Goal: Task Accomplishment & Management: Manage account settings

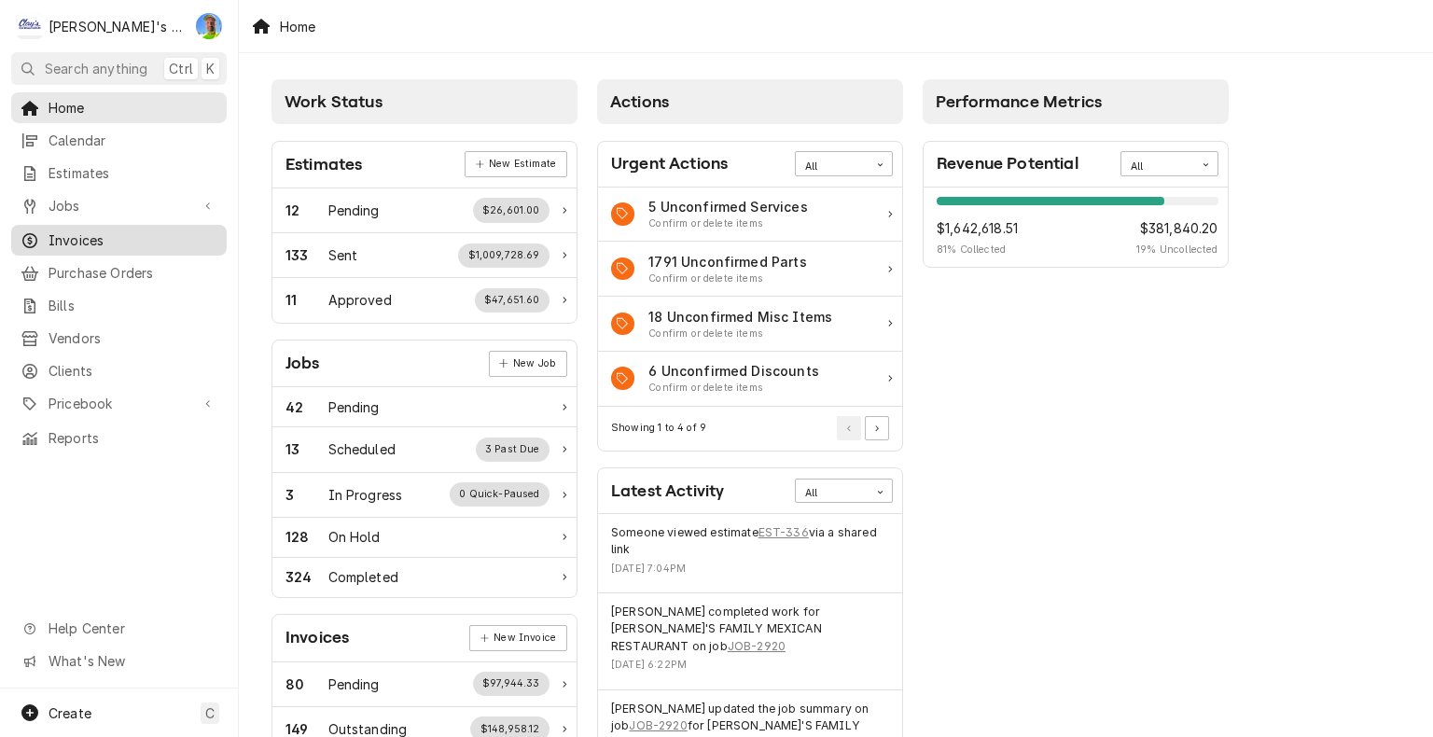
click at [122, 243] on div "Invoices" at bounding box center [119, 240] width 208 height 23
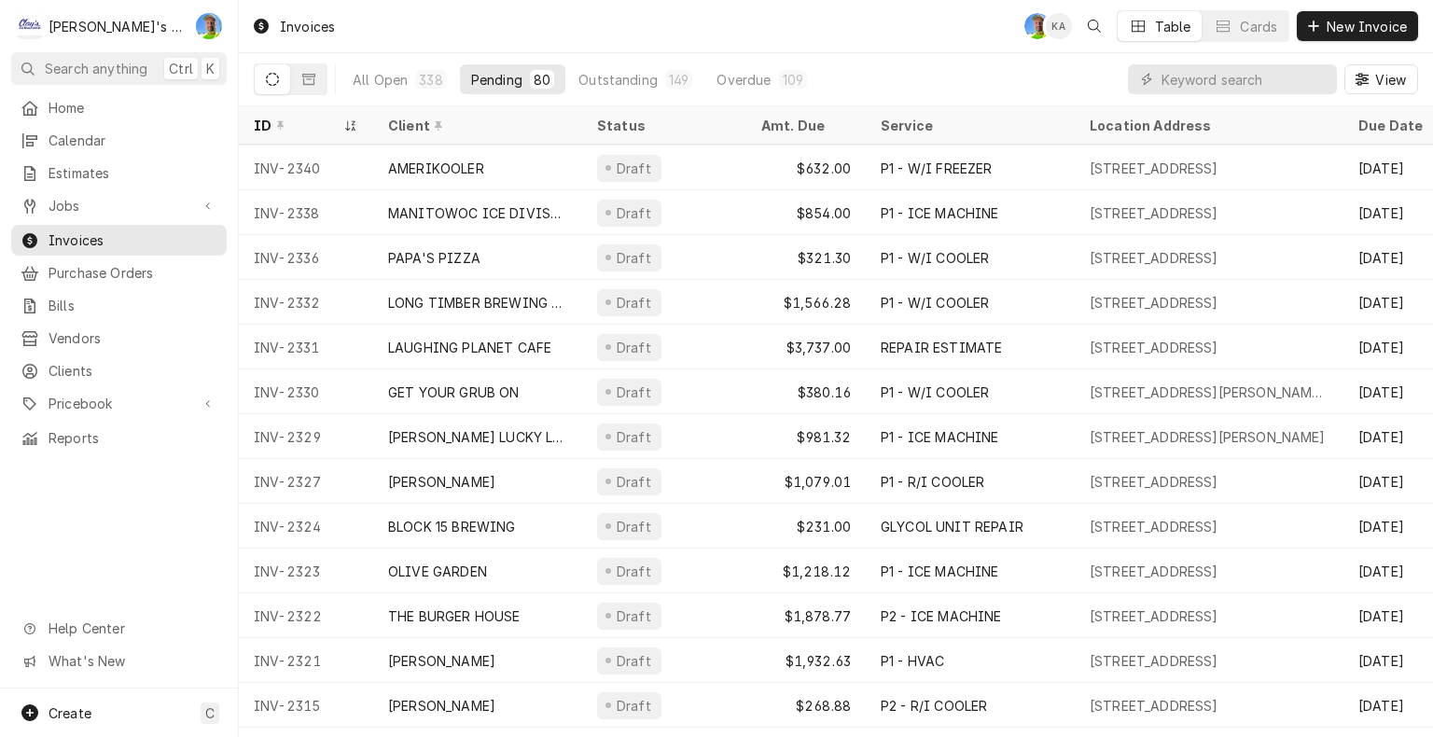
scroll to position [224, 0]
click at [1377, 84] on span "View" at bounding box center [1390, 80] width 38 height 20
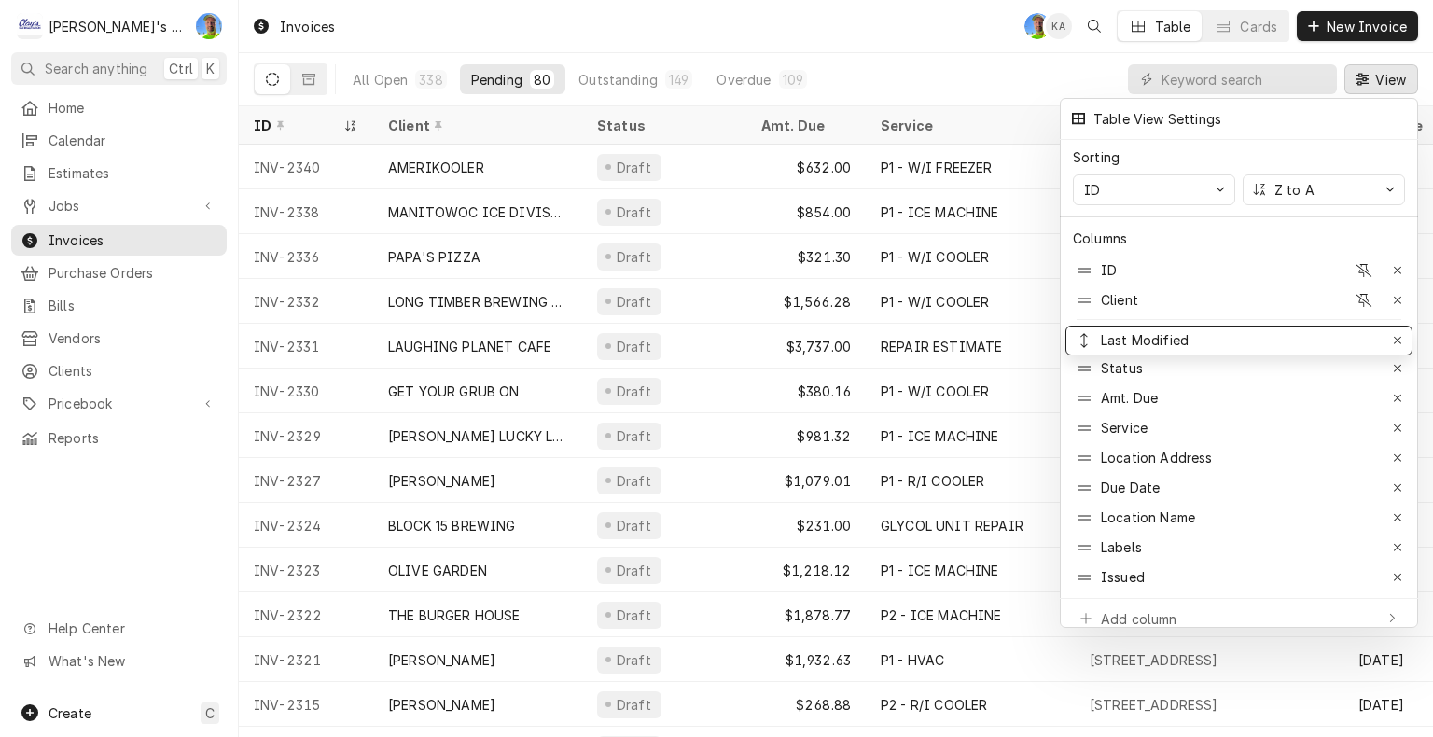
drag, startPoint x: 1336, startPoint y: 475, endPoint x: 1324, endPoint y: 327, distance: 147.8
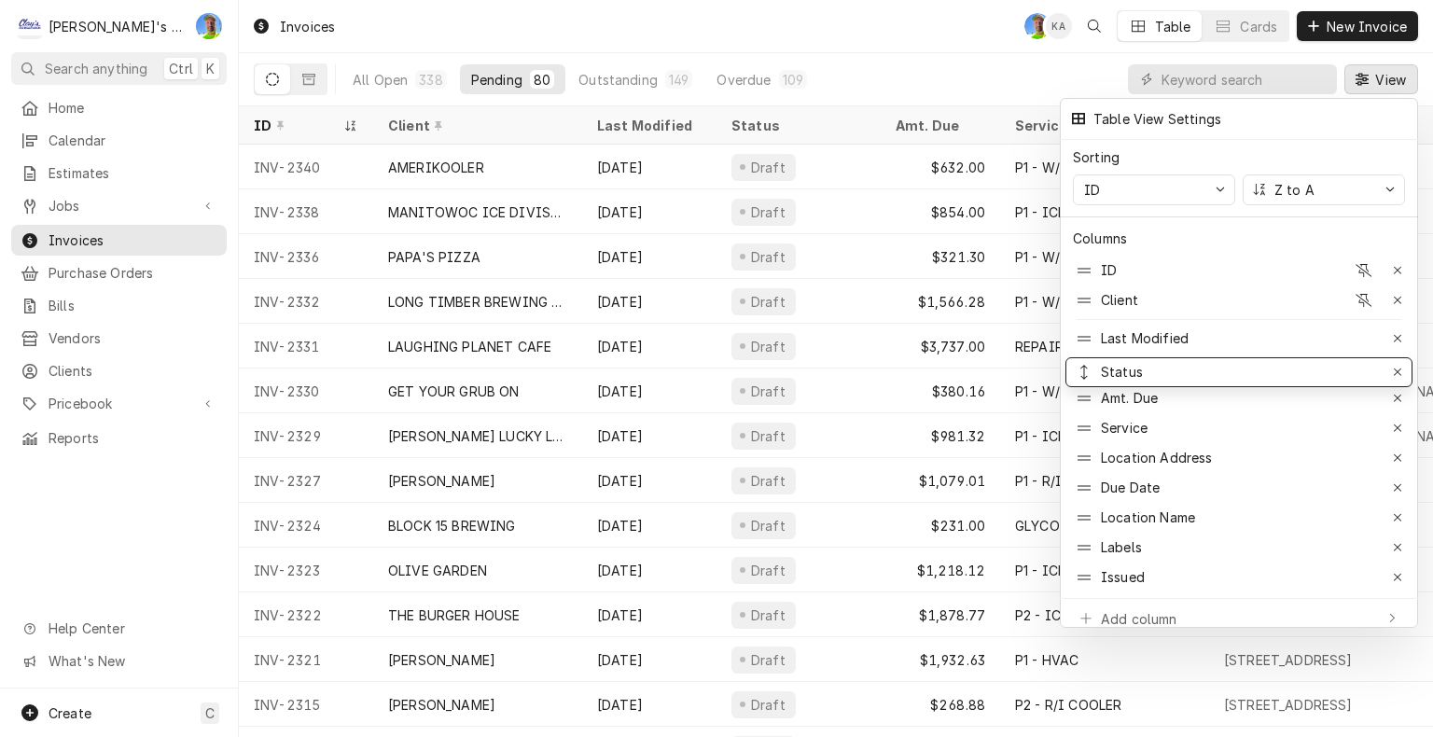
drag, startPoint x: 1224, startPoint y: 349, endPoint x: 1253, endPoint y: 353, distance: 29.2
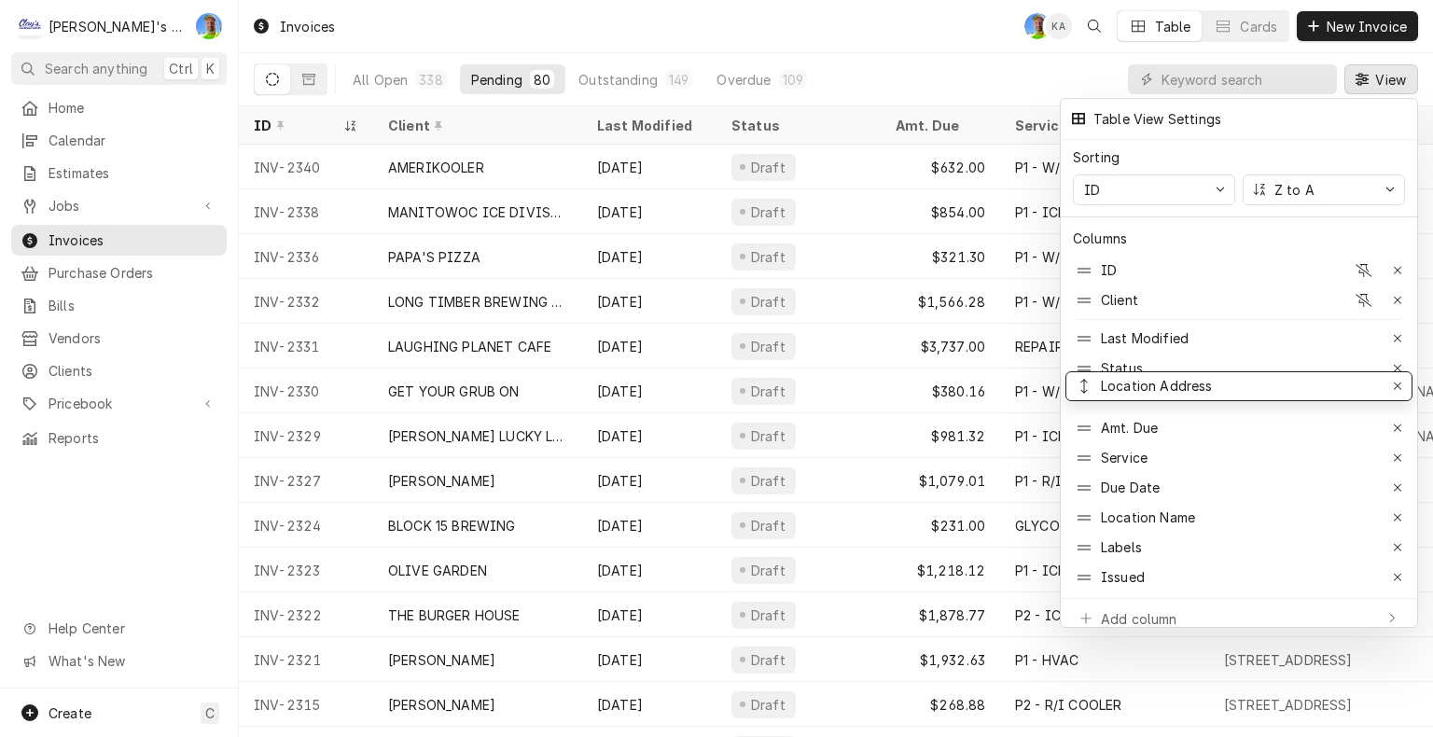
drag, startPoint x: 1269, startPoint y: 457, endPoint x: 1263, endPoint y: 386, distance: 71.1
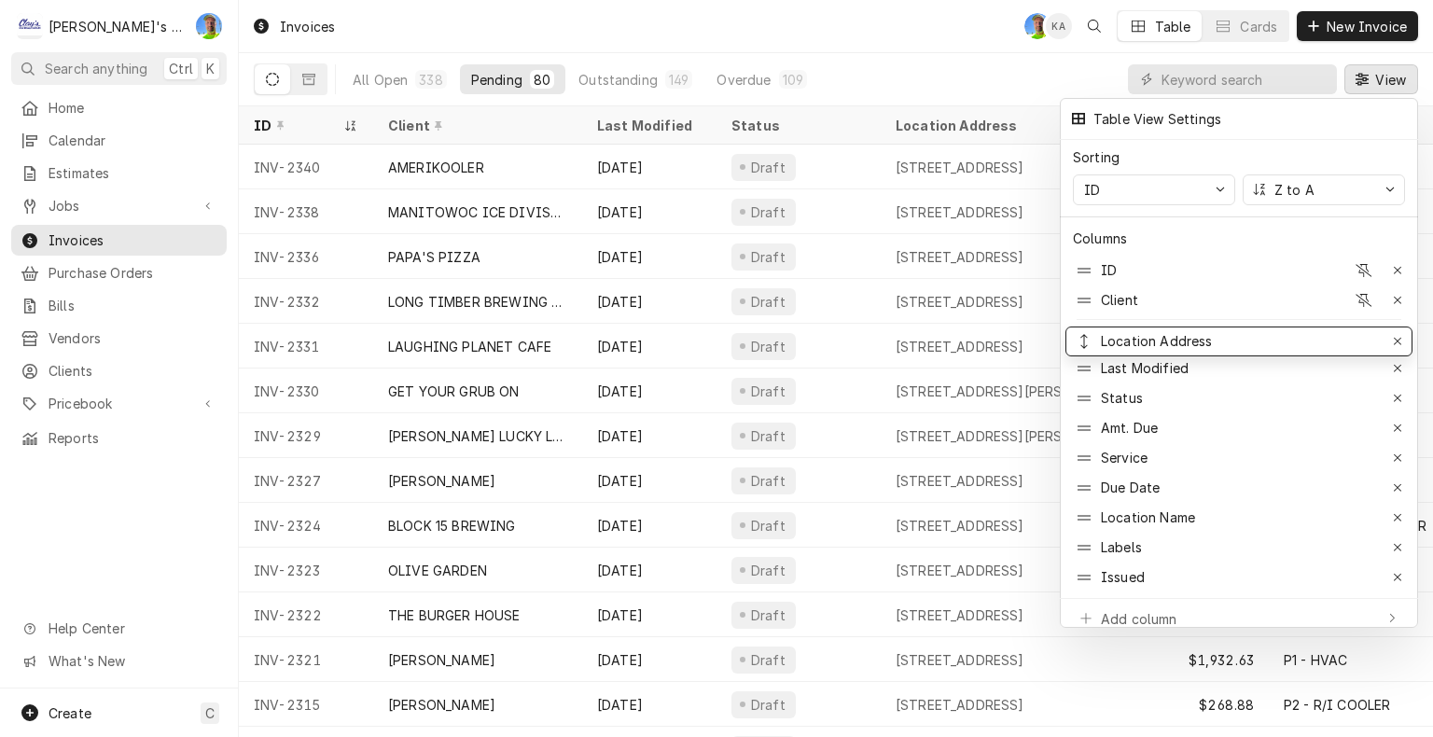
drag, startPoint x: 1242, startPoint y: 393, endPoint x: 1246, endPoint y: 336, distance: 57.0
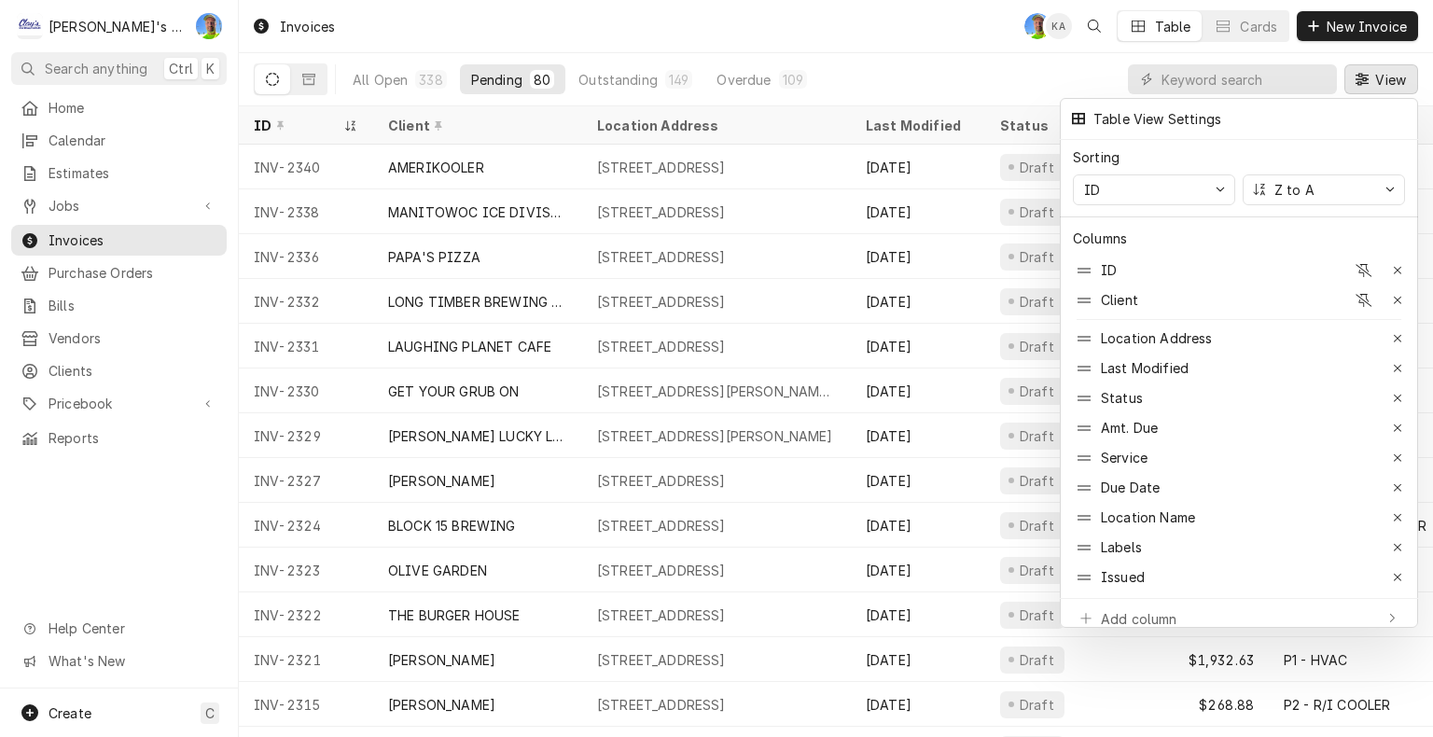
click at [1371, 80] on div at bounding box center [716, 368] width 1433 height 737
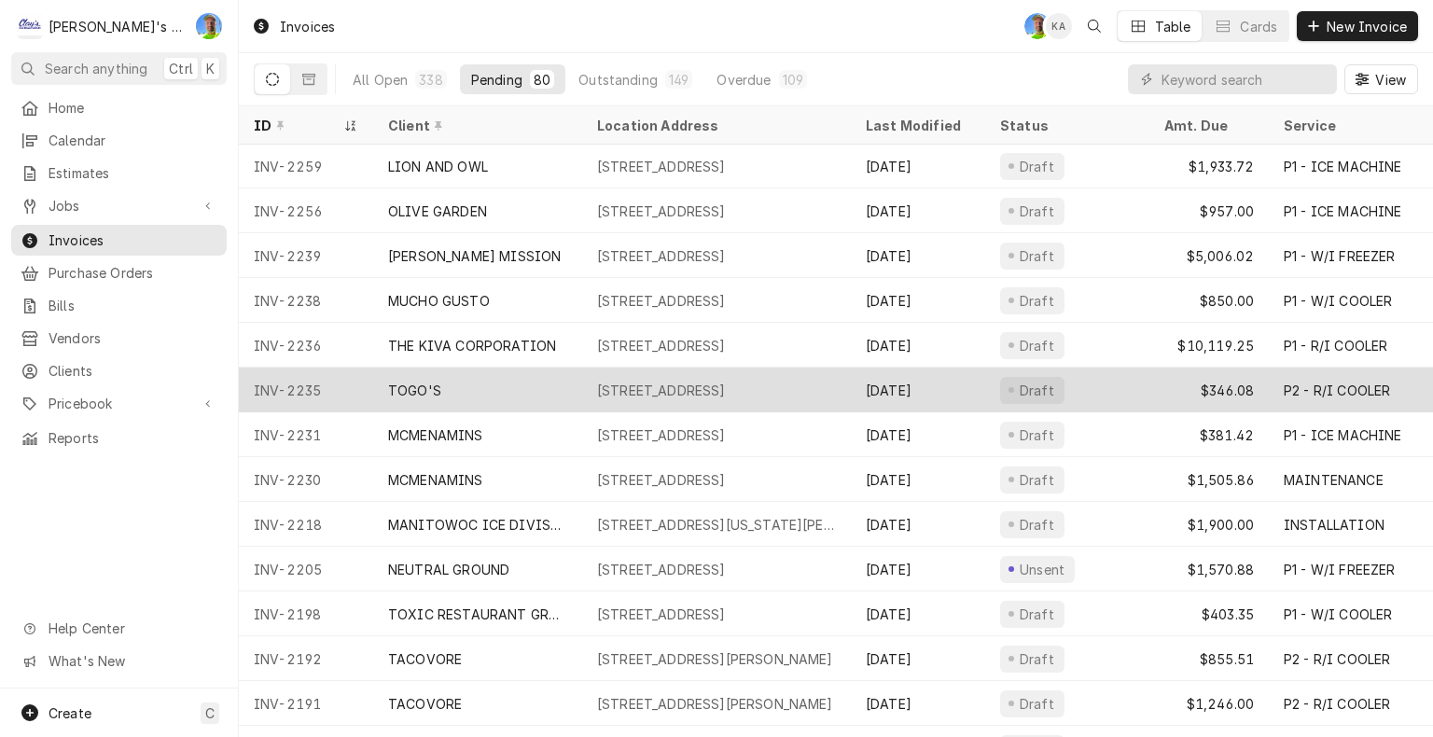
scroll to position [1298, 0]
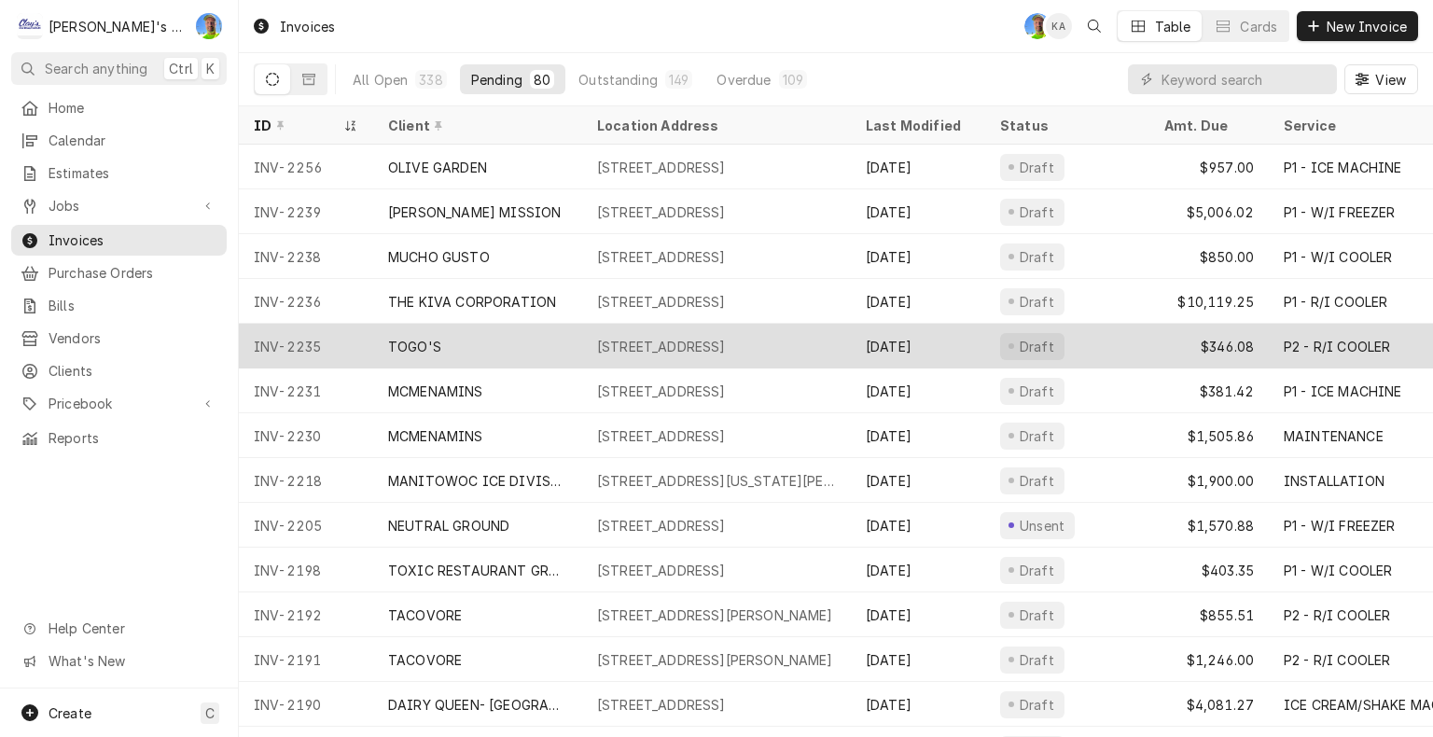
click at [1095, 336] on div "Draft" at bounding box center [1067, 346] width 164 height 45
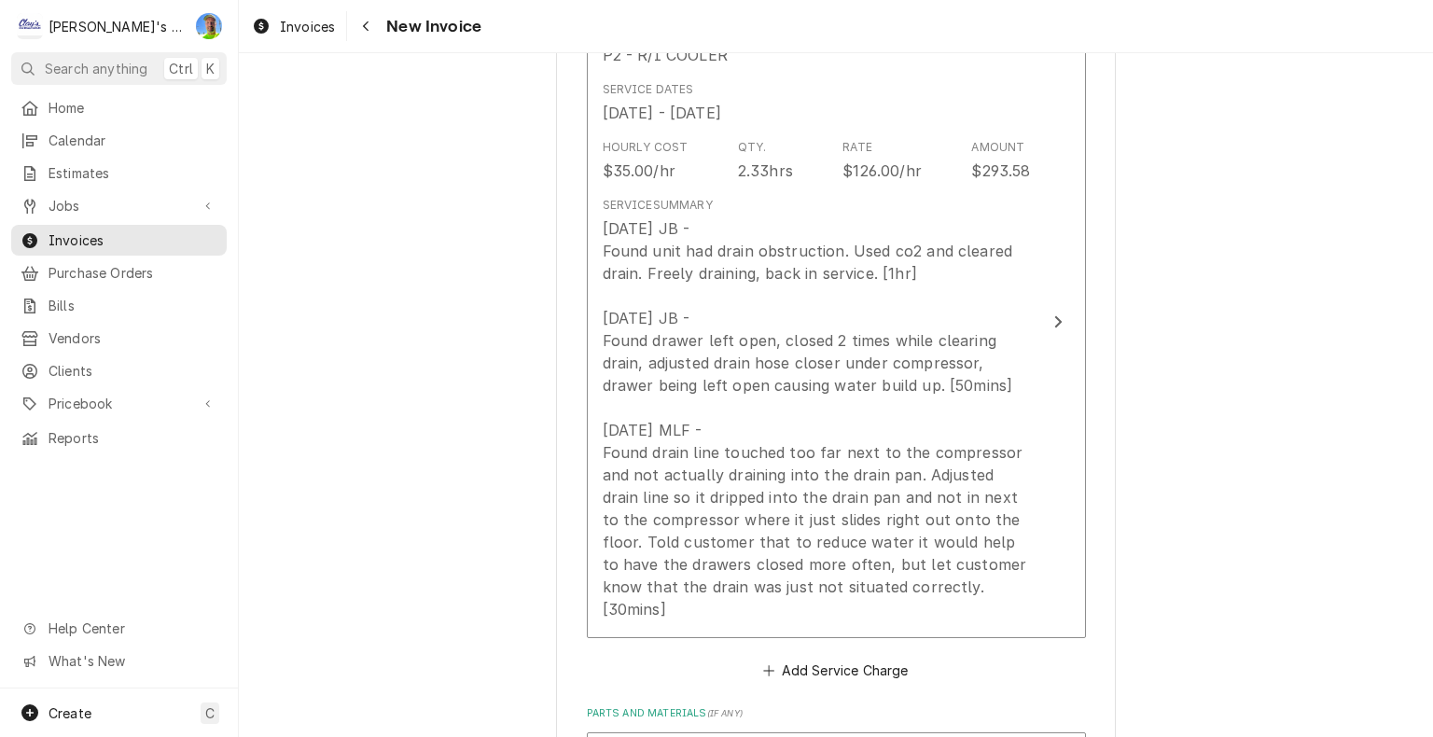
scroll to position [2052, 0]
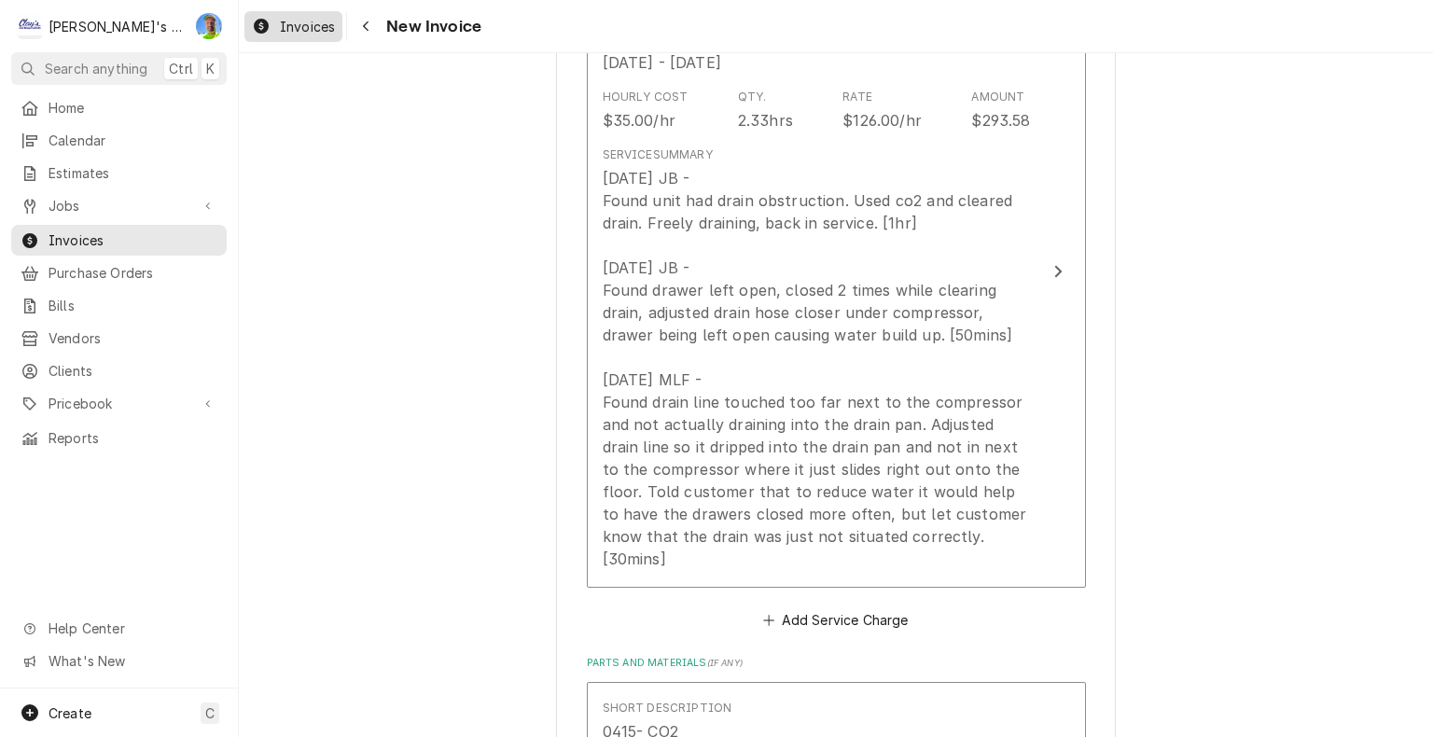
click at [312, 31] on span "Invoices" at bounding box center [307, 27] width 55 height 20
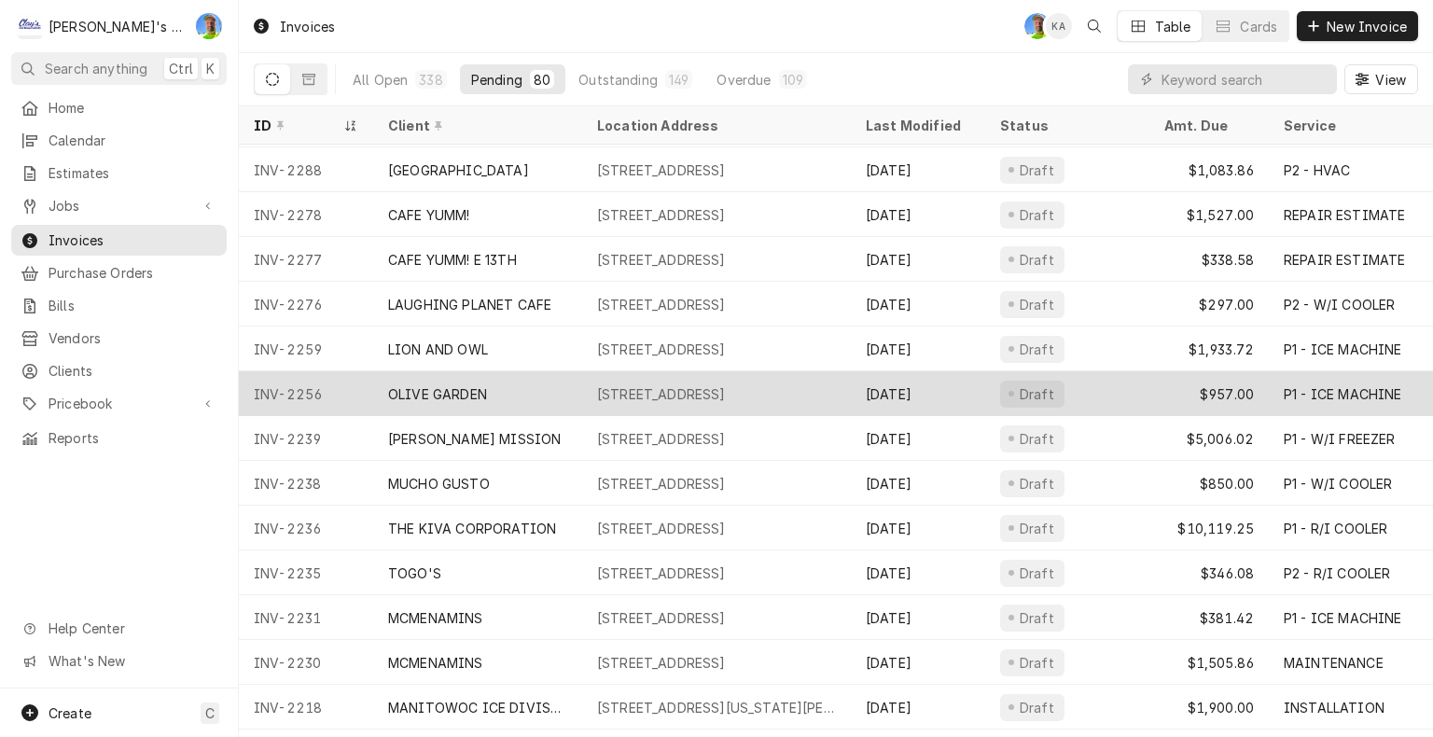
scroll to position [1067, 0]
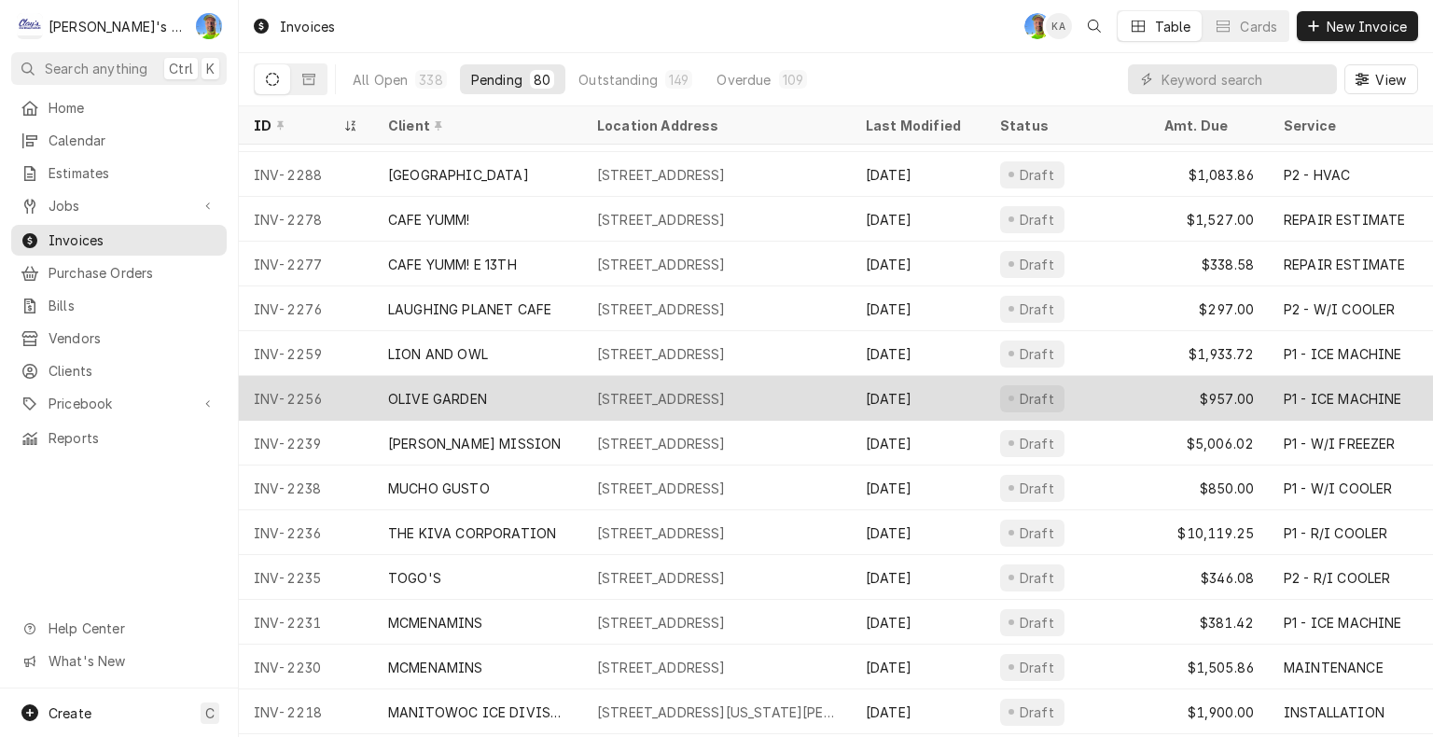
click at [1098, 390] on div "Draft" at bounding box center [1067, 398] width 164 height 45
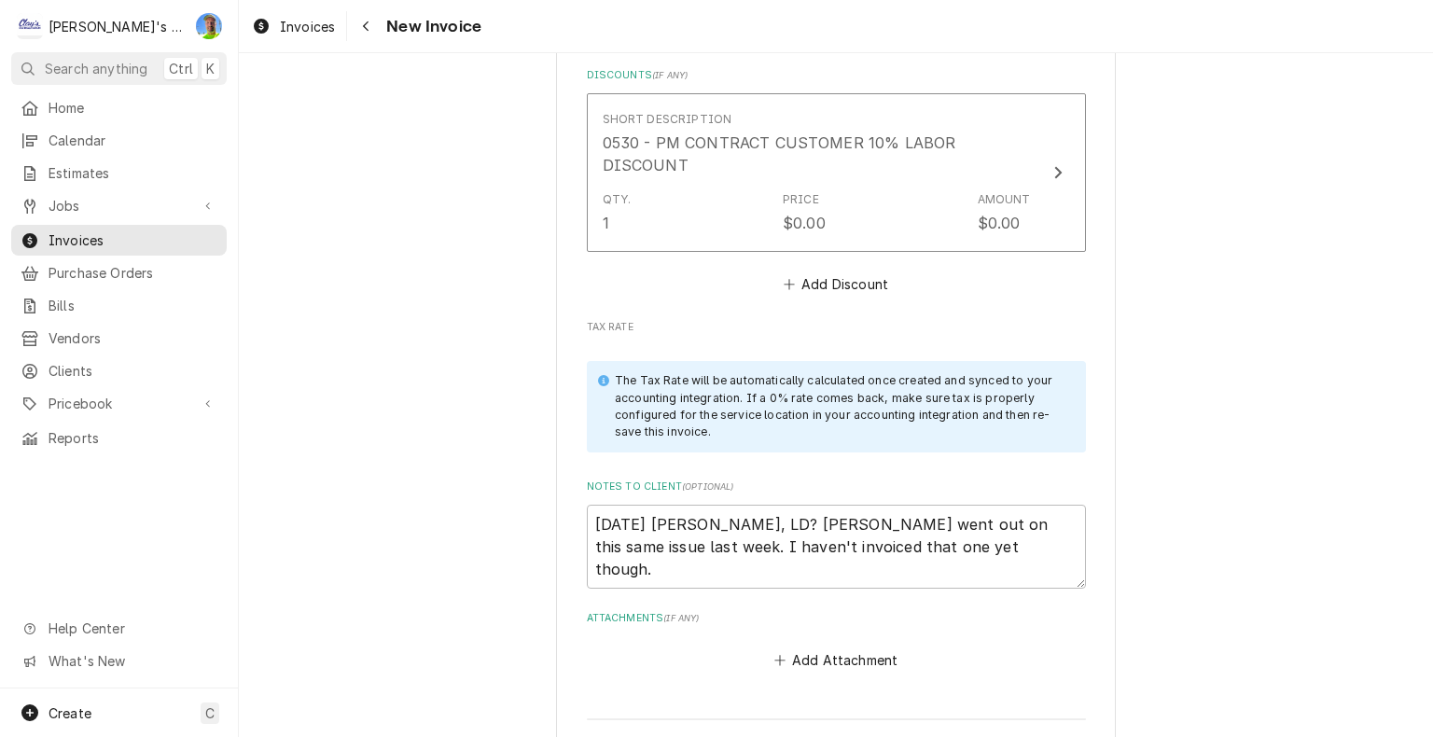
scroll to position [3171, 0]
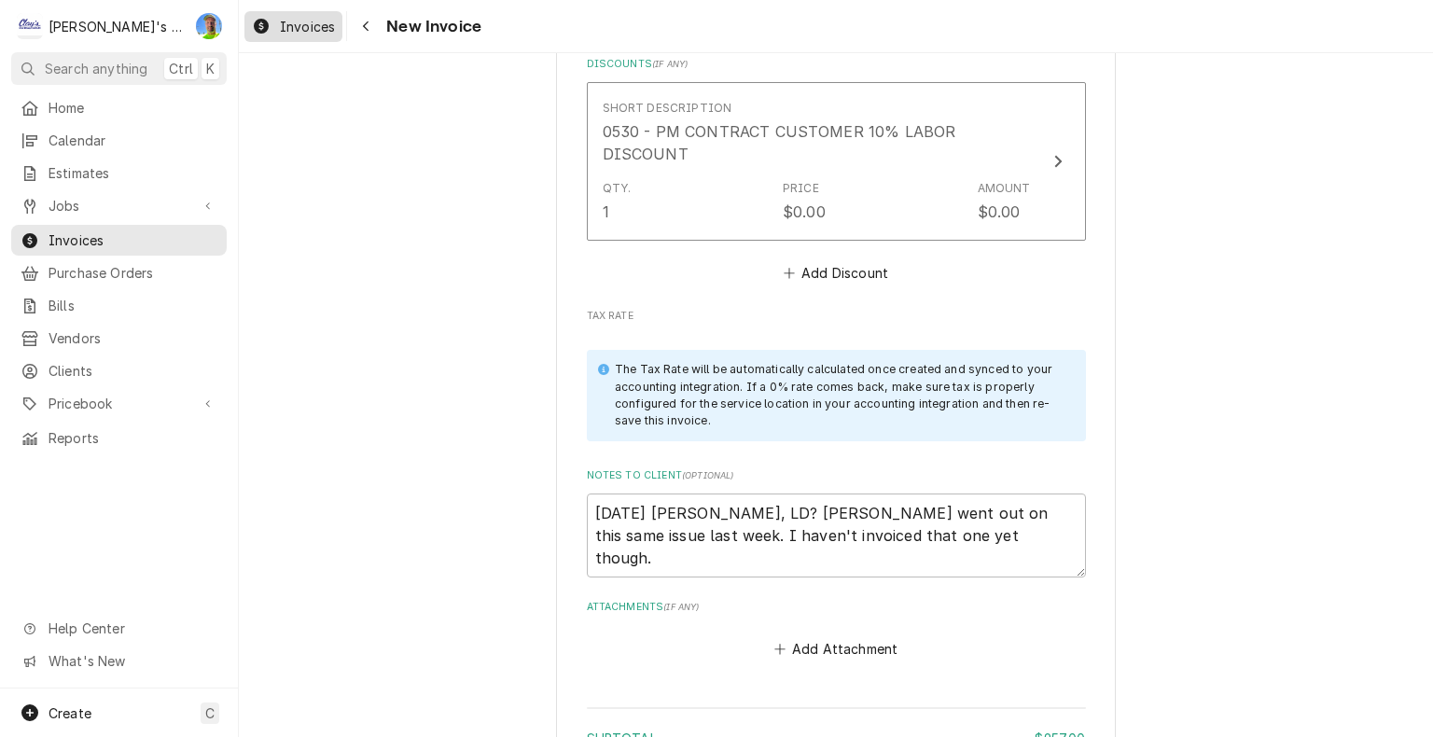
click at [302, 20] on span "Invoices" at bounding box center [307, 27] width 55 height 20
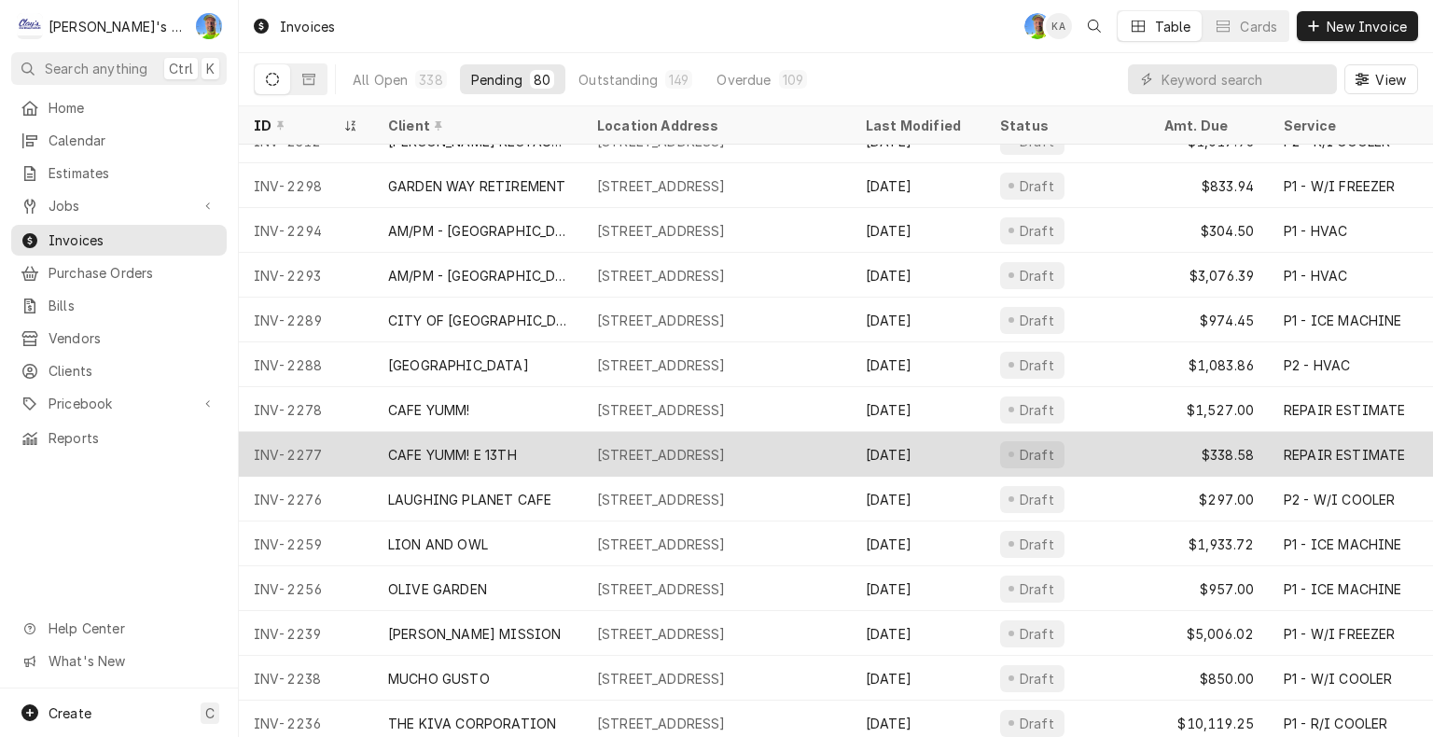
scroll to position [783, 0]
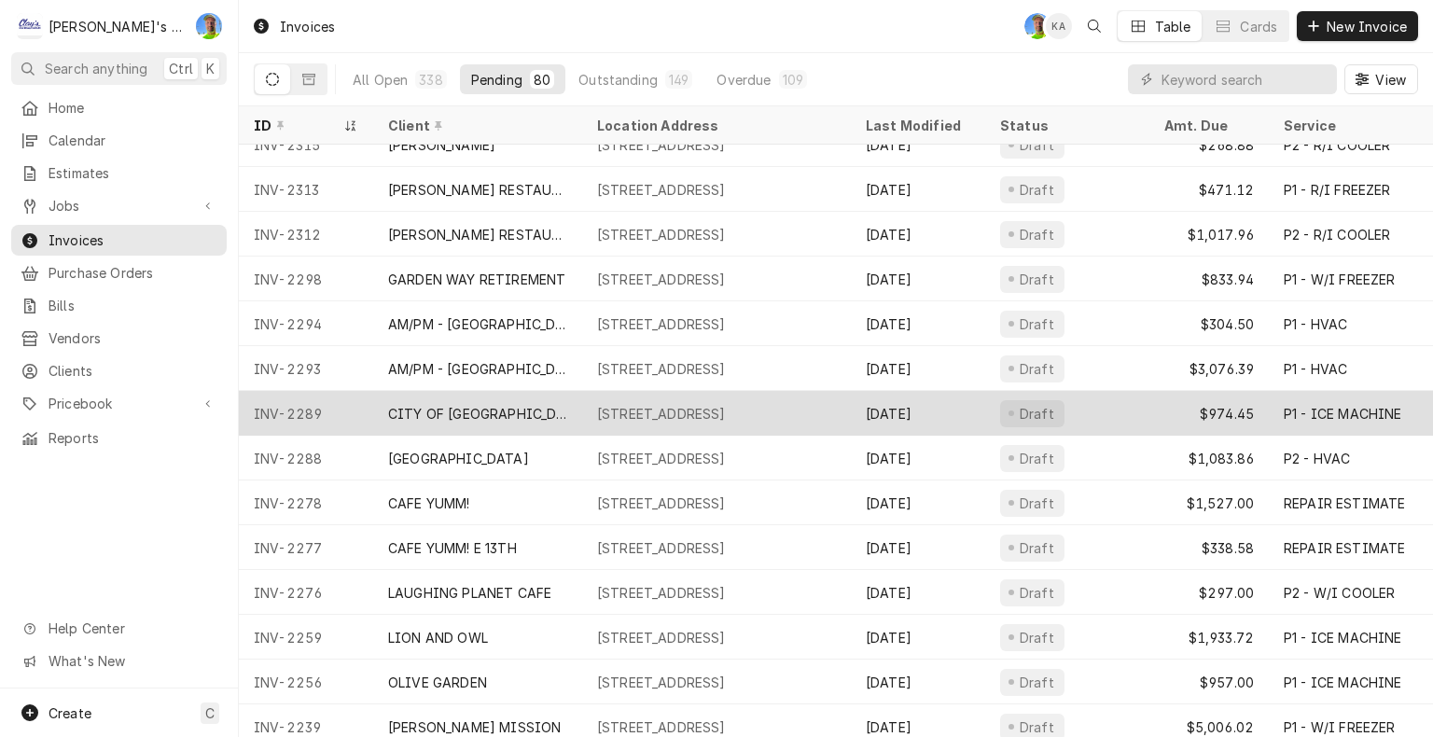
click at [1086, 406] on div "Draft" at bounding box center [1067, 413] width 164 height 45
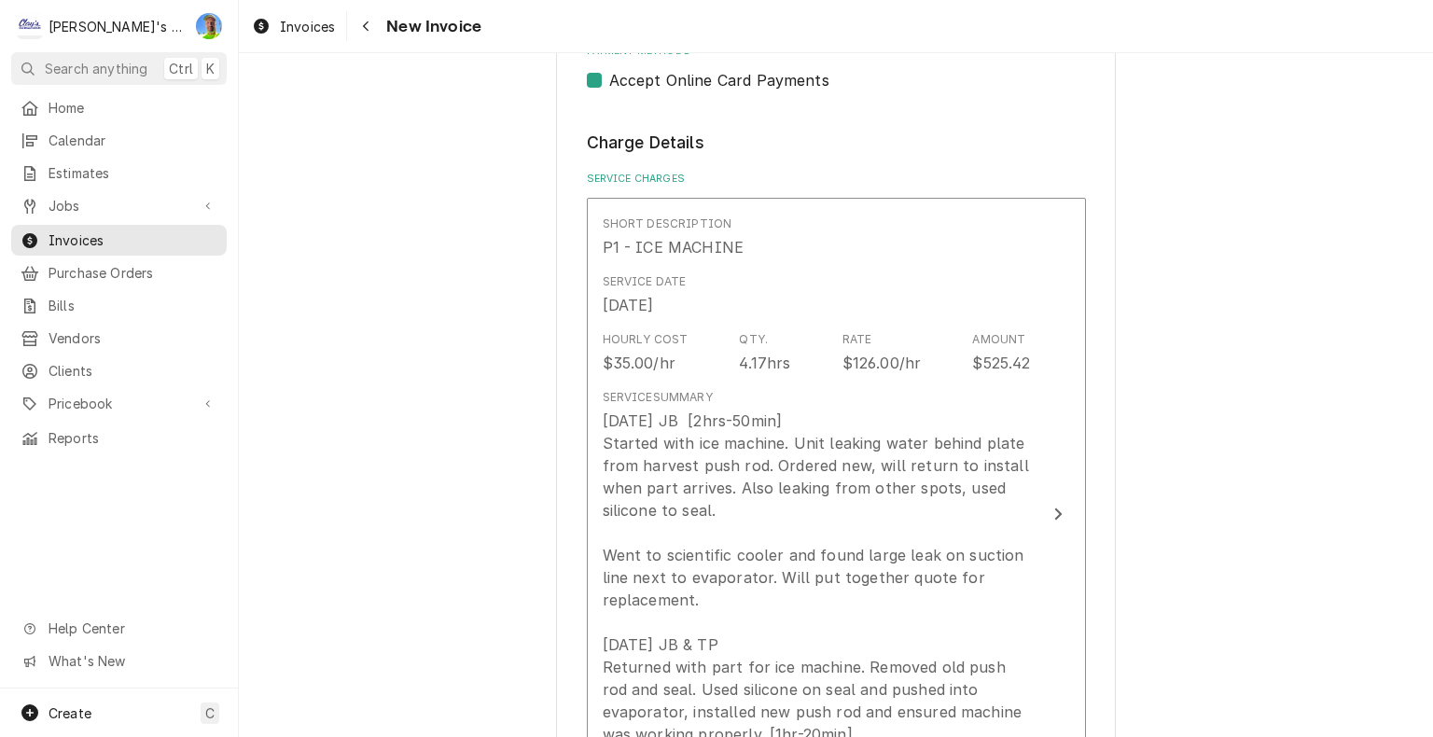
scroll to position [1959, 0]
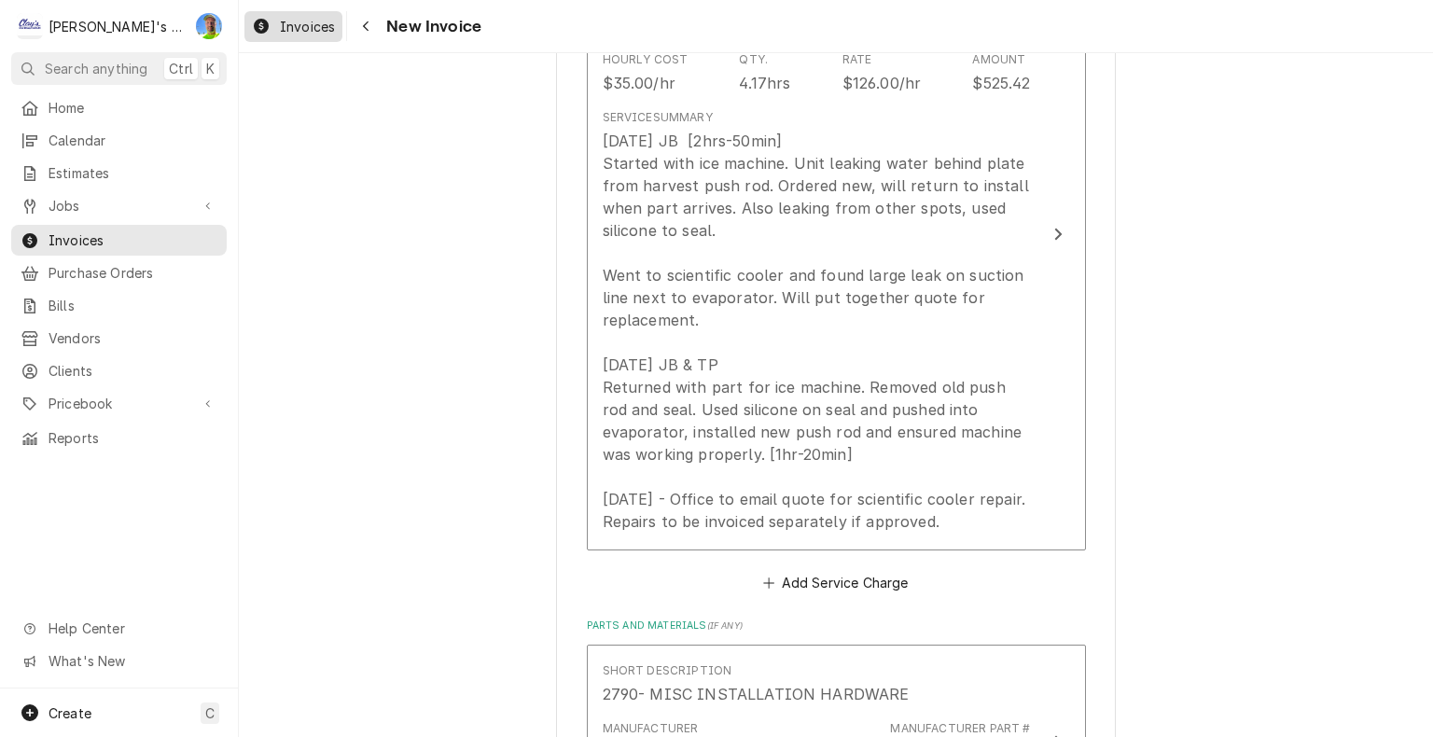
click at [288, 36] on div "Invoices" at bounding box center [293, 26] width 90 height 23
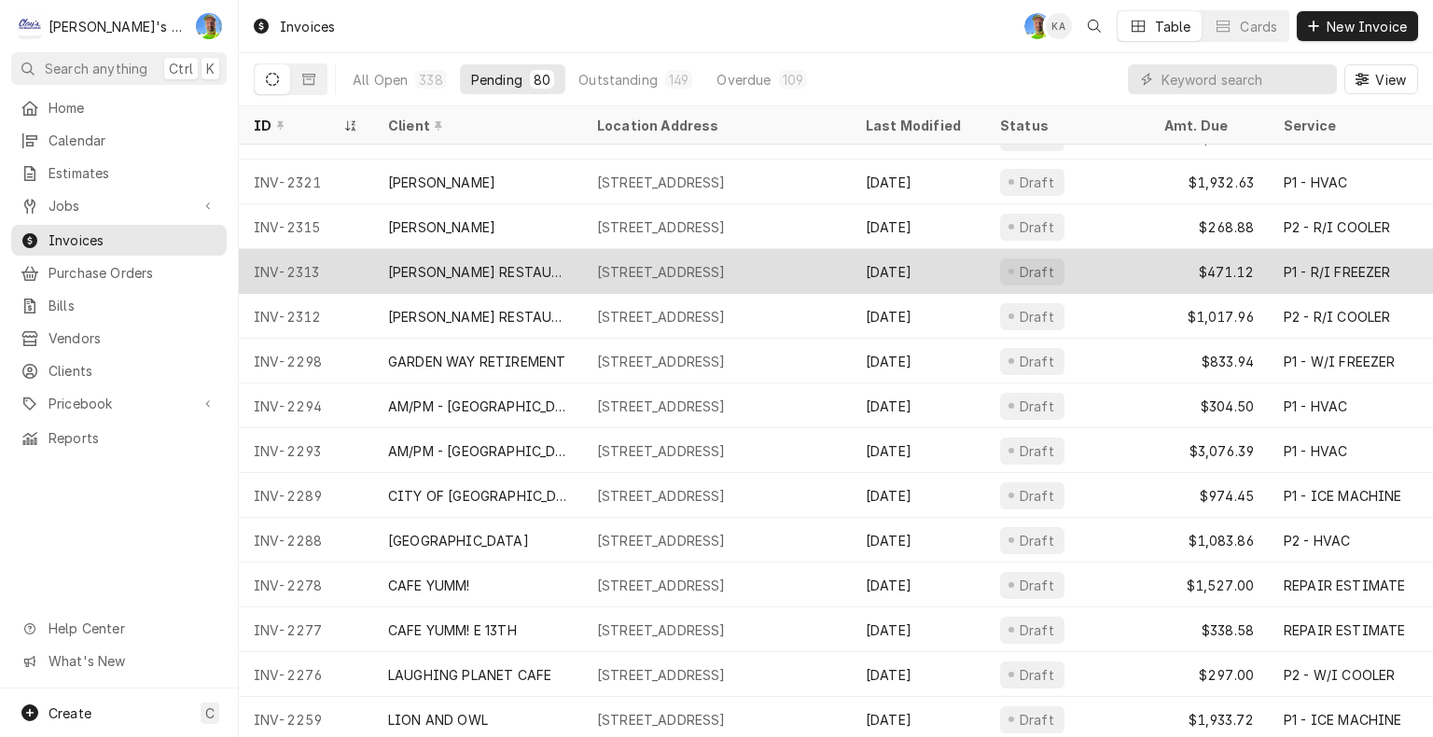
scroll to position [608, 0]
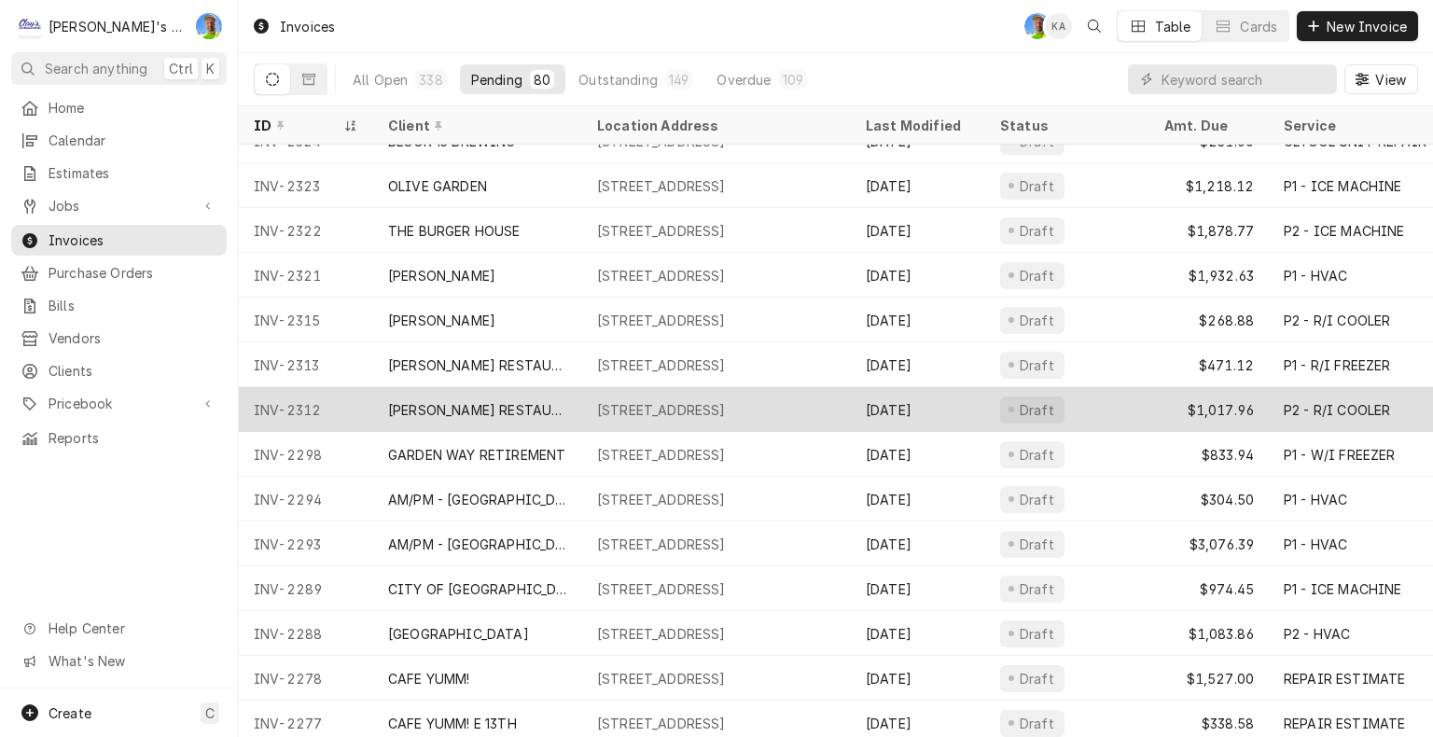
click at [966, 411] on div "[DATE]" at bounding box center [918, 409] width 134 height 45
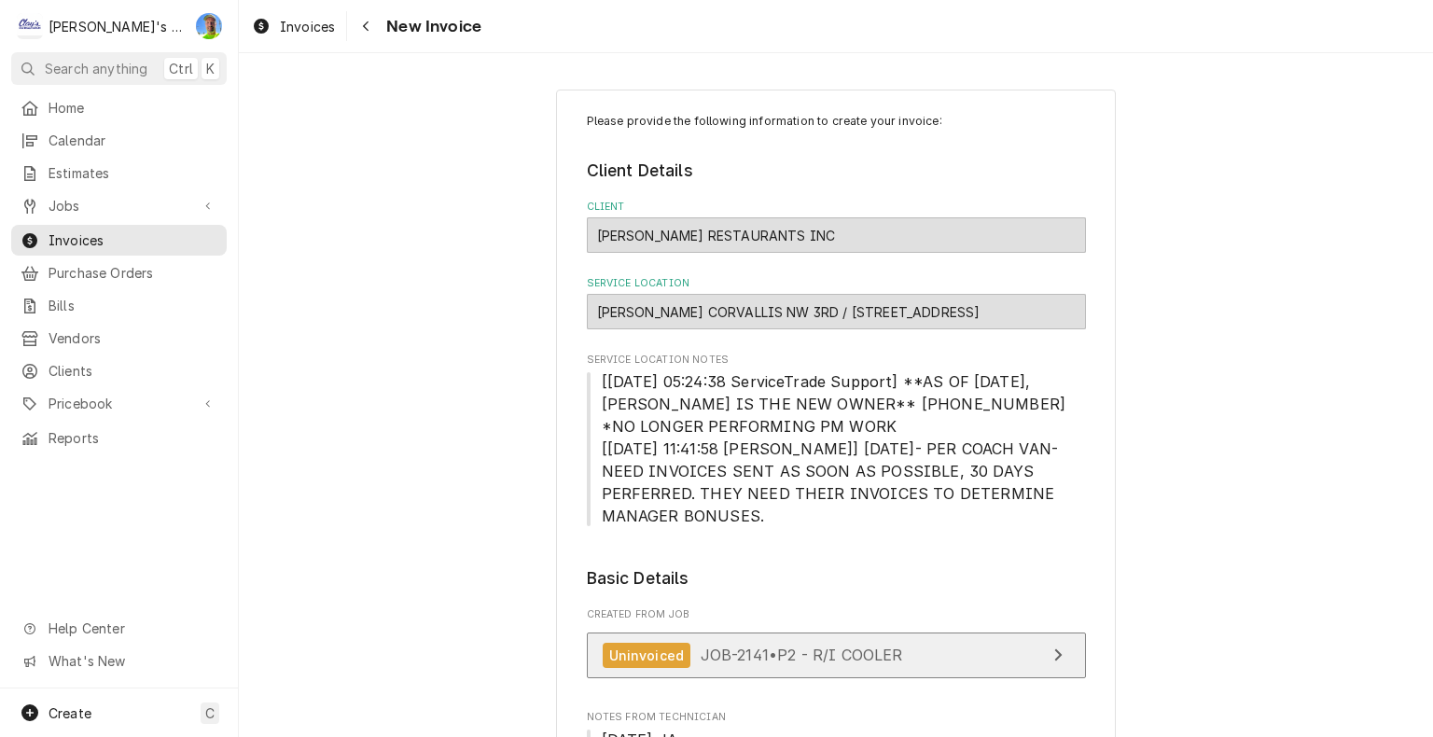
click at [1015, 665] on link "Uninvoiced JOB-2141 • P2 - R/I COOLER" at bounding box center [836, 655] width 499 height 46
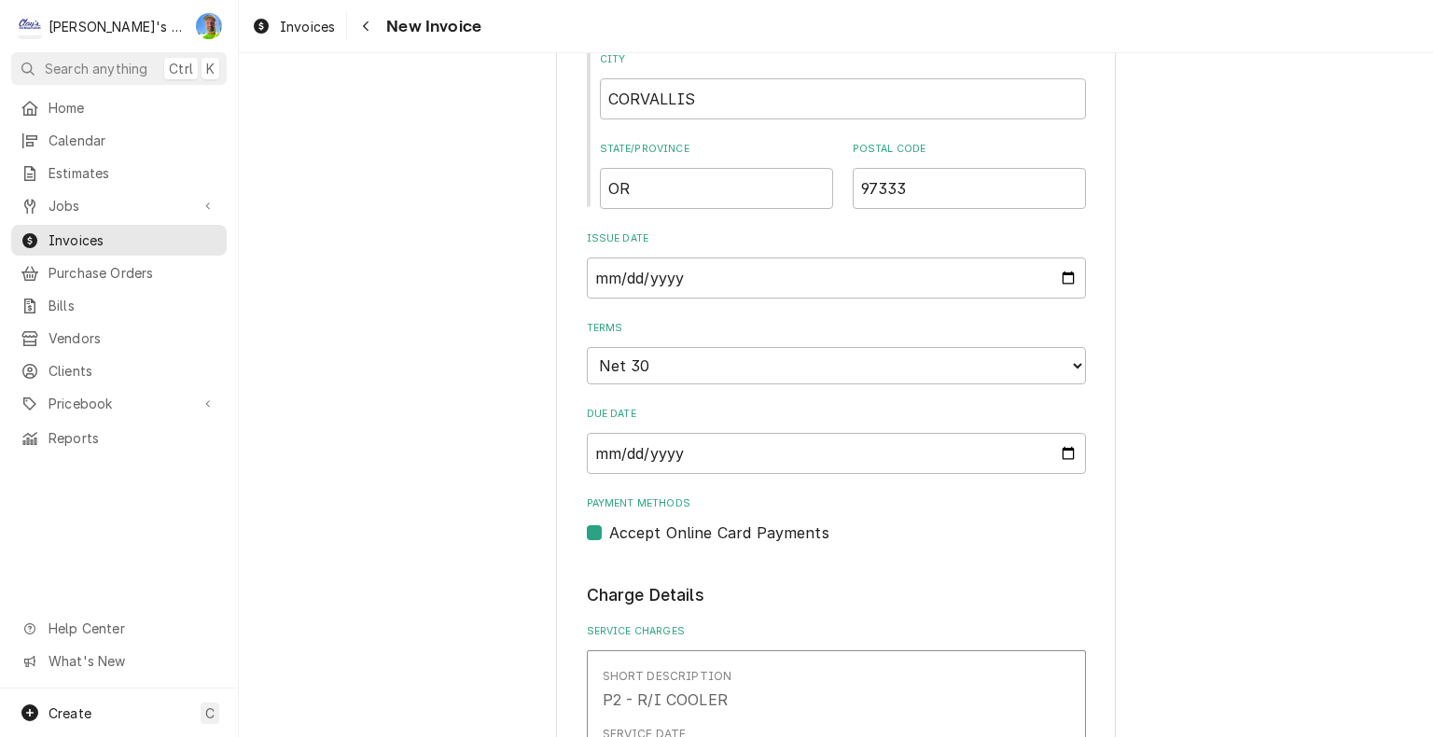
scroll to position [1306, 0]
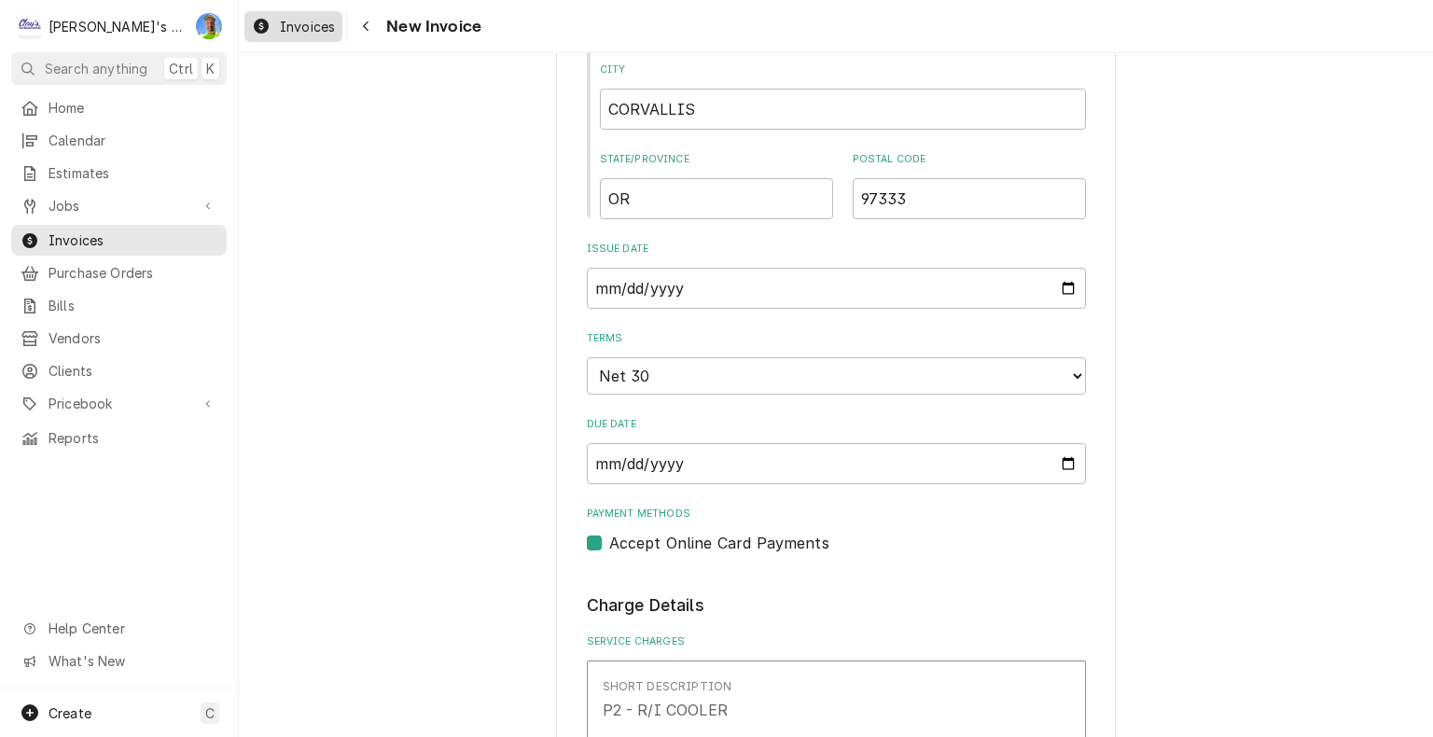
click at [300, 39] on link "Invoices" at bounding box center [293, 26] width 98 height 31
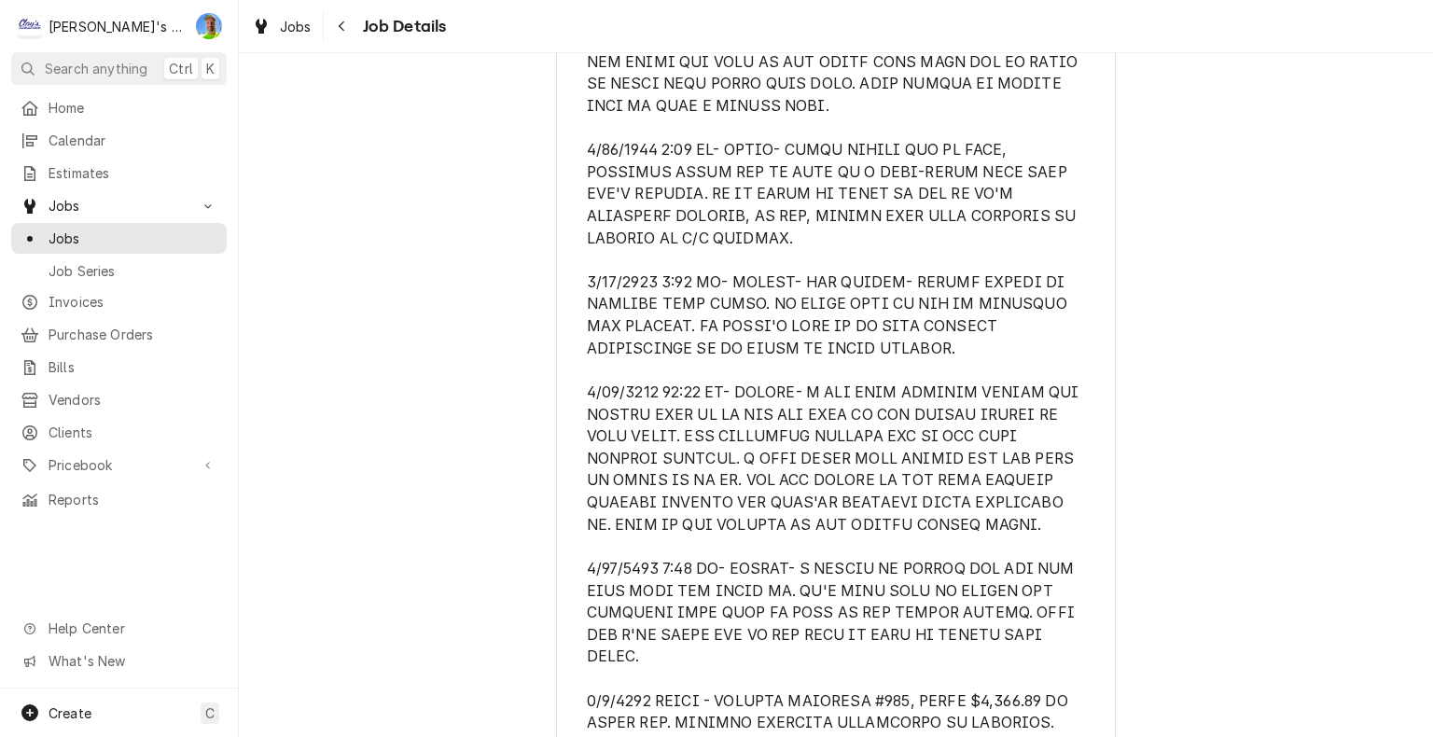
scroll to position [1306, 0]
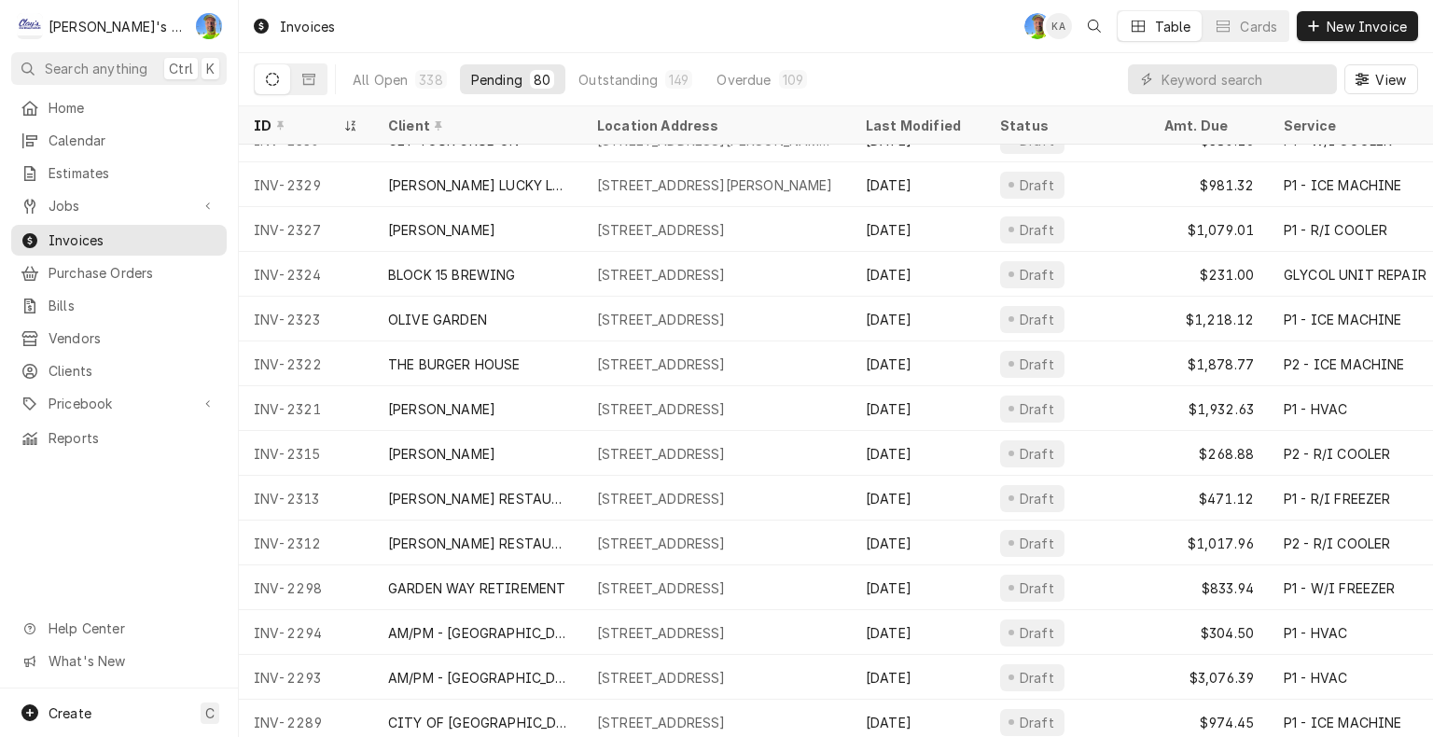
scroll to position [492, 0]
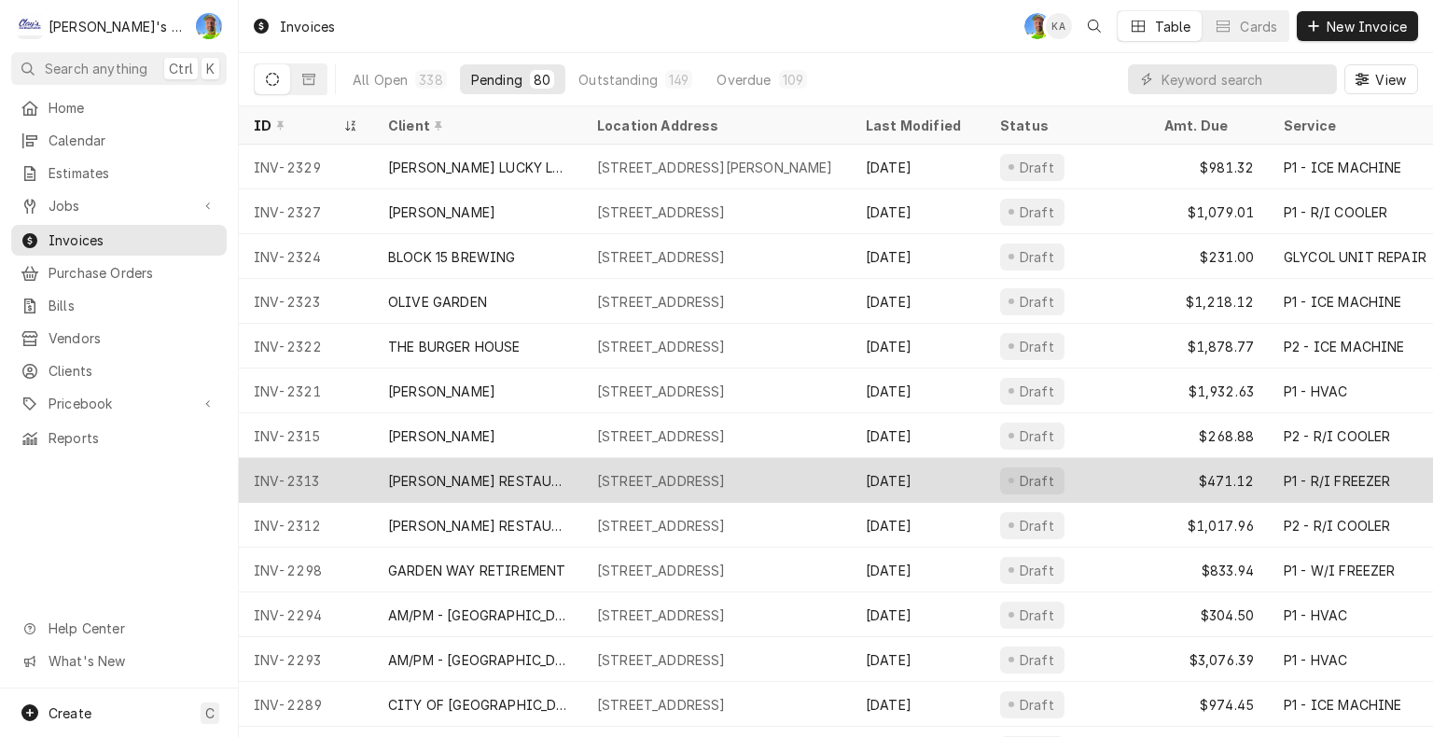
click at [726, 479] on div "[STREET_ADDRESS]" at bounding box center [661, 481] width 129 height 20
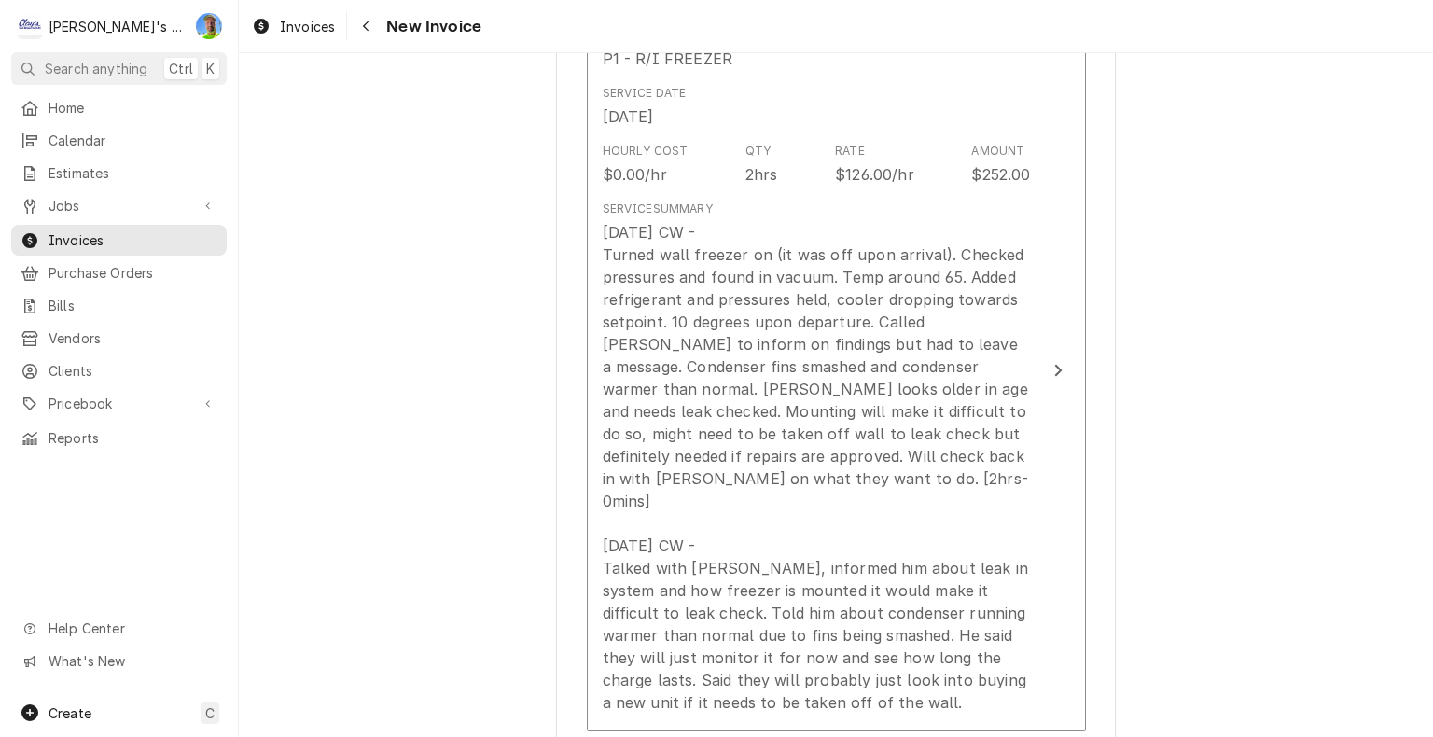
scroll to position [1959, 0]
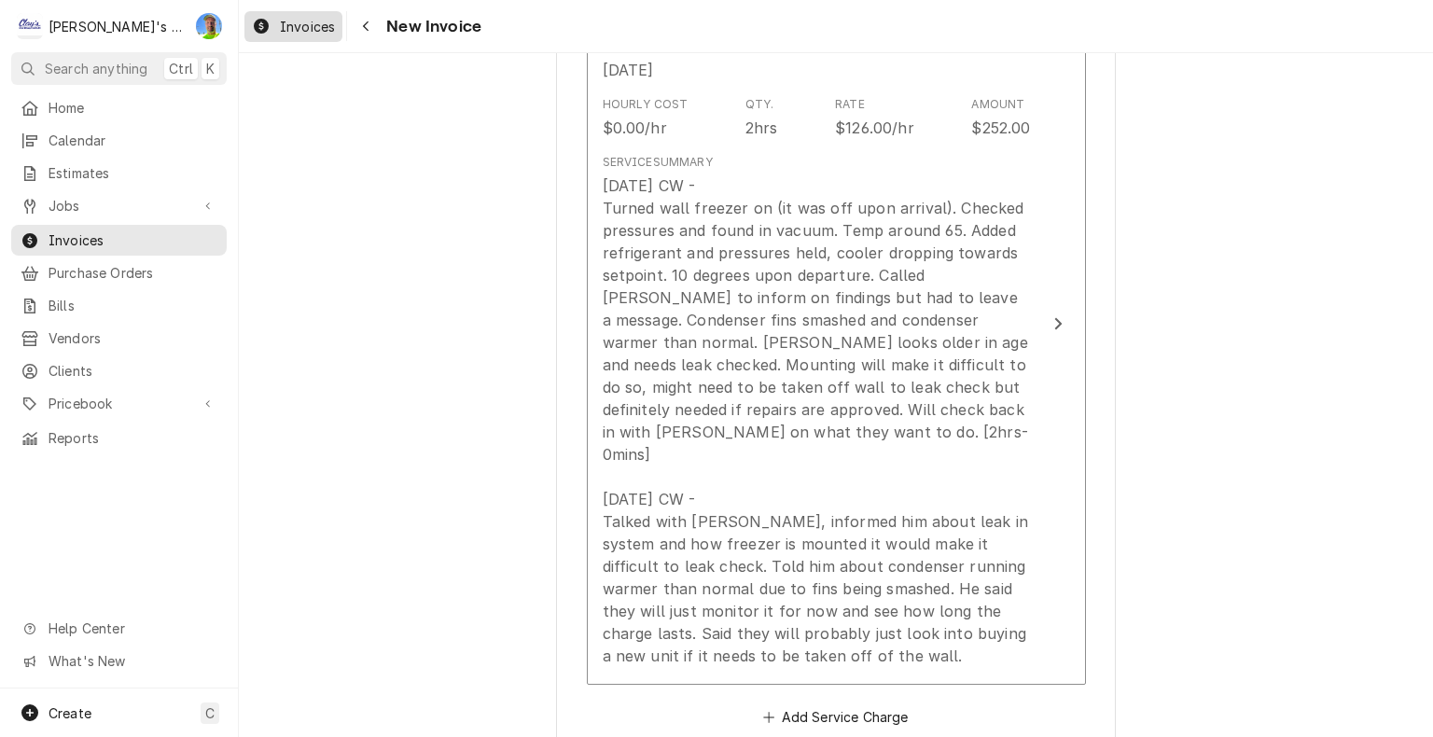
click at [285, 29] on span "Invoices" at bounding box center [307, 27] width 55 height 20
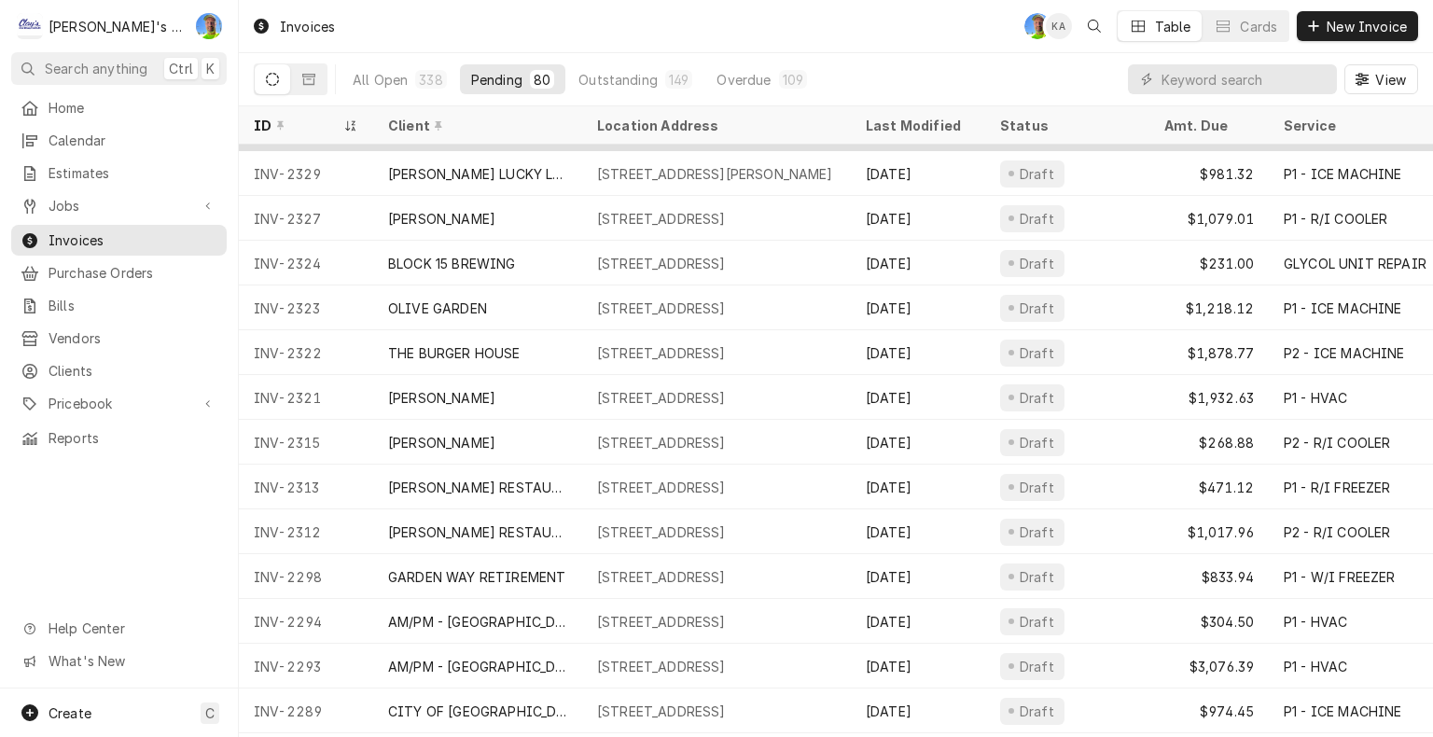
scroll to position [537, 0]
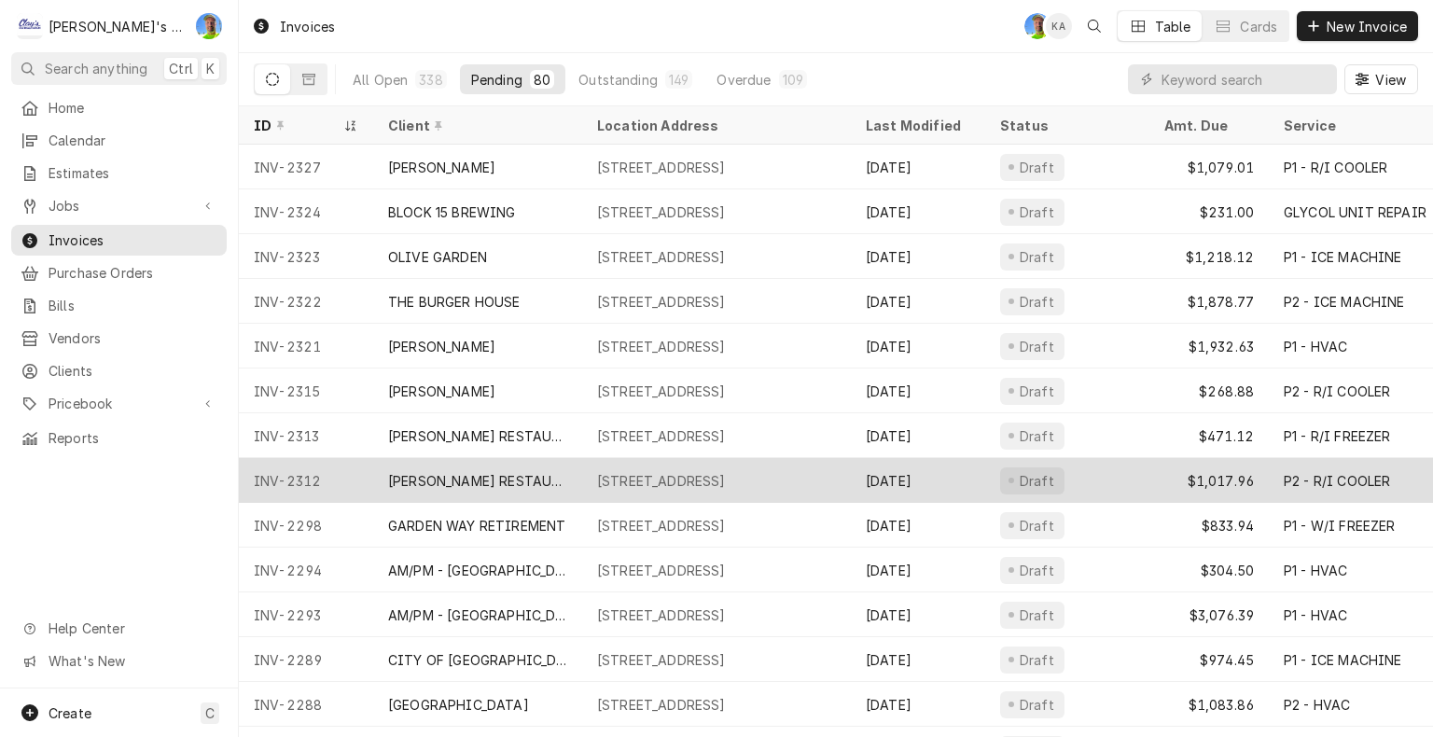
click at [726, 472] on div "[STREET_ADDRESS]" at bounding box center [661, 481] width 129 height 20
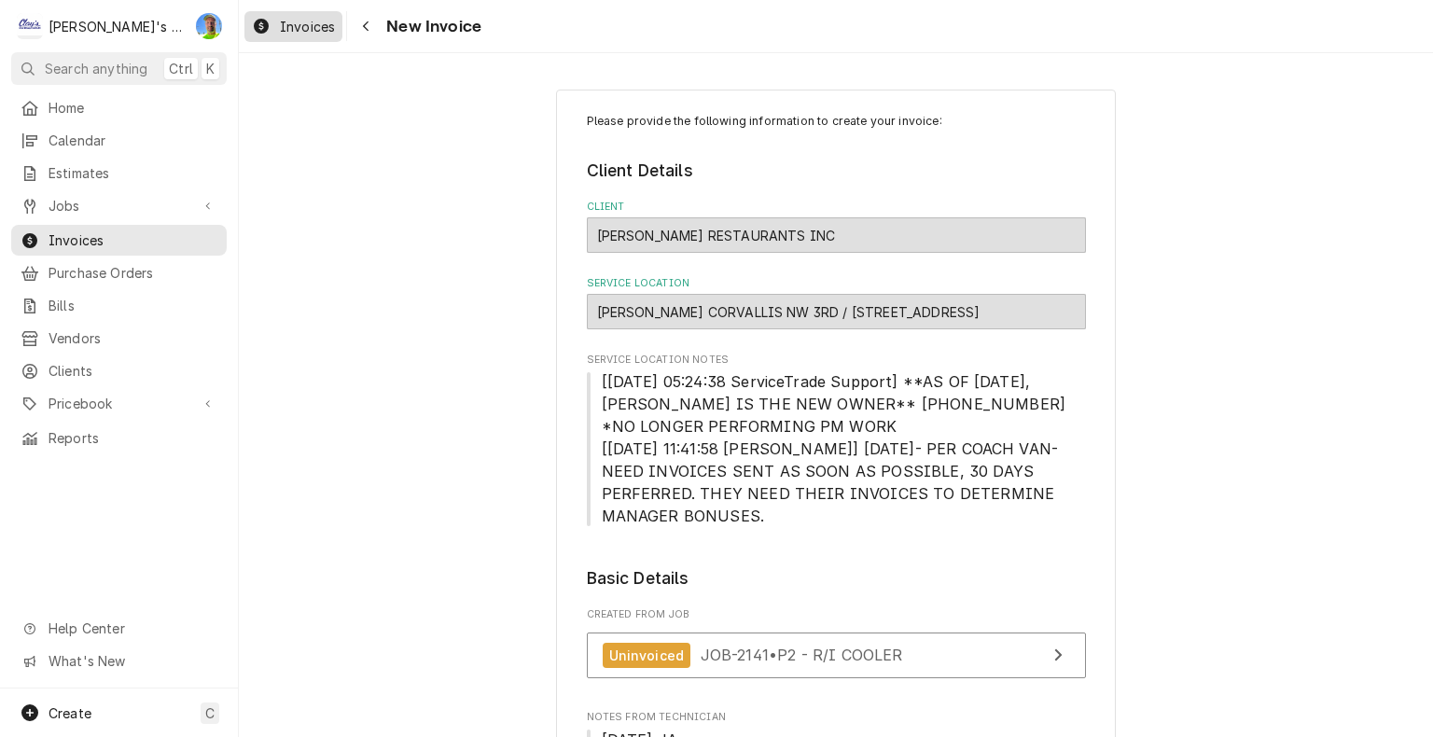
click at [307, 37] on link "Invoices" at bounding box center [293, 26] width 98 height 31
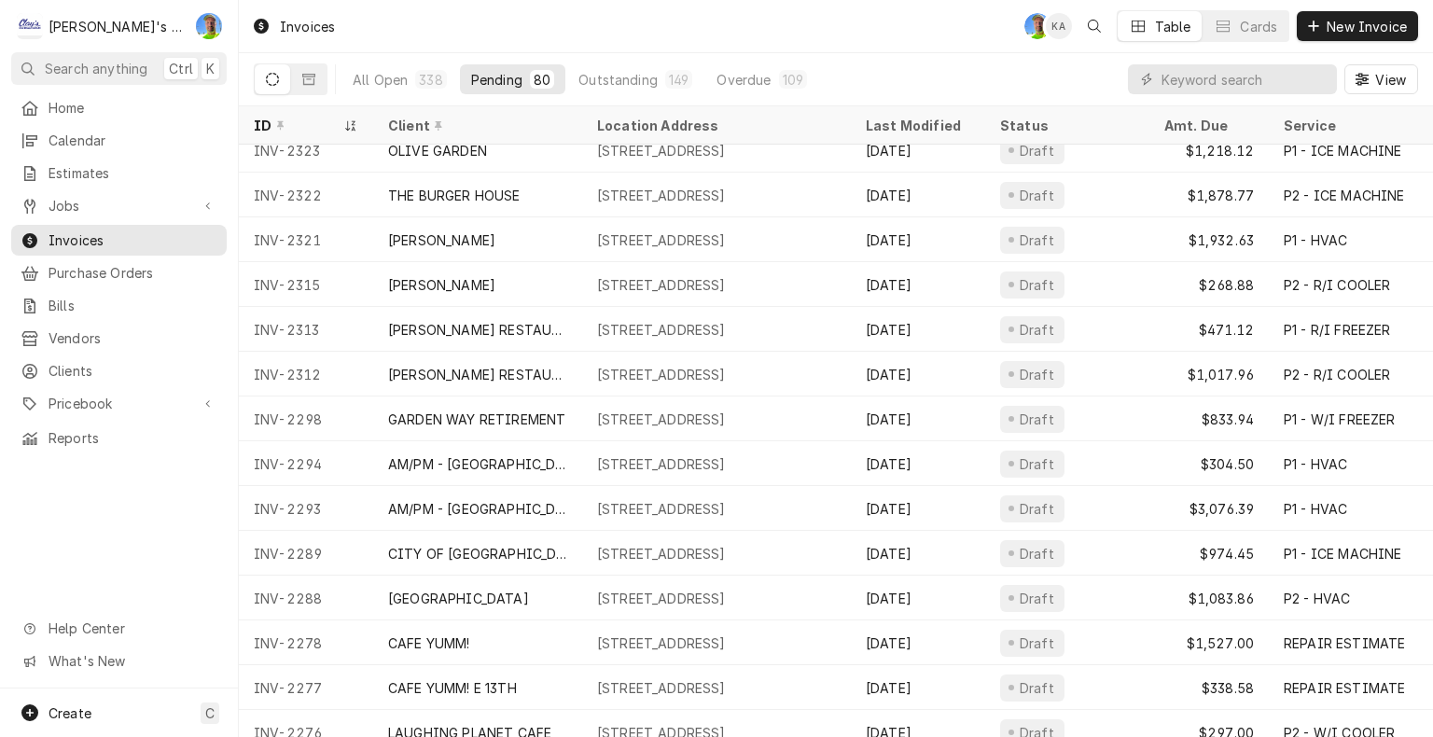
scroll to position [672, 0]
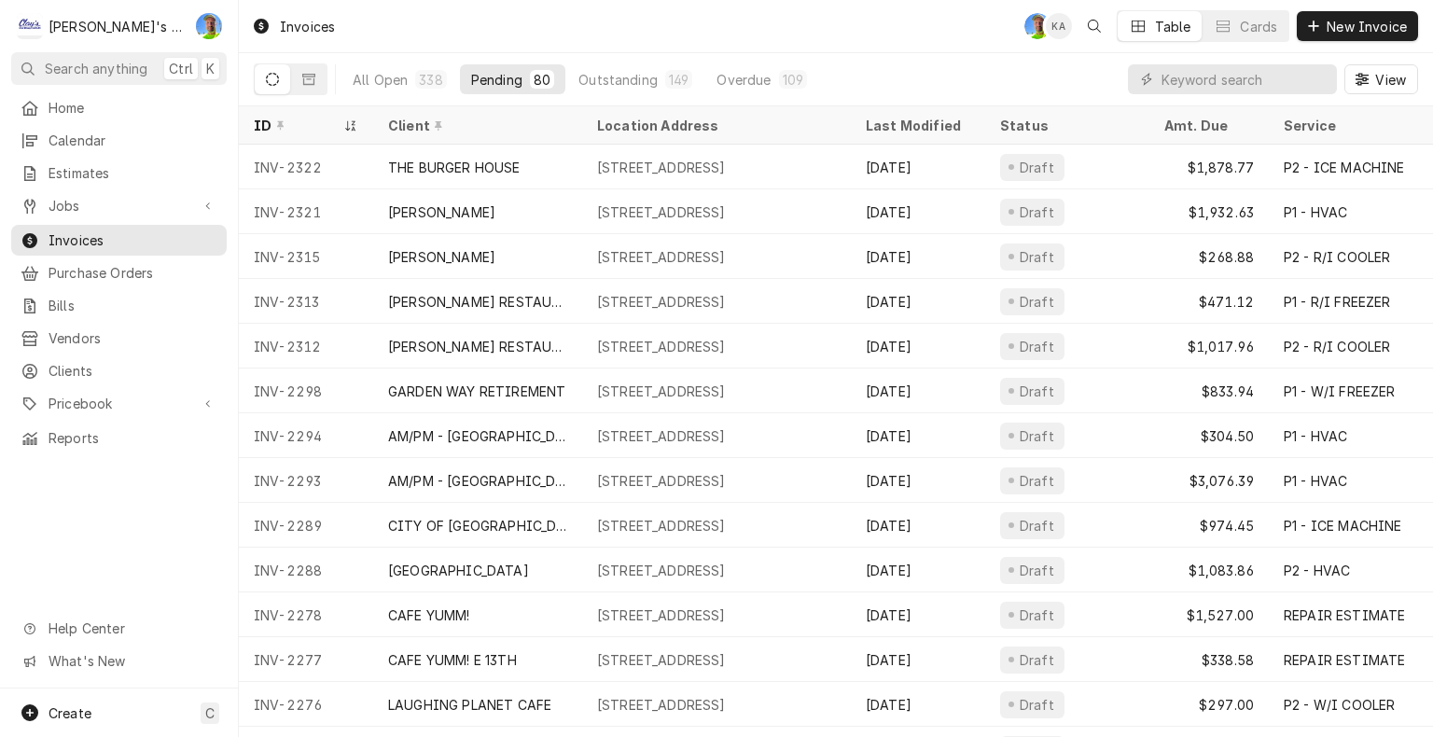
click at [882, 7] on div "Invoices GA KA Table Cards New Invoice" at bounding box center [836, 26] width 1194 height 52
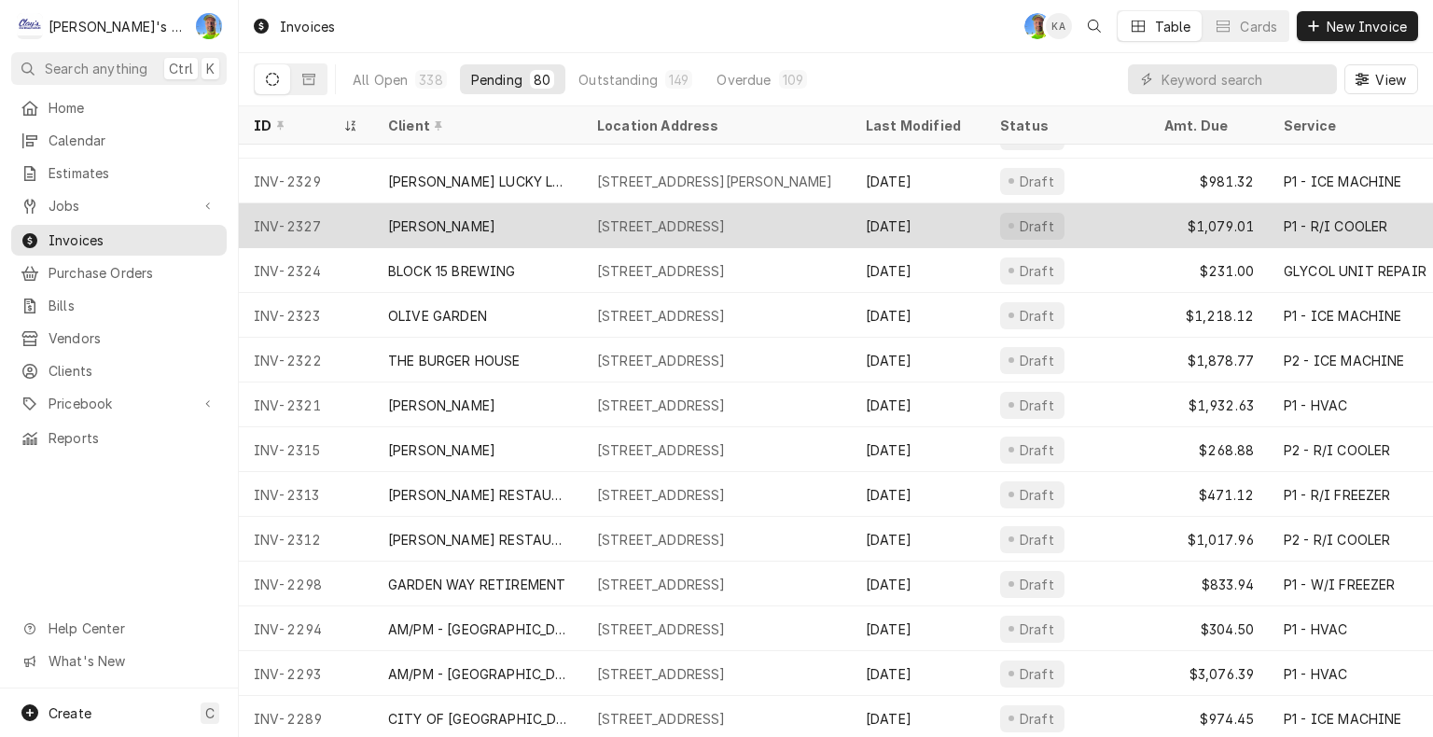
scroll to position [492, 0]
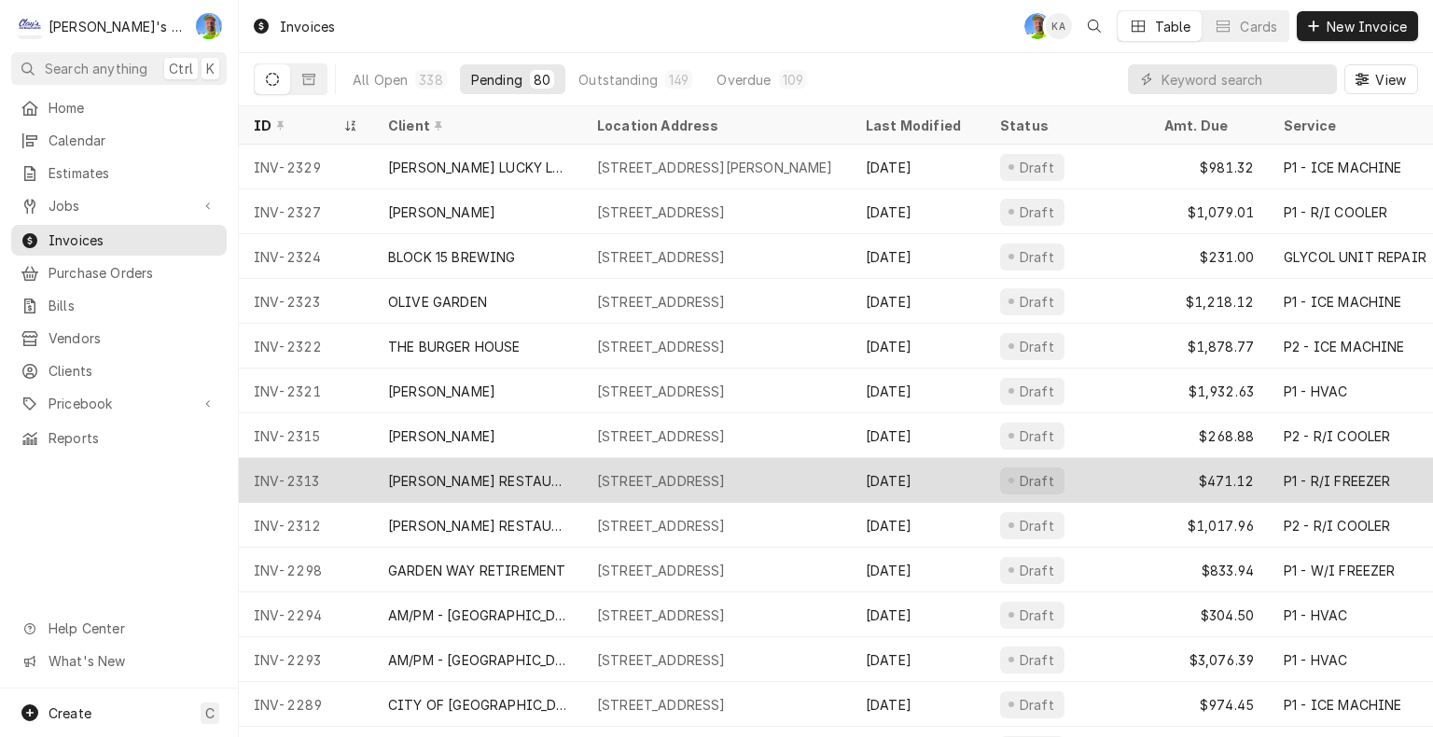
click at [726, 478] on div "300 NW 3RD ST, CORVALLIS, OR 97330" at bounding box center [661, 481] width 129 height 20
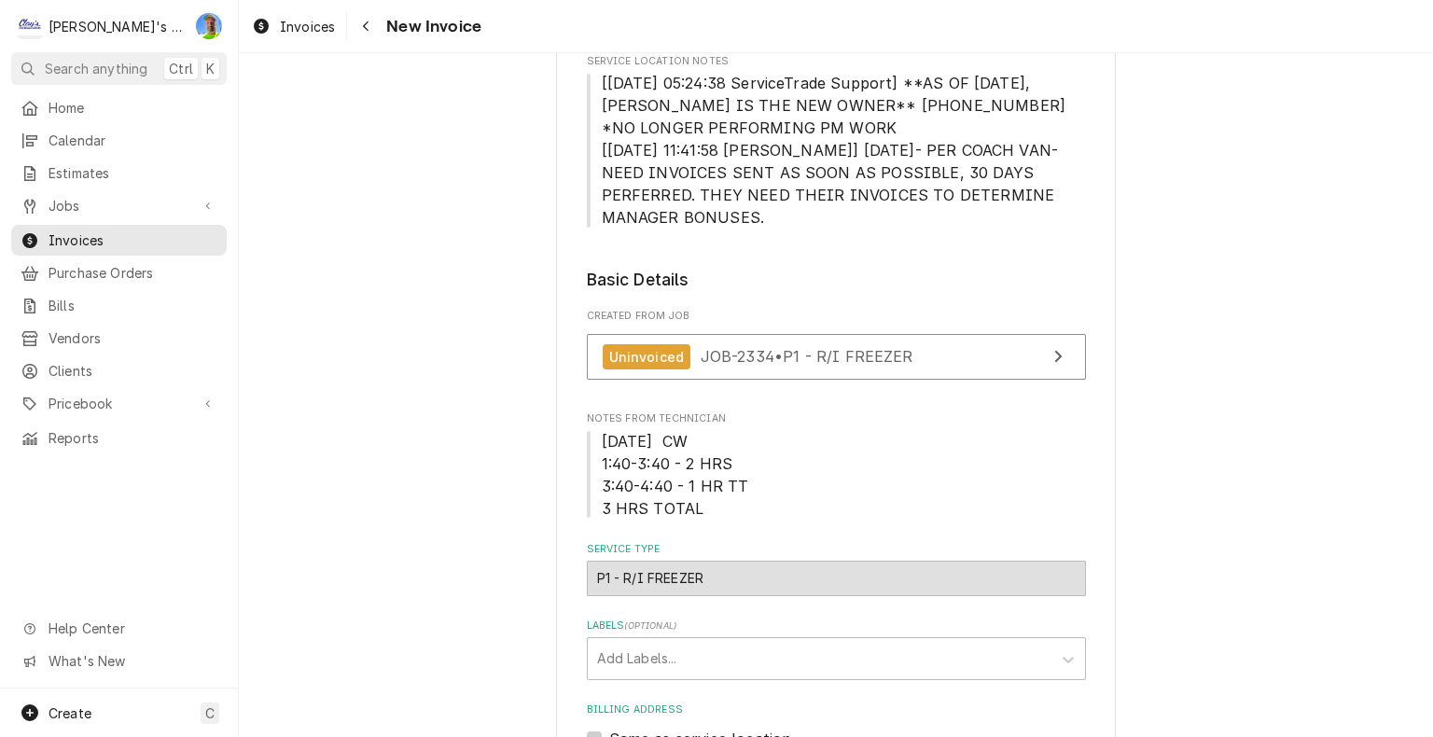
scroll to position [373, 0]
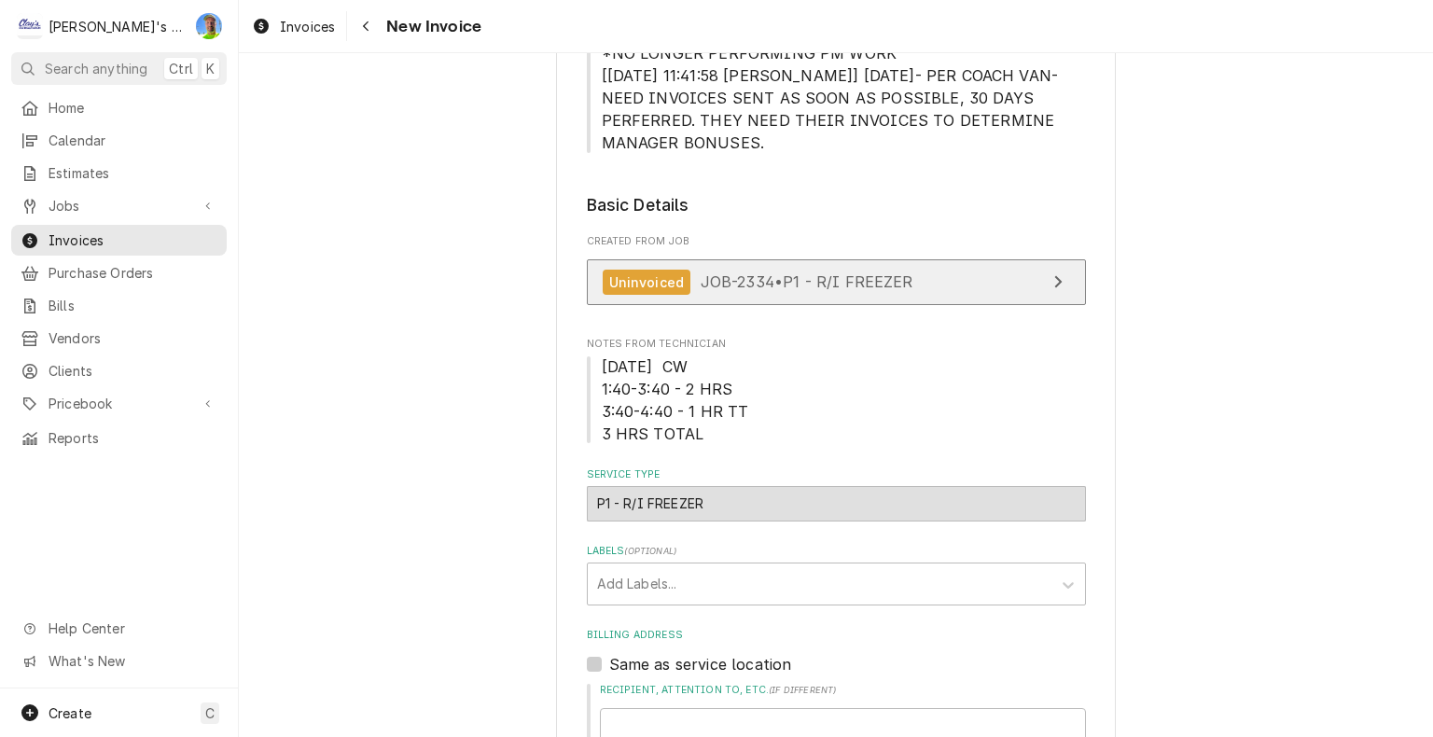
click at [1012, 292] on link "Uninvoiced JOB-2334 • P1 - R/I FREEZER" at bounding box center [836, 282] width 499 height 46
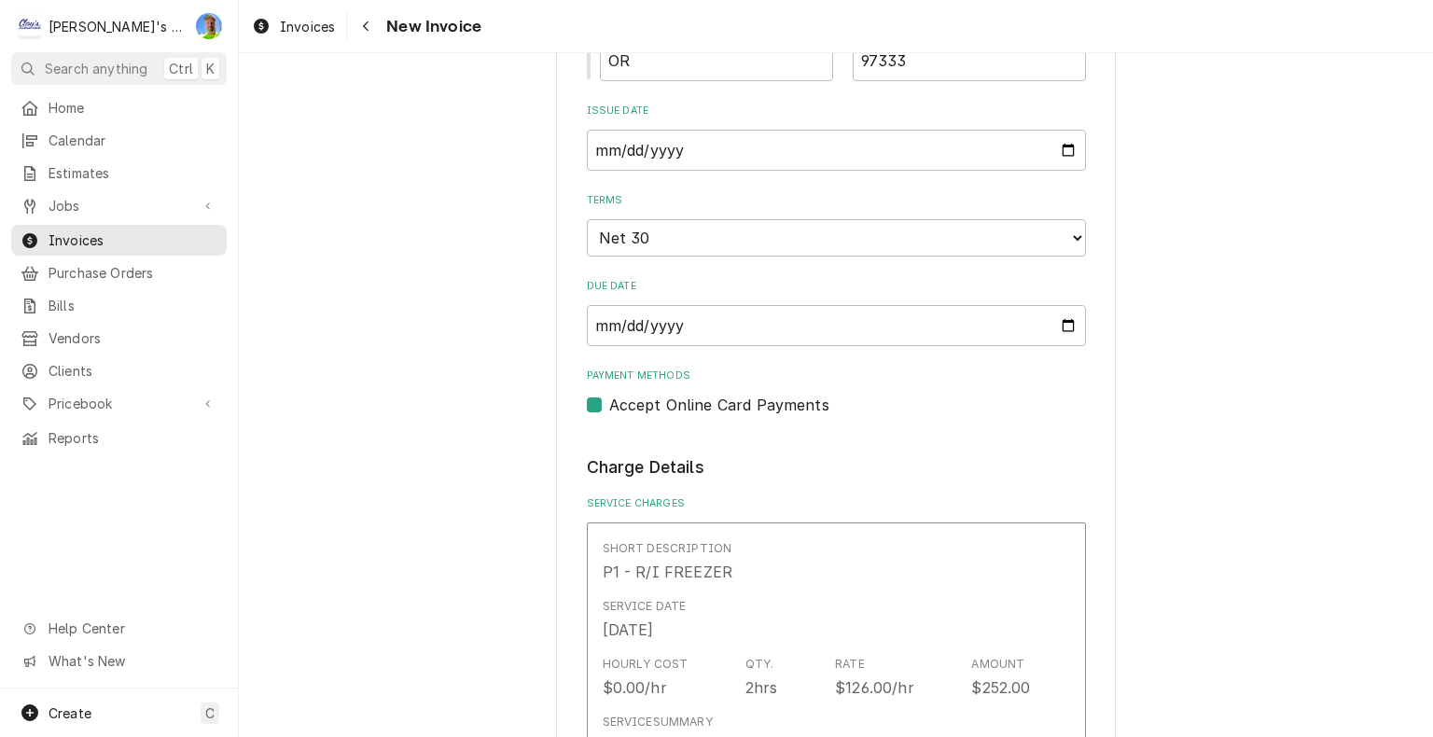
scroll to position [1772, 0]
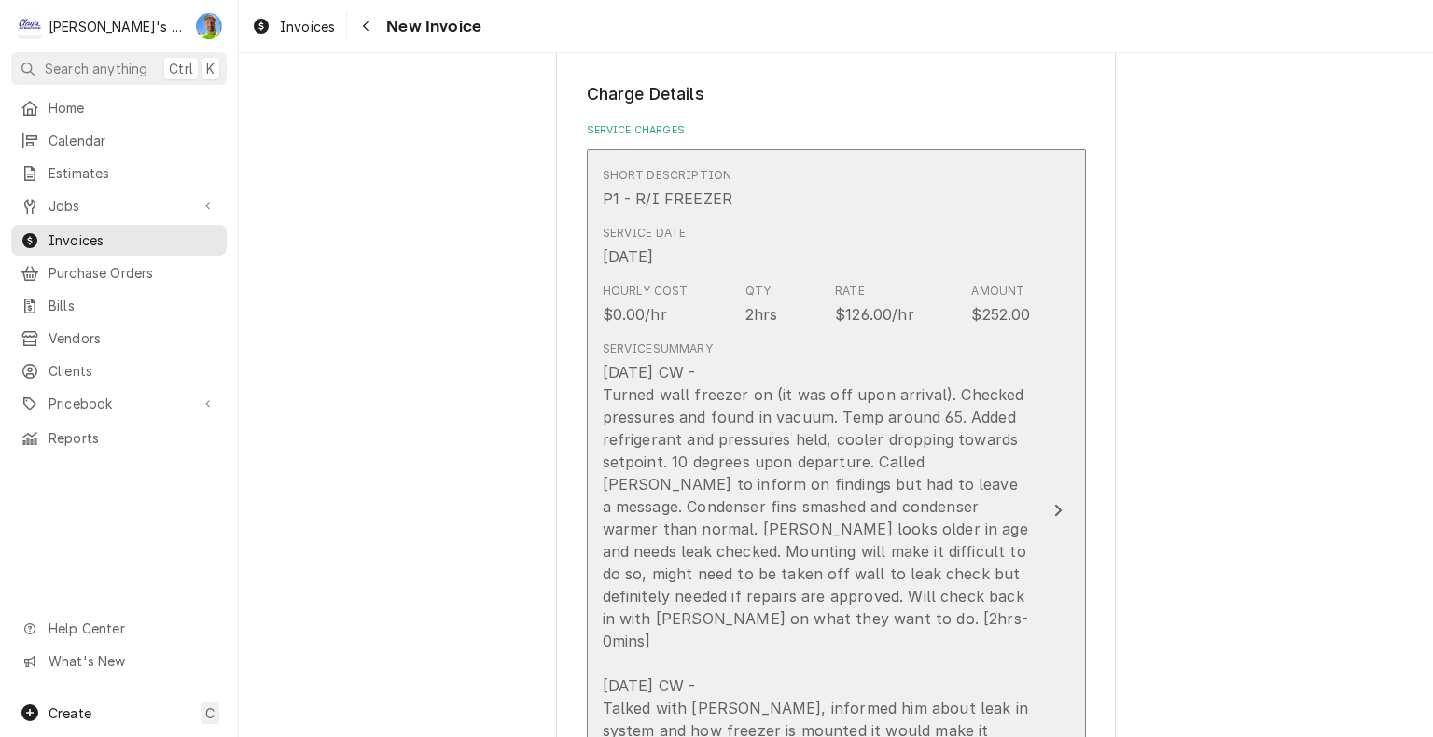
click at [1060, 371] on button "Short Description P1 - R/I FREEZER Service Date Jul 10, 2025 Hourly Cost $0.00/…" at bounding box center [836, 510] width 499 height 723
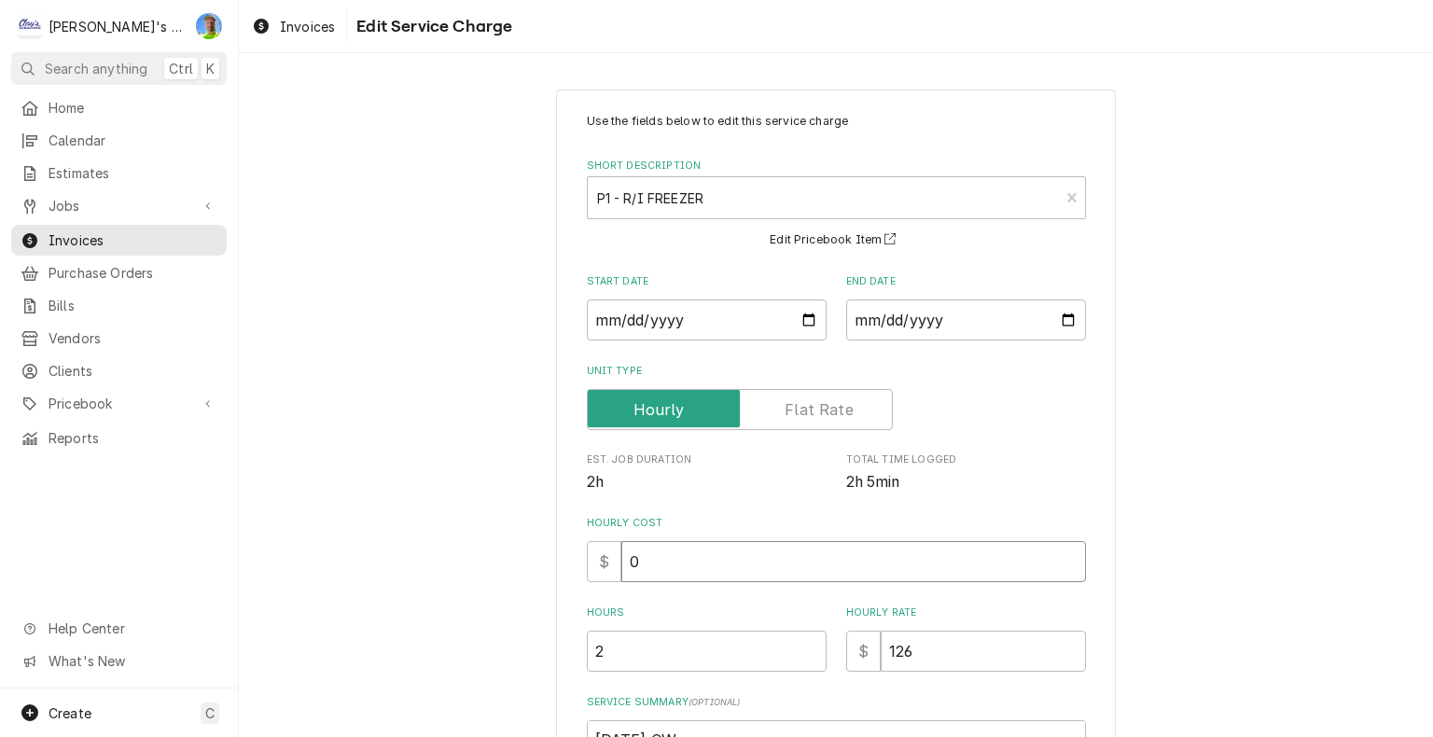
click at [686, 556] on input "0" at bounding box center [853, 561] width 465 height 41
type textarea "x"
type input "4"
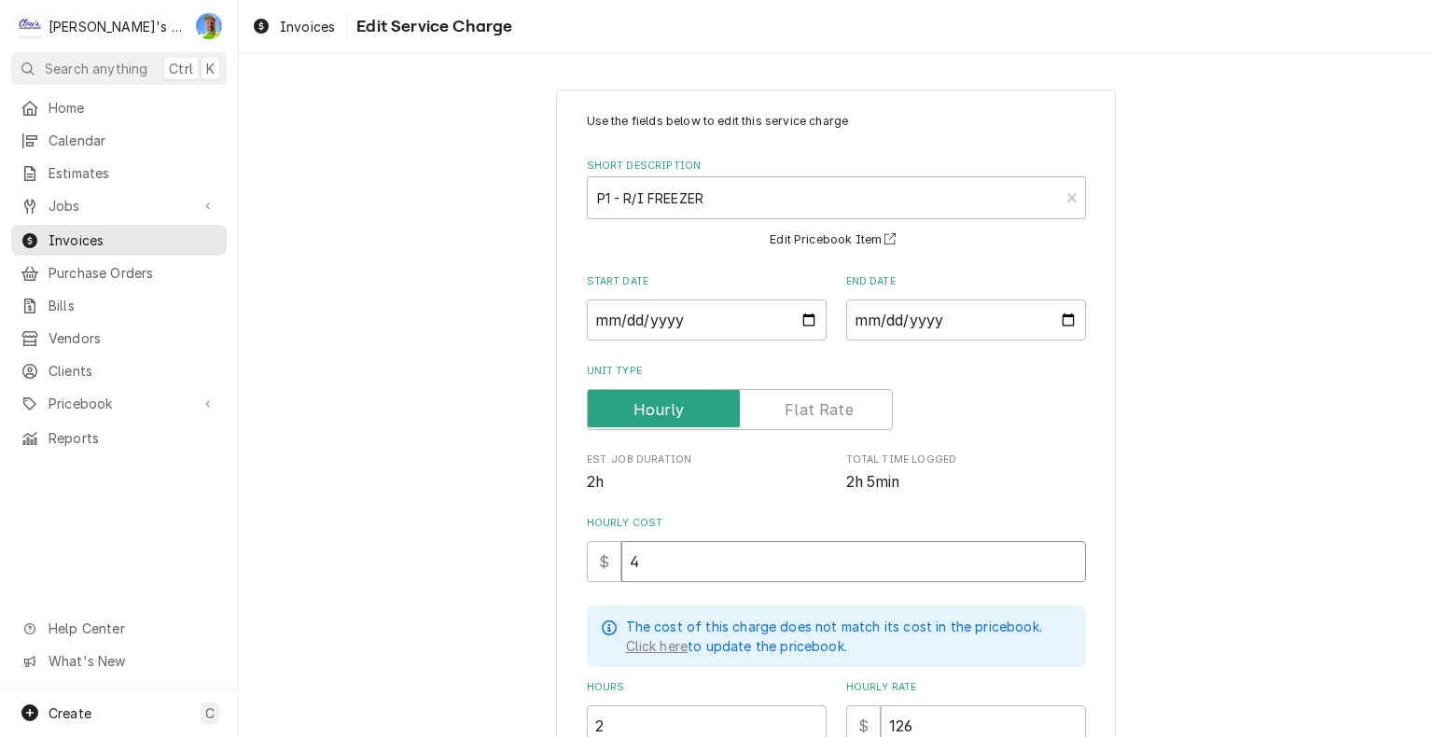
type textarea "x"
type input "45"
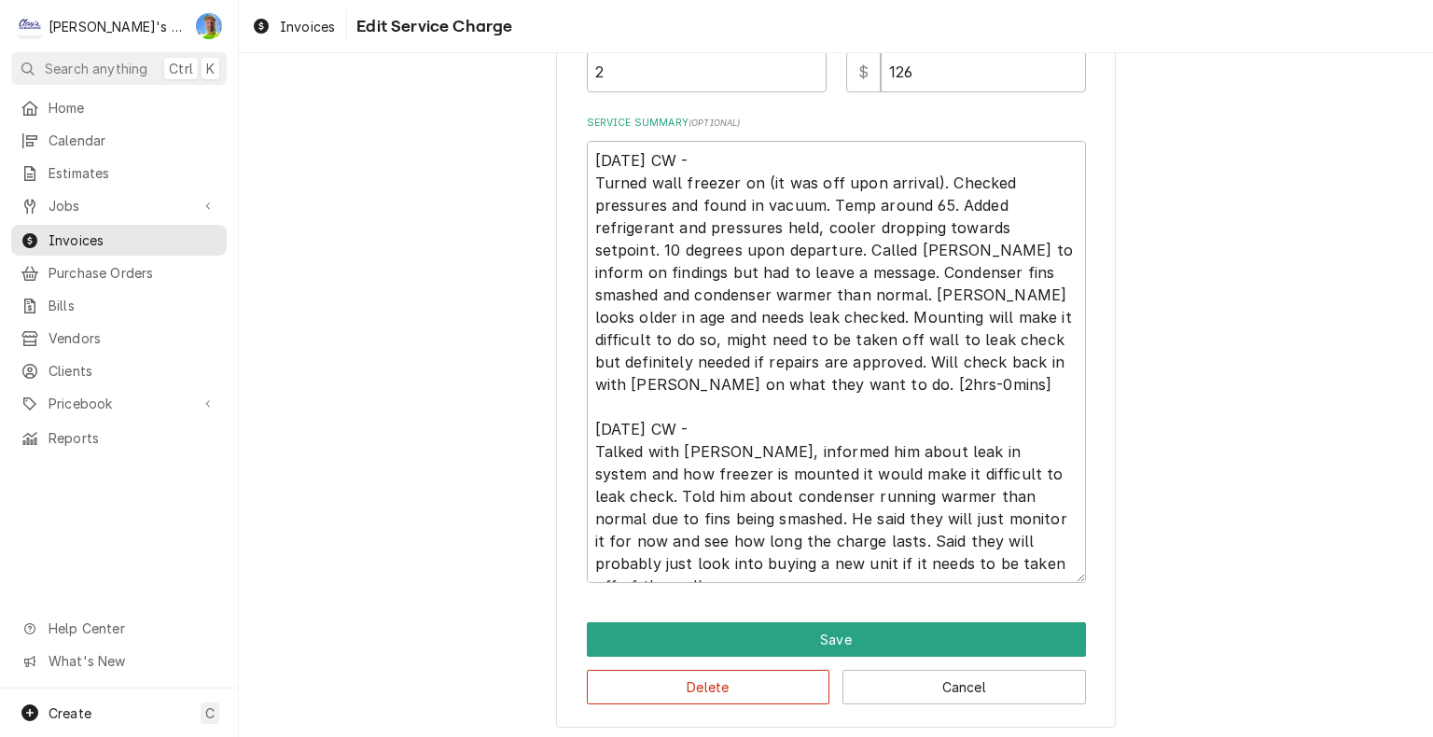
scroll to position [657, 0]
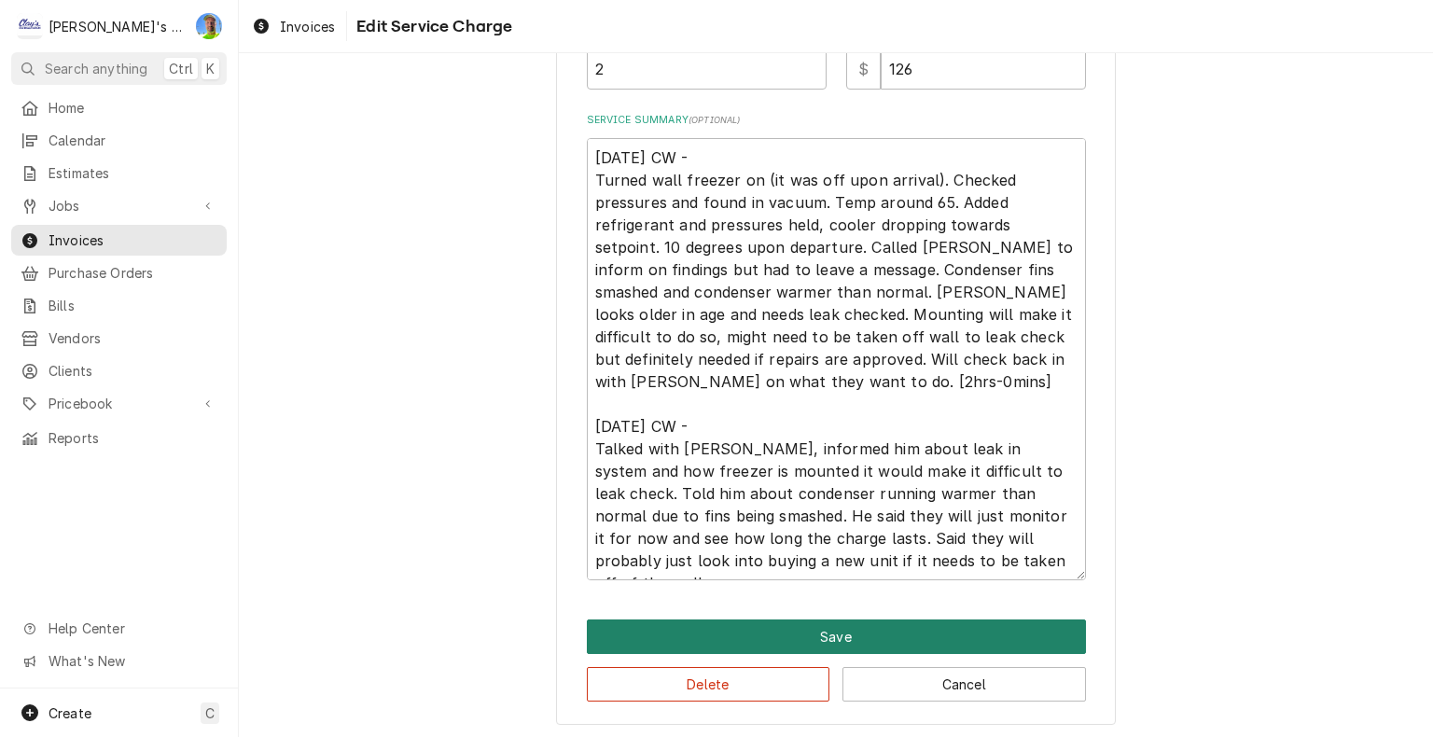
click at [1063, 629] on button "Save" at bounding box center [836, 636] width 499 height 35
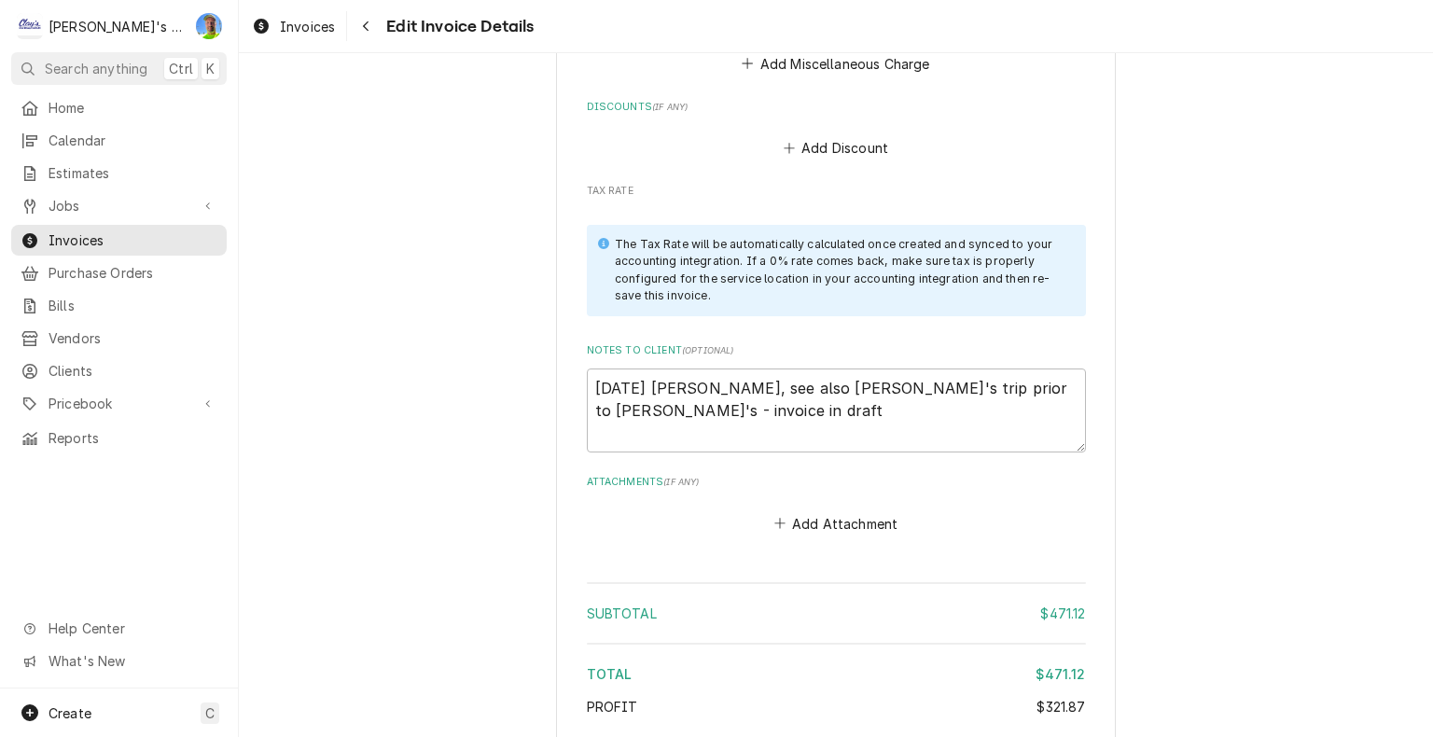
scroll to position [3241, 0]
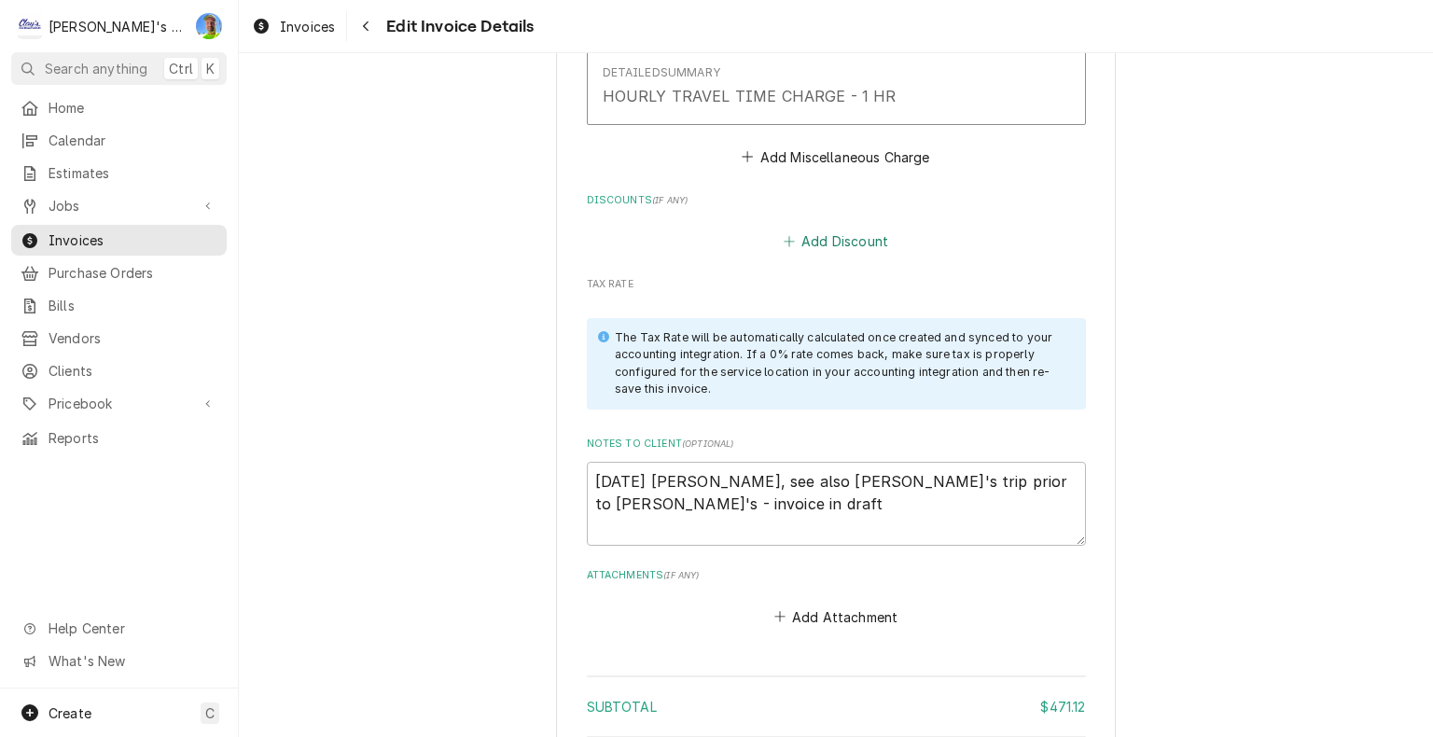
click at [821, 229] on button "Add Discount" at bounding box center [835, 242] width 111 height 26
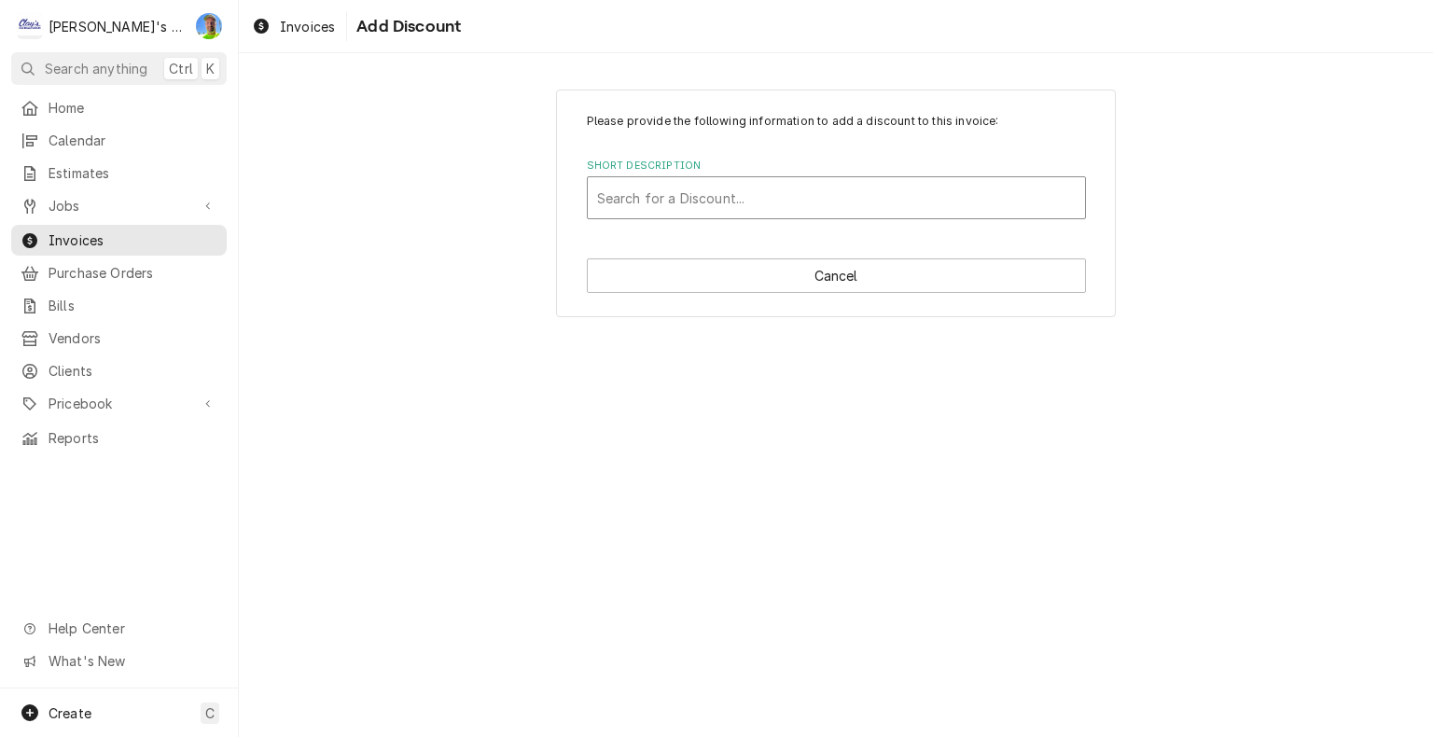
click at [781, 195] on div "Short Description" at bounding box center [836, 198] width 478 height 34
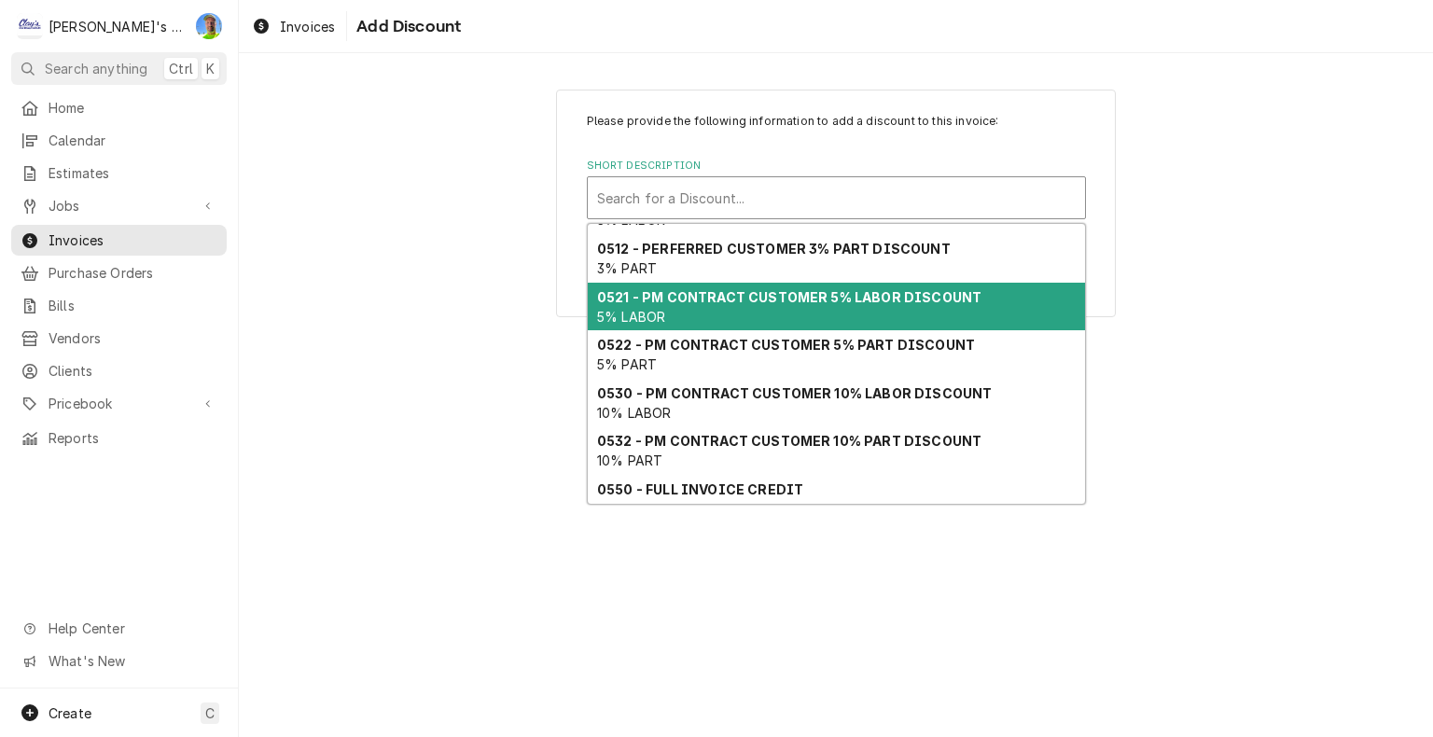
scroll to position [123, 0]
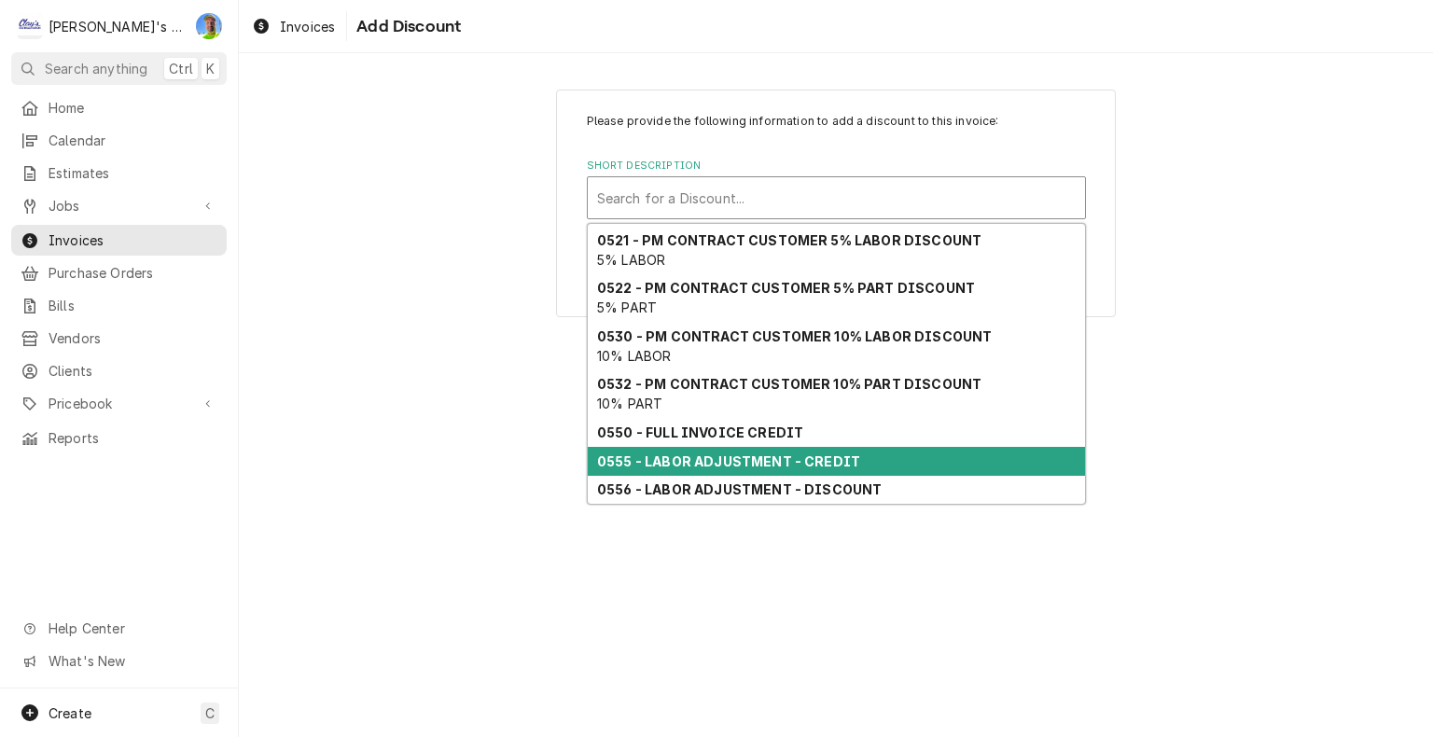
click at [823, 455] on strong "0555 - LABOR ADJUSTMENT - CREDIT" at bounding box center [728, 461] width 263 height 16
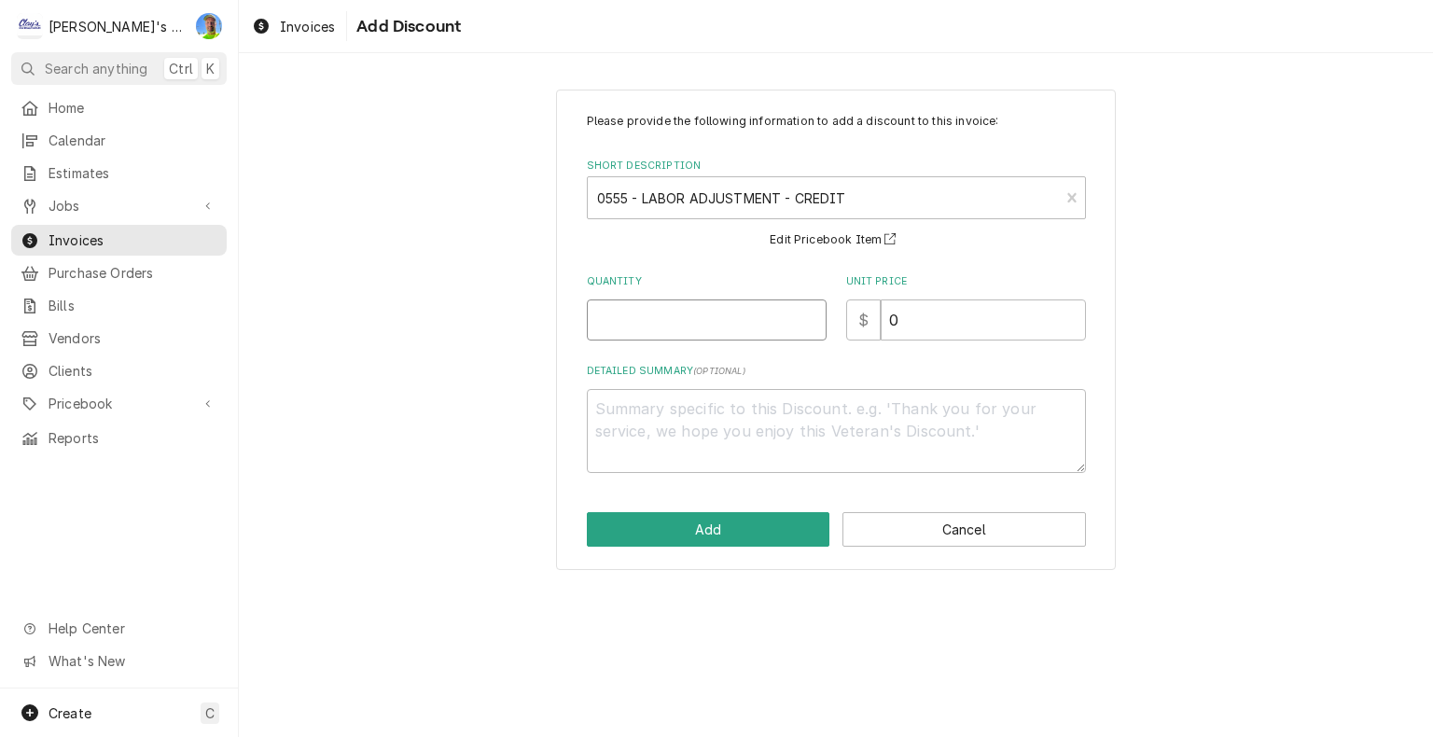
click at [682, 325] on input "Quantity" at bounding box center [707, 319] width 240 height 41
type textarea "x"
type input ".5"
click at [911, 325] on input "0" at bounding box center [983, 319] width 205 height 41
type textarea "x"
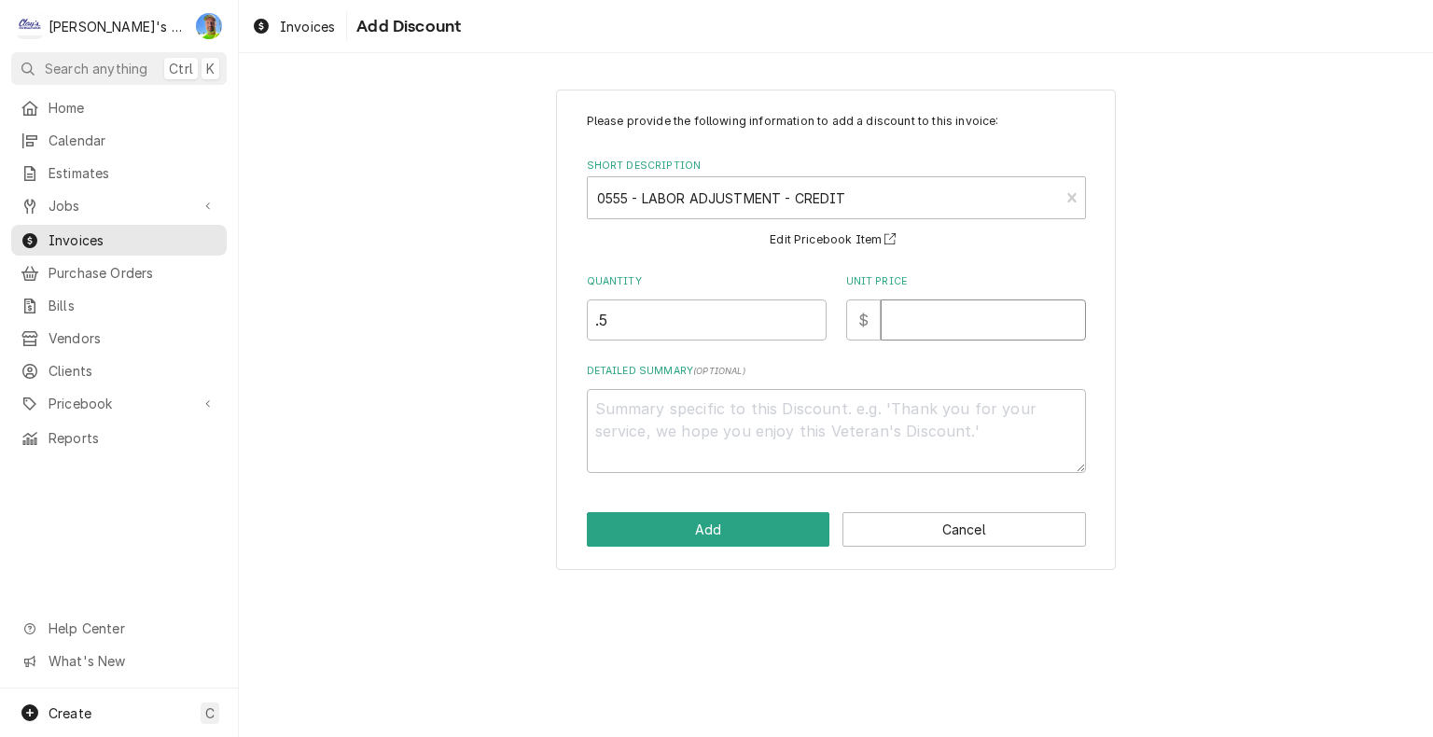
type textarea "x"
type input "1"
type textarea "x"
type input "12"
type textarea "x"
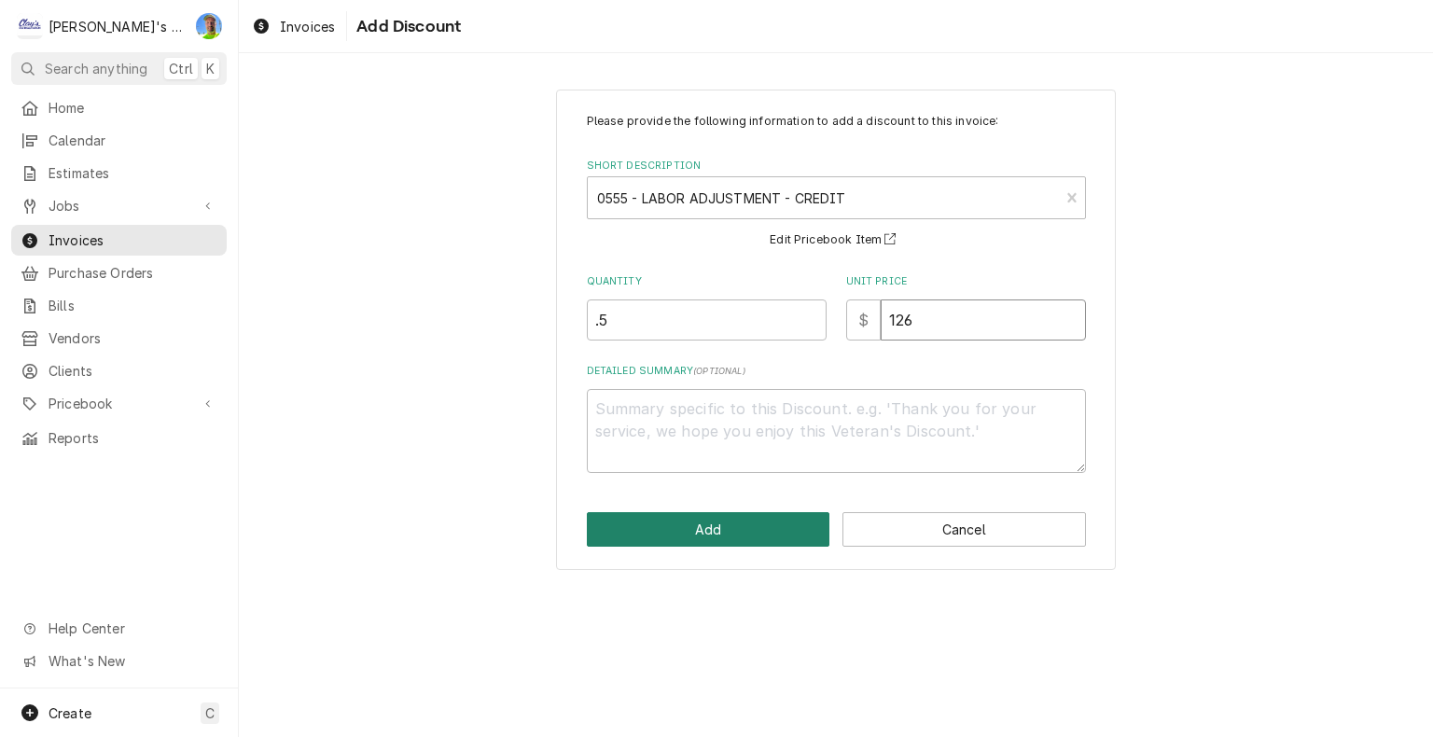
type input "126"
click at [735, 521] on button "Add" at bounding box center [708, 529] width 243 height 35
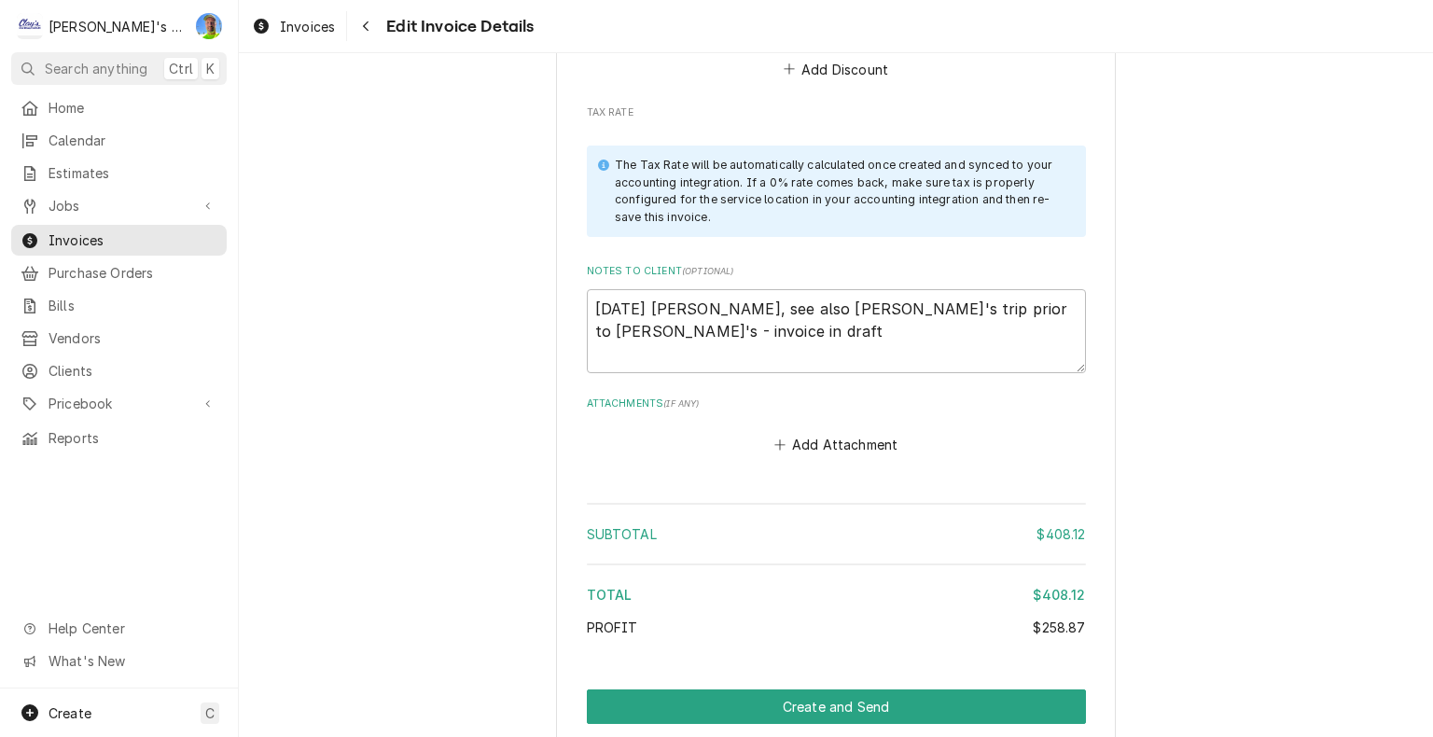
scroll to position [3592, 0]
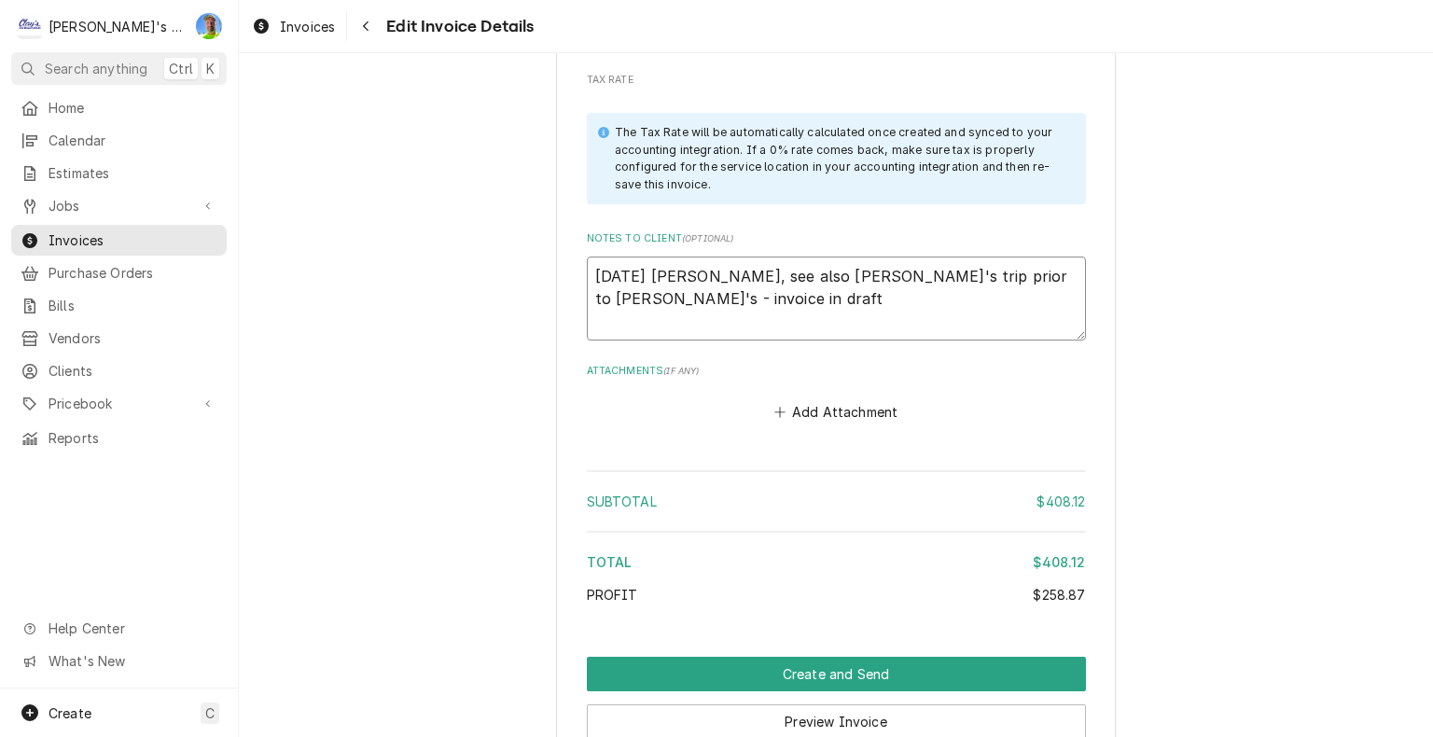
click at [763, 273] on textarea "9/8/2025 Sarah - Greg, see also Justin's trip prior to Cam's - invoice in draft" at bounding box center [836, 299] width 499 height 84
type textarea "x"
type textarea "9/8/2025 Sarah - Greg, see also Justin's trip prior to Cam's - invoice in draft."
type textarea "x"
type textarea "9/8/2025 Sarah - Greg, see also Justin's trip prior to Cam's - invoice in draft."
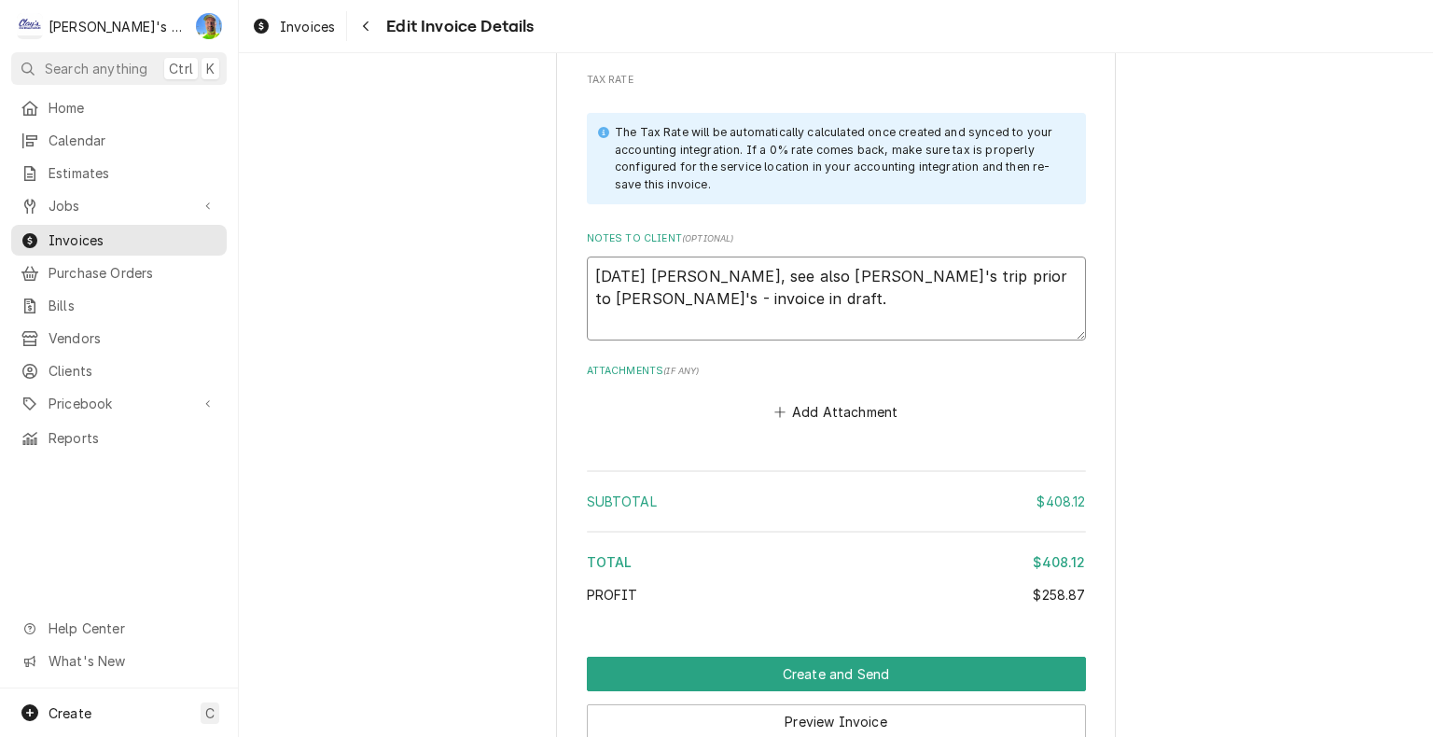
type textarea "x"
type textarea "9/8/2025 Sarah - Greg, see also Justin's trip prior to Cam's - invoice in draft…"
type textarea "x"
type textarea "9/8/2025 Sarah - Greg, see also Justin's trip prior to Cam's - invoice in draft…"
type textarea "x"
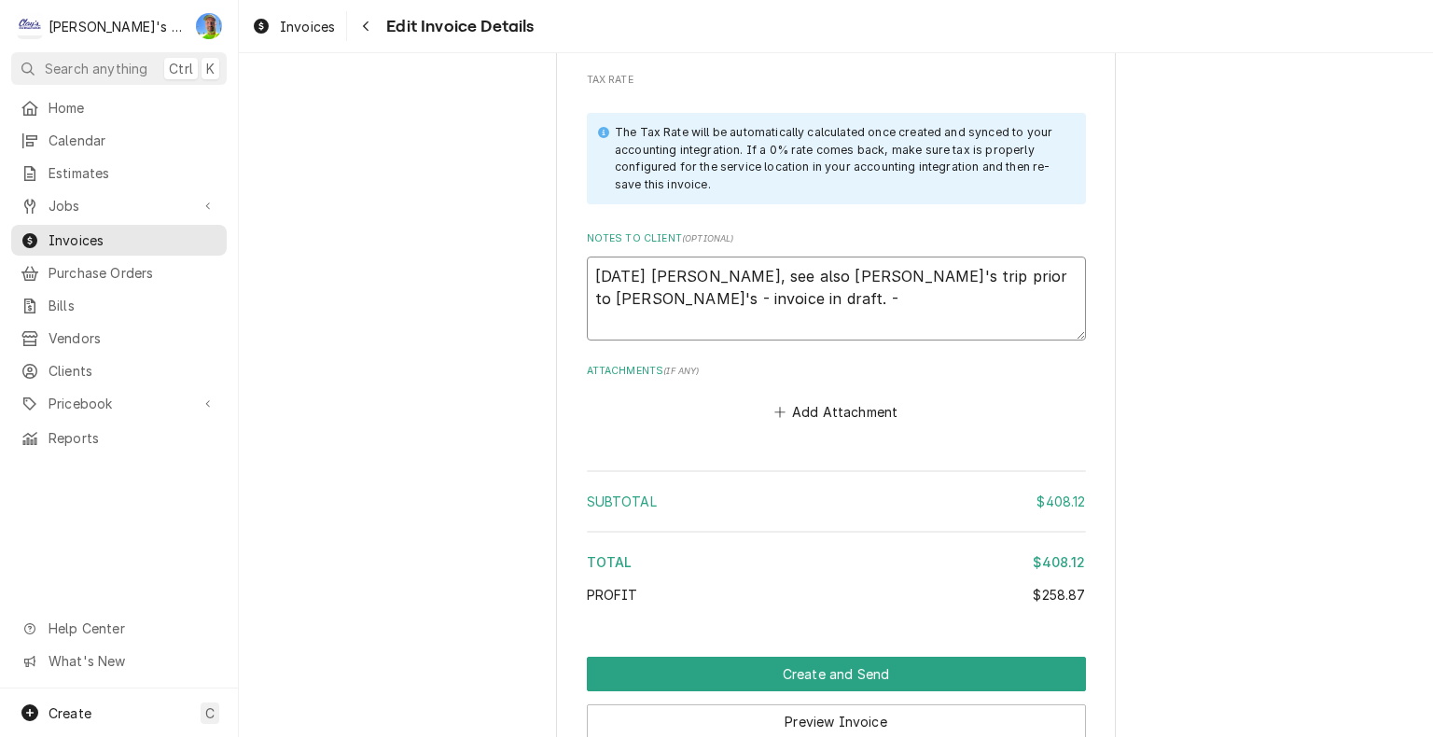
type textarea "9/8/2025 Sarah - Greg, see also Justin's trip prior to Cam's - invoice in draft…"
type textarea "x"
type textarea "9/8/2025 Sarah - Greg, see also Justin's trip prior to Cam's - invoice in draft…"
type textarea "x"
type textarea "9/8/2025 Sarah - Greg, see also Justin's trip prior to Cam's - invoice in draft…"
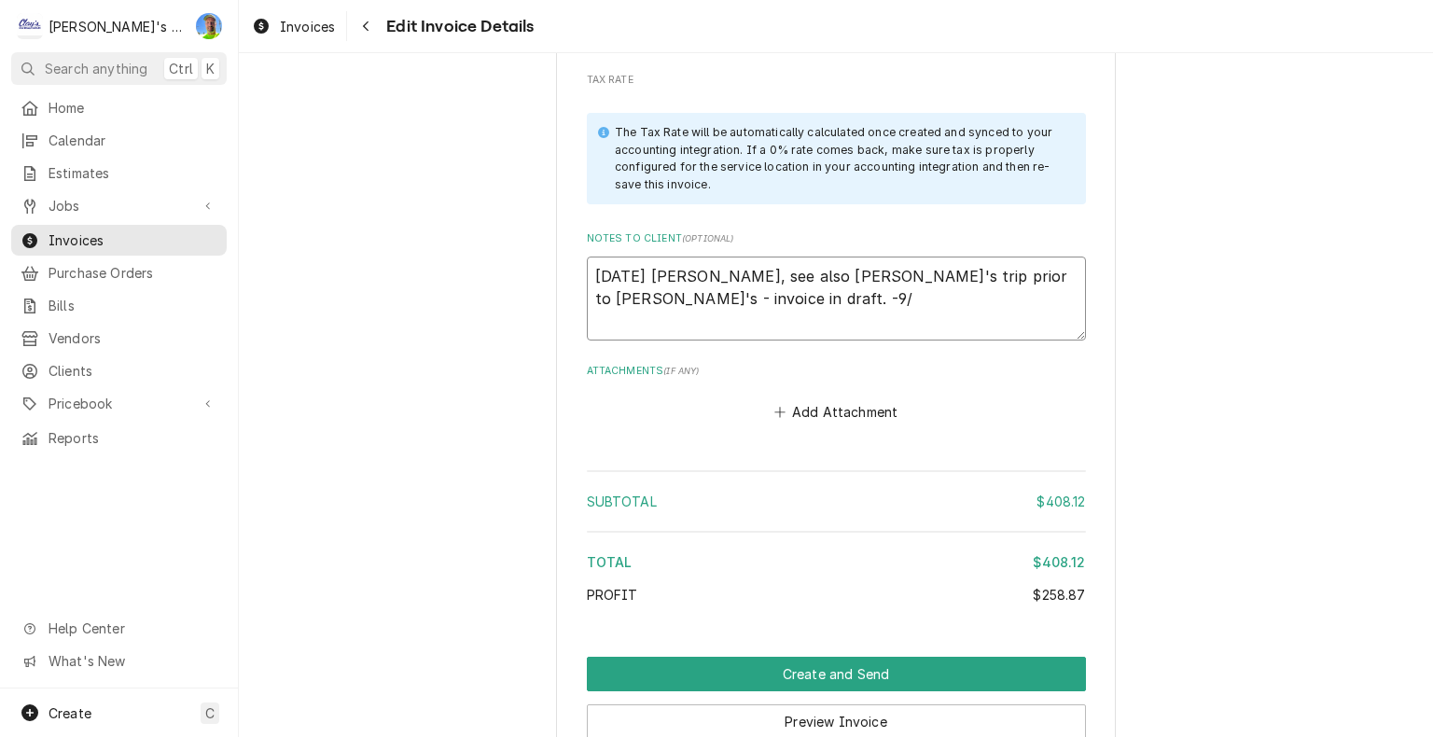
type textarea "x"
type textarea "9/8/2025 Sarah - Greg, see also Justin's trip prior to Cam's - invoice in draft…"
type textarea "x"
type textarea "9/8/2025 Sarah - Greg, see also Justin's trip prior to Cam's - invoice in draft…"
type textarea "x"
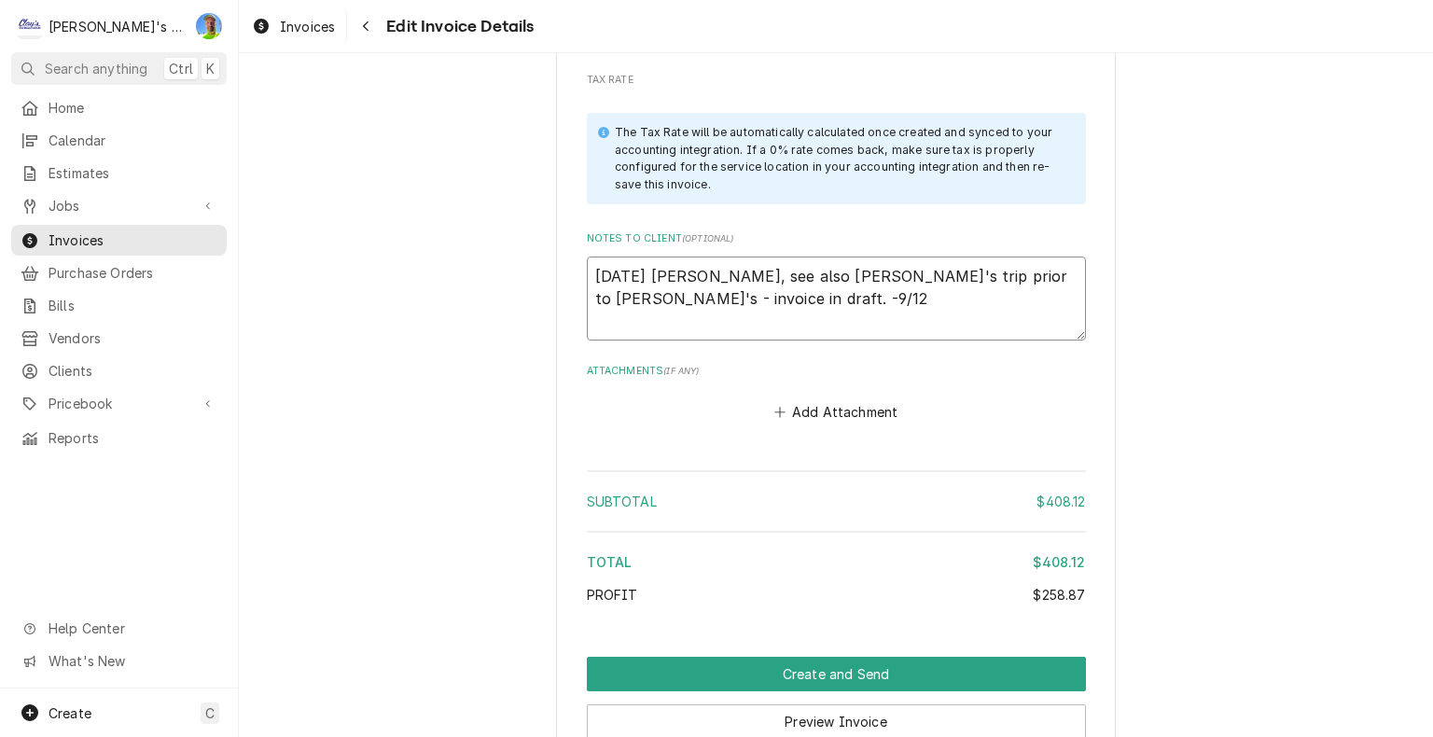
type textarea "9/8/2025 Sarah - Greg, see also Justin's trip prior to Cam's - invoice in draft…"
type textarea "x"
type textarea "9/8/2025 Sarah - Greg, see also Justin's trip prior to Cam's - invoice in draft…"
type textarea "x"
type textarea "9/8/2025 Sarah - Greg, see also Justin's trip prior to Cam's - invoice in draft…"
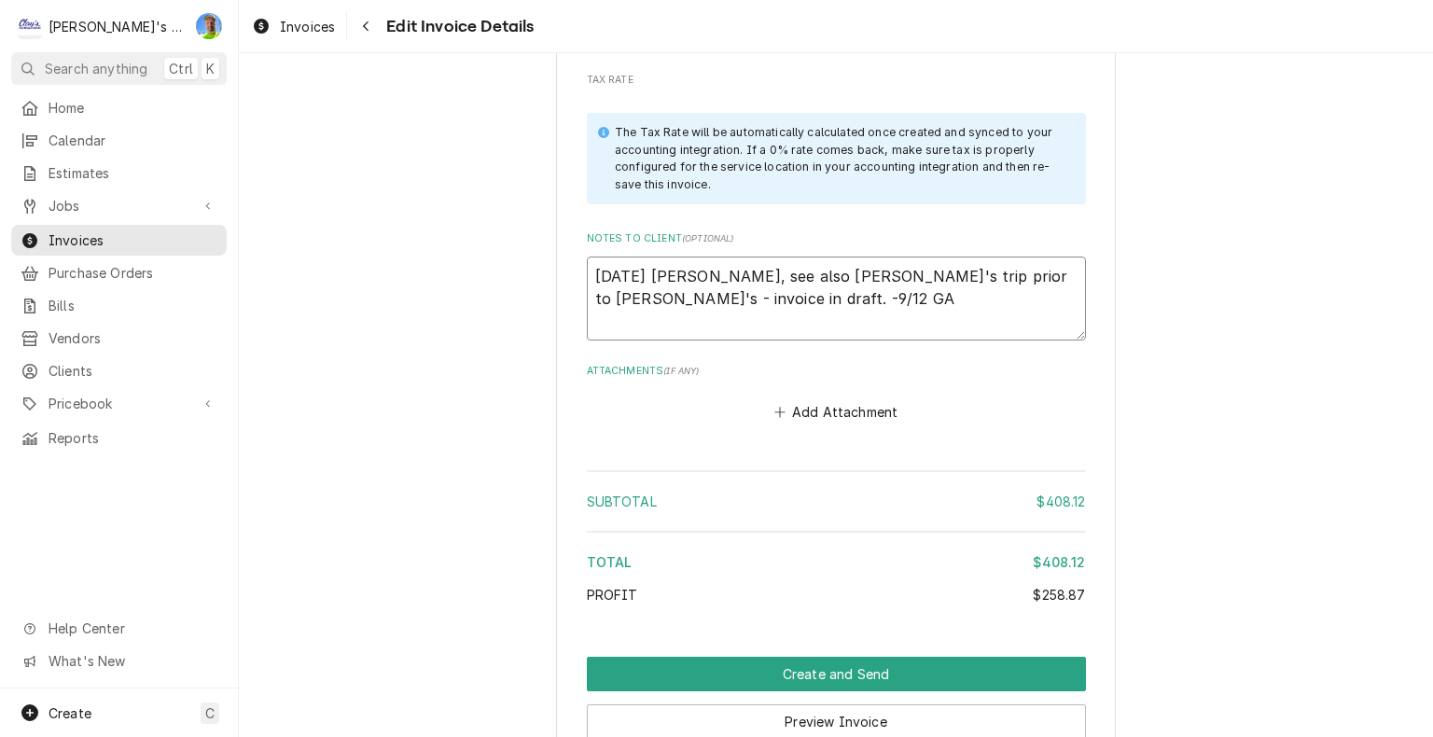
type textarea "x"
type textarea "9/8/2025 Sarah - Greg, see also Justin's trip prior to Cam's - invoice in draft…"
type textarea "x"
type textarea "9/8/2025 Sarah - Greg, see also Justin's trip prior to Cam's - invoice in draft…"
type textarea "x"
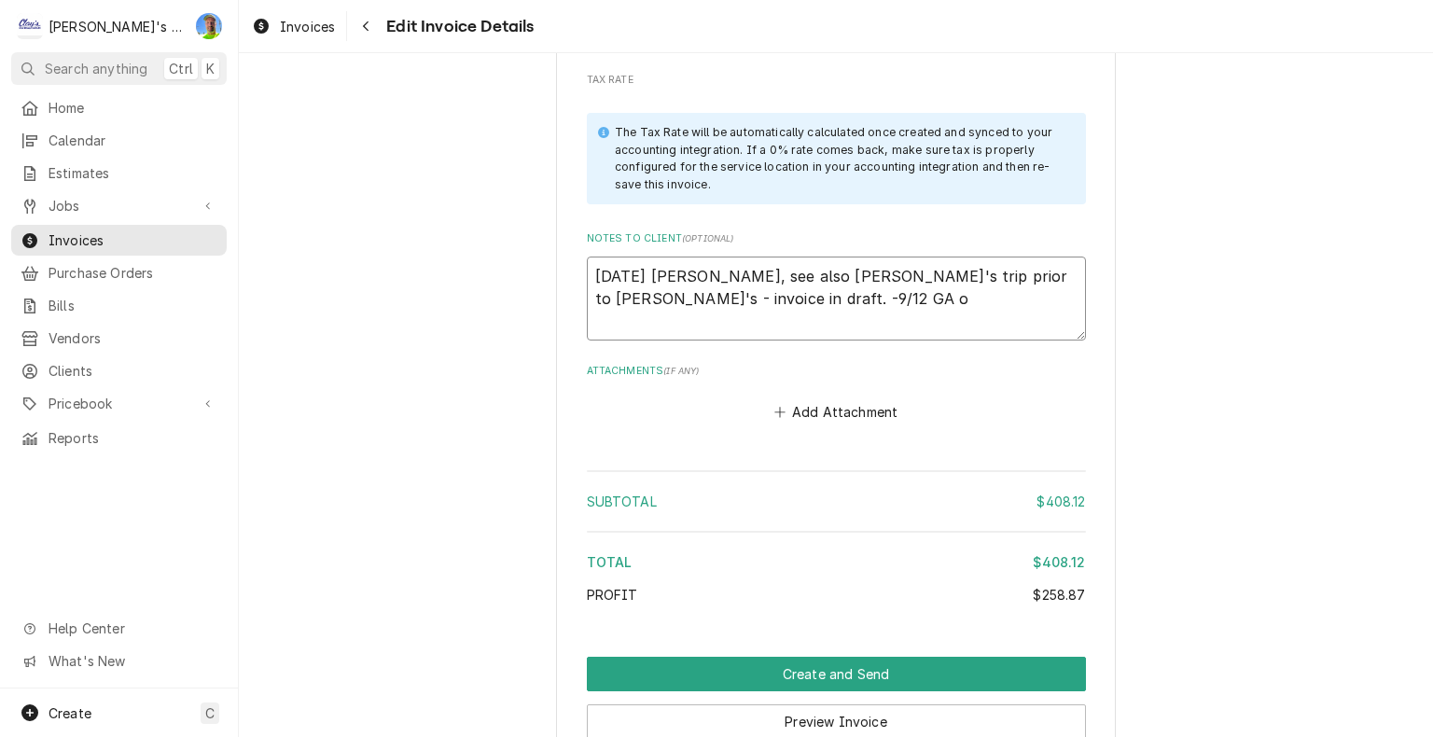
type textarea "9/8/2025 Sarah - Greg, see also Justin's trip prior to Cam's - invoice in draft…"
type textarea "x"
type textarea "9/8/2025 Sarah - Greg, see also Justin's trip prior to Cam's - invoice in draft…"
type textarea "x"
type textarea "9/8/2025 Sarah - Greg, see also Justin's trip prior to Cam's - invoice in draft…"
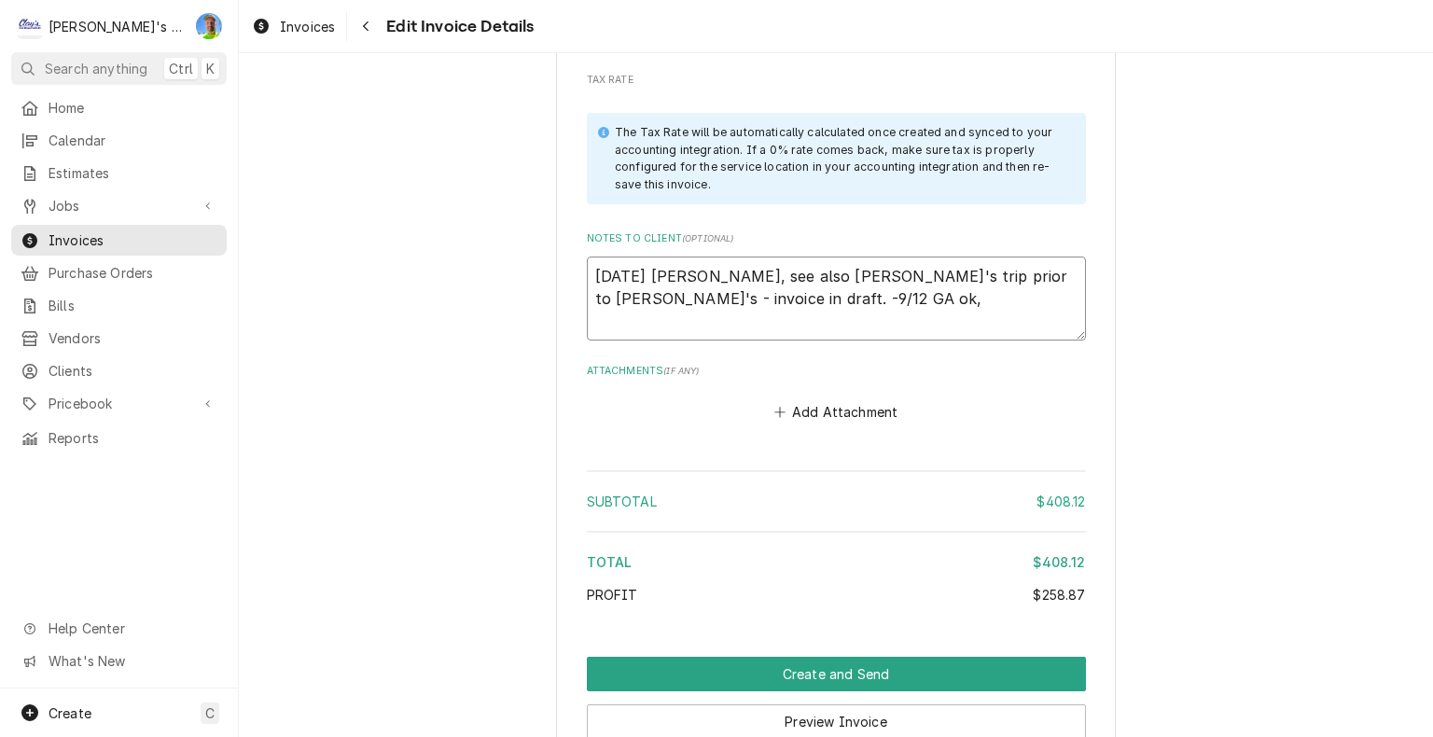
type textarea "x"
type textarea "9/8/2025 Sarah - Greg, see also Justin's trip prior to Cam's - invoice in draft…"
type textarea "x"
type textarea "9/8/2025 Sarah - Greg, see also Justin's trip prior to Cam's - invoice in draft…"
type textarea "x"
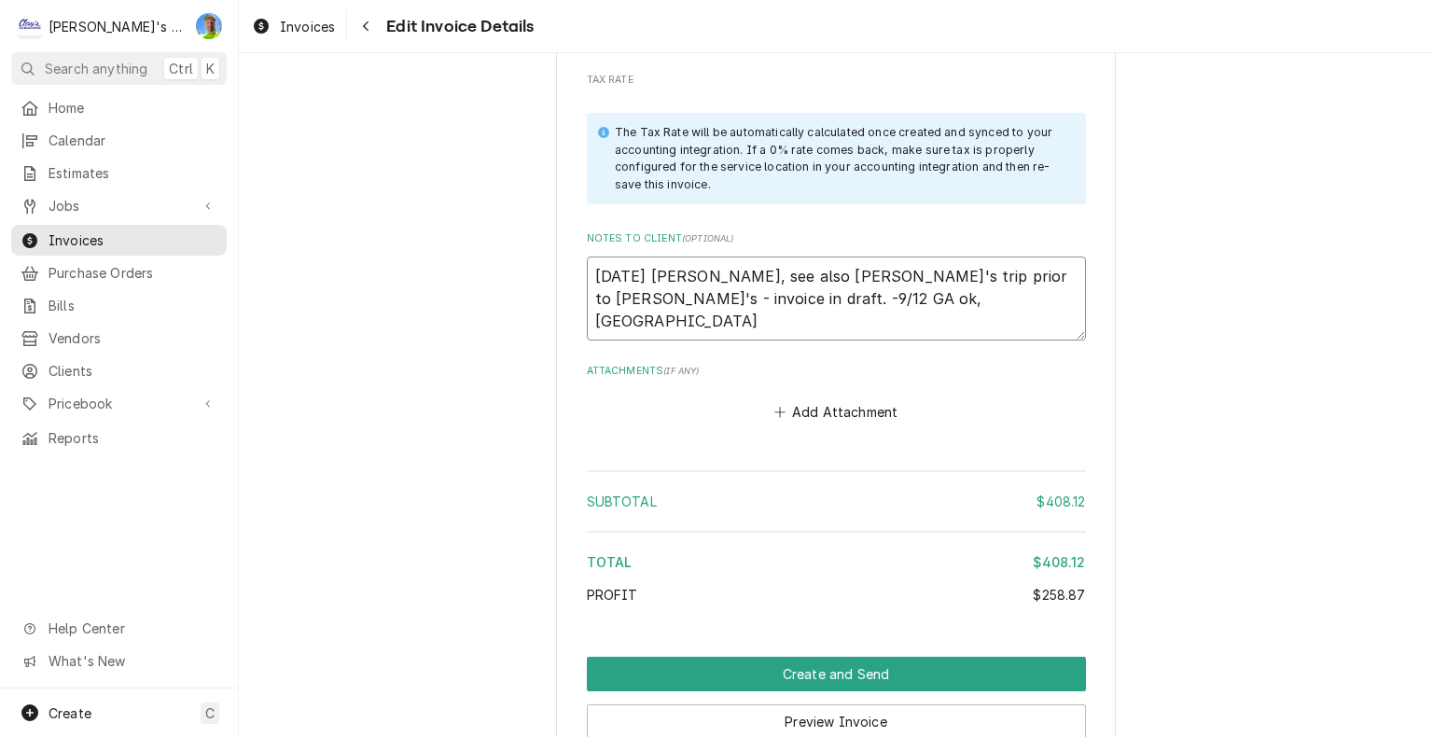
type textarea "9/8/2025 Sarah - Greg, see also Justin's trip prior to Cam's - invoice in draft…"
type textarea "x"
type textarea "9/8/2025 Sarah - Greg, see also Justin's trip prior to Cam's - invoice in draft…"
type textarea "x"
type textarea "9/8/2025 Sarah - Greg, see also Justin's trip prior to Cam's - invoice in draft…"
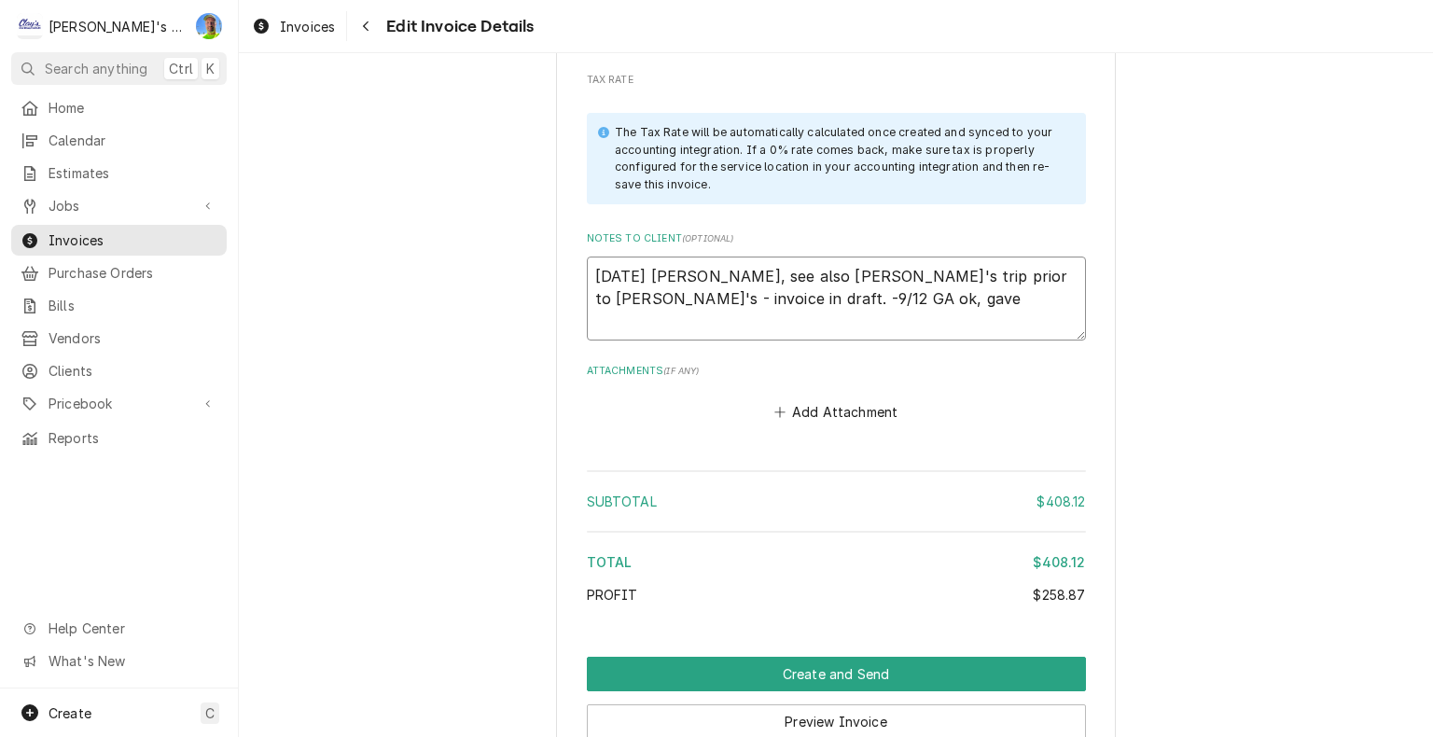
type textarea "x"
type textarea "9/8/2025 Sarah - Greg, see also Justin's trip prior to Cam's - invoice in draft…"
type textarea "x"
type textarea "9/8/2025 Sarah - Greg, see also Justin's trip prior to Cam's - invoice in draft…"
type textarea "x"
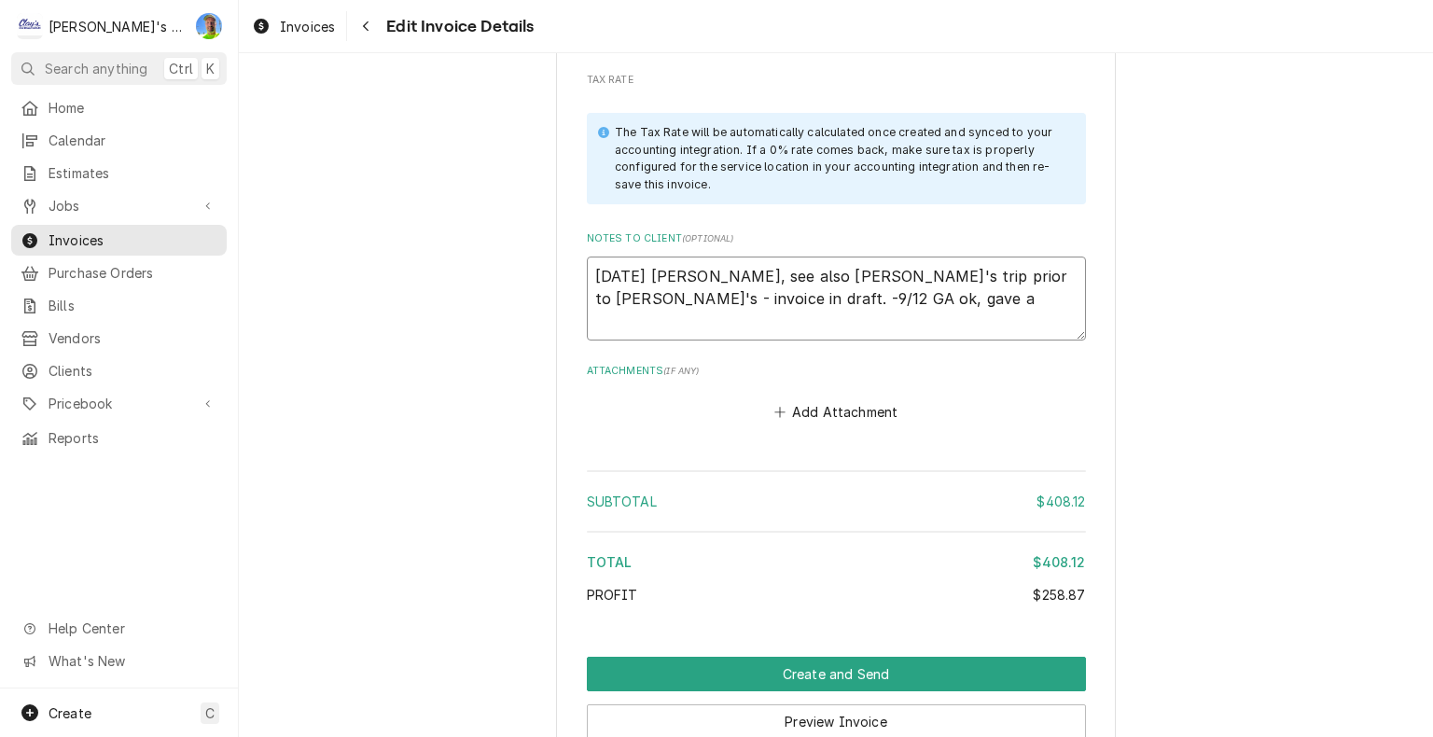
type textarea "9/8/2025 Sarah - Greg, see also Justin's trip prior to Cam's - invoice in draft…"
type textarea "x"
type textarea "9/8/2025 Sarah - Greg, see also Justin's trip prior to Cam's - invoice in draft…"
type textarea "x"
type textarea "9/8/2025 Sarah - Greg, see also Justin's trip prior to Cam's - invoice in draft…"
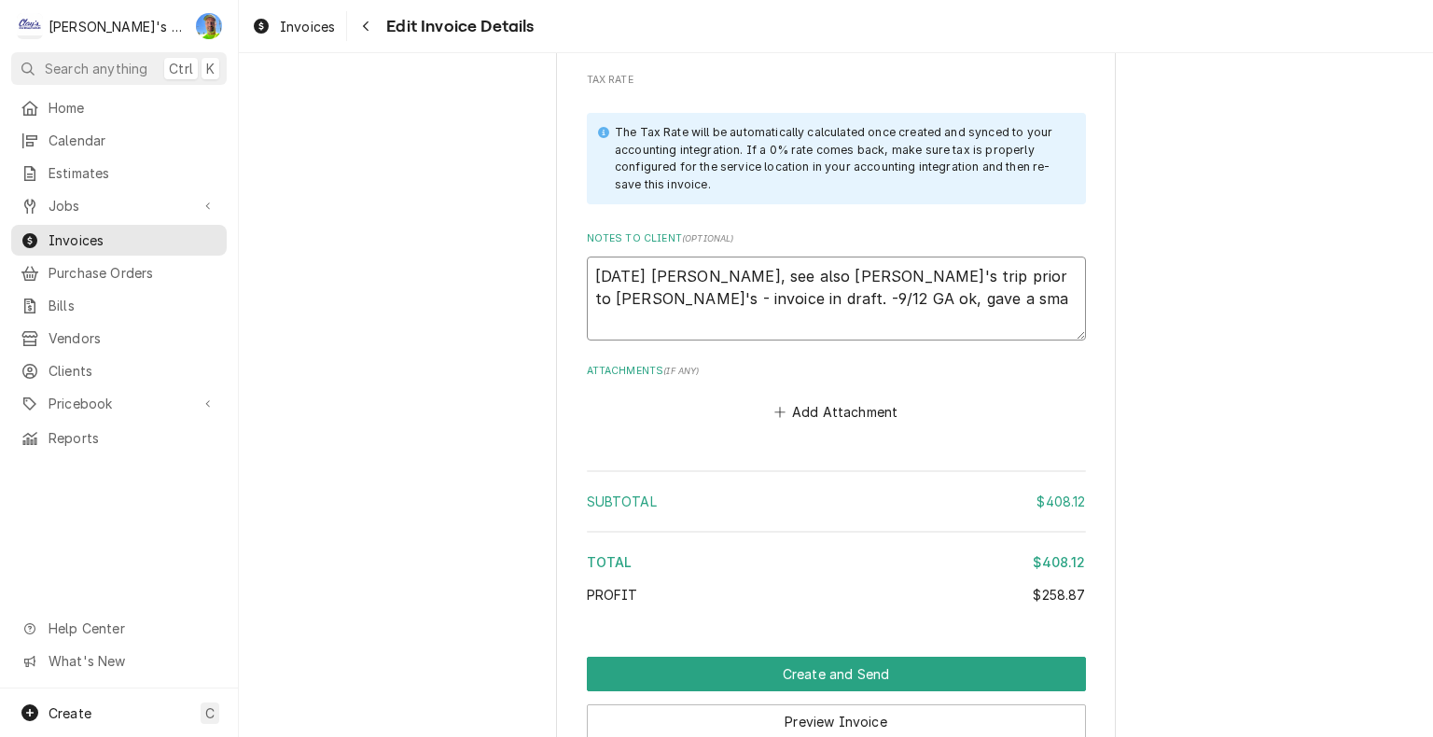
type textarea "x"
type textarea "9/8/2025 Sarah - Greg, see also Justin's trip prior to Cam's - invoice in draft…"
type textarea "x"
type textarea "9/8/2025 Sarah - Greg, see also Justin's trip prior to Cam's - invoice in draft…"
type textarea "x"
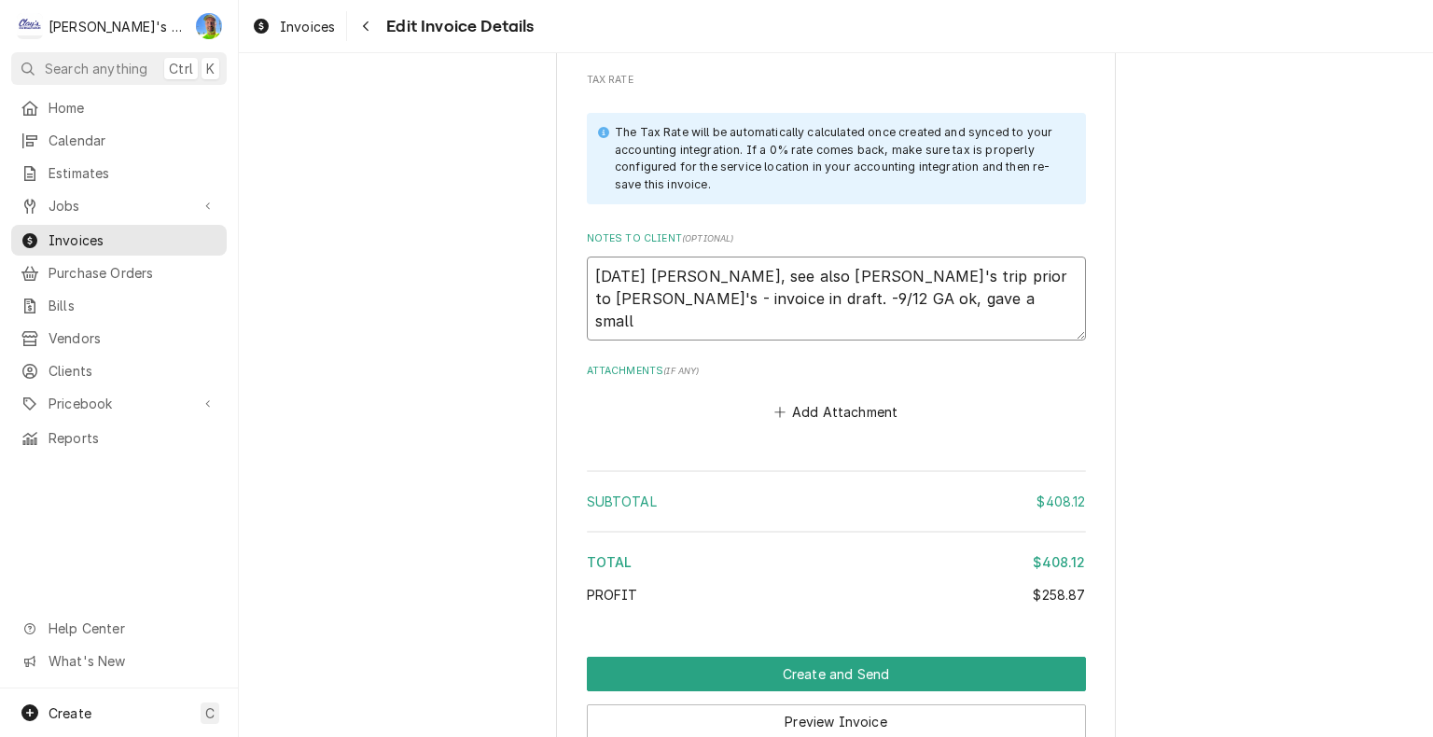
type textarea "9/8/2025 Sarah - Greg, see also Justin's trip prior to Cam's - invoice in draft…"
type textarea "x"
type textarea "9/8/2025 Sarah - Greg, see also Justin's trip prior to Cam's - invoice in draft…"
type textarea "x"
type textarea "9/8/2025 Sarah - Greg, see also Justin's trip prior to Cam's - invoice in draft…"
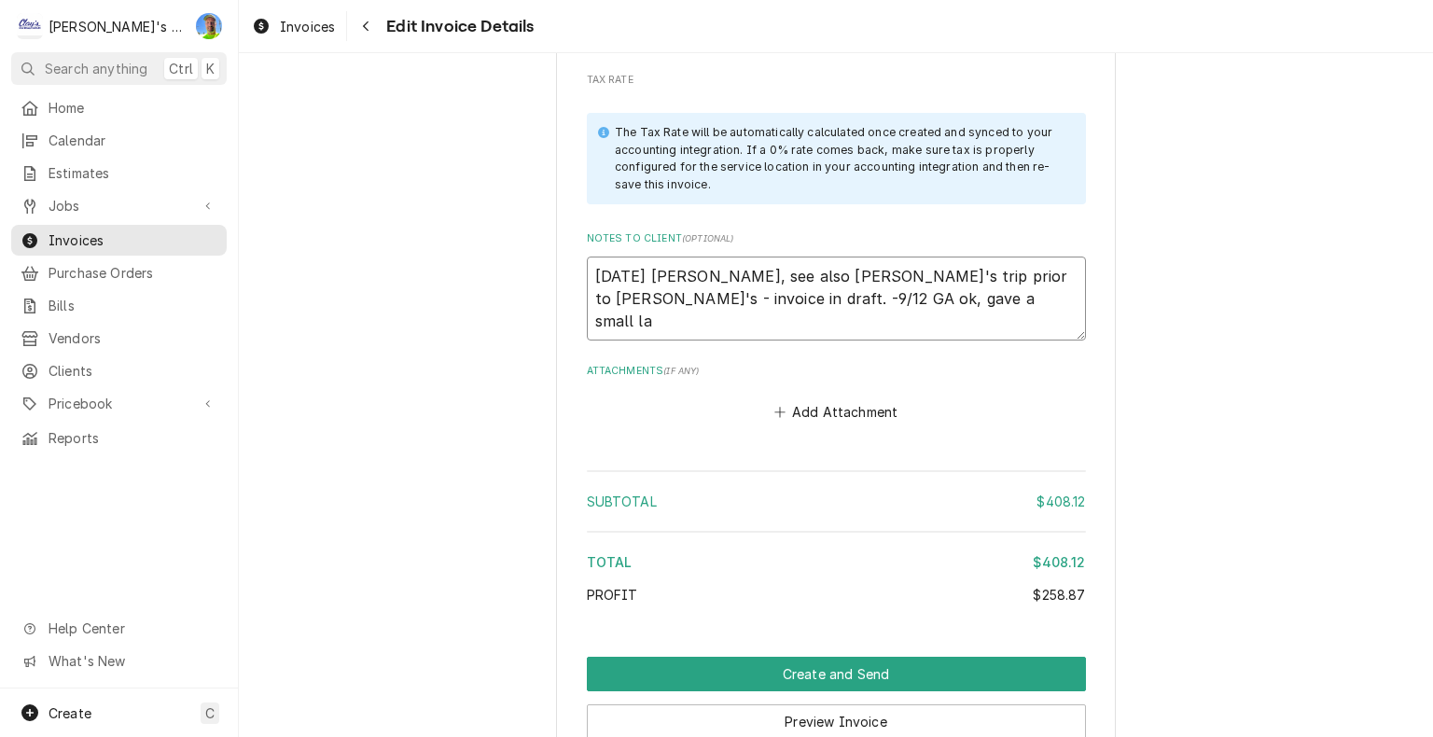
type textarea "x"
type textarea "9/8/2025 Sarah - Greg, see also Justin's trip prior to Cam's - invoice in draft…"
type textarea "x"
type textarea "9/8/2025 Sarah - Greg, see also Justin's trip prior to Cam's - invoice in draft…"
type textarea "x"
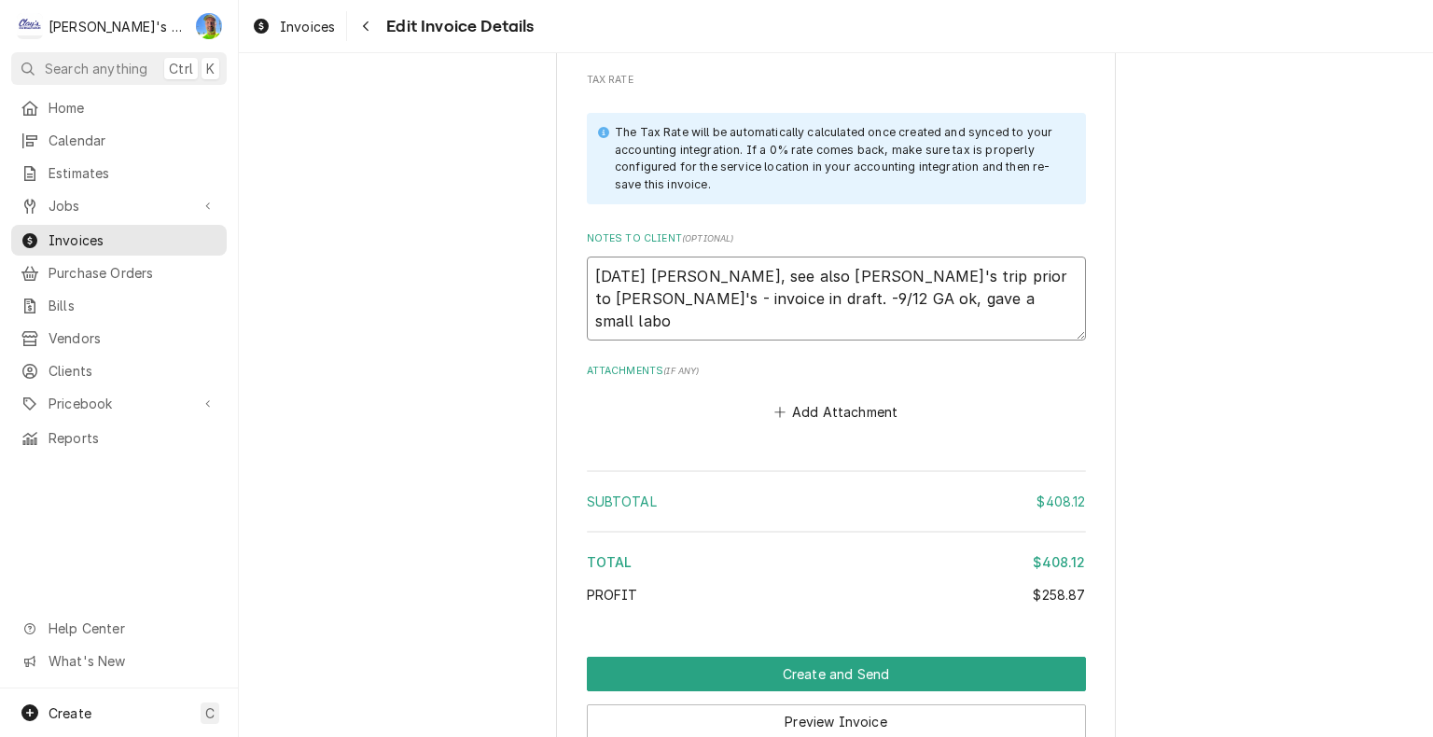
type textarea "9/8/2025 Sarah - Greg, see also Justin's trip prior to Cam's - invoice in draft…"
type textarea "x"
type textarea "9/8/2025 Sarah - Greg, see also Justin's trip prior to Cam's - invoice in draft…"
type textarea "x"
type textarea "9/8/2025 Sarah - Greg, see also Justin's trip prior to Cam's - invoice in draft…"
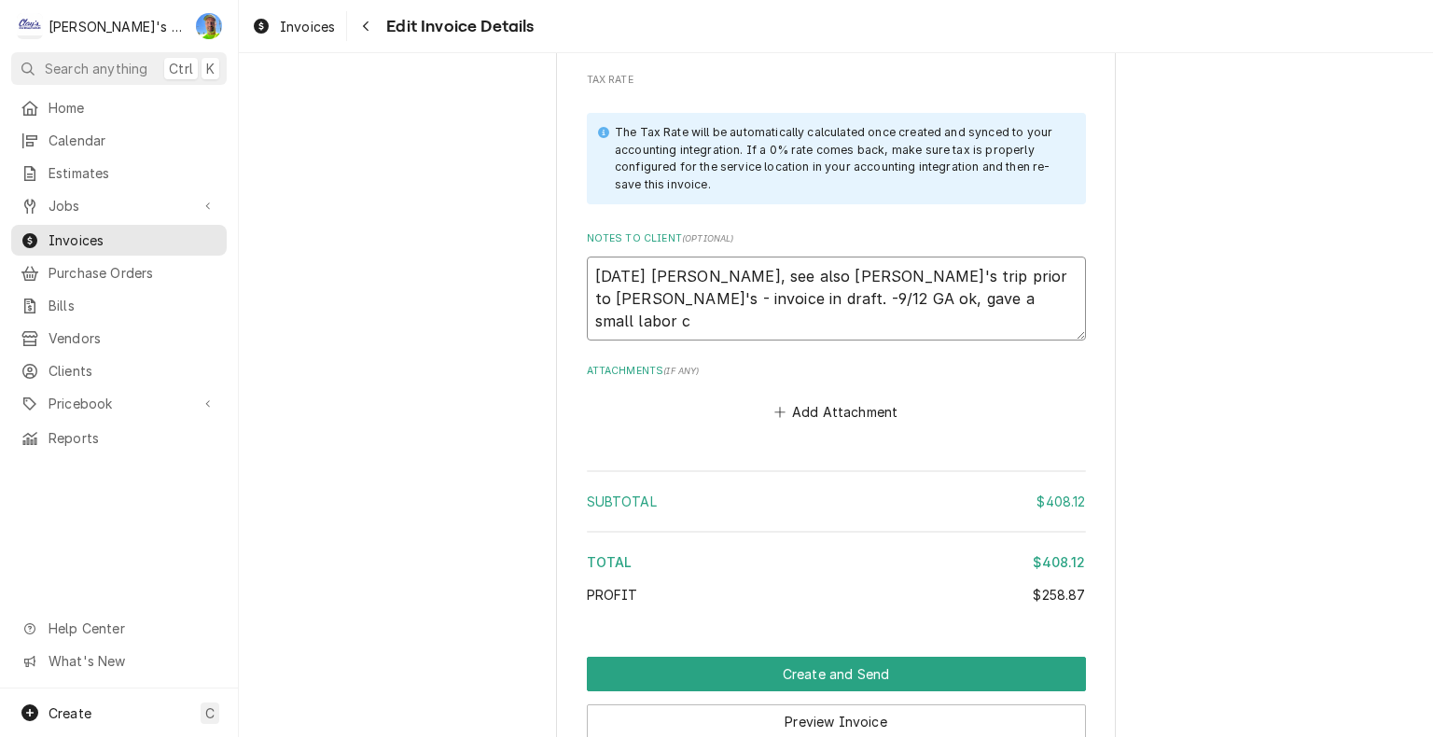
type textarea "x"
type textarea "9/8/2025 Sarah - Greg, see also Justin's trip prior to Cam's - invoice in draft…"
type textarea "x"
type textarea "9/8/2025 Sarah - Greg, see also Justin's trip prior to Cam's - invoice in draft…"
type textarea "x"
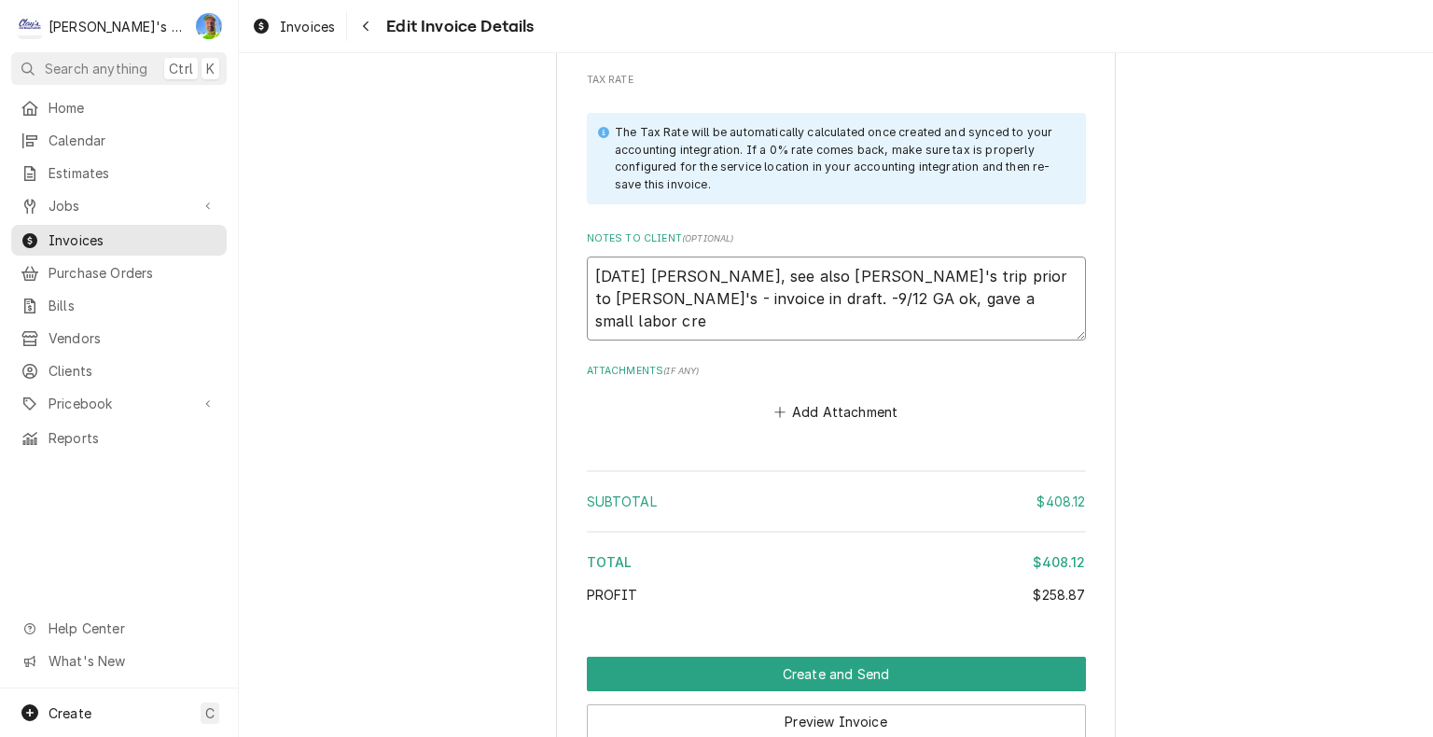
type textarea "9/8/2025 Sarah - Greg, see also Justin's trip prior to Cam's - invoice in draft…"
type textarea "x"
type textarea "9/8/2025 Sarah - Greg, see also Justin's trip prior to Cam's - invoice in draft…"
type textarea "x"
type textarea "9/8/2025 Sarah - Greg, see also Justin's trip prior to Cam's - invoice in draft…"
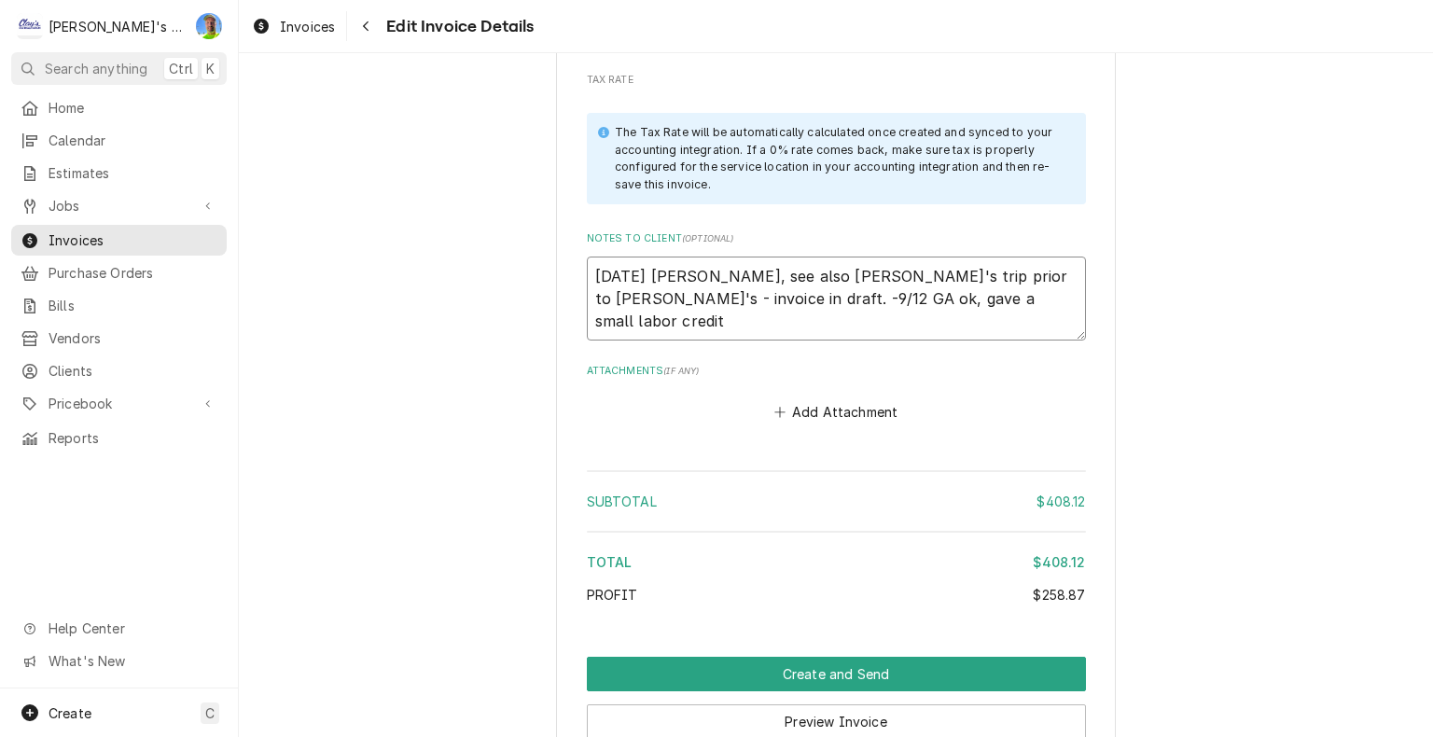
type textarea "x"
type textarea "9/8/2025 Sarah - Greg, see also Justin's trip prior to Cam's - invoice in draft…"
type textarea "x"
type textarea "9/8/2025 Sarah - Greg, see also Justin's trip prior to Cam's - invoice in draft…"
type textarea "x"
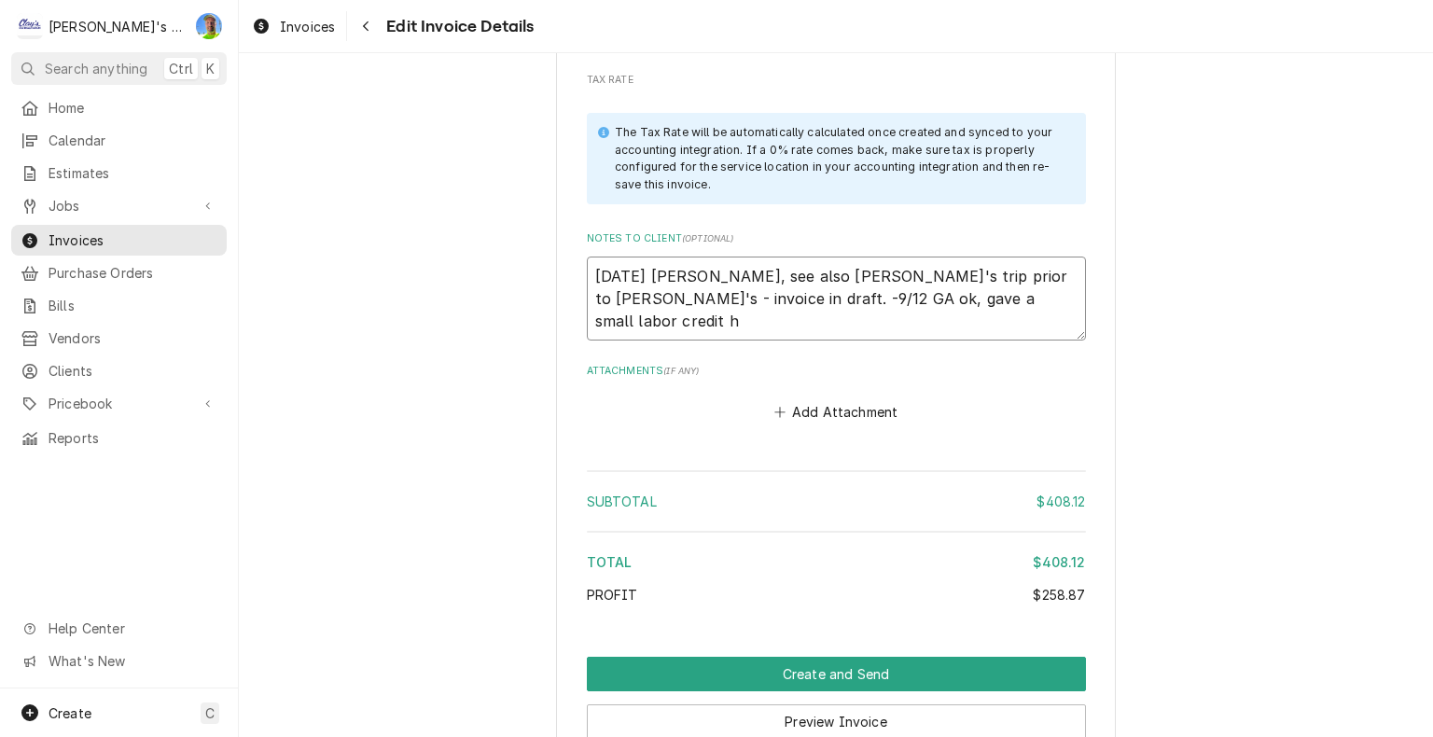
type textarea "9/8/2025 Sarah - Greg, see also Justin's trip prior to Cam's - invoice in draft…"
type textarea "x"
type textarea "9/8/2025 Sarah - Greg, see also Justin's trip prior to Cam's - invoice in draft…"
type textarea "x"
type textarea "9/8/2025 Sarah - Greg, see also Justin's trip prior to Cam's - invoice in draft…"
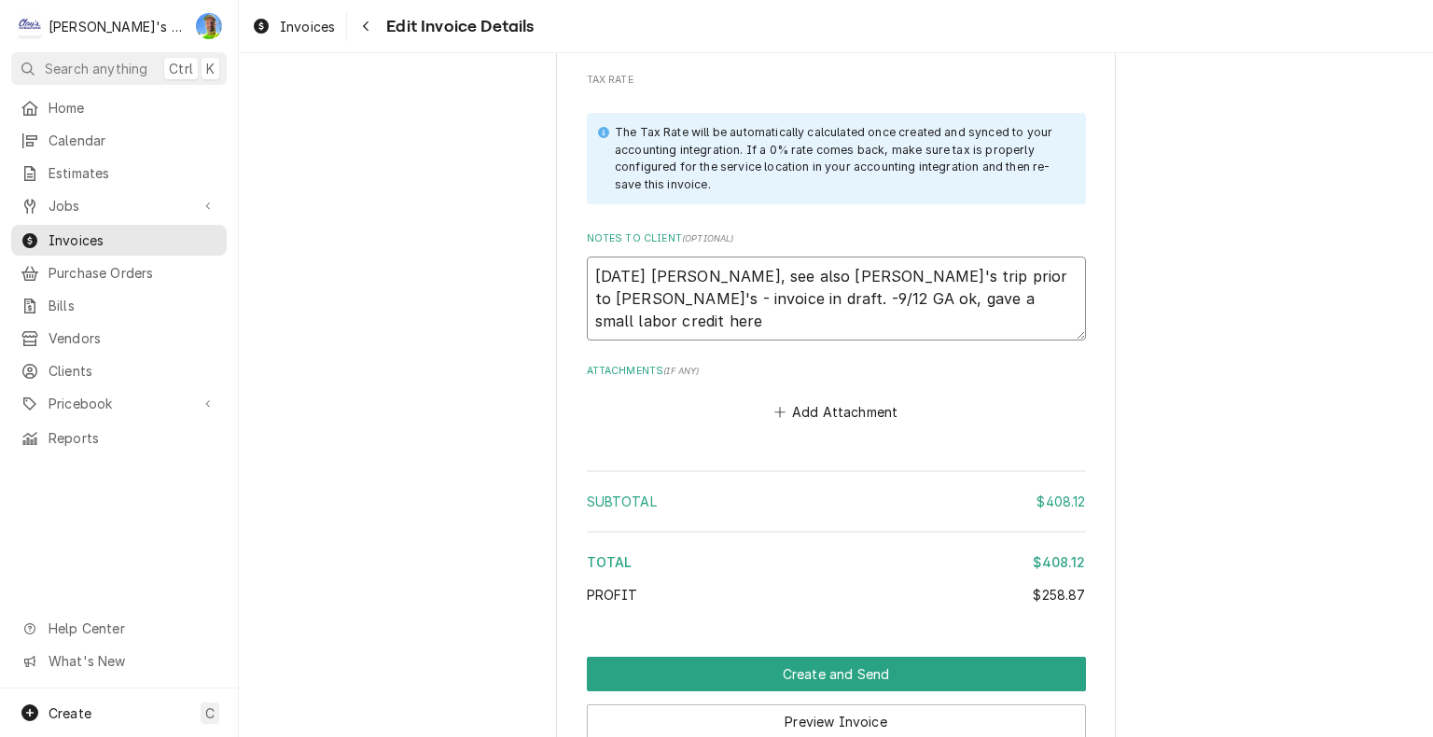
type textarea "x"
type textarea "9/8/2025 Sarah - Greg, see also Justin's trip prior to Cam's - invoice in draft…"
type textarea "x"
type textarea "9/8/2025 Sarah - Greg, see also Justin's trip prior to Cam's - invoice in draft…"
type textarea "x"
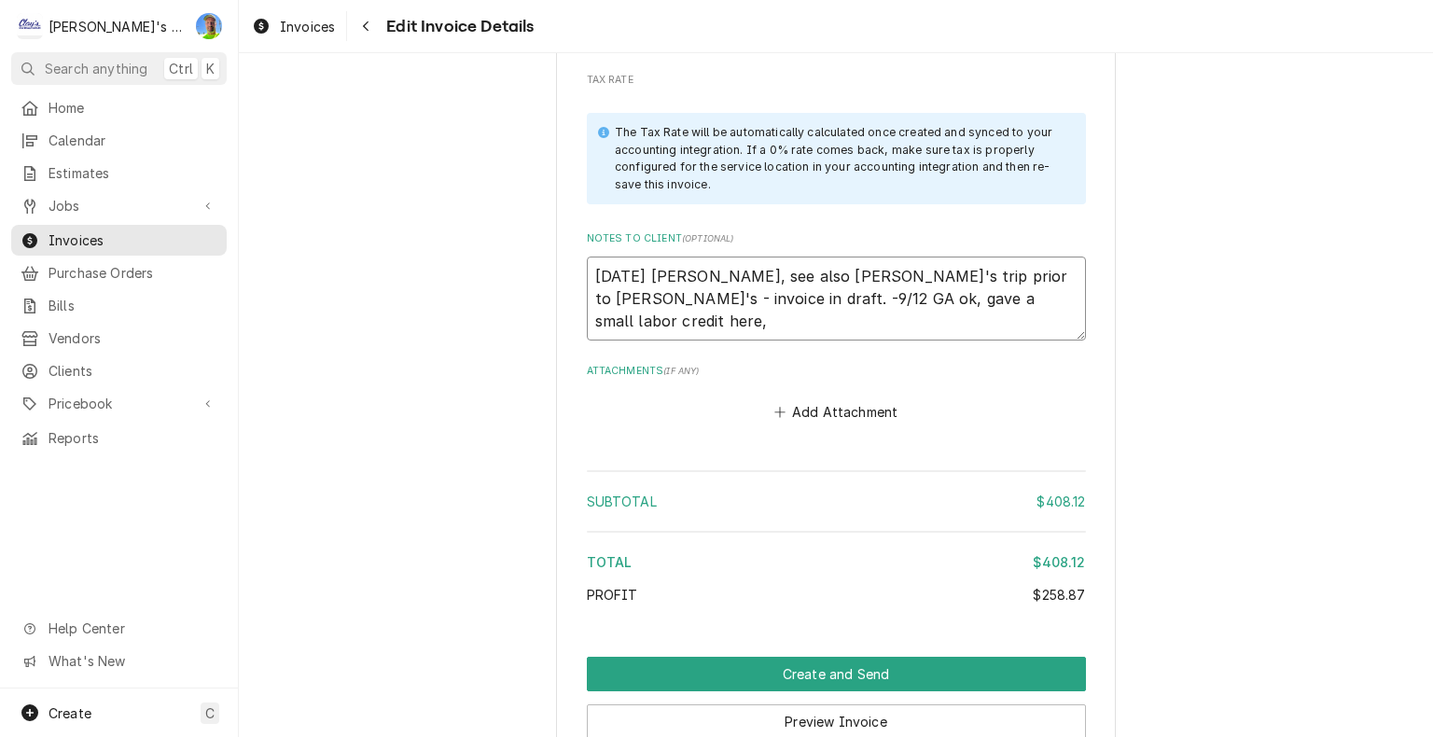
type textarea "9/8/2025 Sarah - Greg, see also Justin's trip prior to Cam's - invoice in draft…"
type textarea "x"
type textarea "9/8/2025 Sarah - Greg, see also Justin's trip prior to Cam's - invoice in draft…"
type textarea "x"
type textarea "9/8/2025 Sarah - Greg, see also Justin's trip prior to Cam's - invoice in draft…"
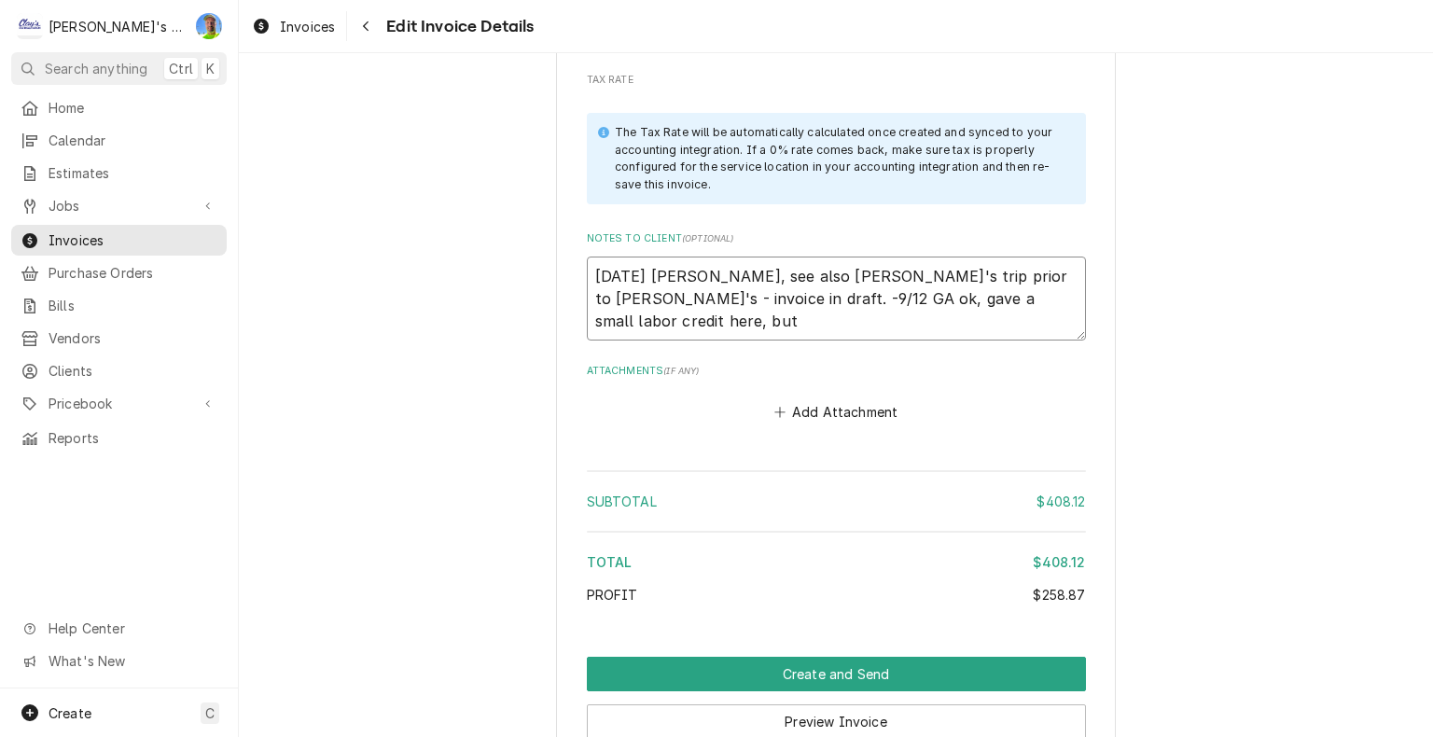
type textarea "x"
type textarea "9/8/2025 Sarah - Greg, see also Justin's trip prior to Cam's - invoice in draft…"
type textarea "x"
type textarea "9/8/2025 Sarah - Greg, see also Justin's trip prior to Cam's - invoice in draft…"
type textarea "x"
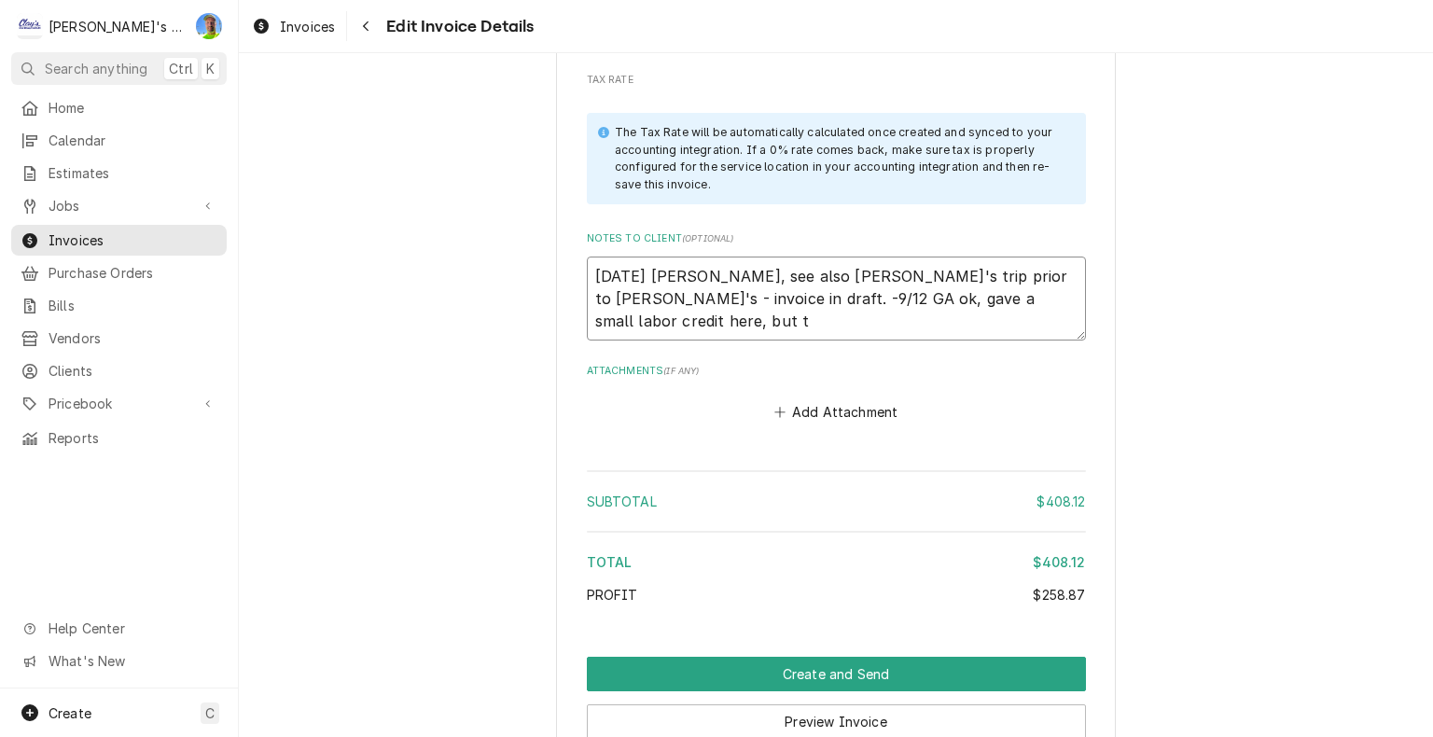
type textarea "9/8/2025 Sarah - Greg, see also Justin's trip prior to Cam's - invoice in draft…"
type textarea "x"
type textarea "9/8/2025 Sarah - Greg, see also Justin's trip prior to Cam's - invoice in draft…"
type textarea "x"
type textarea "9/8/2025 Sarah - Greg, see also Justin's trip prior to Cam's - invoice in draft…"
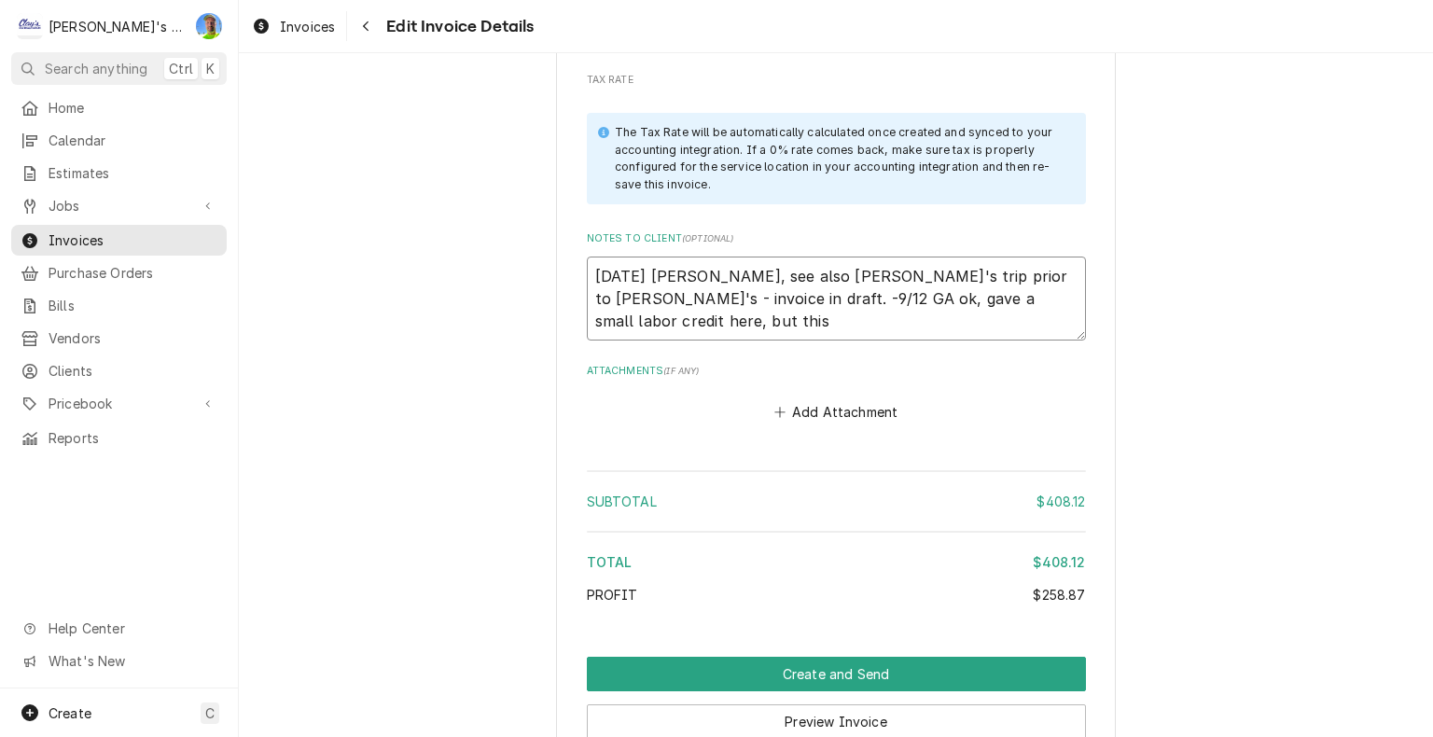
type textarea "x"
type textarea "9/8/2025 Sarah - Greg, see also Justin's trip prior to Cam's - invoice in draft…"
type textarea "x"
type textarea "9/8/2025 Sarah - Greg, see also Justin's trip prior to Cam's - invoice in draft…"
type textarea "x"
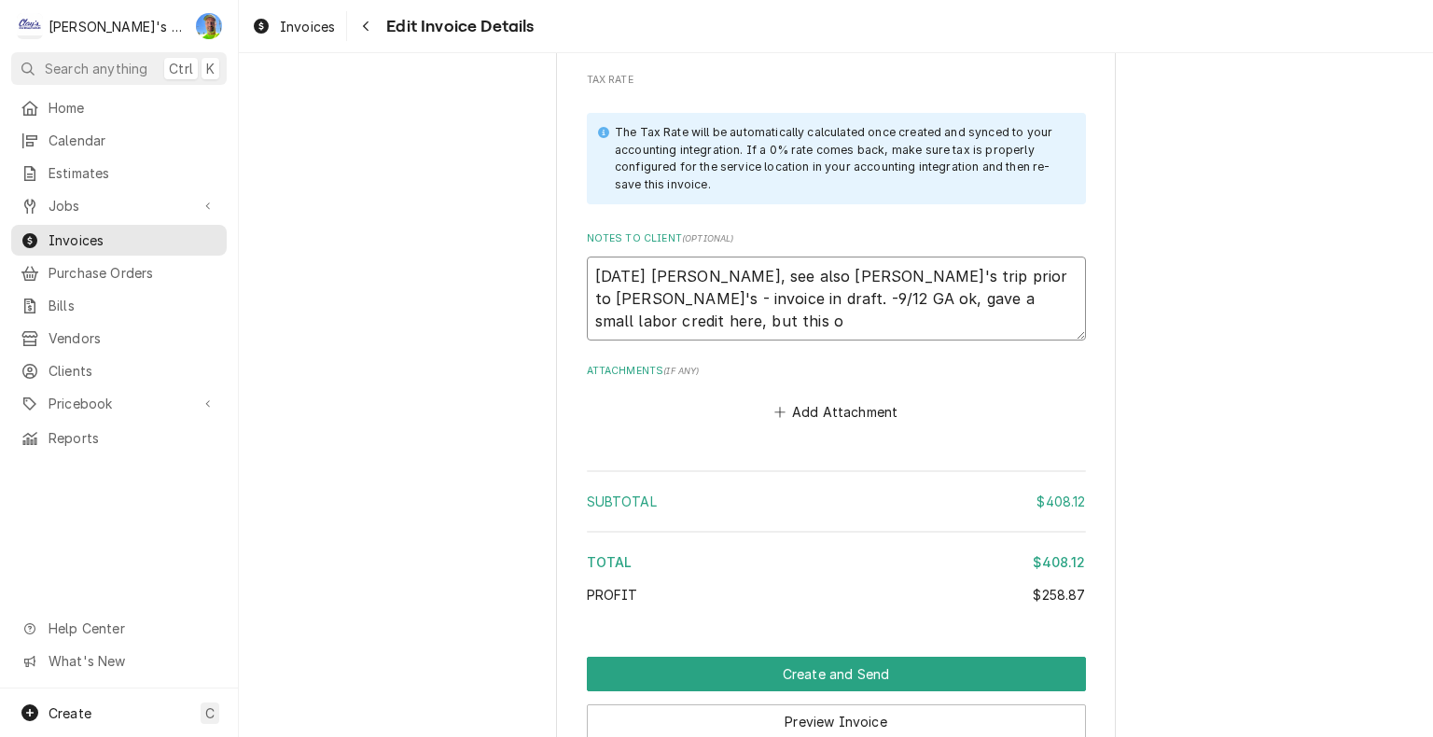
type textarea "9/8/2025 Sarah - Greg, see also Justin's trip prior to Cam's - invoice in draft…"
type textarea "x"
type textarea "9/8/2025 Sarah - Greg, see also Justin's trip prior to Cam's - invoice in draft…"
type textarea "x"
type textarea "9/8/2025 Sarah - Greg, see also Justin's trip prior to Cam's - invoice in draft…"
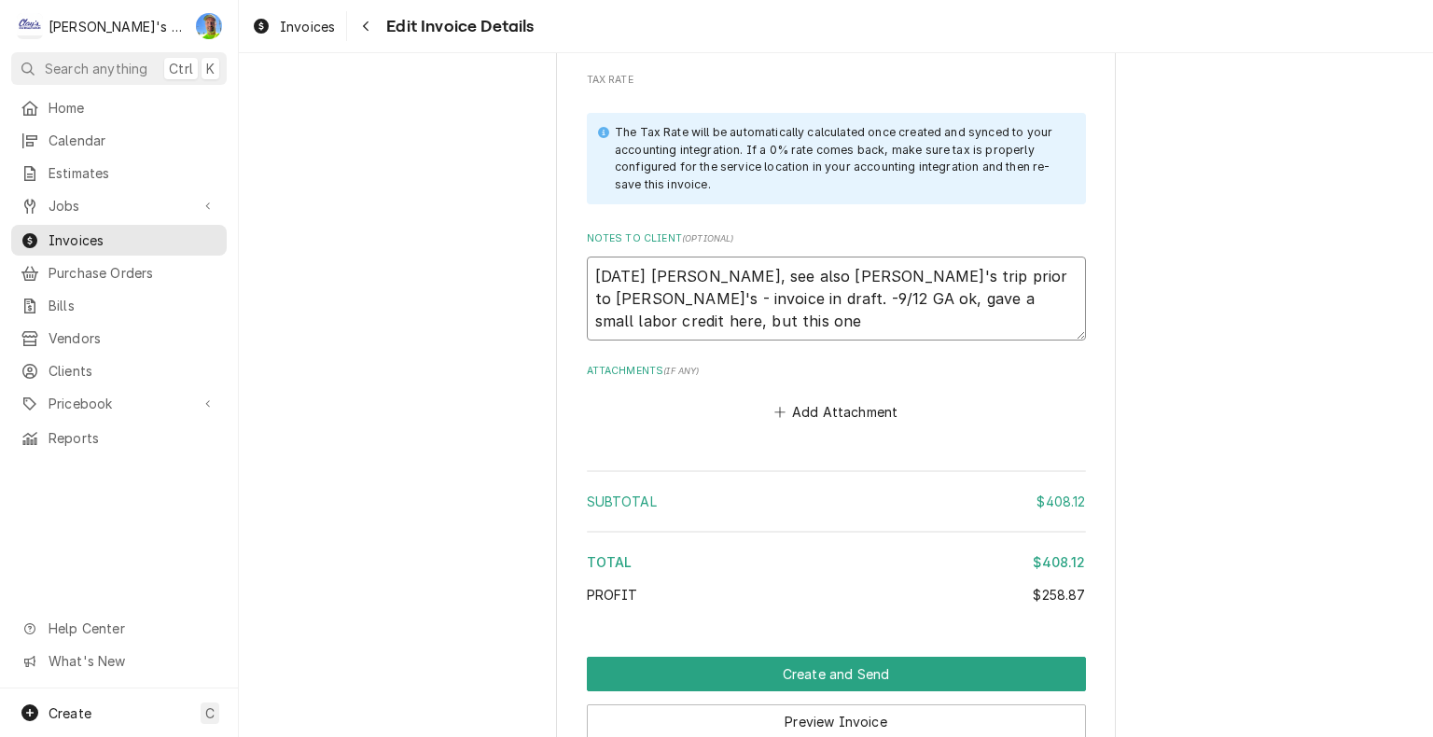
type textarea "x"
type textarea "9/8/2025 Sarah - Greg, see also Justin's trip prior to Cam's - invoice in draft…"
type textarea "x"
type textarea "9/8/2025 Sarah - Greg, see also Justin's trip prior to Cam's - invoice in draft…"
type textarea "x"
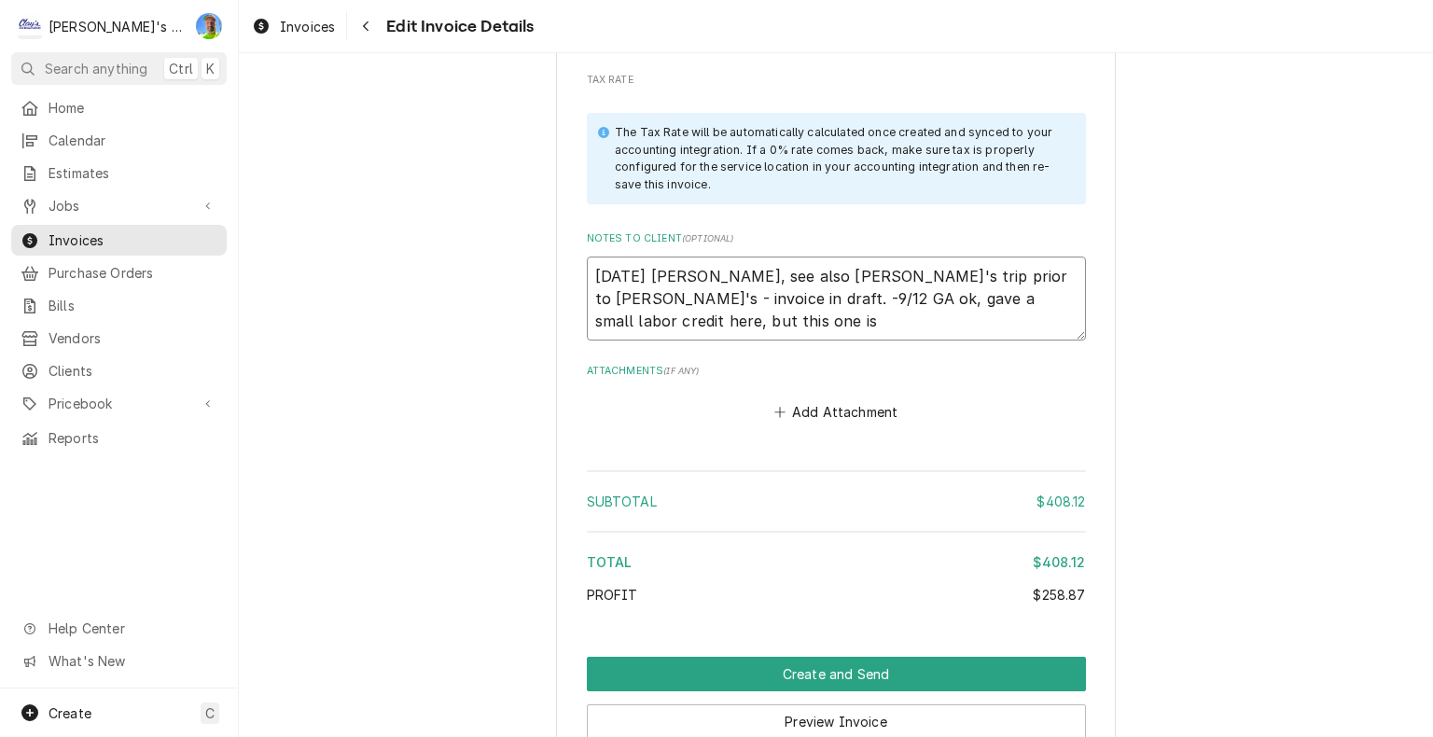
type textarea "9/8/2025 Sarah - Greg, see also Justin's trip prior to Cam's - invoice in draft…"
type textarea "x"
type textarea "9/8/2025 Sarah - Greg, see also Justin's trip prior to Cam's - invoice in draft…"
type textarea "x"
type textarea "9/8/2025 Sarah - Greg, see also Justin's trip prior to Cam's - invoice in draft…"
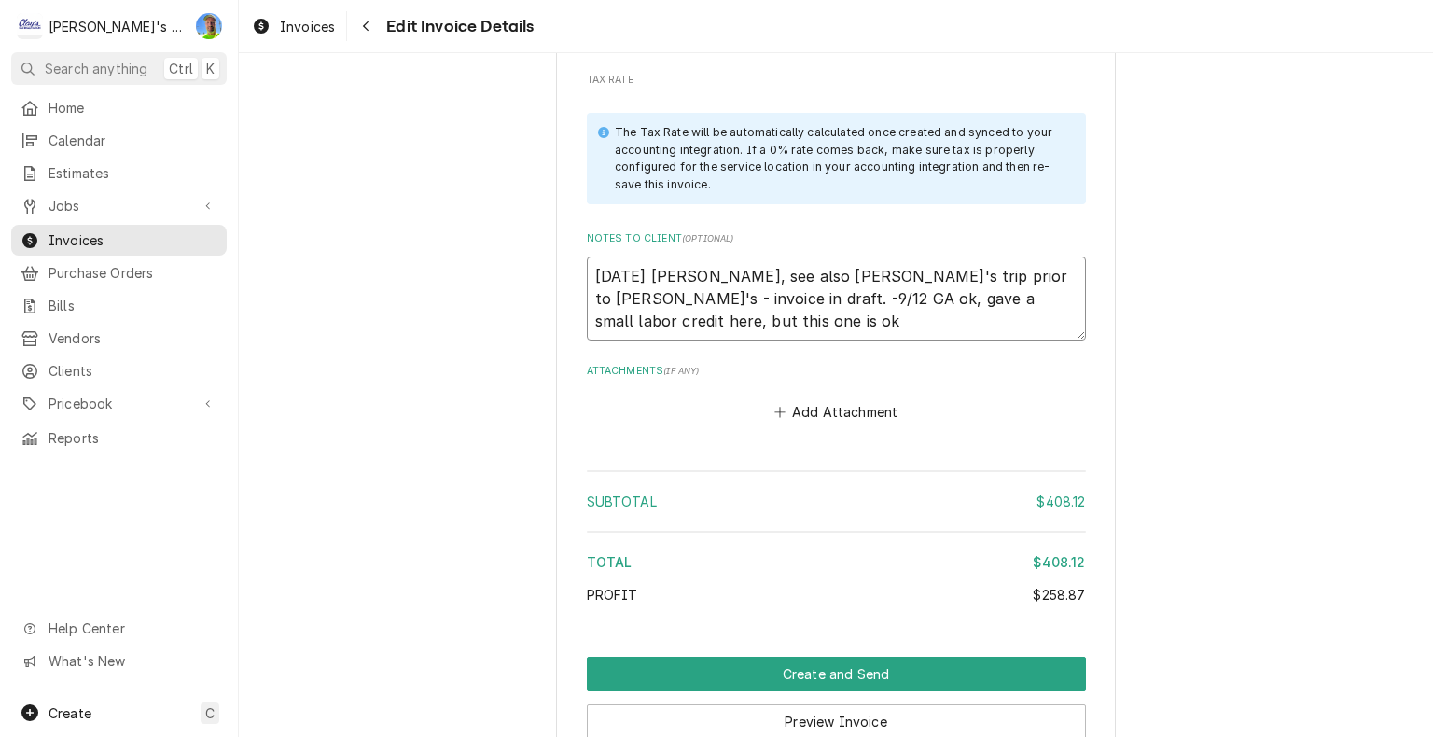
type textarea "x"
type textarea "9/8/2025 Sarah - Greg, see also Justin's trip prior to Cam's - invoice in draft…"
type textarea "x"
type textarea "9/8/2025 Sarah - Greg, see also Justin's trip prior to Cam's - invoice in draft…"
type textarea "x"
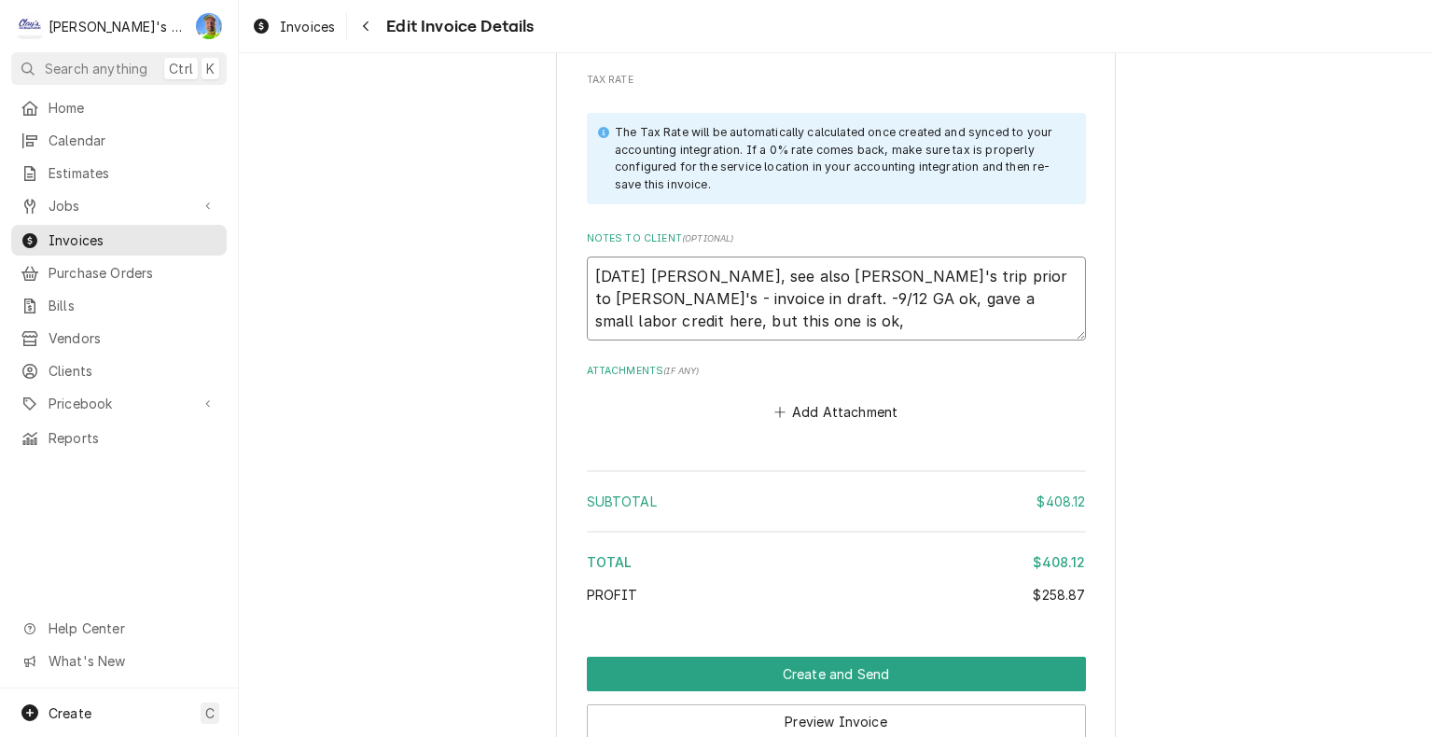
type textarea "9/8/2025 Sarah - Greg, see also Justin's trip prior to Cam's - invoice in draft…"
type textarea "x"
type textarea "9/8/2025 Sarah - Greg, see also Justin's trip prior to Cam's - invoice in draft…"
type textarea "x"
type textarea "9/8/2025 Sarah - Greg, see also Justin's trip prior to Cam's - invoice in draft…"
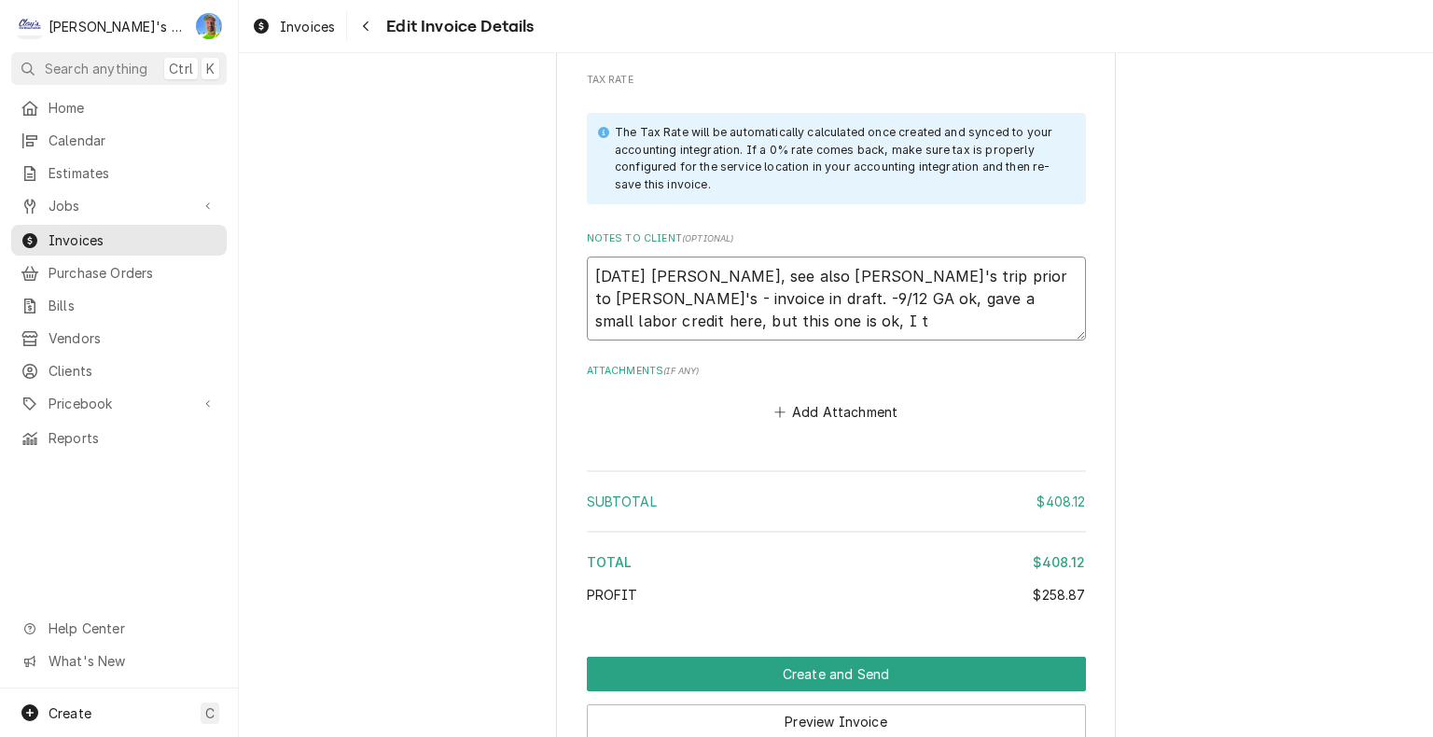
type textarea "x"
type textarea "9/8/2025 Sarah - Greg, see also Justin's trip prior to Cam's - invoice in draft…"
type textarea "x"
type textarea "9/8/2025 Sarah - Greg, see also Justin's trip prior to Cam's - invoice in draft…"
type textarea "x"
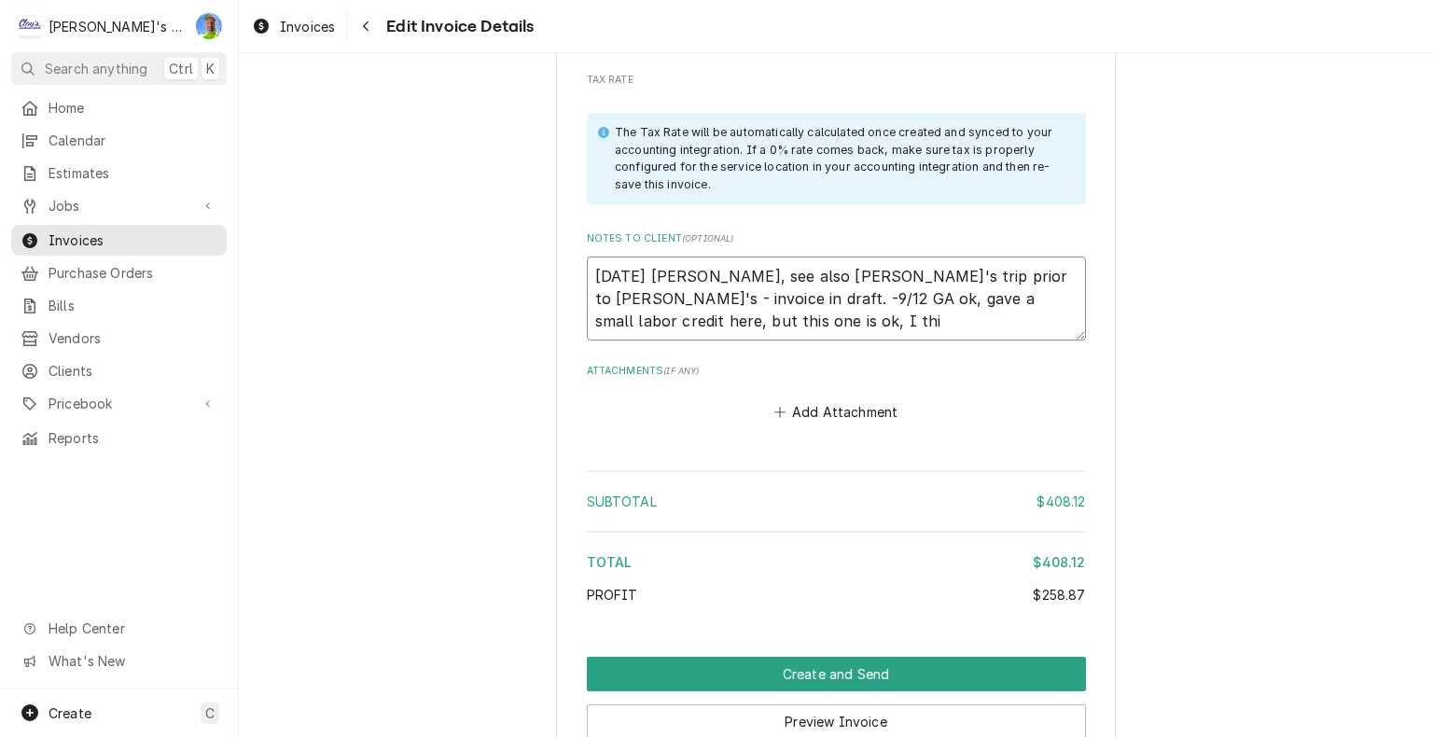
type textarea "9/8/2025 Sarah - Greg, see also Justin's trip prior to Cam's - invoice in draft…"
type textarea "x"
type textarea "9/8/2025 Sarah - Greg, see also Justin's trip prior to Cam's - invoice in draft…"
type textarea "x"
type textarea "9/8/2025 Sarah - Greg, see also Justin's trip prior to Cam's - invoice in draft…"
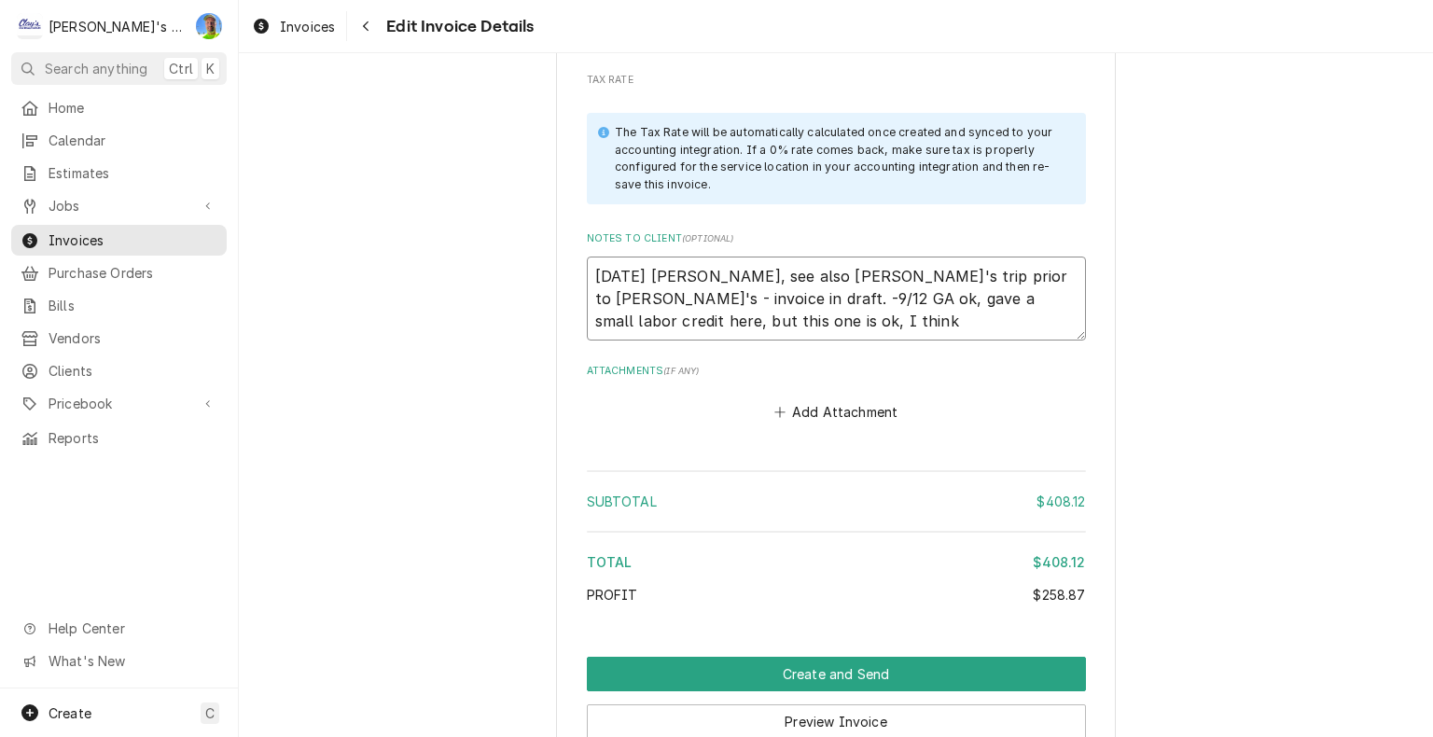
type textarea "x"
type textarea "9/8/2025 Sarah - Greg, see also Justin's trip prior to Cam's - invoice in draft…"
type textarea "x"
type textarea "9/8/2025 Sarah - Greg, see also Justin's trip prior to Cam's - invoice in draft…"
type textarea "x"
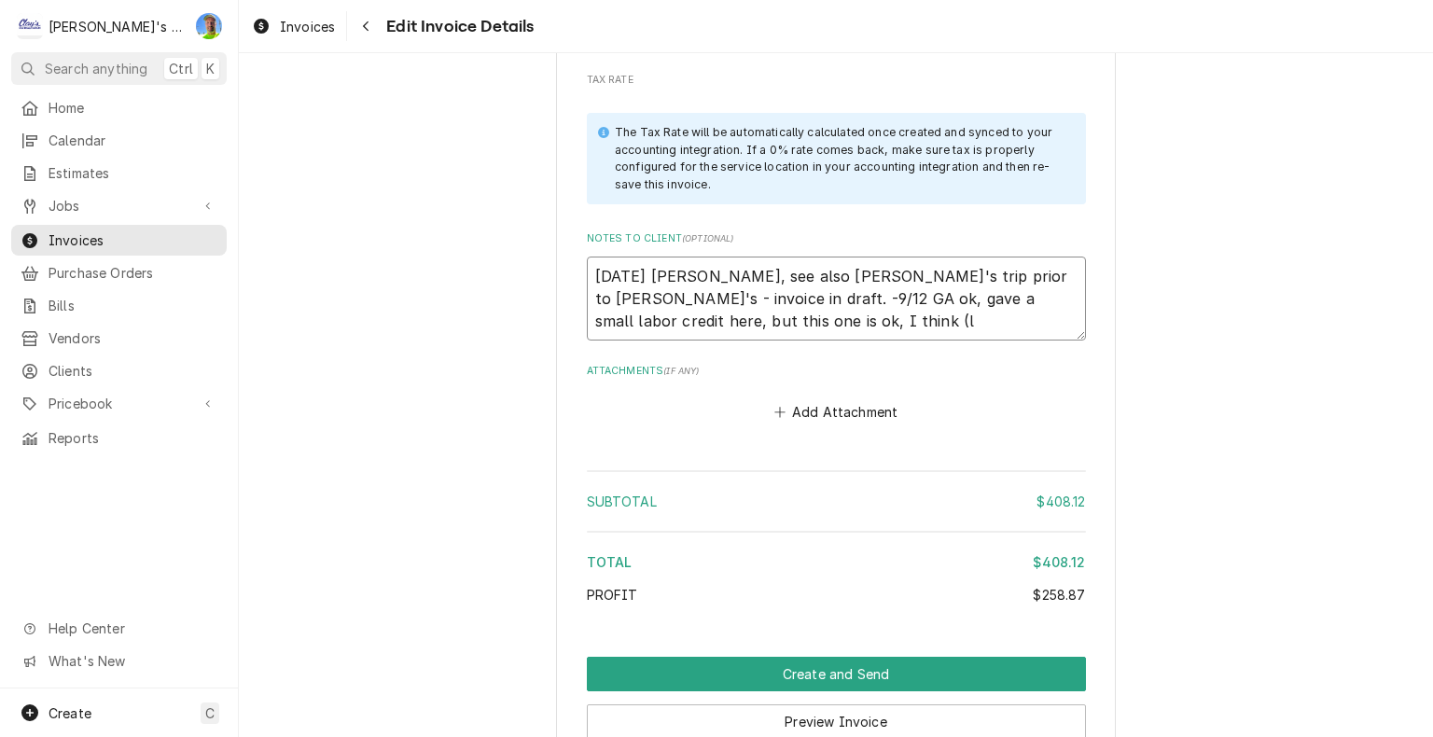
type textarea "9/8/2025 Sarah - Greg, see also Justin's trip prior to Cam's - invoice in draft…"
type textarea "x"
type textarea "9/8/2025 Sarah - Greg, see also Justin's trip prior to Cam's - invoice in draft…"
type textarea "x"
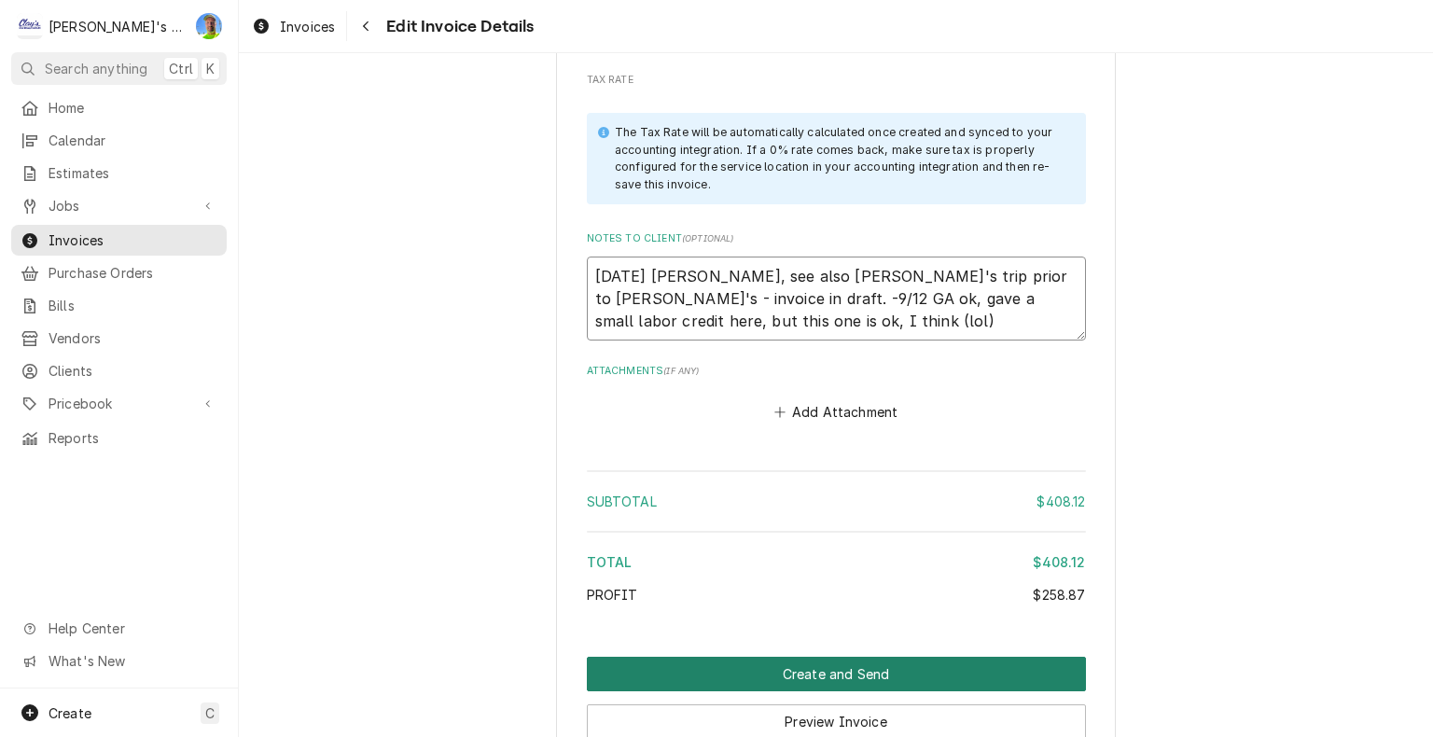
type textarea "9/8/2025 Sarah - Greg, see also Justin's trip prior to Cam's - invoice in draft…"
click at [941, 657] on button "Create and Send" at bounding box center [836, 674] width 499 height 35
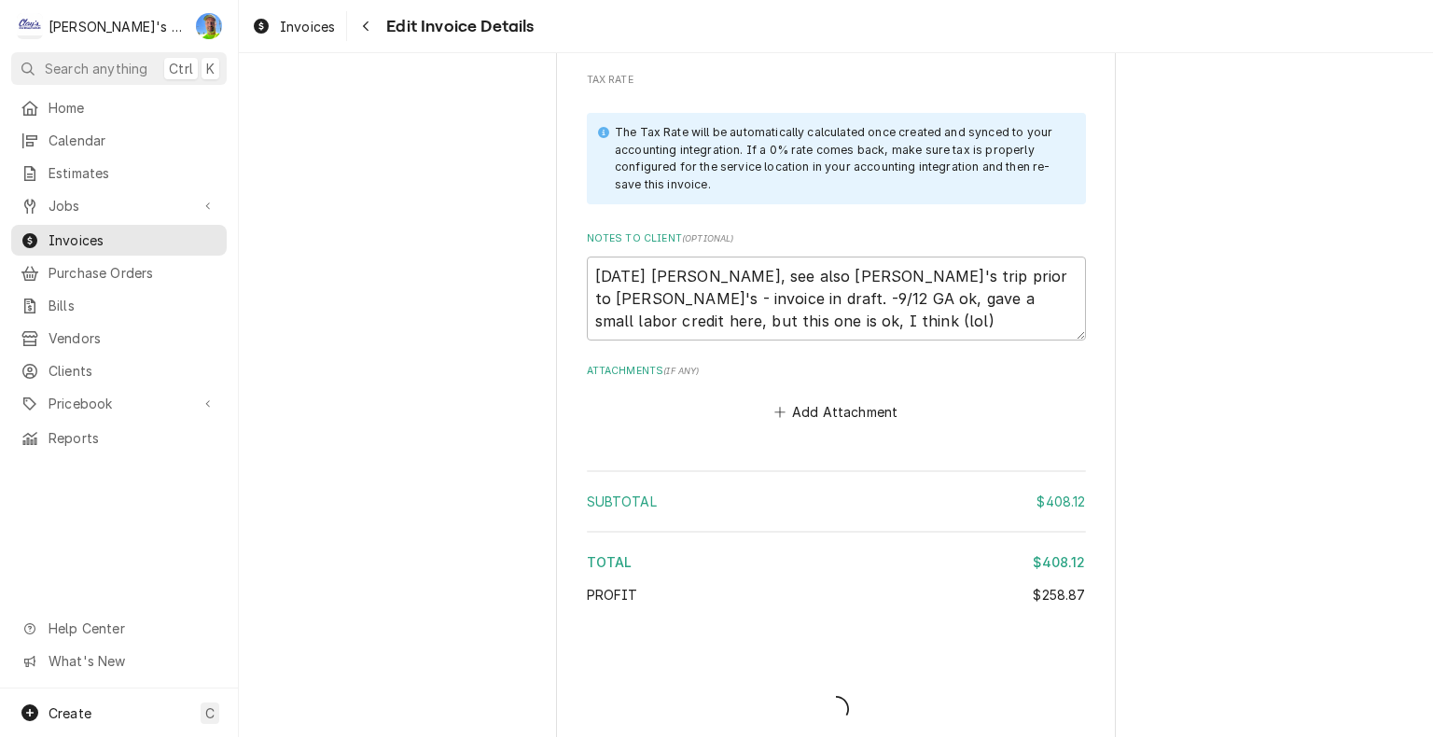
type textarea "x"
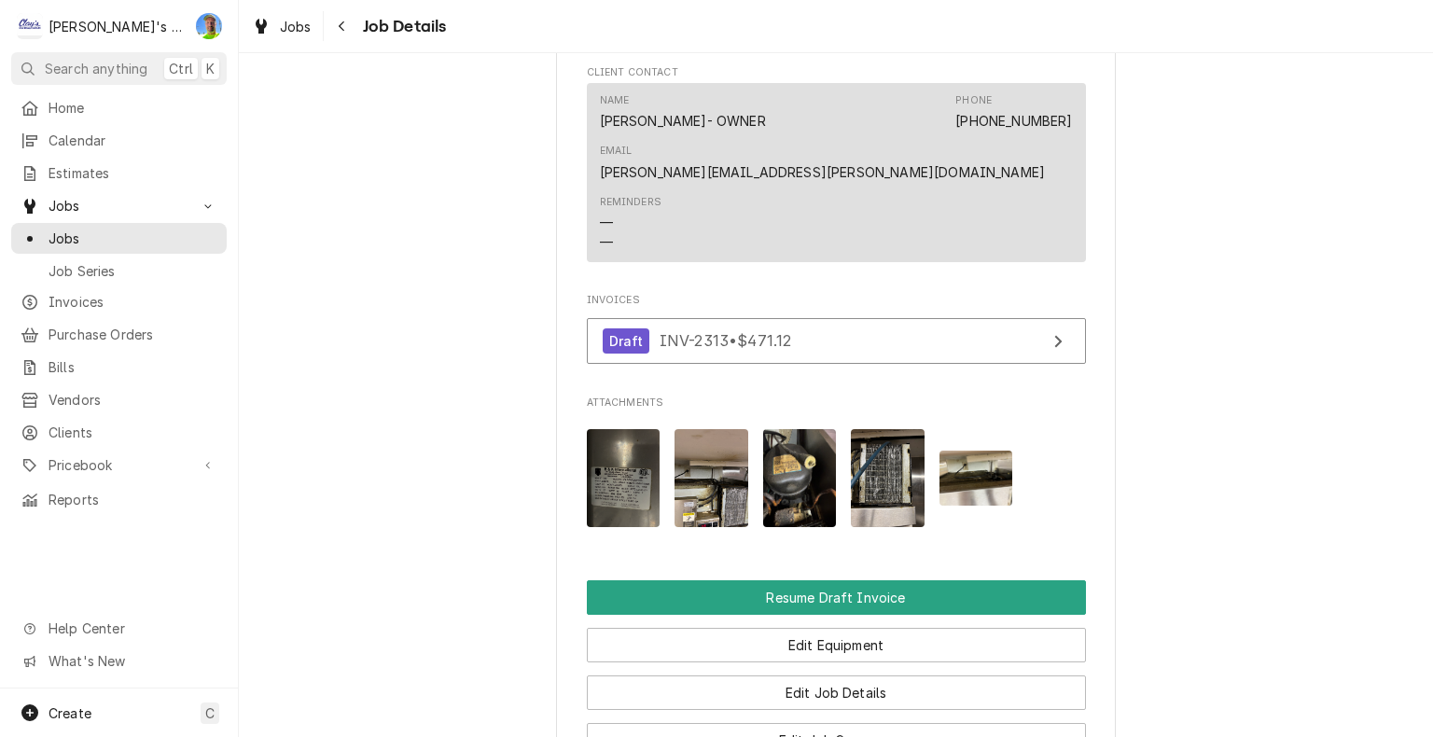
scroll to position [1772, 0]
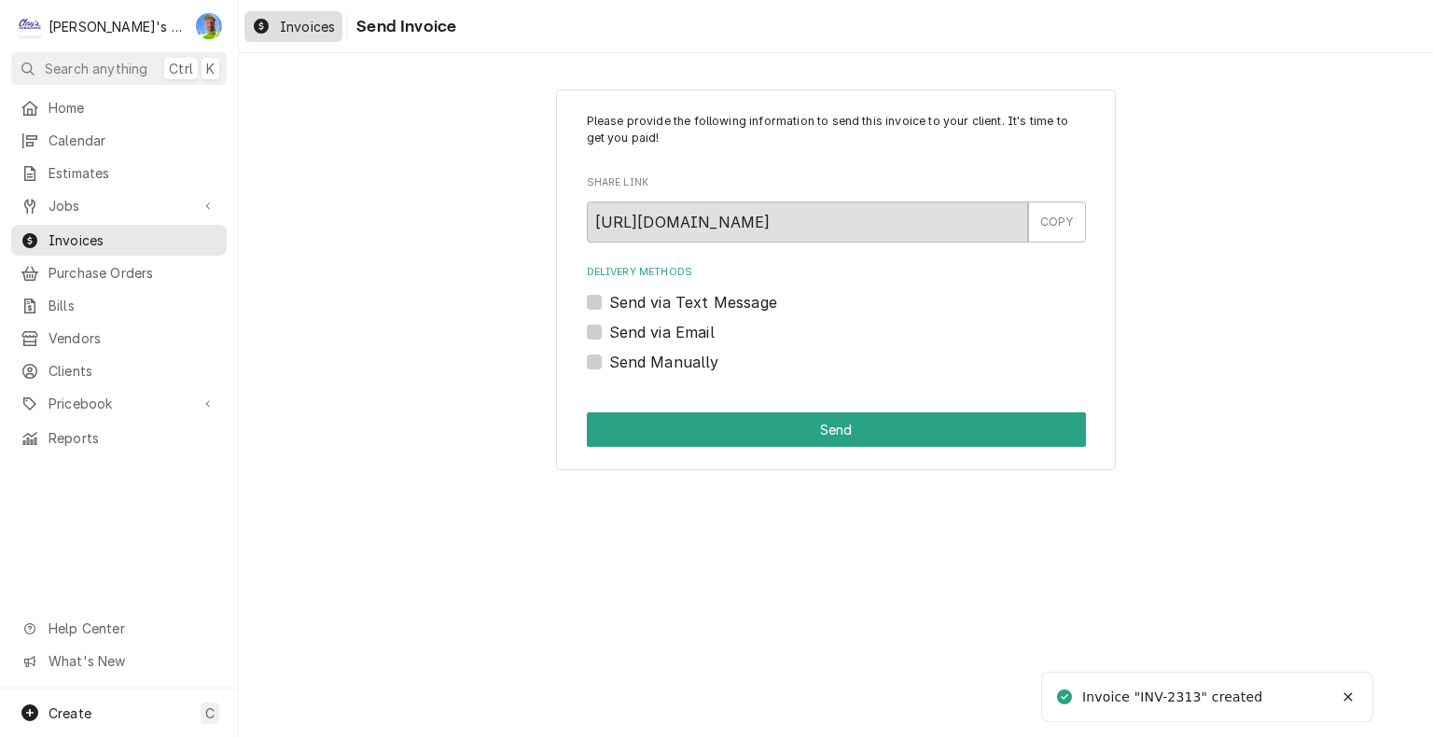
click at [291, 32] on span "Invoices" at bounding box center [307, 27] width 55 height 20
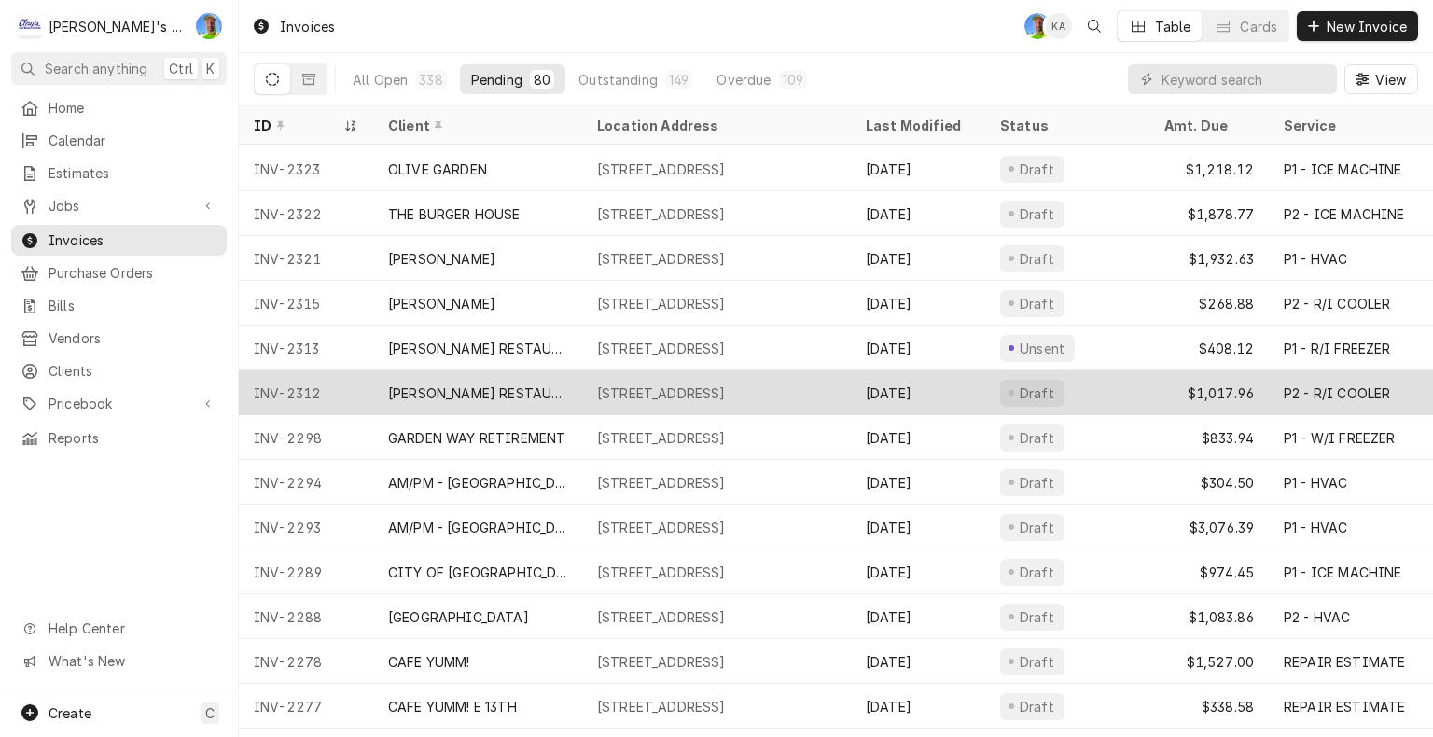
scroll to position [627, 0]
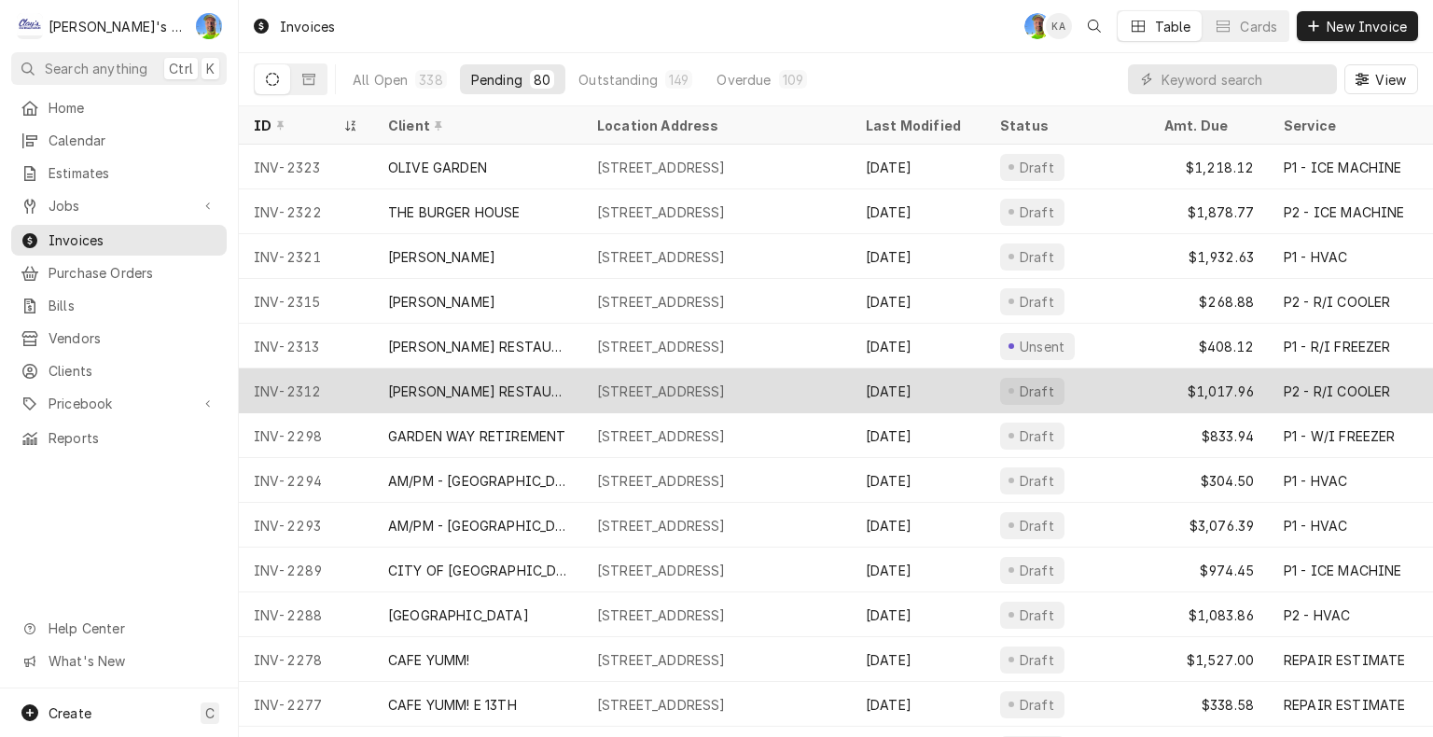
click at [726, 386] on div "[STREET_ADDRESS]" at bounding box center [661, 391] width 129 height 20
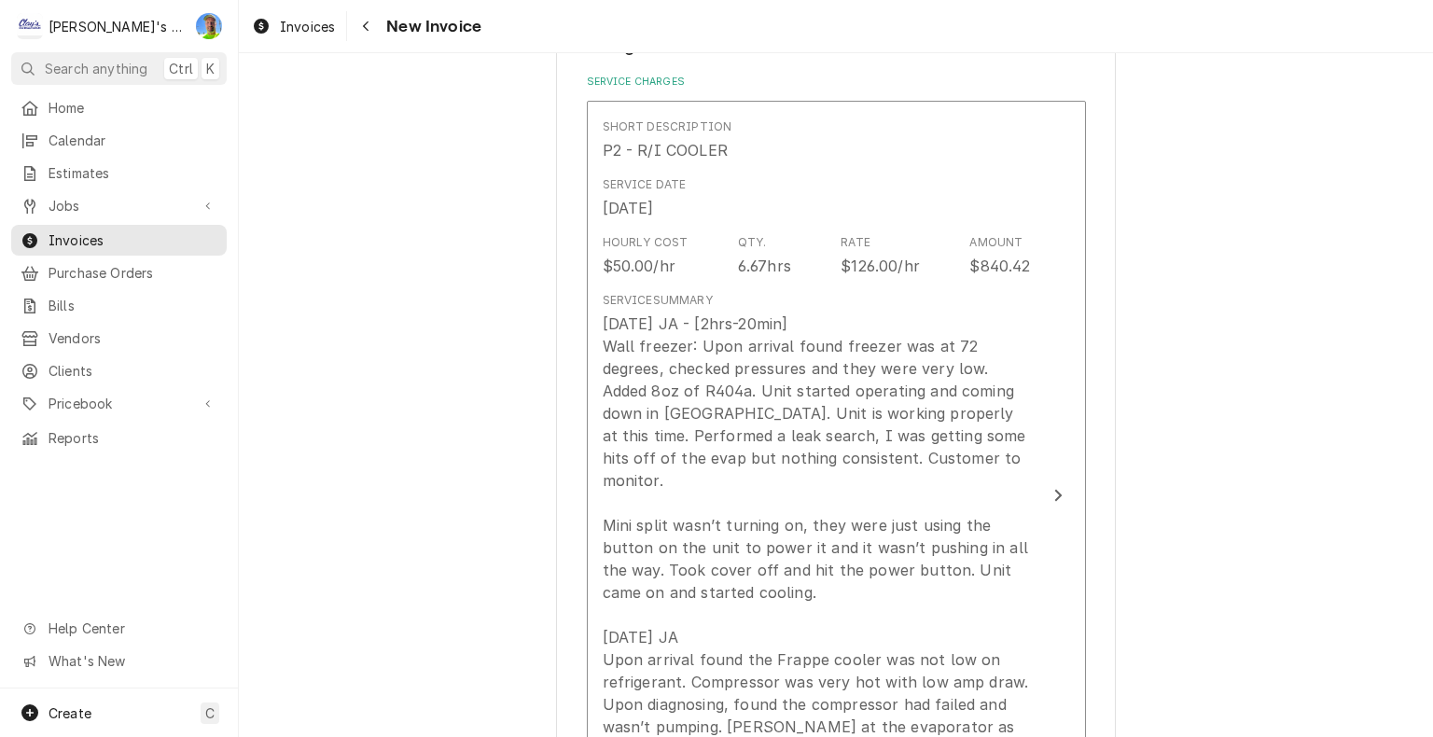
scroll to position [1959, 0]
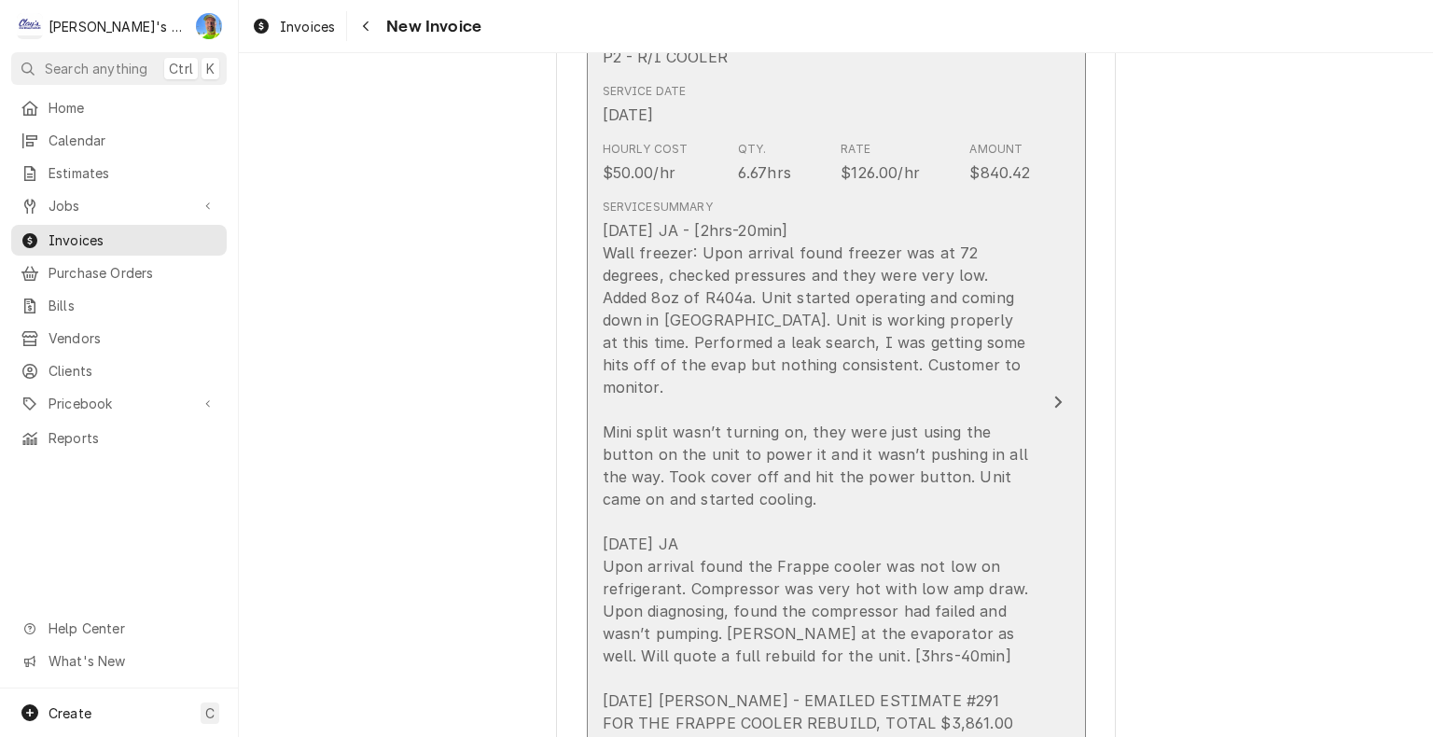
click at [1064, 370] on button "Short Description P2 - R/I COOLER Service Date [DATE] Hourly Cost $50.00/hr Qty…" at bounding box center [836, 402] width 499 height 790
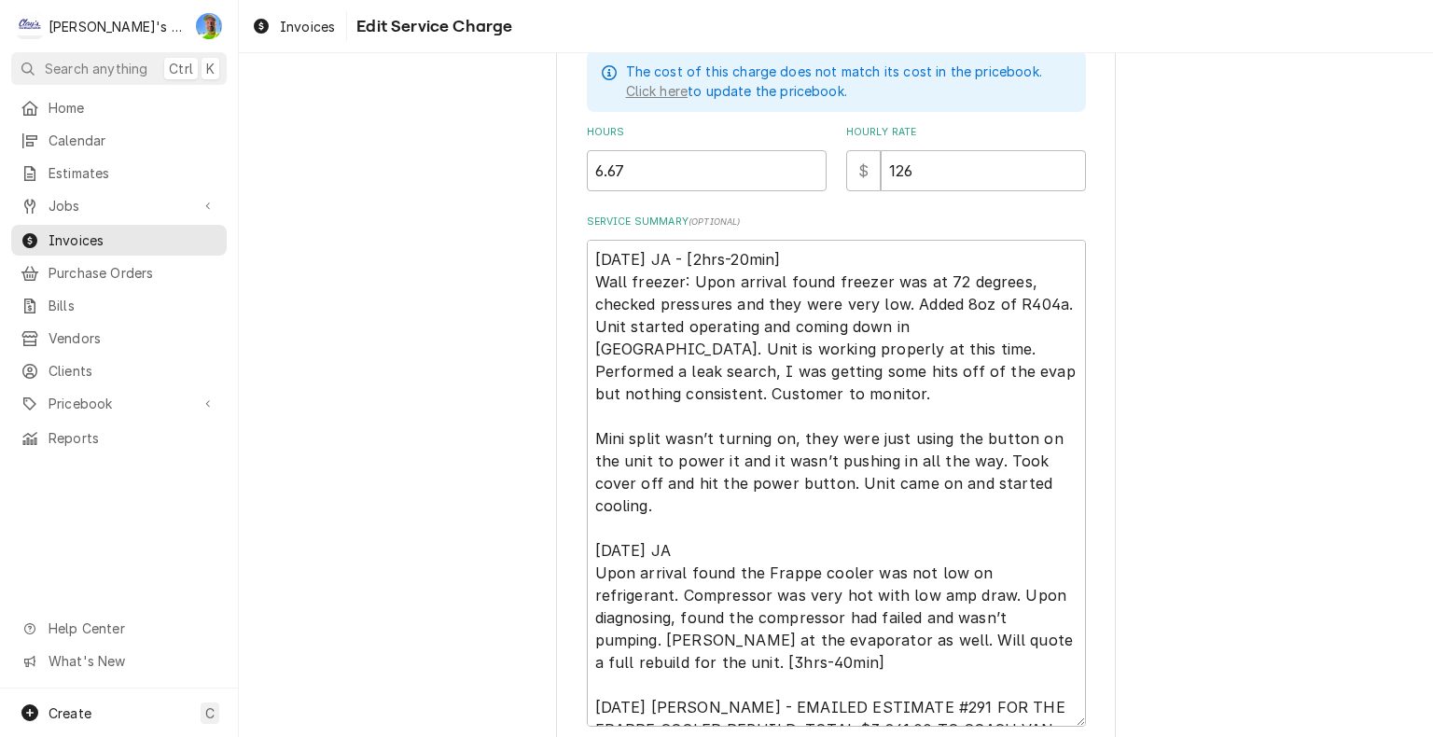
scroll to position [560, 0]
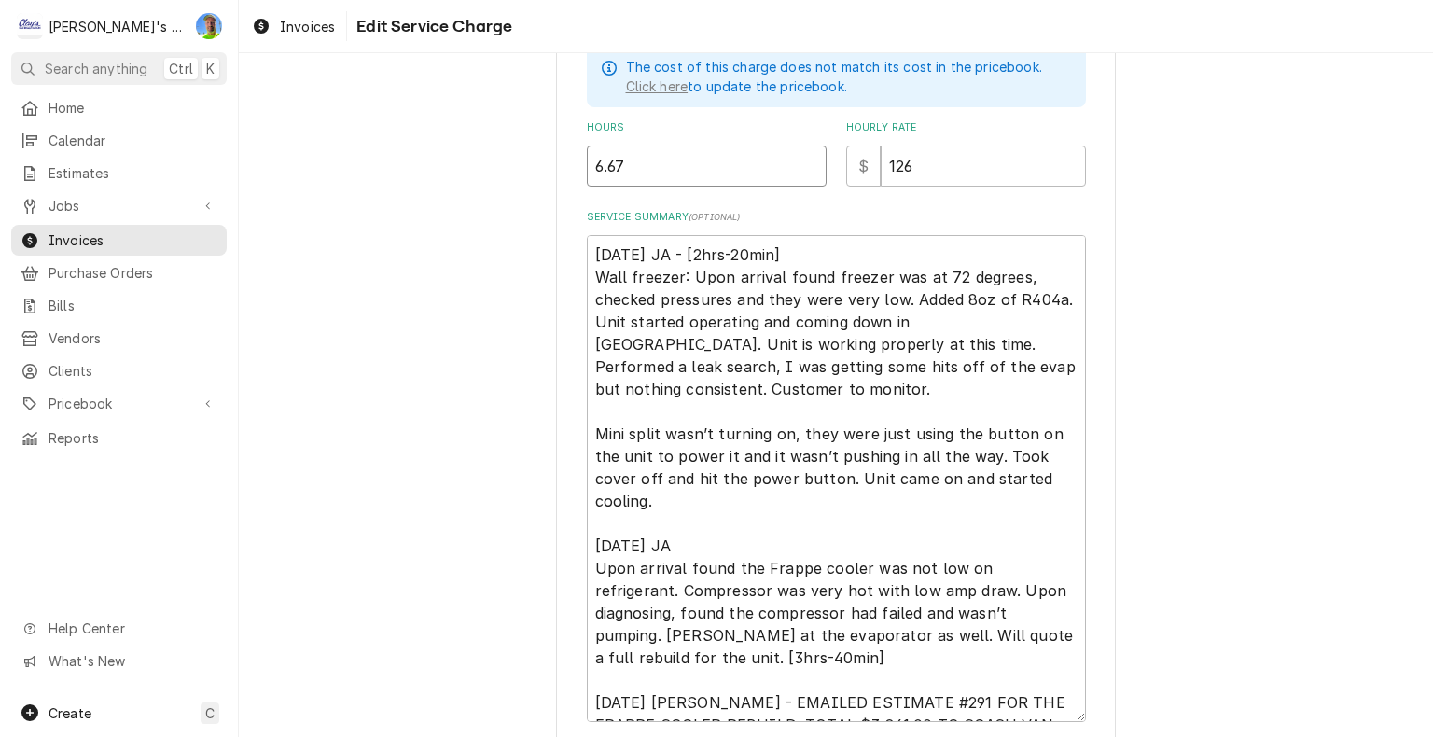
click at [678, 166] on input "6.67" at bounding box center [707, 166] width 240 height 41
click at [632, 173] on input "6.67" at bounding box center [707, 166] width 240 height 41
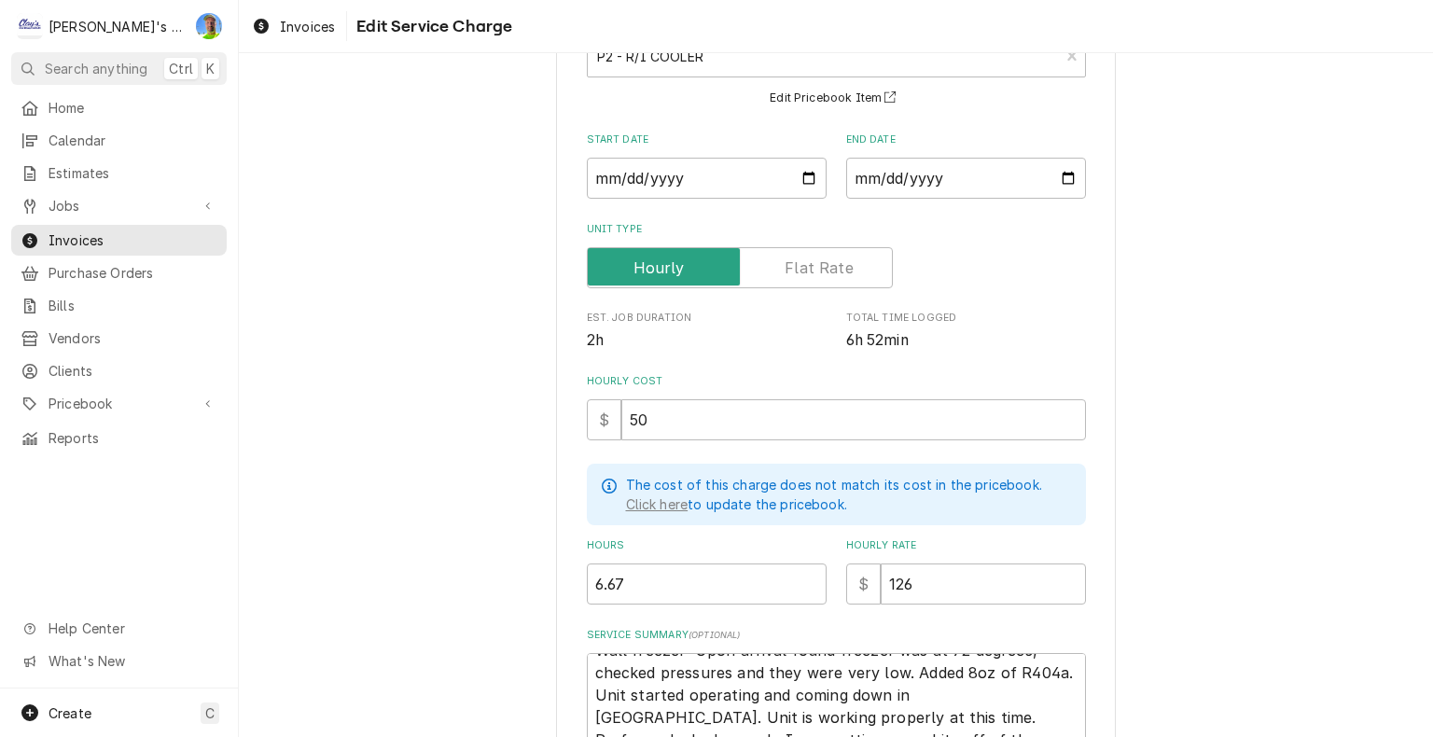
scroll to position [328, 0]
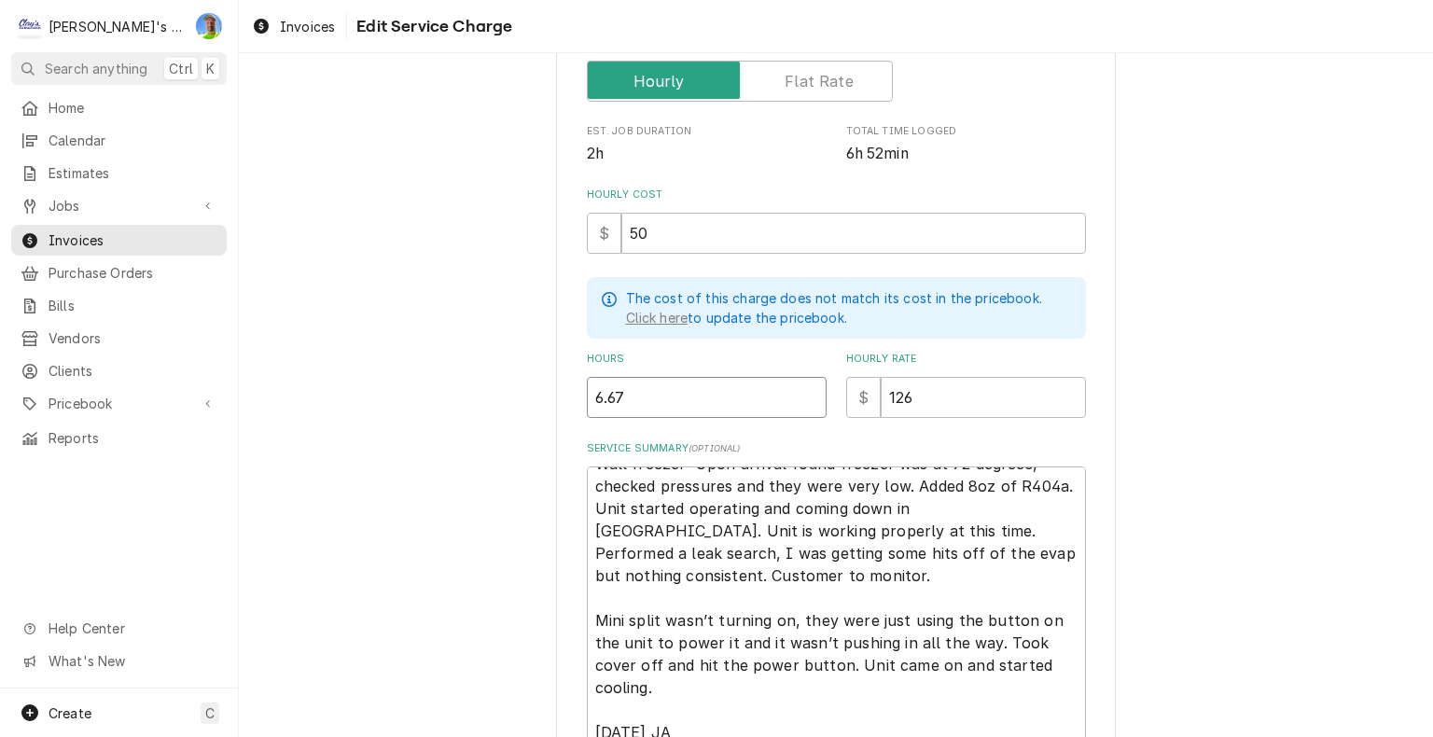
click at [666, 398] on input "6.67" at bounding box center [707, 397] width 240 height 41
type textarea "x"
type input "6.6"
type textarea "x"
type input "6"
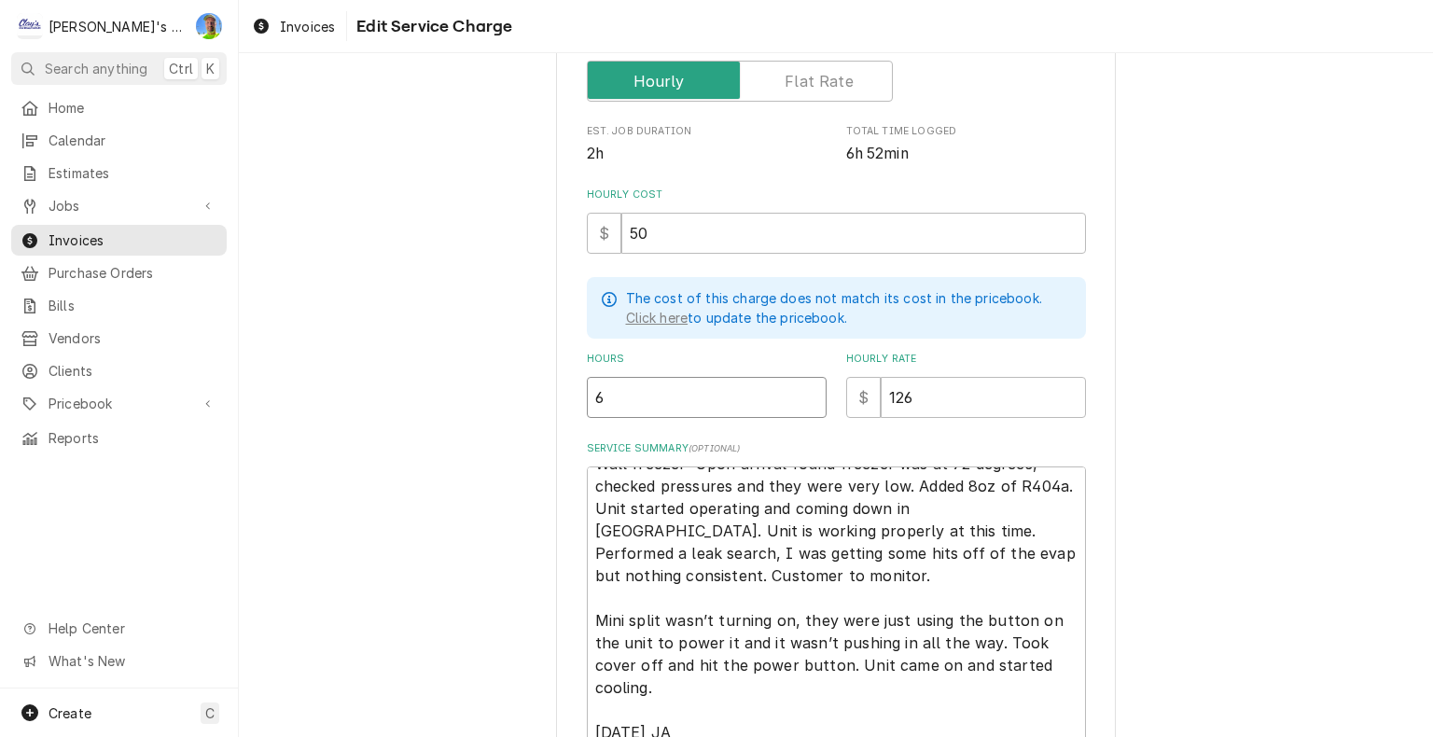
type textarea "x"
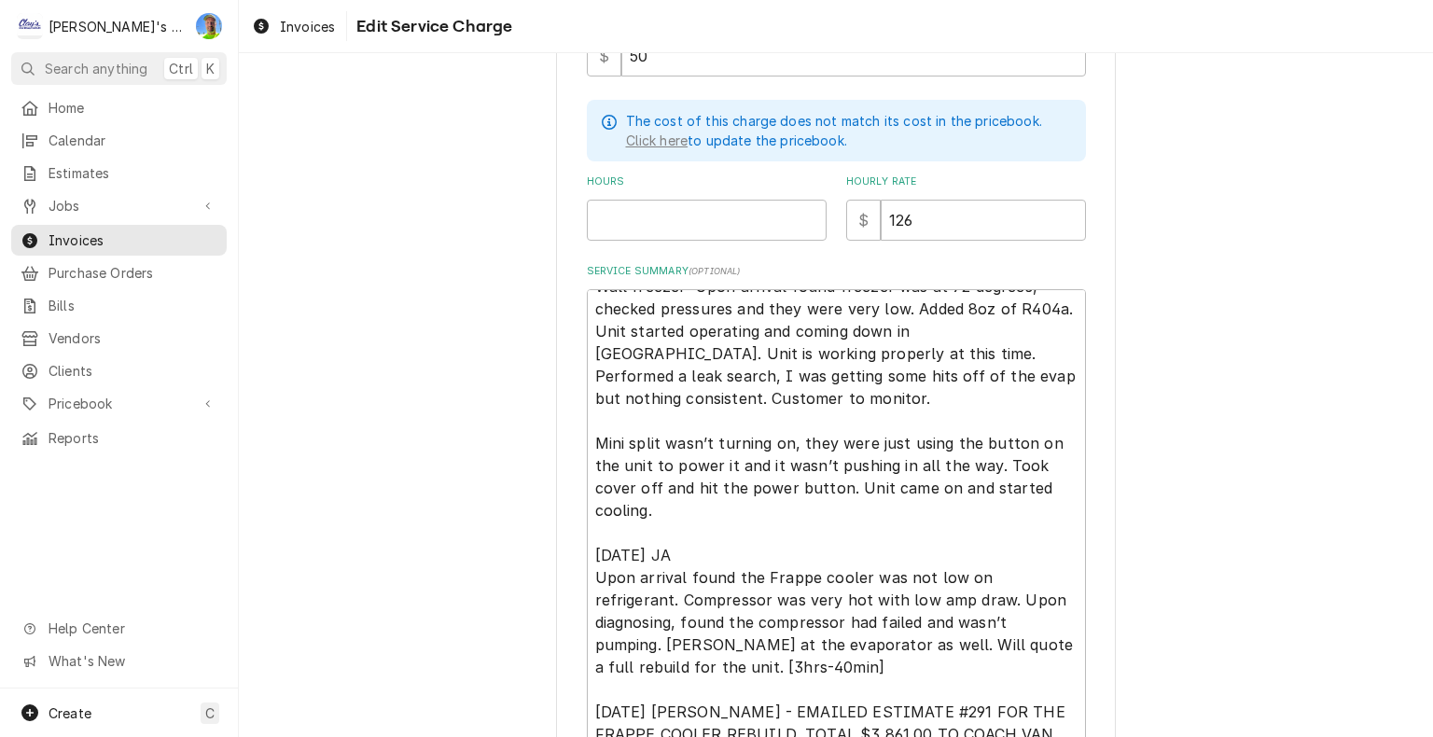
scroll to position [515, 0]
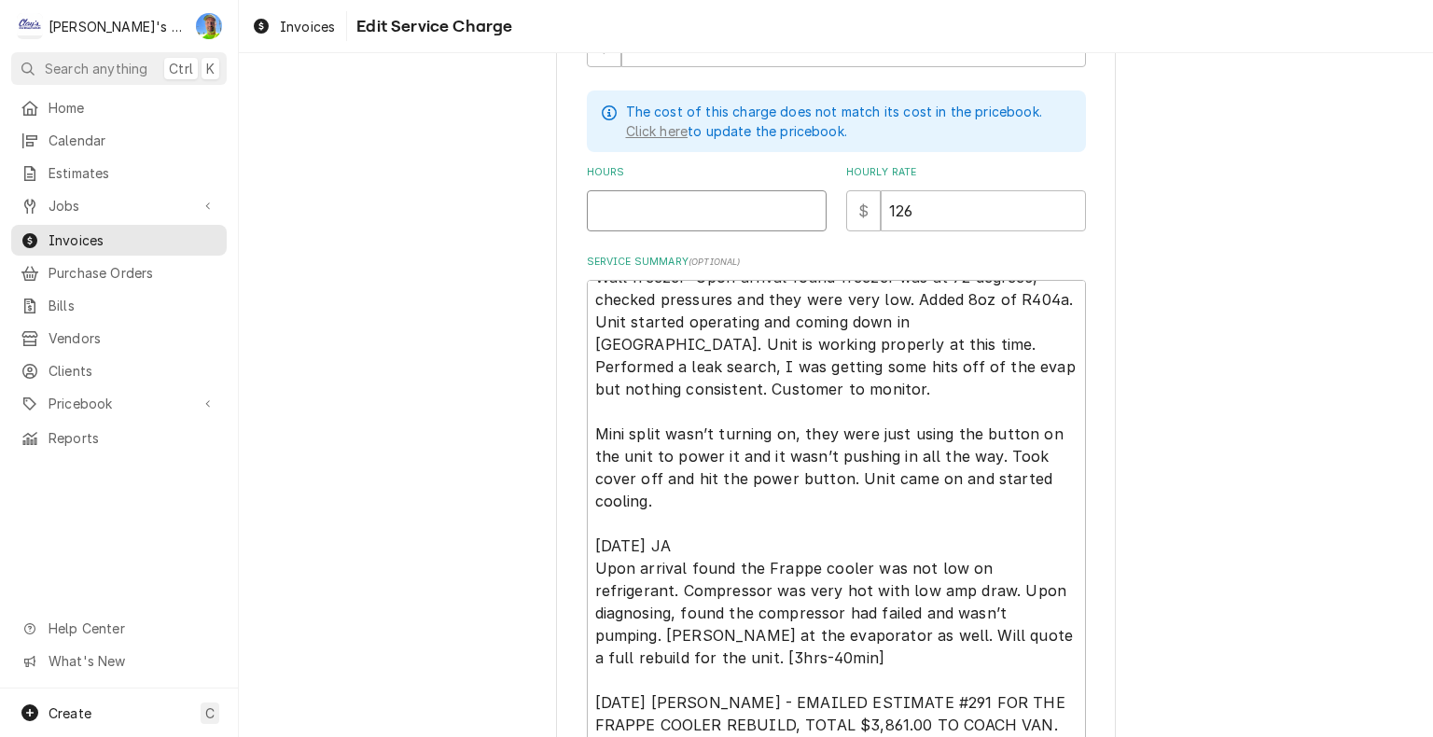
click at [618, 215] on input "Hours" at bounding box center [707, 210] width 240 height 41
type textarea "x"
type input "3"
type textarea "x"
type input "3.6"
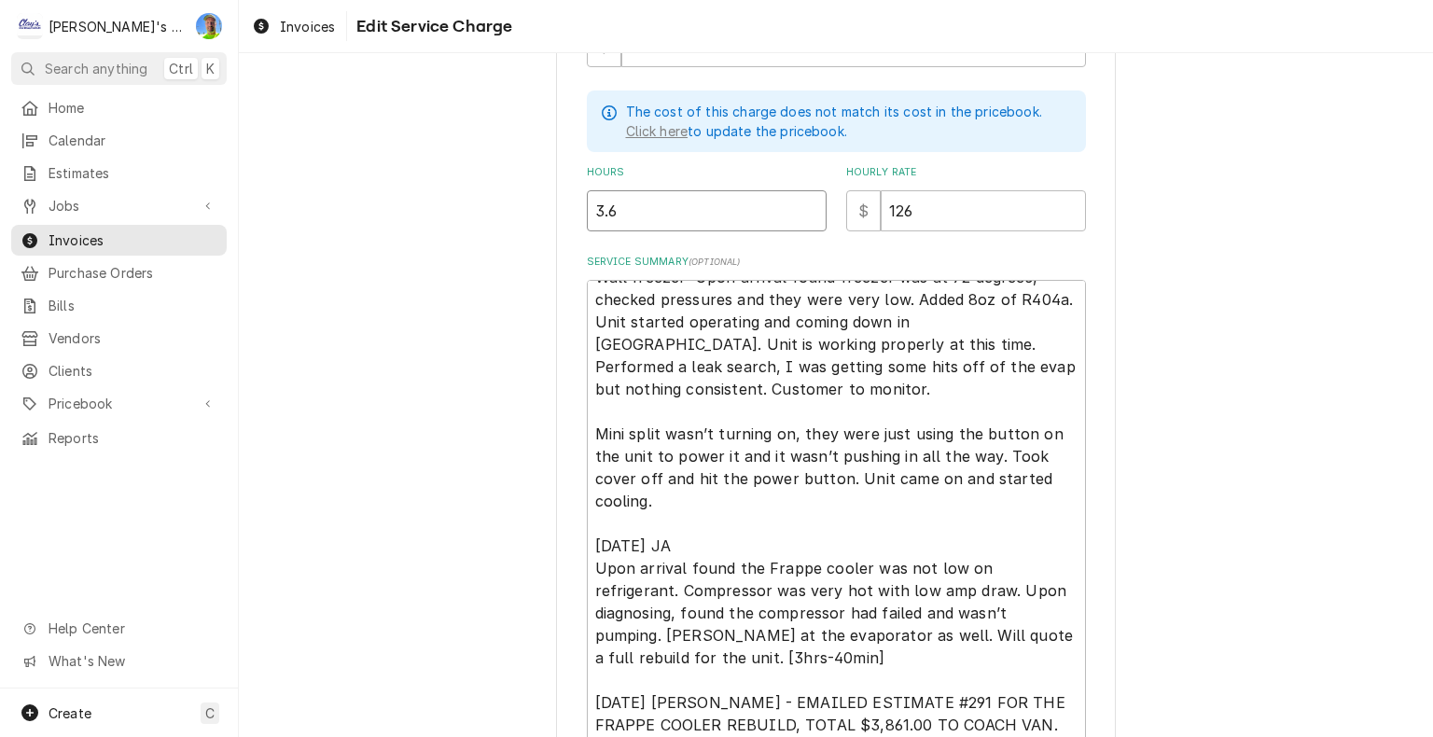
type textarea "x"
type input "3.67"
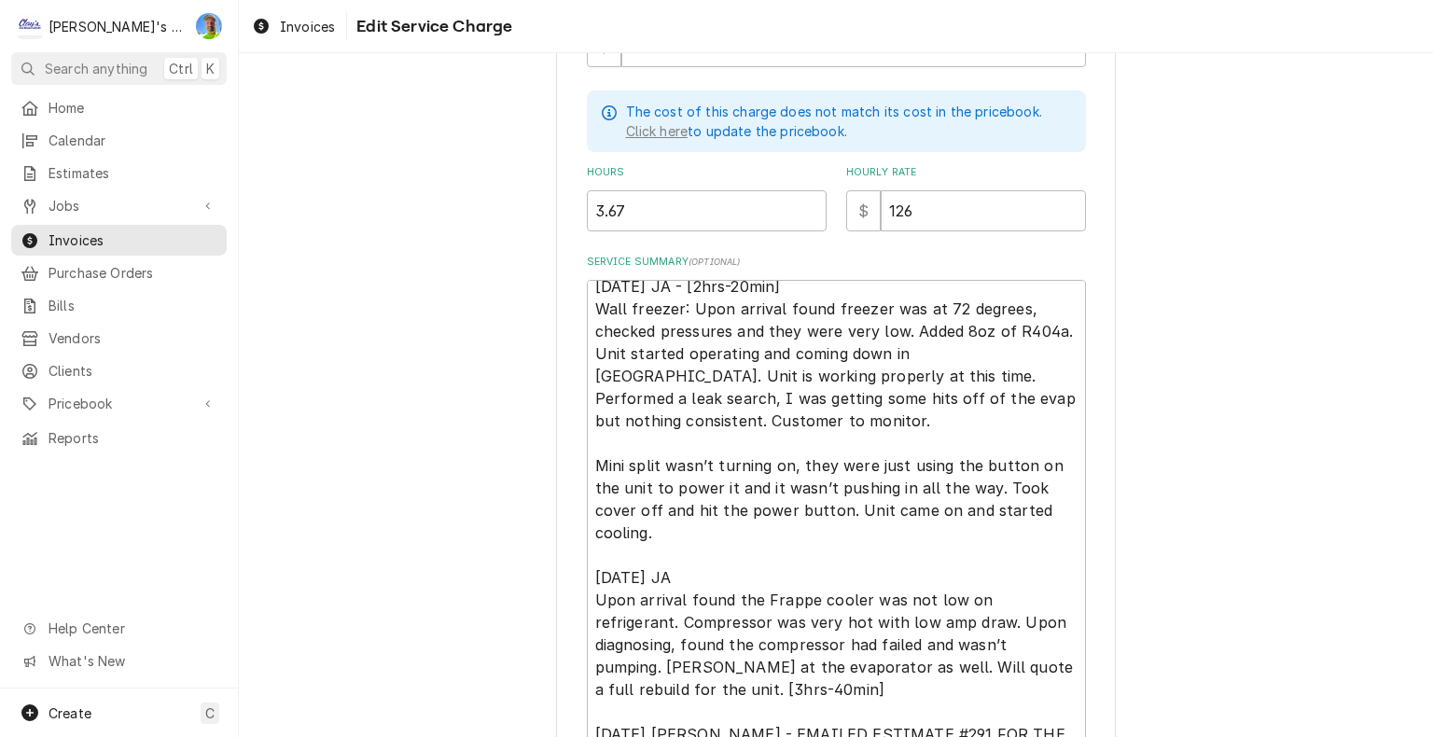
scroll to position [0, 0]
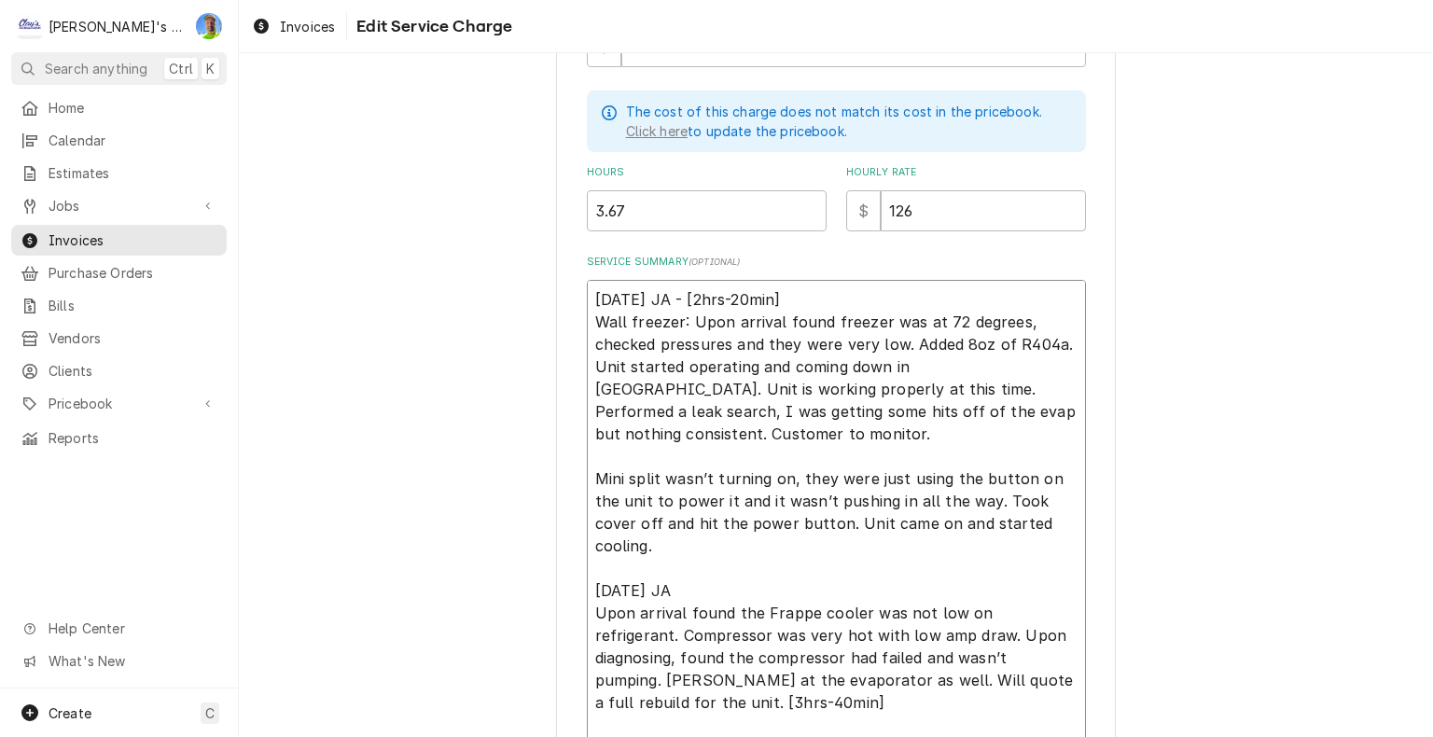
click at [791, 298] on textarea "6/25/2025 JA - [2hrs-20min] Wall freezer: Upon arrival found freezer was at 72 …" at bounding box center [836, 523] width 499 height 487
type textarea "x"
type textarea "6/25/2025 JA - [2hrs-20min ] Wall freezer: Upon arrival found freezer was at 72…"
type textarea "x"
type textarea "6/25/2025 JA - [2hrs-20min -] Wall freezer: Upon arrival found freezer was at 7…"
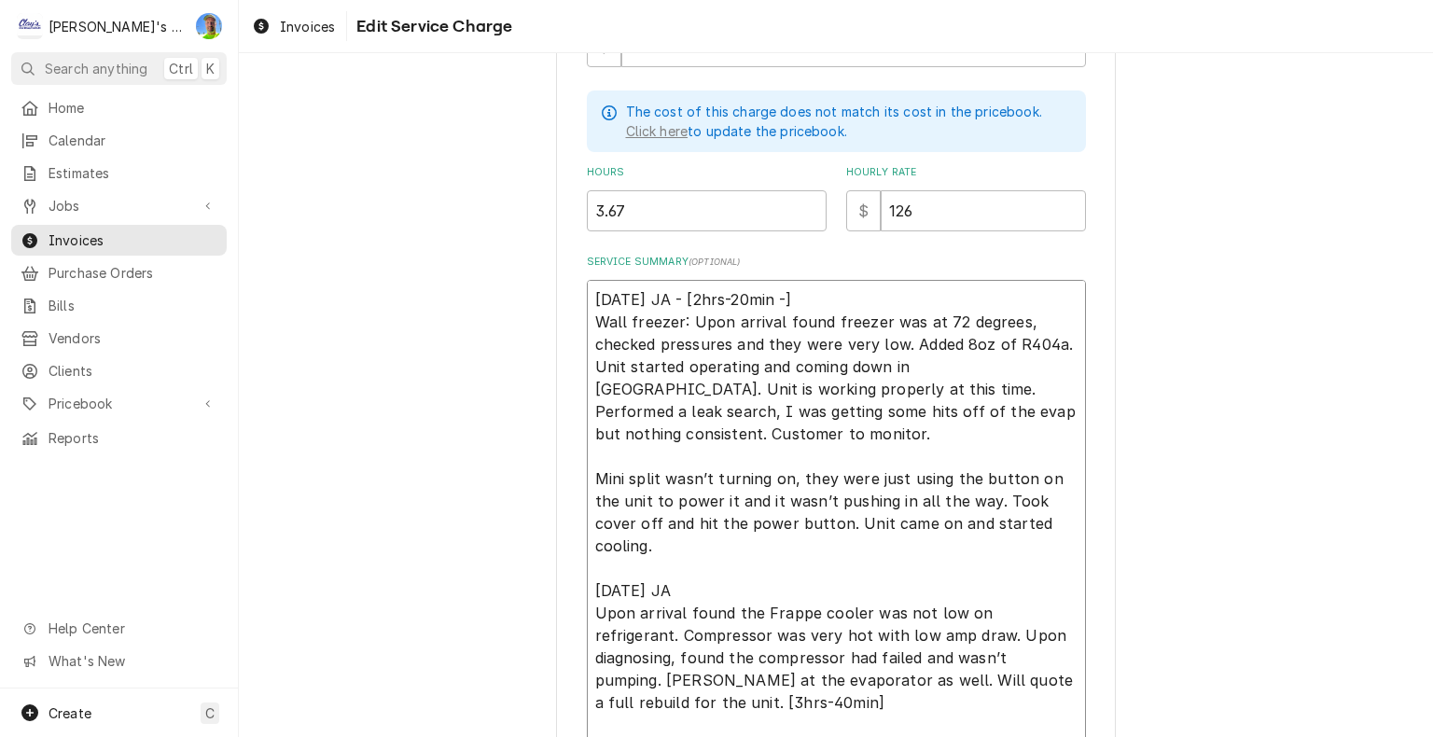
type textarea "x"
type textarea "6/25/2025 JA - [2hrs-20min - ] Wall freezer: Upon arrival found freezer was at …"
type textarea "x"
type textarea "6/25/2025 JA - [2hrs-20min - *] Wall freezer: Upon arrival found freezer was at…"
type textarea "x"
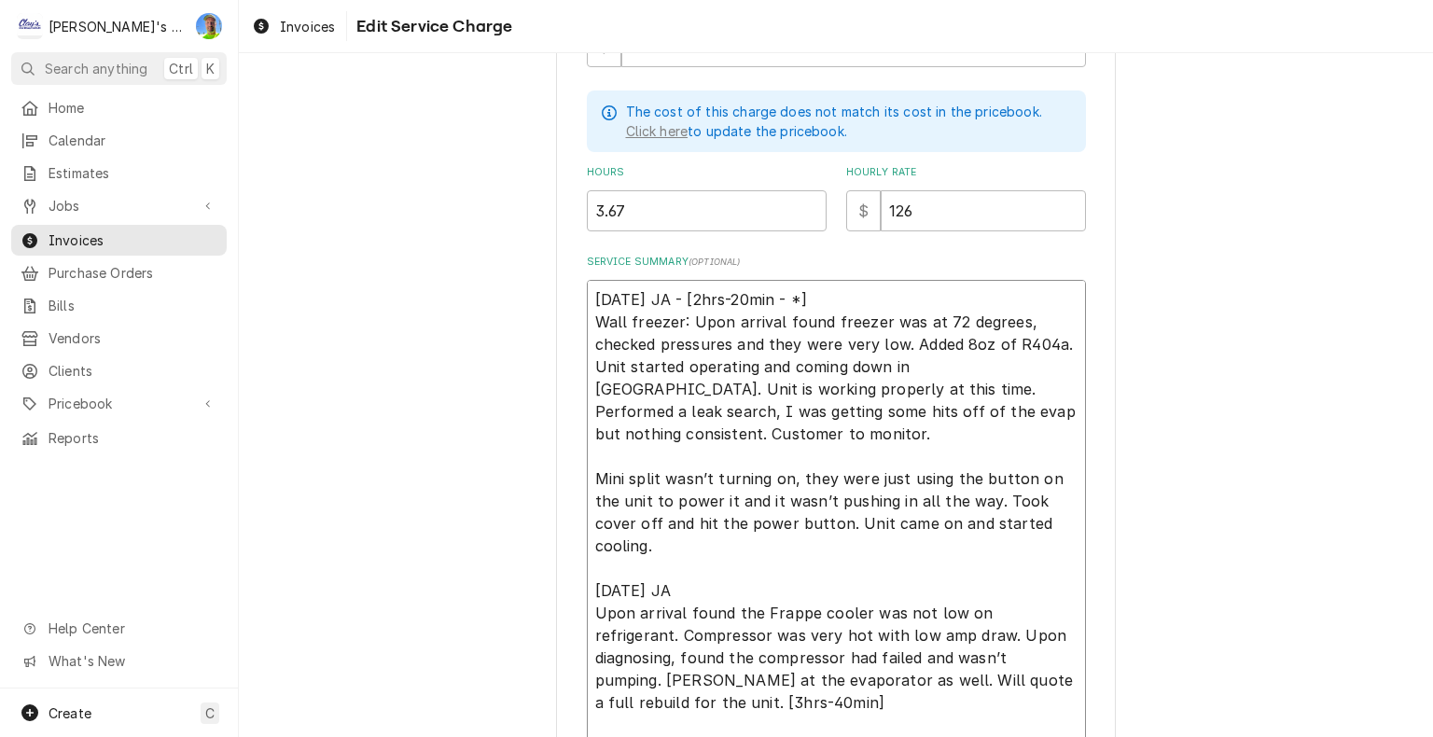
type textarea "6/25/2025 JA - [2hrs-20min - *N] Wall freezer: Upon arrival found freezer was a…"
type textarea "x"
type textarea "6/25/2025 JA - [2hrs-20min - *No] Wall freezer: Upon arrival found freezer was …"
type textarea "x"
type textarea "6/25/2025 JA - [2hrs-20min - *No ] Wall freezer: Upon arrival found freezer was…"
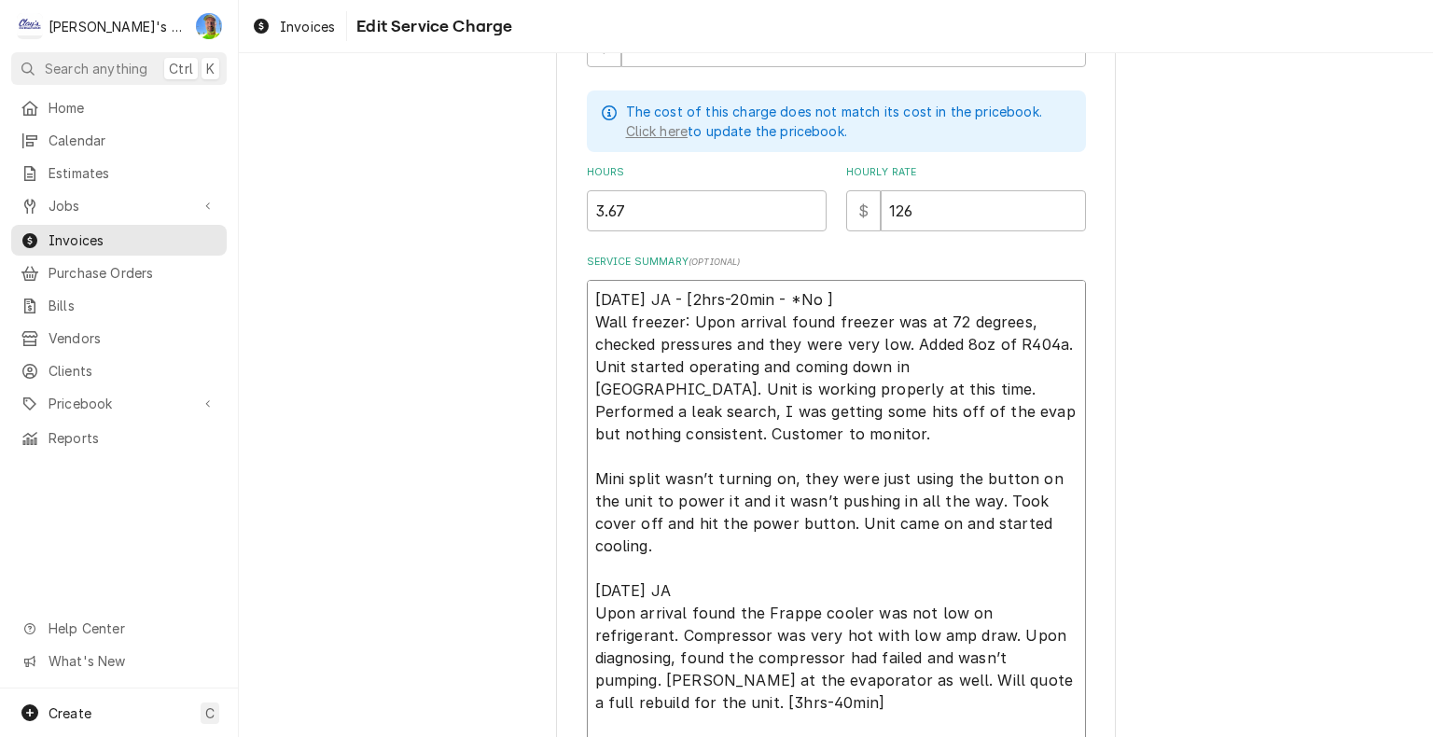
type textarea "x"
type textarea "6/25/2025 JA - [2hrs-20min - *No C] Wall freezer: Upon arrival found freezer wa…"
type textarea "x"
type textarea "6/25/2025 JA - [2hrs-20min - *No Ch] Wall freezer: Upon arrival found freezer w…"
type textarea "x"
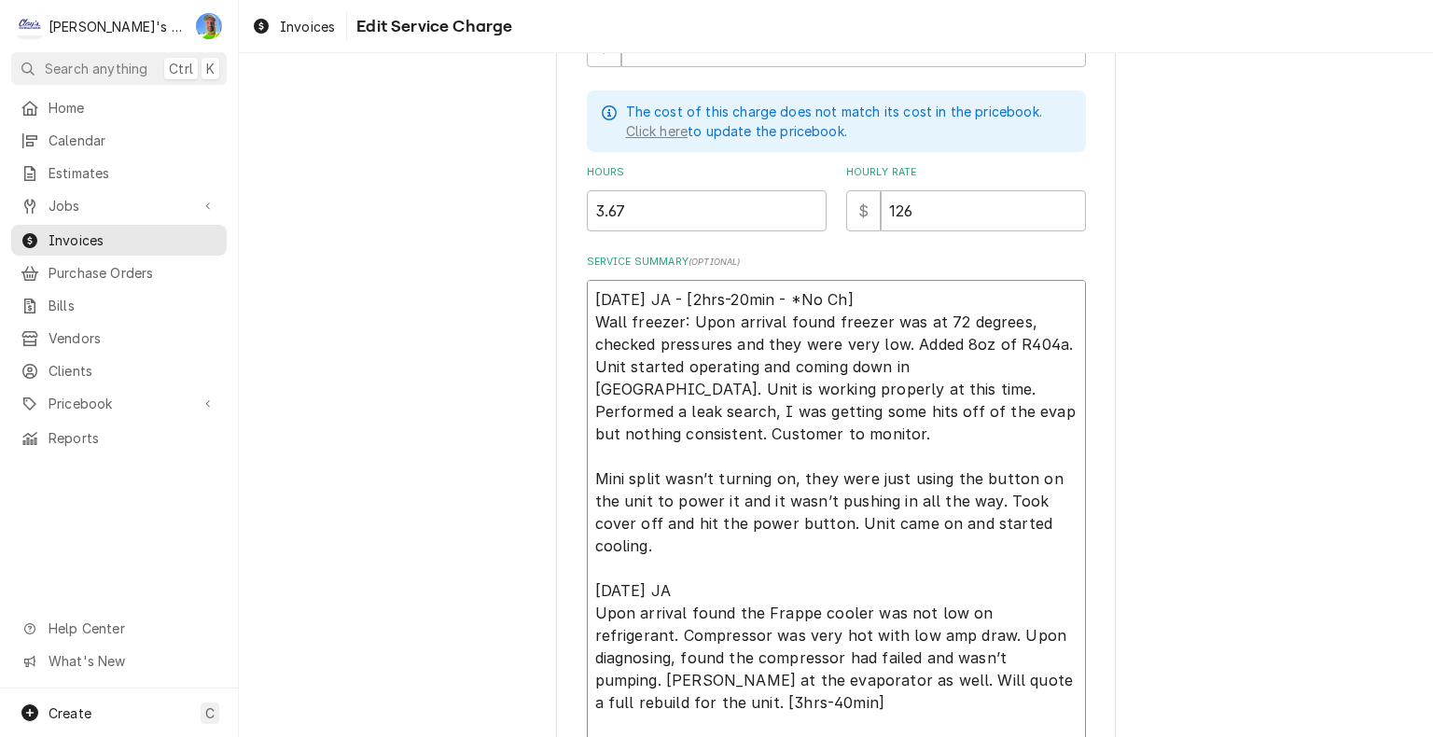
type textarea "6/25/2025 JA - [2hrs-20min - *No Cha] Wall freezer: Upon arrival found freezer …"
type textarea "x"
type textarea "6/25/2025 JA - [2hrs-20min - *No Char] Wall freezer: Upon arrival found freezer…"
type textarea "x"
type textarea "6/25/2025 JA - [2hrs-20min - *No Charg] Wall freezer: Upon arrival found freeze…"
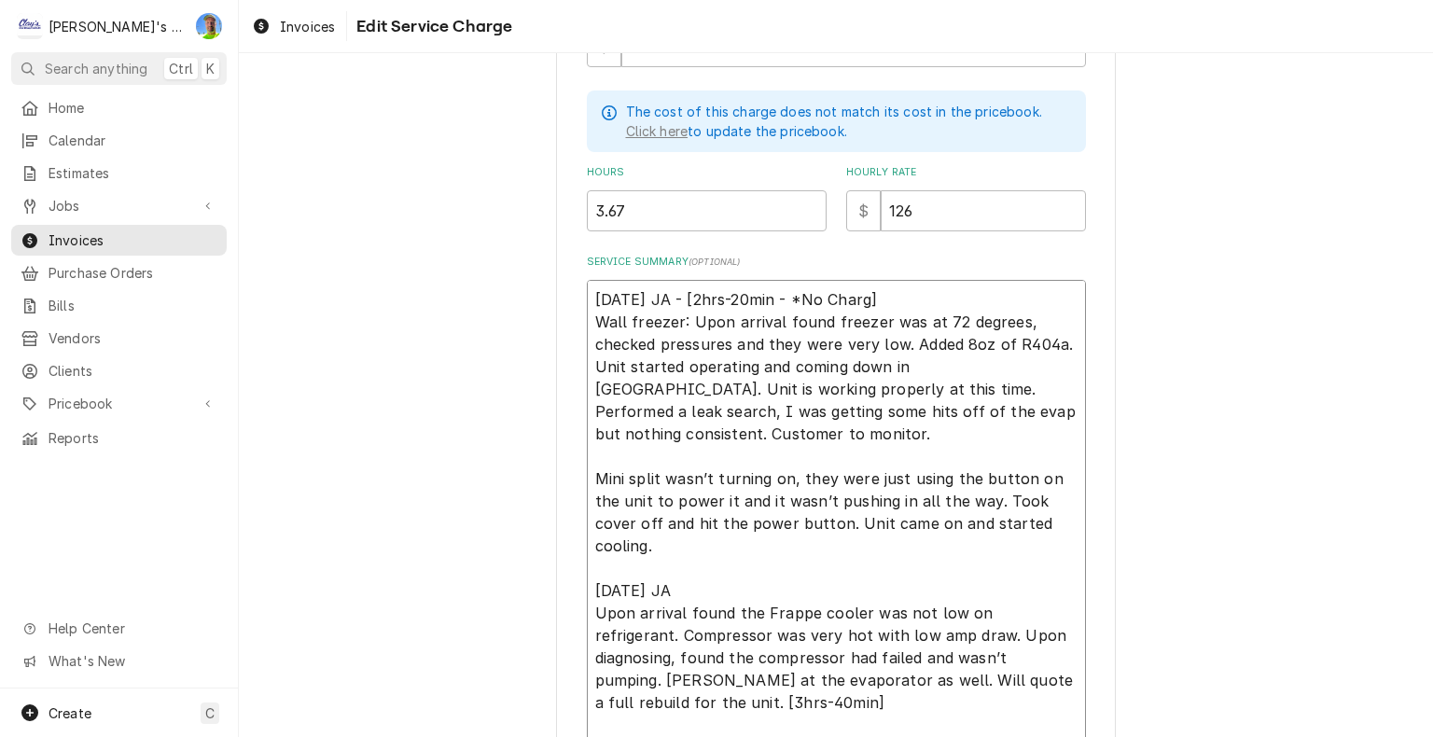
type textarea "x"
type textarea "6/25/2025 JA - [2hrs-20min - *No Charge] Wall freezer: Upon arrival found freez…"
type textarea "x"
type textarea "6/25/2025 JA - [2hrs-20min - *No Charge,] Wall freezer: Upon arrival found free…"
type textarea "x"
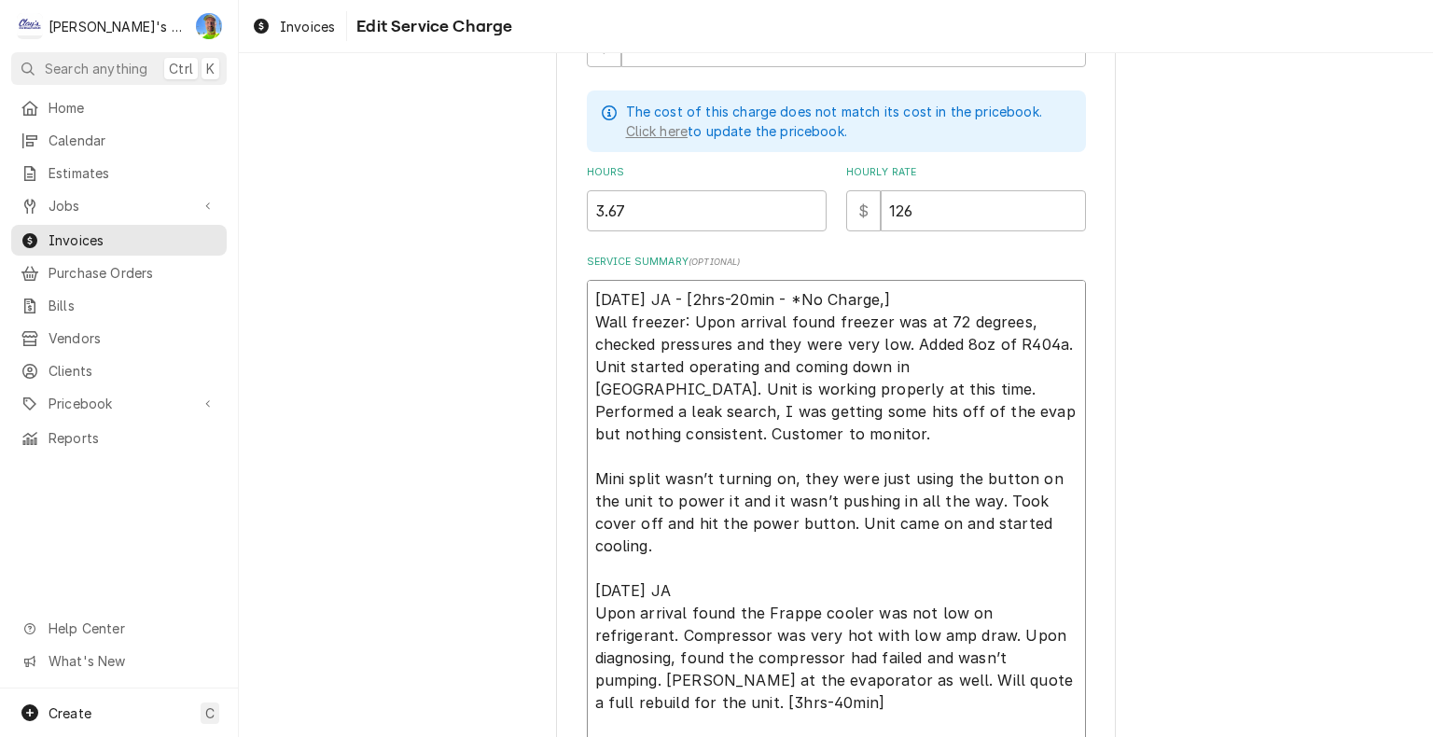
type textarea "6/25/2025 JA - [2hrs-20min - *No Charge, ] Wall freezer: Upon arrival found fre…"
type textarea "x"
type textarea "6/25/2025 JA - [2hrs-20min - *No Charge, s] Wall freezer: Upon arrival found fr…"
type textarea "x"
type textarea "6/25/2025 JA - [2hrs-20min - *No Charge, se] Wall freezer: Upon arrival found f…"
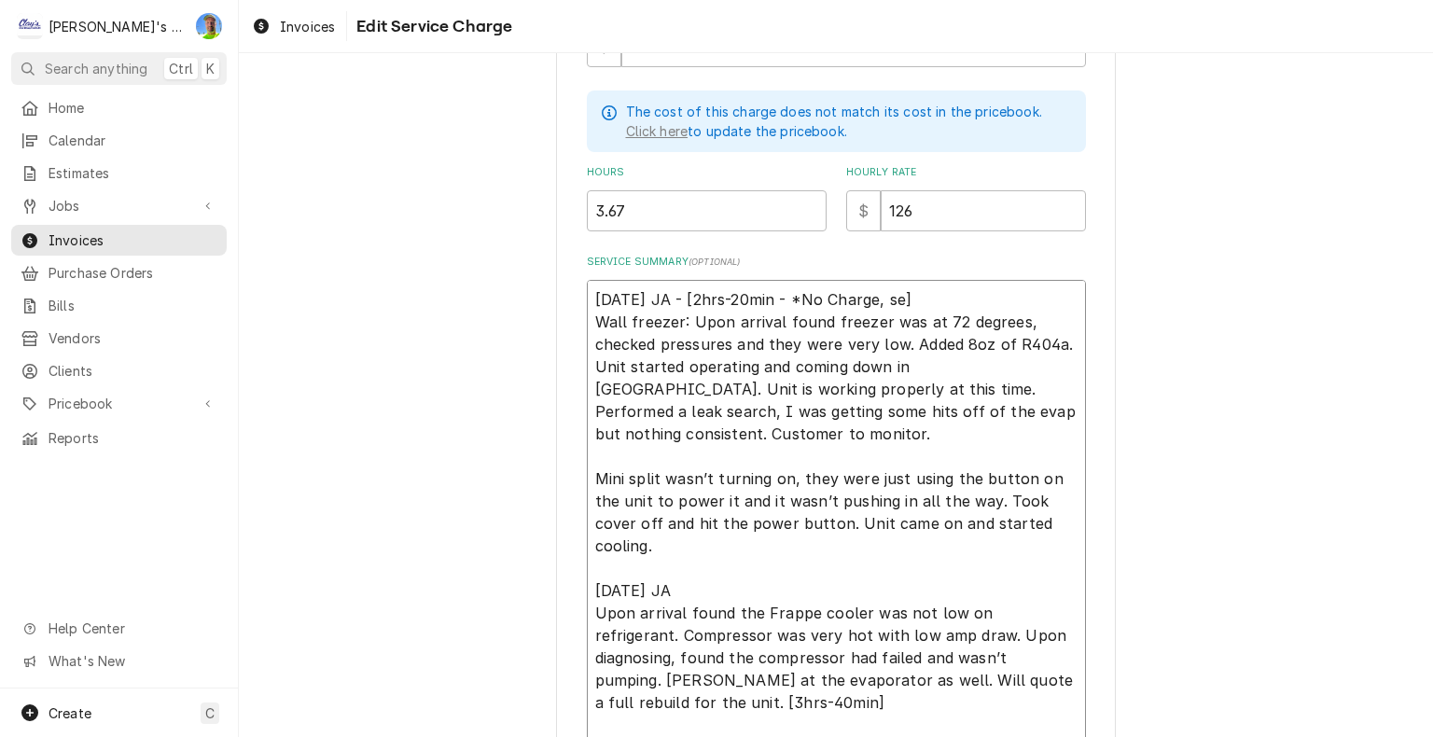
type textarea "x"
type textarea "6/25/2025 JA - [2hrs-20min - *No Charge, ser] Wall freezer: Upon arrival found …"
type textarea "x"
type textarea "6/25/2025 JA - [2hrs-20min - *No Charge, serv] Wall freezer: Upon arrival found…"
type textarea "x"
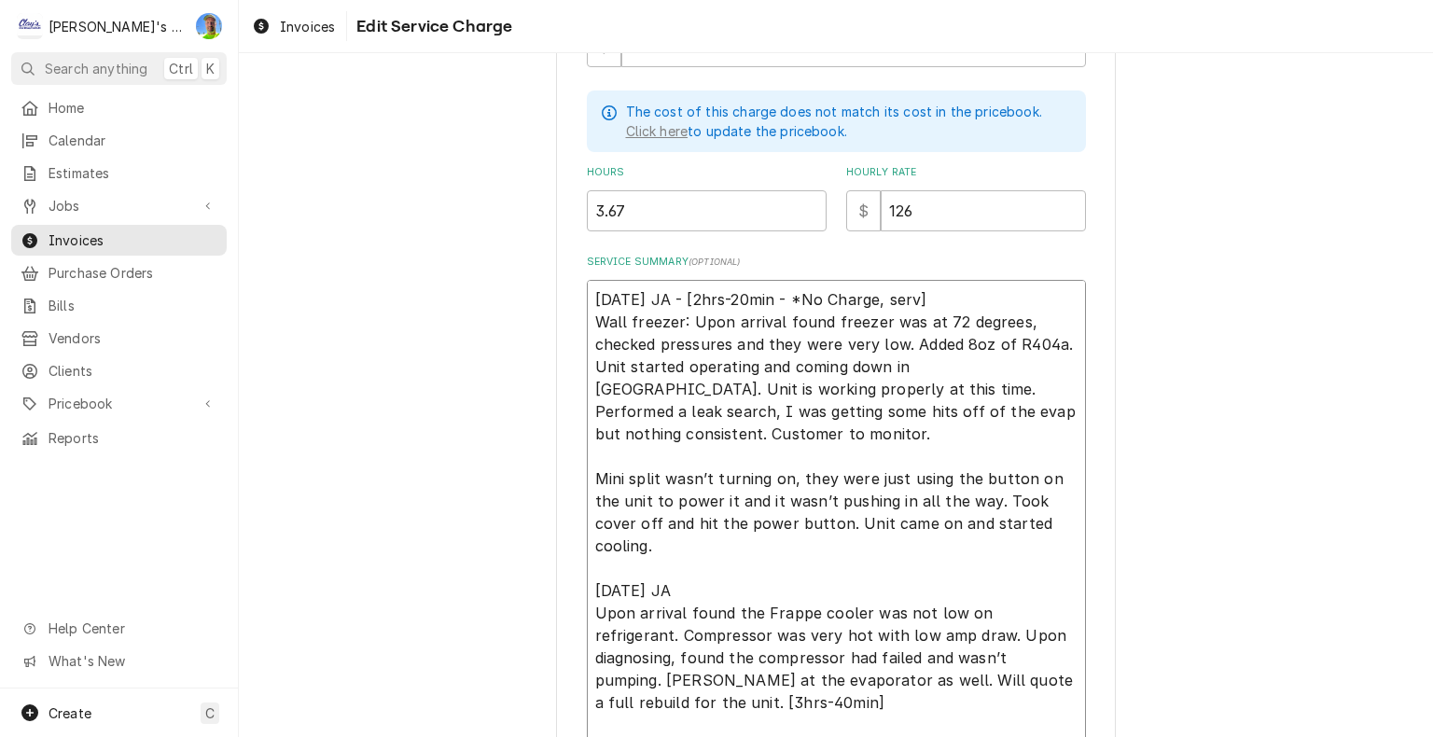
type textarea "6/25/2025 JA - [2hrs-20min - *No Charge, servi] Wall freezer: Upon arrival foun…"
type textarea "x"
type textarea "6/25/2025 JA - [2hrs-20min - *No Charge, servic] Wall freezer: Upon arrival fou…"
type textarea "x"
type textarea "6/25/2025 JA - [2hrs-20min - *No Charge, service] Wall freezer: Upon arrival fo…"
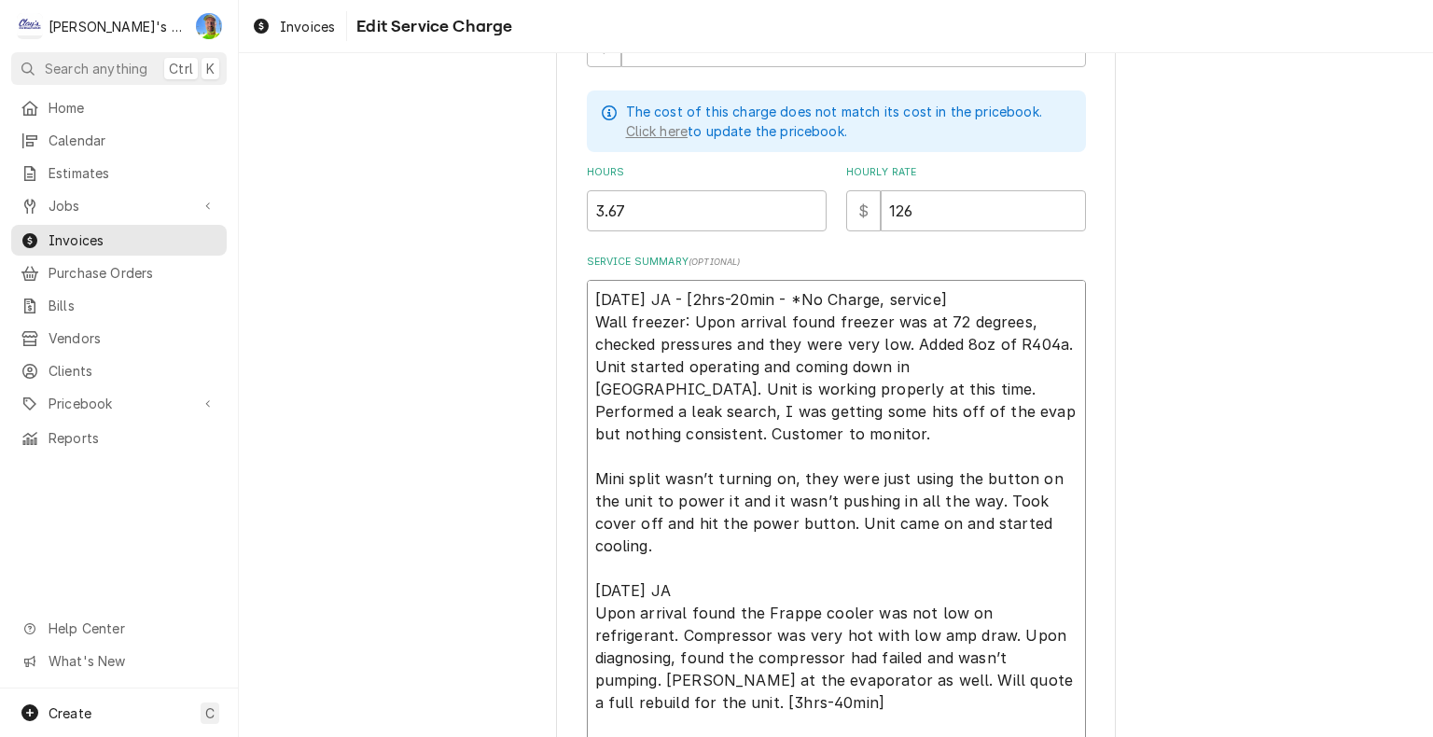
type textarea "x"
type textarea "6/25/2025 JA - [2hrs-20min - *No Charge, serviced] Wall freezer: Upon arrival f…"
type textarea "x"
type textarea "6/25/2025 JA - [2hrs-20min - *No Charge, serviced ] Wall freezer: Upon arrival …"
type textarea "x"
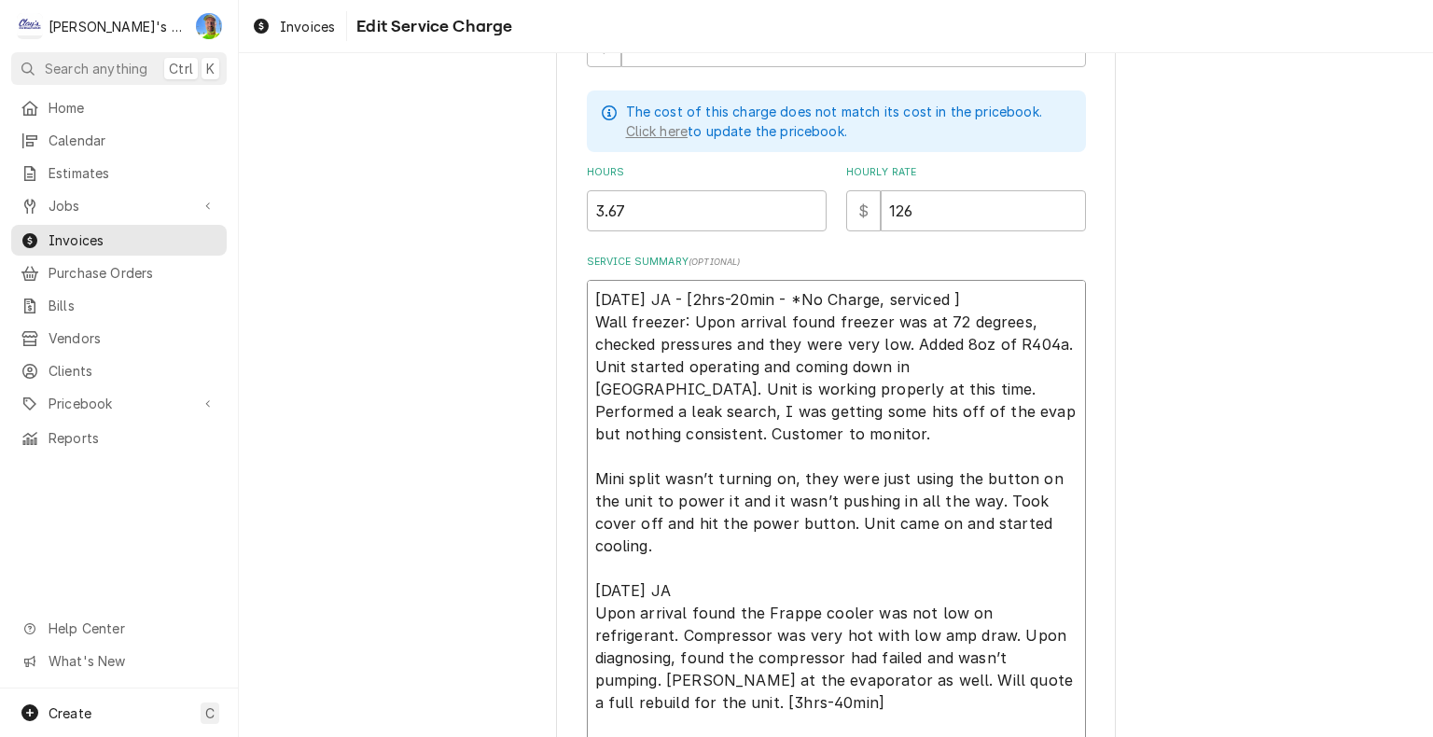
type textarea "6/25/2025 JA - [2hrs-20min - *No Charge, serviced w] Wall freezer: Upon arrival…"
type textarea "x"
type textarea "6/25/2025 JA - [2hrs-20min - *No Charge, serviced wr] Wall freezer: Upon arriva…"
type textarea "x"
type textarea "6/25/2025 JA - [2hrs-20min - *No Charge, serviced wro] Wall freezer: Upon arriv…"
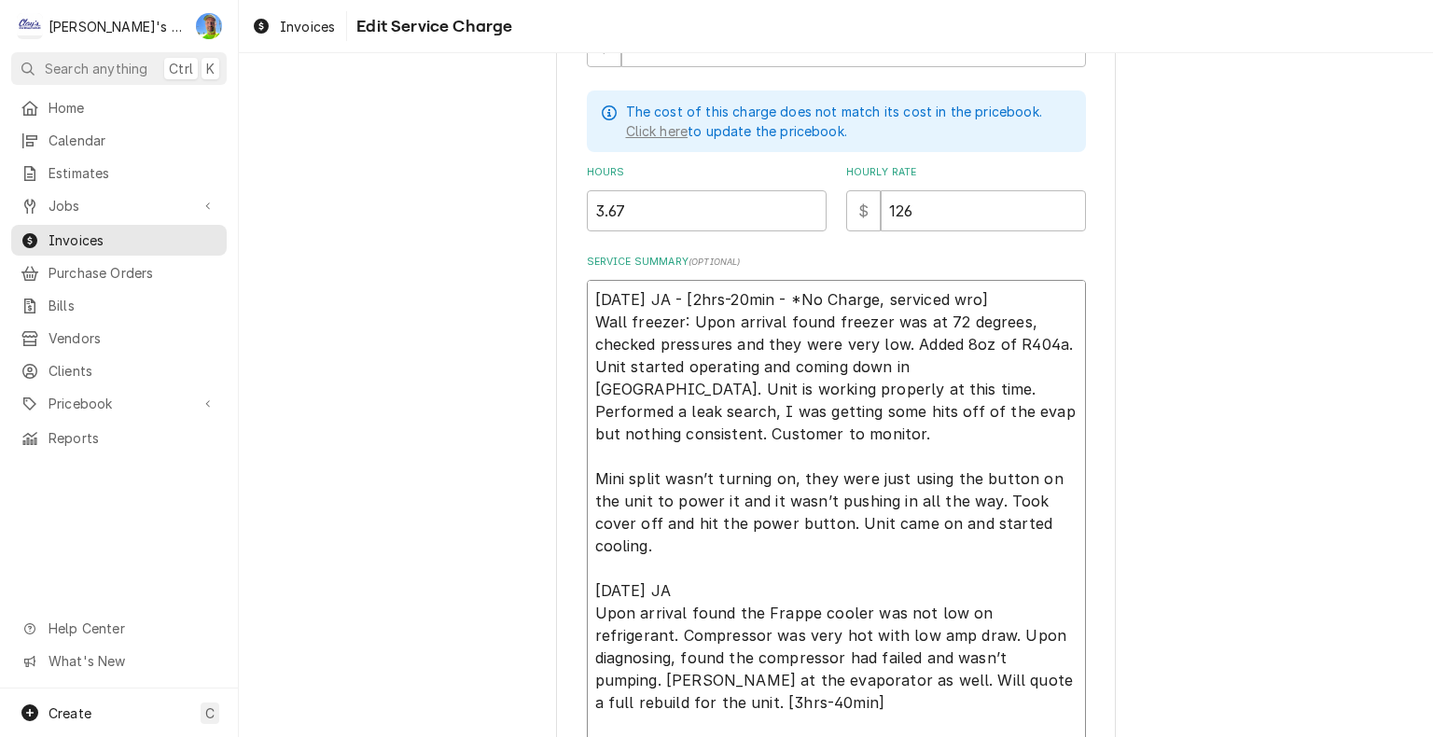
type textarea "x"
type textarea "6/25/2025 JA - [2hrs-20min - *No Charge, serviced wron] Wall freezer: Upon arri…"
type textarea "x"
type textarea "6/25/2025 JA - [2hrs-20min - *No Charge, serviced wrong] Wall freezer: Upon arr…"
type textarea "x"
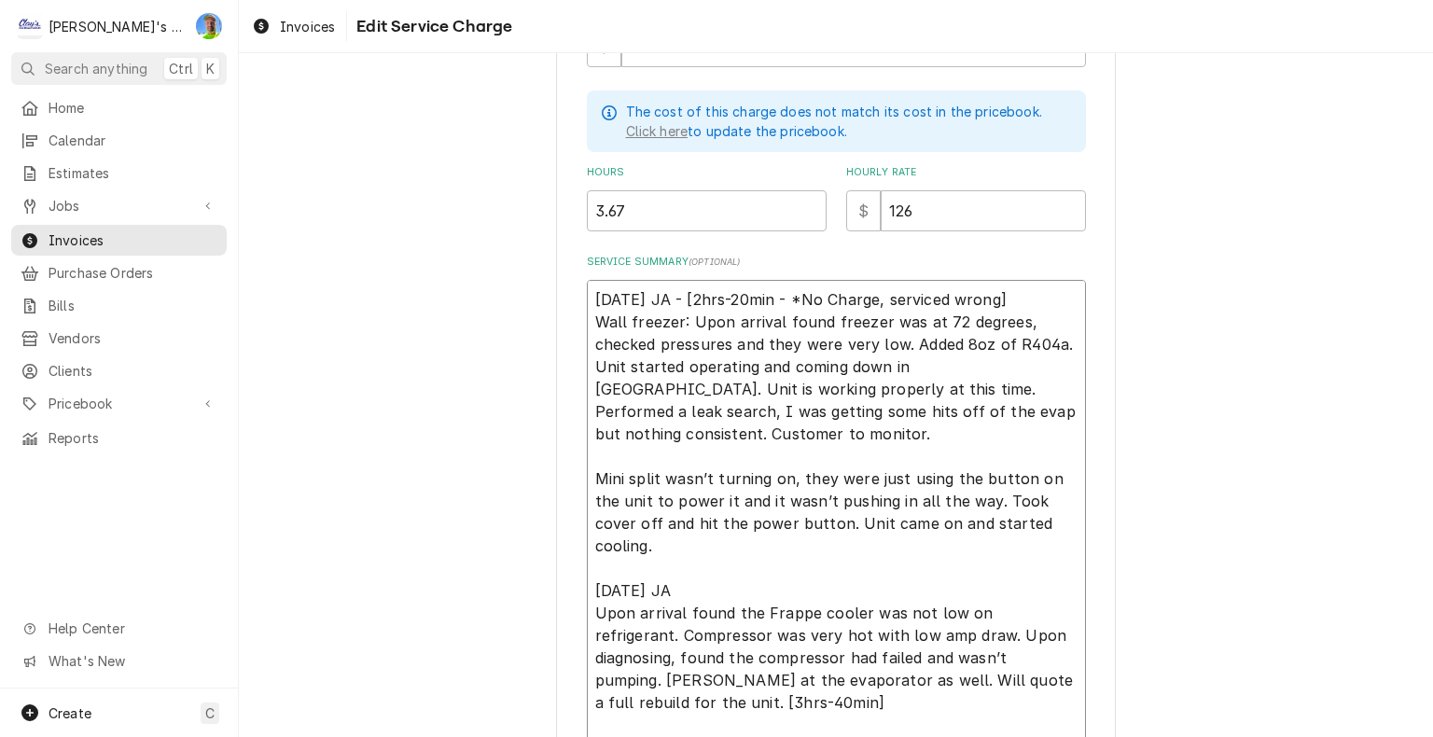
type textarea "6/25/2025 JA - [2hrs-20min - *No Charge, serviced wrong ] Wall freezer: Upon ar…"
type textarea "x"
type textarea "6/25/2025 JA - [2hrs-20min - *No Charge, serviced wrong u] Wall freezer: Upon a…"
type textarea "x"
type textarea "6/25/2025 JA - [2hrs-20min - *No Charge, serviced wrong un] Wall freezer: Upon …"
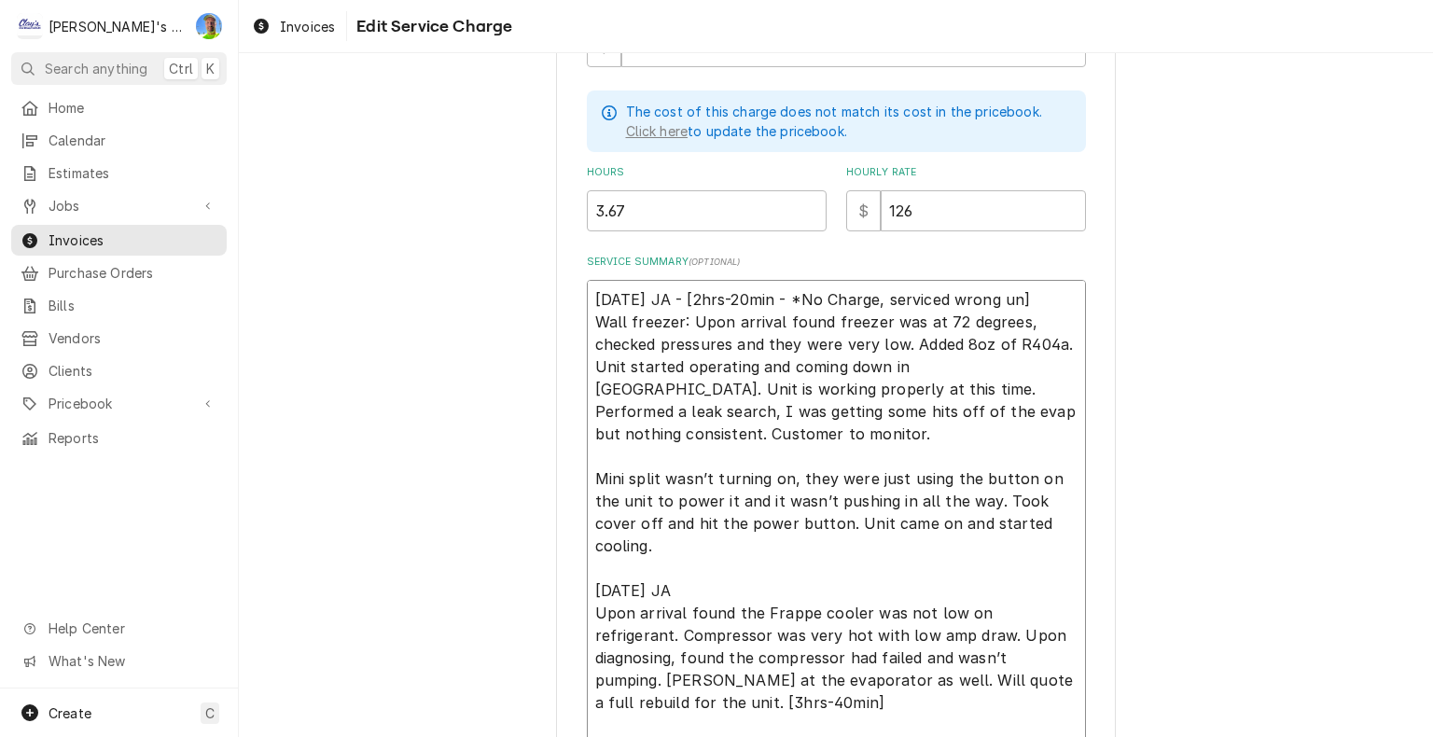
type textarea "x"
type textarea "6/25/2025 JA - [2hrs-20min - *No Charge, serviced wrong uni] Wall freezer: Upon…"
type textarea "x"
type textarea "6/25/2025 JA - [2hrs-20min - *No Charge, serviced wrong unit] Wall freezer: Upo…"
type textarea "x"
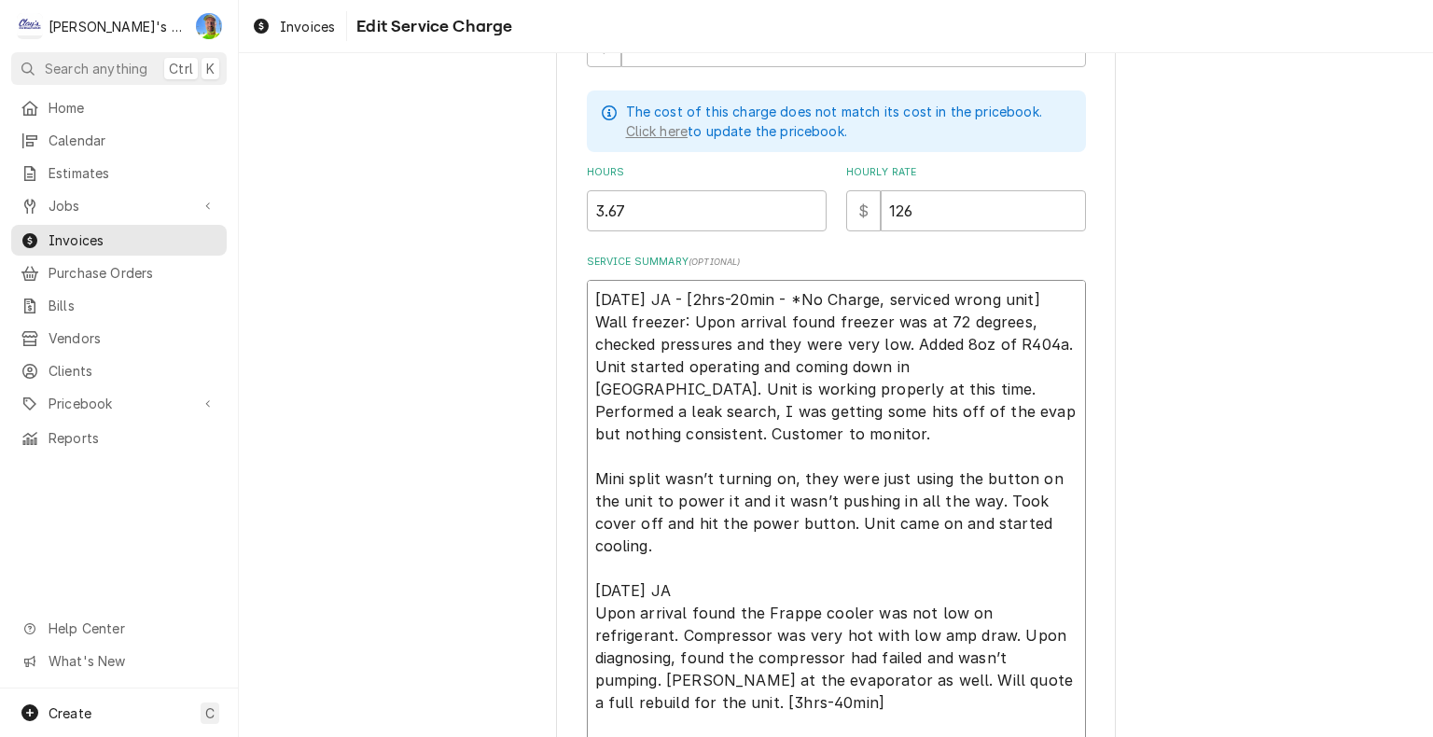
type textarea "6/25/2025 JA - [2hrs-20min - *No Charge, serviced wrong unit,] Wall freezer: Up…"
type textarea "x"
type textarea "6/25/2025 JA - [2hrs-20min - *No Charge, serviced wrong unit, ] Wall freezer: U…"
type textarea "x"
type textarea "6/25/2025 JA - [2hrs-20min - *No Charge, serviced wrong unit, c] Wall freezer: …"
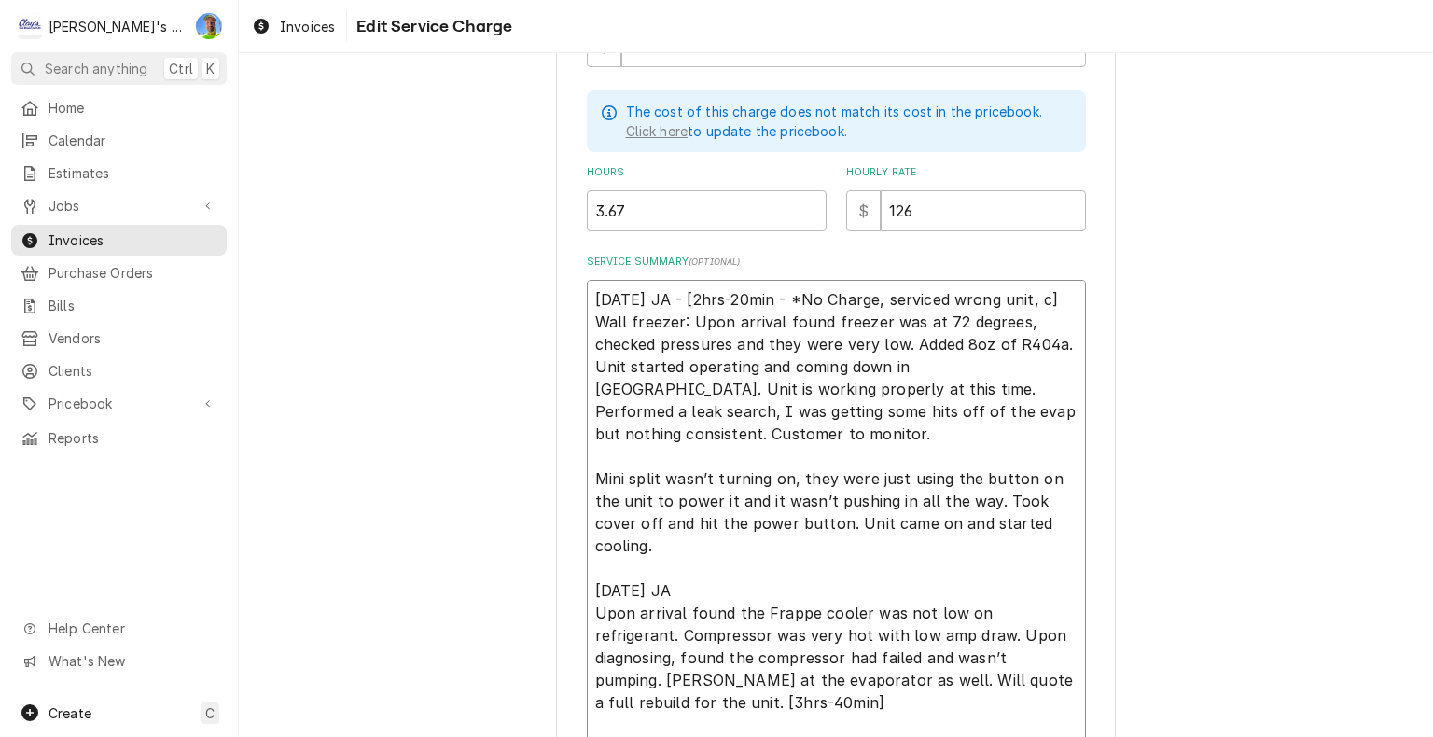
type textarea "x"
type textarea "6/25/2025 JA - [2hrs-20min - *No Charge, serviced wrong unit, cu] Wall freezer:…"
type textarea "x"
type textarea "6/25/2025 JA - [2hrs-20min - *No Charge, serviced wrong unit, cus] Wall freezer…"
type textarea "x"
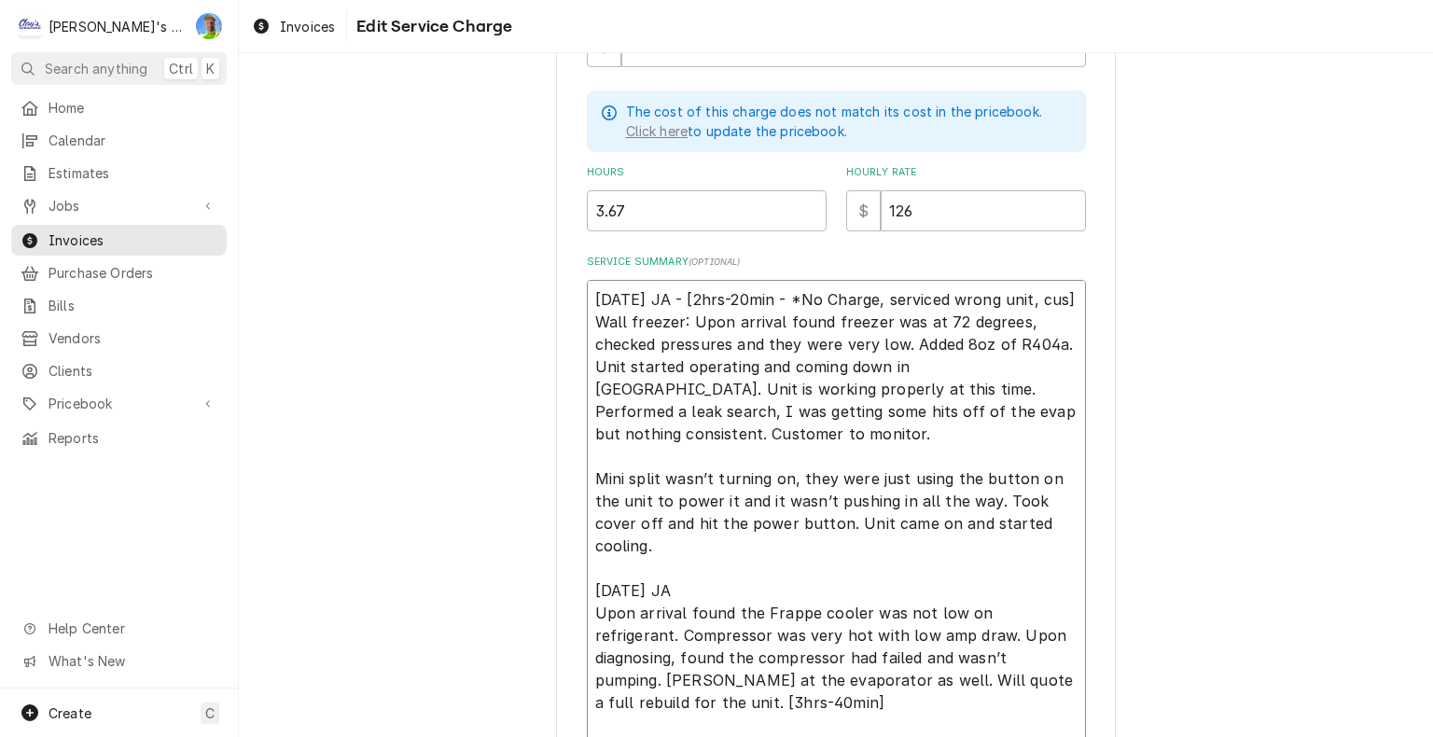
type textarea "6/25/2025 JA - [2hrs-20min - *No Charge, serviced wrong unit, cust] Wall freeze…"
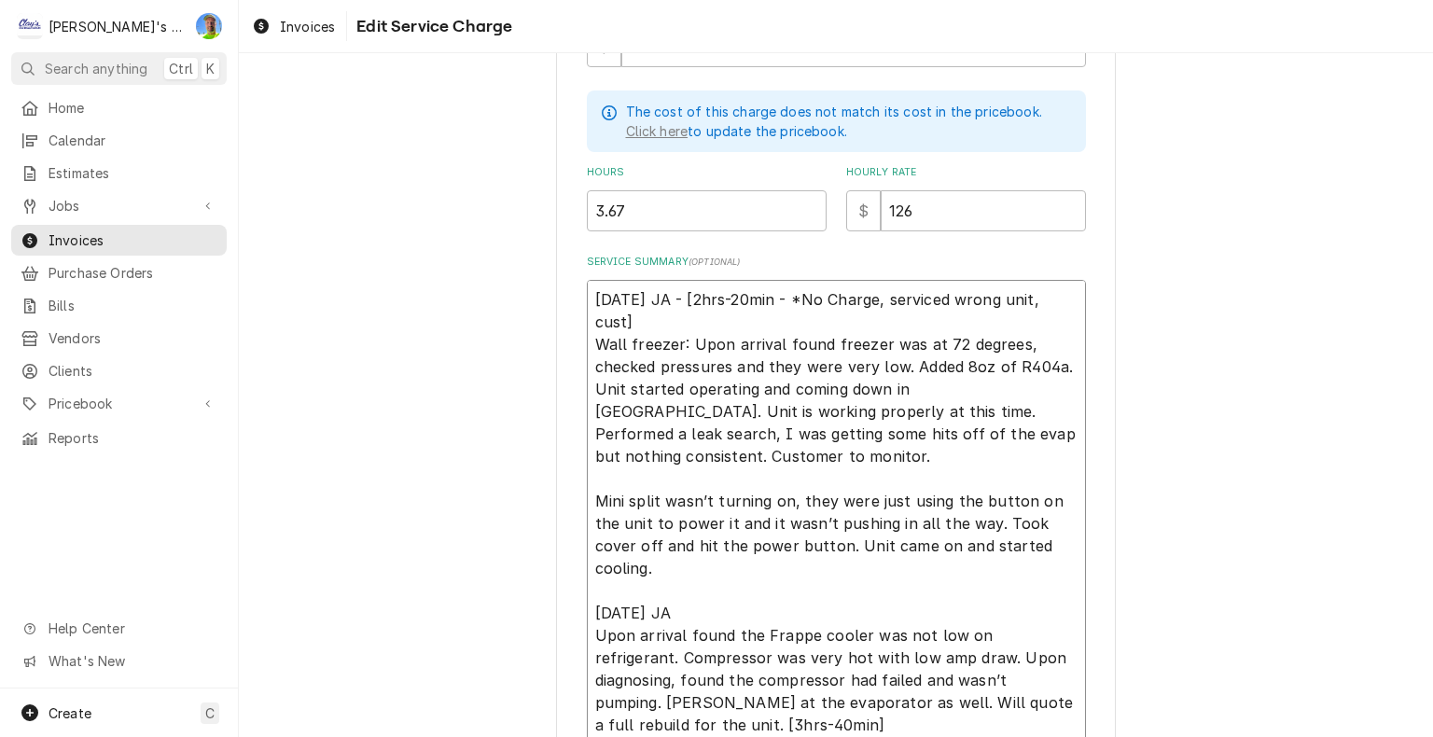
type textarea "x"
type textarea "6/25/2025 JA - [2hrs-20min - *No Charge, serviced wrong unit, custo] Wall freez…"
type textarea "x"
type textarea "6/25/2025 JA - [2hrs-20min - *No Charge, serviced wrong unit, custom] Wall free…"
type textarea "x"
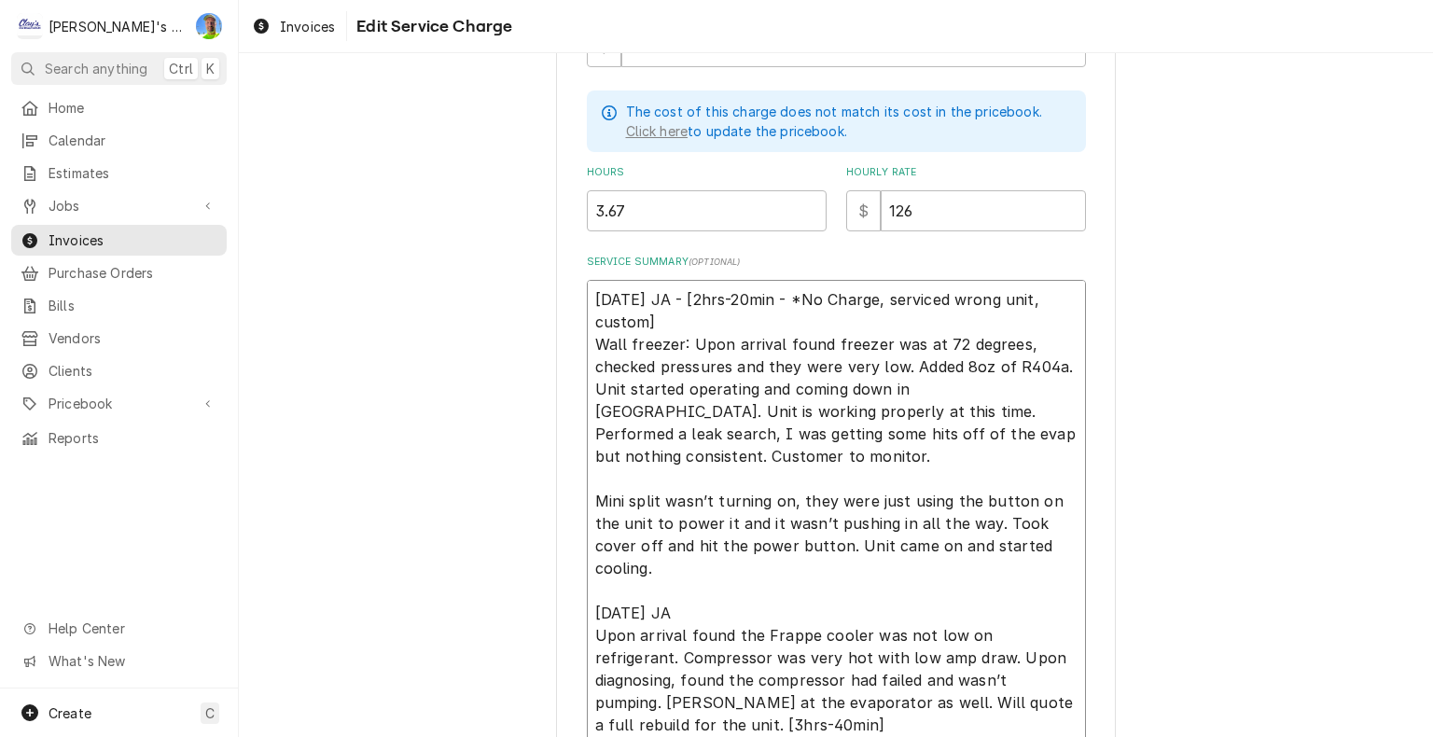
type textarea "6/25/2025 JA - [2hrs-20min - *No Charge, serviced wrong unit, custome] Wall fre…"
type textarea "x"
type textarea "6/25/2025 JA - [2hrs-20min - *No Charge, serviced wrong unit, customer] Wall fr…"
type textarea "x"
type textarea "6/25/2025 JA - [2hrs-20min - *No Charge, serviced wrong unit, customer ] Wall f…"
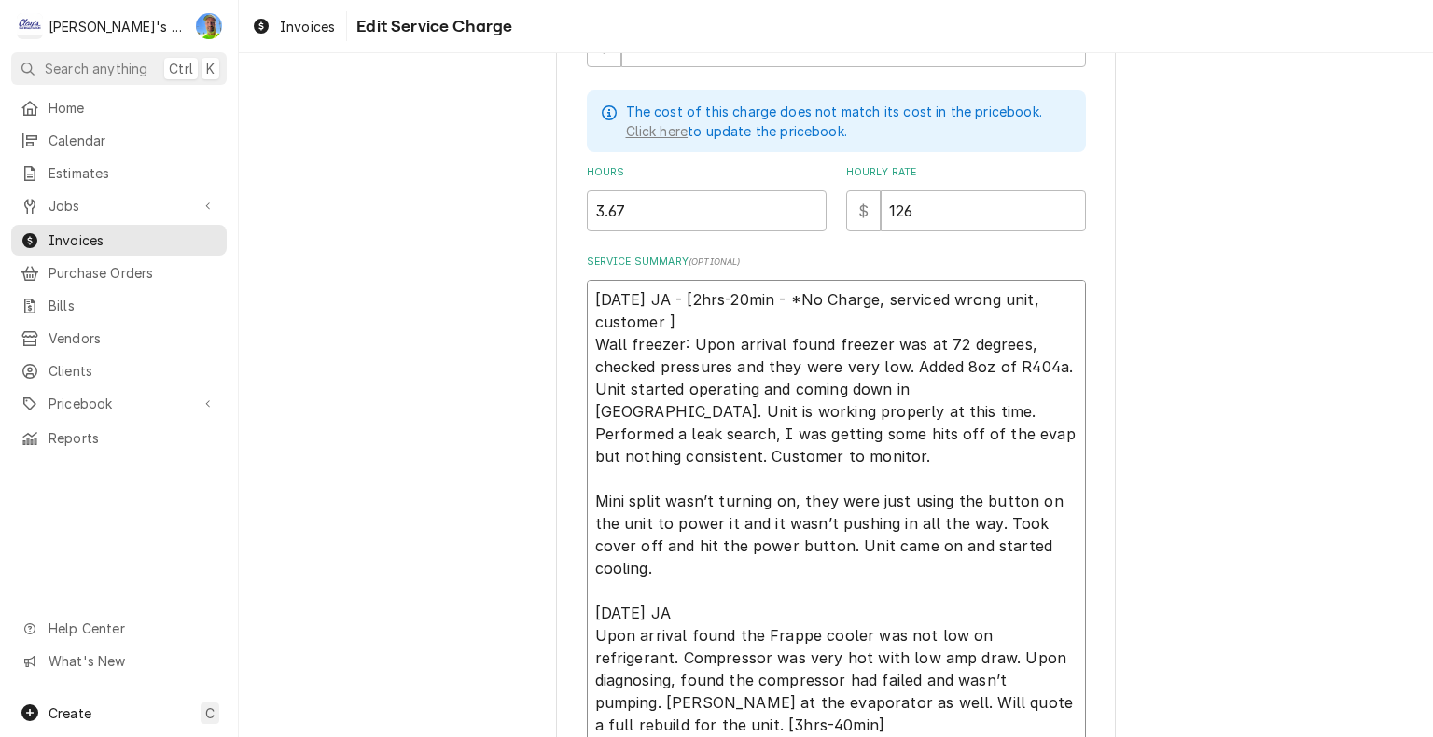
type textarea "x"
type textarea "6/25/2025 JA - [2hrs-20min - *No Charge, serviced wrong unit, customer c] Wall …"
type textarea "x"
type textarea "6/25/2025 JA - [2hrs-20min - *No Charge, serviced wrong unit, customer ca] Wall…"
type textarea "x"
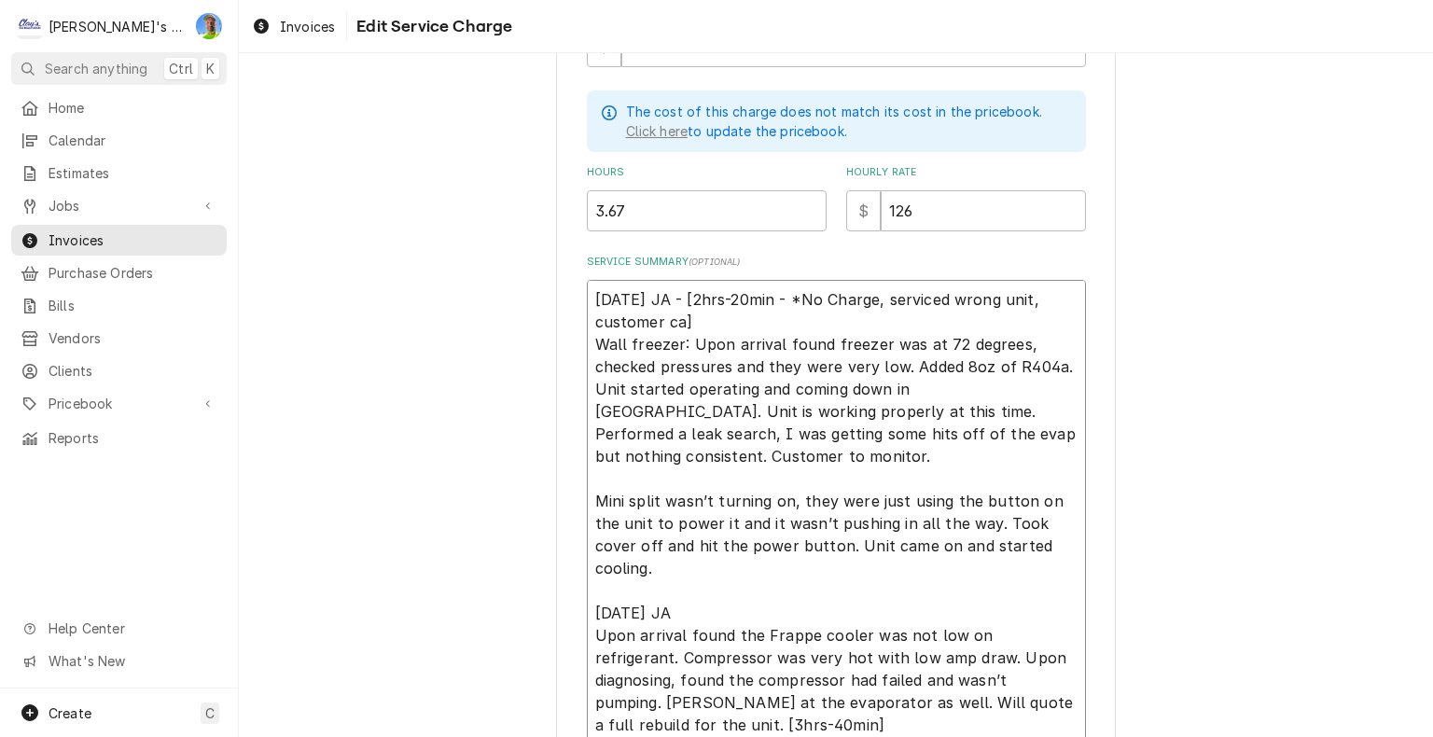
type textarea "6/25/2025 JA - [2hrs-20min - *No Charge, serviced wrong unit, customer cal] Wal…"
type textarea "x"
type textarea "6/25/2025 JA - [2hrs-20min - *No Charge, serviced wrong unit, customer call] Wa…"
type textarea "x"
type textarea "6/25/2025 JA - [2hrs-20min - *No Charge, serviced wrong unit, customer calle] W…"
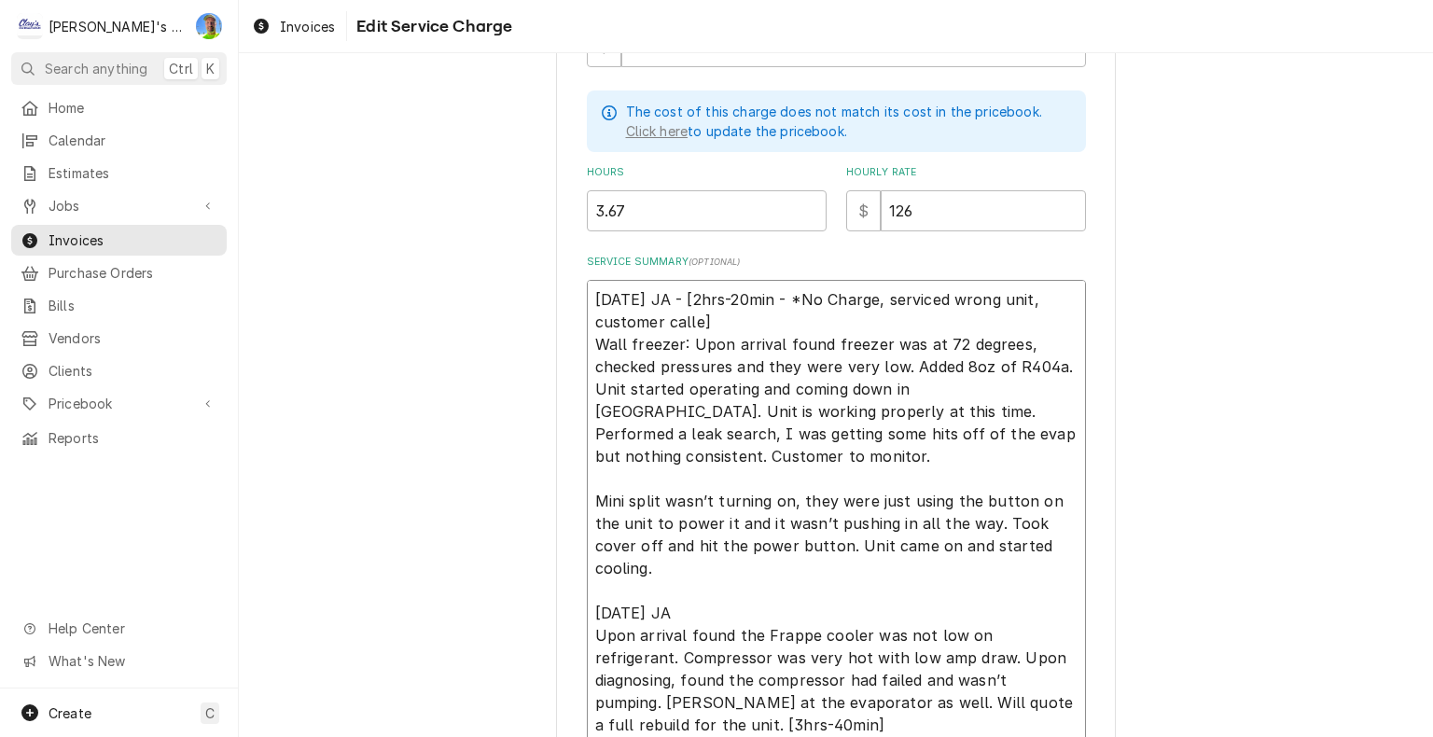
type textarea "x"
type textarea "6/25/2025 JA - [2hrs-20min - *No Charge, serviced wrong unit, customer called] …"
type textarea "x"
type textarea "6/25/2025 JA - [2hrs-20min - *No Charge, serviced wrong unit, customer called ]…"
type textarea "x"
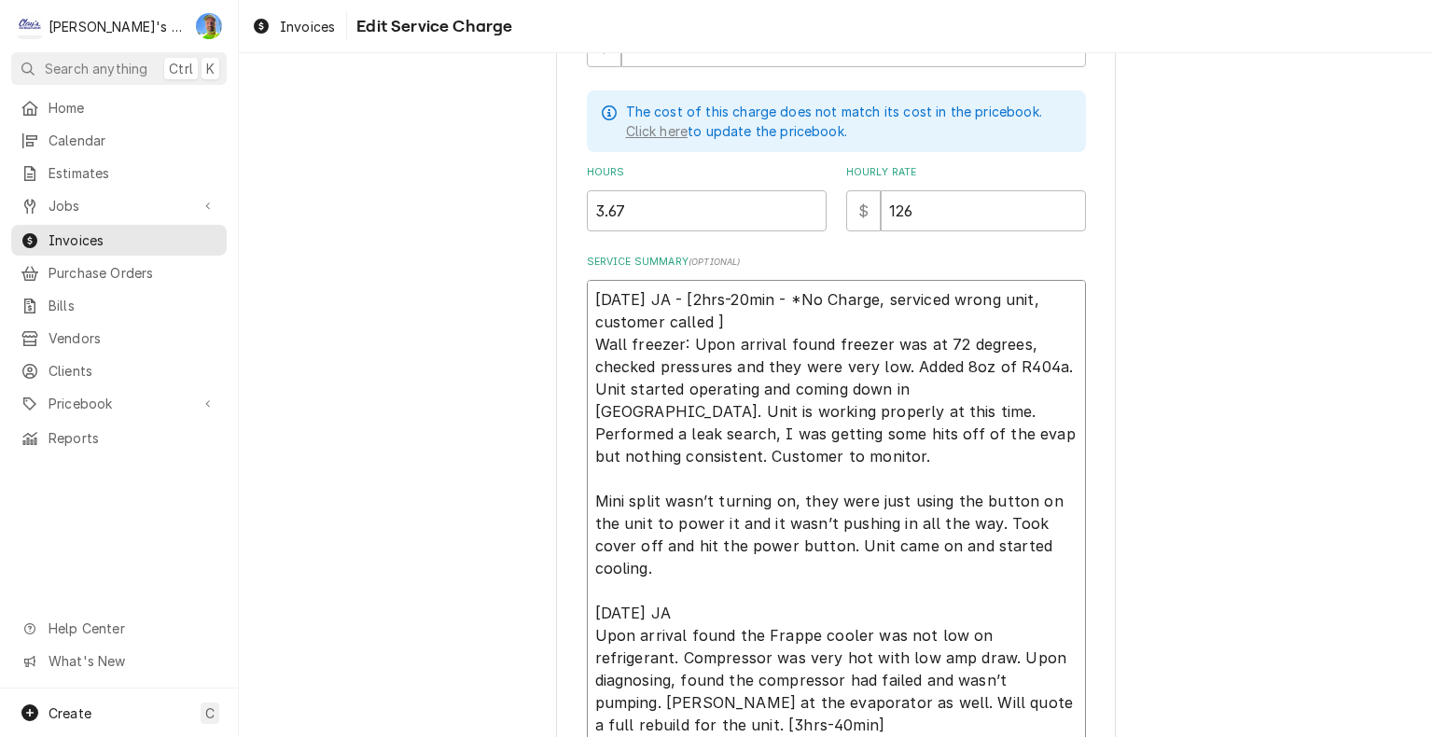
type textarea "6/25/2025 JA - [2hrs-20min - *No Charge, serviced wrong unit, customer called o…"
type textarea "x"
type textarea "6/25/2025 JA - [2hrs-20min - *No Charge, serviced wrong unit, customer called o…"
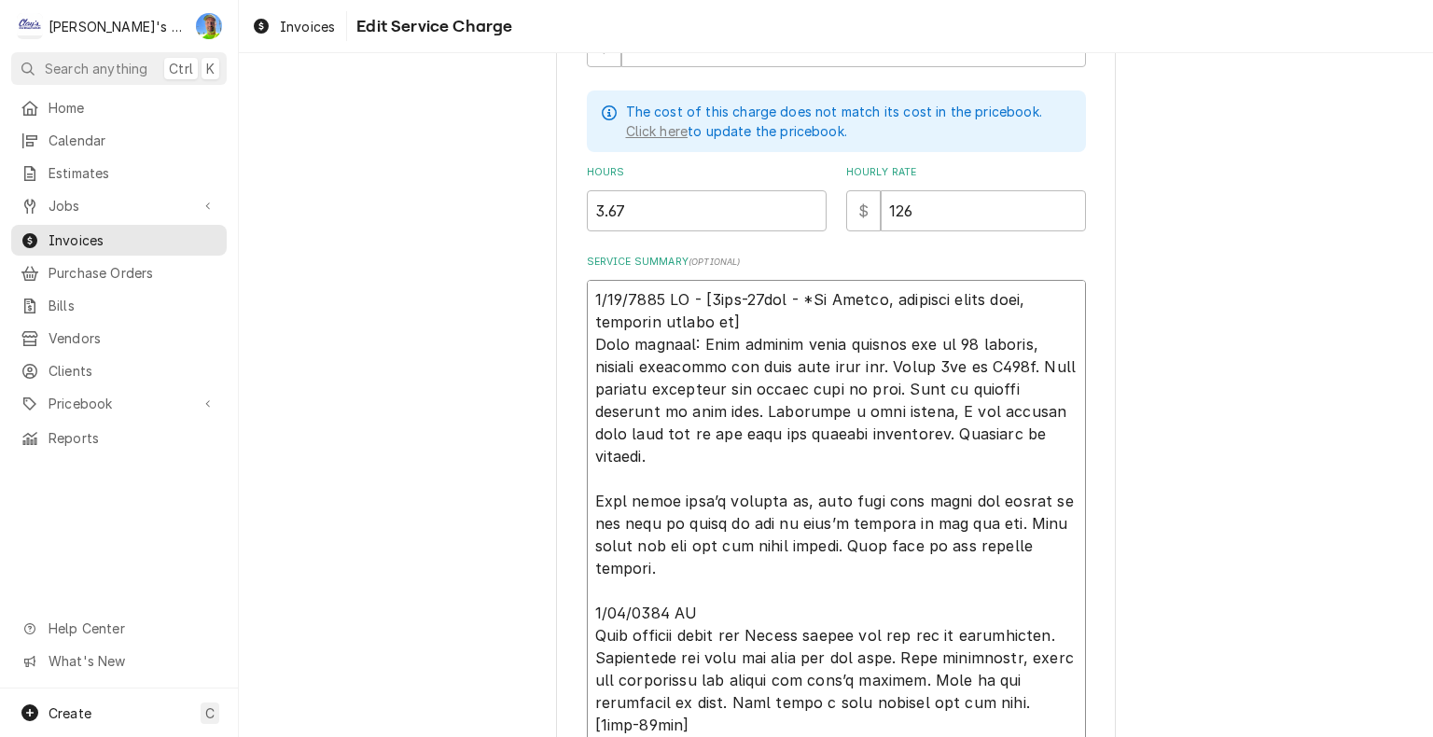
type textarea "x"
type textarea "6/25/2025 JA - [2hrs-20min - *No Charge, serviced wrong unit, customer called o…"
type textarea "x"
type textarea "6/25/2025 JA - [2hrs-20min - *No Charge, serviced wrong unit, customer called o…"
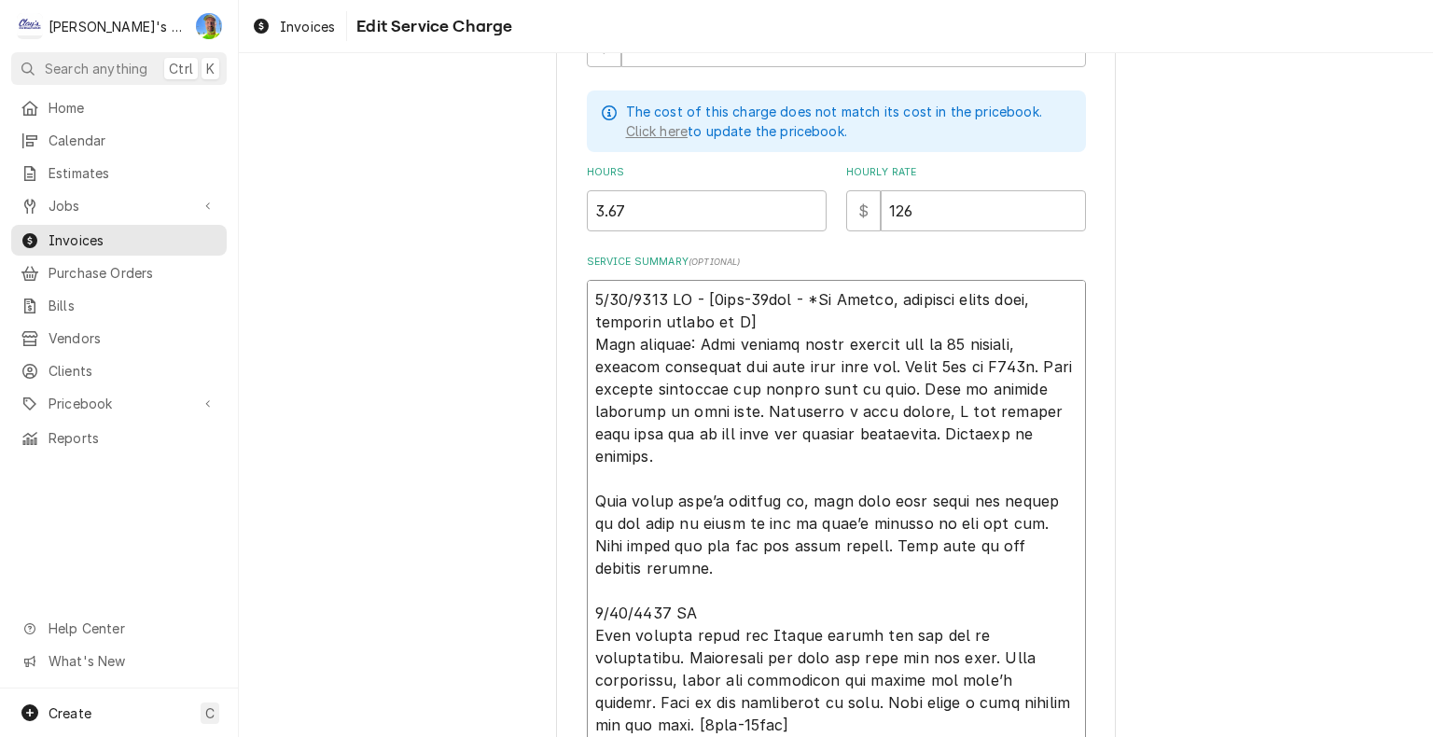
type textarea "x"
type textarea "6/25/2025 JA - [2hrs-20min - *No Charge, serviced wrong unit, customer called o…"
type textarea "x"
type textarea "6/25/2025 JA - [2hrs-20min - *No Charge, serviced wrong unit, customer called o…"
type textarea "x"
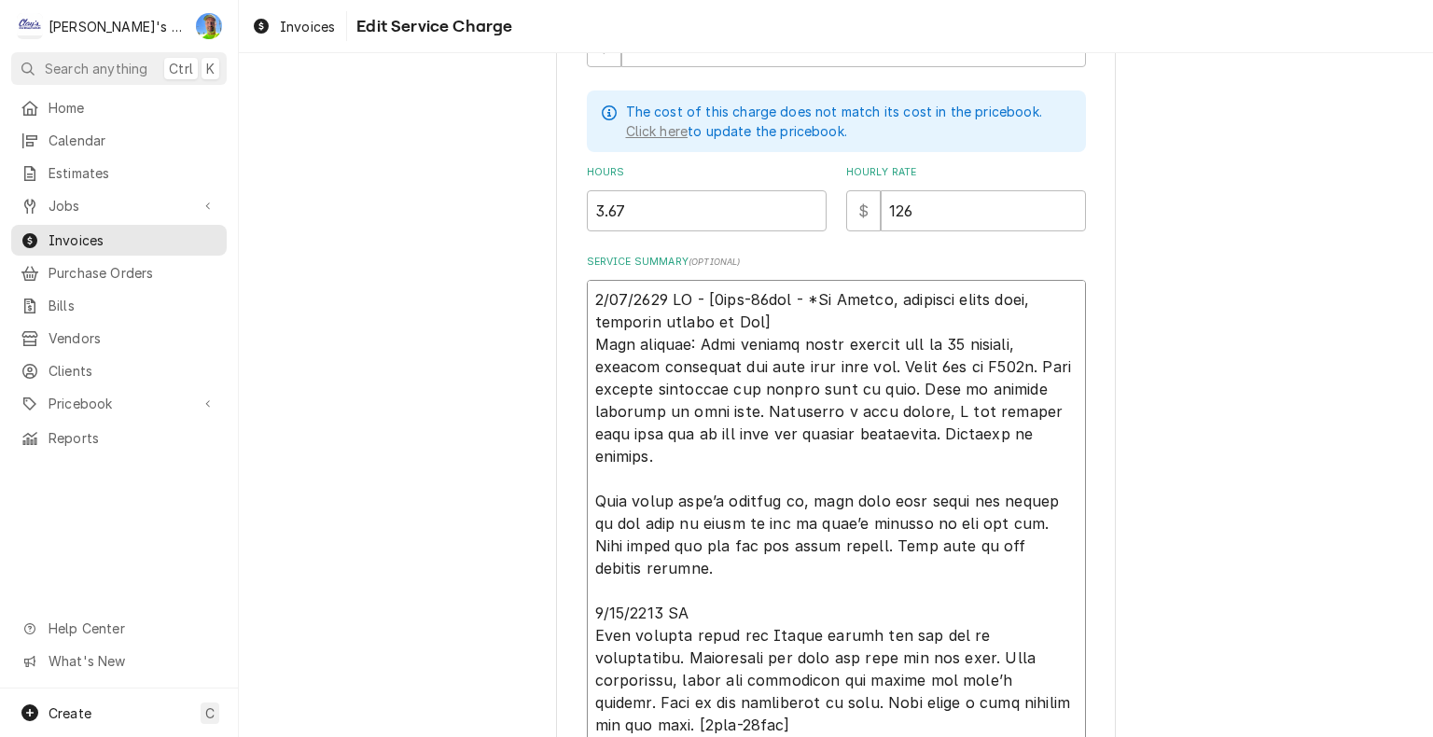
type textarea "6/25/2025 JA - [2hrs-20min - *No Charge, serviced wrong unit, customer called o…"
type textarea "x"
type textarea "6/25/2025 JA - [2hrs-20min - *No Charge, serviced wrong unit, customer called o…"
type textarea "x"
type textarea "6/25/2025 JA - [2hrs-20min - *No Charge, serviced wrong unit, customer called o…"
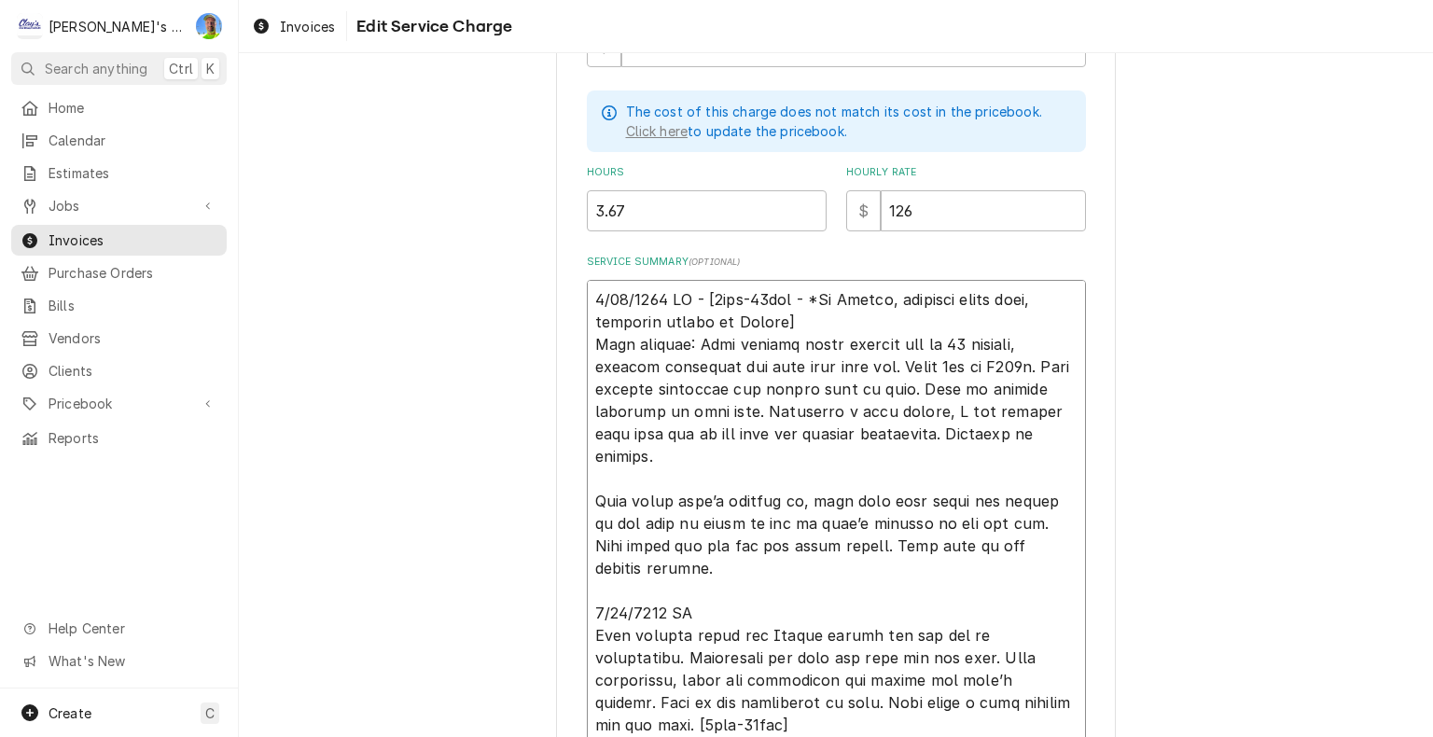
type textarea "x"
type textarea "6/25/2025 JA - [2hrs-20min - *No Charge, serviced wrong unit, customer called o…"
type textarea "x"
type textarea "6/25/2025 JA - [2hrs-20min - *No Charge, serviced wrong unit, customer called o…"
type textarea "x"
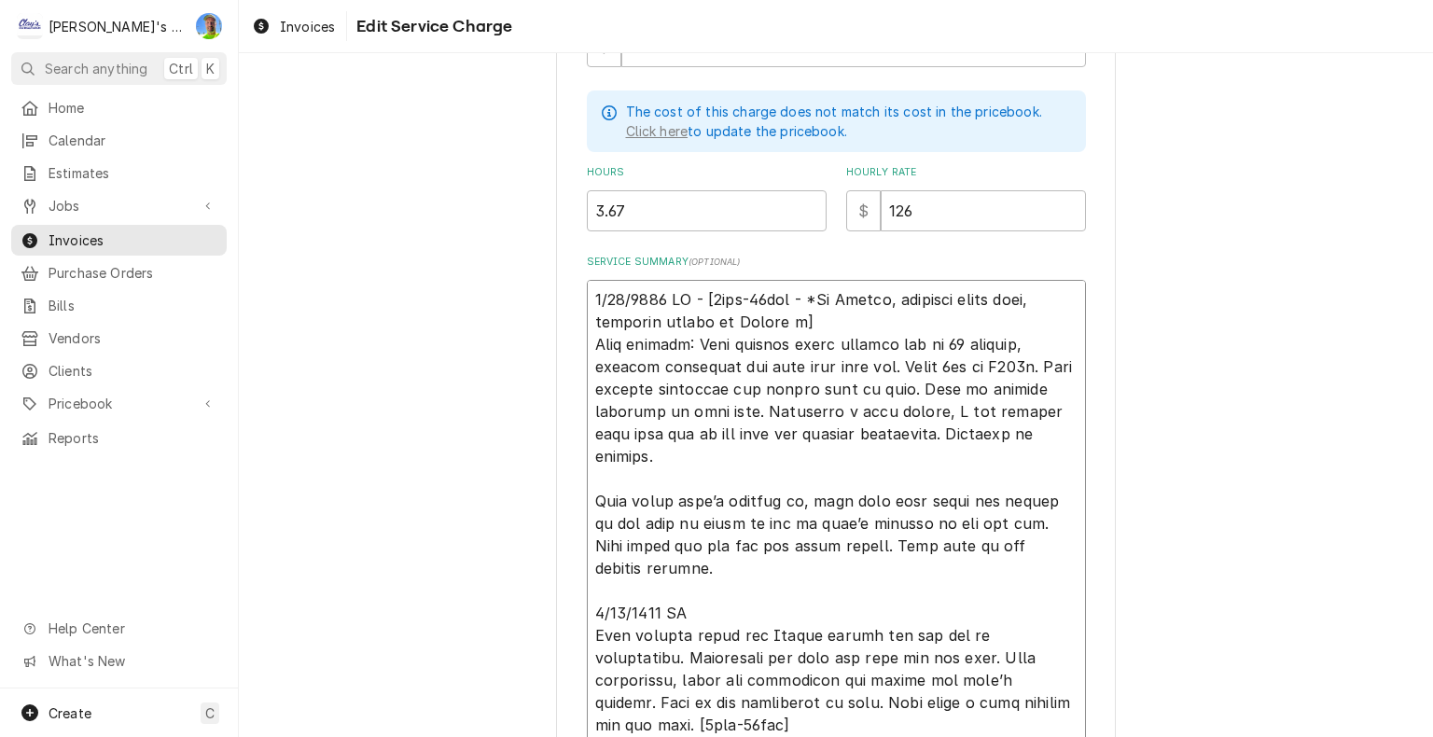
type textarea "6/25/2025 JA - [2hrs-20min - *No Charge, serviced wrong unit, customer called o…"
type textarea "x"
type textarea "6/25/2025 JA - [2hrs-20min - *No Charge, serviced wrong unit, customer called o…"
type textarea "x"
type textarea "6/25/2025 JA - [2hrs-20min - *No Charge, serviced wrong unit, customer called o…"
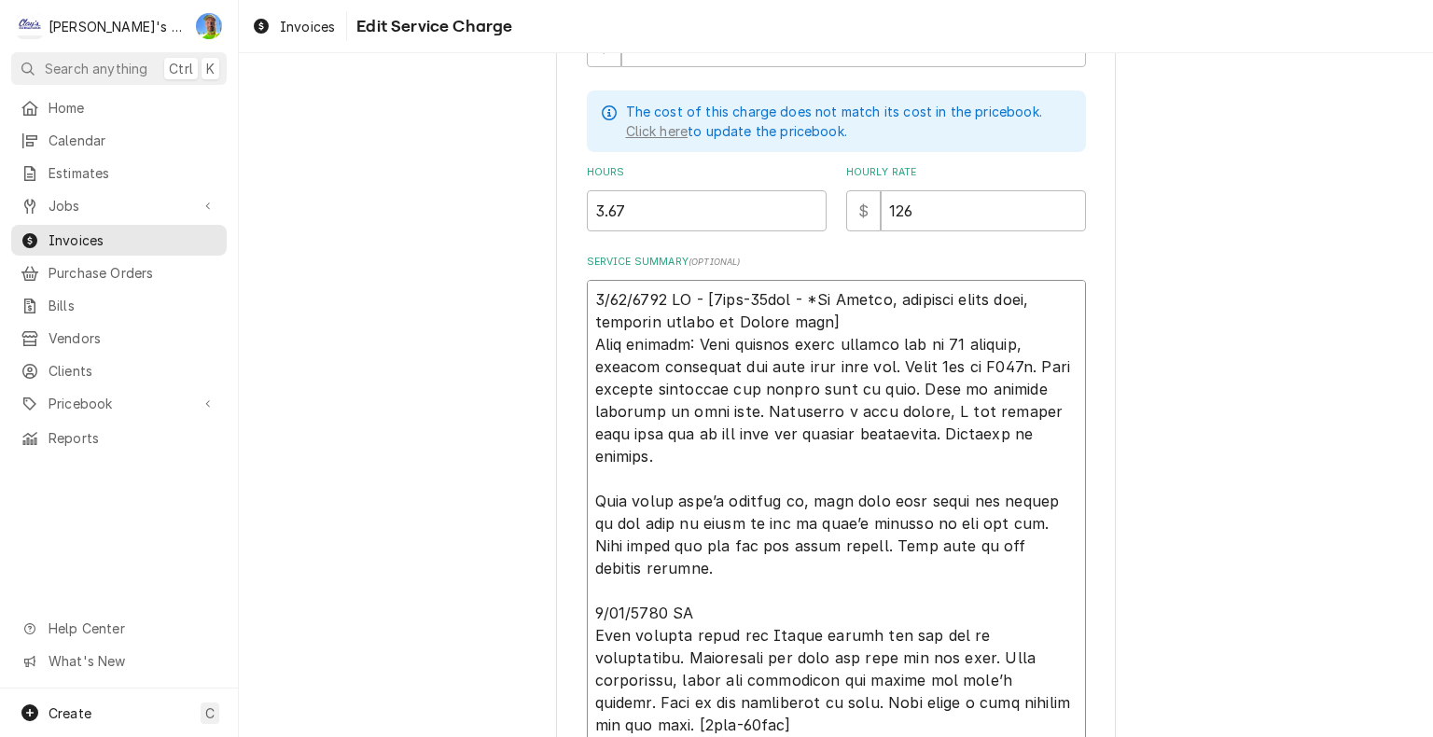
type textarea "x"
type textarea "6/25/2025 JA - [2hrs-20min - *No Charge, serviced wrong unit, customer called o…"
type textarea "x"
type textarea "6/25/2025 JA - [2hrs-20min - *No Charge, serviced wrong unit, customer called o…"
type textarea "x"
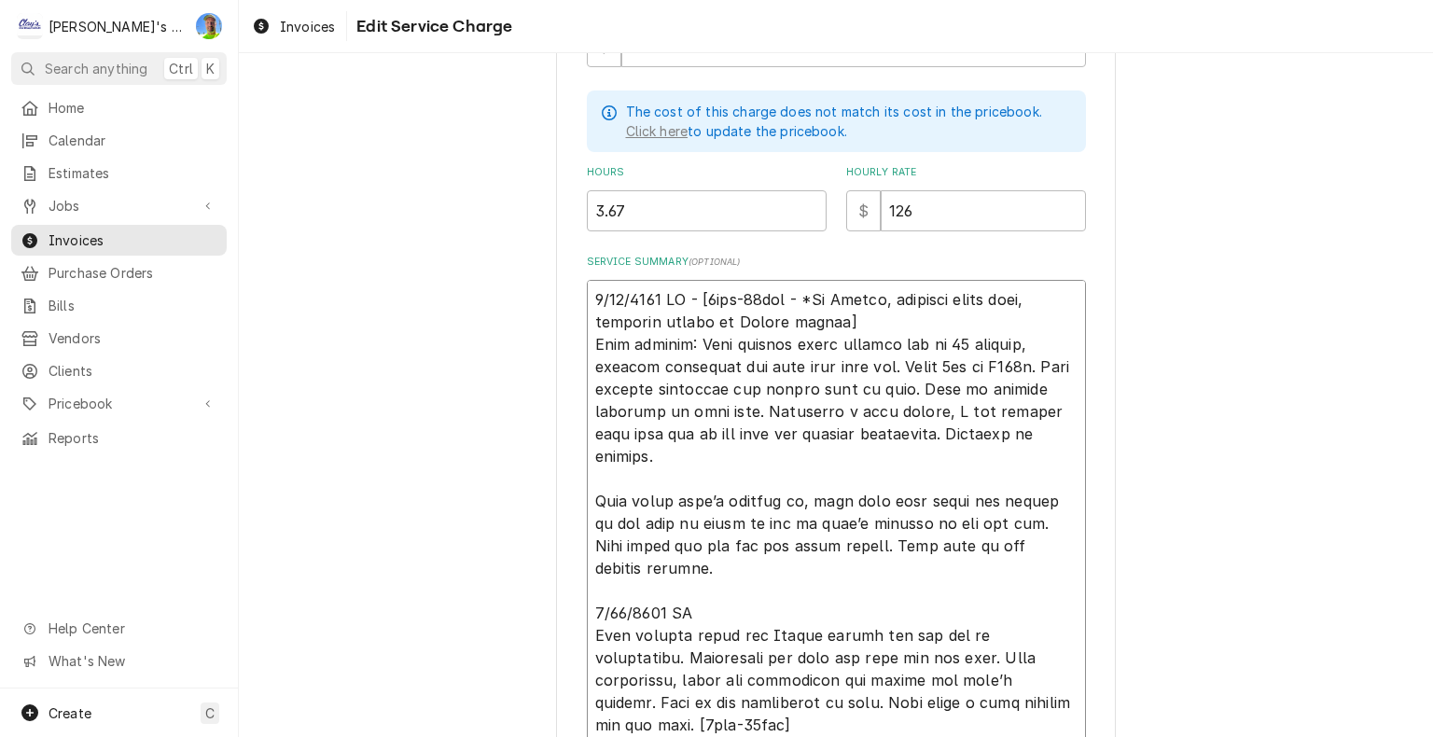
type textarea "6/25/2025 JA - [2hrs-20min - *No Charge, serviced wrong unit, customer called o…"
type textarea "x"
type textarea "6/25/2025 JA - [2hrs-20min - *No Charge, serviced wrong unit, customer called o…"
type textarea "x"
type textarea "6/25/2025 JA - [2hrs-20min - *No Charge, serviced wrong unit, customer called o…"
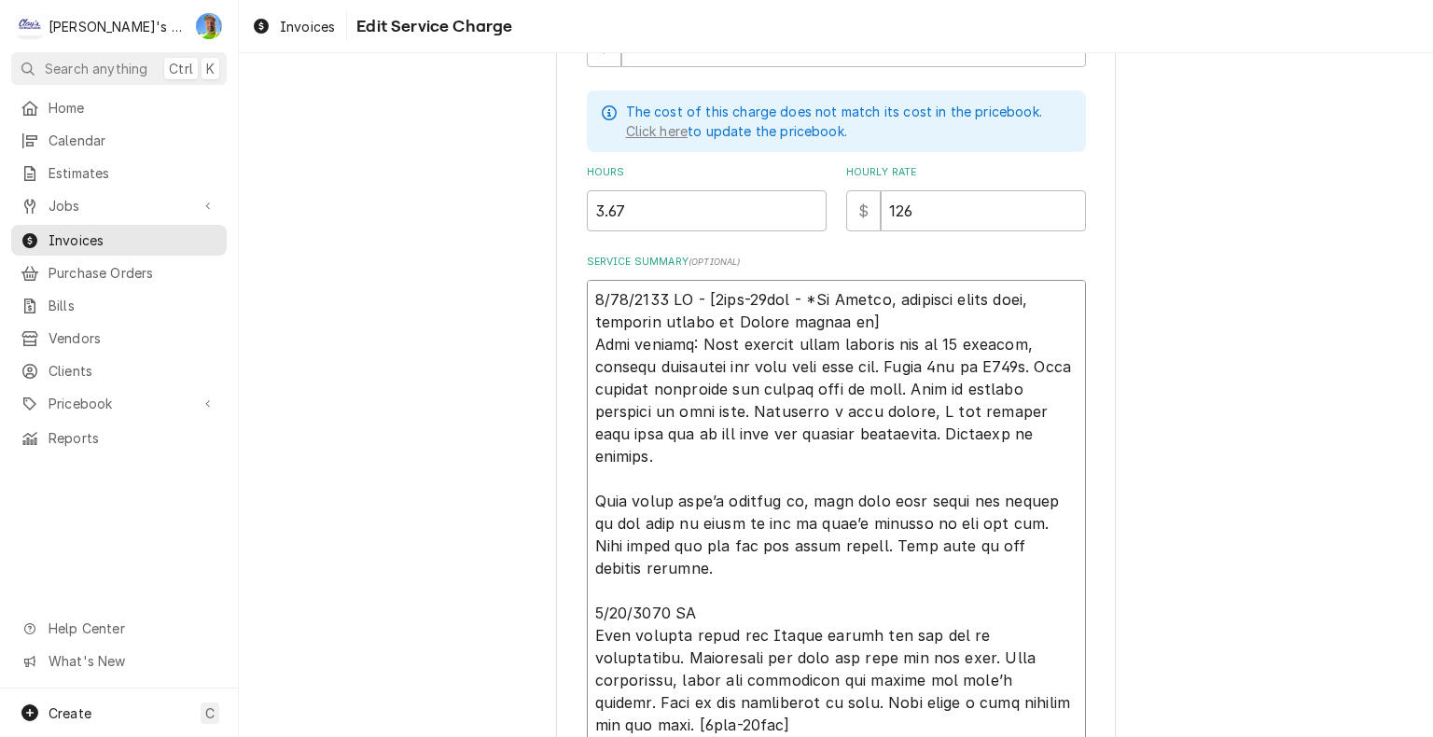
type textarea "x"
type textarea "6/25/2025 JA - [2hrs-20min - *No Charge, serviced wrong unit, customer called o…"
type textarea "x"
type textarea "6/25/2025 JA - [2hrs-20min - *No Charge, serviced wrong unit, customer called o…"
type textarea "x"
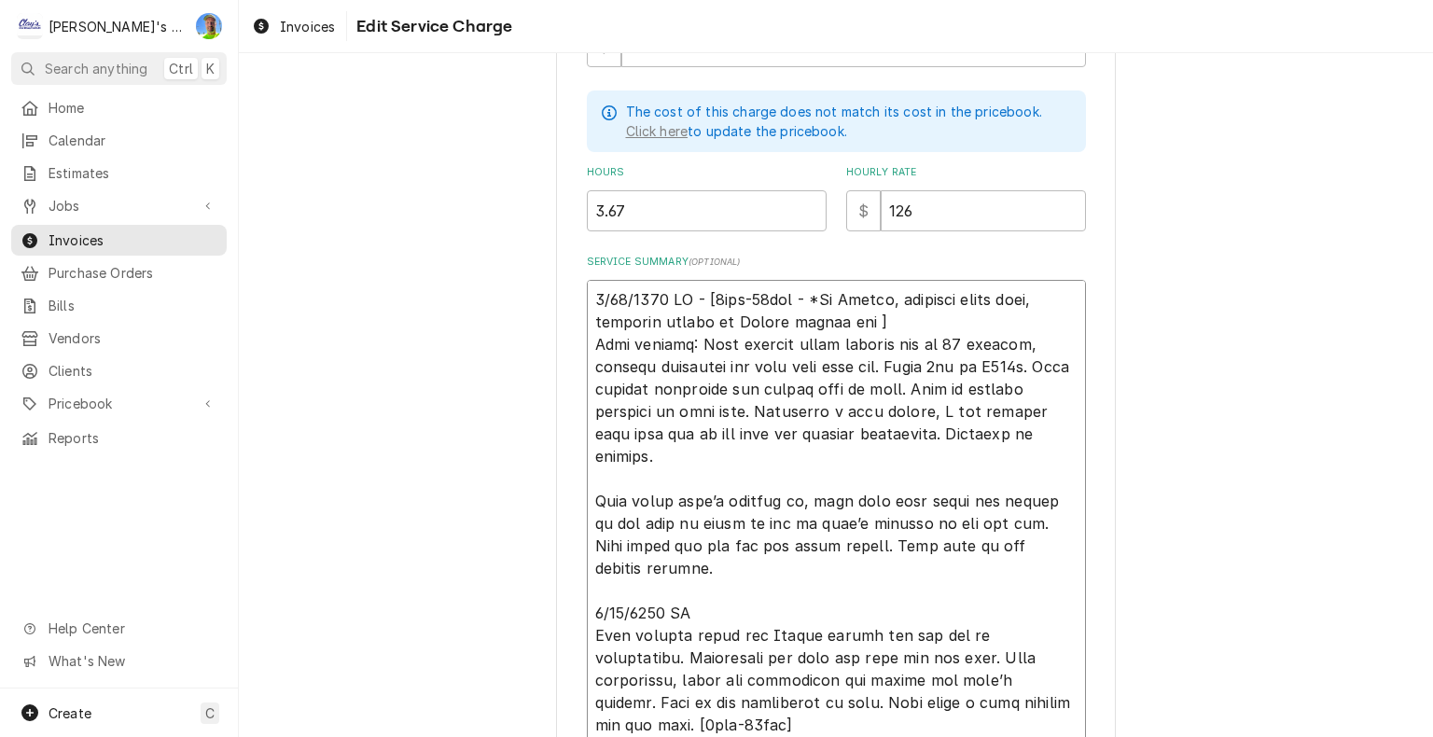
type textarea "6/25/2025 JA - [2hrs-20min - *No Charge, serviced wrong unit, customer called o…"
type textarea "x"
type textarea "6/25/2025 JA - [2hrs-20min - *No Charge, serviced wrong unit, customer called o…"
type textarea "x"
type textarea "6/25/2025 JA - [2hrs-20min - *No Charge, serviced wrong unit, customer called o…"
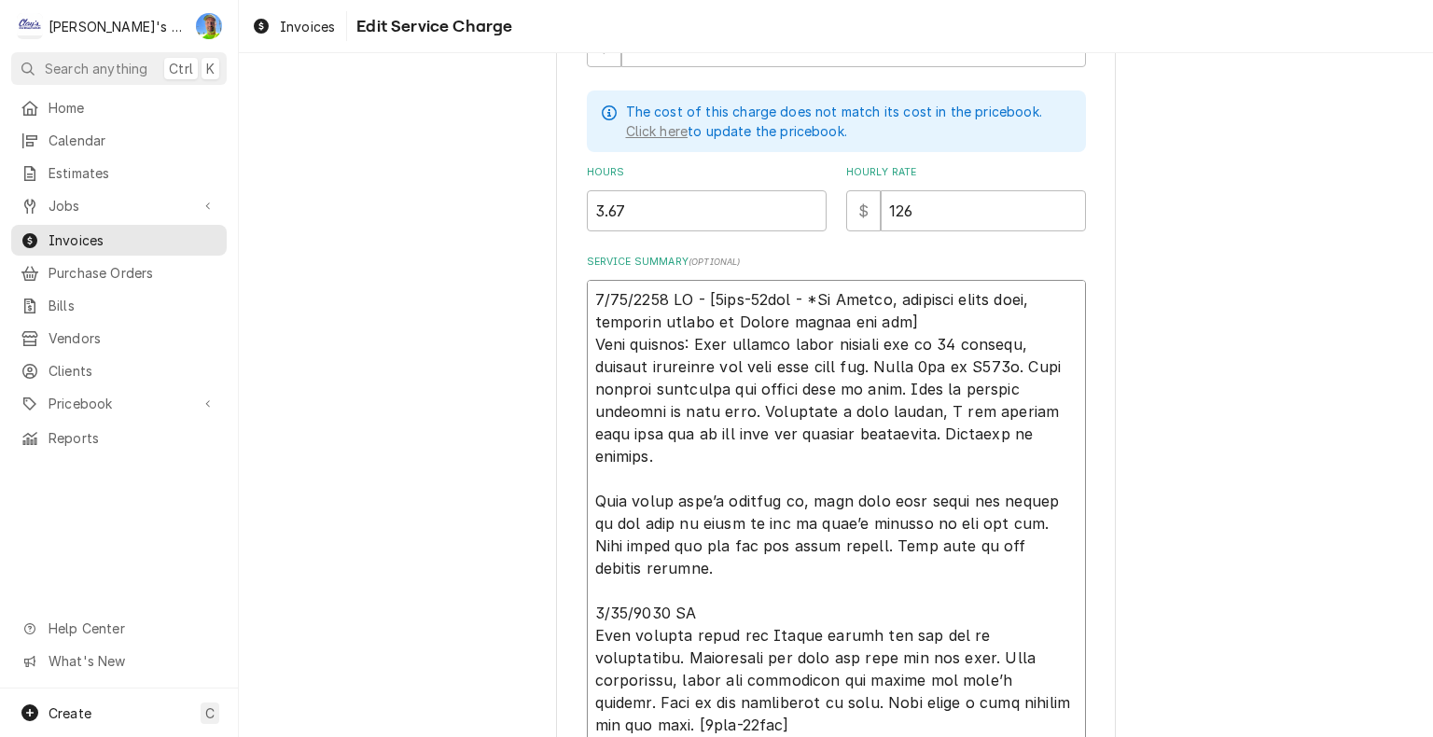
type textarea "x"
type textarea "6/25/2025 JA - [2hrs-20min - *No Charge, serviced wrong unit, customer called o…"
type textarea "x"
type textarea "6/25/2025 JA - [2hrs-20min - *No Charge, serviced wrong unit, customer called o…"
type textarea "x"
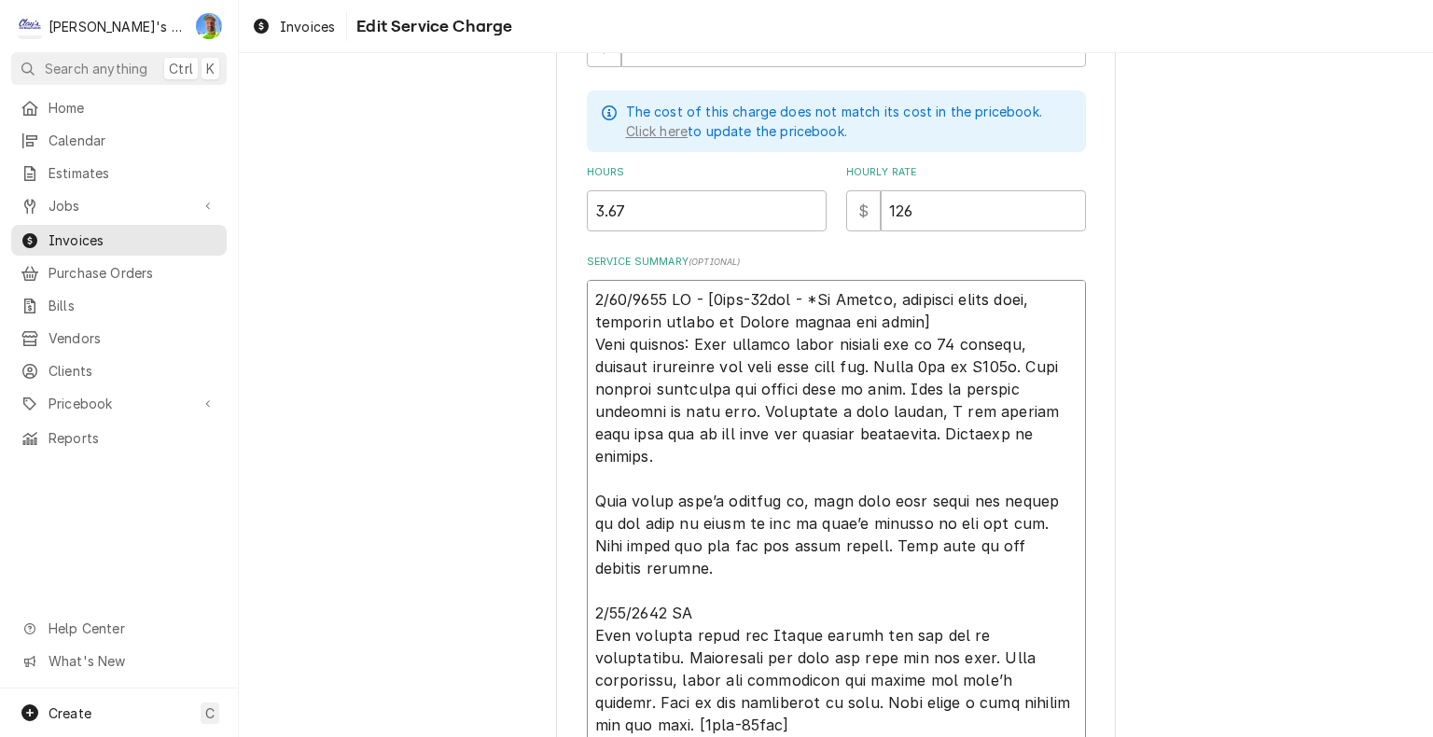
type textarea "6/25/2025 JA - [2hrs-20min - *No Charge, serviced wrong unit, customer called o…"
type textarea "x"
type textarea "6/25/2025 JA - [2hrs-20min - *No Charge, serviced wrong unit, customer called o…"
type textarea "x"
type textarea "6/25/2025 JA - [2hrs-20min - *No Charge, serviced wrong unit, customer called o…"
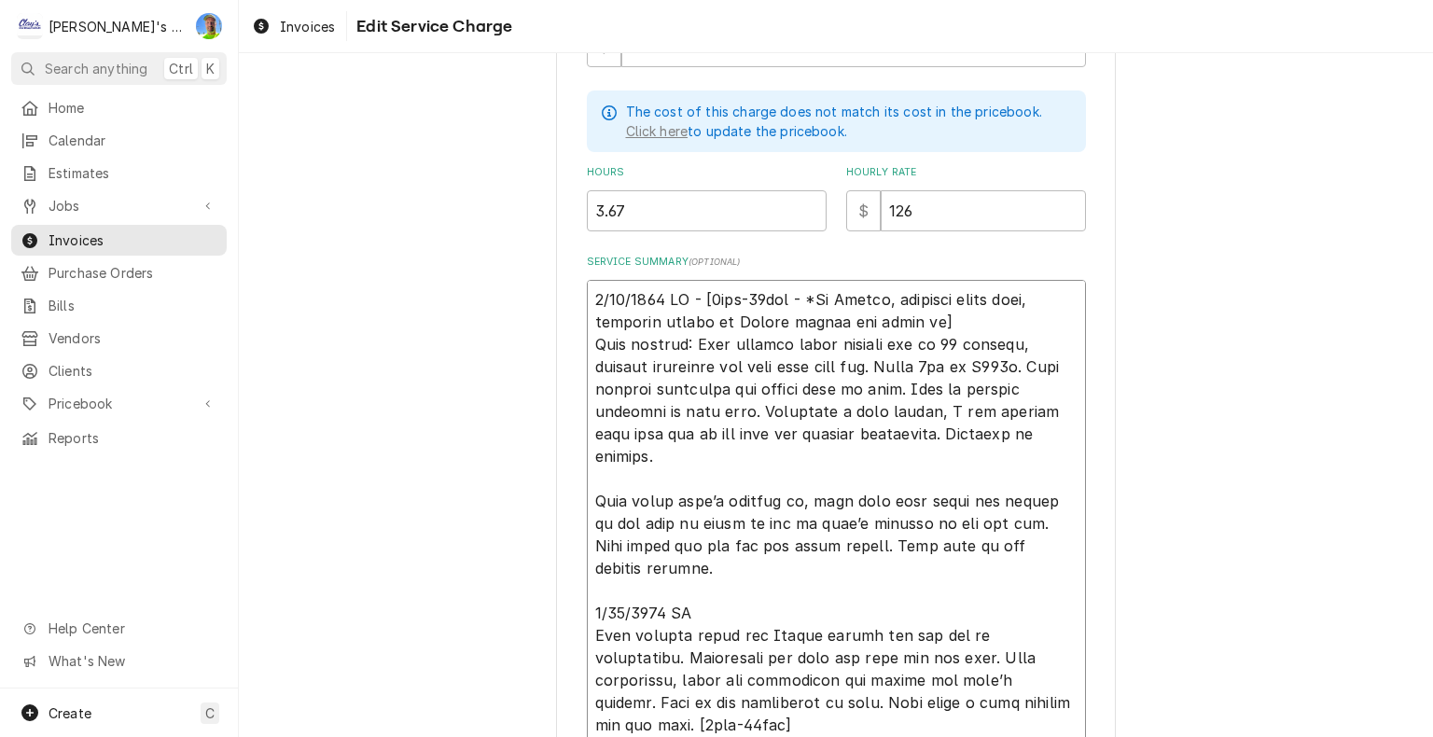
type textarea "x"
type textarea "6/25/2025 JA - [2hrs-20min - *No Charge, serviced wrong unit, customer called o…"
type textarea "x"
type textarea "6/25/2025 JA - [2hrs-20min - *No Charge, serviced wrong unit, customer called o…"
type textarea "x"
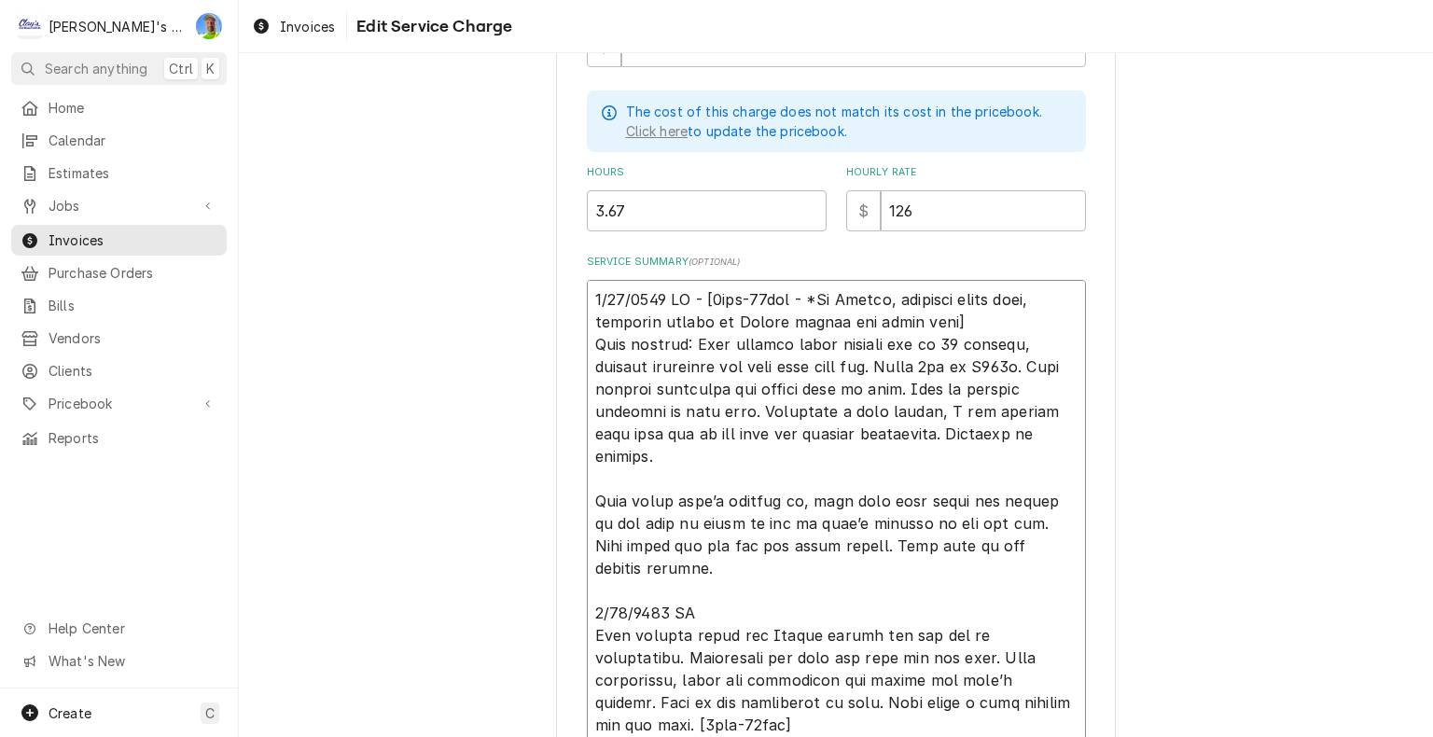
type textarea "6/25/2025 JA - [2hrs-20min - *No Charge, serviced wrong unit, customer called o…"
type textarea "x"
type textarea "6/25/2025 JA - [2hrs-20min - *No Charge, serviced wrong unit, customer called o…"
type textarea "x"
type textarea "6/25/2025 JA - [2hrs-20min - *No Charge, serviced wrong unit, customer called o…"
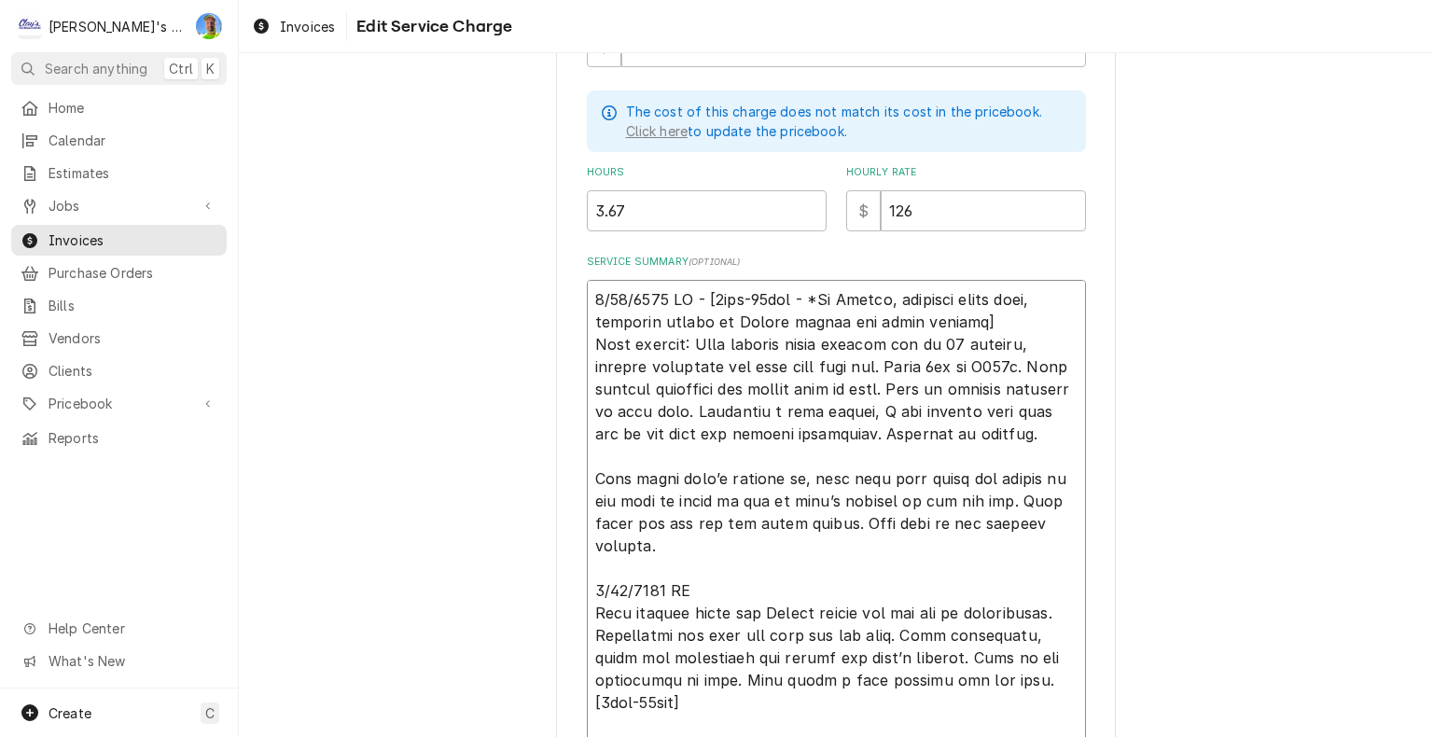
type textarea "x"
type textarea "6/25/2025 JA - [2hrs-20min - *No Charge, serviced wrong unit, customer called o…"
type textarea "x"
type textarea "6/25/2025 JA - [2hrs-20min - *No Charge, serviced wrong unit, customer called o…"
type textarea "x"
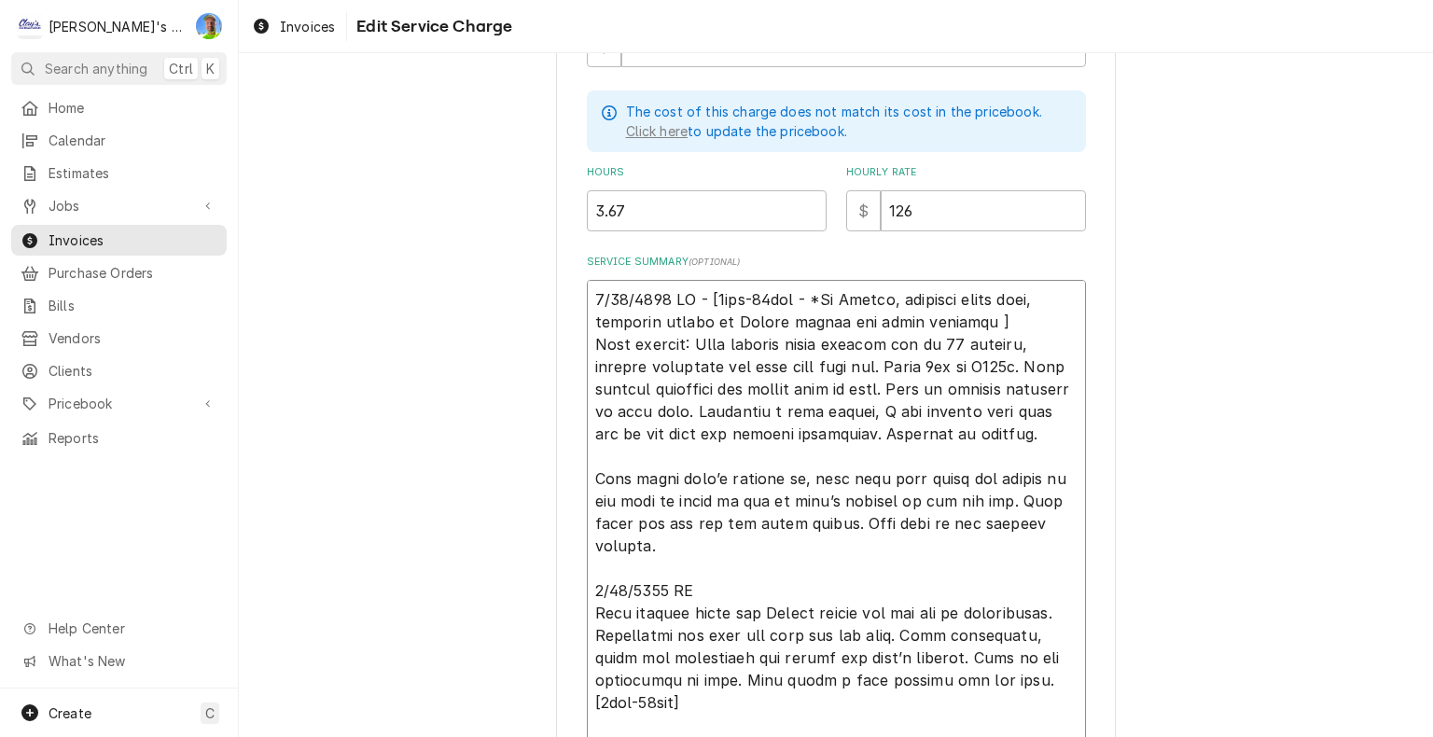
type textarea "6/25/2025 JA - [2hrs-20min - *No Charge, serviced wrong unit, customer called o…"
type textarea "x"
type textarea "6/25/2025 JA - [2hrs-20min - *No Charge, serviced wrong unit, customer called o…"
type textarea "x"
type textarea "6/25/2025 JA - [2hrs-20min - *No Charge, serviced wrong unit, customer called o…"
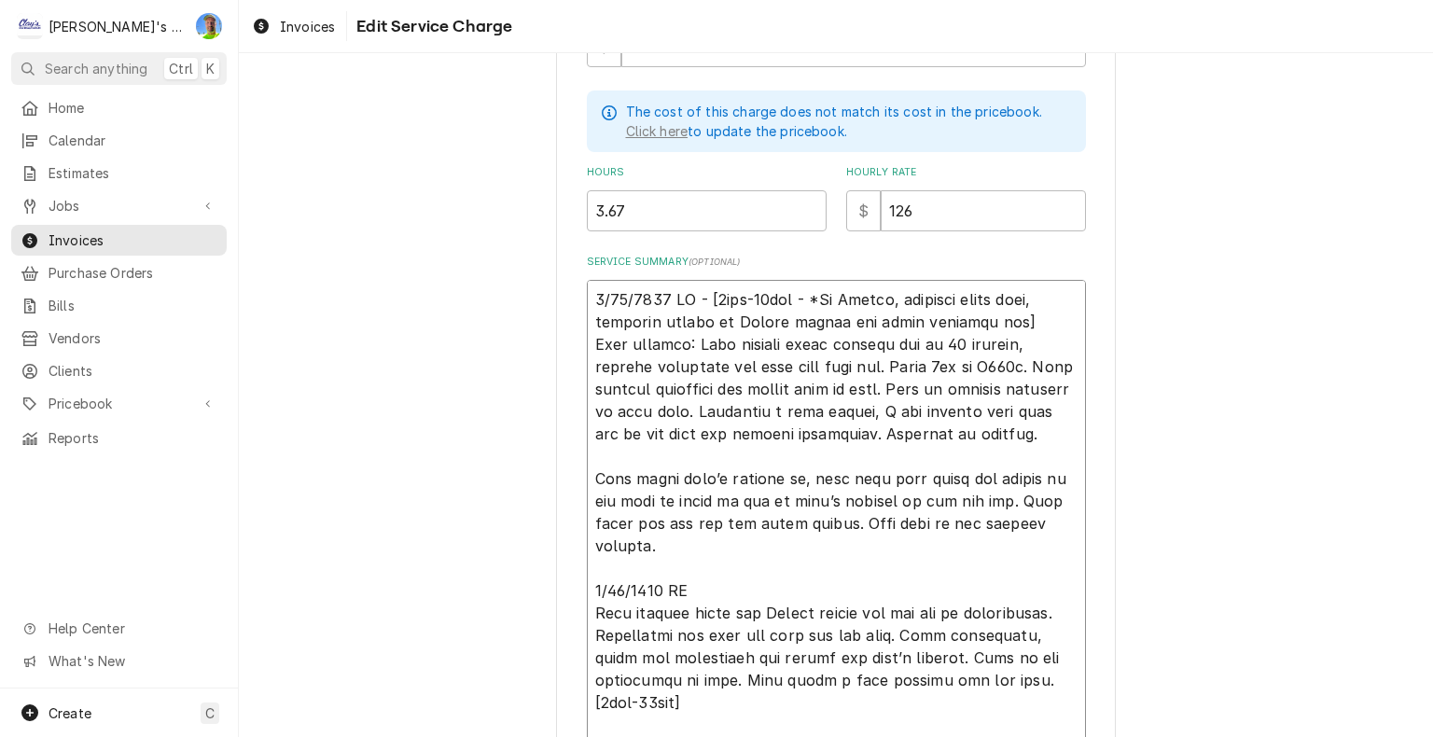
type textarea "x"
type textarea "6/25/2025 JA - [2hrs-20min - *No Charge, serviced wrong unit, customer called o…"
type textarea "x"
type textarea "6/25/2025 JA - [2hrs-20min - *No Charge, serviced wrong unit, customer called o…"
type textarea "x"
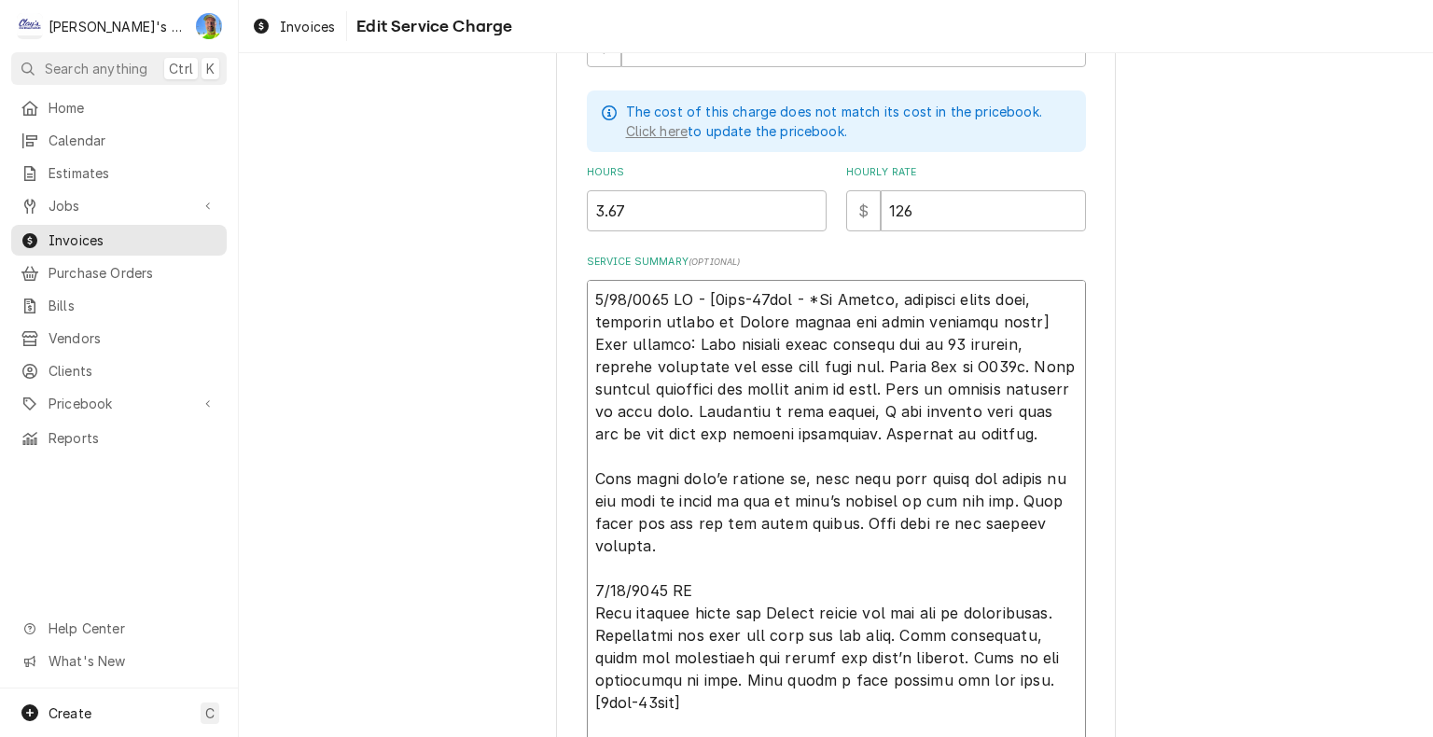
type textarea "6/25/2025 JA - [2hrs-20min - *No Charge, serviced wrong unit, customer called o…"
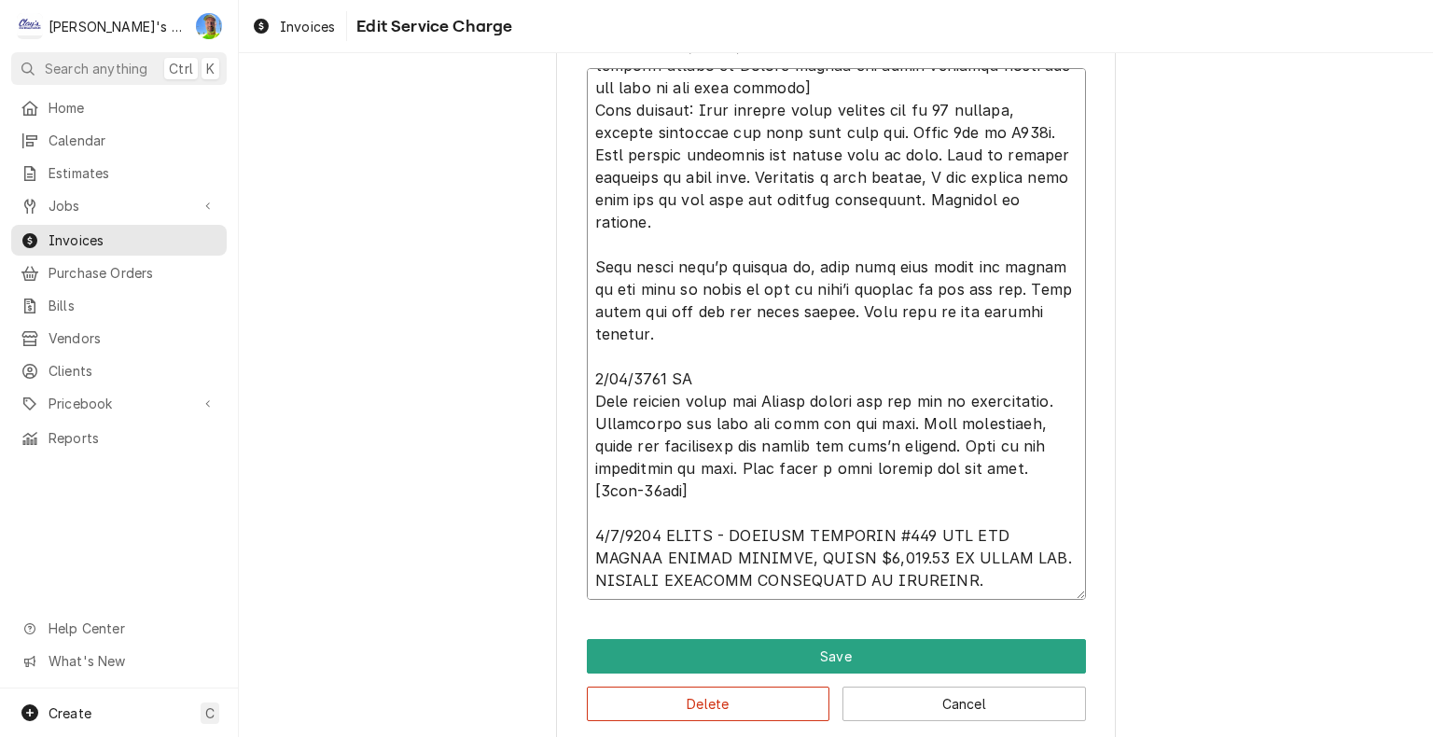
scroll to position [746, 0]
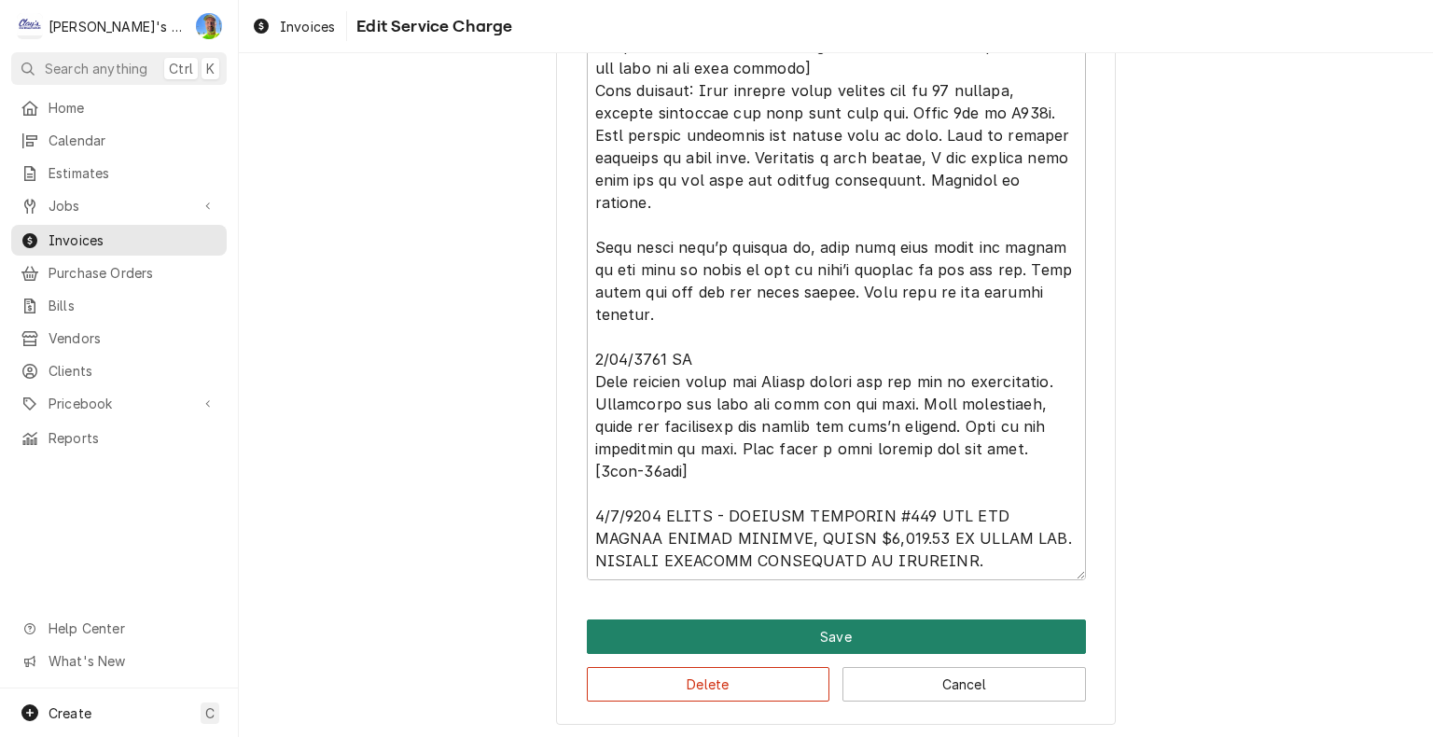
click at [843, 627] on button "Save" at bounding box center [836, 636] width 499 height 35
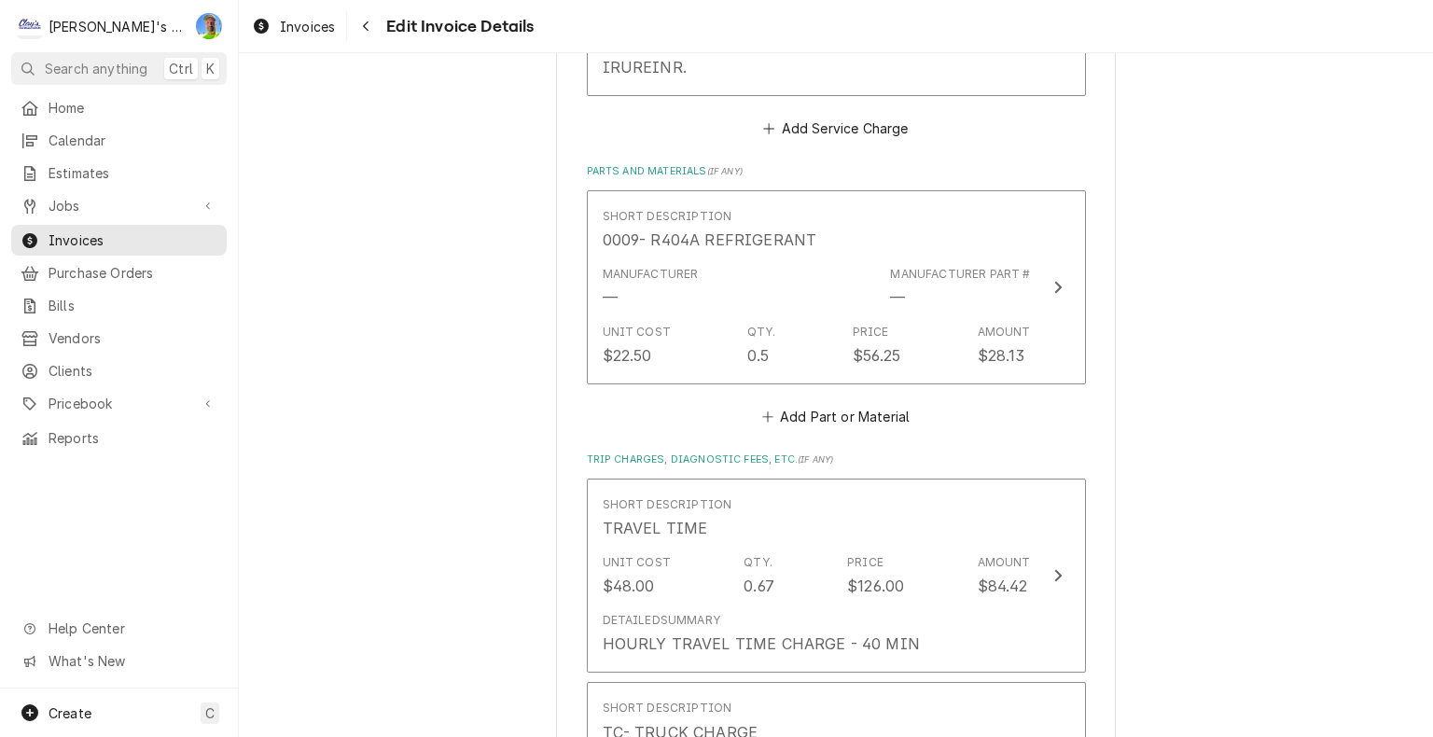
scroll to position [2775, 0]
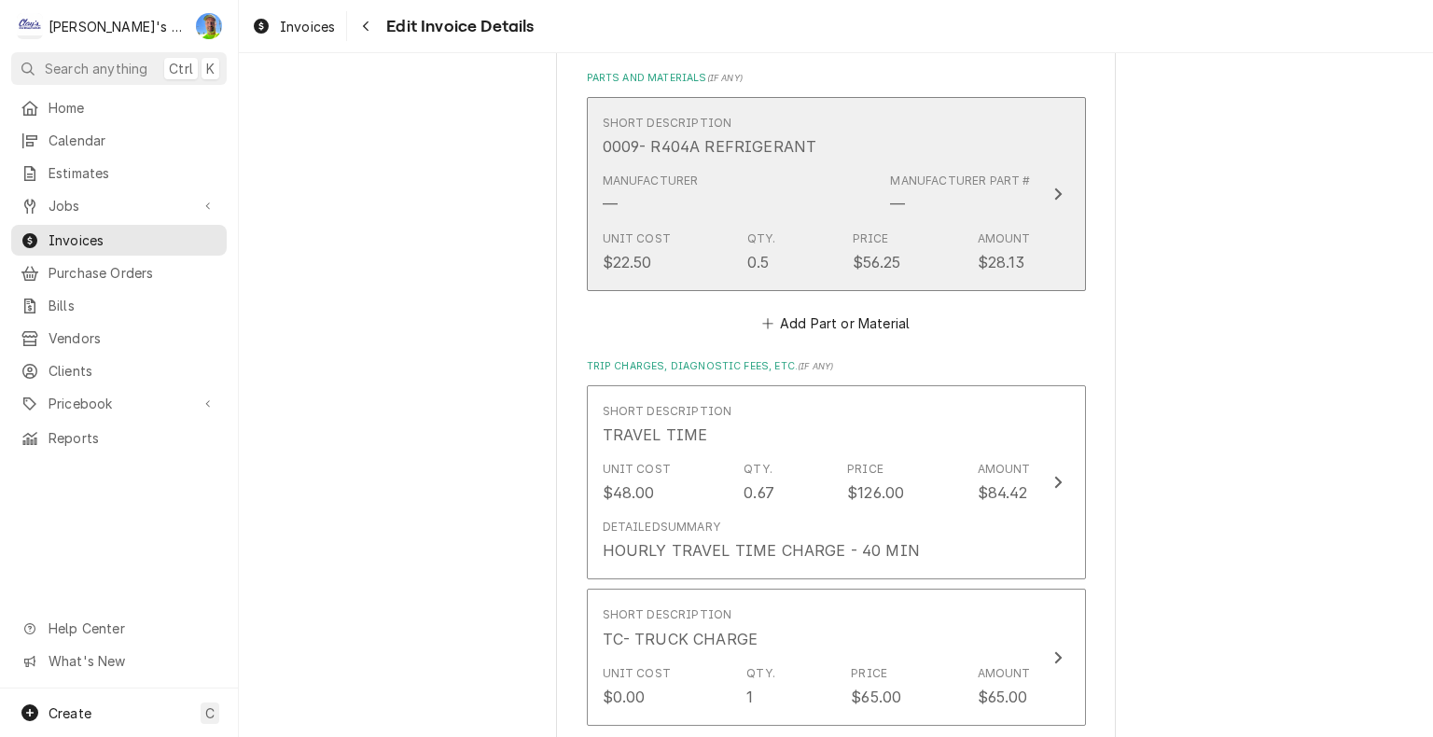
click at [1056, 183] on div "Update Line Item" at bounding box center [1058, 194] width 24 height 22
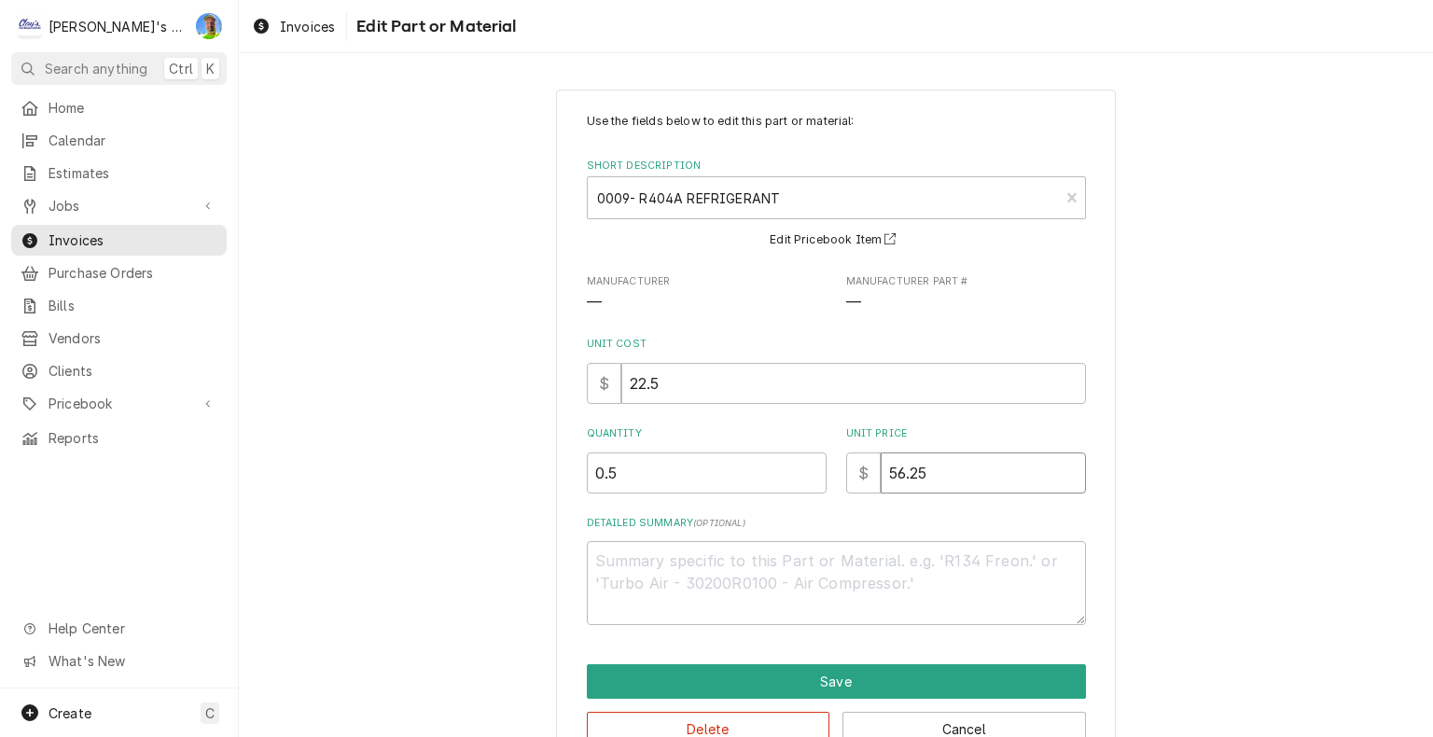
click at [940, 484] on input "56.25" at bounding box center [983, 472] width 205 height 41
click at [876, 553] on textarea "Detailed Summary ( optional )" at bounding box center [836, 583] width 499 height 84
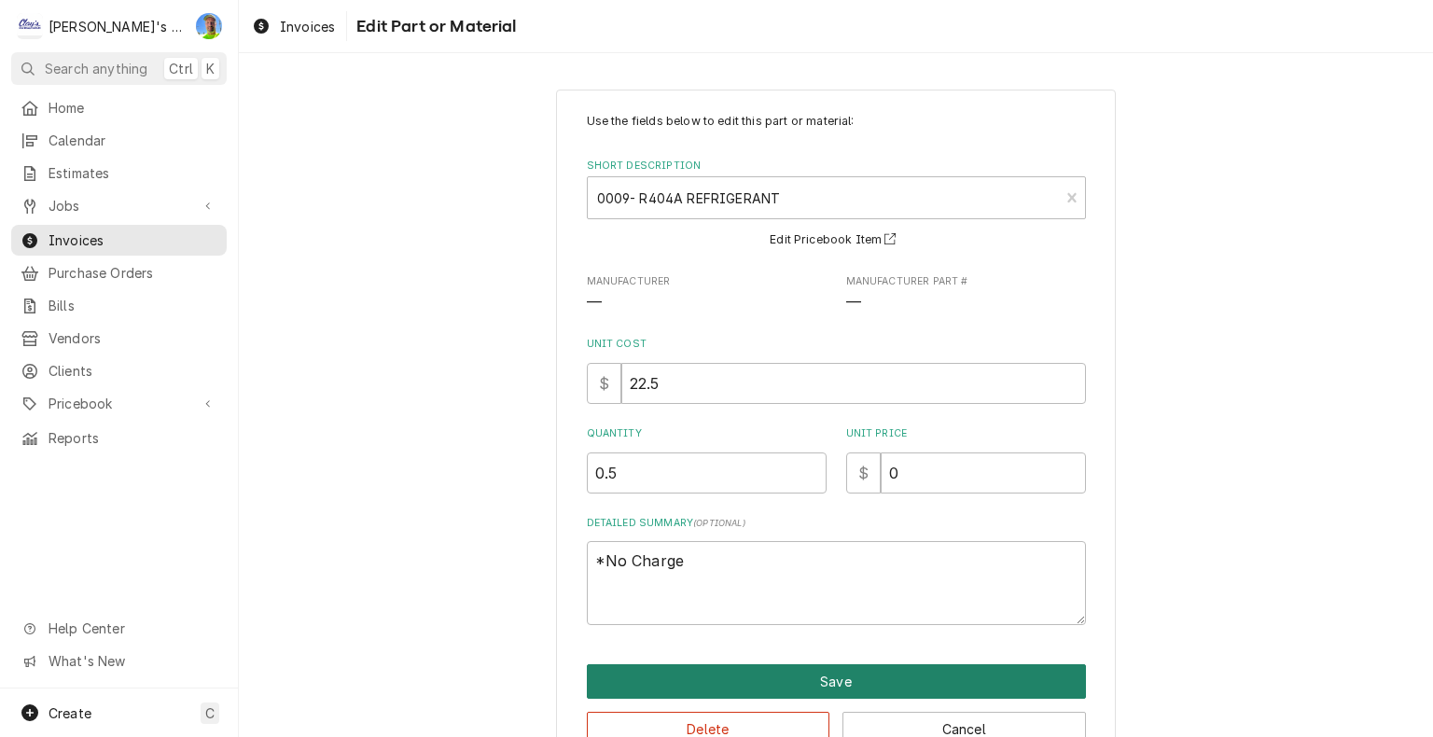
click at [808, 673] on button "Save" at bounding box center [836, 681] width 499 height 35
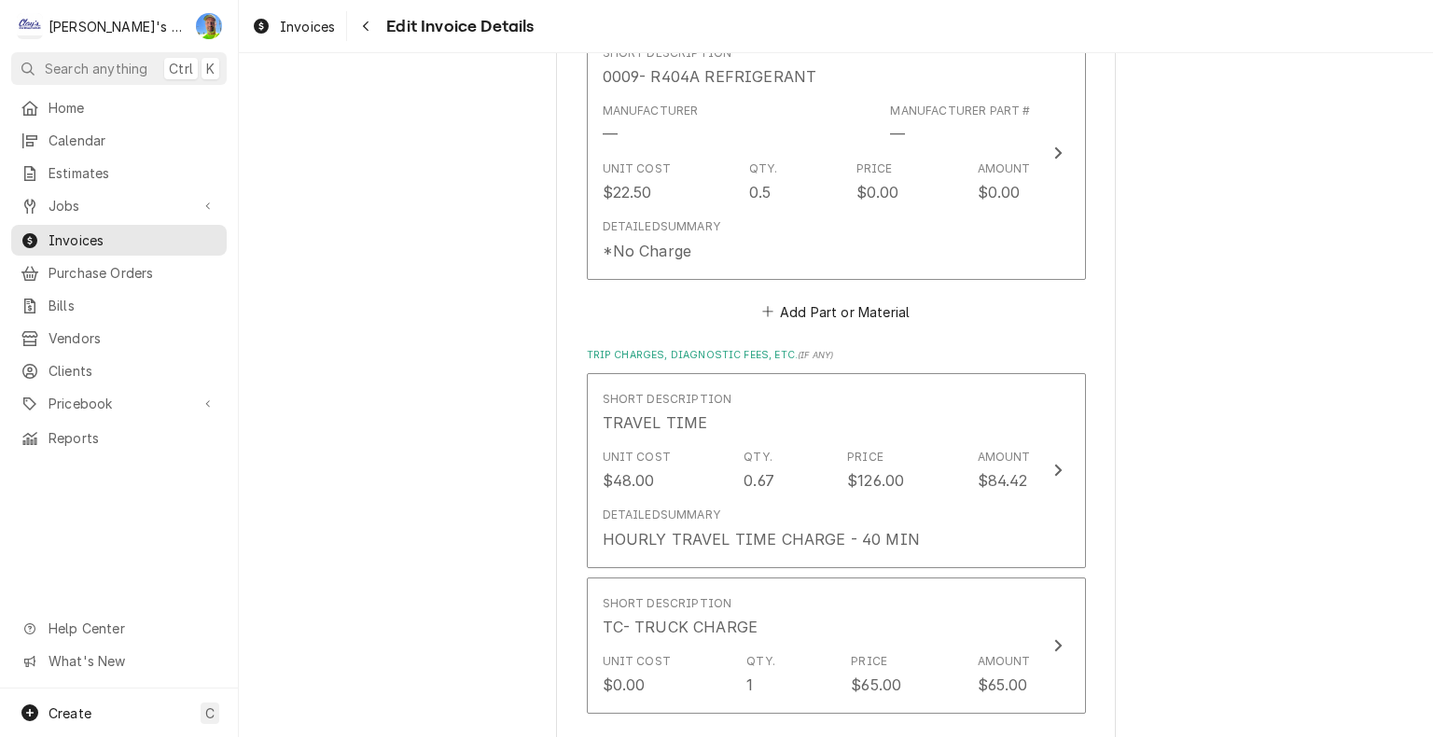
scroll to position [2846, 0]
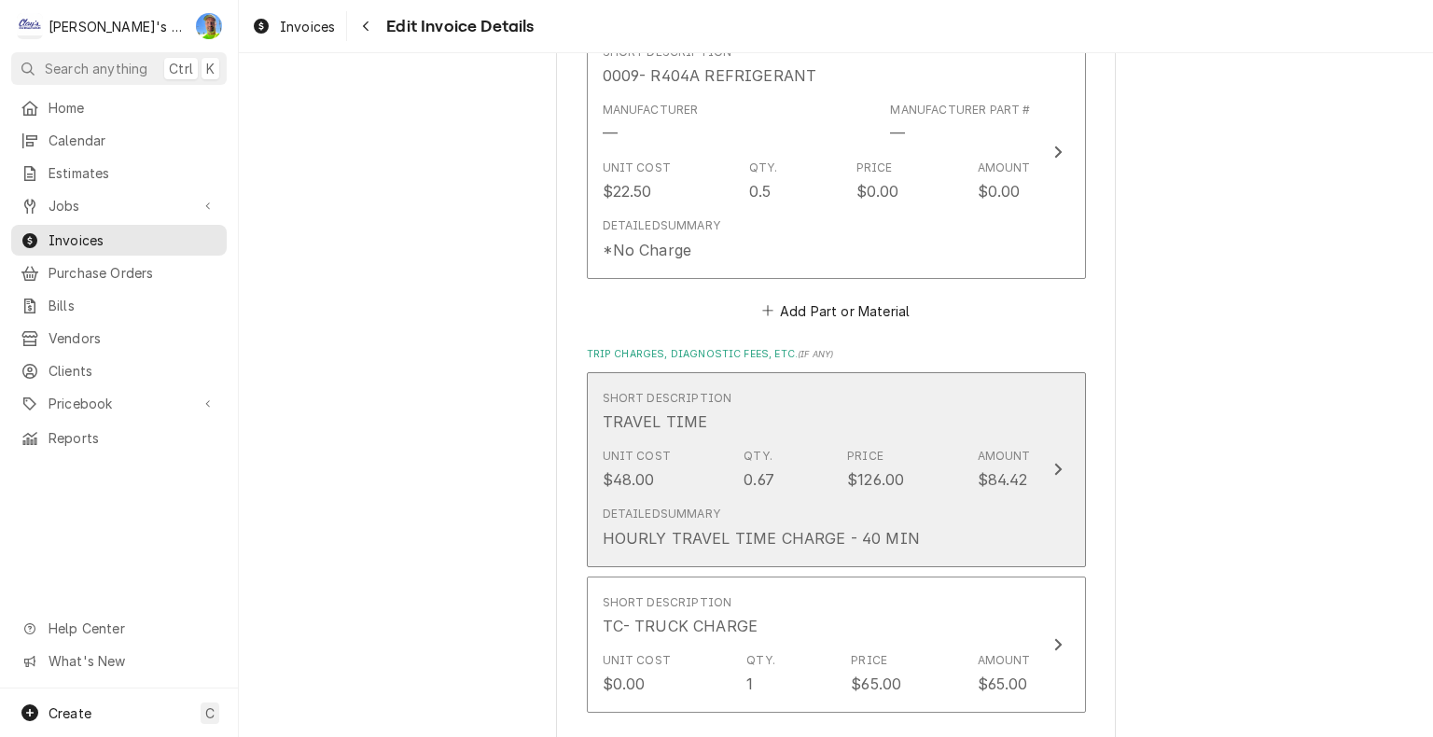
click at [1048, 498] on button "Short Description TRAVEL TIME Unit Cost $48.00 Qty. 0.67 Price $126.00 Amount $…" at bounding box center [836, 469] width 499 height 195
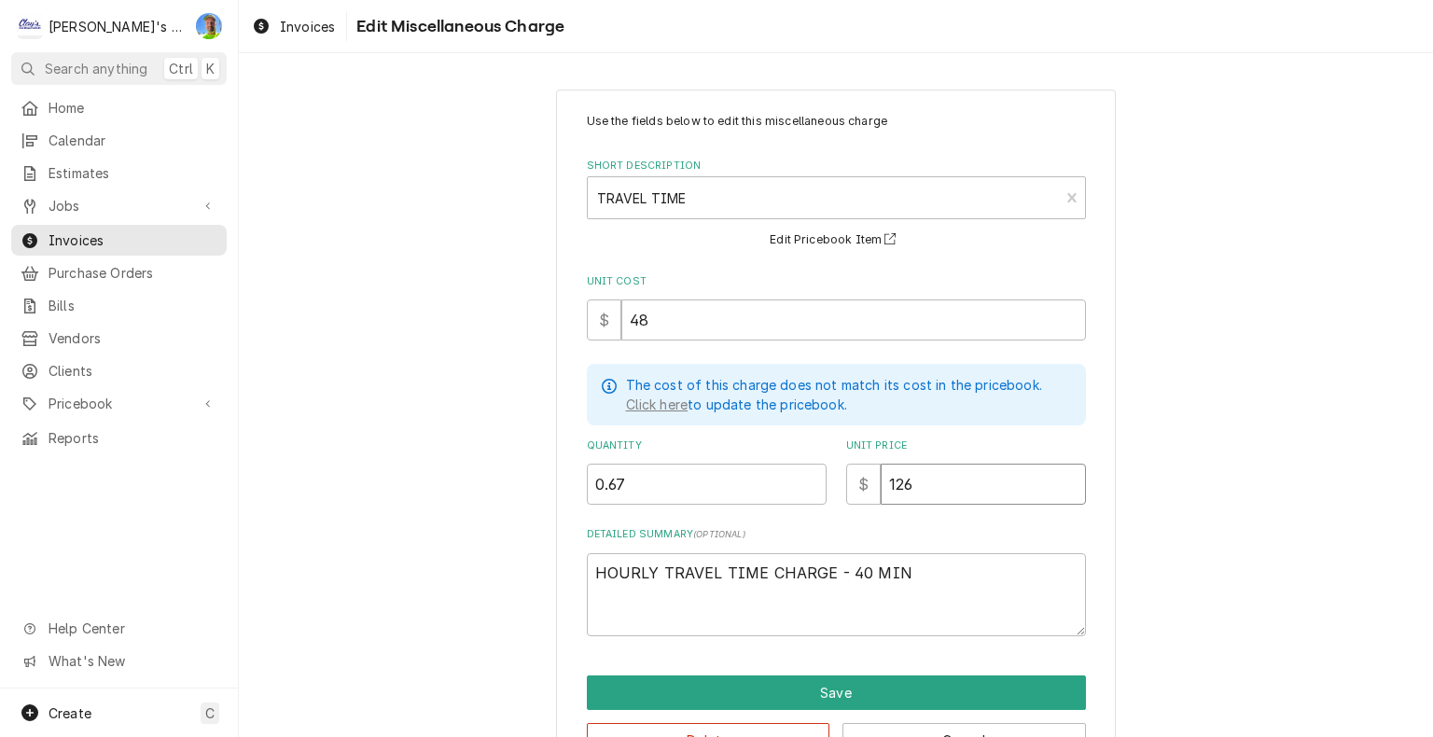
click at [977, 481] on input "126" at bounding box center [983, 484] width 205 height 41
click at [974, 571] on textarea "HOURLY TRAVEL TIME CHARGE - 40 MIN" at bounding box center [836, 595] width 499 height 84
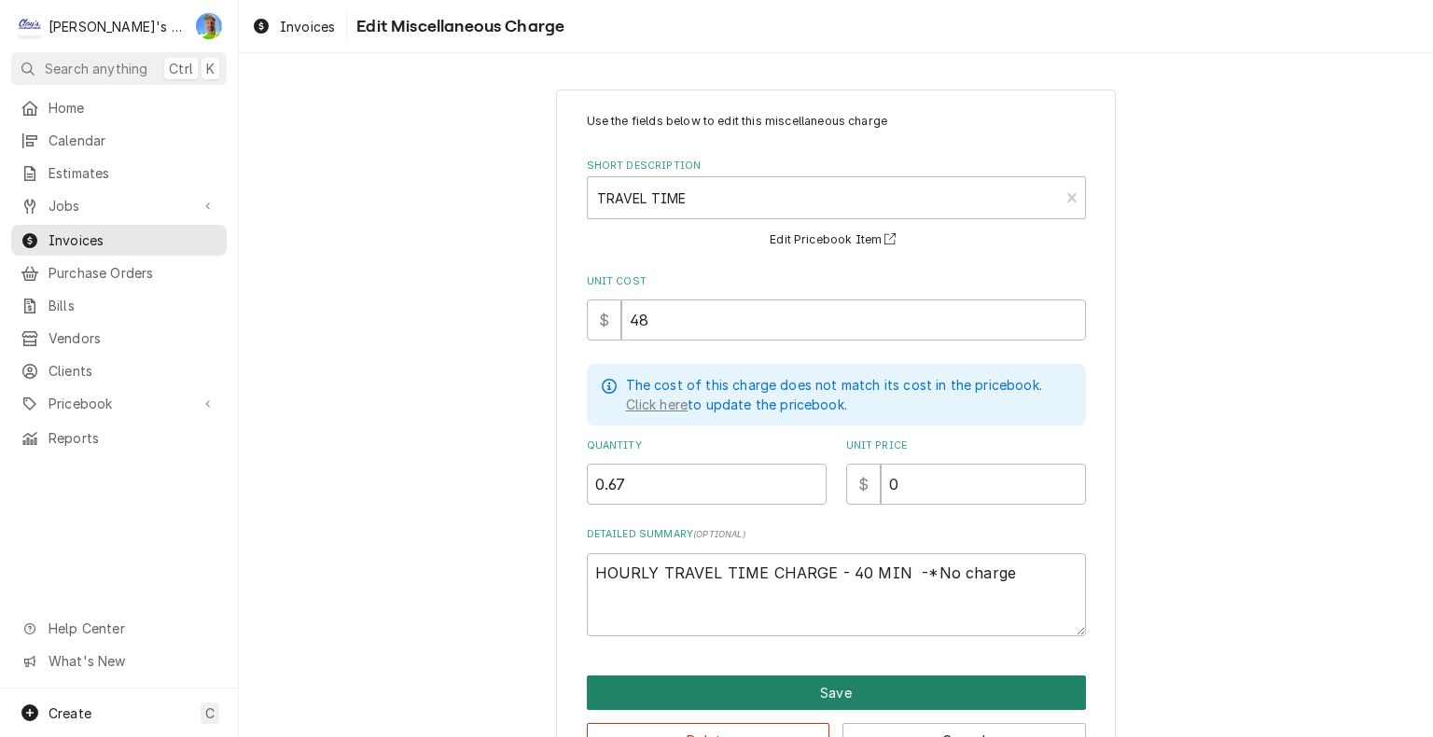
click at [980, 684] on button "Save" at bounding box center [836, 692] width 499 height 35
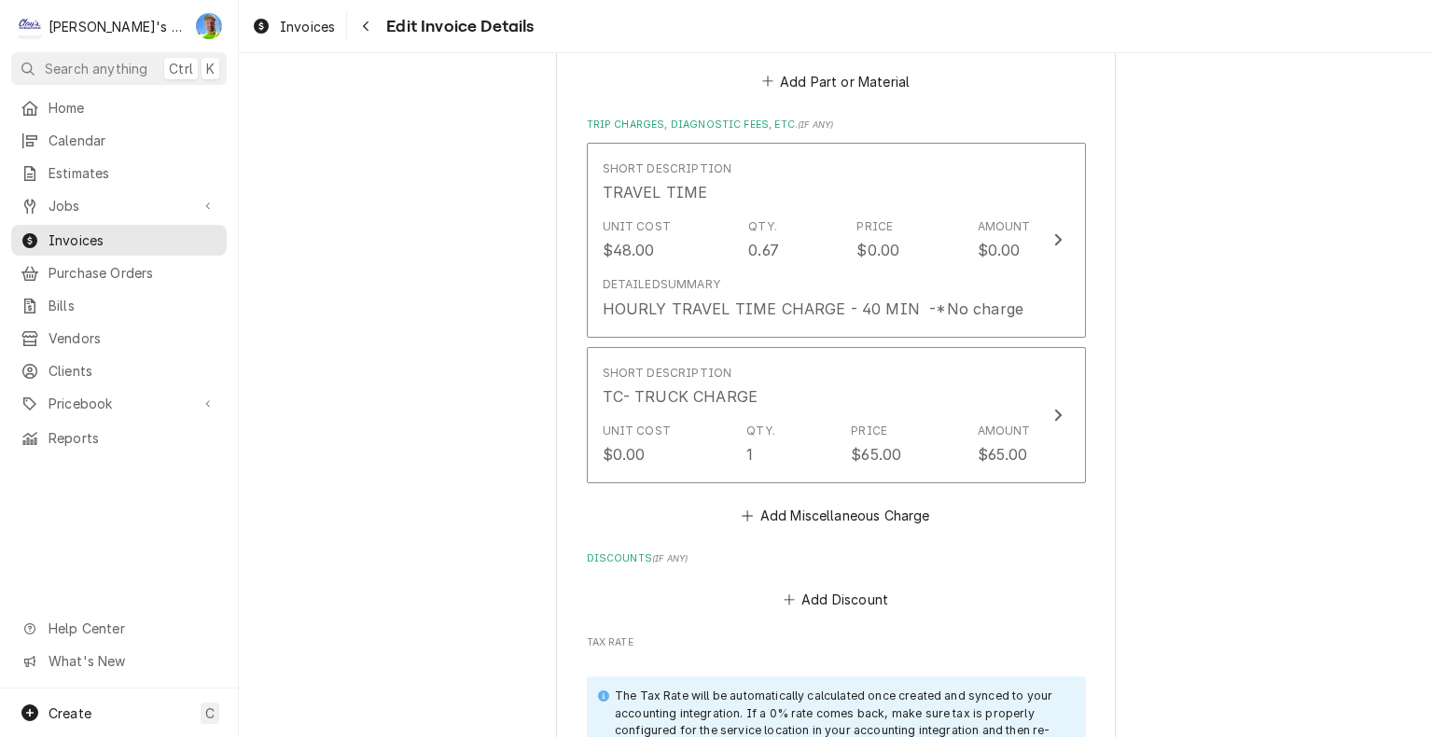
scroll to position [3103, 0]
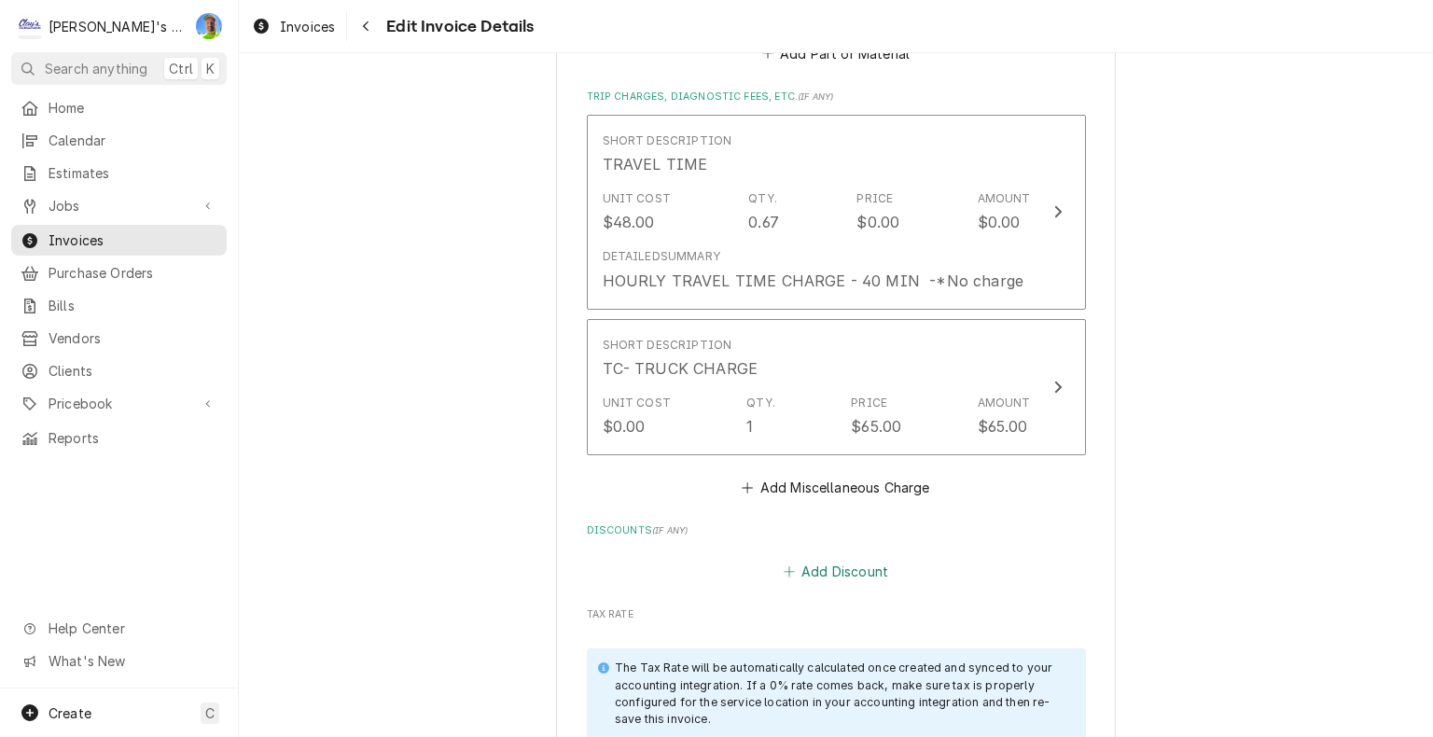
click at [837, 559] on button "Add Discount" at bounding box center [835, 572] width 111 height 26
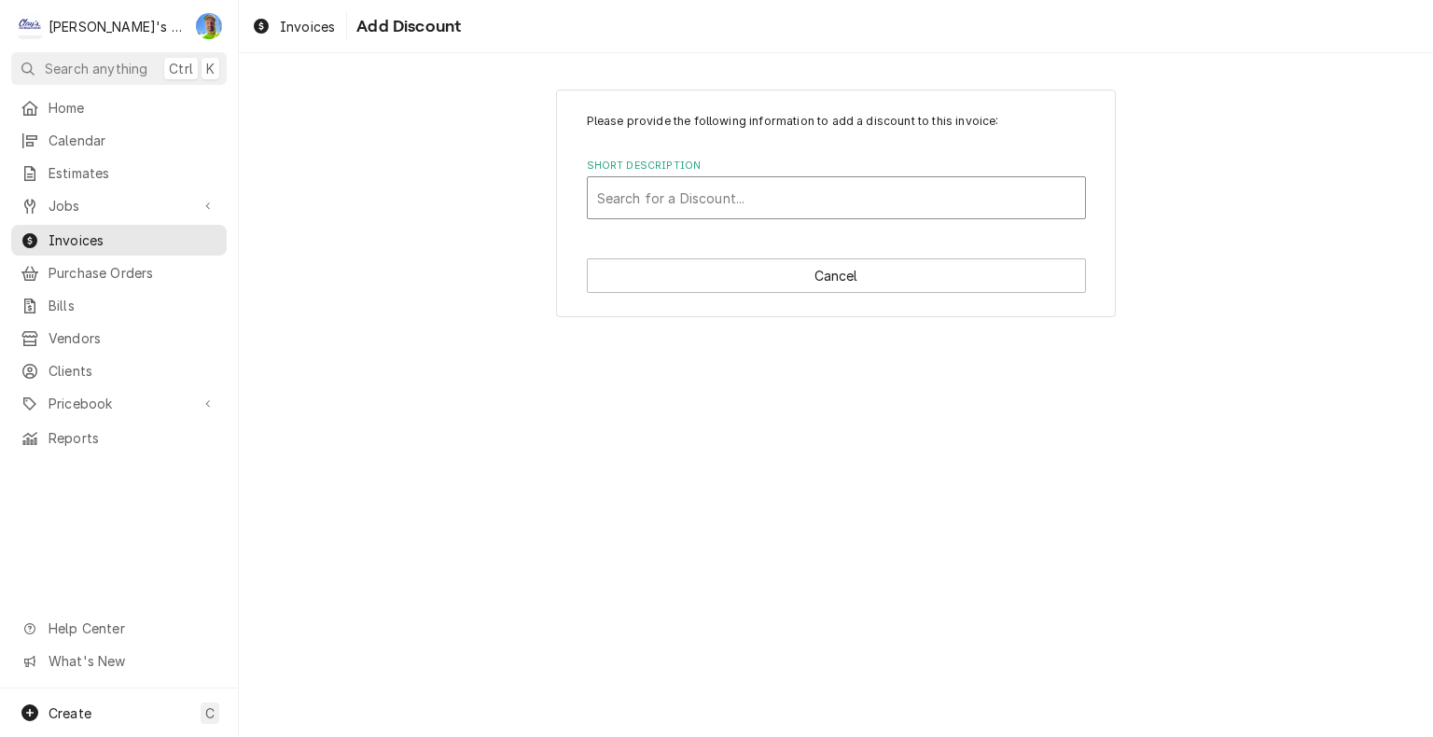
click at [664, 191] on div "Short Description" at bounding box center [836, 198] width 478 height 34
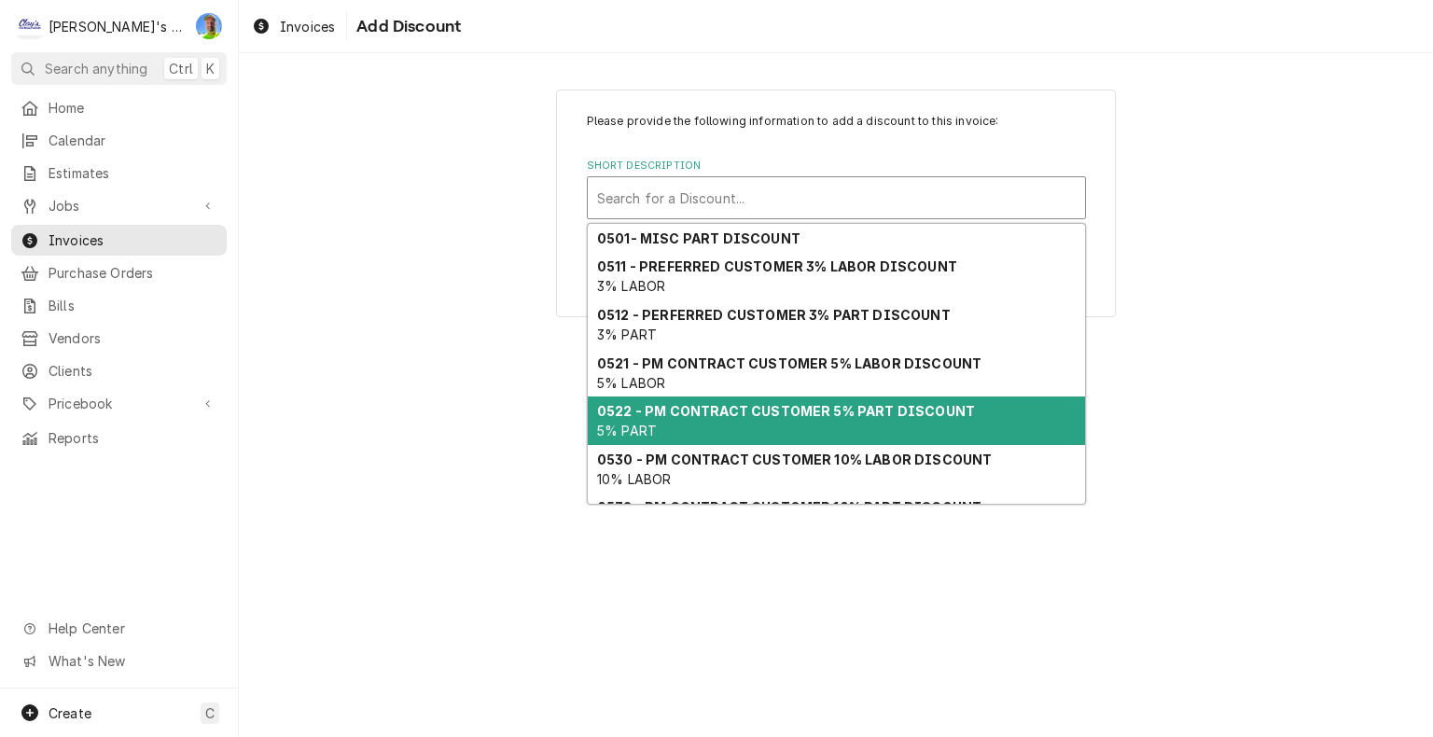
scroll to position [123, 0]
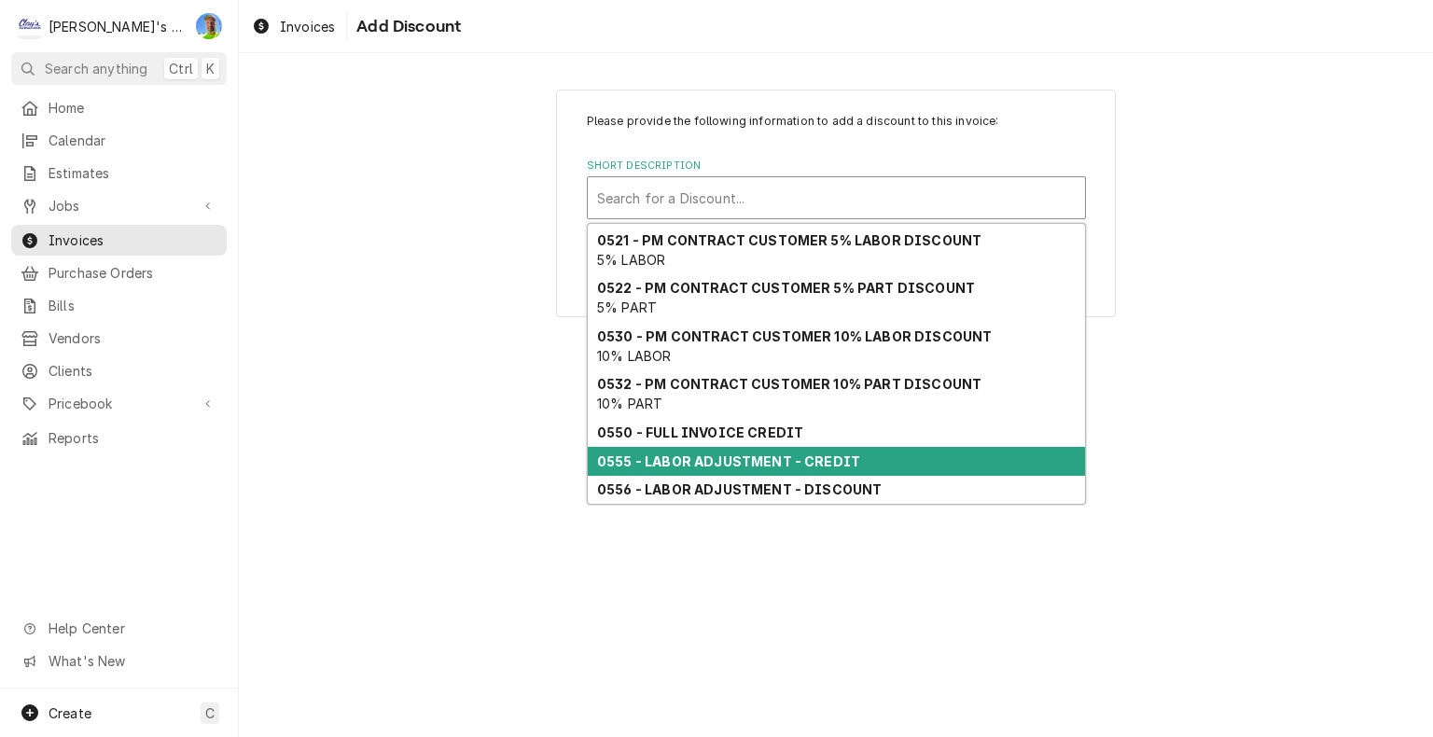
click at [745, 464] on strong "0555 - LABOR ADJUSTMENT - CREDIT" at bounding box center [728, 461] width 263 height 16
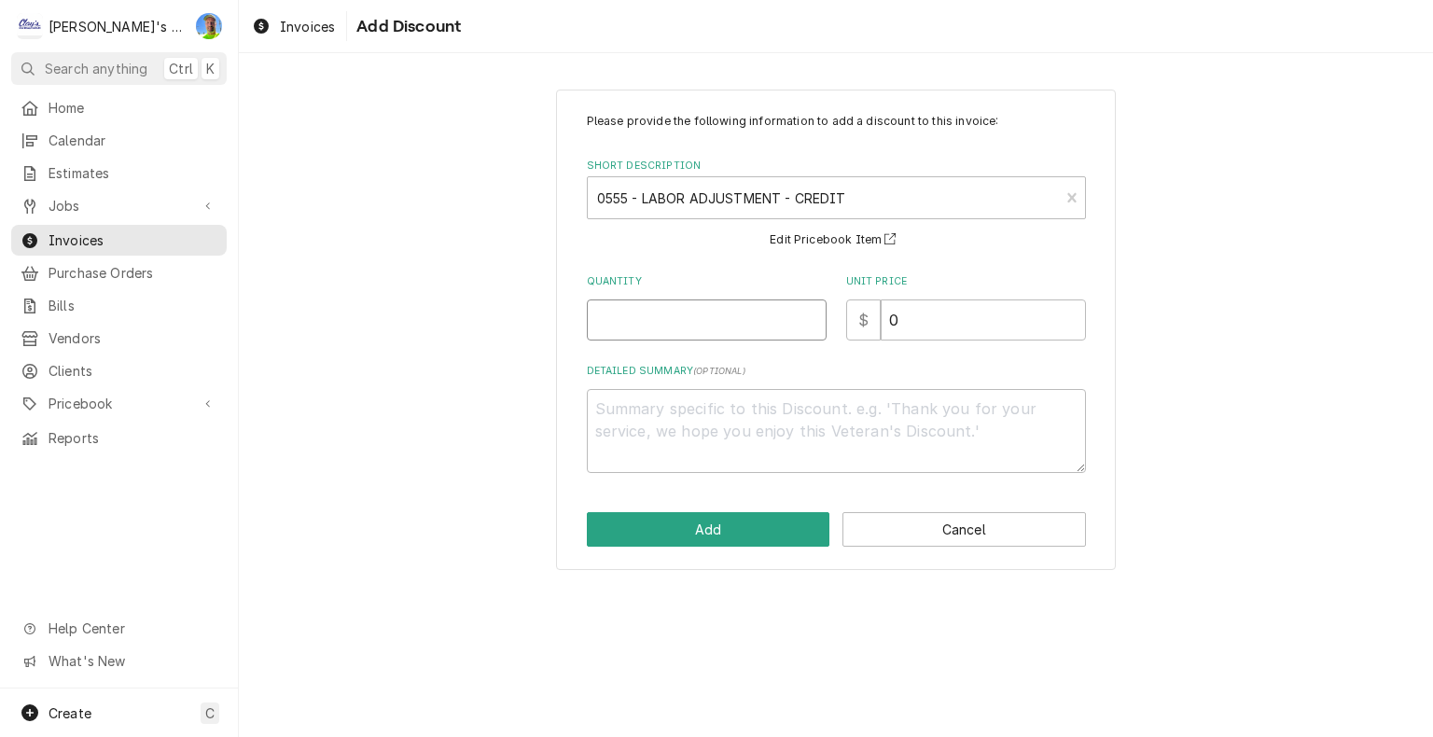
click at [690, 322] on input "Quantity" at bounding box center [707, 319] width 240 height 41
click at [770, 520] on button "Add" at bounding box center [708, 529] width 243 height 35
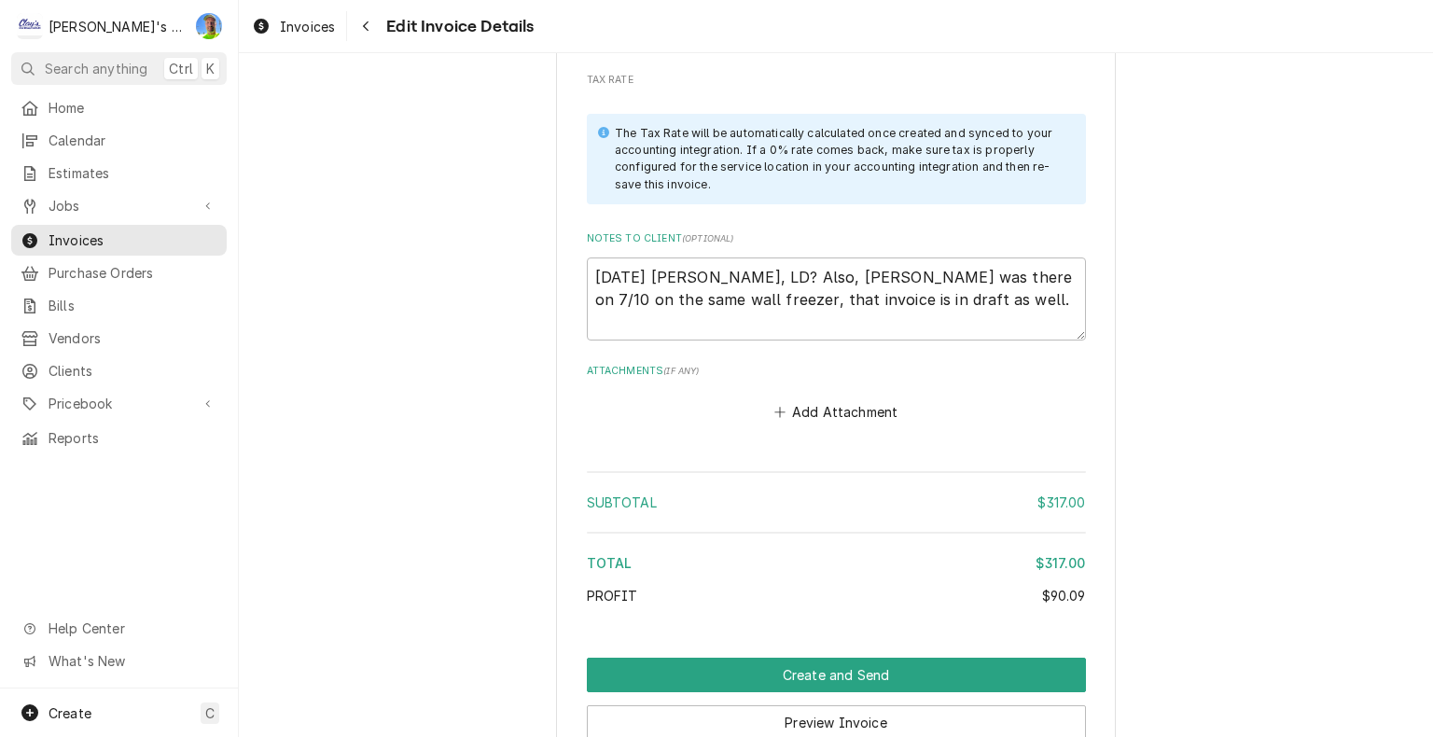
scroll to position [3826, 0]
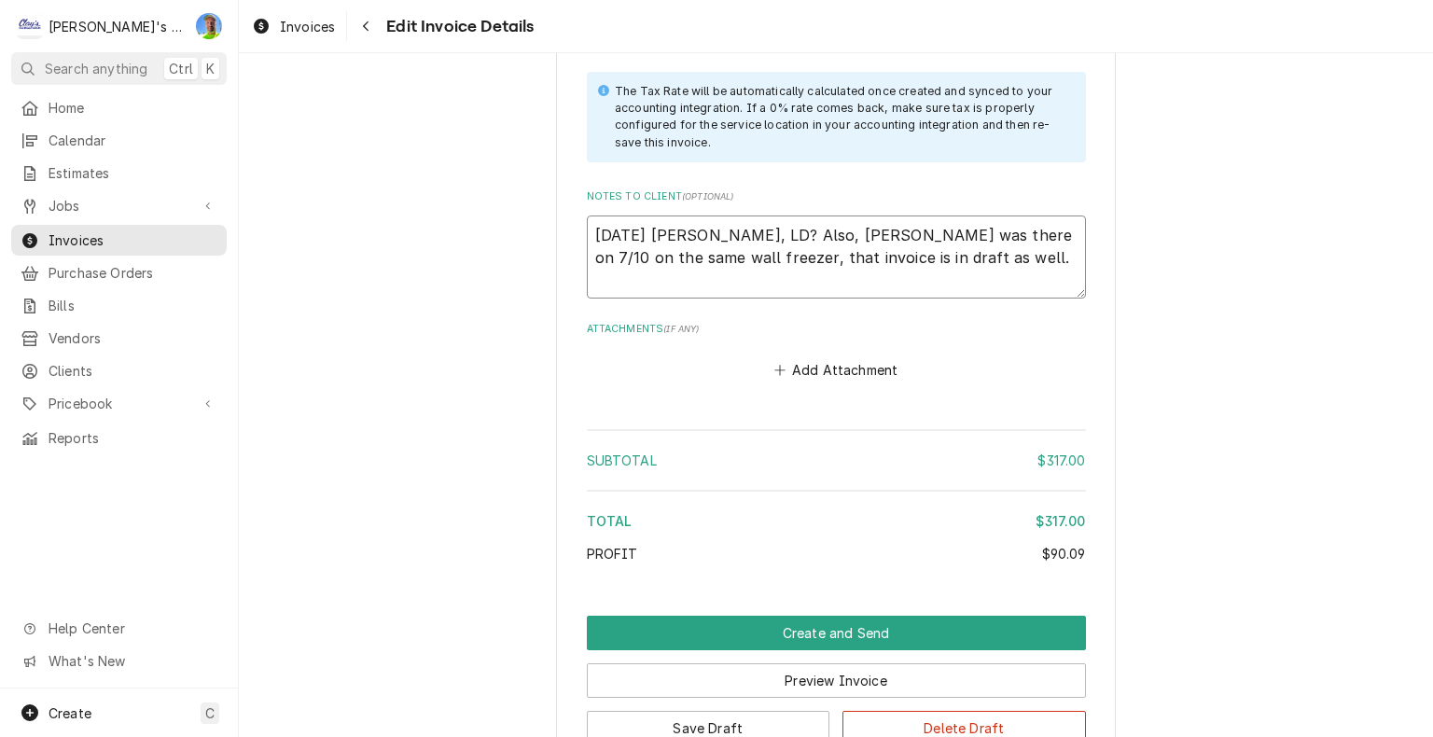
click at [988, 224] on textarea "9/8/2025 Sarah - Greg, LD? Also, Cam was there on 7/10 on the same wall freezer…" at bounding box center [836, 257] width 499 height 84
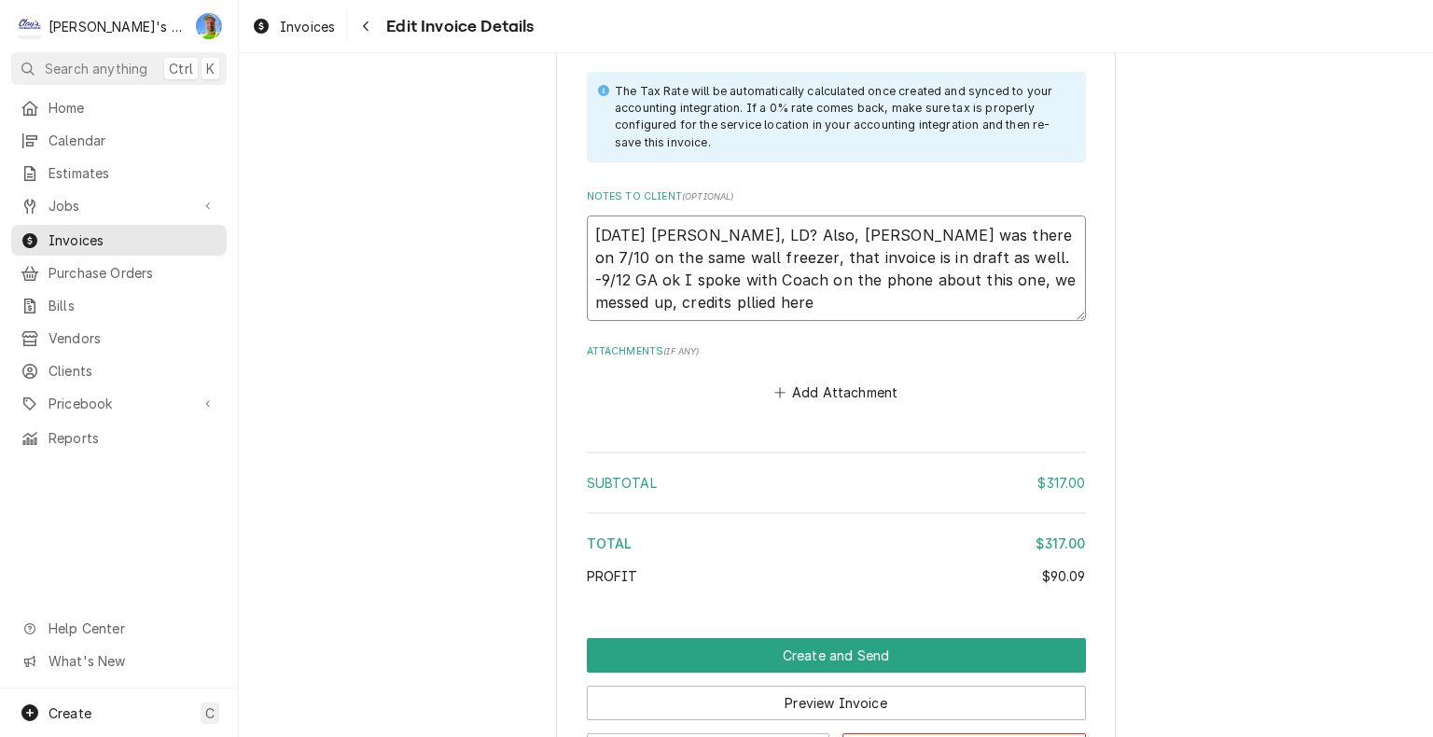
click at [639, 278] on textarea "9/8/2025 Sarah - Greg, LD? Also, Cam was there on 7/10 on the same wall freezer…" at bounding box center [836, 268] width 499 height 106
click at [742, 278] on textarea "9/8/2025 Sarah - Greg, LD? Also, Cam was there on 7/10 on the same wall freezer…" at bounding box center [836, 268] width 499 height 106
click at [659, 274] on textarea "9/8/2025 Sarah - Greg, LD? Also, Cam was there on 7/10 on the same wall freezer…" at bounding box center [836, 268] width 499 height 106
click at [731, 284] on textarea "9/8/2025 Sarah - Greg, LD? Also, Cam was there on 7/10 on the same wall freezer…" at bounding box center [836, 268] width 499 height 106
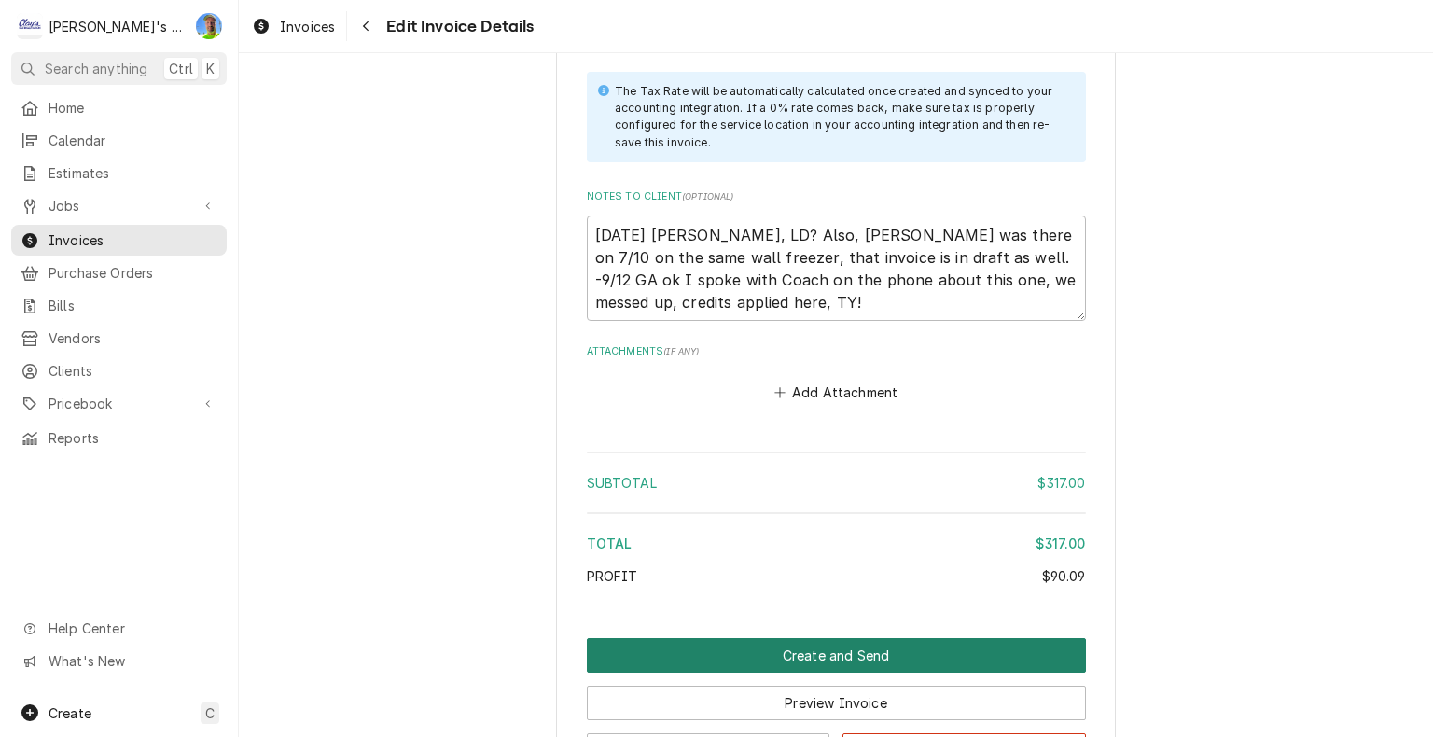
click at [904, 638] on button "Create and Send" at bounding box center [836, 655] width 499 height 35
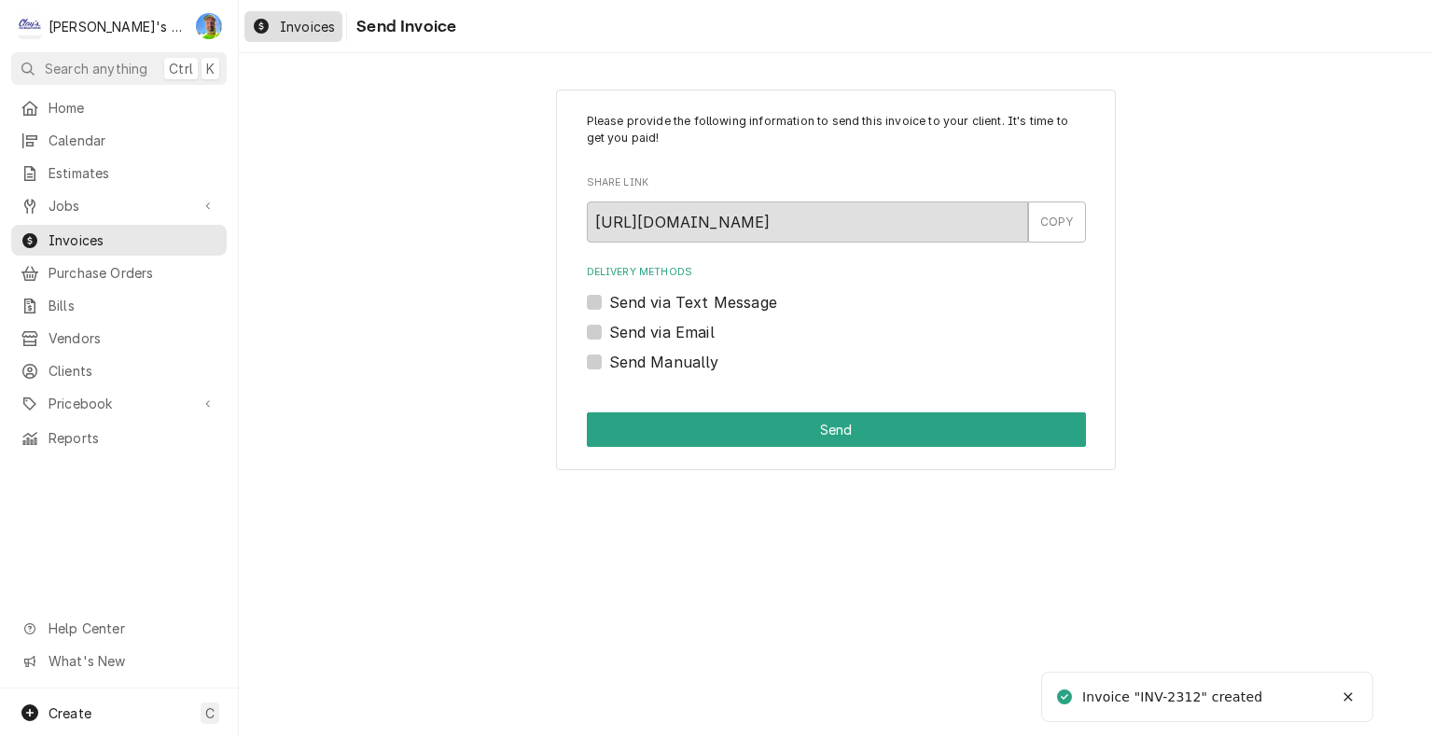
click at [296, 24] on span "Invoices" at bounding box center [307, 27] width 55 height 20
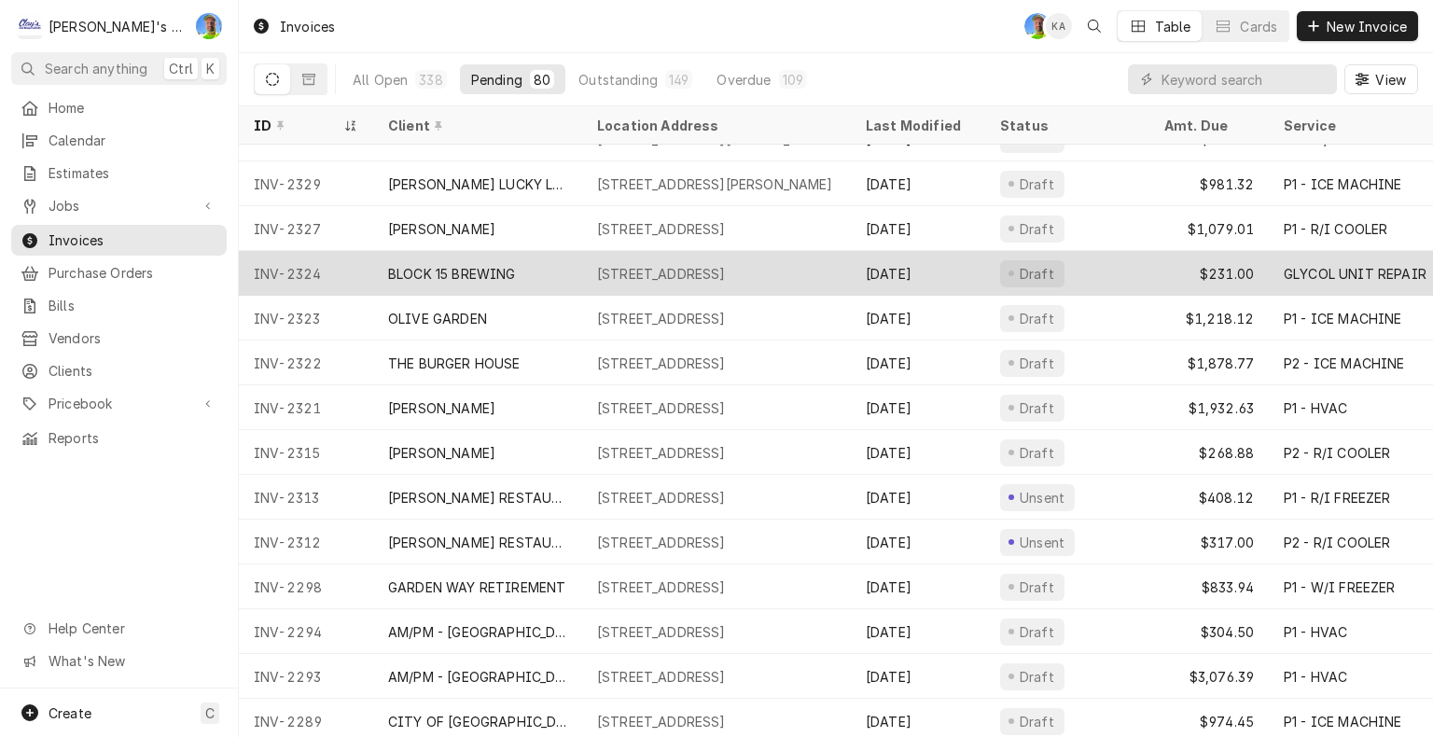
scroll to position [492, 0]
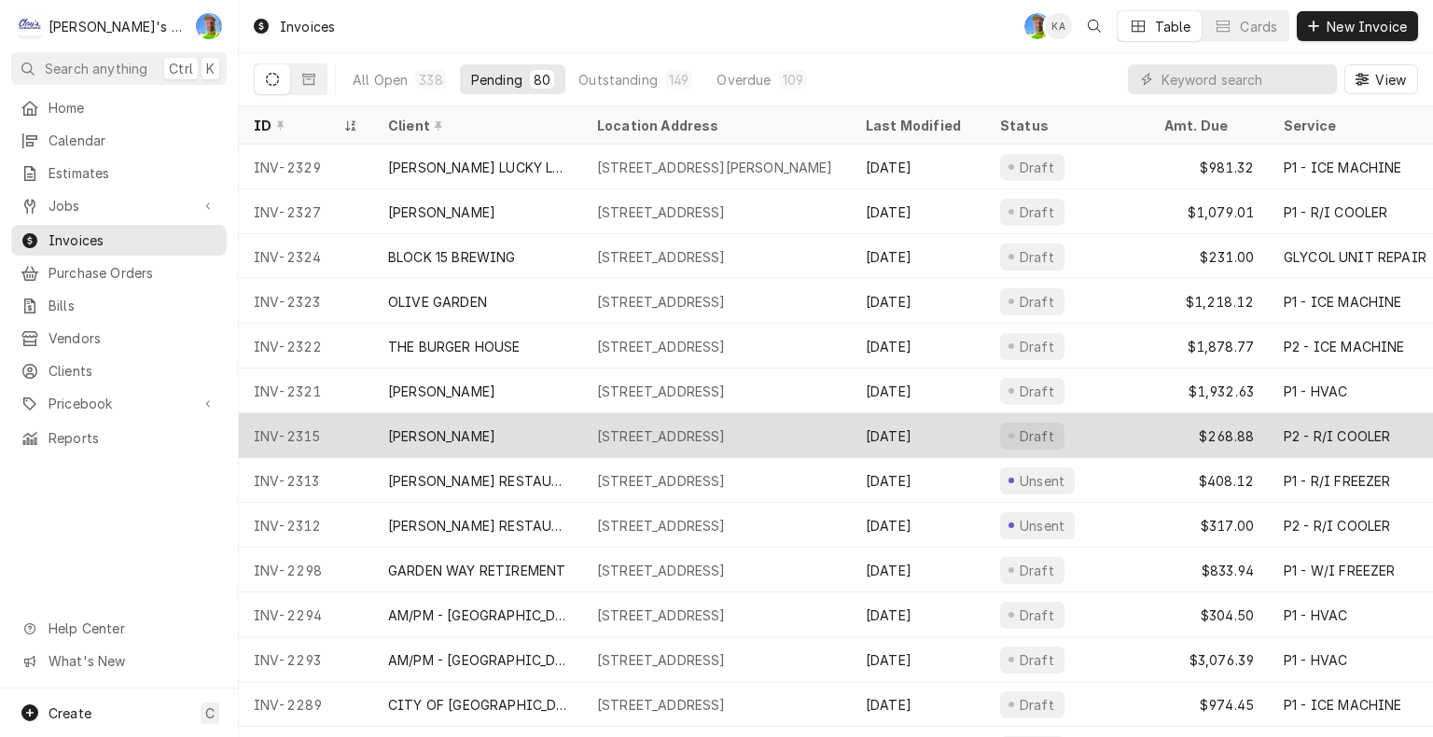
click at [726, 433] on div "[STREET_ADDRESS]" at bounding box center [661, 436] width 129 height 20
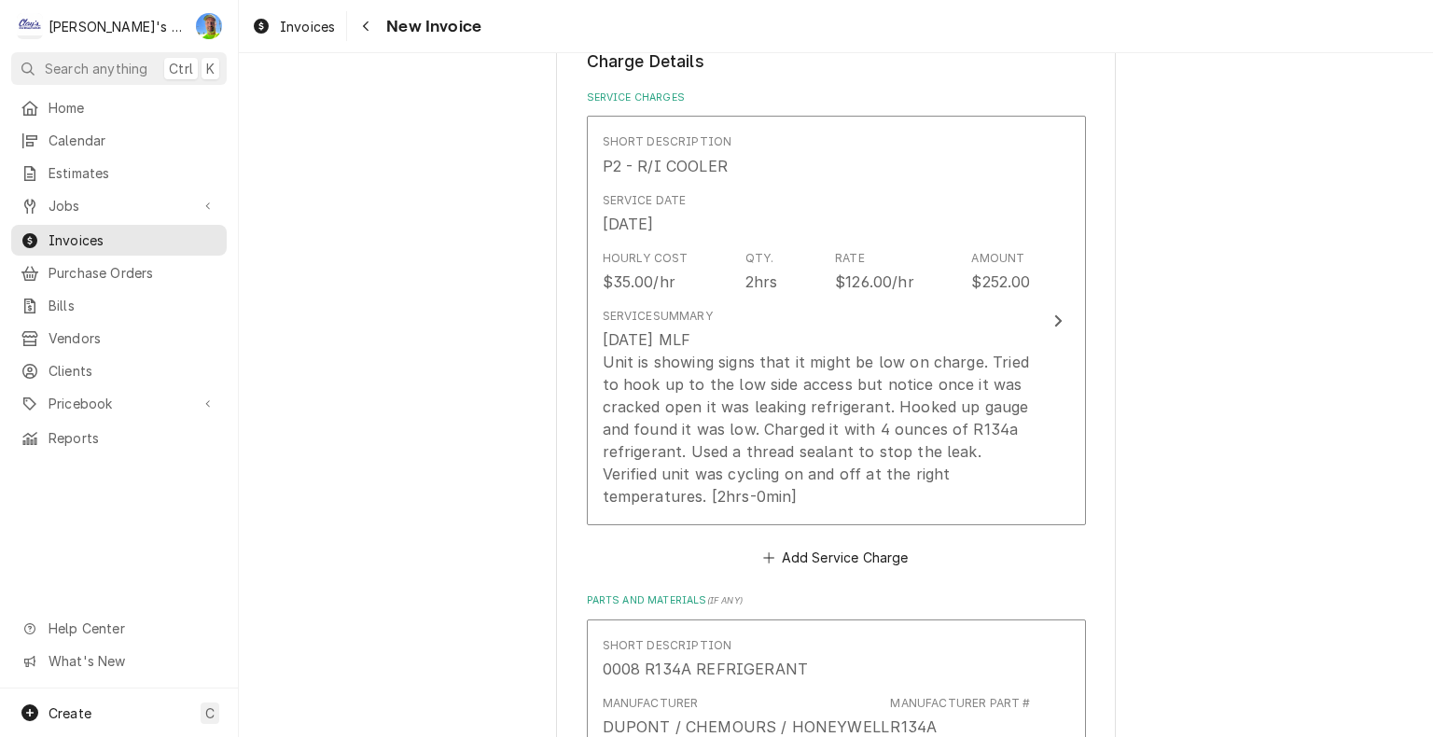
scroll to position [1119, 0]
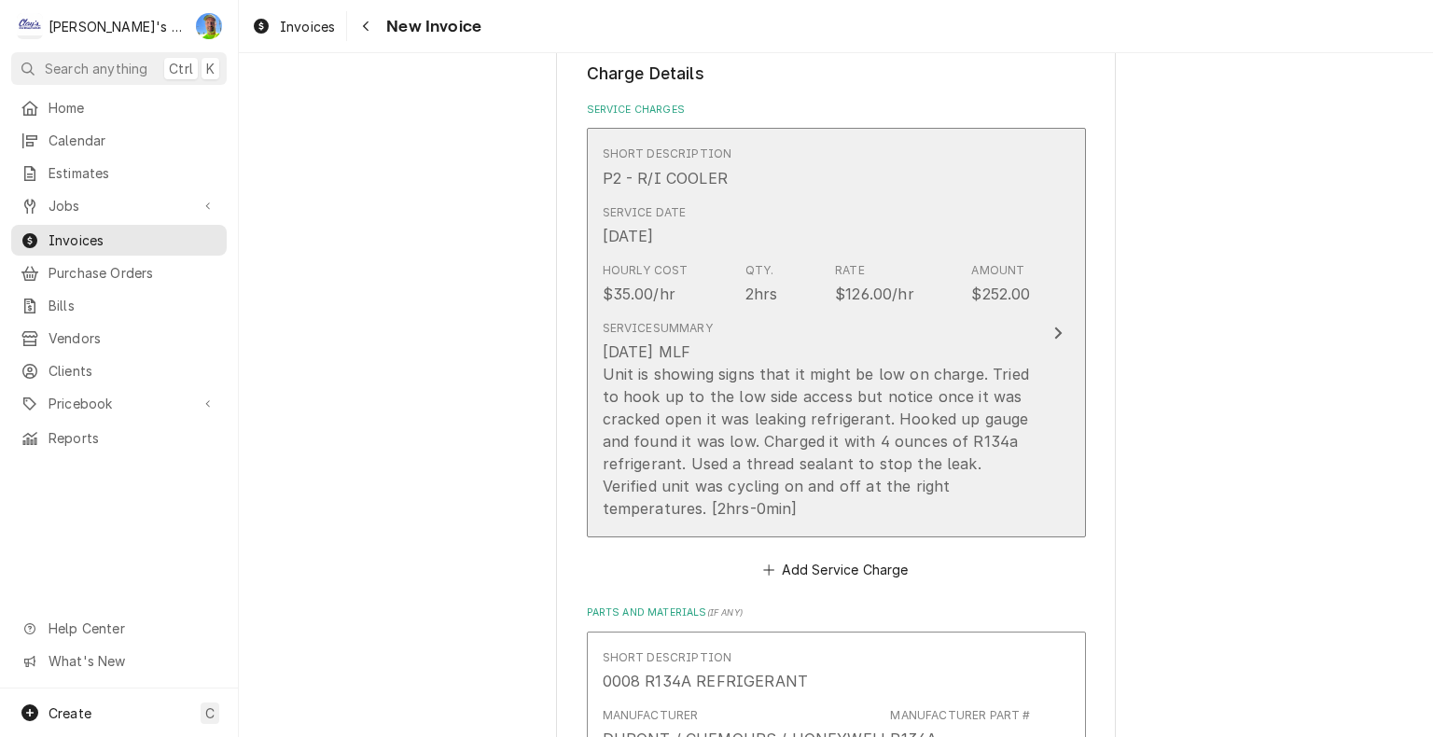
click at [1060, 442] on button "Short Description P2 - R/I COOLER Service Date Aug 29, 2025 Hourly Cost $35.00/…" at bounding box center [836, 332] width 499 height 409
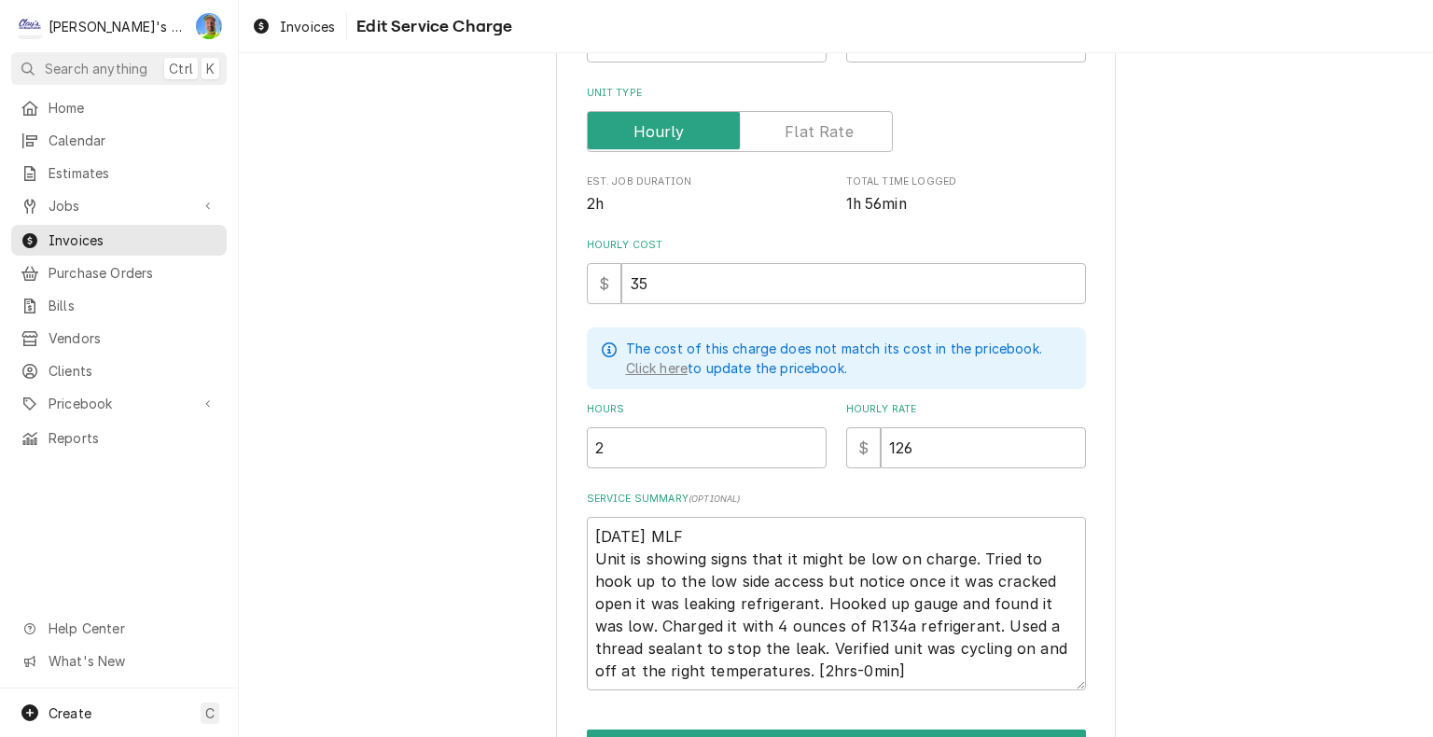
scroll to position [280, 0]
click at [619, 443] on input "2" at bounding box center [707, 445] width 240 height 41
type textarea "x"
type input "1"
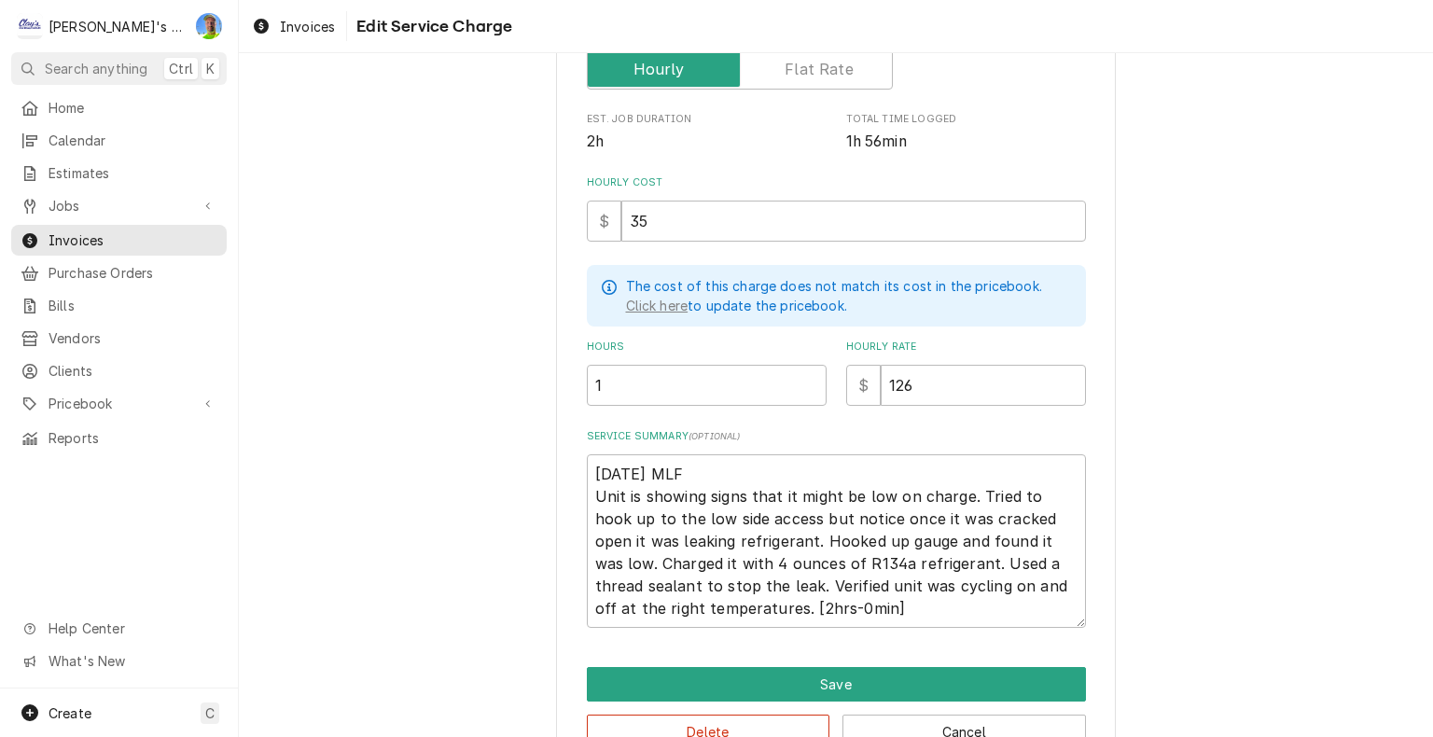
scroll to position [388, 0]
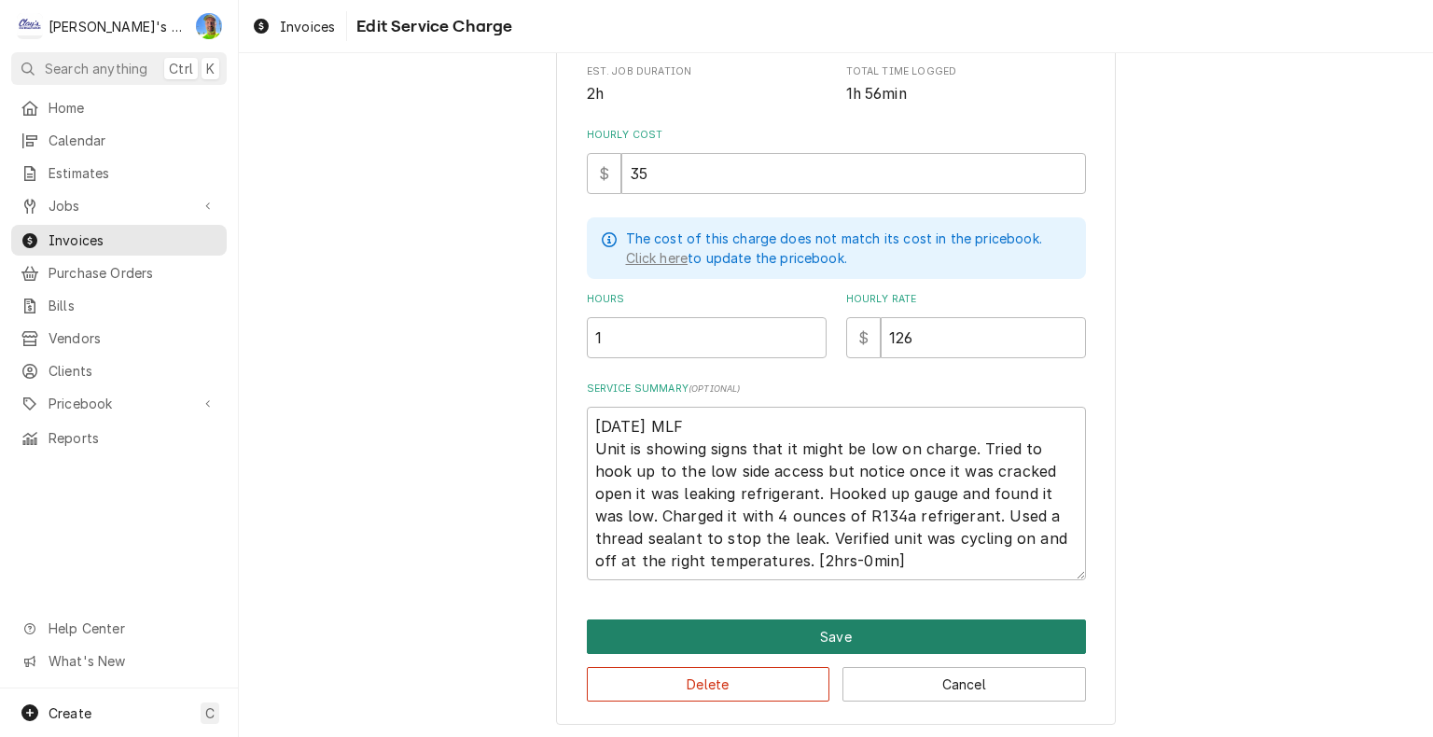
click at [899, 622] on button "Save" at bounding box center [836, 636] width 499 height 35
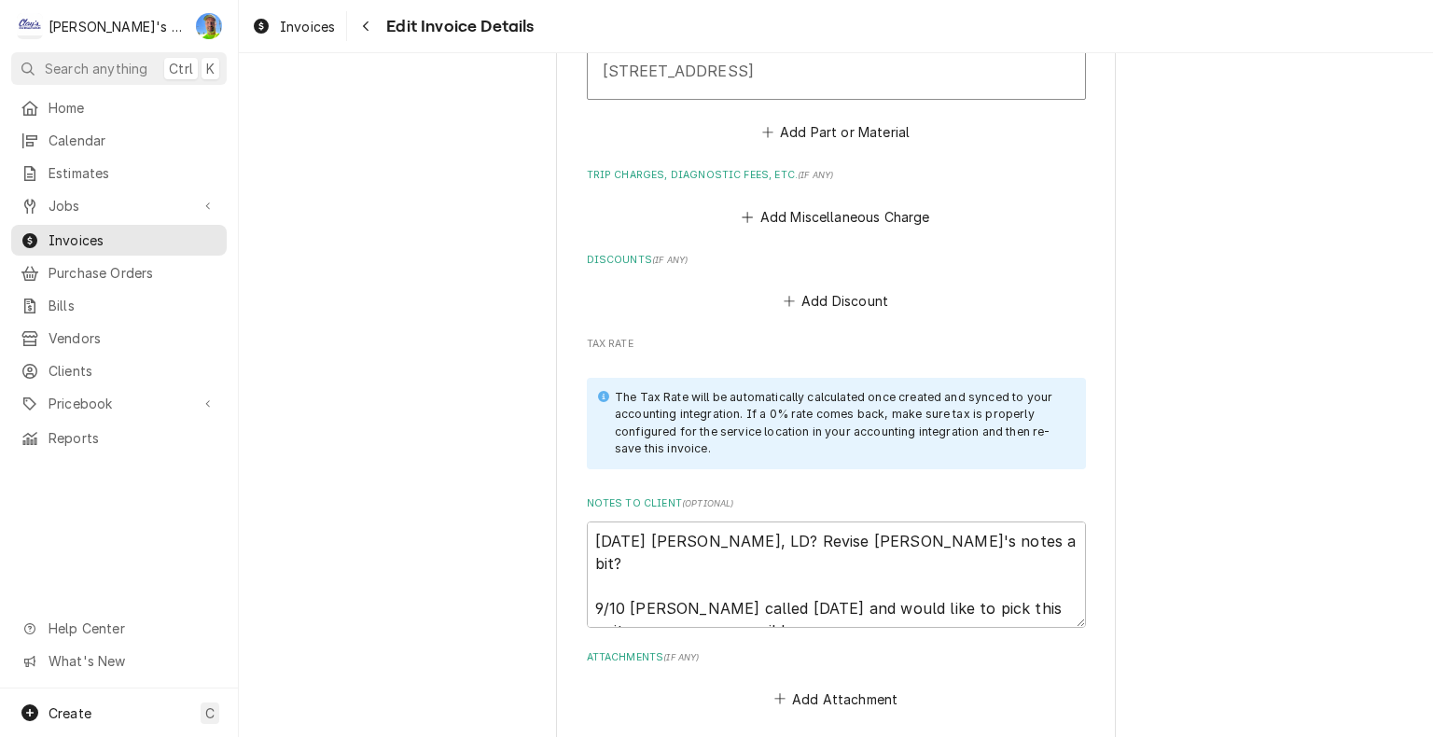
scroll to position [1935, 0]
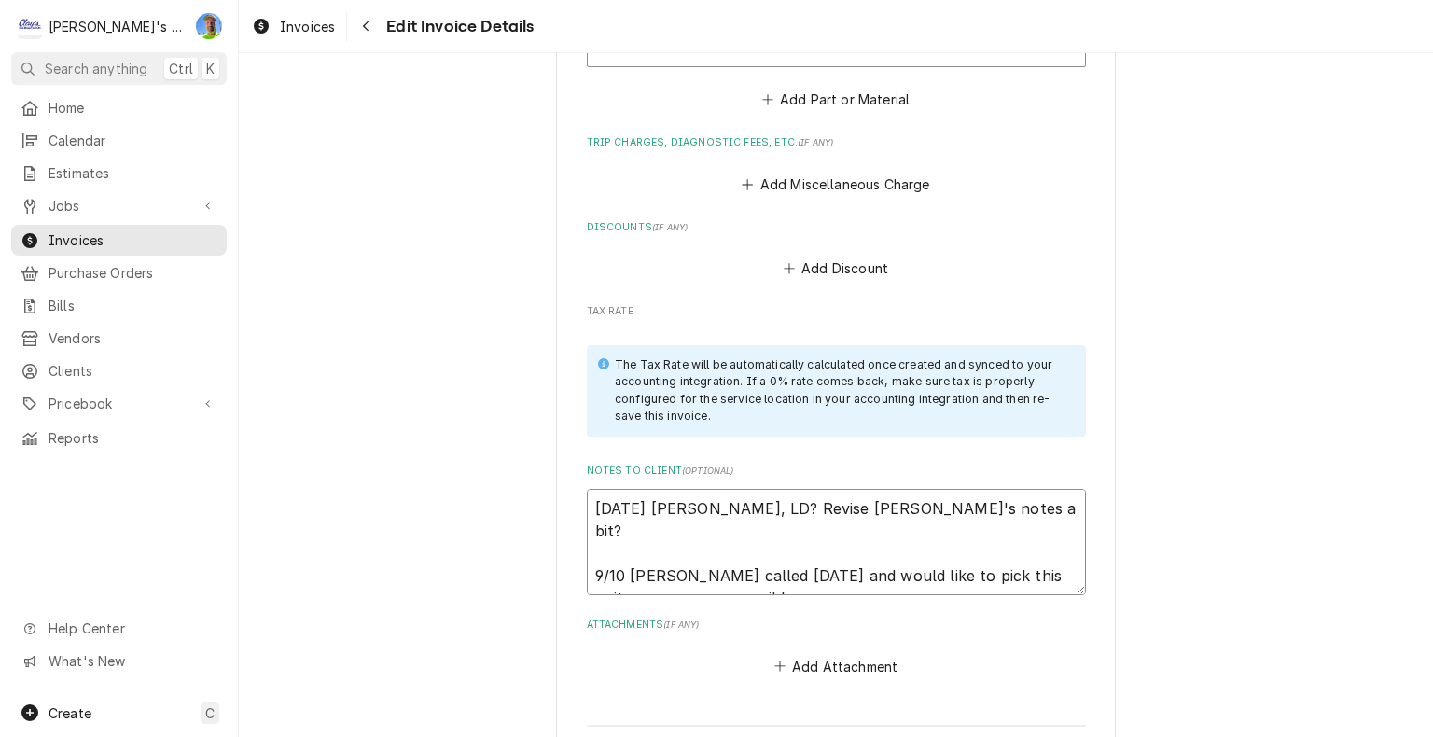
click at [798, 578] on textarea "9/10/2025 Sarah - Greg, LD? Revise Mikah's notes a bit? 9/10 Rick called today …" at bounding box center [836, 542] width 499 height 106
type textarea "x"
type textarea "9/10/2025 Sarah - Greg, LD? Revise Mikah's notes a bit? 9/10 Rick called today …"
type textarea "x"
type textarea "9/10/2025 Sarah - Greg, LD? Revise Mikah's notes a bit? 9/10 Rick called today …"
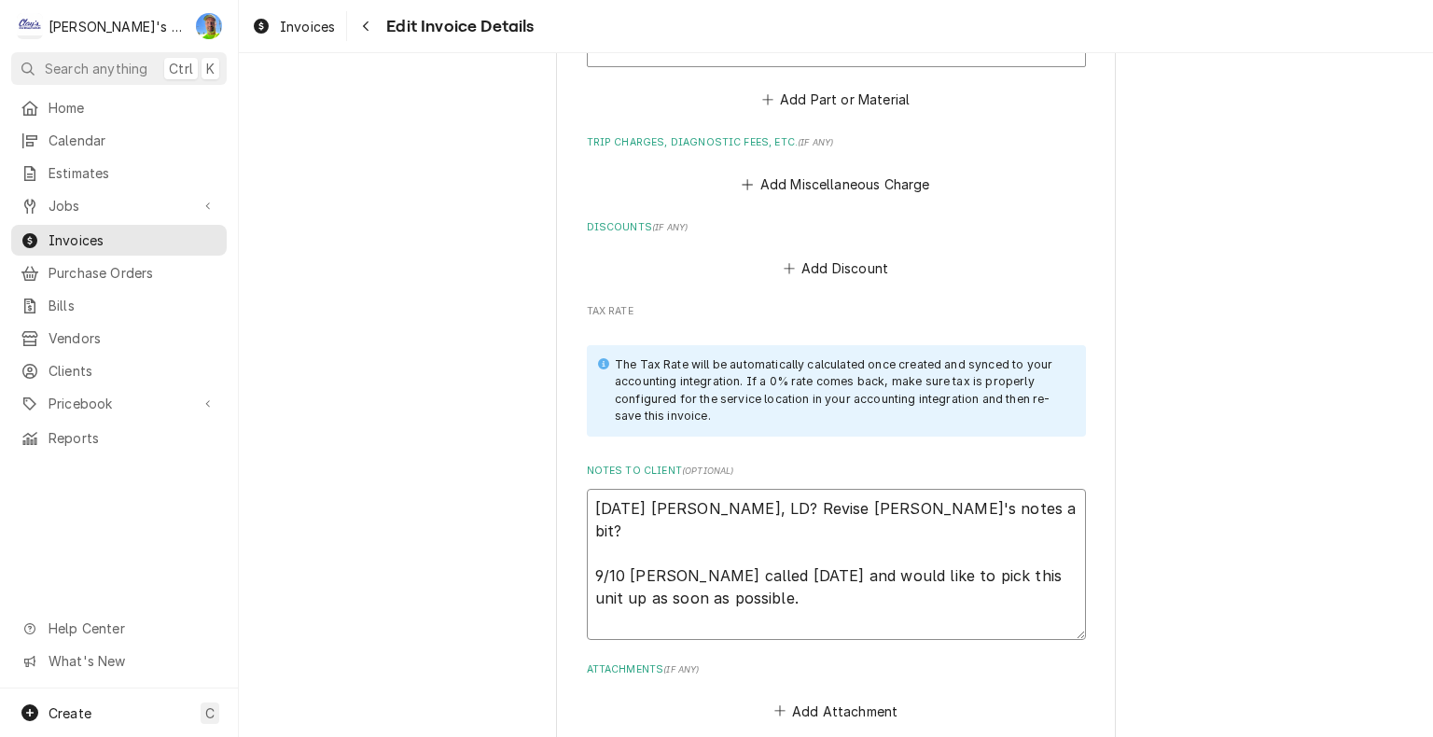
type textarea "x"
type textarea "9/10/2025 Sarah - Greg, LD? Revise Mikah's notes a bit? 9/10 Rick called today …"
type textarea "x"
type textarea "9/10/2025 Sarah - Greg, LD? Revise Mikah's notes a bit? 9/10 Rick called today …"
type textarea "x"
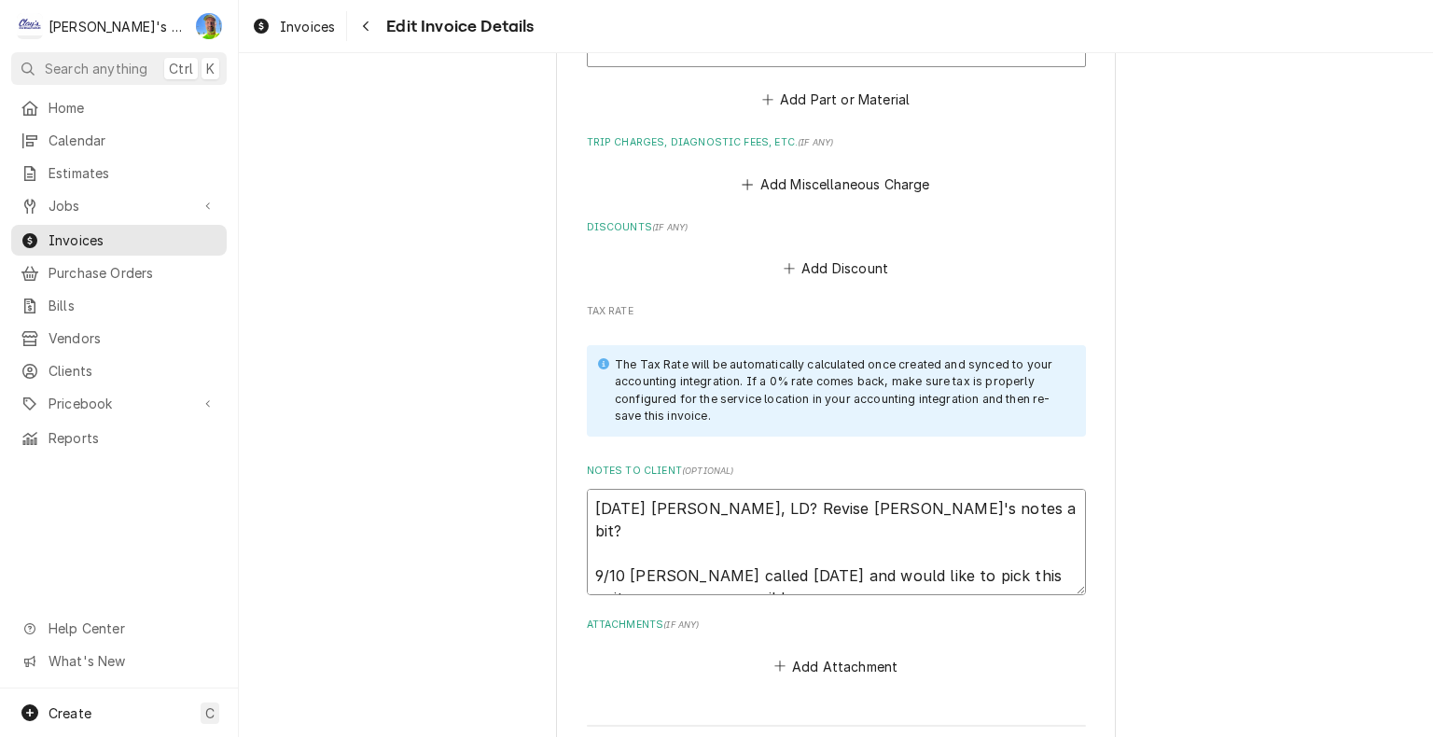
type textarea "9/10/2025 Sarah - Greg, LD? Revise Mikah's notes a bit? 9/10 Rick called today …"
type textarea "x"
type textarea "9/10/2025 Sarah - Greg, LD? Revise Mikah's notes a bit? 9/10 Rick called today …"
type textarea "x"
type textarea "9/10/2025 Sarah - Greg, LD? Revise Mikah's notes a bit? 9/10 Rick called today …"
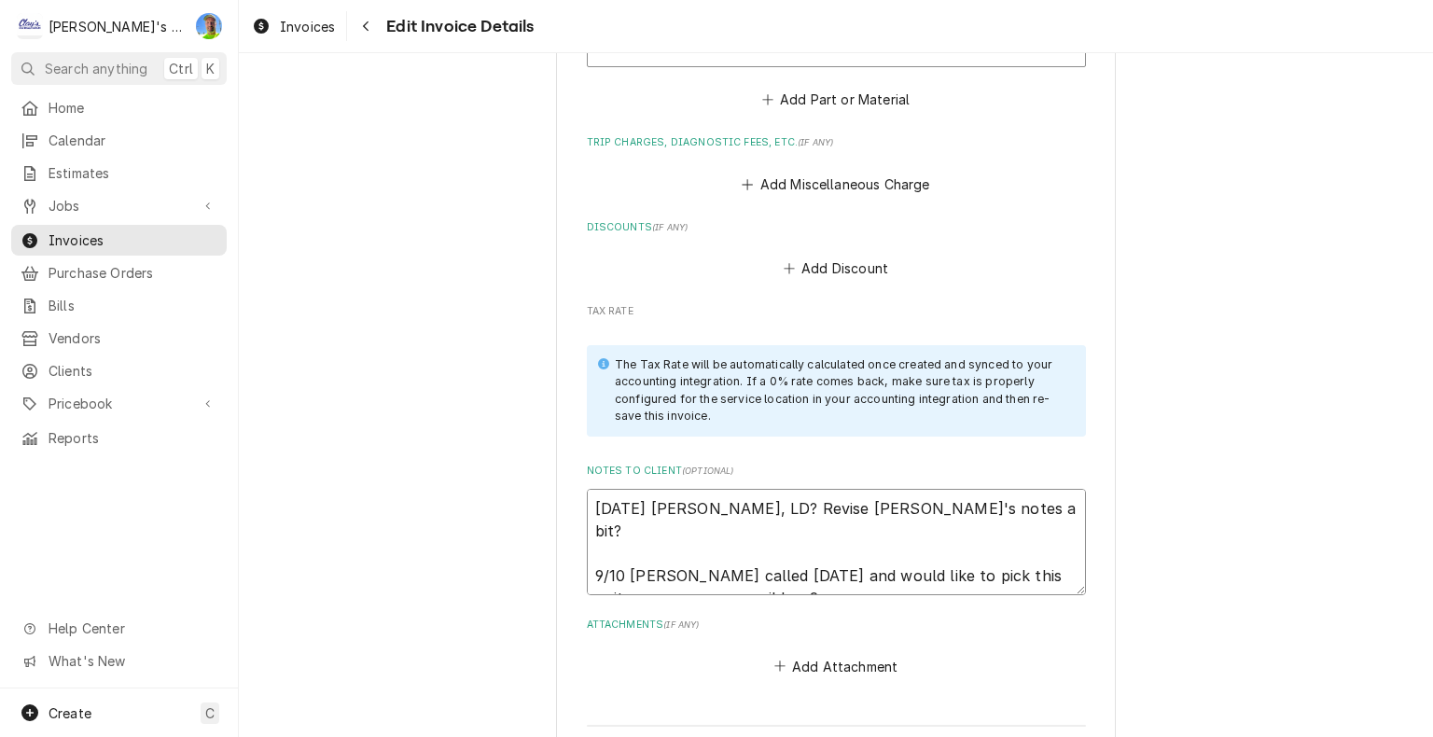
type textarea "x"
type textarea "9/10/2025 Sarah - Greg, LD? Revise Mikah's notes a bit? 9/10 Rick called today …"
type textarea "x"
type textarea "9/10/2025 Sarah - Greg, LD? Revise Mikah's notes a bit? 9/10 Rick called today …"
type textarea "x"
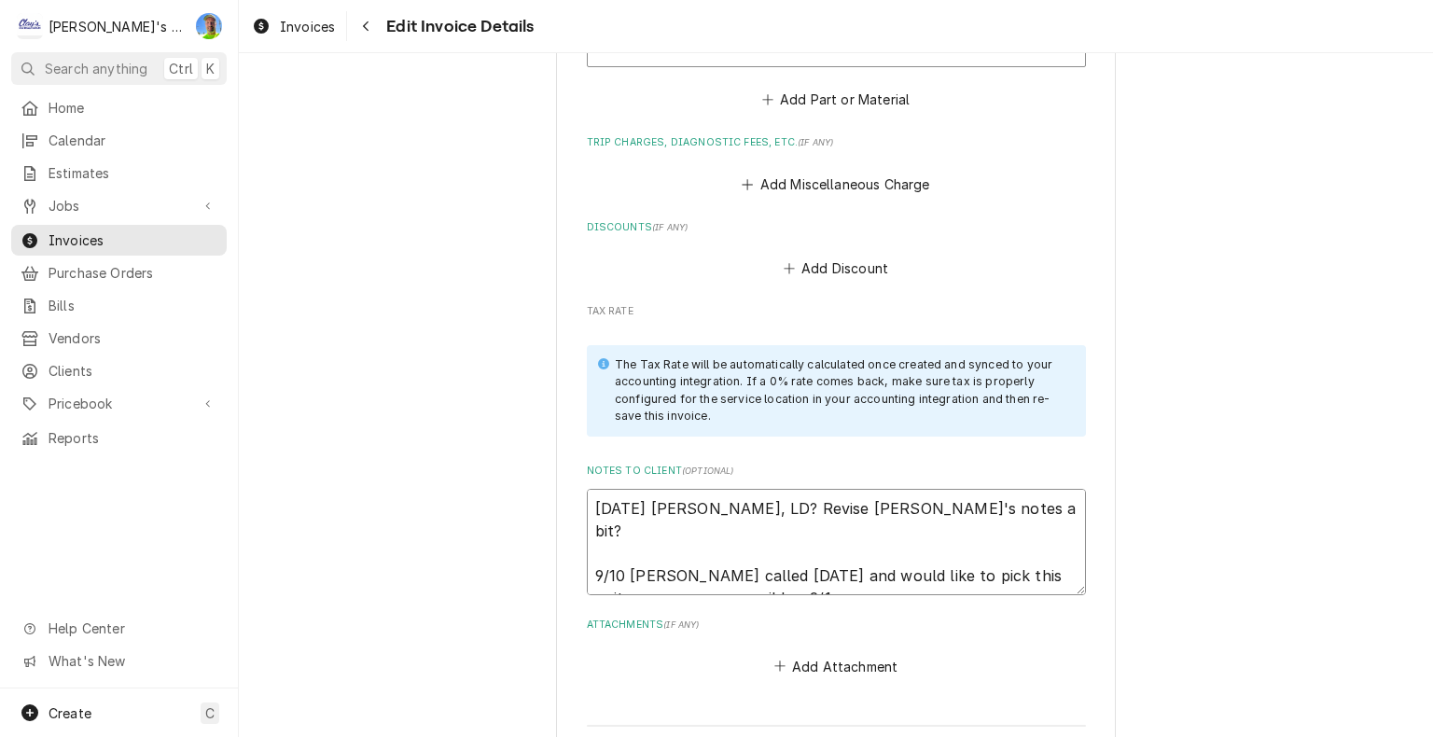
type textarea "9/10/2025 Sarah - Greg, LD? Revise Mikah's notes a bit? 9/10 Rick called today …"
type textarea "x"
type textarea "9/10/2025 Sarah - Greg, LD? Revise Mikah's notes a bit? 9/10 Rick called today …"
type textarea "x"
type textarea "9/10/2025 Sarah - Greg, LD? Revise Mikah's notes a bit? 9/10 Rick called today …"
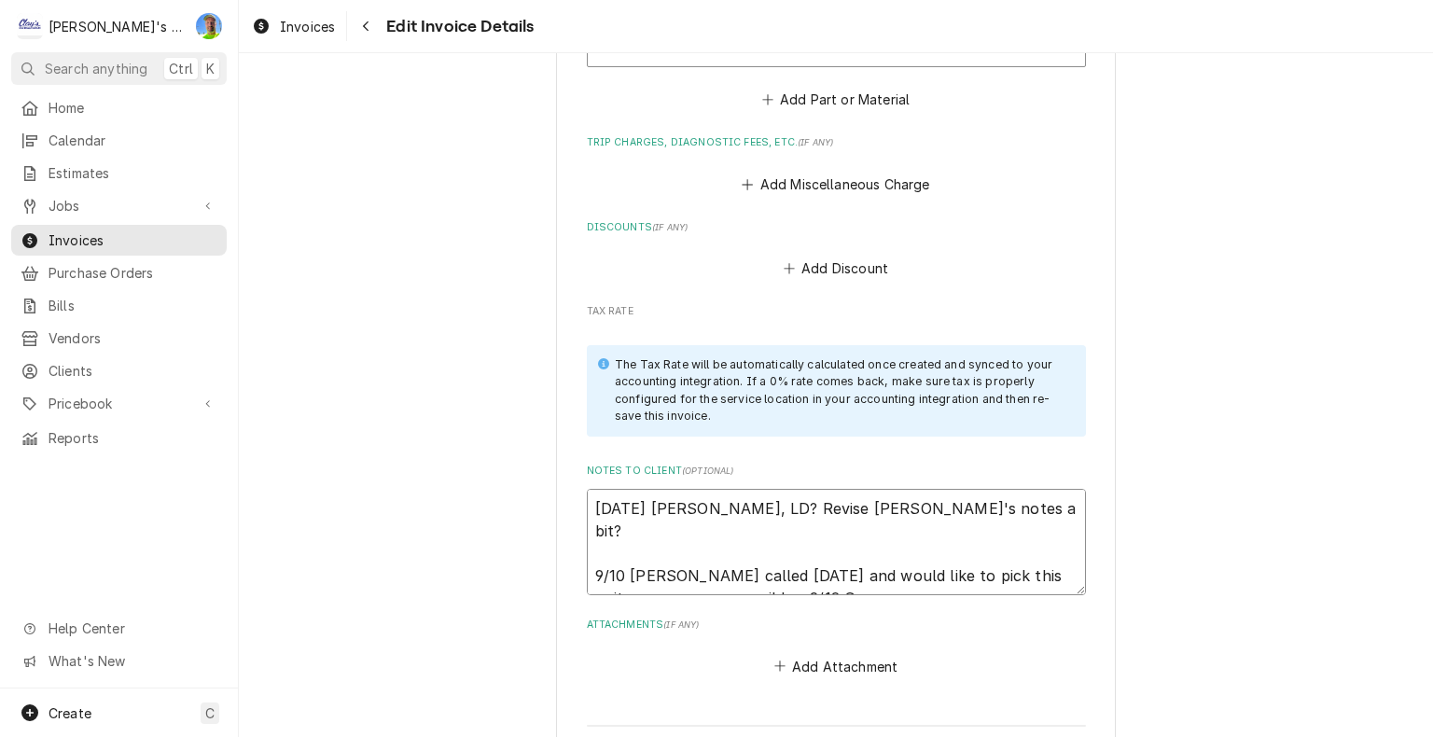
type textarea "x"
type textarea "9/10/2025 Sarah - Greg, LD? Revise Mikah's notes a bit? 9/10 Rick called today …"
type textarea "x"
type textarea "9/10/2025 Sarah - Greg, LD? Revise Mikah's notes a bit? 9/10 Rick called today …"
type textarea "x"
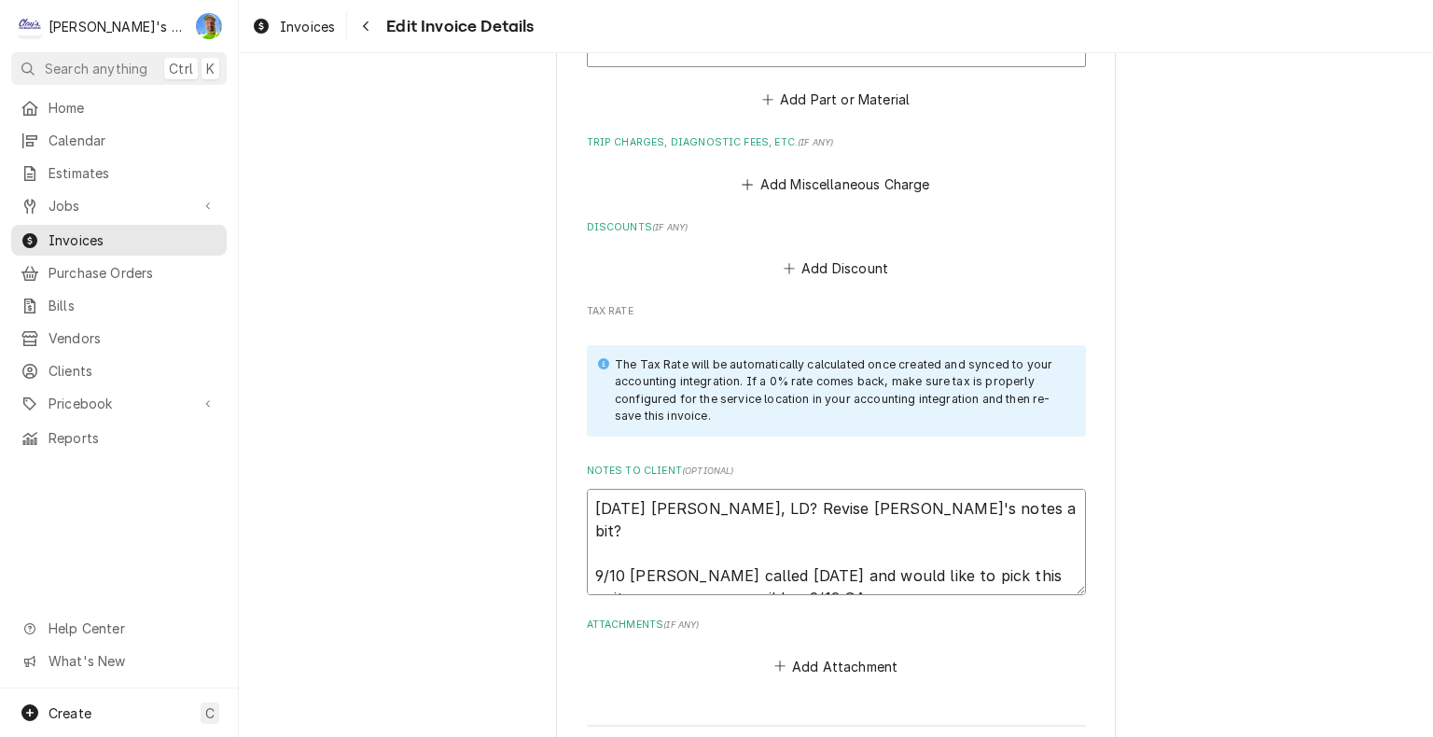
type textarea "9/10/2025 Sarah - Greg, LD? Revise Mikah's notes a bit? 9/10 Rick called today …"
type textarea "x"
type textarea "9/10/2025 Sarah - Greg, LD? Revise Mikah's notes a bit? 9/10 Rick called today …"
type textarea "x"
type textarea "9/10/2025 Sarah - Greg, LD? Revise Mikah's notes a bit? 9/10 Rick called today …"
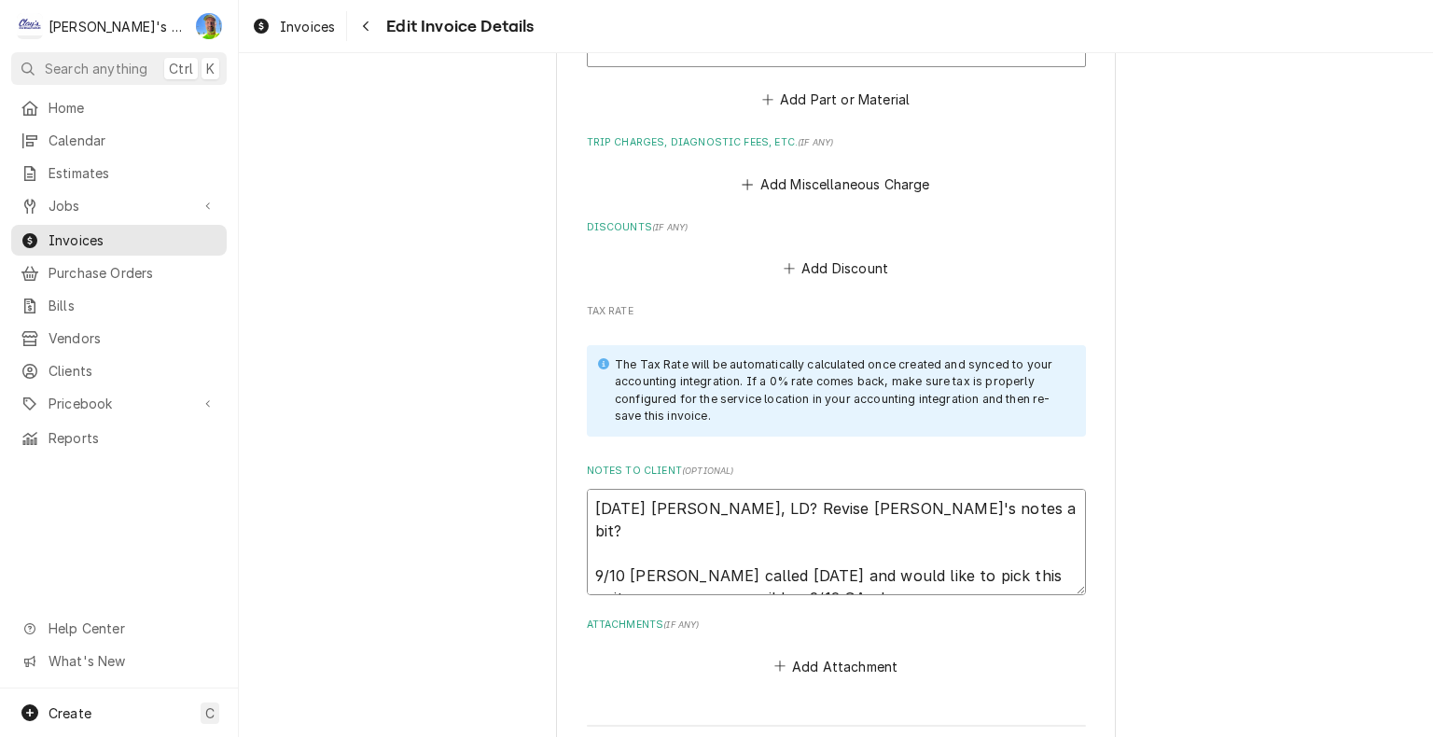
type textarea "x"
type textarea "9/10/2025 Sarah - Greg, LD? Revise Mikah's notes a bit? 9/10 Rick called today …"
type textarea "x"
type textarea "9/10/2025 Sarah - Greg, LD? Revise Mikah's notes a bit? 9/10 Rick called today …"
type textarea "x"
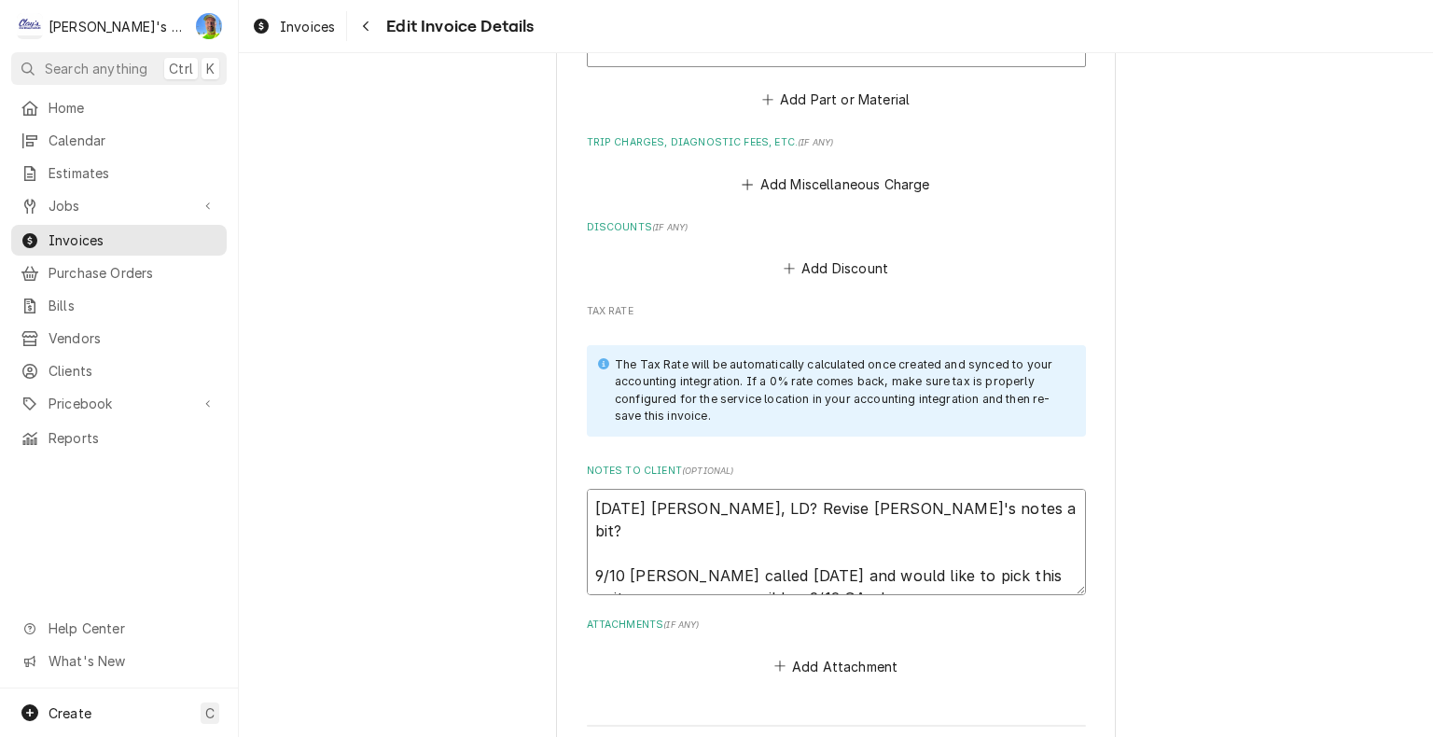
type textarea "9/10/2025 Sarah - Greg, LD? Revise Mikah's notes a bit? 9/10 Rick called today …"
type textarea "x"
type textarea "9/10/2025 Sarah - Greg, LD? Revise Mikah's notes a bit? 9/10 Rick called today …"
type textarea "x"
type textarea "9/10/2025 Sarah - Greg, LD? Revise Mikah's notes a bit? 9/10 Rick called today …"
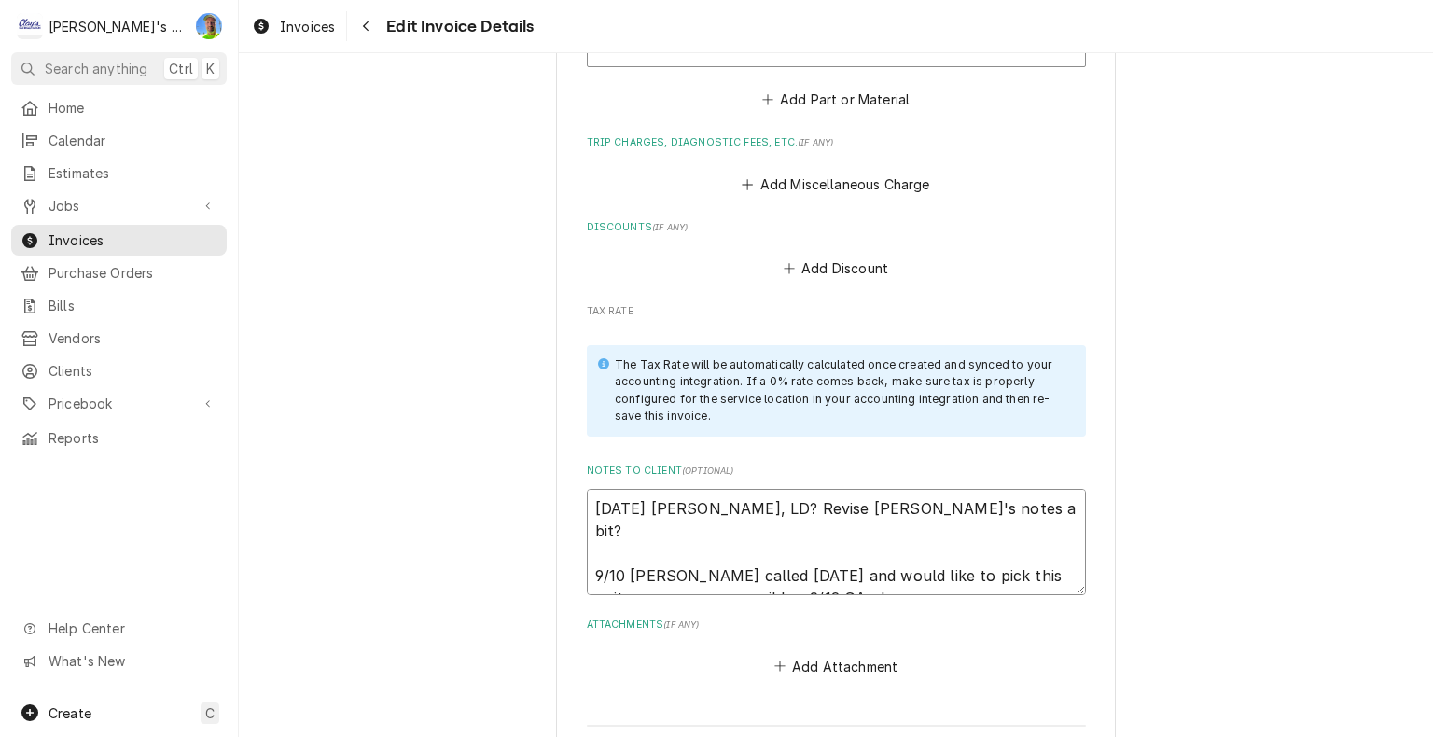
type textarea "x"
type textarea "9/10/2025 Sarah - Greg, LD? Revise Mikah's notes a bit? 9/10 Rick called today …"
type textarea "x"
type textarea "9/10/2025 Sarah - Greg, LD? Revise Mikah's notes a bit? 9/10 Rick called today …"
type textarea "x"
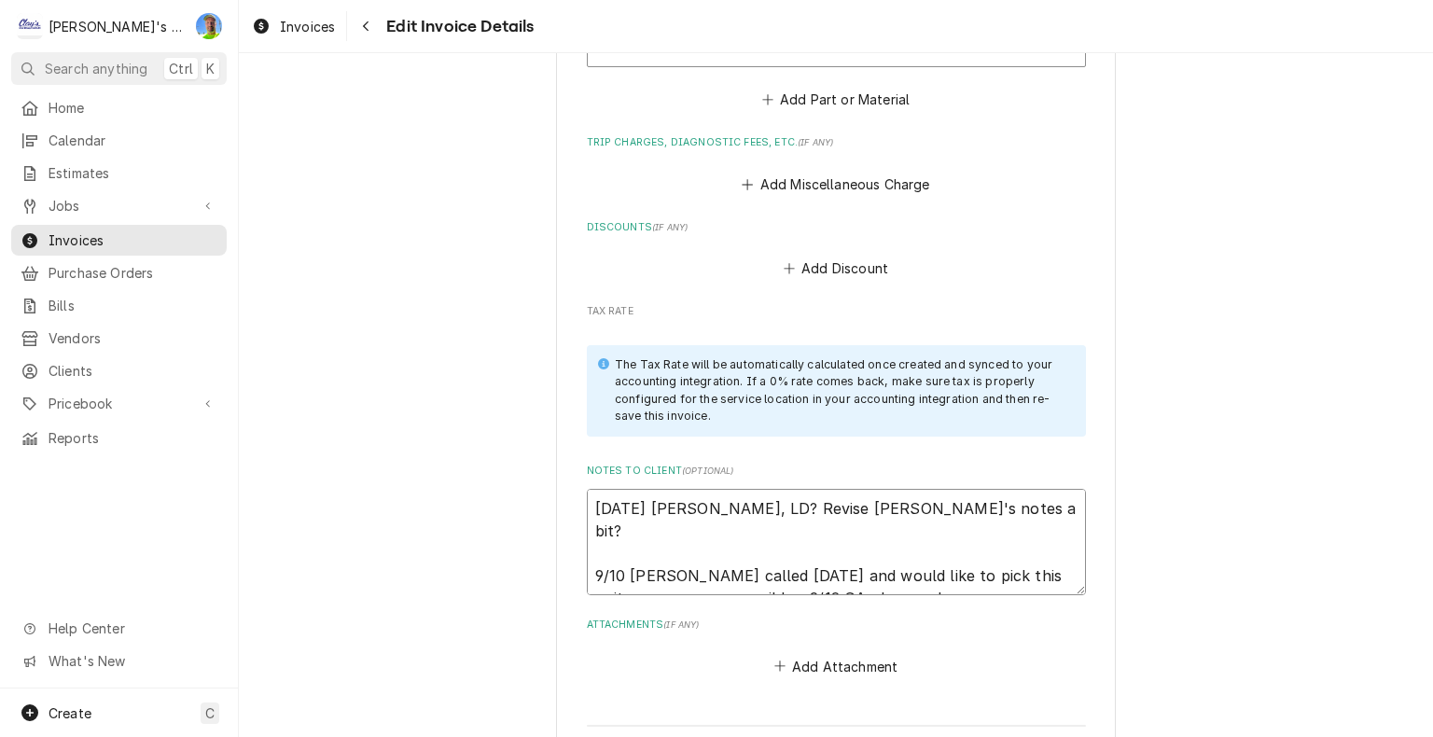
type textarea "9/10/2025 Sarah - Greg, LD? Revise Mikah's notes a bit? 9/10 Rick called today …"
type textarea "x"
type textarea "9/10/2025 Sarah - Greg, LD? Revise Mikah's notes a bit? 9/10 Rick called today …"
type textarea "x"
type textarea "9/10/2025 Sarah - Greg, LD? Revise Mikah's notes a bit? 9/10 Rick called today …"
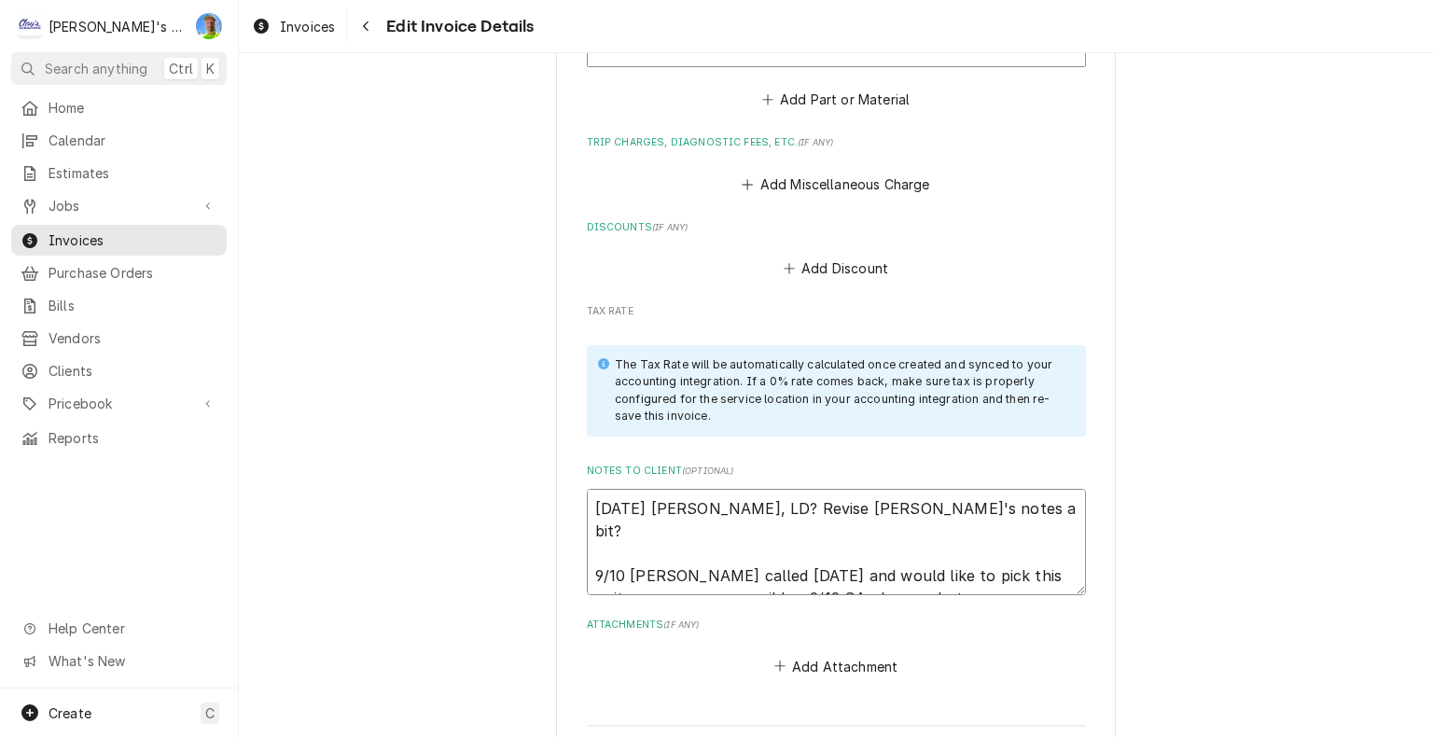
type textarea "x"
type textarea "9/10/2025 Sarah - Greg, LD? Revise Mikah's notes a bit? 9/10 Rick called today …"
type textarea "x"
type textarea "9/10/2025 Sarah - Greg, LD? Revise Mikah's notes a bit? 9/10 Rick called today …"
type textarea "x"
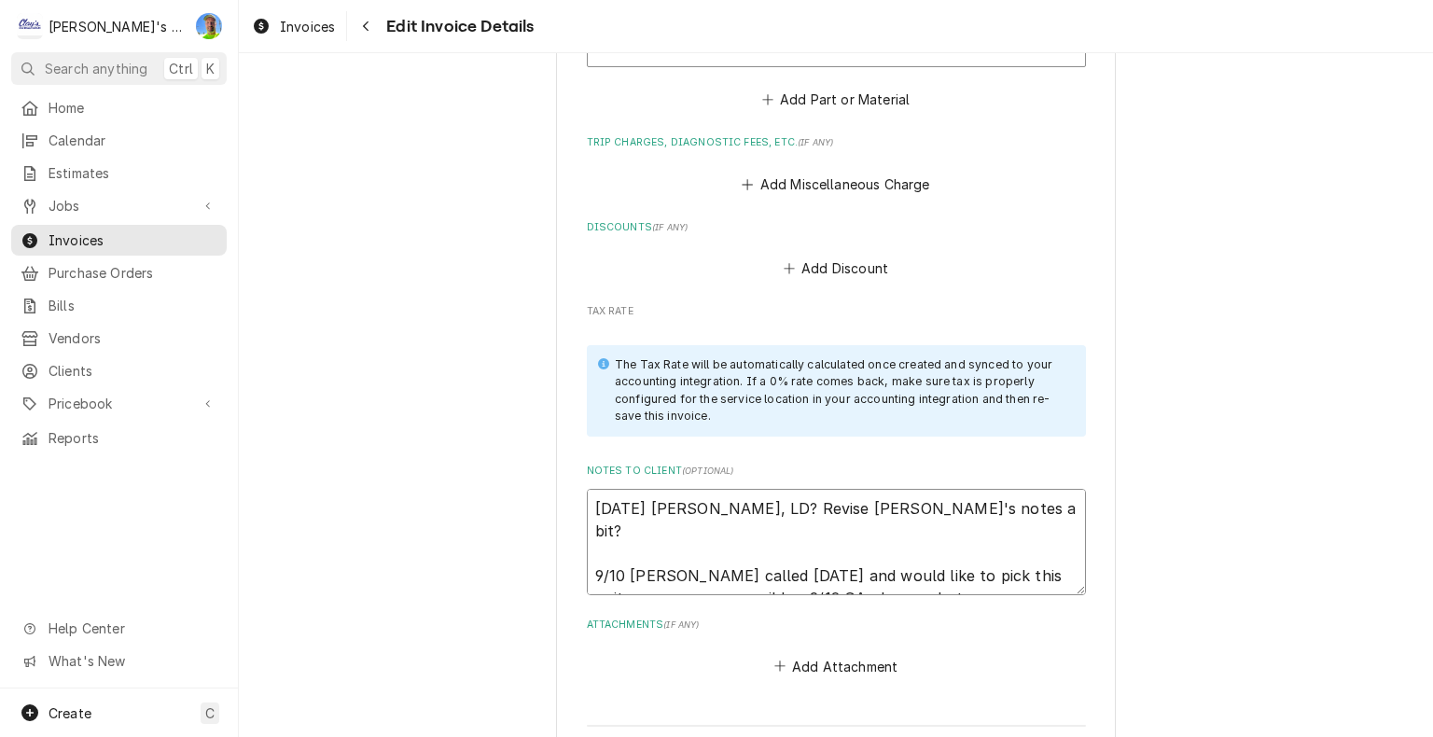
type textarea "9/10/2025 Sarah - Greg, LD? Revise Mikah's notes a bit? 9/10 Rick called today …"
type textarea "x"
type textarea "9/10/2025 Sarah - Greg, LD? Revise Mikah's notes a bit? 9/10 Rick called today …"
type textarea "x"
type textarea "9/10/2025 Sarah - Greg, LD? Revise Mikah's notes a bit? 9/10 Rick called today …"
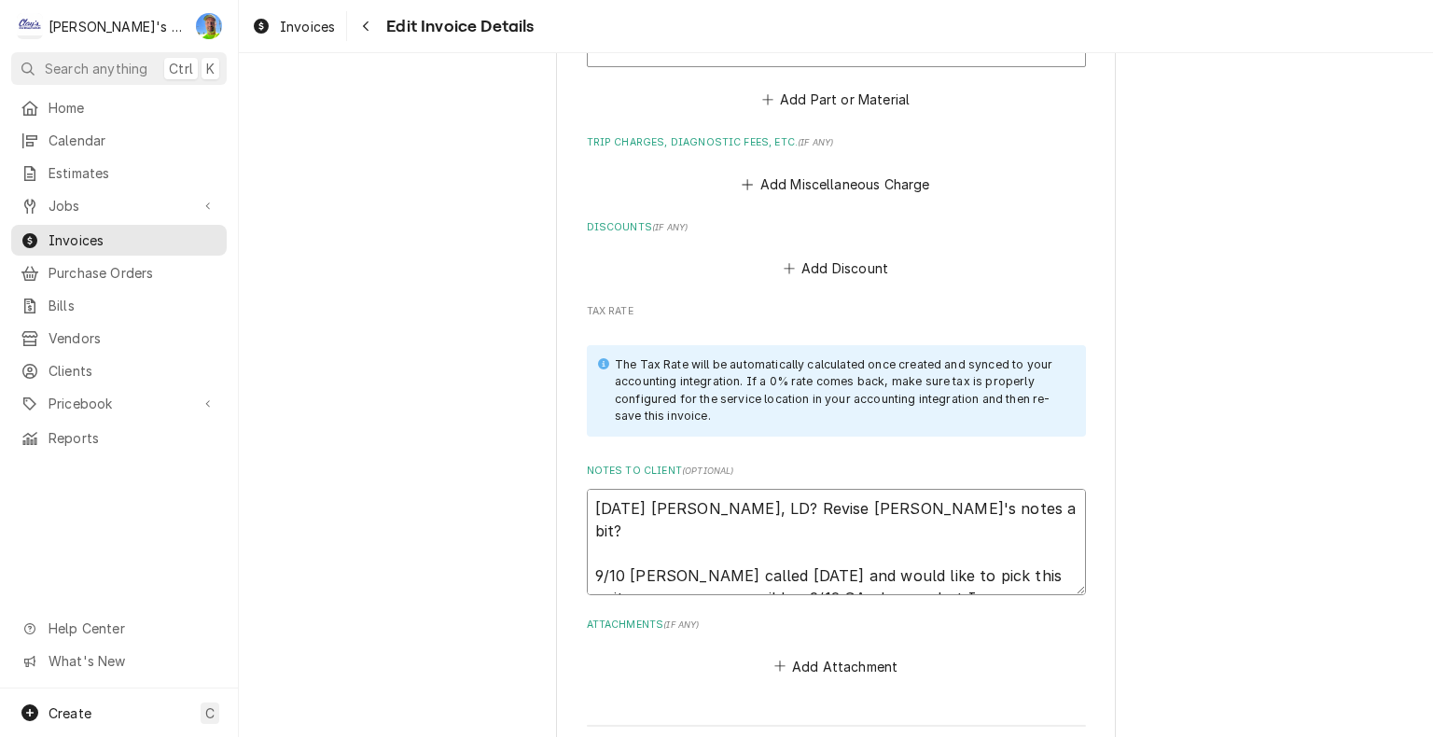
type textarea "x"
type textarea "9/10/2025 Sarah - Greg, LD? Revise Mikah's notes a bit? 9/10 Rick called today …"
type textarea "x"
type textarea "9/10/2025 Sarah - Greg, LD? Revise Mikah's notes a bit? 9/10 Rick called today …"
type textarea "x"
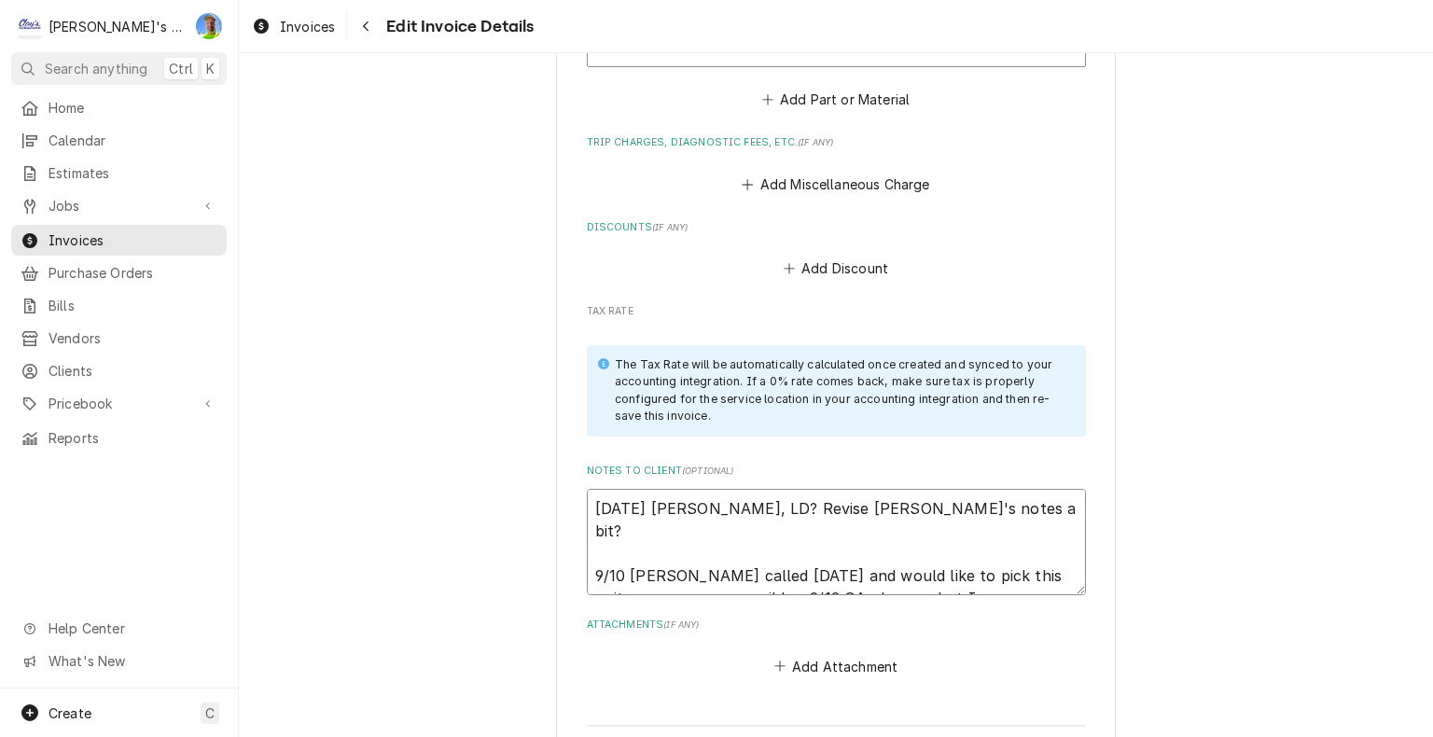
type textarea "9/10/2025 Sarah - Greg, LD? Revise Mikah's notes a bit? 9/10 Rick called today …"
type textarea "x"
type textarea "9/10/2025 Sarah - Greg, LD? Revise Mikah's notes a bit? 9/10 Rick called today …"
type textarea "x"
type textarea "9/10/2025 Sarah - Greg, LD? Revise Mikah's notes a bit? 9/10 Rick called today …"
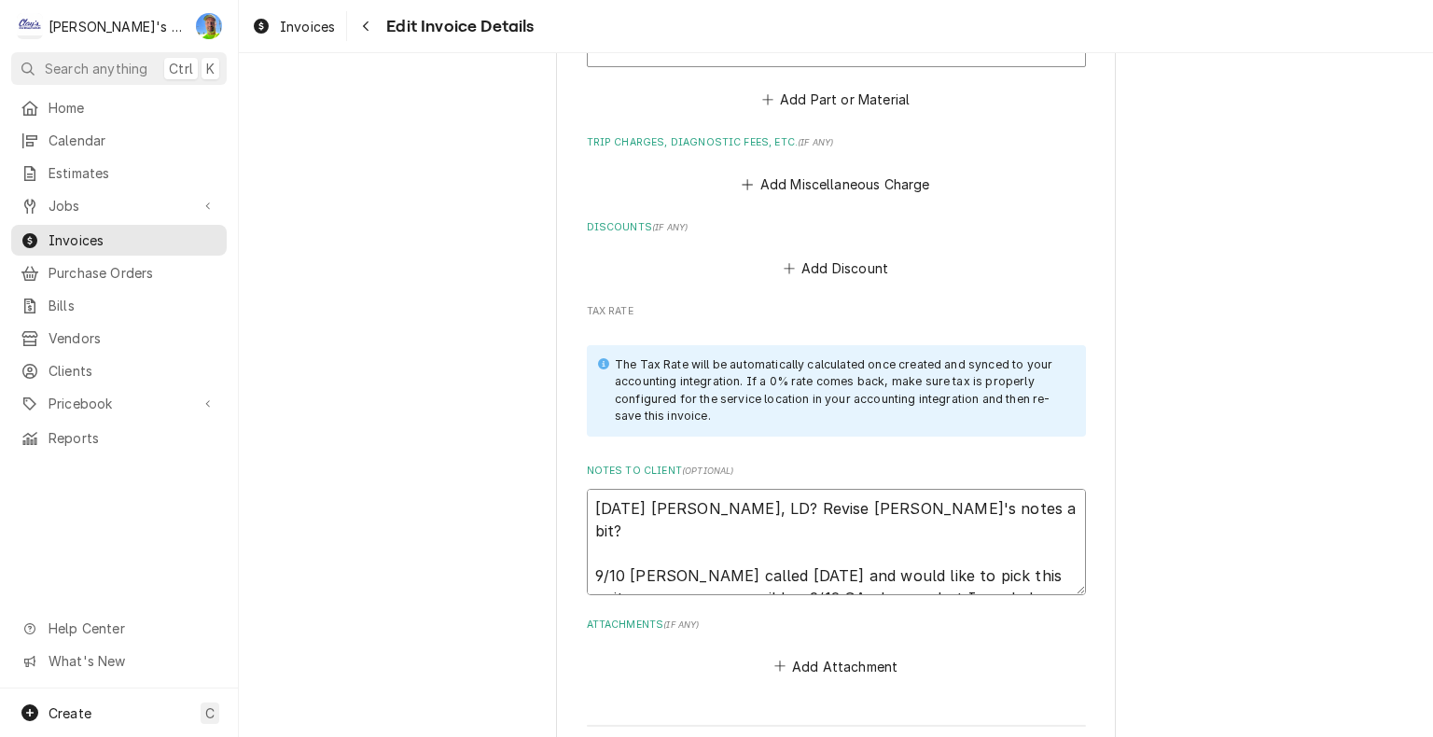
type textarea "x"
type textarea "9/10/2025 Sarah - Greg, LD? Revise Mikah's notes a bit? 9/10 Rick called today …"
type textarea "x"
type textarea "9/10/2025 Sarah - Greg, LD? Revise Mikah's notes a bit? 9/10 Rick called today …"
type textarea "x"
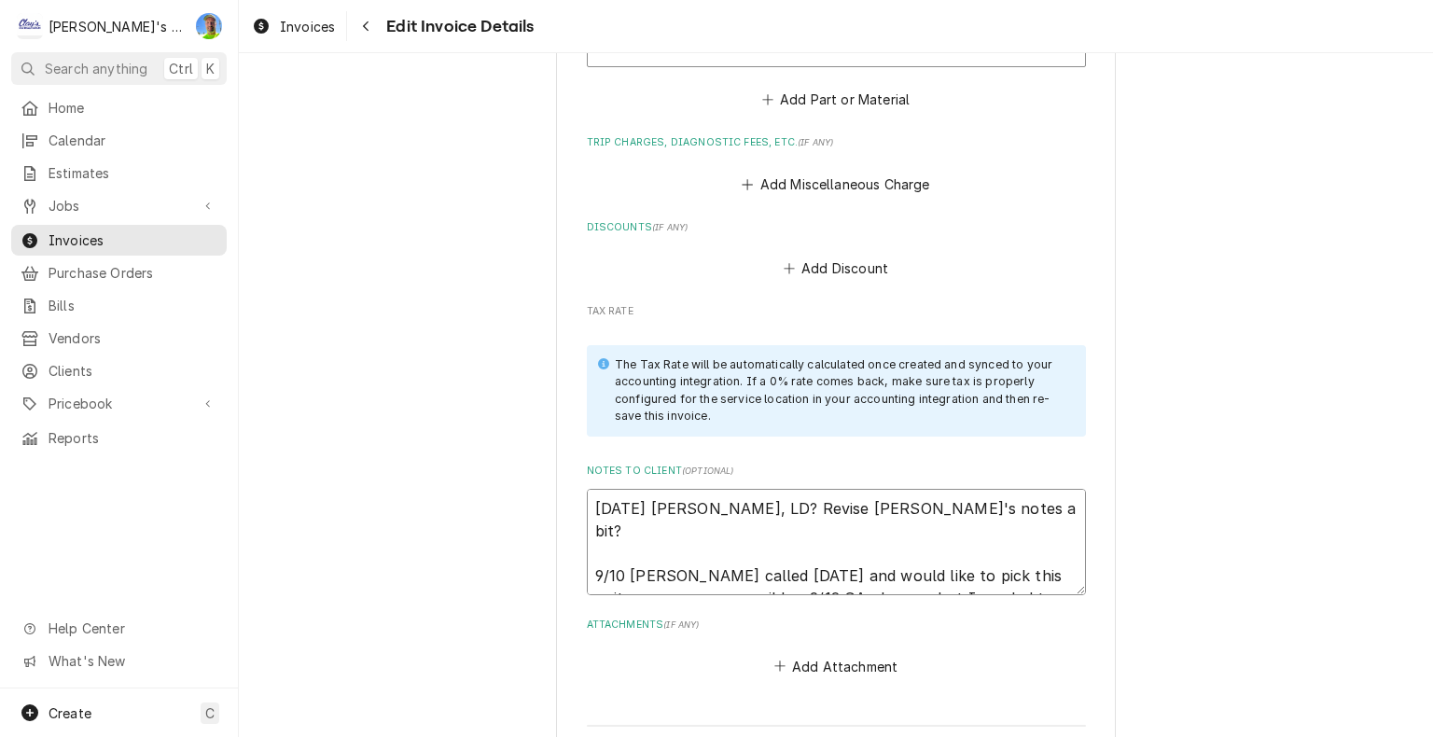
type textarea "9/10/2025 Sarah - Greg, LD? Revise Mikah's notes a bit? 9/10 Rick called today …"
type textarea "x"
type textarea "9/10/2025 Sarah - Greg, LD? Revise Mikah's notes a bit? 9/10 Rick called today …"
type textarea "x"
type textarea "9/10/2025 Sarah - Greg, LD? Revise Mikah's notes a bit? 9/10 Rick called today …"
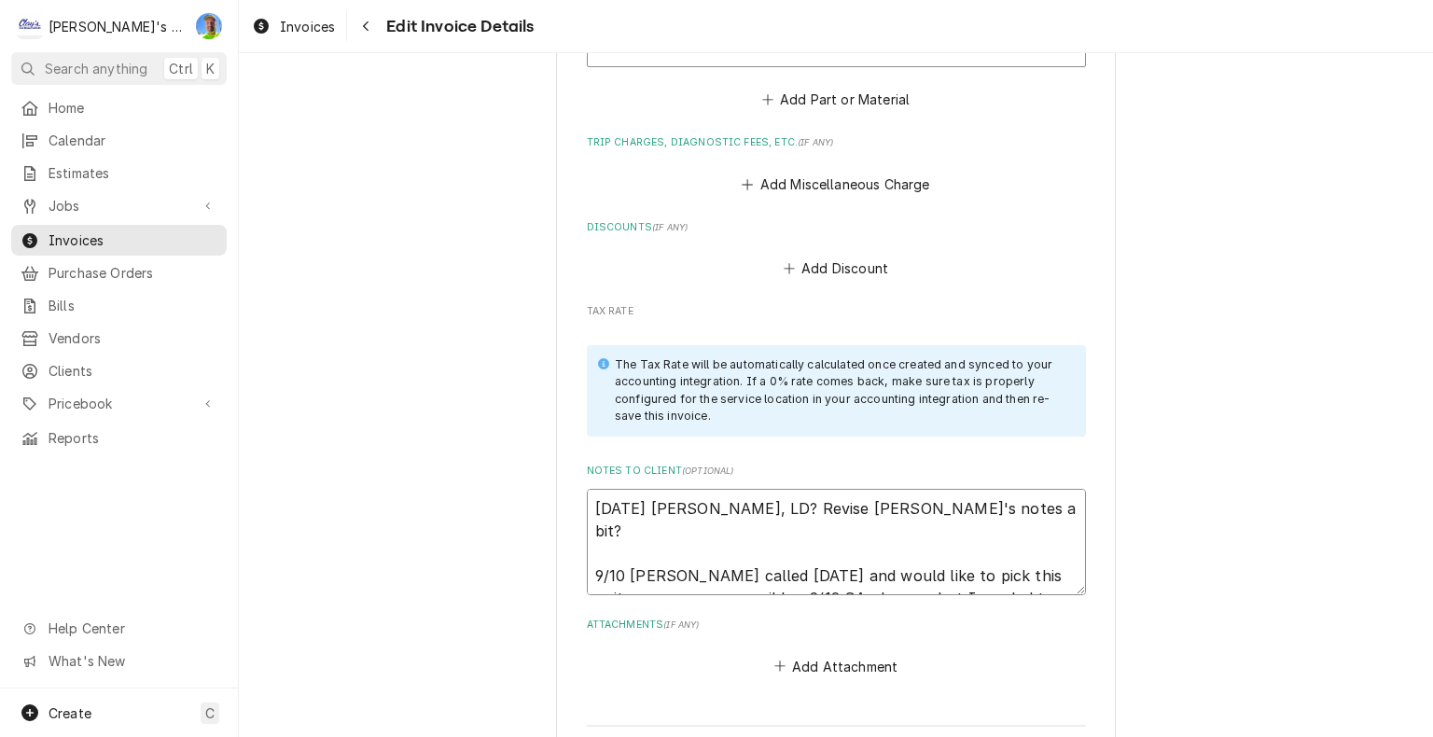
type textarea "x"
type textarea "9/10/2025 Sarah - Greg, LD? Revise Mikah's notes a bit? 9/10 Rick called today …"
type textarea "x"
type textarea "9/10/2025 Sarah - Greg, LD? Revise Mikah's notes a bit? 9/10 Rick called today …"
type textarea "x"
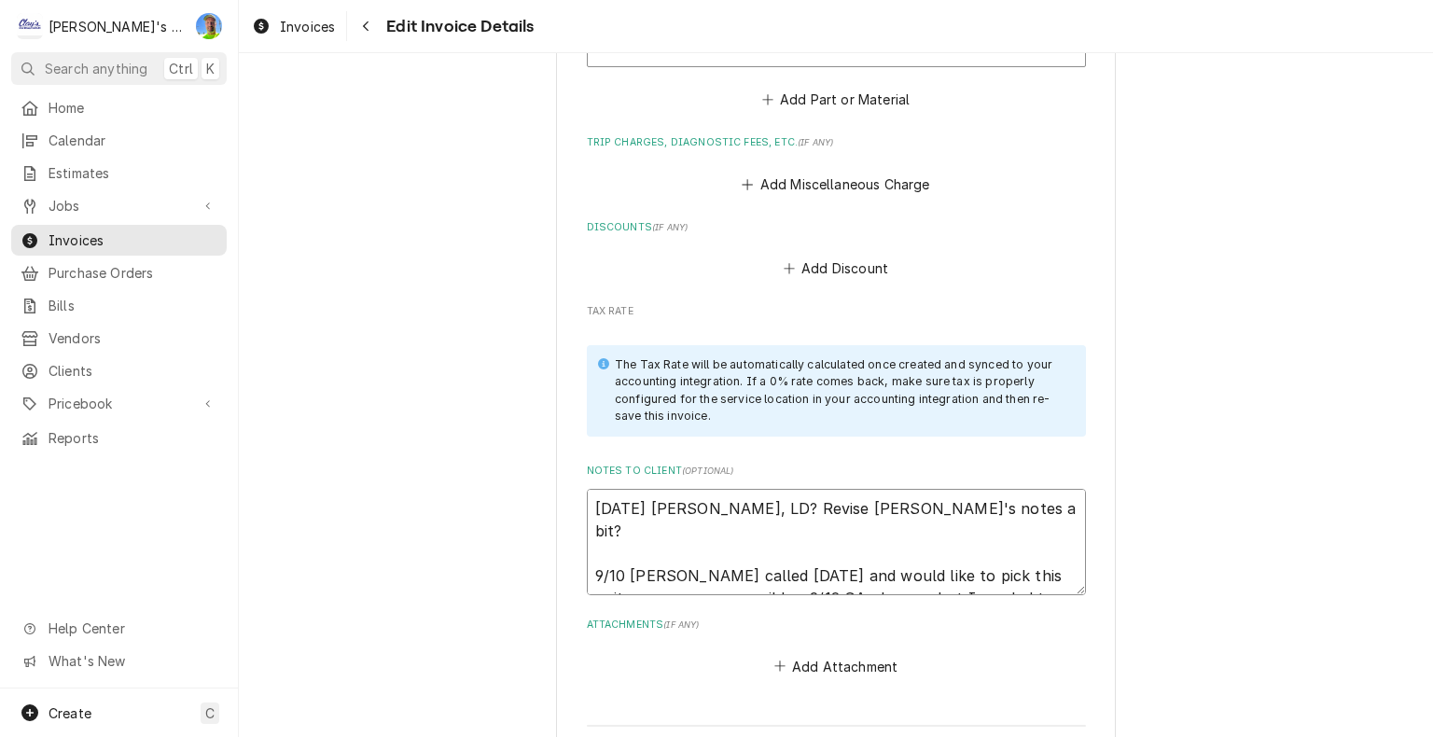
type textarea "9/10/2025 Sarah - Greg, LD? Revise Mikah's notes a bit? 9/10 Rick called today …"
type textarea "x"
type textarea "9/10/2025 Sarah - Greg, LD? Revise Mikah's notes a bit? 9/10 Rick called today …"
type textarea "x"
type textarea "9/10/2025 Sarah - Greg, LD? Revise Mikah's notes a bit? 9/10 Rick called today …"
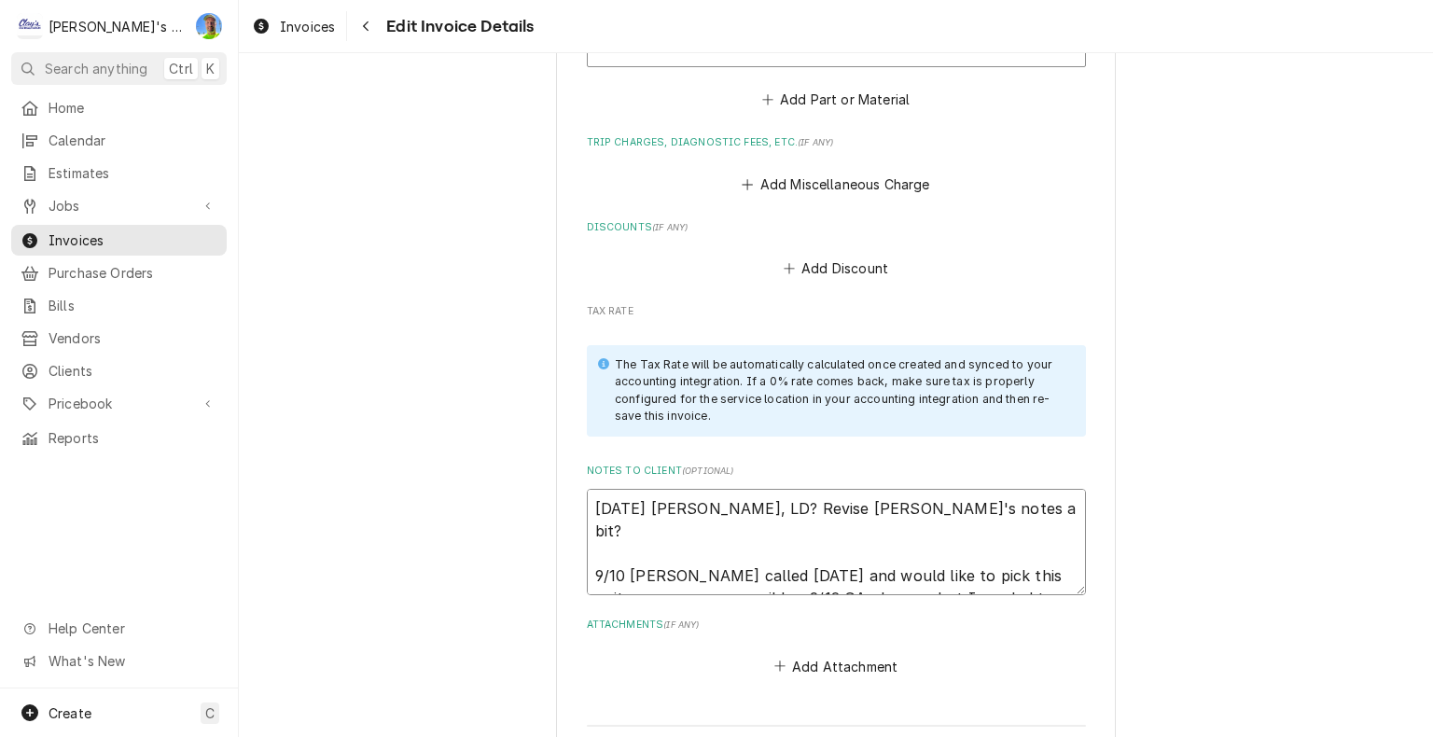
type textarea "x"
type textarea "9/10/2025 Sarah - Greg, LD? Revise Mikah's notes a bit? 9/10 Rick called today …"
type textarea "x"
type textarea "9/10/2025 Sarah - Greg, LD? Revise Mikah's notes a bit? 9/10 Rick called today …"
type textarea "x"
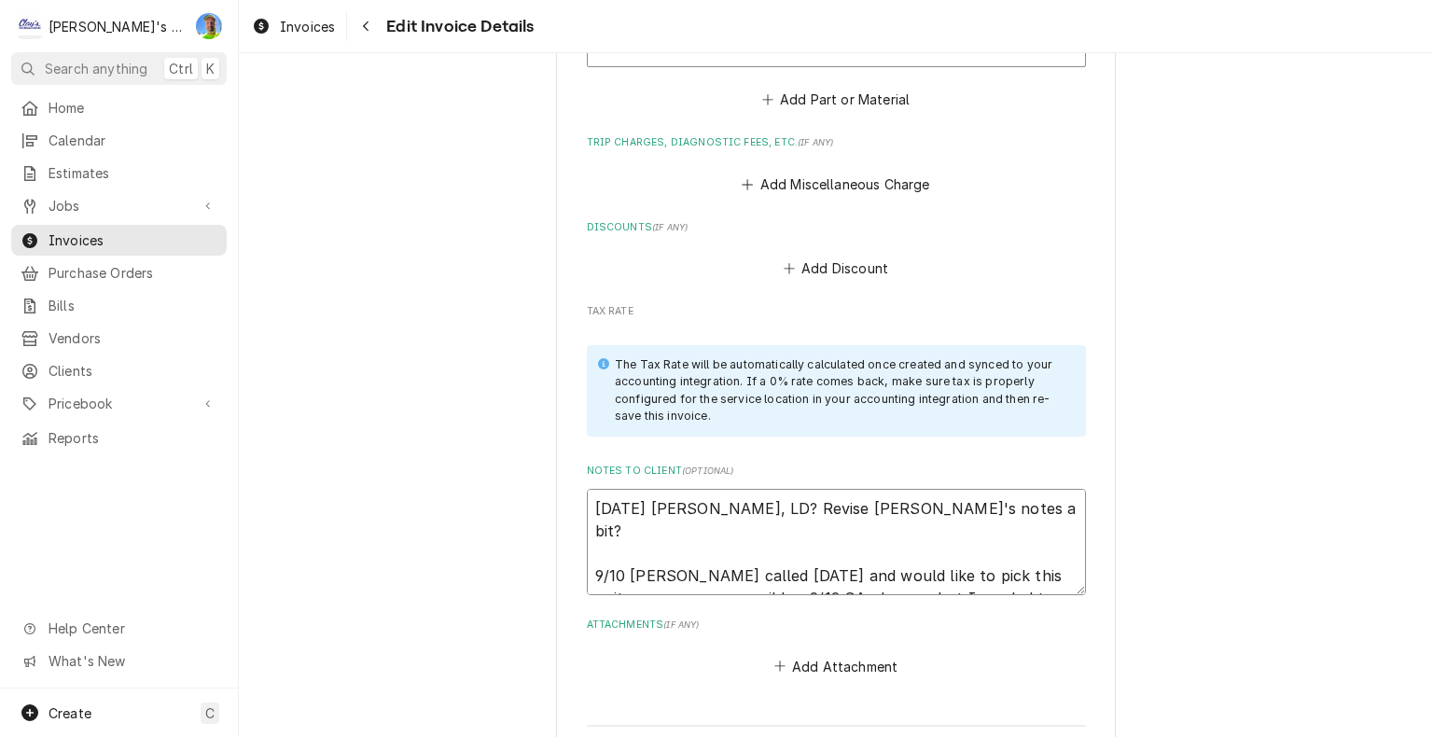
type textarea "9/10/2025 Sarah - Greg, LD? Revise Mikah's notes a bit? 9/10 Rick called today …"
type textarea "x"
type textarea "9/10/2025 Sarah - Greg, LD? Revise Mikah's notes a bit? 9/10 Rick called today …"
type textarea "x"
type textarea "9/10/2025 Sarah - Greg, LD? Revise Mikah's notes a bit? 9/10 Rick called today …"
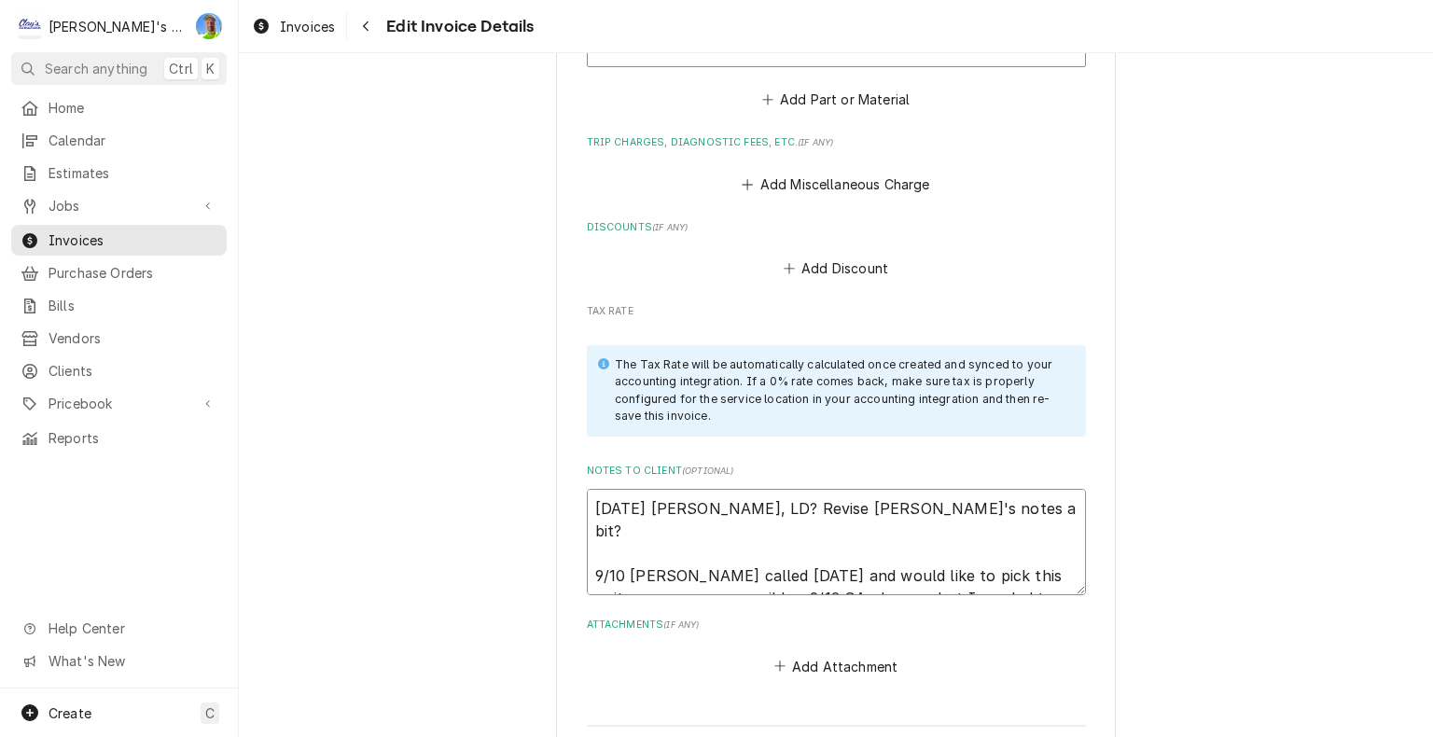
type textarea "x"
type textarea "9/10/2025 Sarah - Greg, LD? Revise Mikah's notes a bit? 9/10 Rick called today …"
type textarea "x"
type textarea "9/10/2025 Sarah - Greg, LD? Revise Mikah's notes a bit? 9/10 Rick called today …"
type textarea "x"
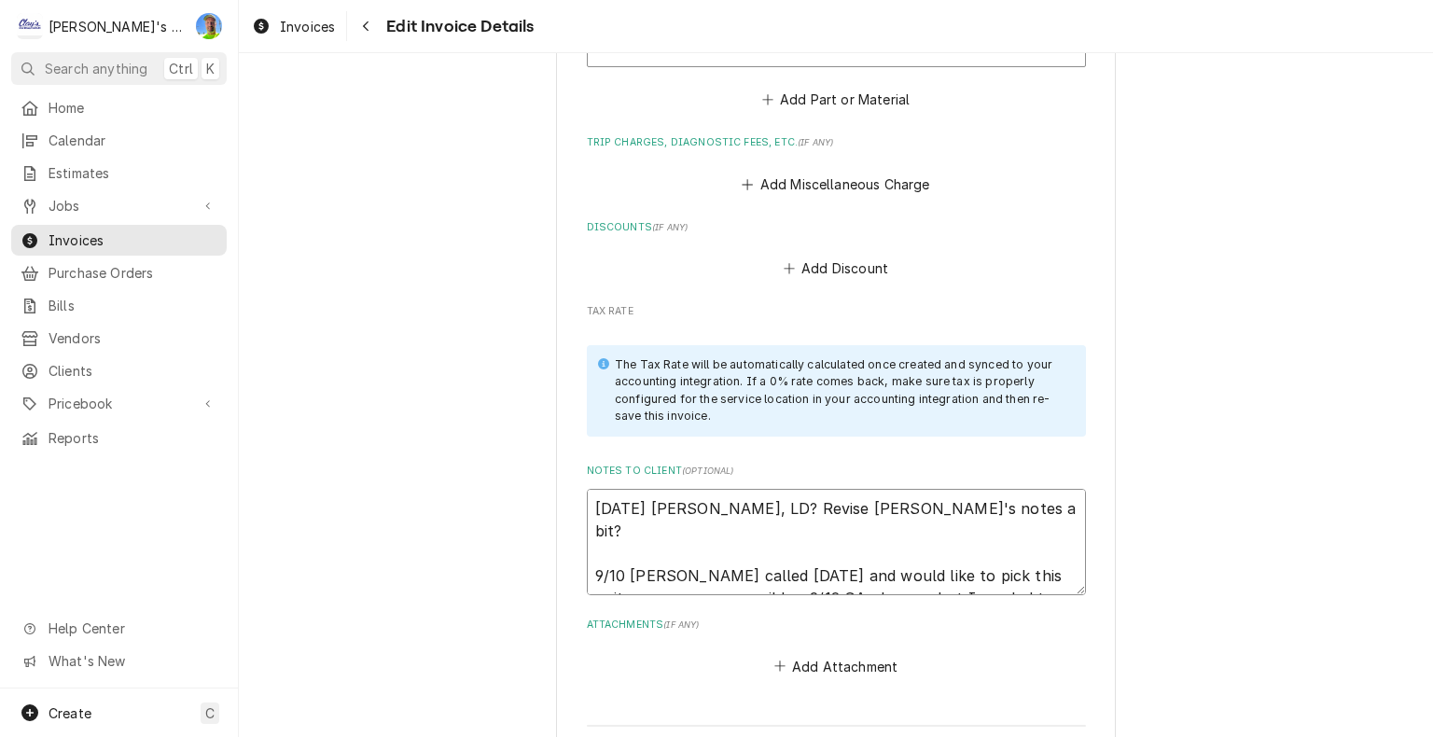
type textarea "9/10/2025 Sarah - Greg, LD? Revise Mikah's notes a bit? 9/10 Rick called today …"
type textarea "x"
type textarea "9/10/2025 Sarah - Greg, LD? Revise Mikah's notes a bit? 9/10 Rick called today …"
type textarea "x"
type textarea "9/10/2025 Sarah - Greg, LD? Revise Mikah's notes a bit? 9/10 Rick called today …"
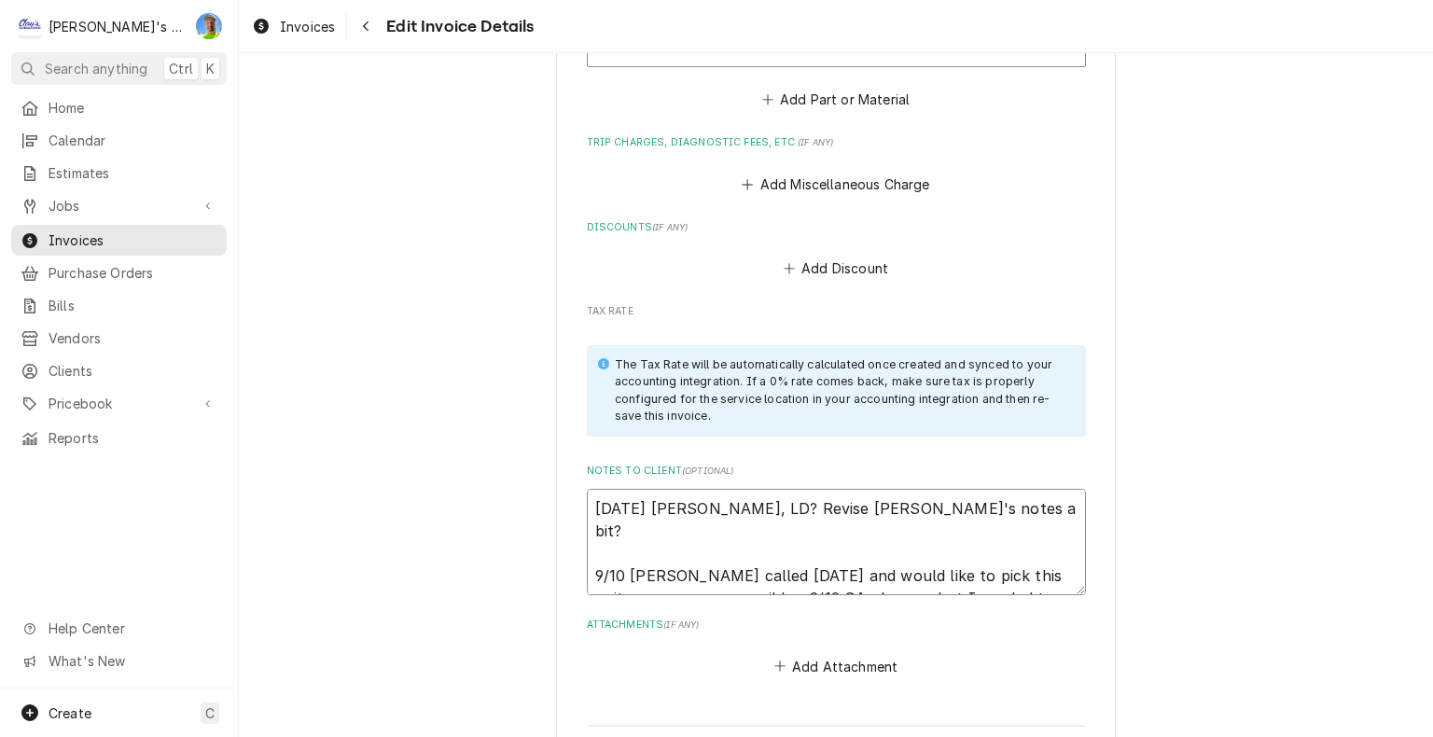
type textarea "x"
type textarea "9/10/2025 Sarah - Greg, LD? Revise Mikah's notes a bit? 9/10 Rick called today …"
type textarea "x"
type textarea "9/10/2025 Sarah - Greg, LD? Revise Mikah's notes a bit? 9/10 Rick called today …"
type textarea "x"
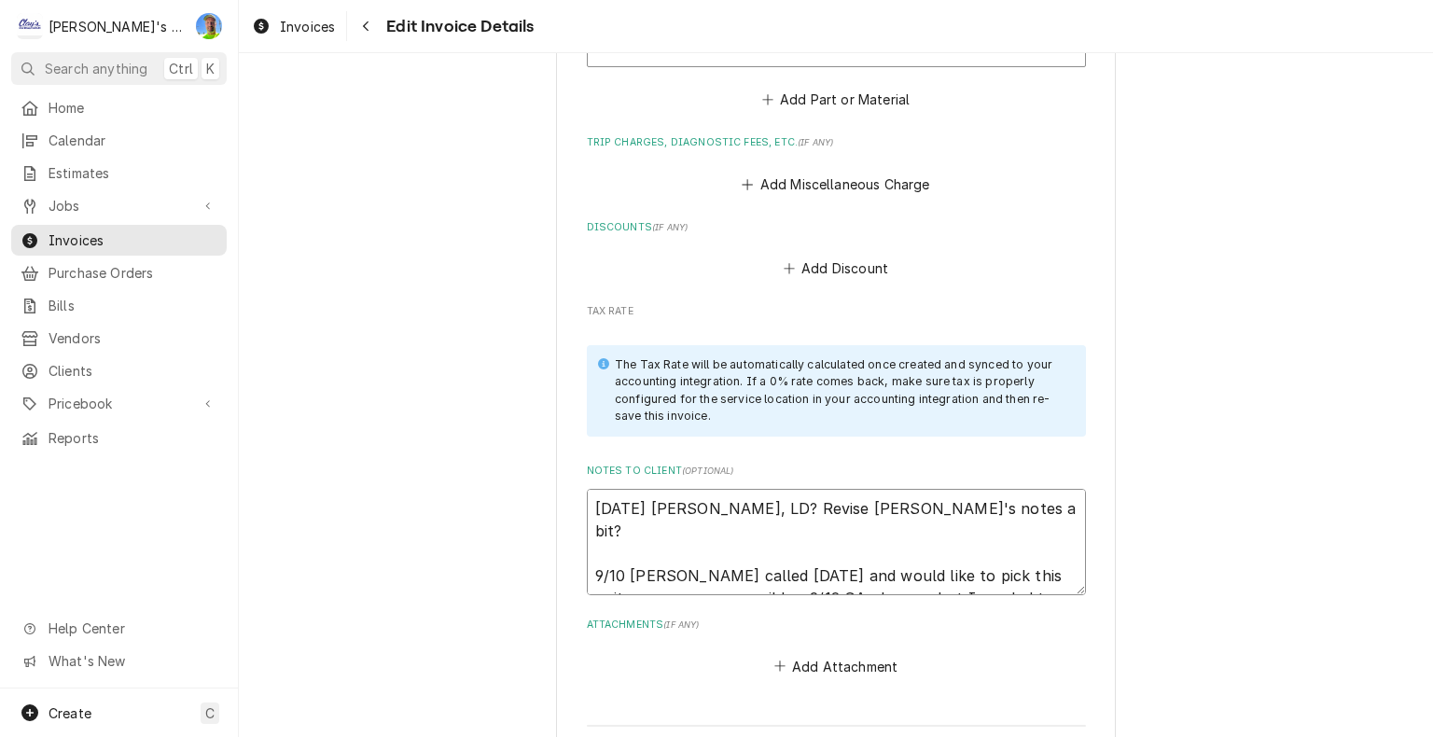
type textarea "9/10/2025 Sarah - Greg, LD? Revise Mikah's notes a bit? 9/10 Rick called today …"
type textarea "x"
type textarea "9/10/2025 Sarah - Greg, LD? Revise Mikah's notes a bit? 9/10 Rick called today …"
type textarea "x"
type textarea "9/10/2025 Sarah - Greg, LD? Revise Mikah's notes a bit? 9/10 Rick called today …"
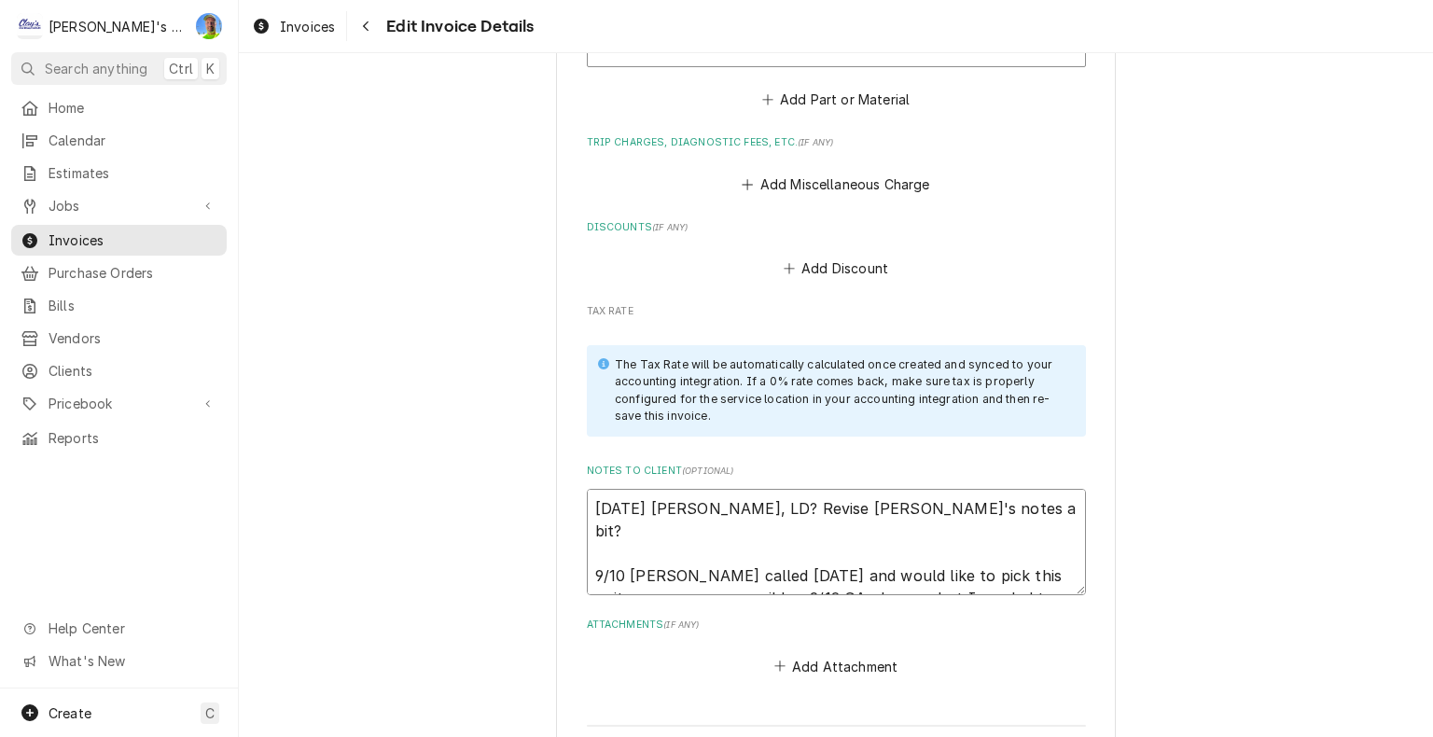
type textarea "x"
type textarea "9/10/2025 Sarah - Greg, LD? Revise Mikah's notes a bit? 9/10 Rick called today …"
type textarea "x"
type textarea "9/10/2025 Sarah - Greg, LD? Revise Mikah's notes a bit? 9/10 Rick called today …"
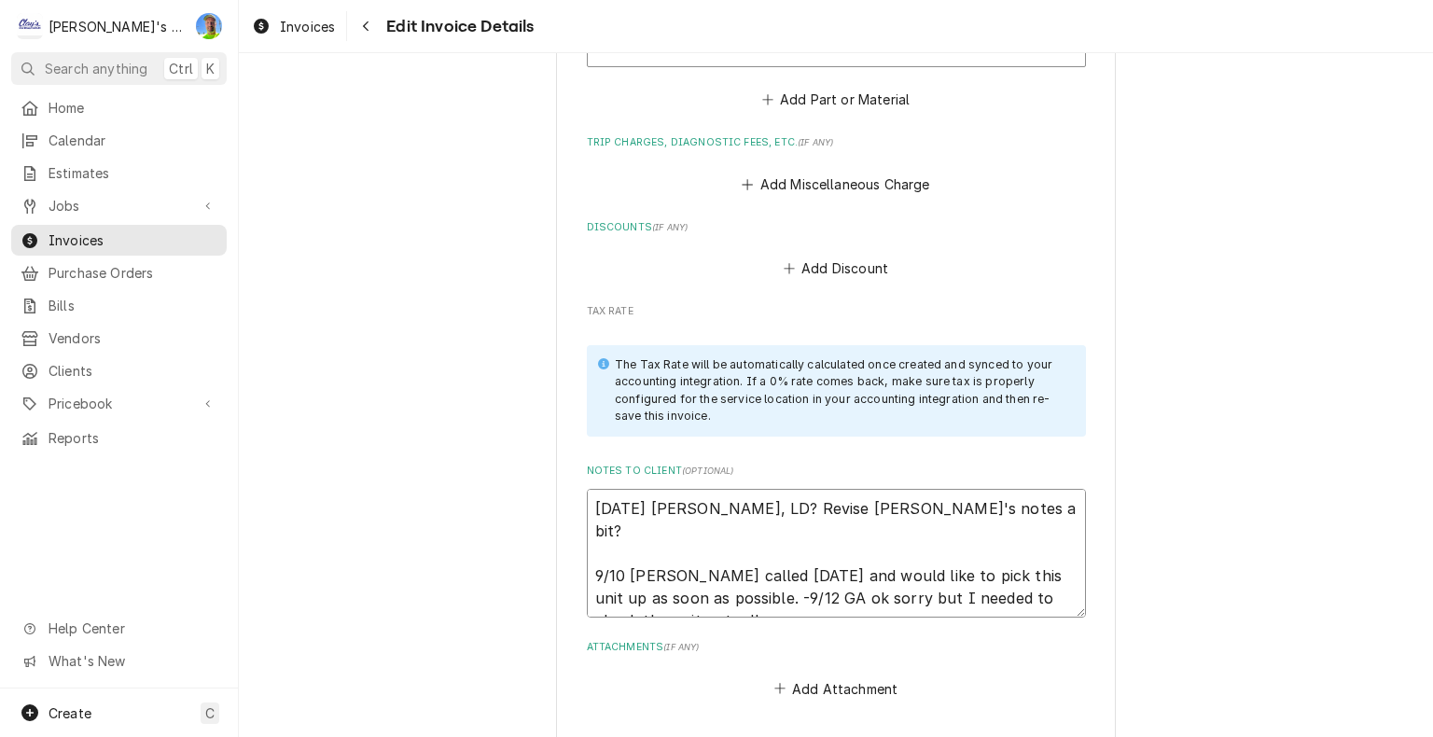
type textarea "x"
type textarea "9/10/2025 Sarah - Greg, LD? Revise Mikah's notes a bit? 9/10 Rick called today …"
type textarea "x"
type textarea "9/10/2025 Sarah - Greg, LD? Revise Mikah's notes a bit? 9/10 Rick called today …"
type textarea "x"
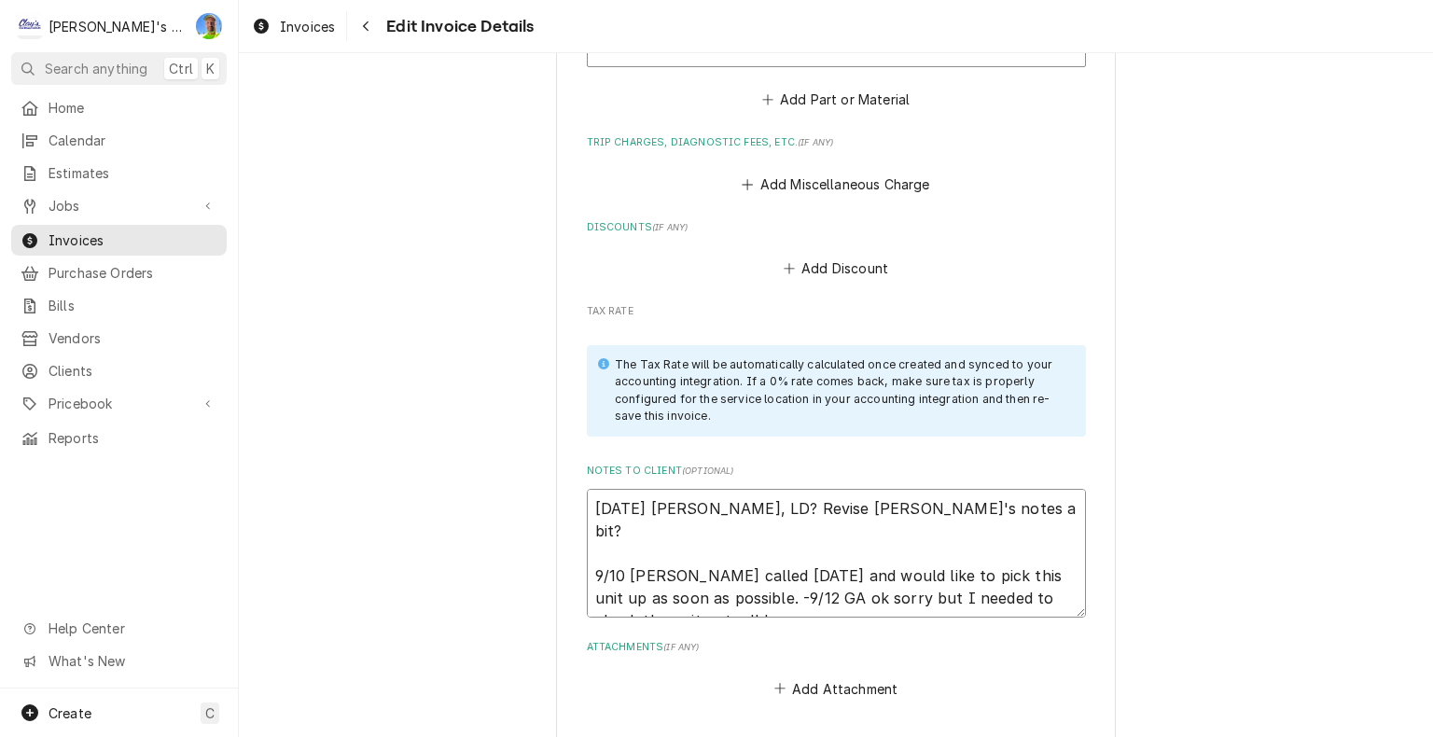
type textarea "9/10/2025 Sarah - Greg, LD? Revise Mikah's notes a bit? 9/10 Rick called today …"
type textarea "x"
type textarea "9/10/2025 Sarah - Greg, LD? Revise Mikah's notes a bit? 9/10 Rick called today …"
type textarea "x"
type textarea "9/10/2025 Sarah - Greg, LD? Revise Mikah's notes a bit? 9/10 Rick called today …"
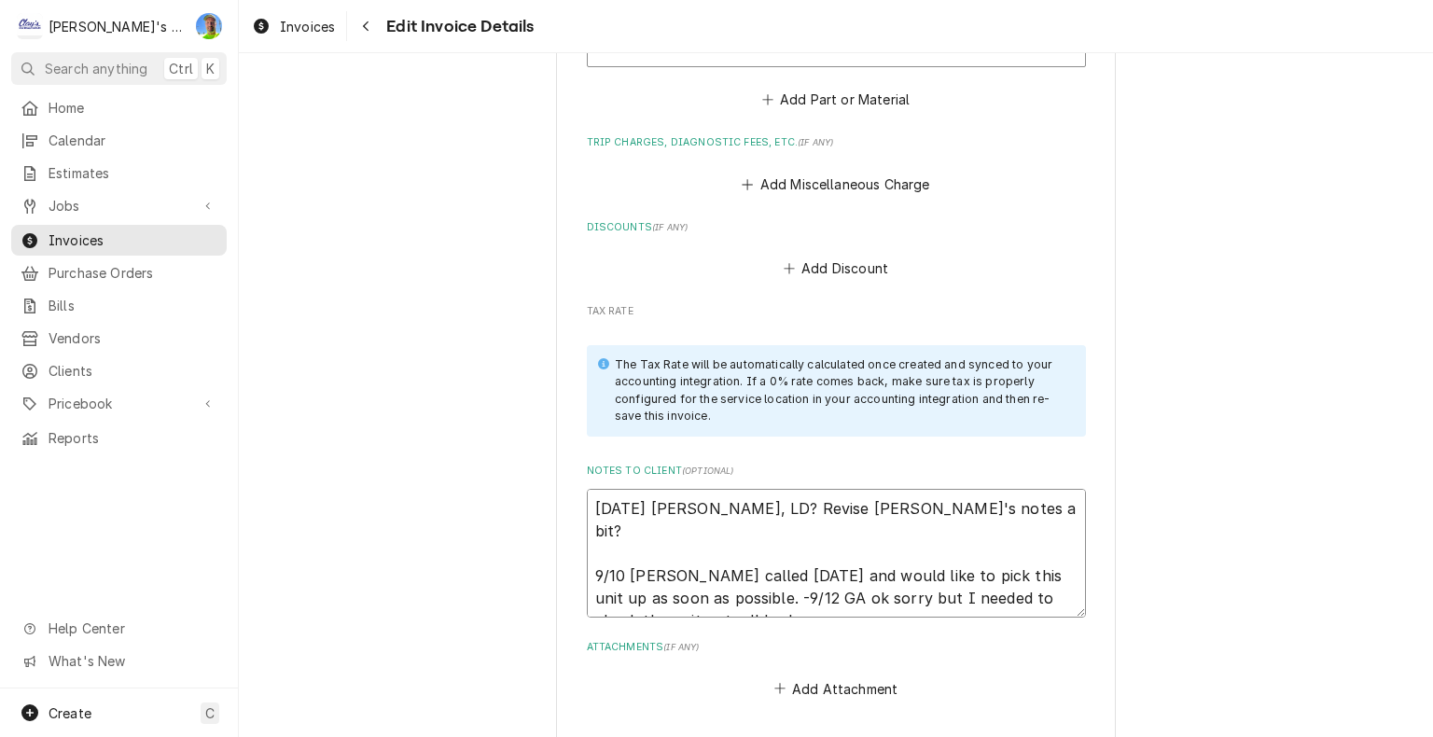
type textarea "x"
type textarea "9/10/2025 Sarah - Greg, LD? Revise Mikah's notes a bit? 9/10 Rick called today …"
type textarea "x"
type textarea "9/10/2025 Sarah - Greg, LD? Revise Mikah's notes a bit? 9/10 Rick called today …"
type textarea "x"
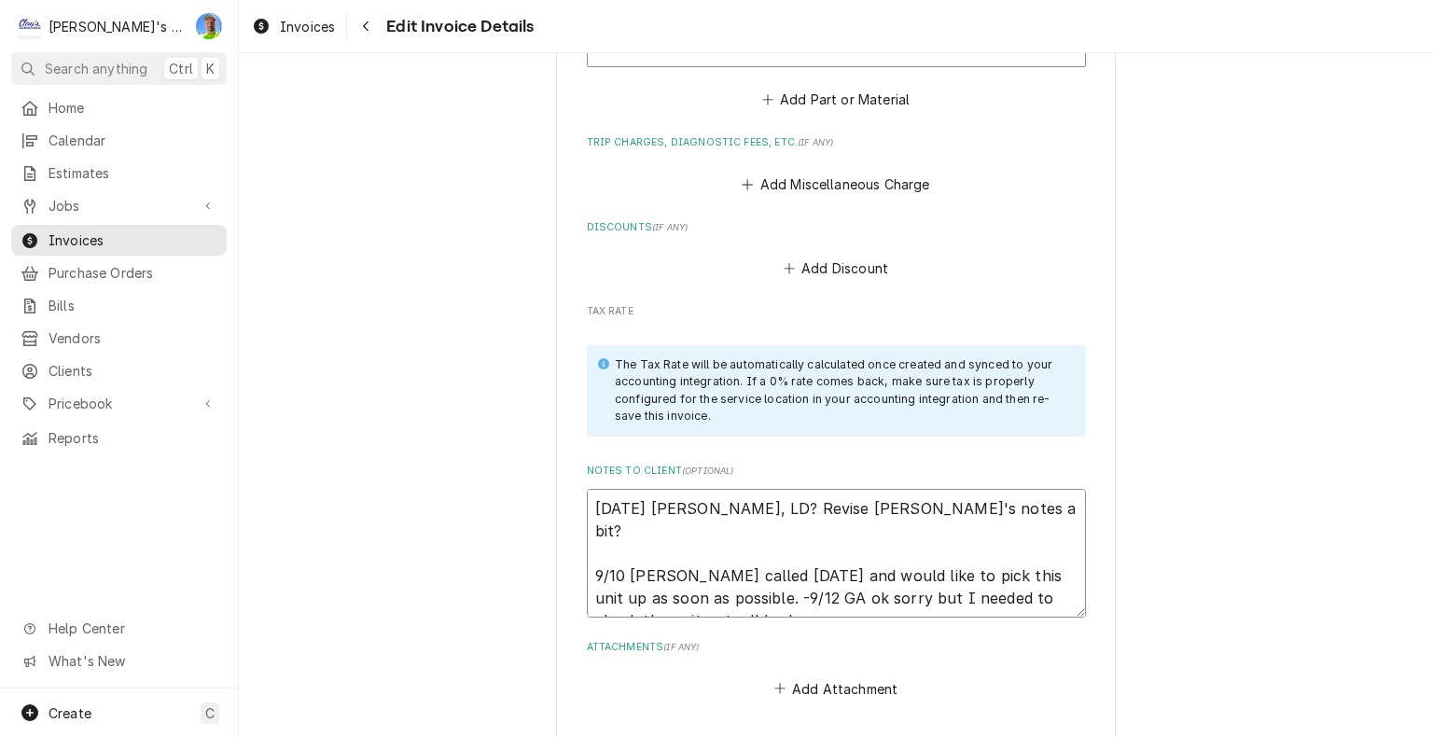
type textarea "9/10/2025 Sarah - Greg, LD? Revise Mikah's notes a bit? 9/10 Rick called today …"
type textarea "x"
type textarea "9/10/2025 Sarah - Greg, LD? Revise Mikah's notes a bit? 9/10 Rick called today …"
type textarea "x"
type textarea "9/10/2025 Sarah - Greg, LD? Revise Mikah's notes a bit? 9/10 Rick called today …"
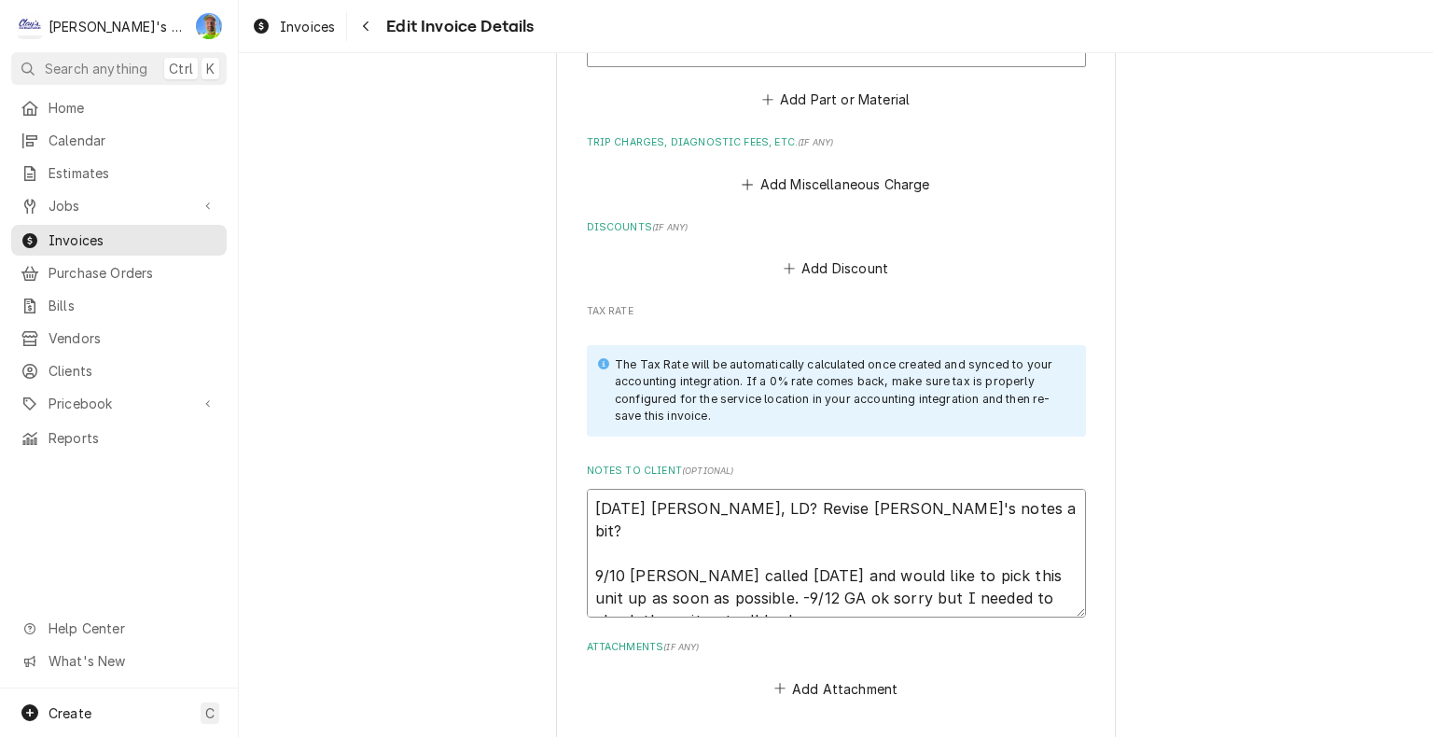
type textarea "x"
type textarea "9/10/2025 Sarah - Greg, LD? Revise Mikah's notes a bit? 9/10 Rick called today …"
type textarea "x"
type textarea "9/10/2025 Sarah - Greg, LD? Revise Mikah's notes a bit? 9/10 Rick called today …"
type textarea "x"
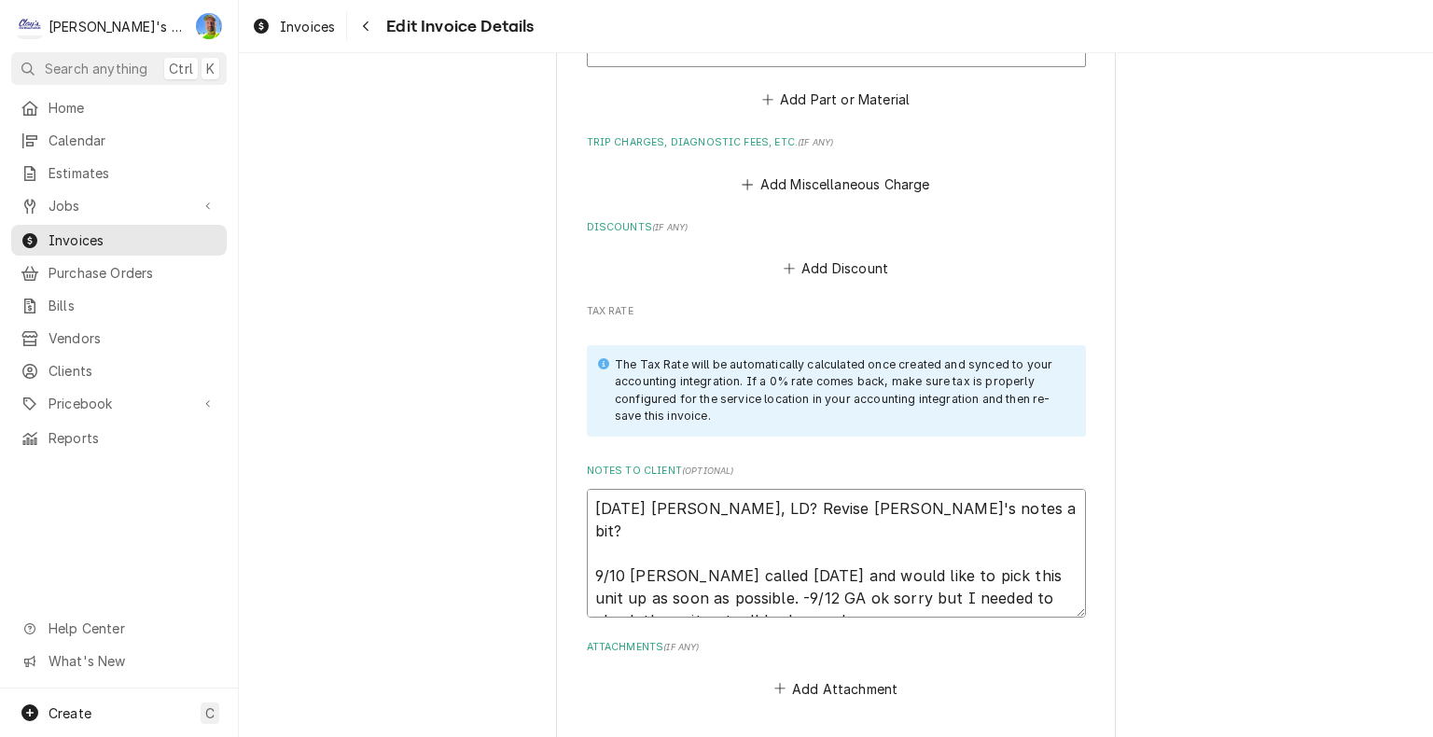
type textarea "9/10/2025 Sarah - Greg, LD? Revise Mikah's notes a bit? 9/10 Rick called today …"
type textarea "x"
type textarea "9/10/2025 Sarah - Greg, LD? Revise Mikah's notes a bit? 9/10 Rick called today …"
type textarea "x"
type textarea "9/10/2025 Sarah - Greg, LD? Revise Mikah's notes a bit? 9/10 Rick called today …"
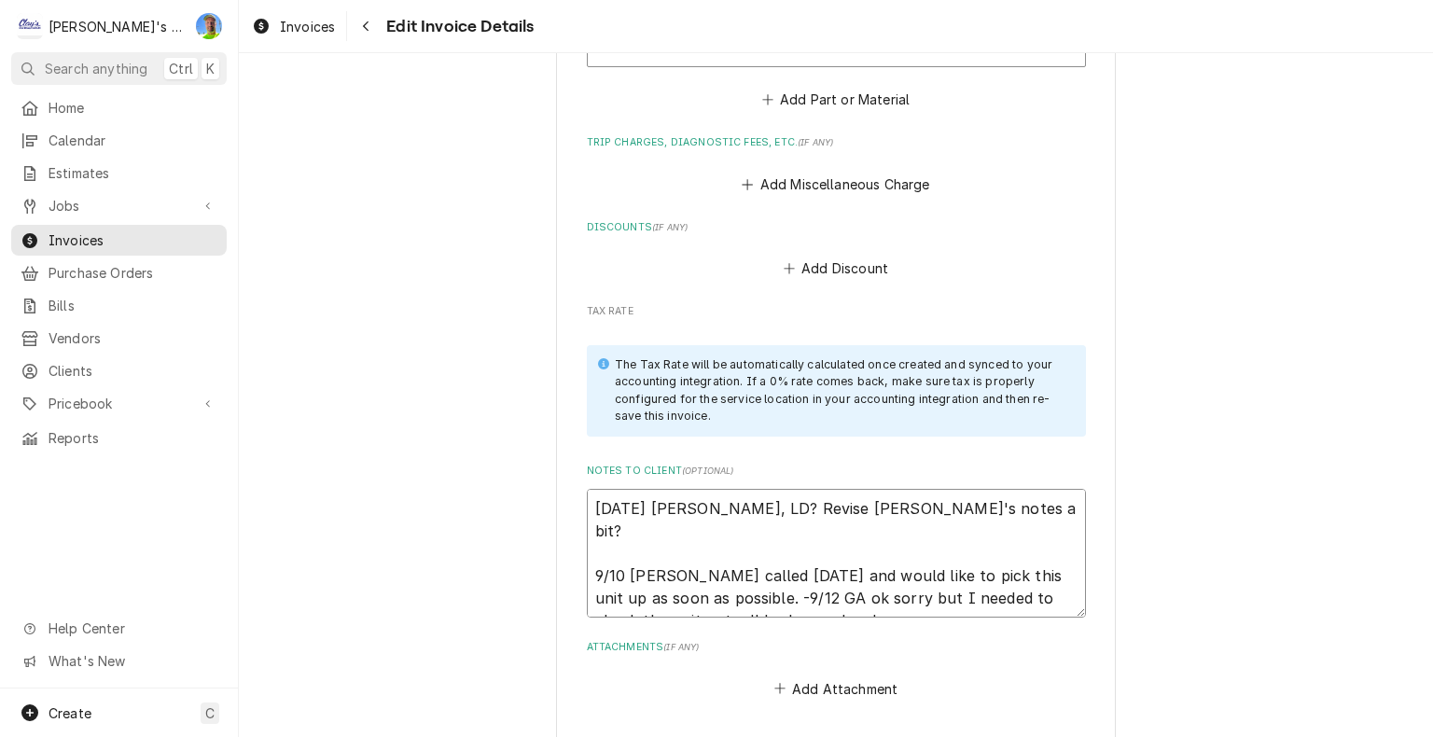
type textarea "x"
type textarea "9/10/2025 Sarah - Greg, LD? Revise Mikah's notes a bit? 9/10 Rick called today …"
type textarea "x"
type textarea "9/10/2025 Sarah - Greg, LD? Revise Mikah's notes a bit? 9/10 Rick called today …"
type textarea "x"
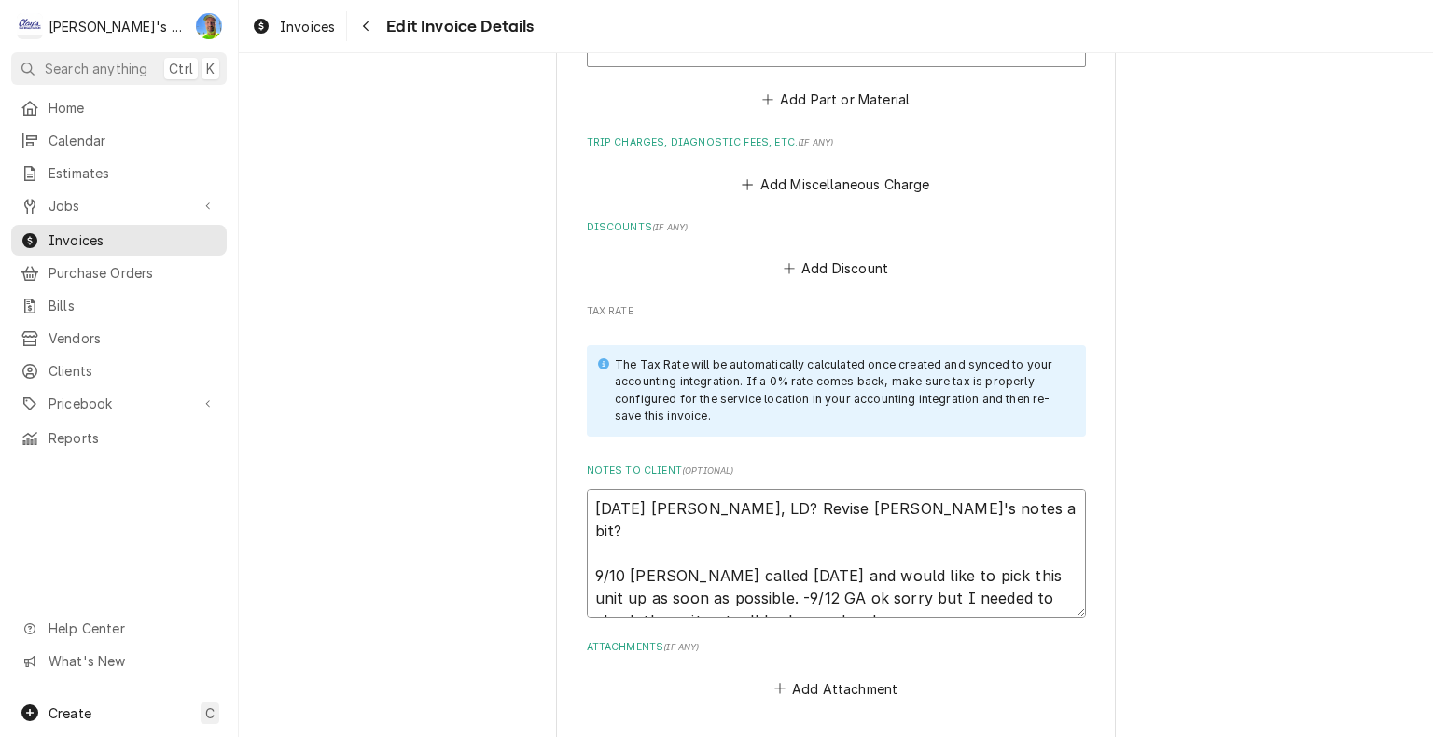
type textarea "9/10/2025 Sarah - Greg, LD? Revise Mikah's notes a bit? 9/10 Rick called today …"
type textarea "x"
type textarea "9/10/2025 Sarah - Greg, LD? Revise Mikah's notes a bit? 9/10 Rick called today …"
type textarea "x"
type textarea "9/10/2025 Sarah - Greg, LD? Revise Mikah's notes a bit? 9/10 Rick called today …"
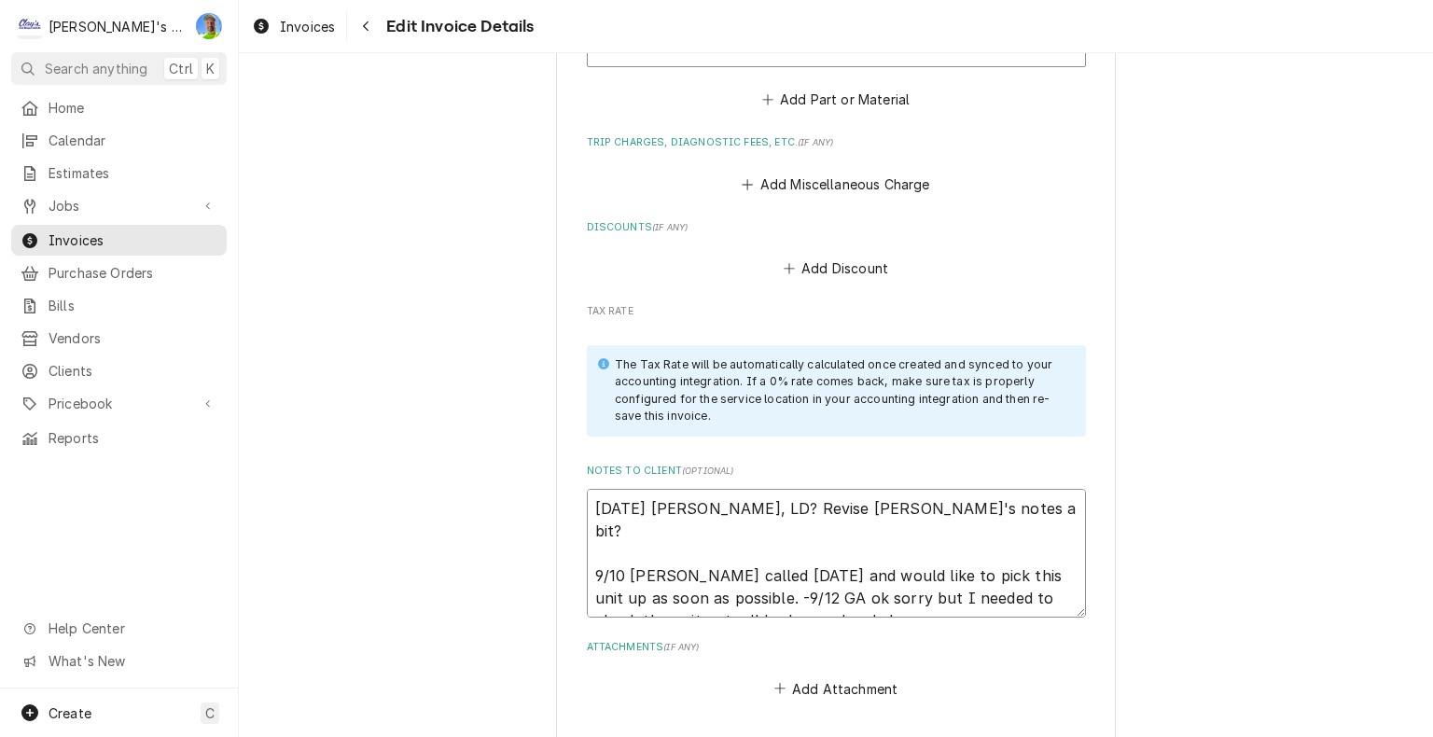
type textarea "x"
type textarea "9/10/2025 Sarah - Greg, LD? Revise Mikah's notes a bit? 9/10 Rick called today …"
type textarea "x"
type textarea "9/10/2025 Sarah - Greg, LD? Revise Mikah's notes a bit? 9/10 Rick called today …"
type textarea "x"
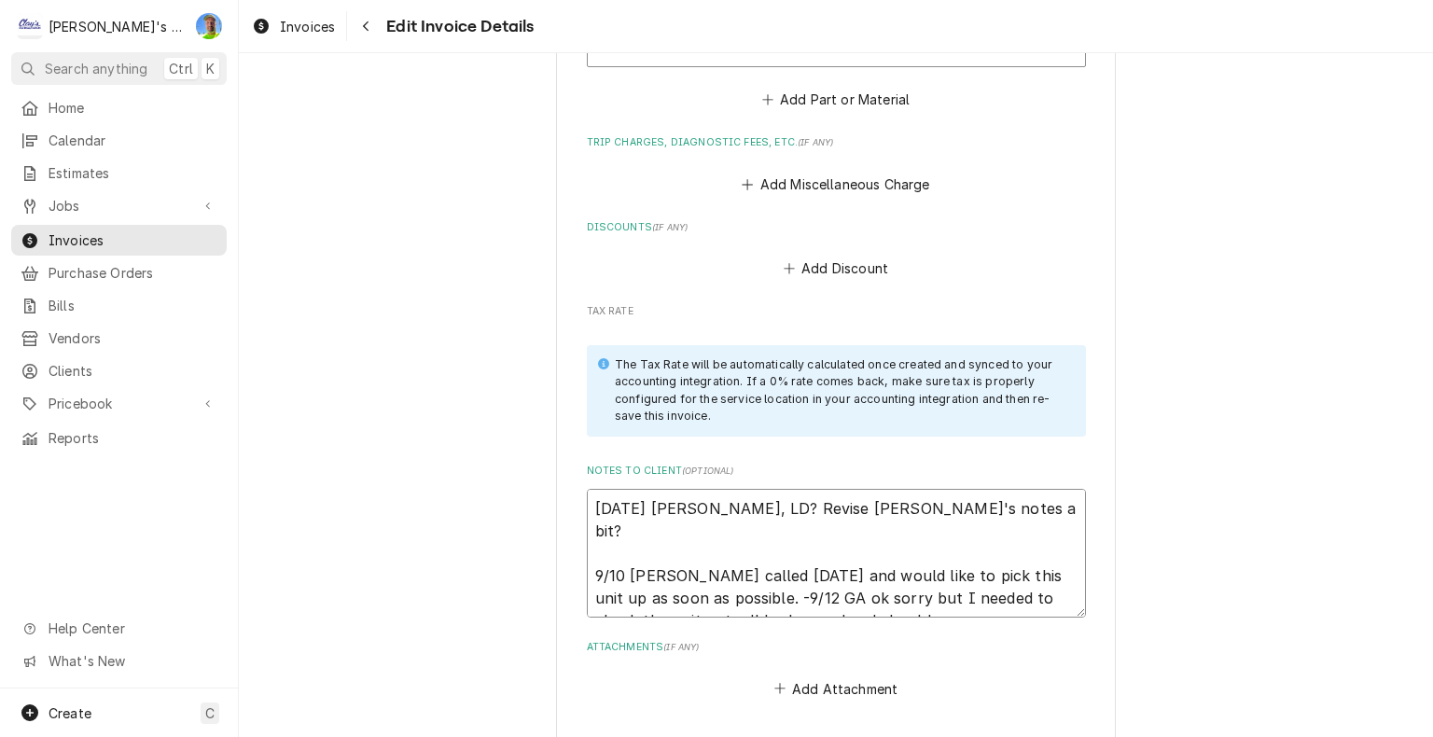
type textarea "9/10/2025 Sarah - Greg, LD? Revise Mikah's notes a bit? 9/10 Rick called today …"
type textarea "x"
type textarea "9/10/2025 Sarah - Greg, LD? Revise Mikah's notes a bit? 9/10 Rick called today …"
type textarea "x"
type textarea "9/10/2025 Sarah - Greg, LD? Revise Mikah's notes a bit? 9/10 Rick called today …"
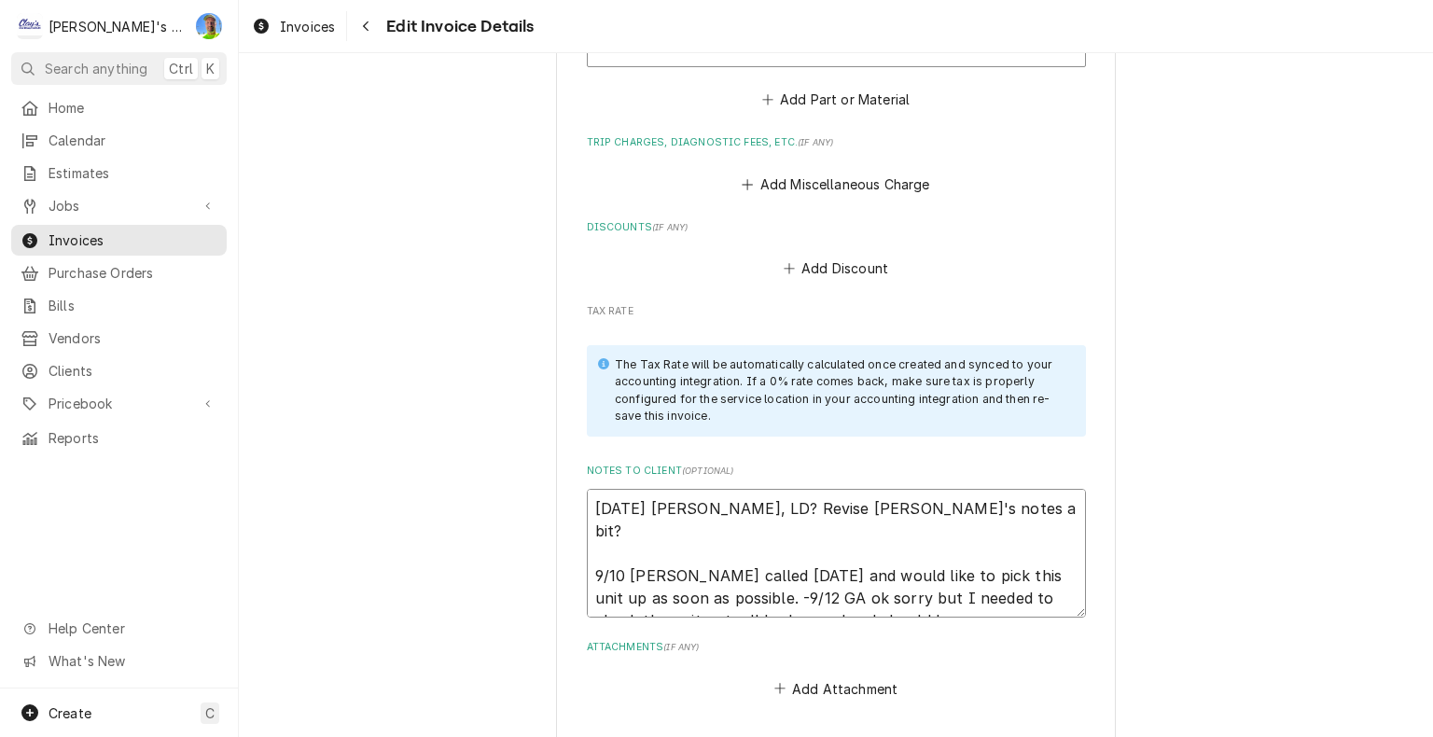
type textarea "x"
type textarea "9/10/2025 Sarah - Greg, LD? Revise Mikah's notes a bit? 9/10 Rick called today …"
type textarea "x"
type textarea "9/10/2025 Sarah - Greg, LD? Revise Mikah's notes a bit? 9/10 Rick called today …"
type textarea "x"
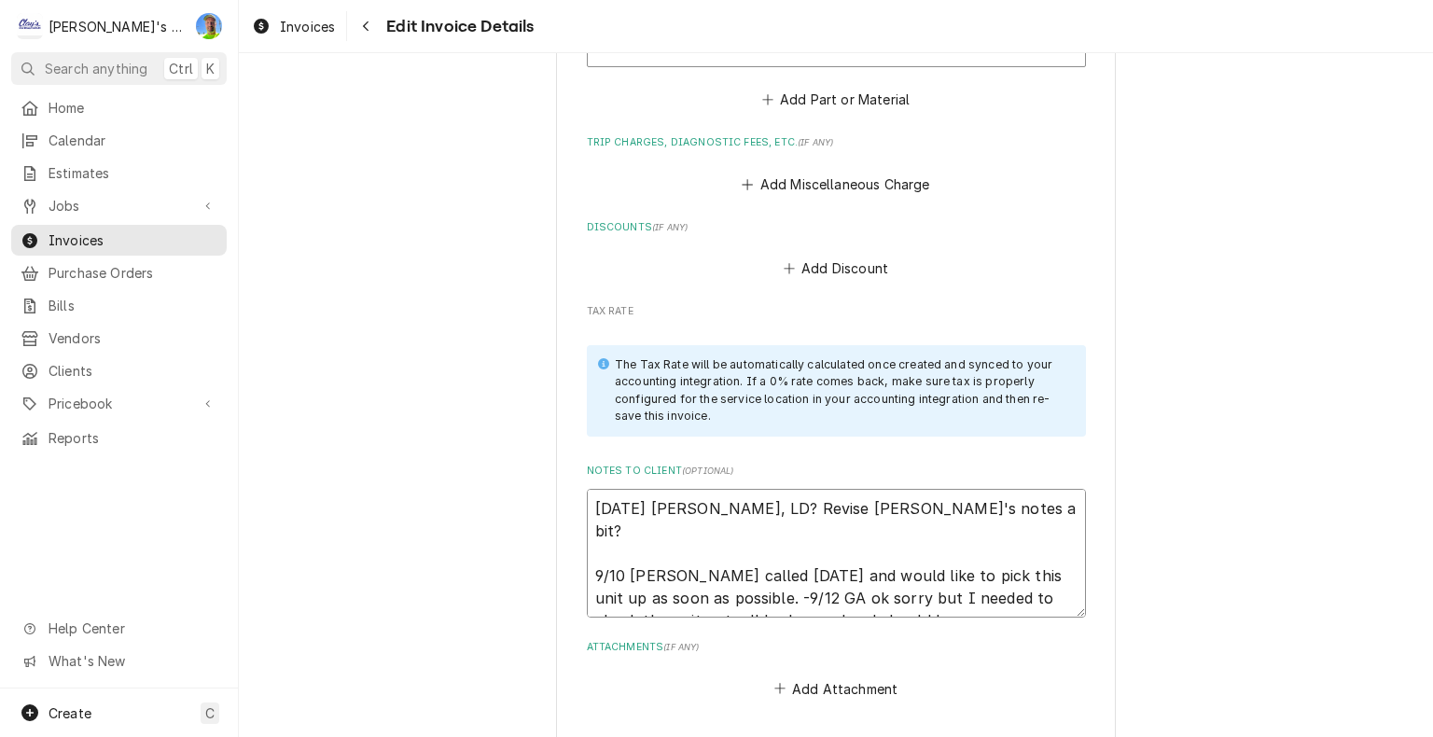
type textarea "9/10/2025 Sarah - Greg, LD? Revise Mikah's notes a bit? 9/10 Rick called today …"
type textarea "x"
type textarea "9/10/2025 Sarah - Greg, LD? Revise Mikah's notes a bit? 9/10 Rick called today …"
type textarea "x"
type textarea "9/10/2025 Sarah - Greg, LD? Revise Mikah's notes a bit? 9/10 Rick called today …"
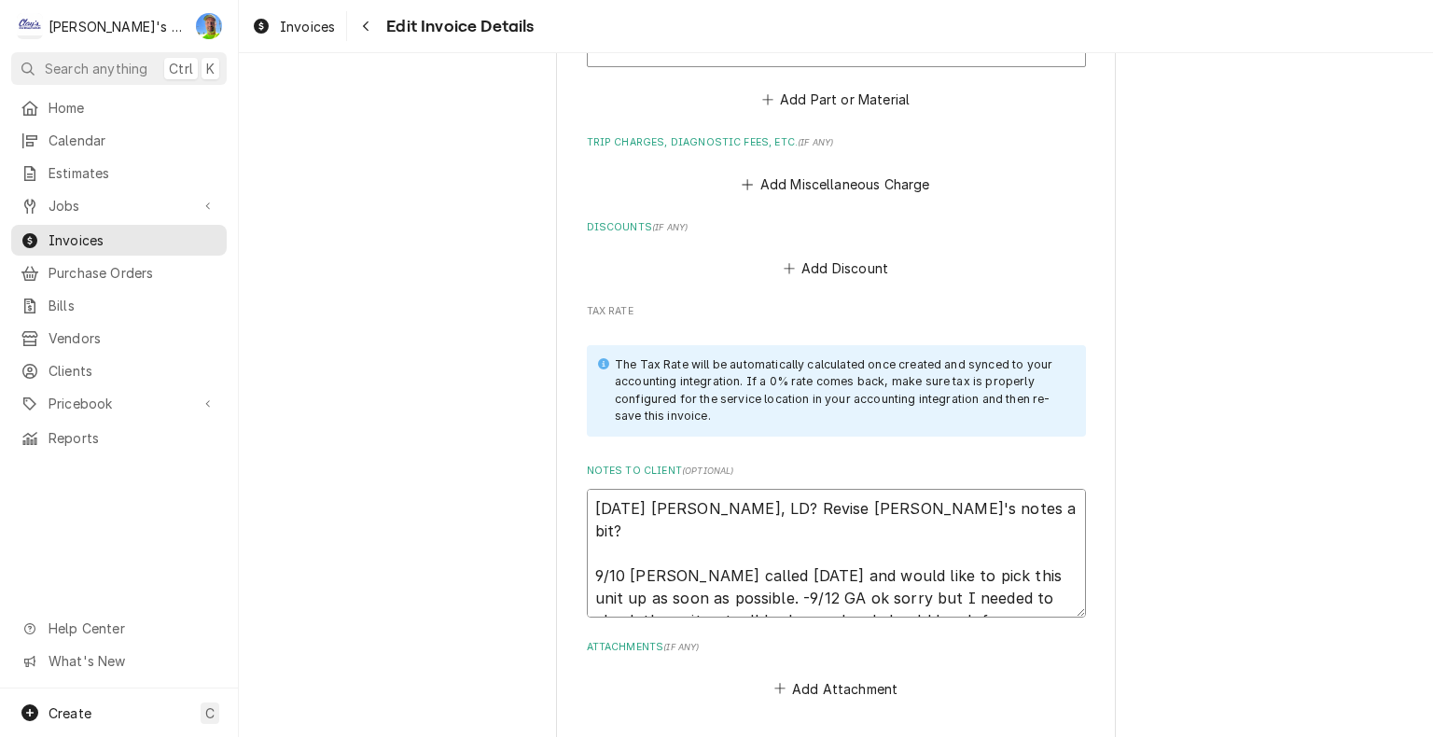
type textarea "x"
type textarea "9/10/2025 Sarah - Greg, LD? Revise Mikah's notes a bit? 9/10 Rick called today …"
type textarea "x"
type textarea "9/10/2025 Sarah - Greg, LD? Revise Mikah's notes a bit? 9/10 Rick called today …"
type textarea "x"
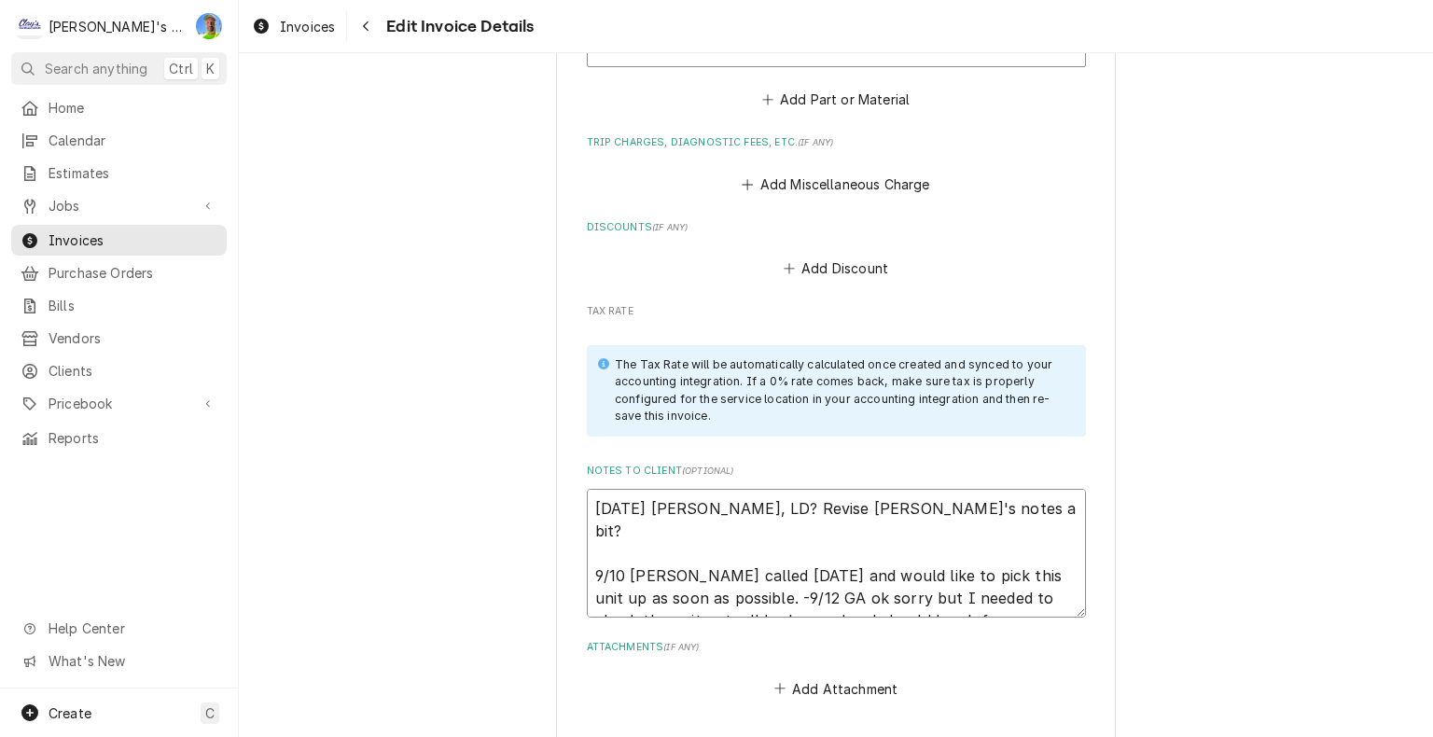
type textarea "9/10/2025 Sarah - Greg, LD? Revise Mikah's notes a bit? 9/10 Rick called today …"
type textarea "x"
type textarea "9/10/2025 Sarah - Greg, LD? Revise Mikah's notes a bit? 9/10 Rick called today …"
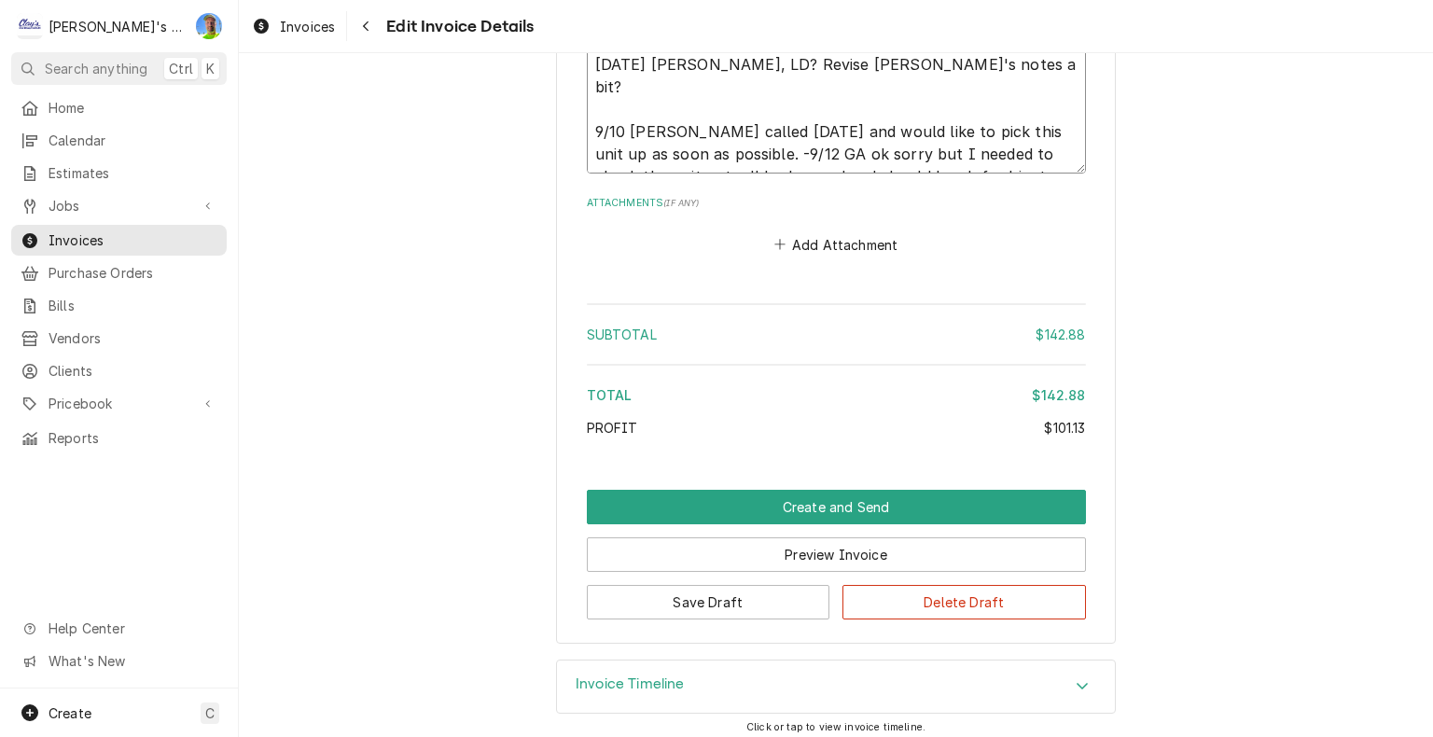
scroll to position [2384, 0]
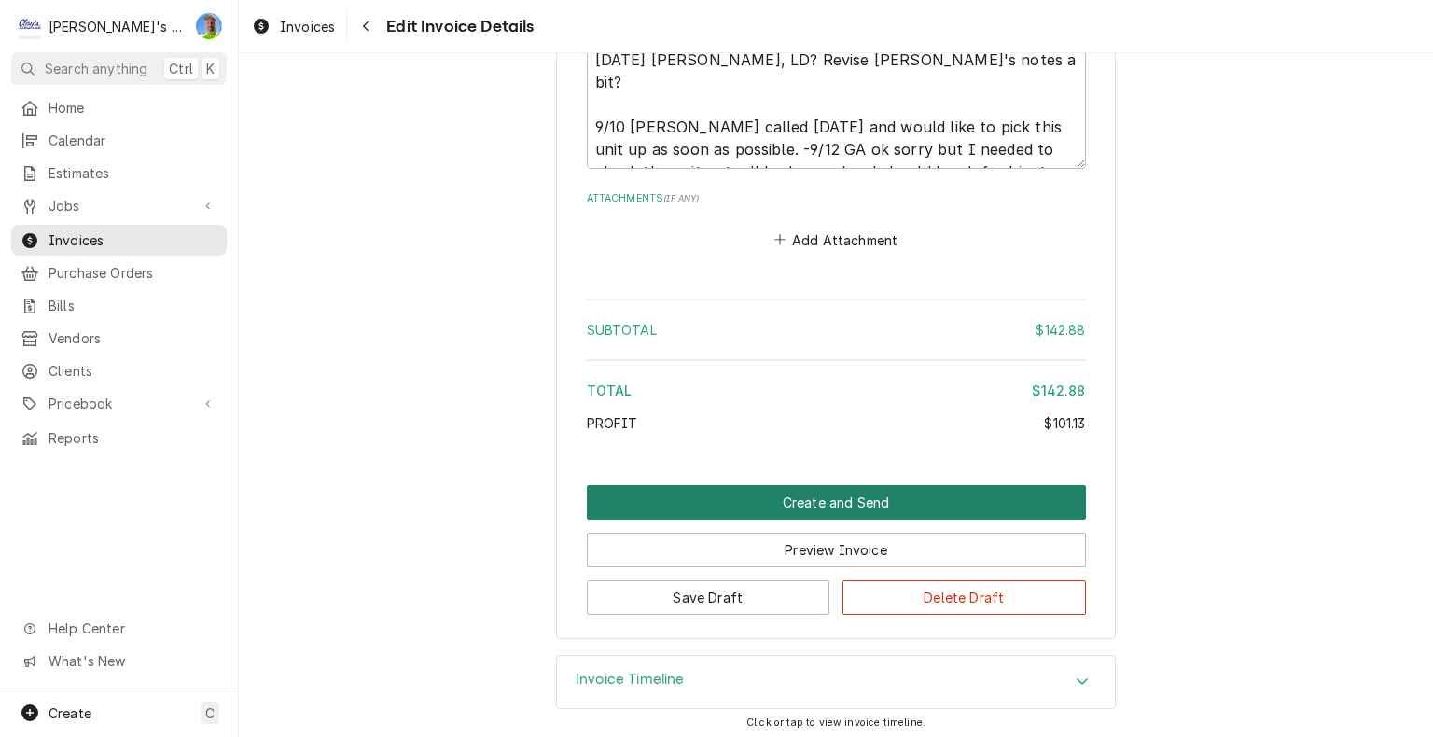
click at [978, 491] on button "Create and Send" at bounding box center [836, 502] width 499 height 35
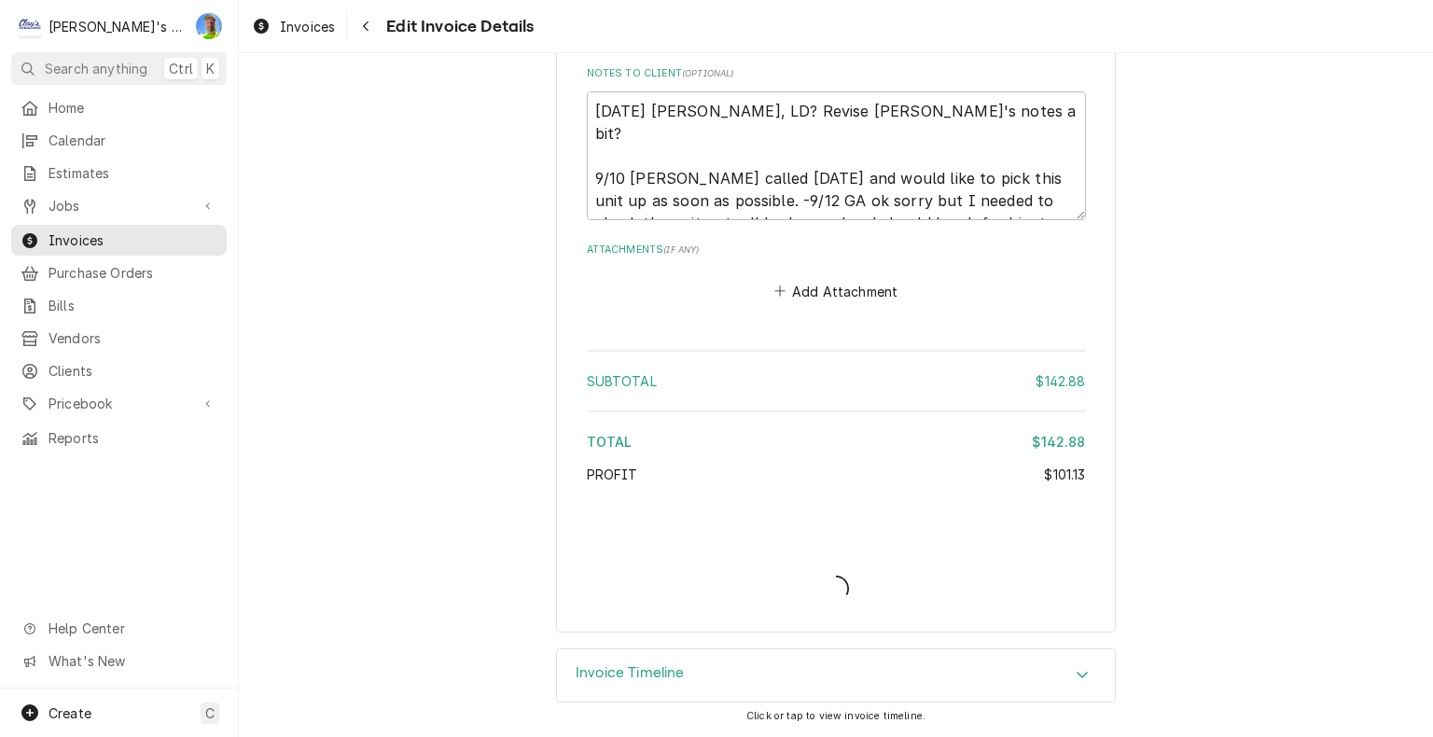
scroll to position [2327, 0]
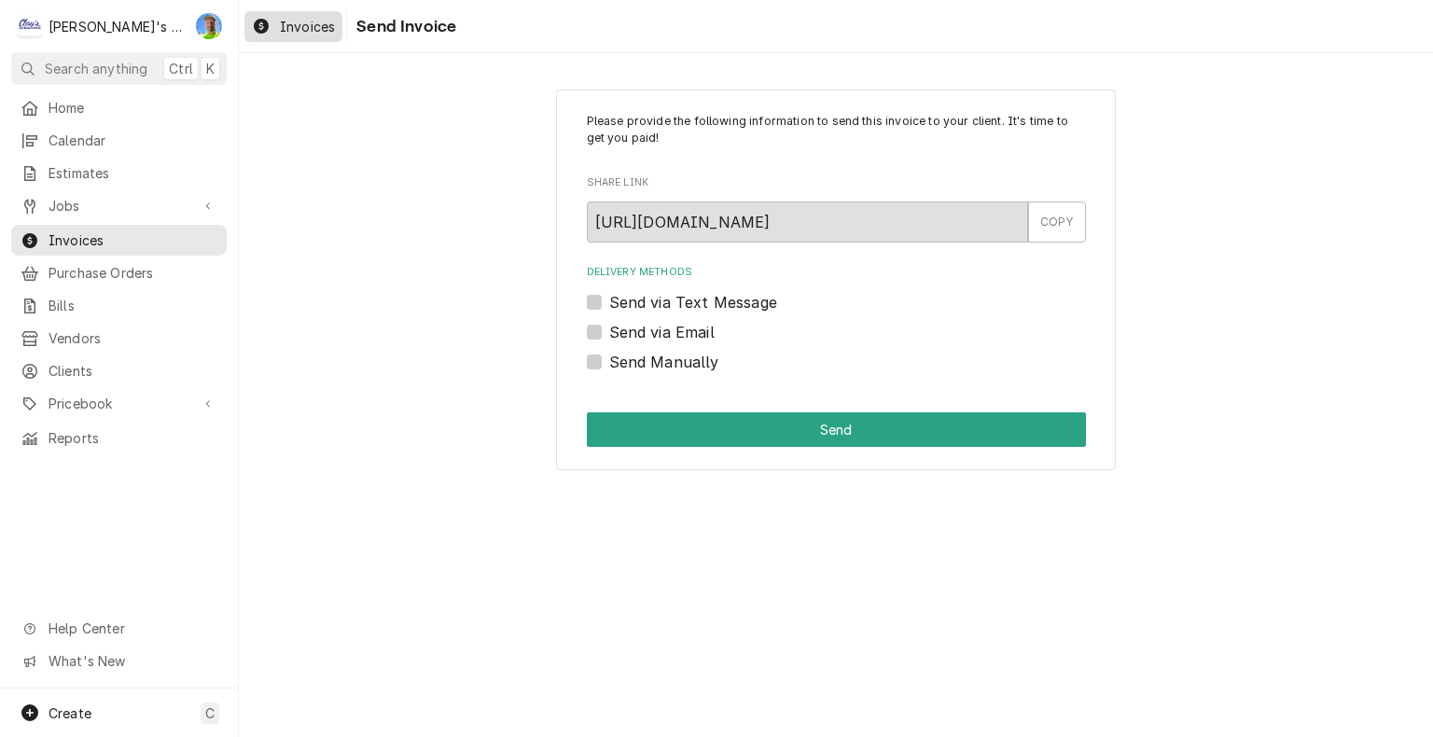
click at [310, 32] on span "Invoices" at bounding box center [307, 27] width 55 height 20
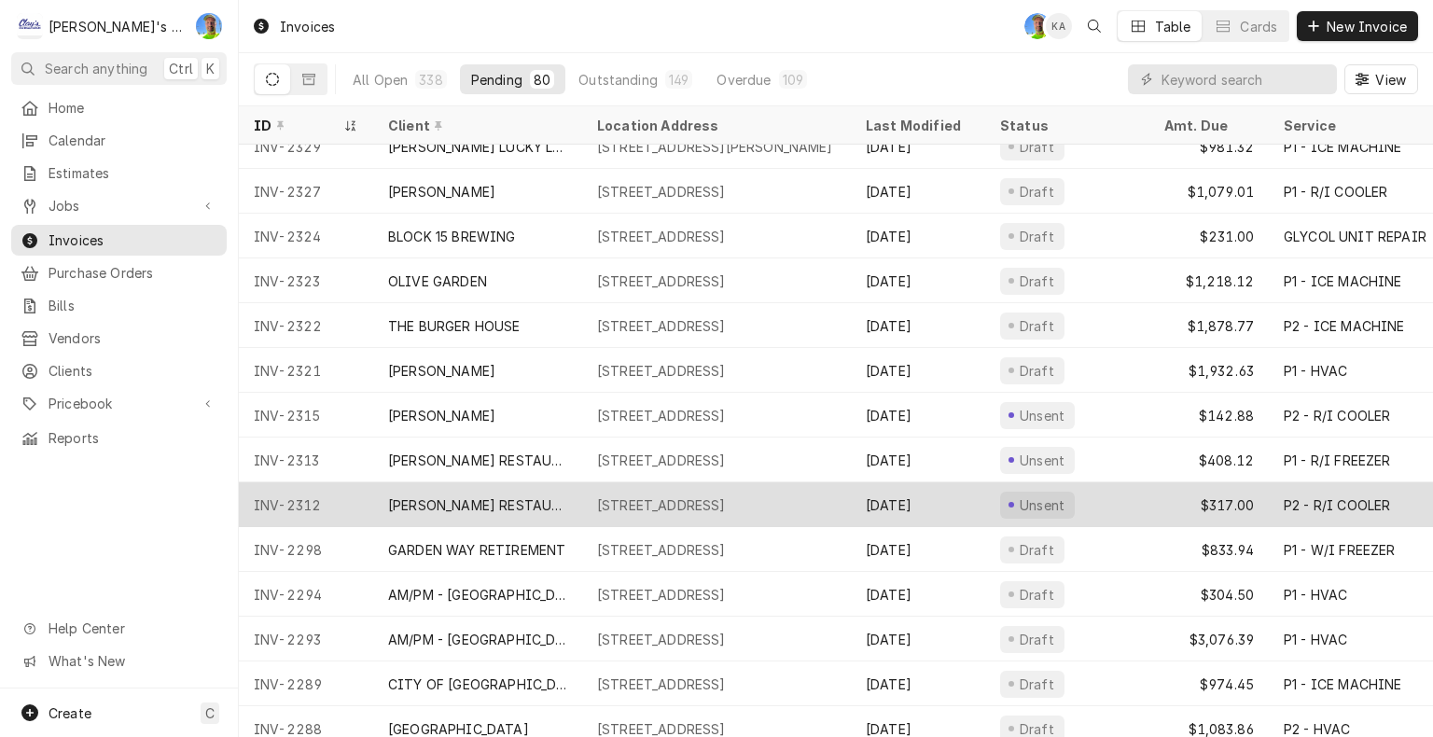
scroll to position [582, 0]
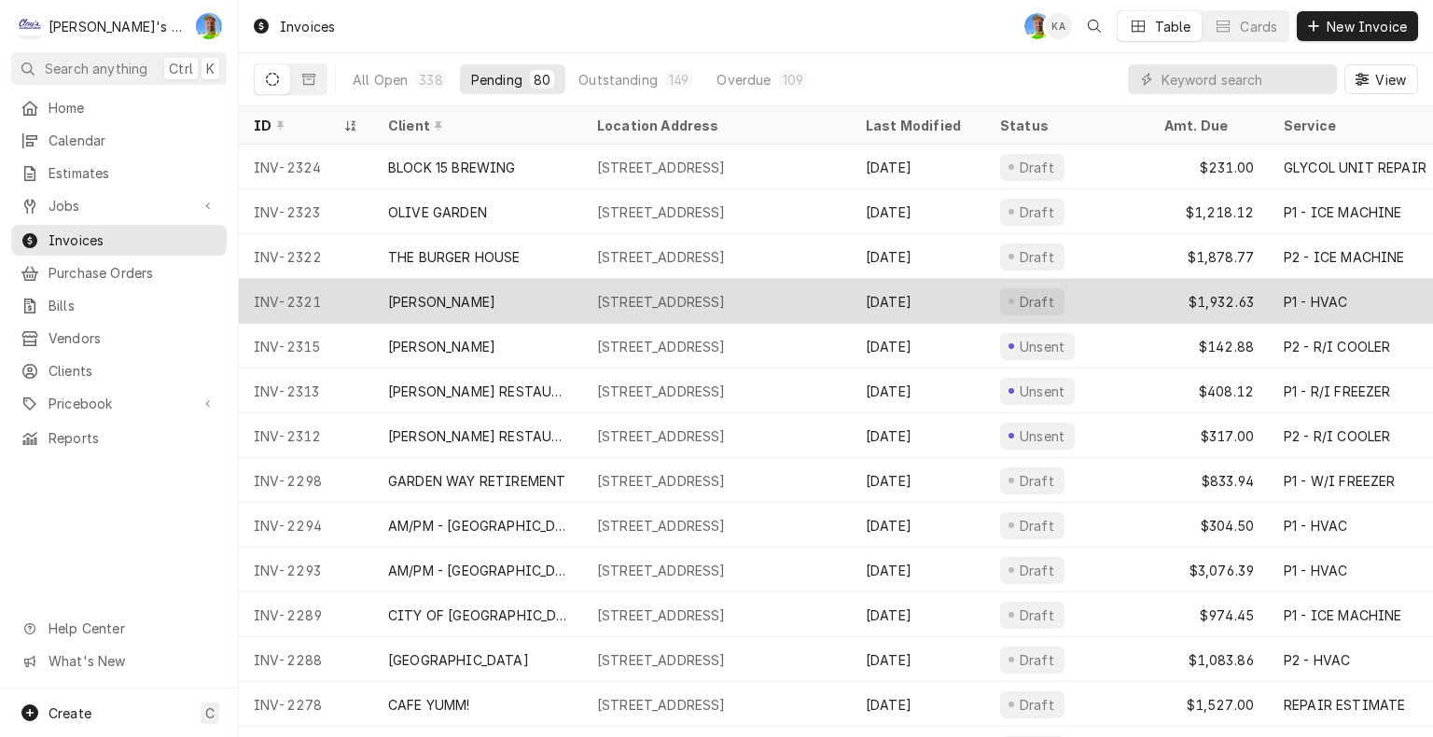
click at [726, 300] on div "[STREET_ADDRESS]" at bounding box center [661, 302] width 129 height 20
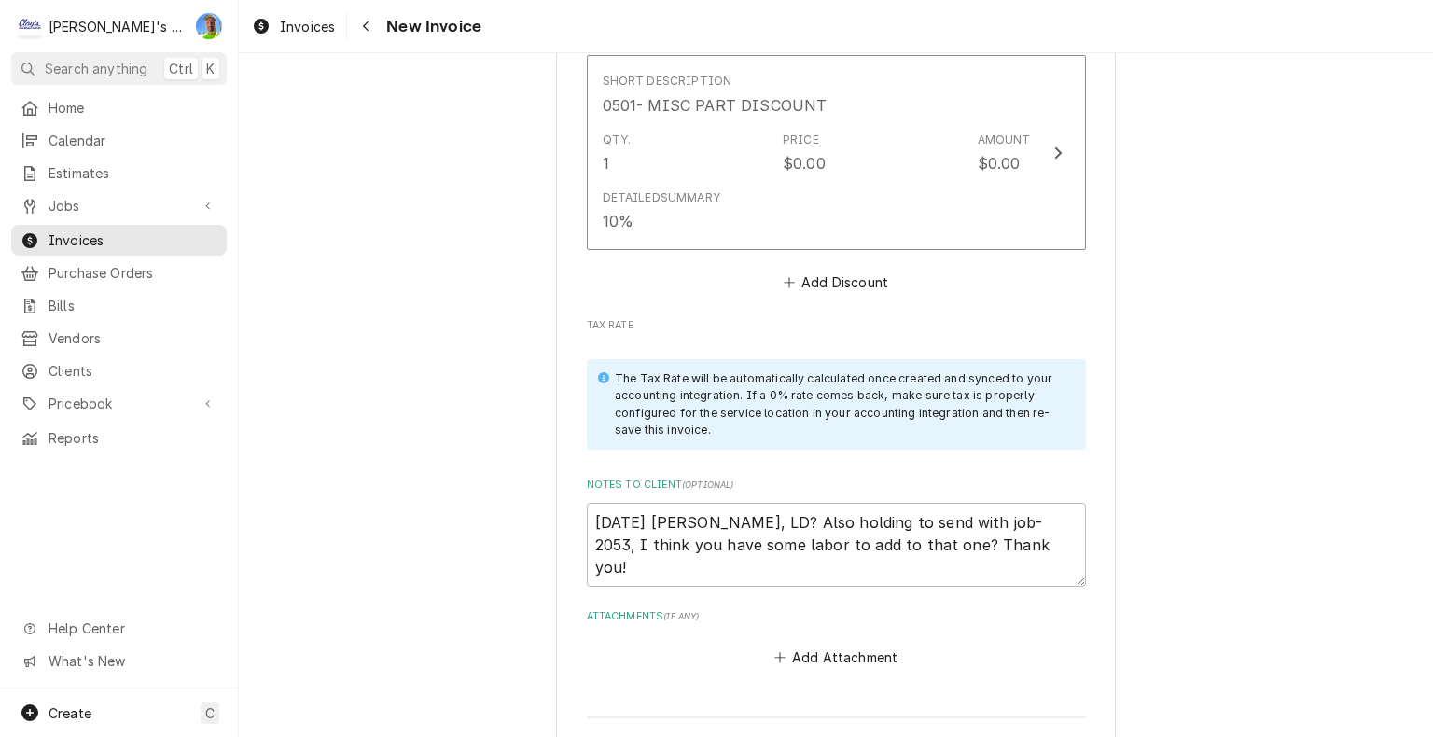
scroll to position [4477, 0]
click at [1041, 507] on textarea "[DATE] [PERSON_NAME], LD? Also holding to send with job-2053, I think you have …" at bounding box center [836, 542] width 499 height 84
type textarea "x"
type textarea "[DATE] [PERSON_NAME], LD? Also holding to send with job-2053, I think you have …"
type textarea "x"
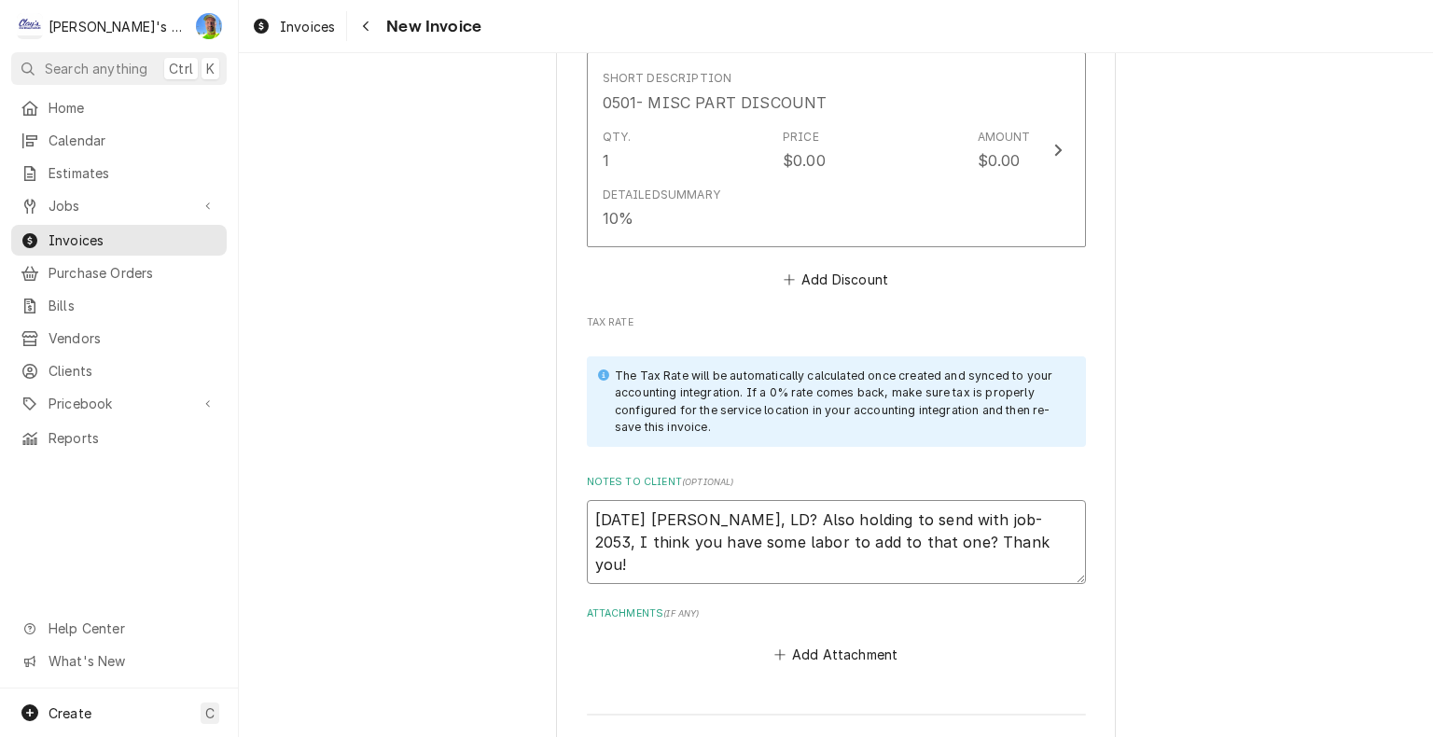
type textarea "[DATE] [PERSON_NAME], LD? Also holding to send with job-2053, I think you have …"
type textarea "x"
type textarea "[DATE] [PERSON_NAME], LD? Also holding to send with job-2053, I think you have …"
type textarea "x"
type textarea "[DATE] [PERSON_NAME], LD? Also holding to send with job-2053, I think you have …"
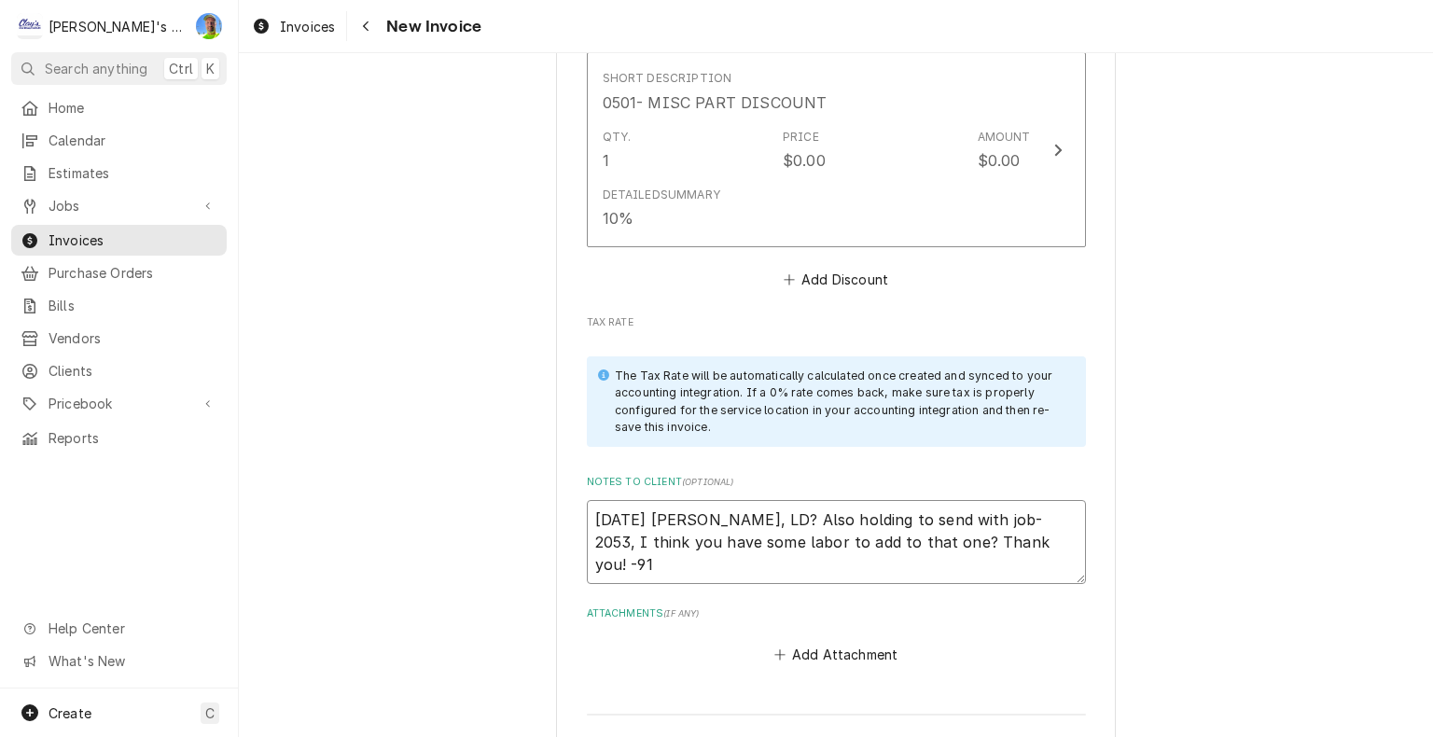
type textarea "x"
type textarea "[DATE] [PERSON_NAME], LD? Also holding to send with job-2053, I think you have …"
type textarea "x"
type textarea "[DATE] [PERSON_NAME], LD? Also holding to send with job-2053, I think you have …"
type textarea "x"
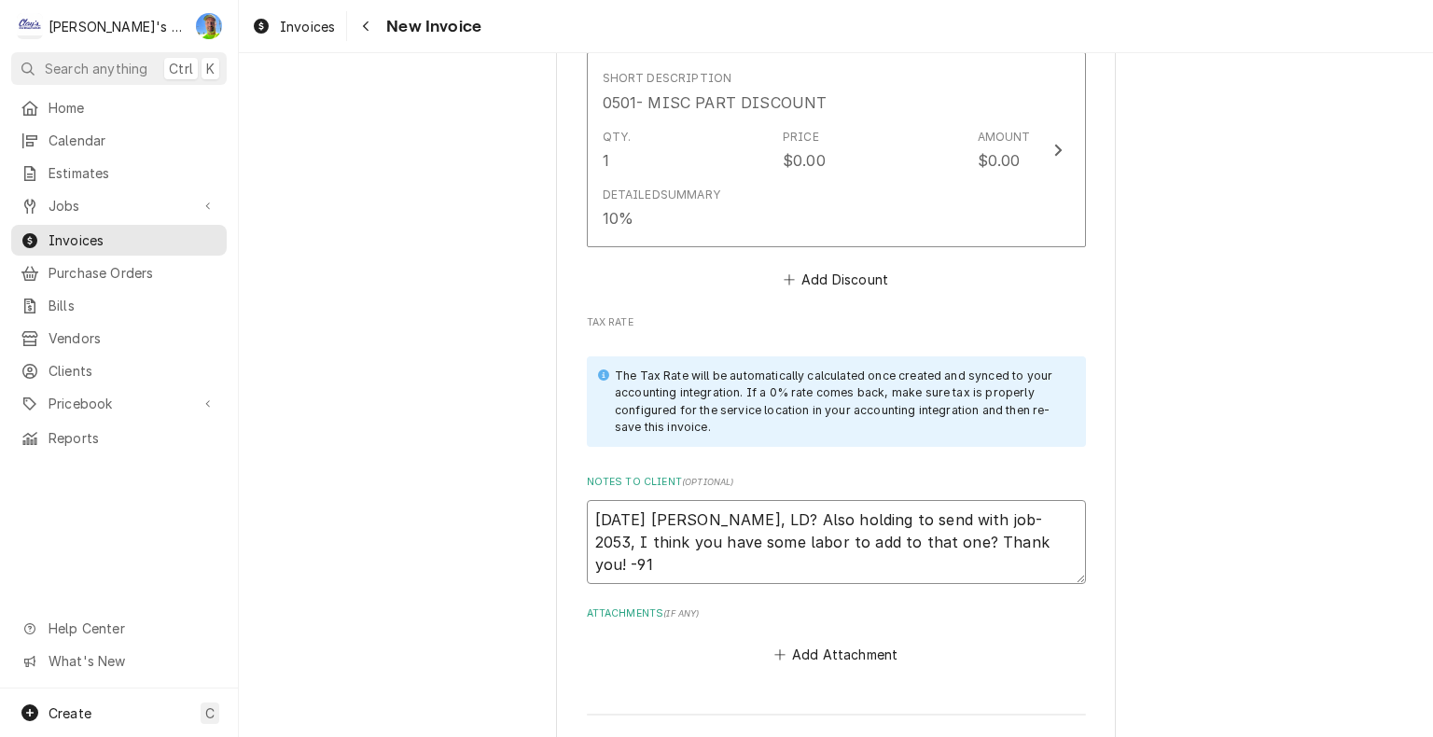
type textarea "[DATE] [PERSON_NAME], LD? Also holding to send with job-2053, I think you have …"
type textarea "x"
type textarea "[DATE] [PERSON_NAME], LD? Also holding to send with job-2053, I think you have …"
type textarea "x"
type textarea "[DATE] [PERSON_NAME], LD? Also holding to send with job-2053, I think you have …"
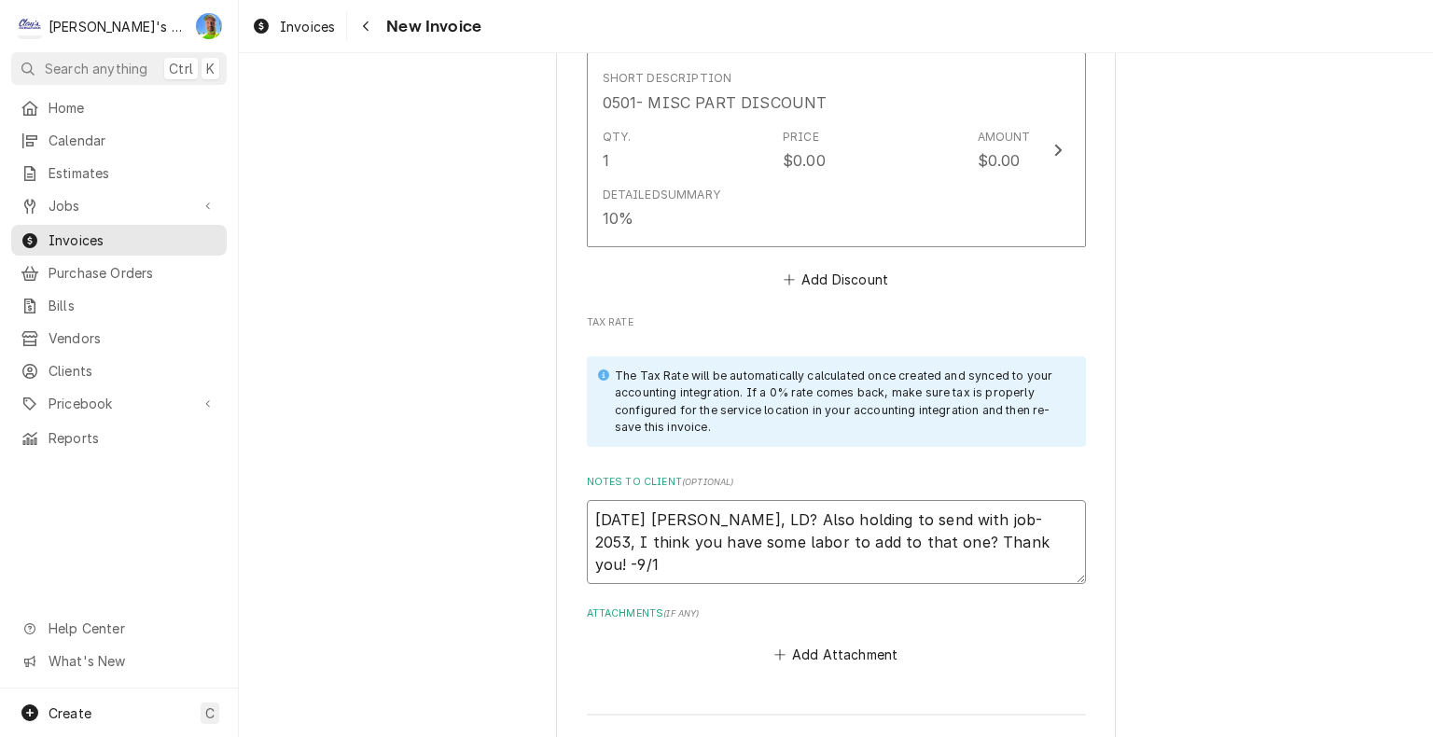
type textarea "x"
type textarea "[DATE] [PERSON_NAME], LD? Also holding to send with job-2053, I think you have …"
type textarea "x"
type textarea "[DATE] [PERSON_NAME], LD? Also holding to send with job-2053, I think you have …"
type textarea "x"
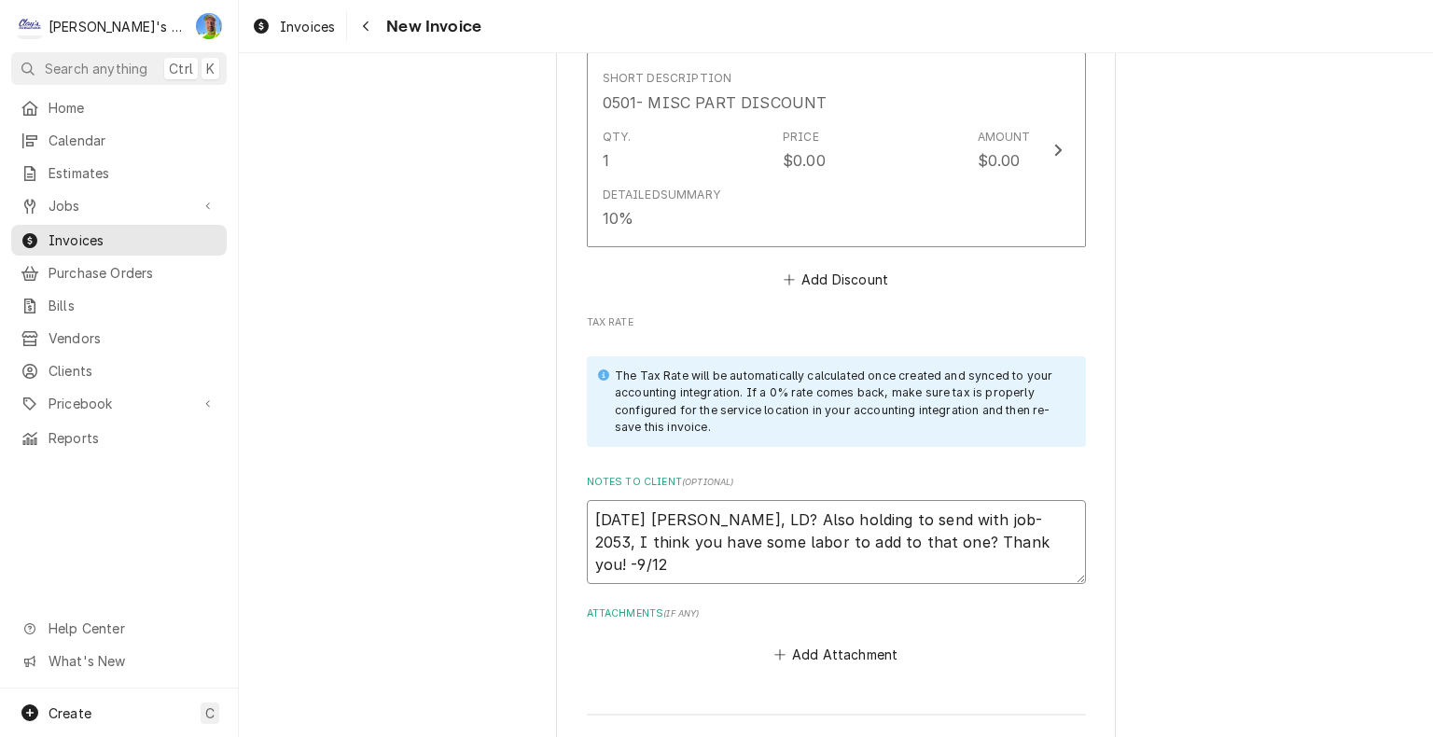
type textarea "[DATE] [PERSON_NAME], LD? Also holding to send with job-2053, I think you have …"
type textarea "x"
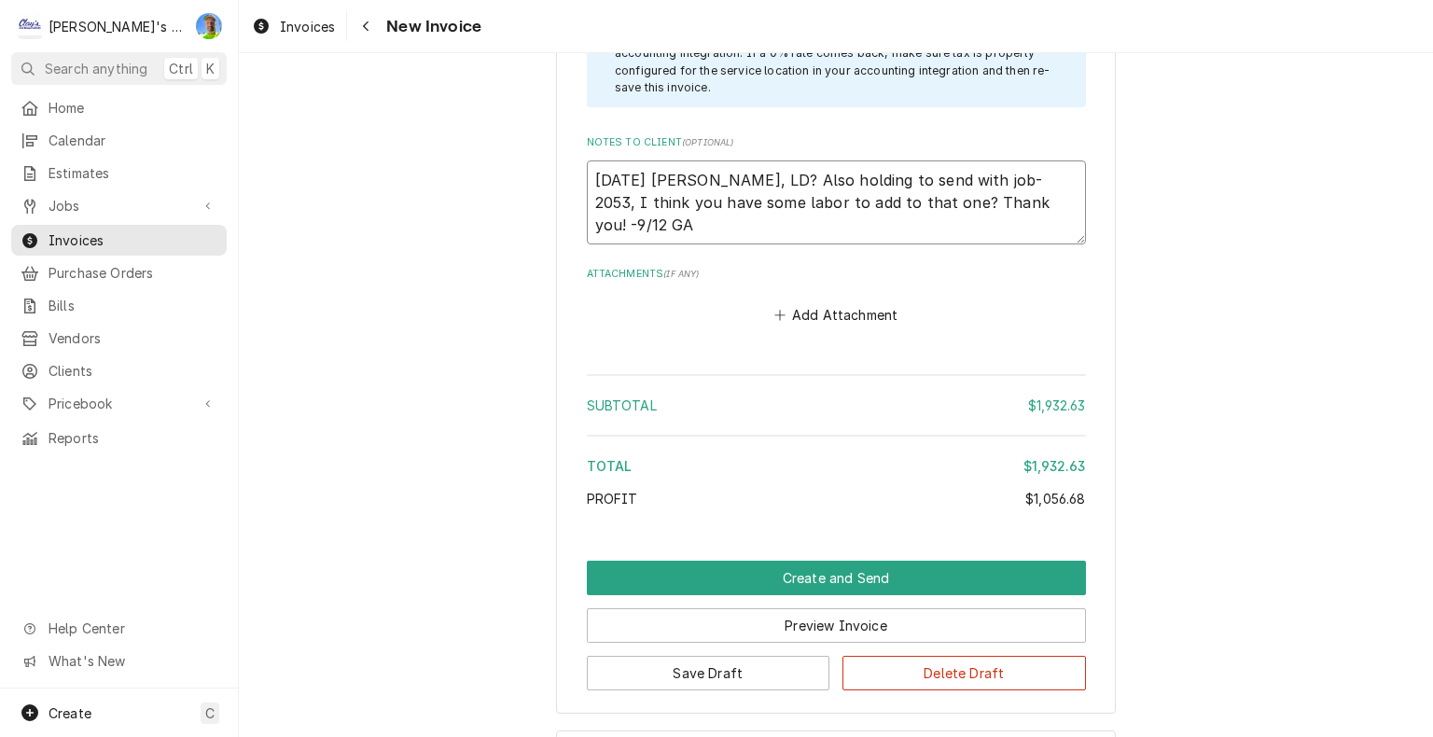
scroll to position [4850, 0]
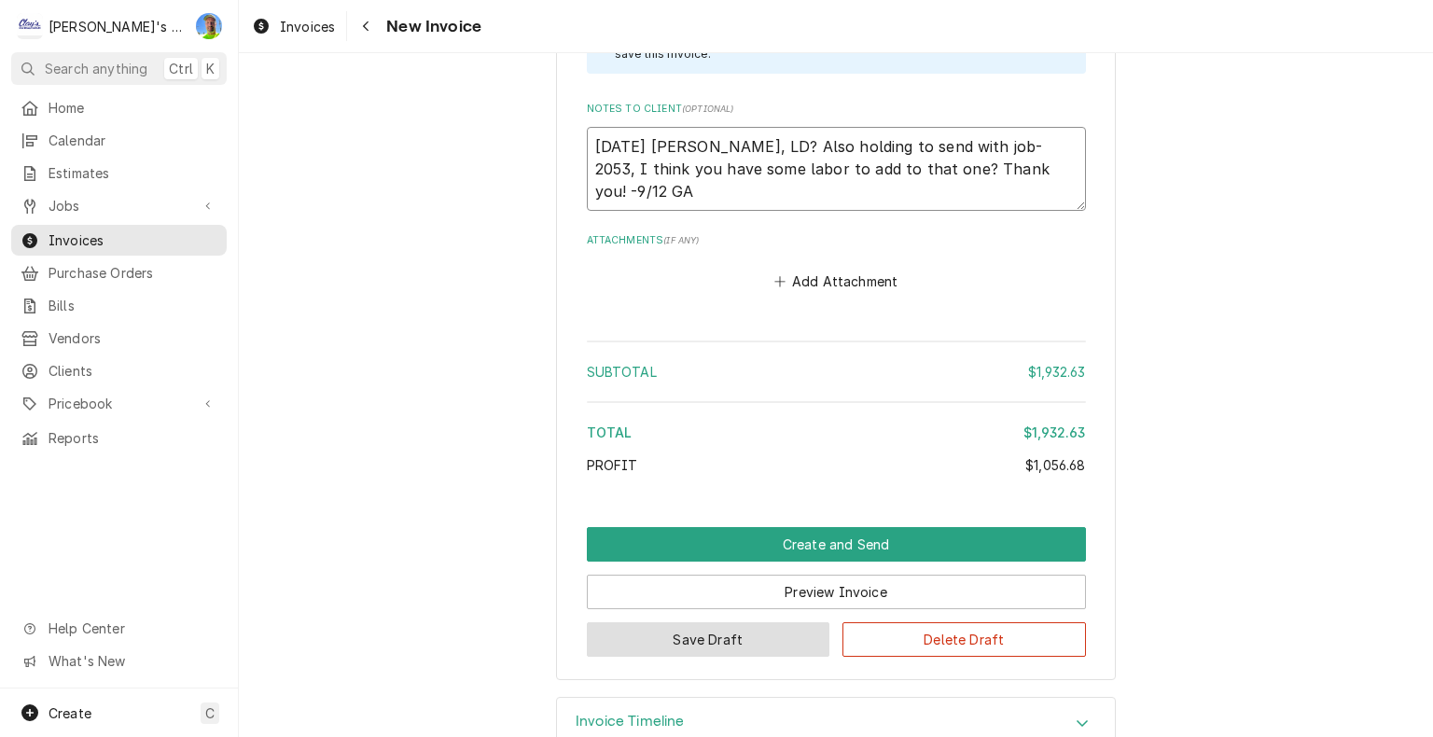
type textarea "[DATE] [PERSON_NAME], LD? Also holding to send with job-2053, I think you have …"
click at [675, 622] on button "Save Draft" at bounding box center [708, 639] width 243 height 35
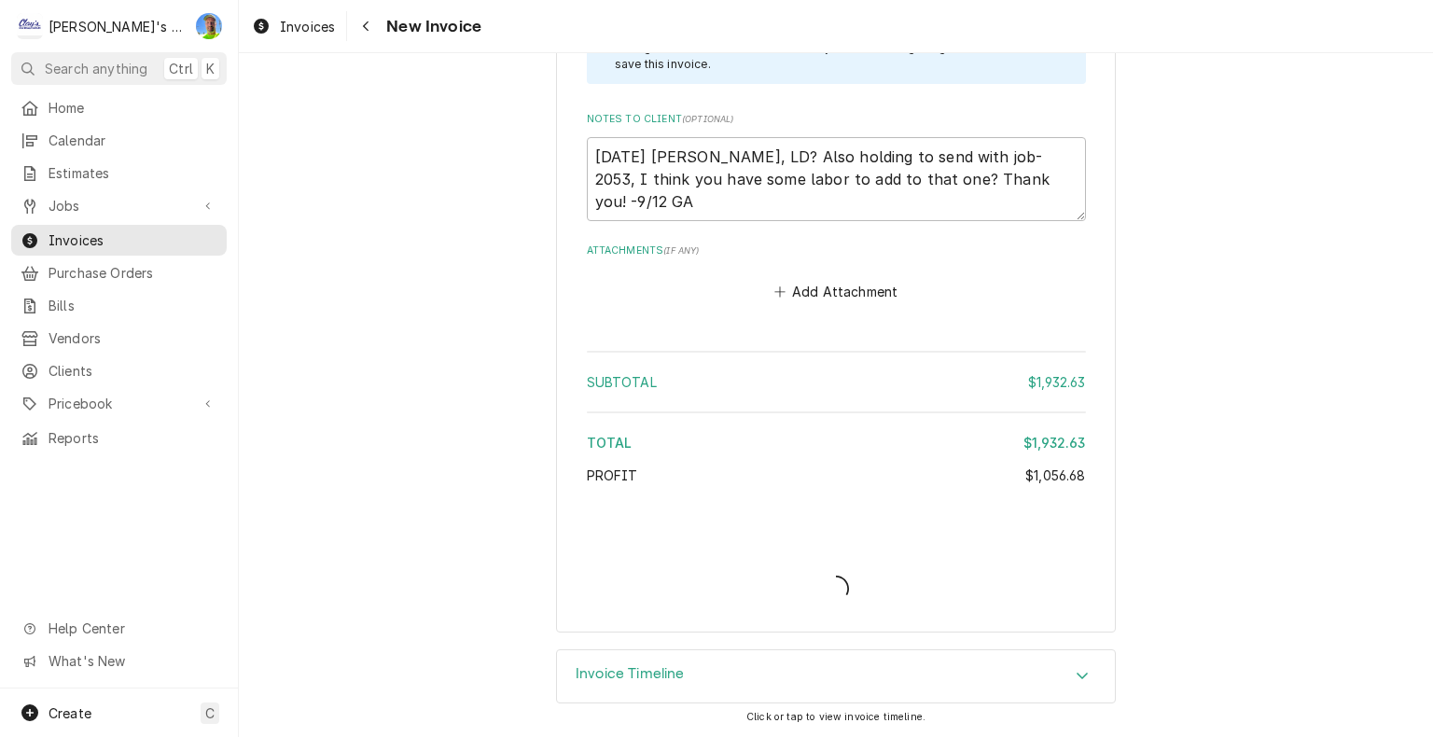
scroll to position [4810, 0]
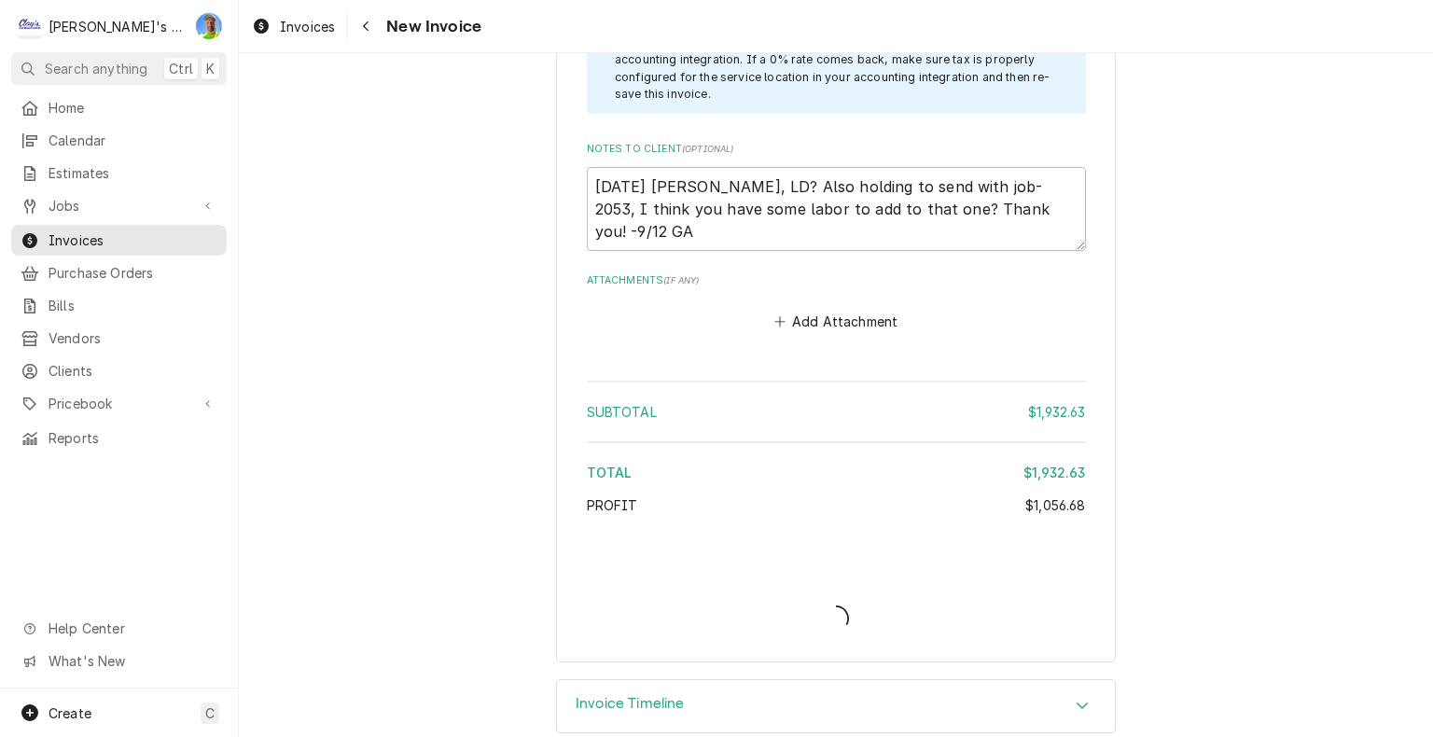
type textarea "x"
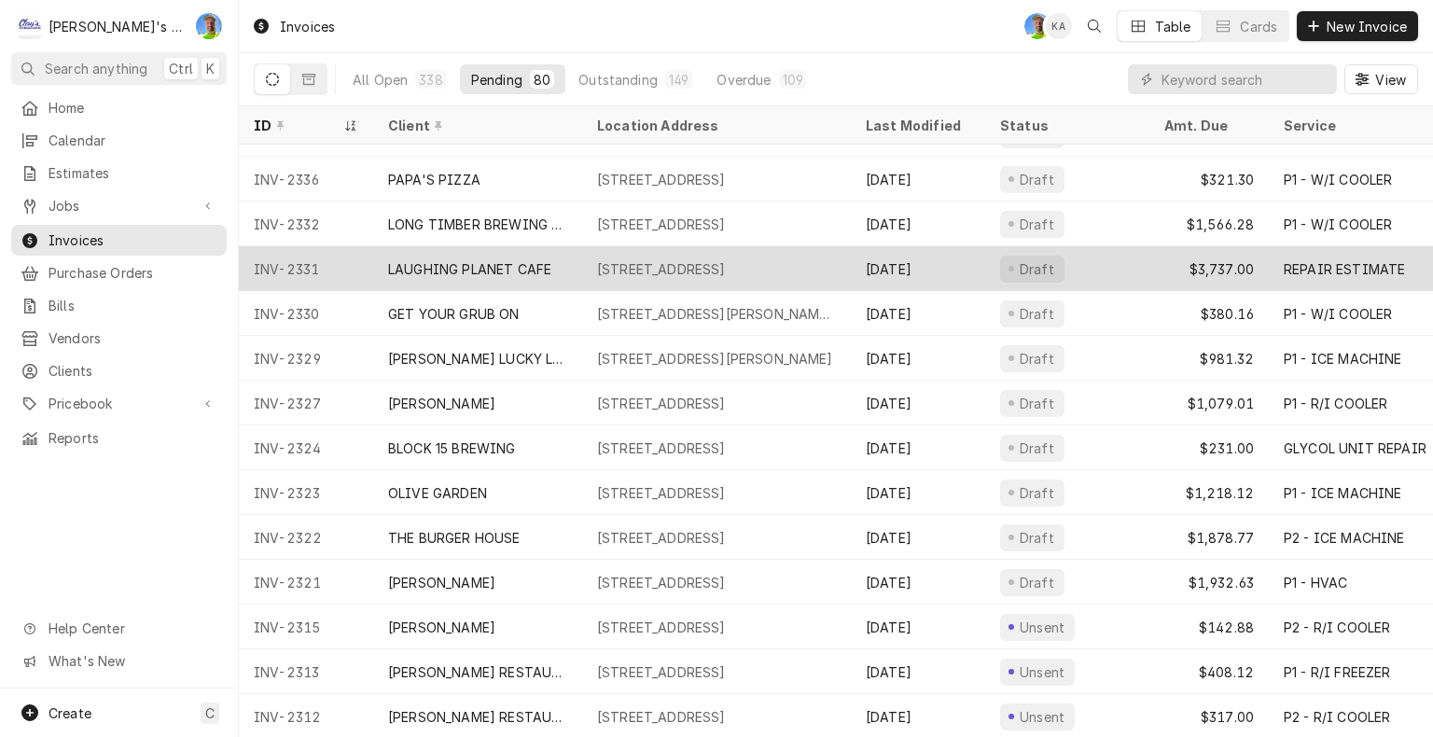
scroll to position [448, 0]
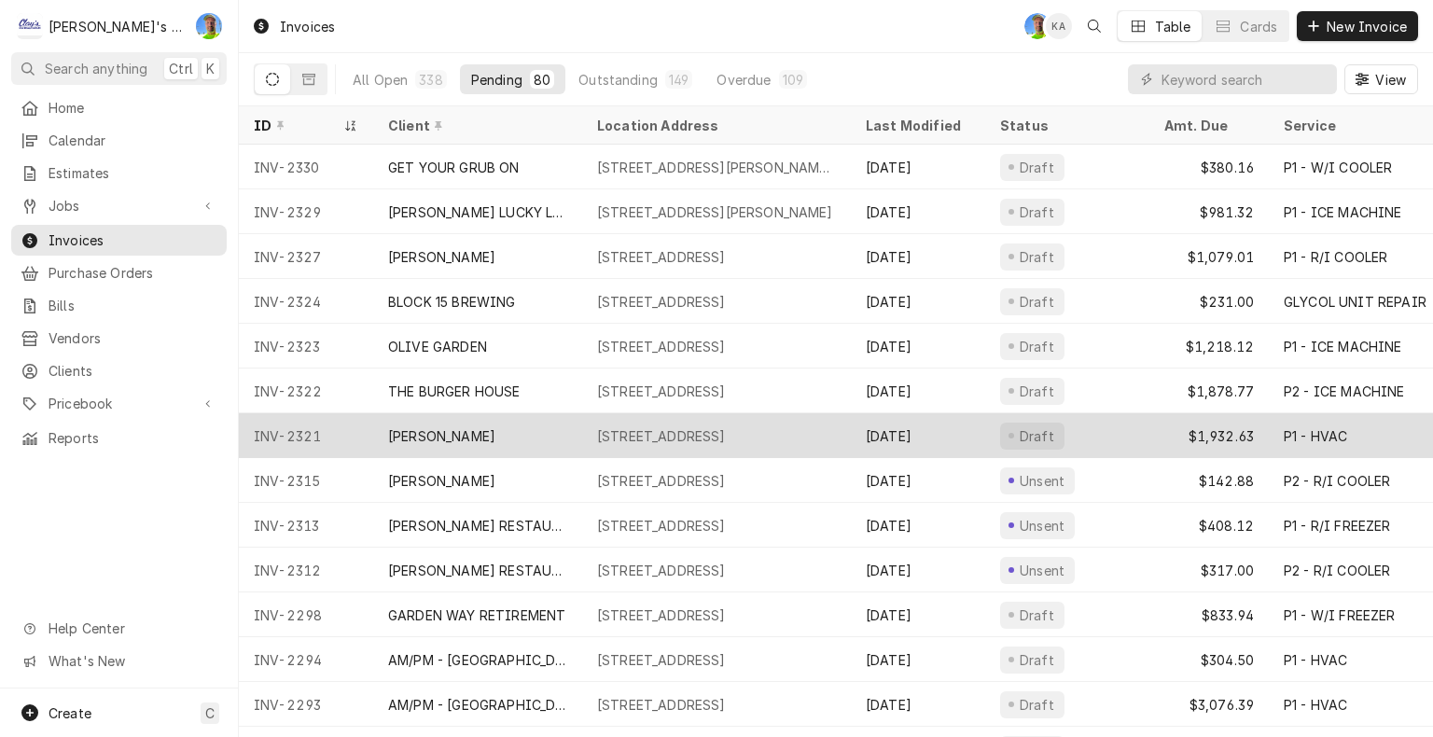
click at [678, 434] on div "[STREET_ADDRESS]" at bounding box center [661, 436] width 129 height 20
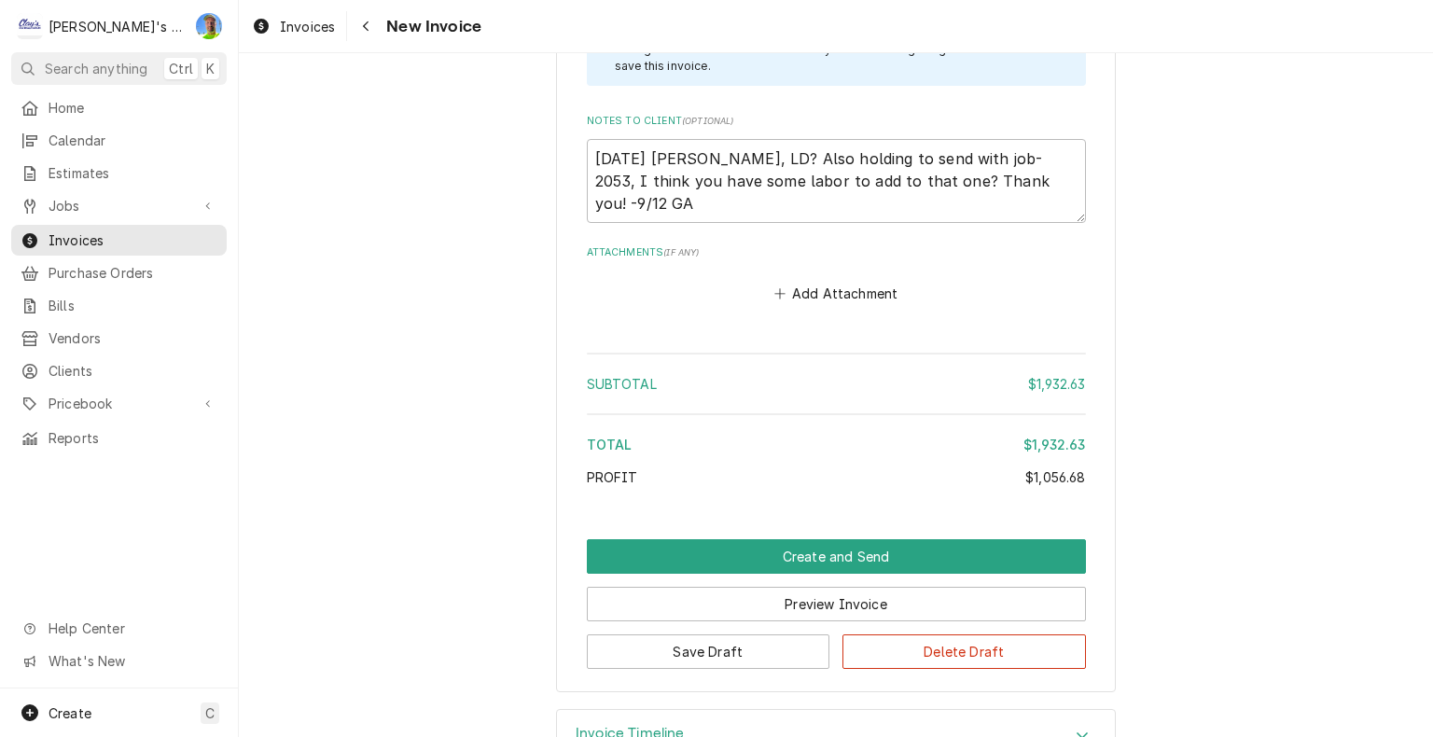
scroll to position [4867, 0]
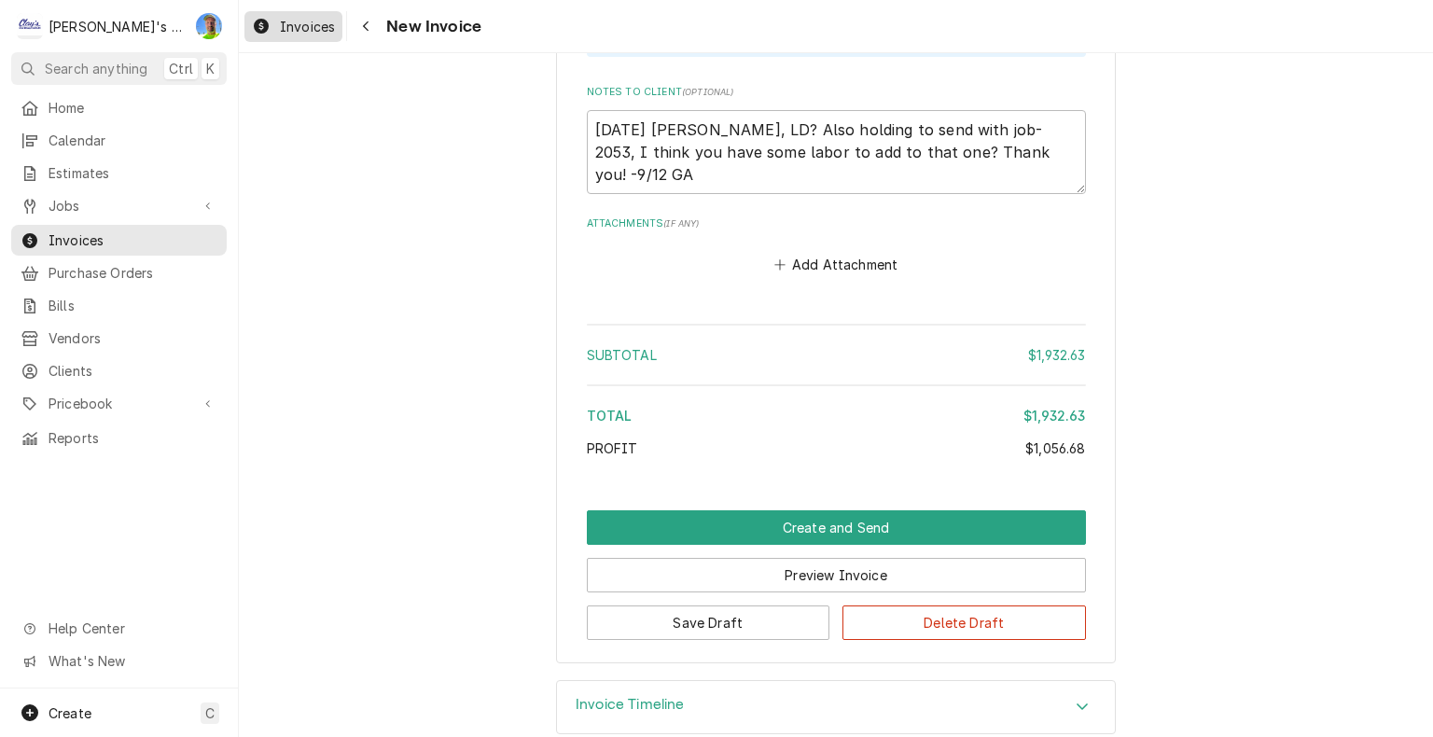
click at [304, 29] on span "Invoices" at bounding box center [307, 27] width 55 height 20
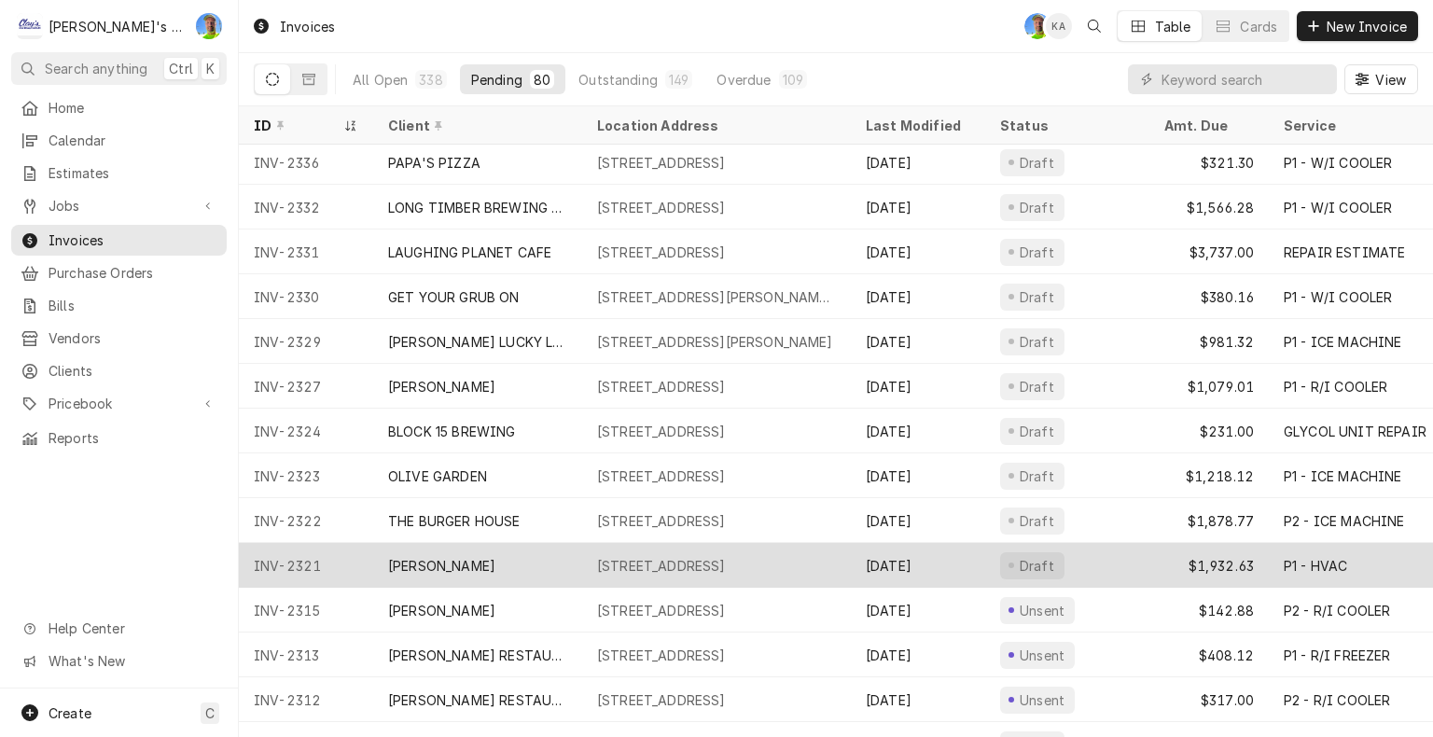
scroll to position [317, 0]
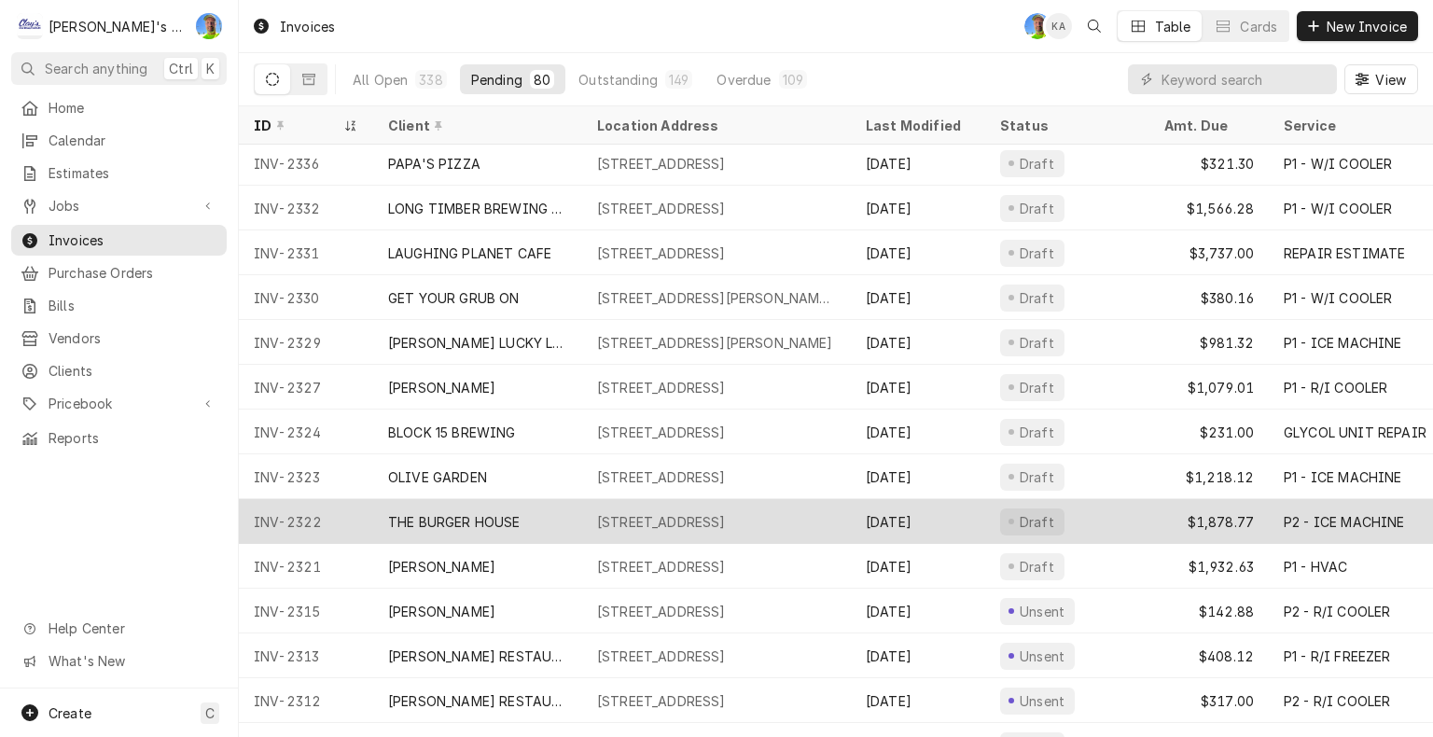
click at [726, 514] on div "[STREET_ADDRESS]" at bounding box center [661, 522] width 129 height 20
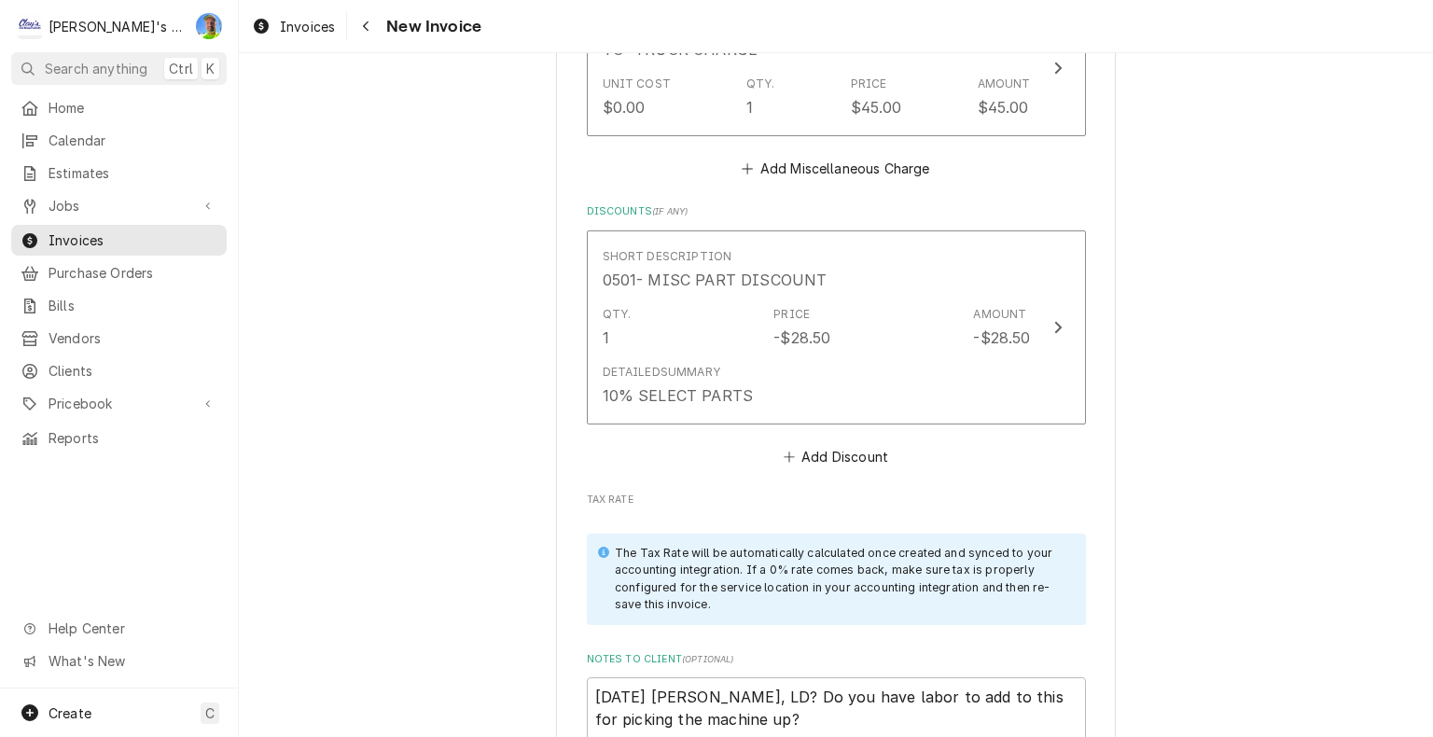
scroll to position [5037, 0]
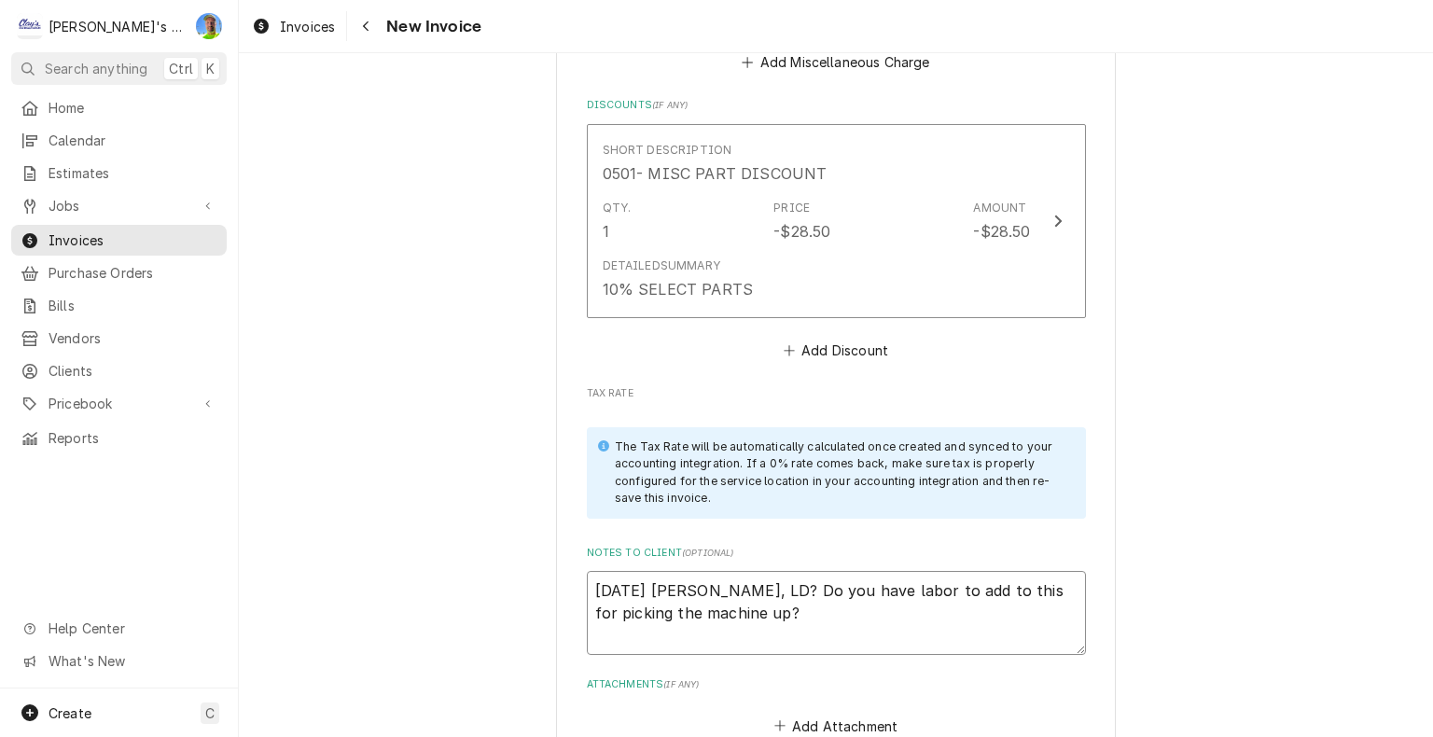
click at [793, 588] on textarea "[DATE] [PERSON_NAME], LD? Do you have labor to add to this for picking the mach…" at bounding box center [836, 613] width 499 height 84
type textarea "x"
type textarea "[DATE] [PERSON_NAME], LD? Do you have labor to add to this for picking the mach…"
type textarea "x"
type textarea "[DATE] [PERSON_NAME], LD? Do you have labor to add to this for picking the mach…"
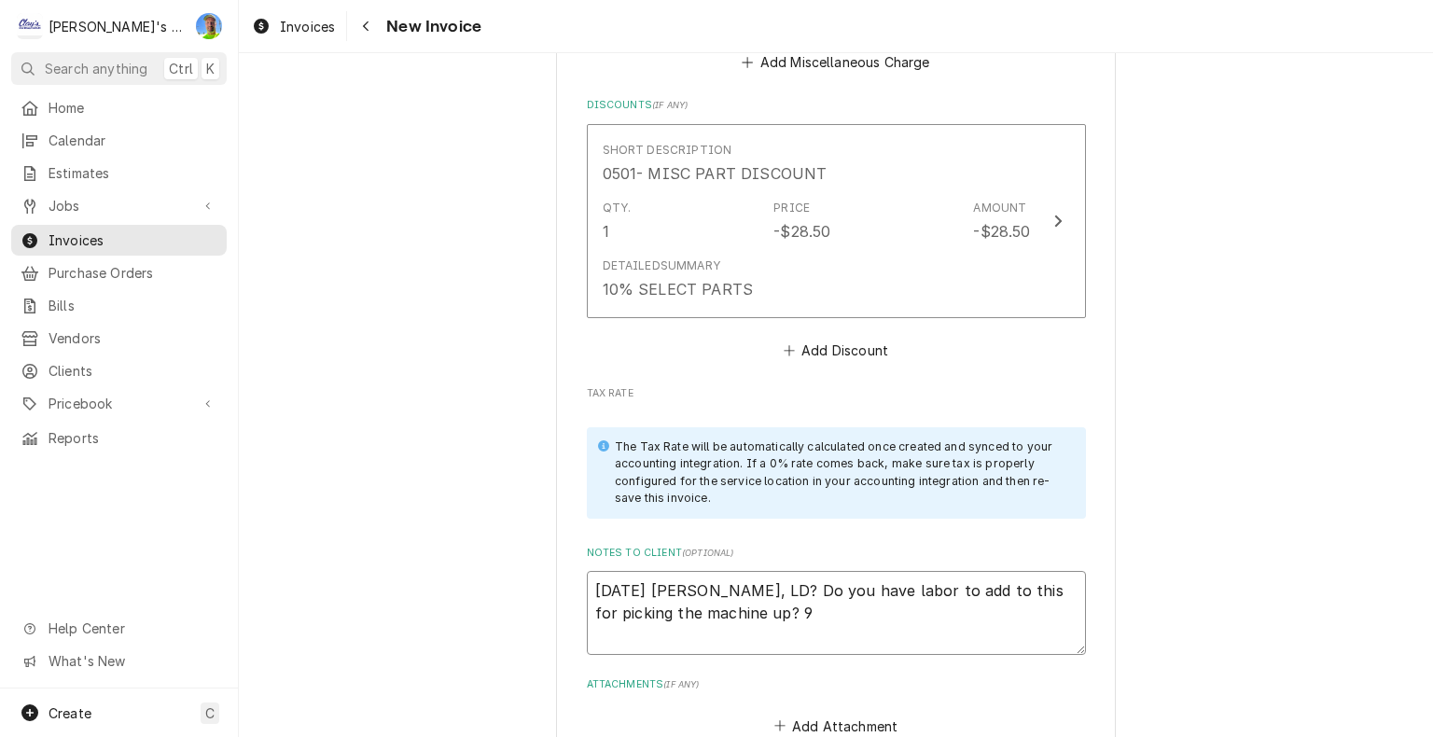
type textarea "x"
type textarea "[DATE] [PERSON_NAME], LD? Do you have labor to add to this for picking the mach…"
type textarea "x"
type textarea "[DATE] [PERSON_NAME], LD? Do you have labor to add to this for picking the mach…"
type textarea "x"
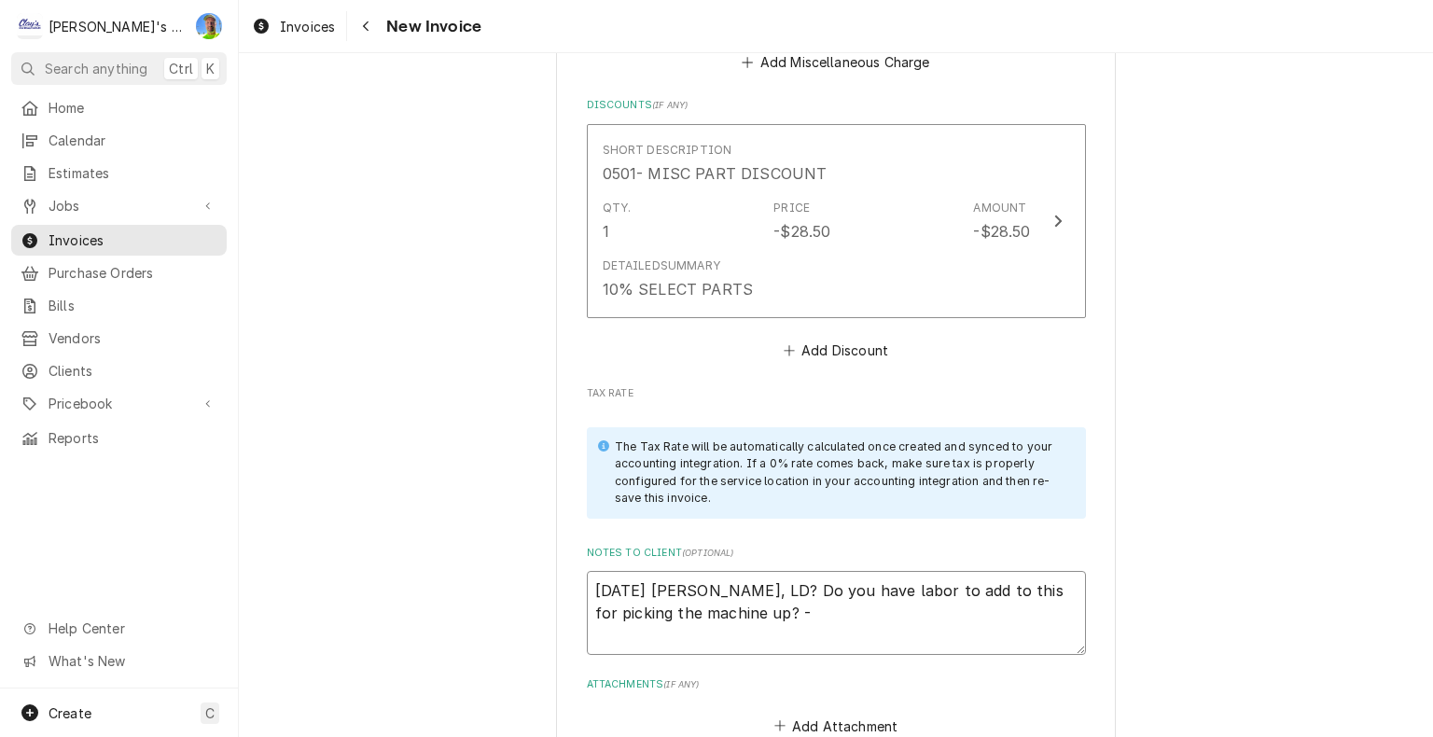
type textarea "[DATE] [PERSON_NAME], LD? Do you have labor to add to this for picking the mach…"
type textarea "x"
type textarea "[DATE] [PERSON_NAME], LD? Do you have labor to add to this for picking the mach…"
type textarea "x"
type textarea "[DATE] [PERSON_NAME], LD? Do you have labor to add to this for picking the mach…"
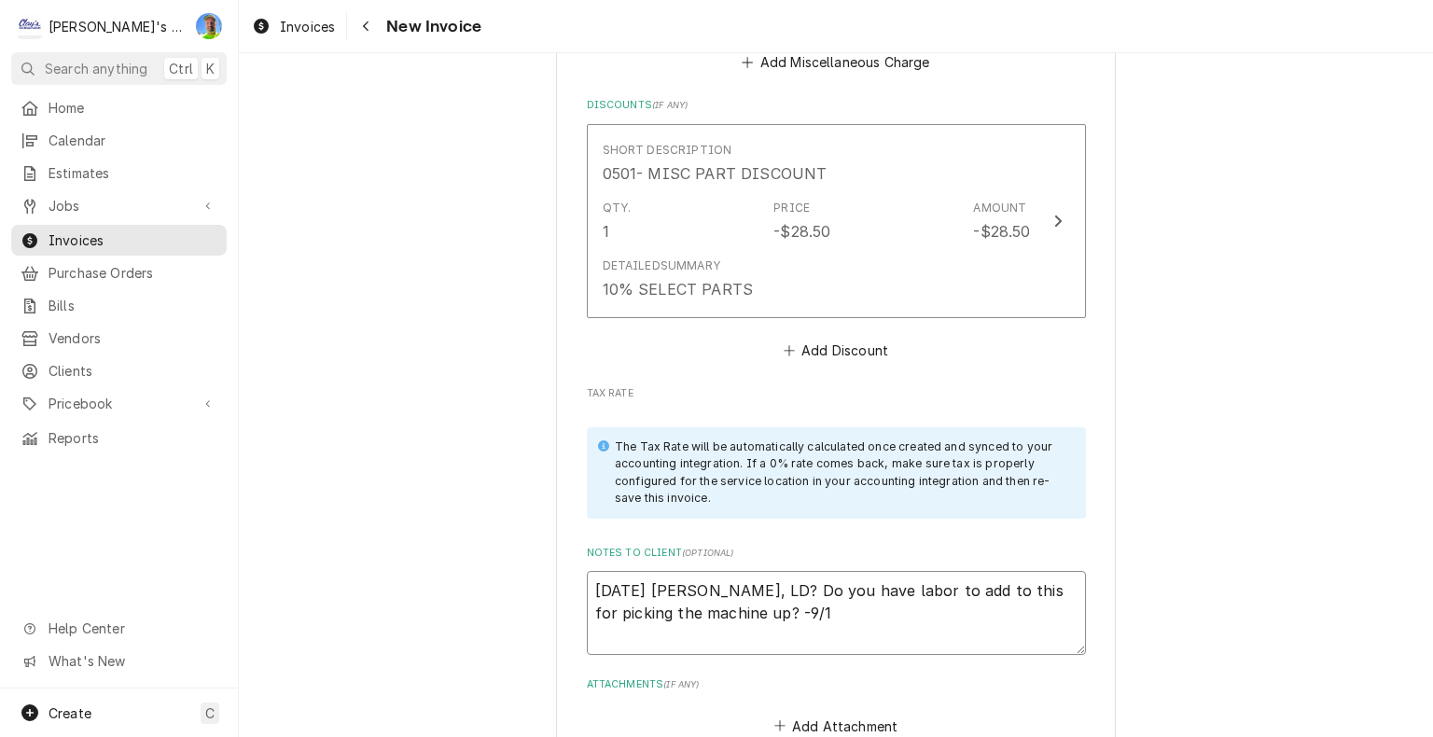
type textarea "x"
type textarea "[DATE] [PERSON_NAME], LD? Do you have labor to add to this for picking the mach…"
type textarea "x"
type textarea "[DATE] [PERSON_NAME], LD? Do you have labor to add to this for picking the mach…"
type textarea "x"
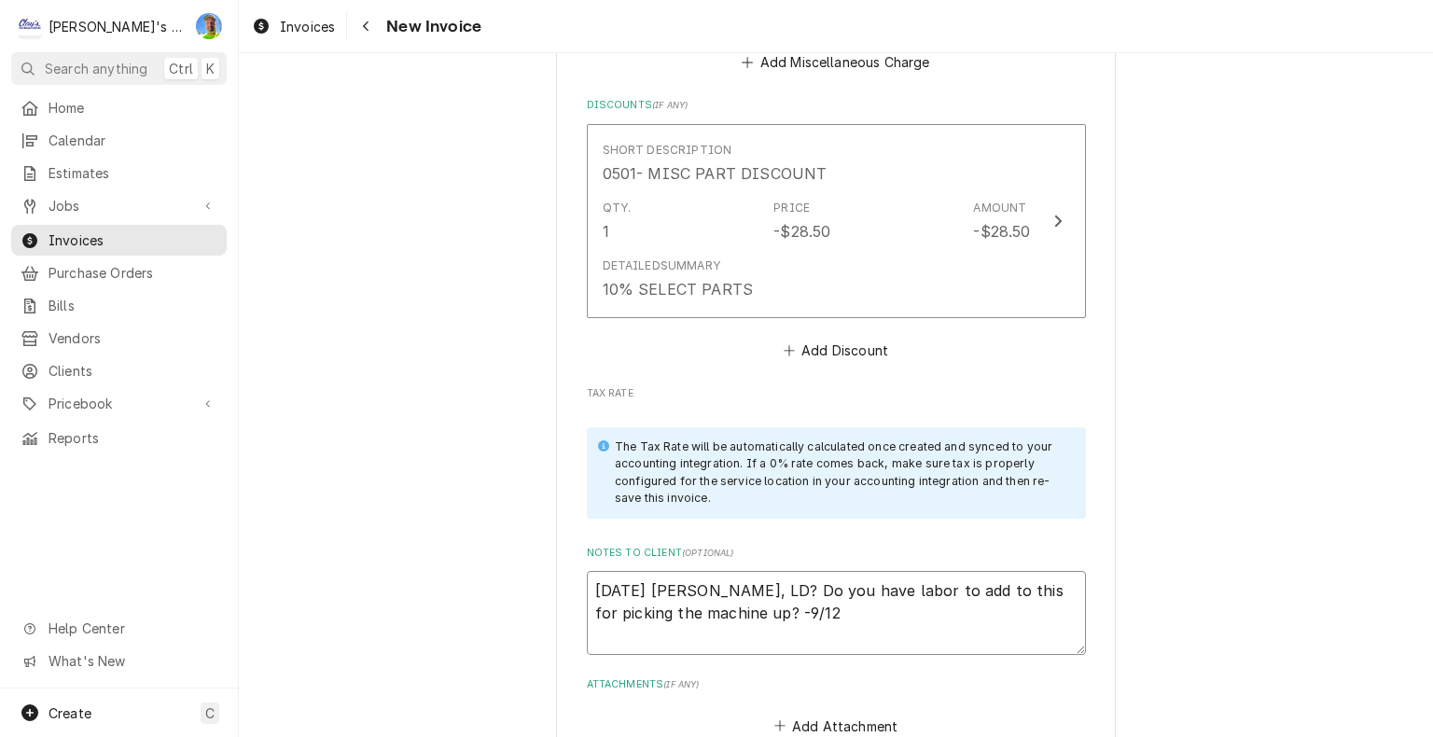
type textarea "[DATE] [PERSON_NAME], LD? Do you have labor to add to this for picking the mach…"
type textarea "x"
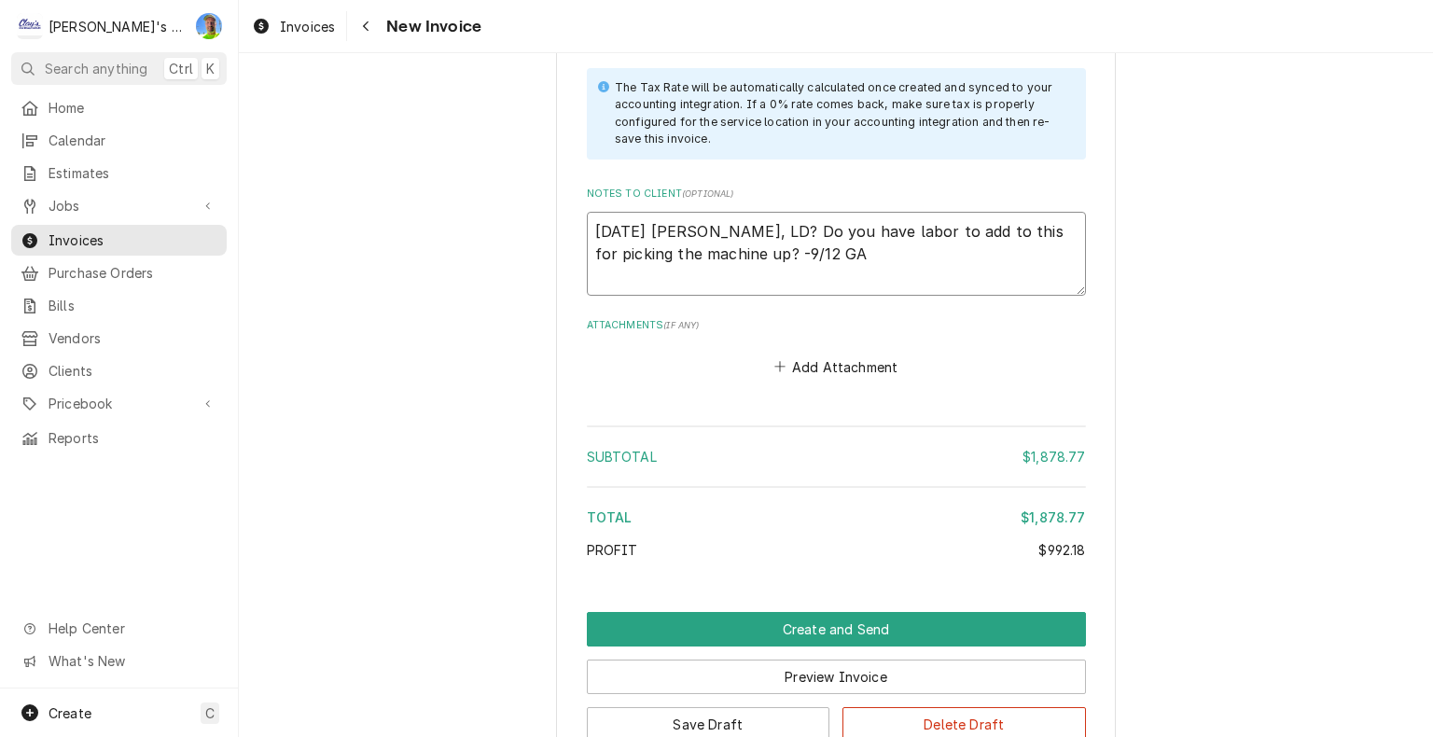
scroll to position [5497, 0]
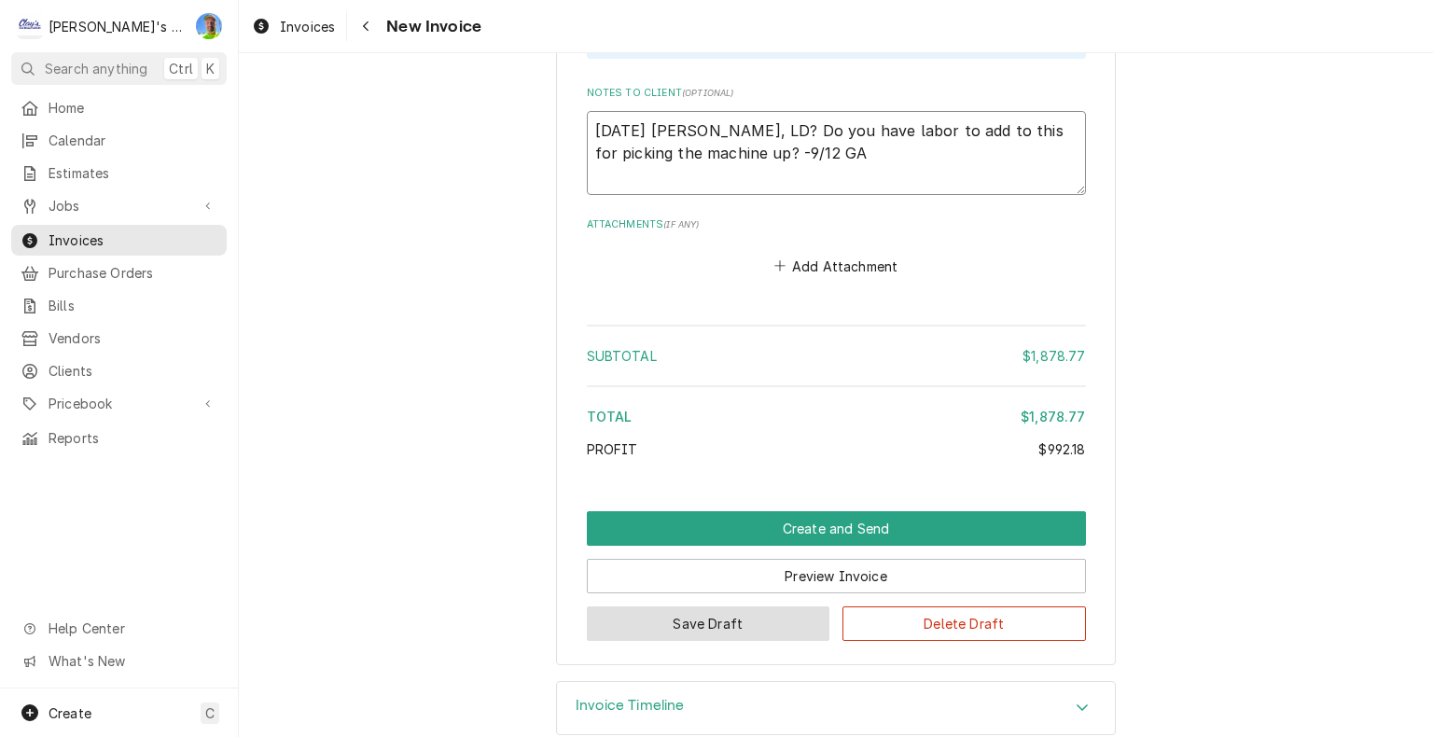
type textarea "[DATE] [PERSON_NAME], LD? Do you have labor to add to this for picking the mach…"
click at [701, 606] on button "Save Draft" at bounding box center [708, 623] width 243 height 35
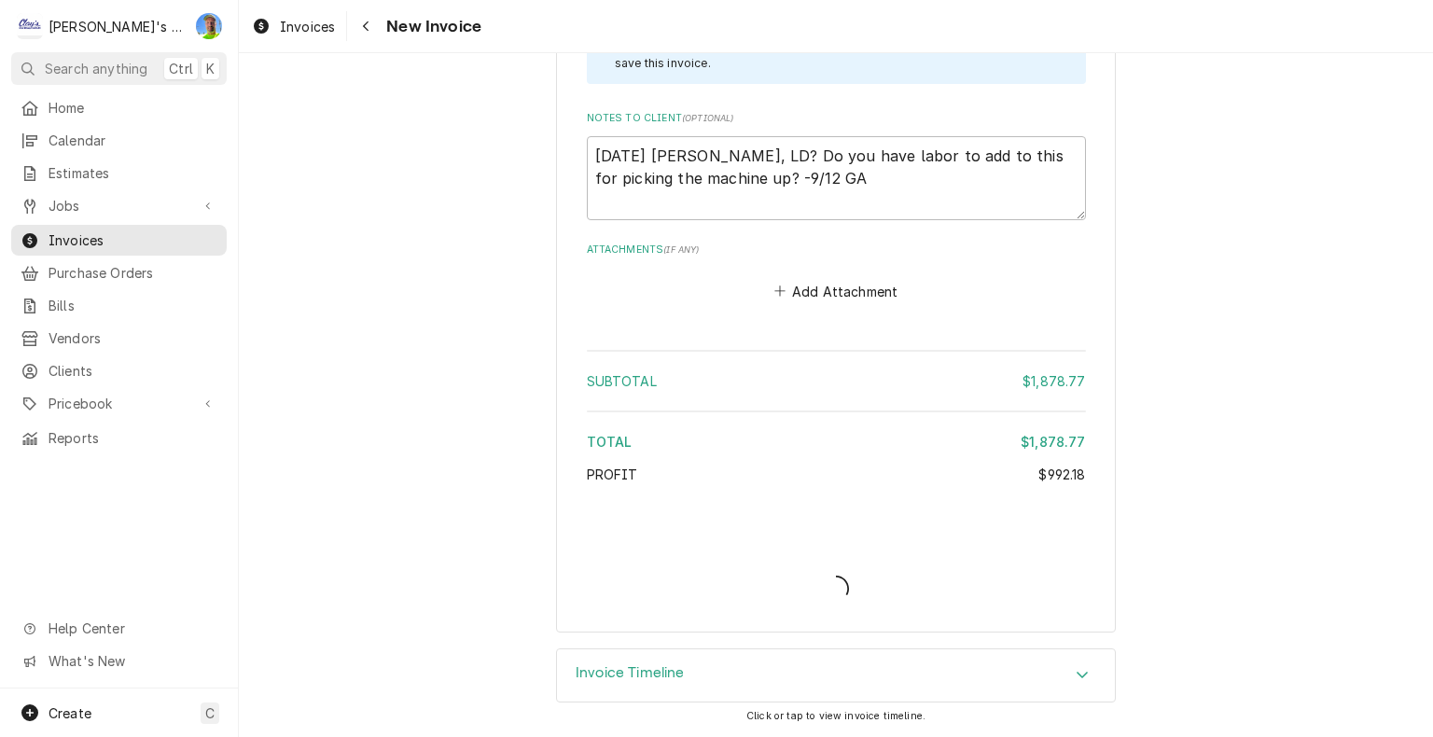
scroll to position [5440, 0]
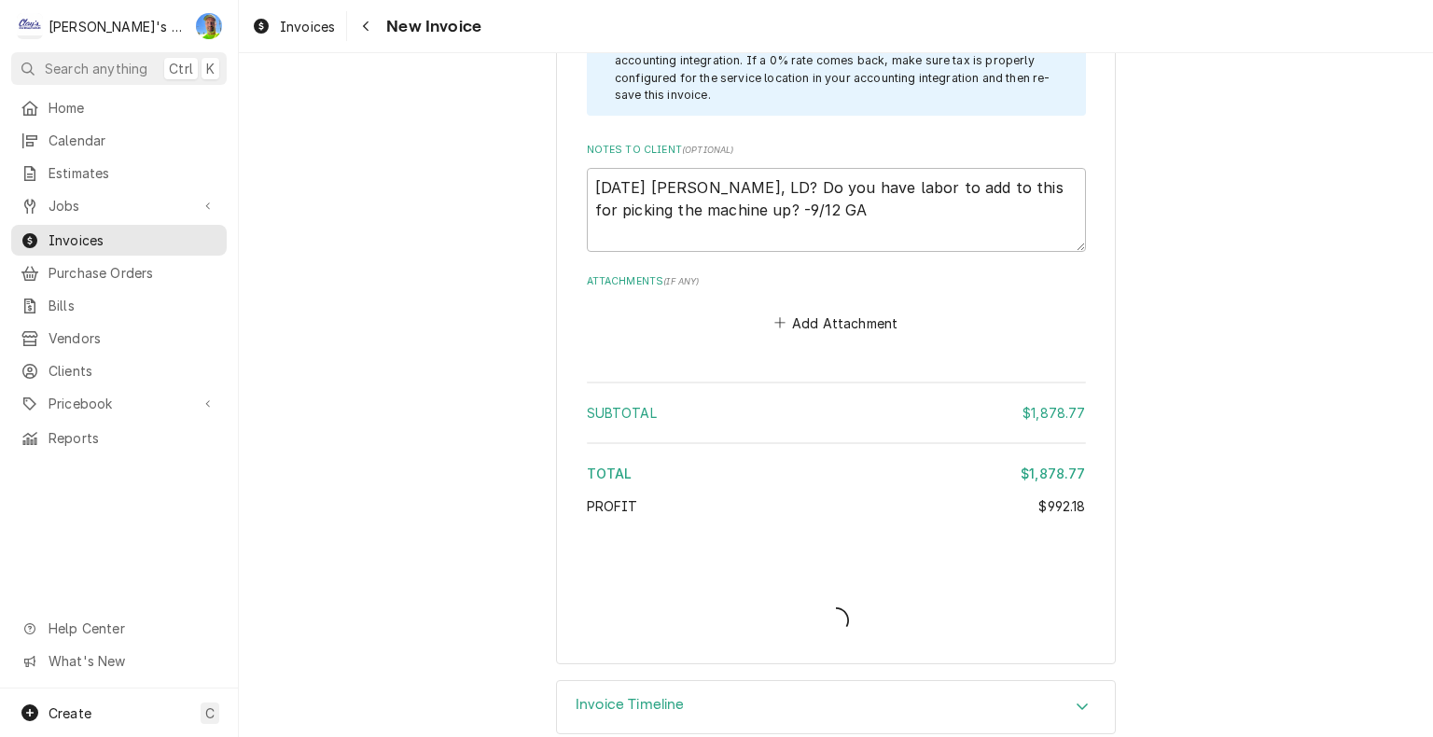
type textarea "x"
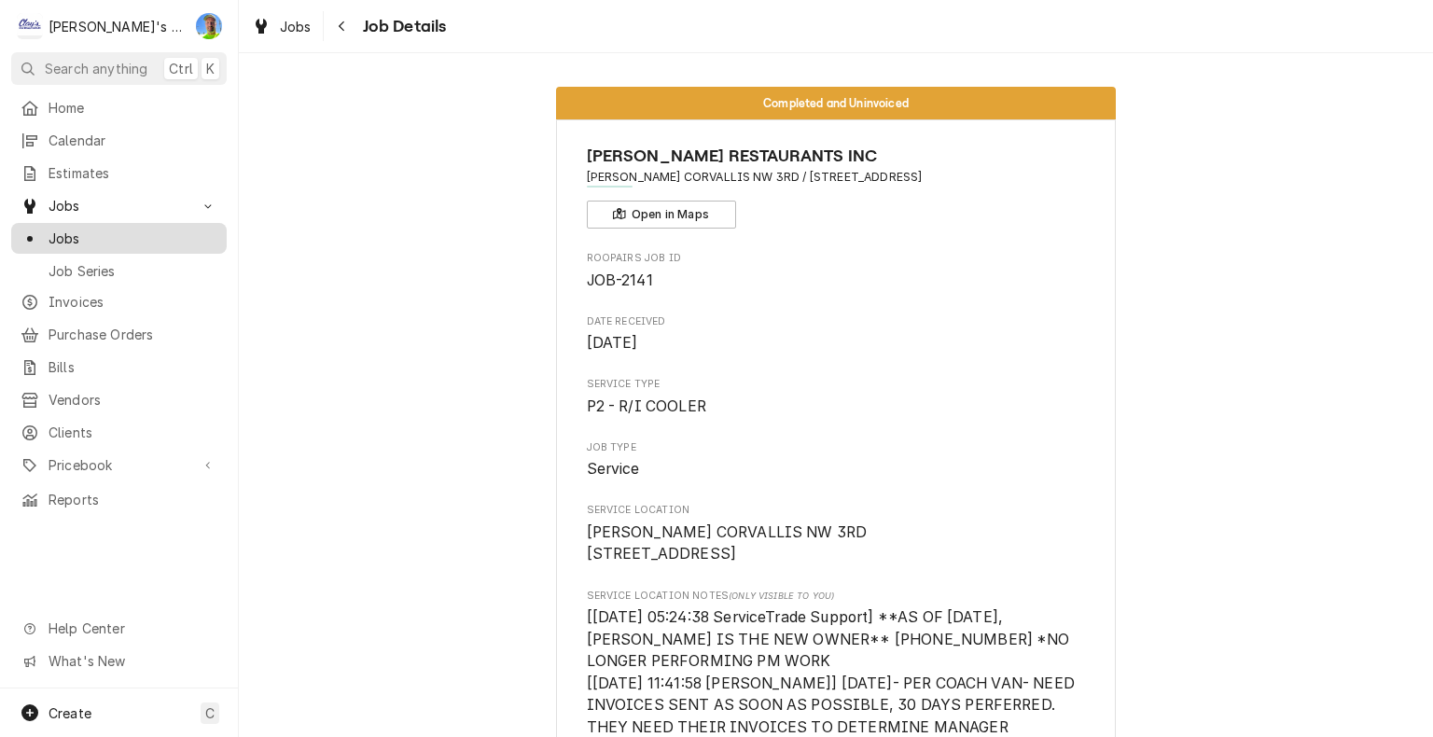
click at [48, 231] on div "Jobs" at bounding box center [119, 239] width 197 height 20
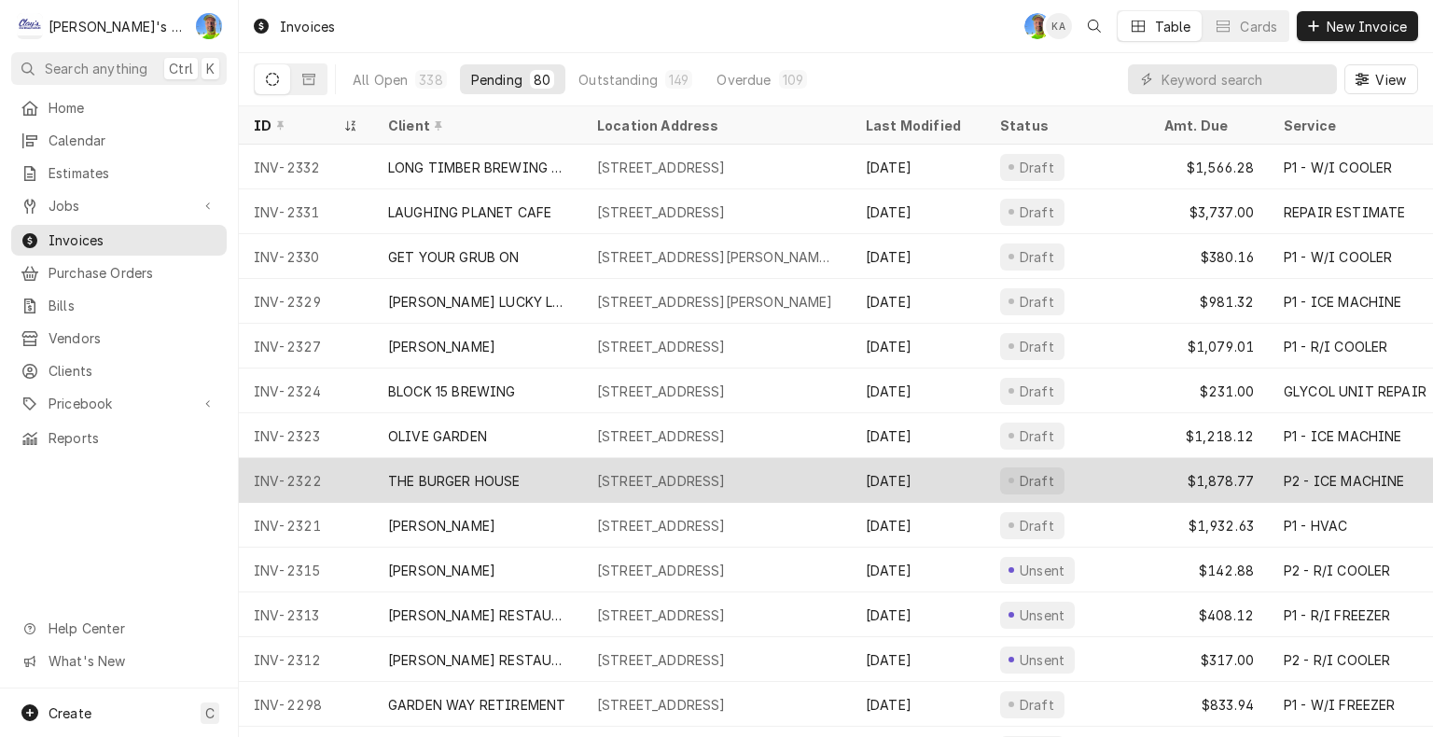
scroll to position [265, 0]
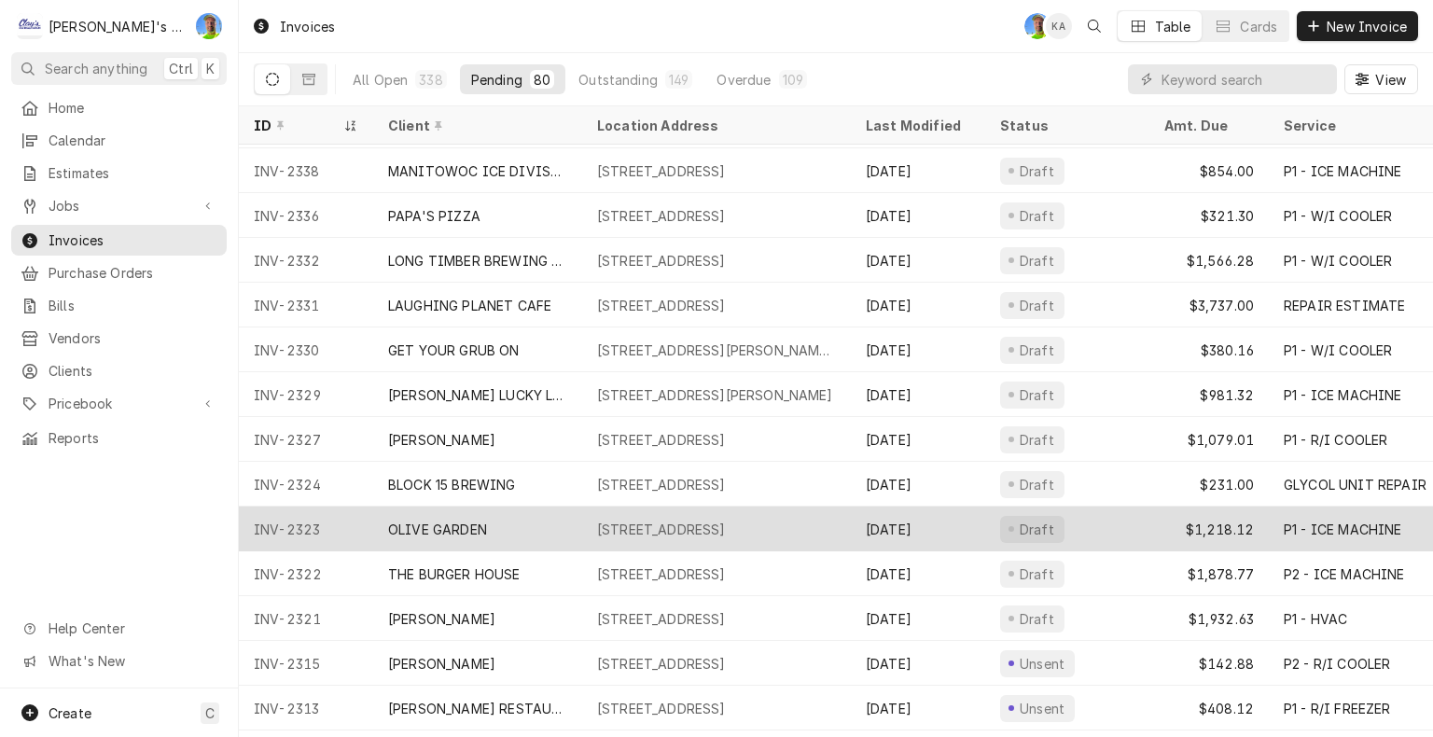
click at [676, 522] on div "[STREET_ADDRESS]" at bounding box center [661, 530] width 129 height 20
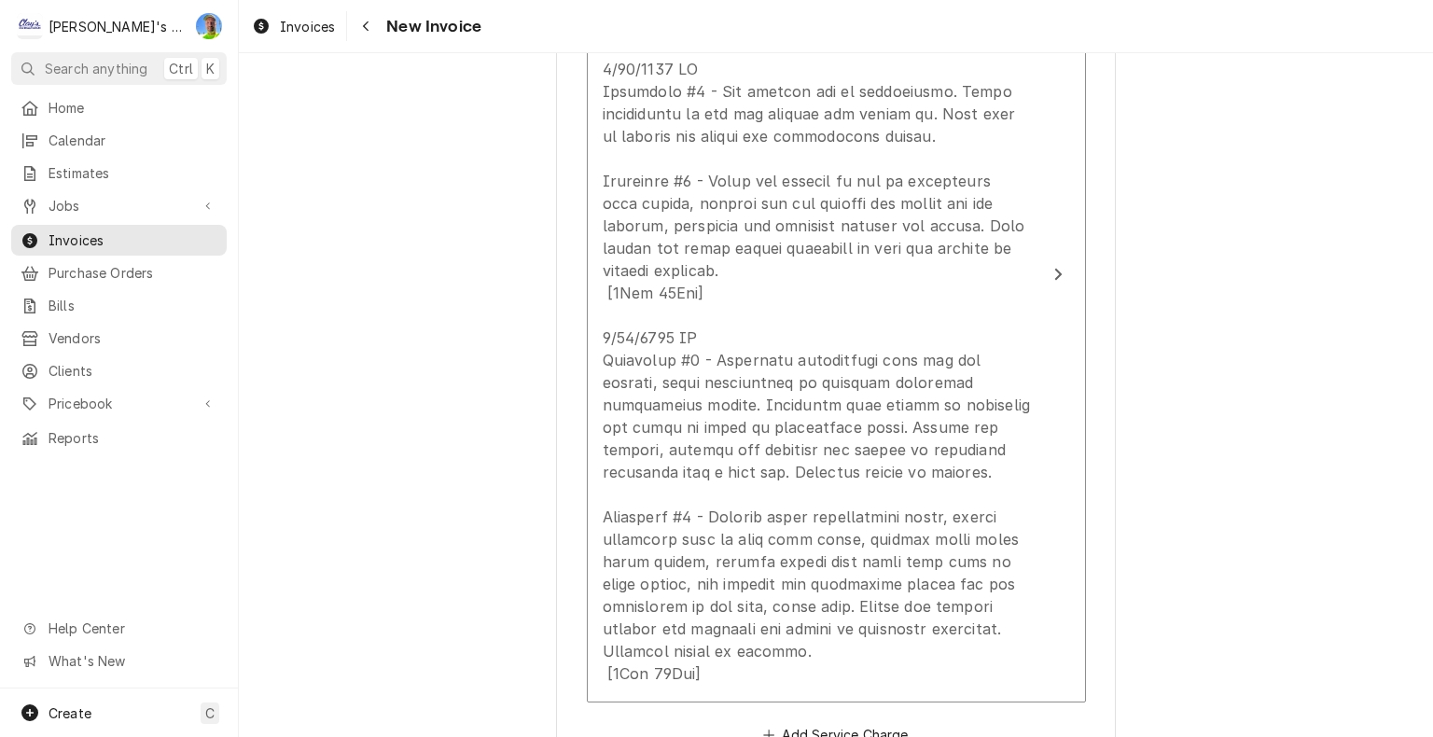
scroll to position [2191, 0]
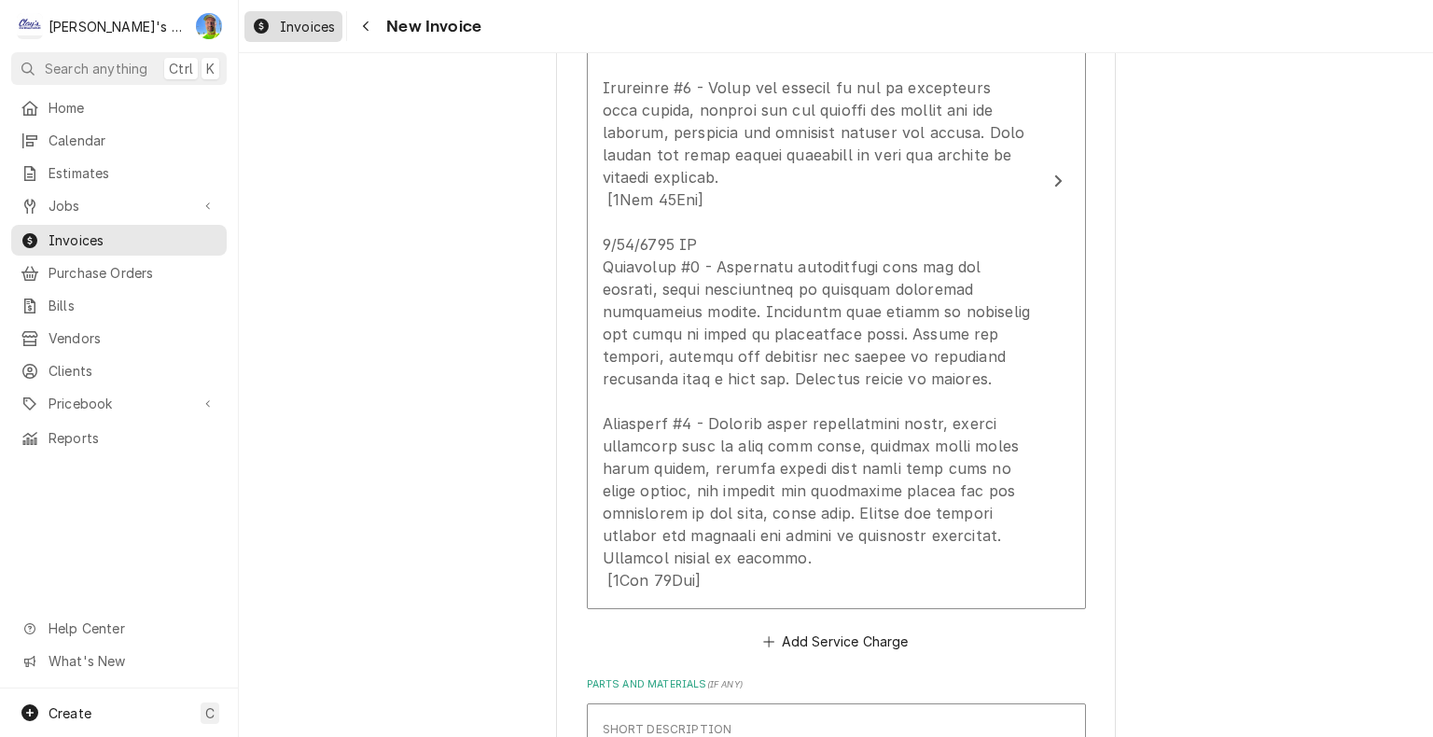
click at [297, 19] on span "Invoices" at bounding box center [307, 27] width 55 height 20
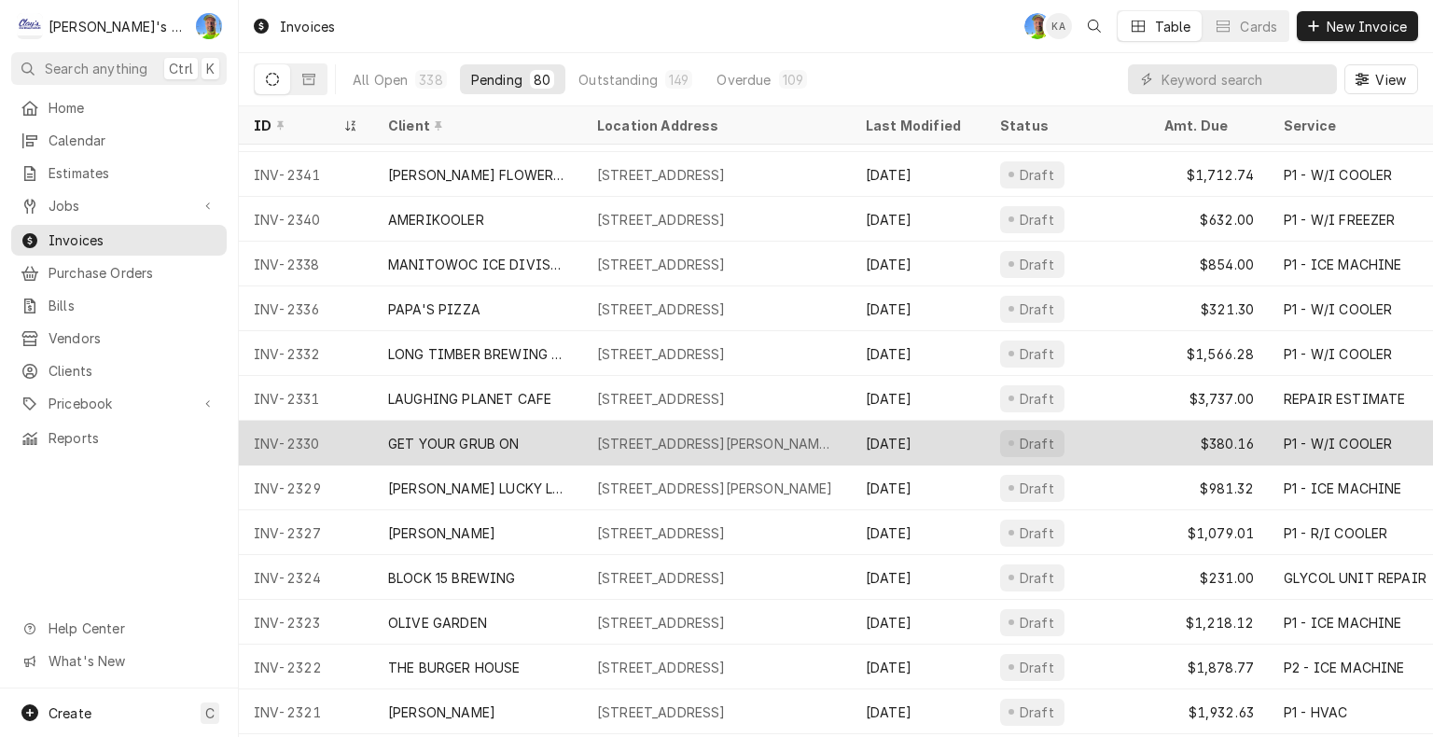
scroll to position [187, 0]
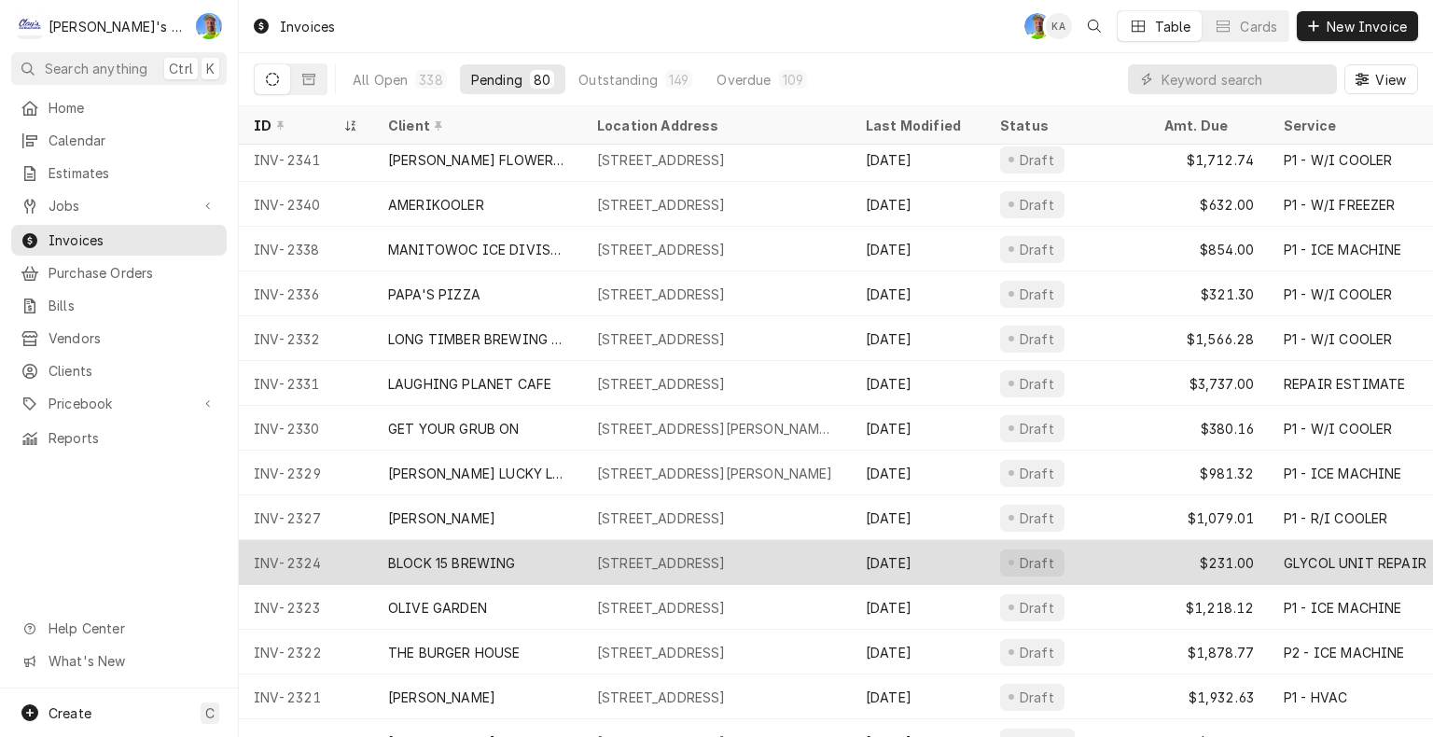
click at [705, 562] on div "[STREET_ADDRESS]" at bounding box center [661, 563] width 129 height 20
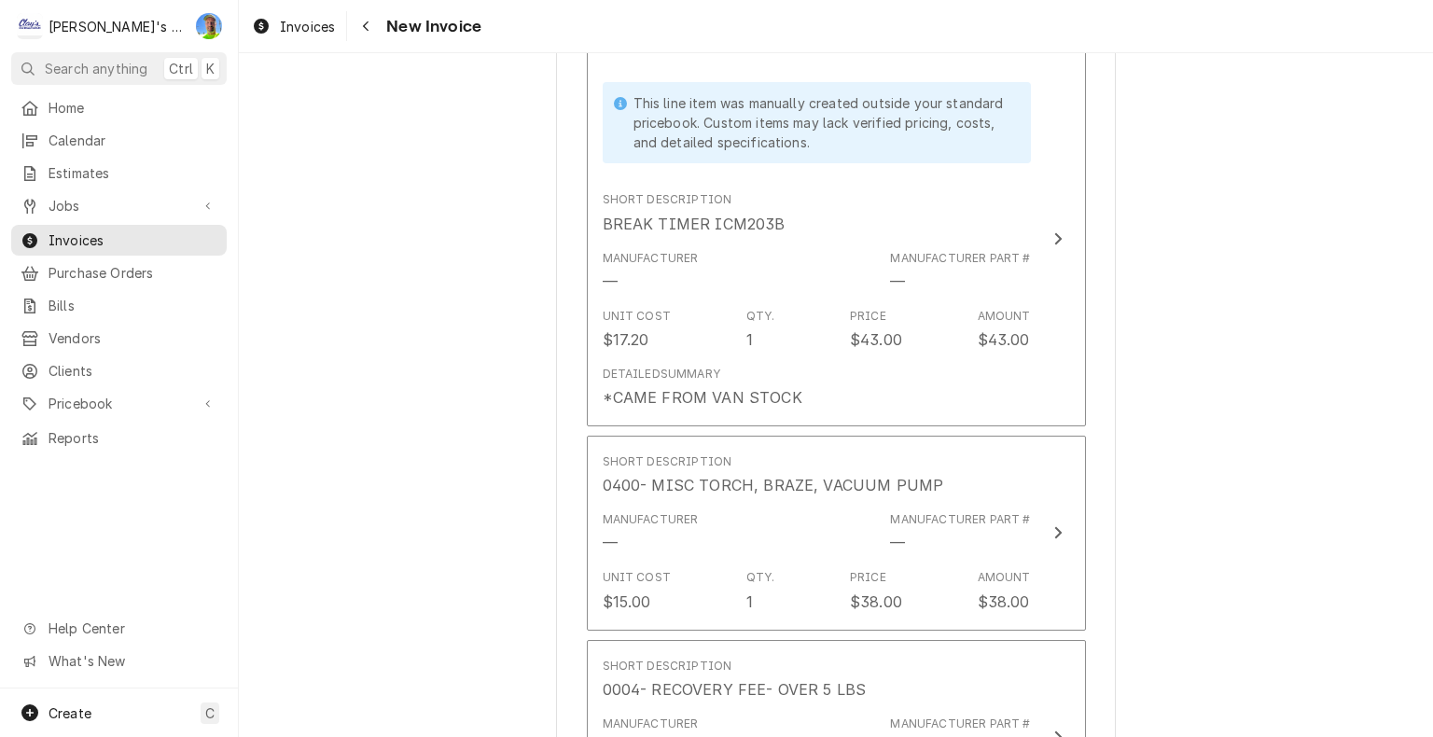
scroll to position [3824, 0]
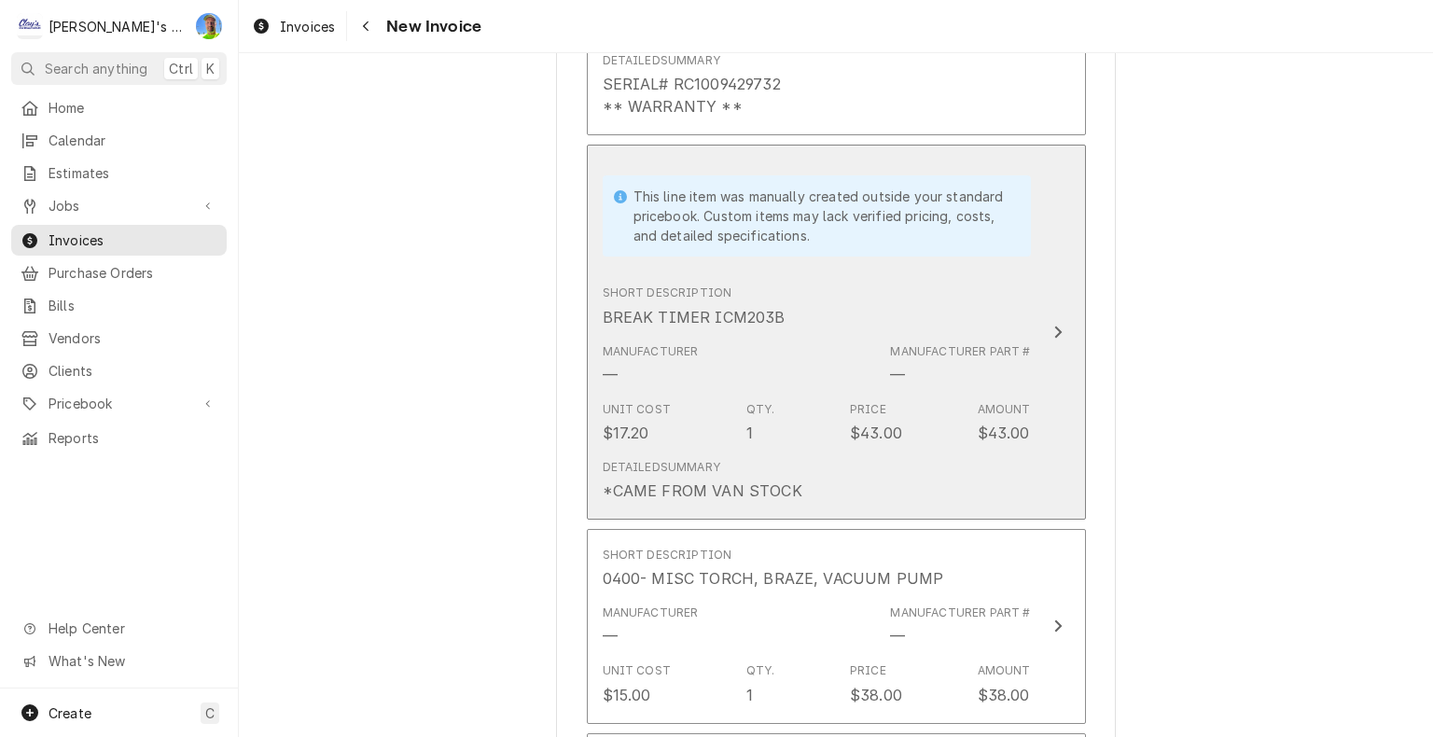
click at [1053, 325] on icon "Update Line Item" at bounding box center [1057, 332] width 9 height 15
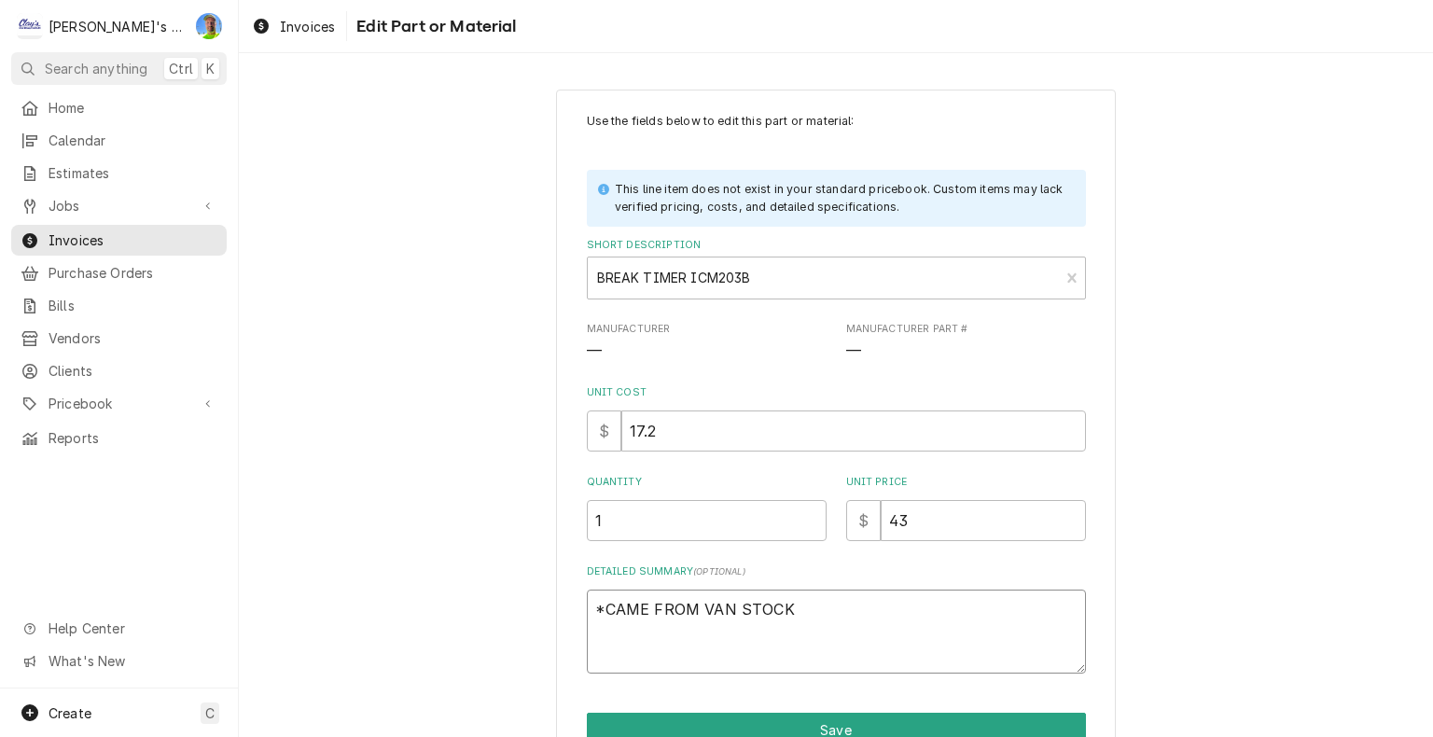
drag, startPoint x: 589, startPoint y: 610, endPoint x: 814, endPoint y: 633, distance: 226.9
click at [814, 633] on textarea "*CAME FROM VAN STOCK" at bounding box center [836, 631] width 499 height 84
type textarea "x"
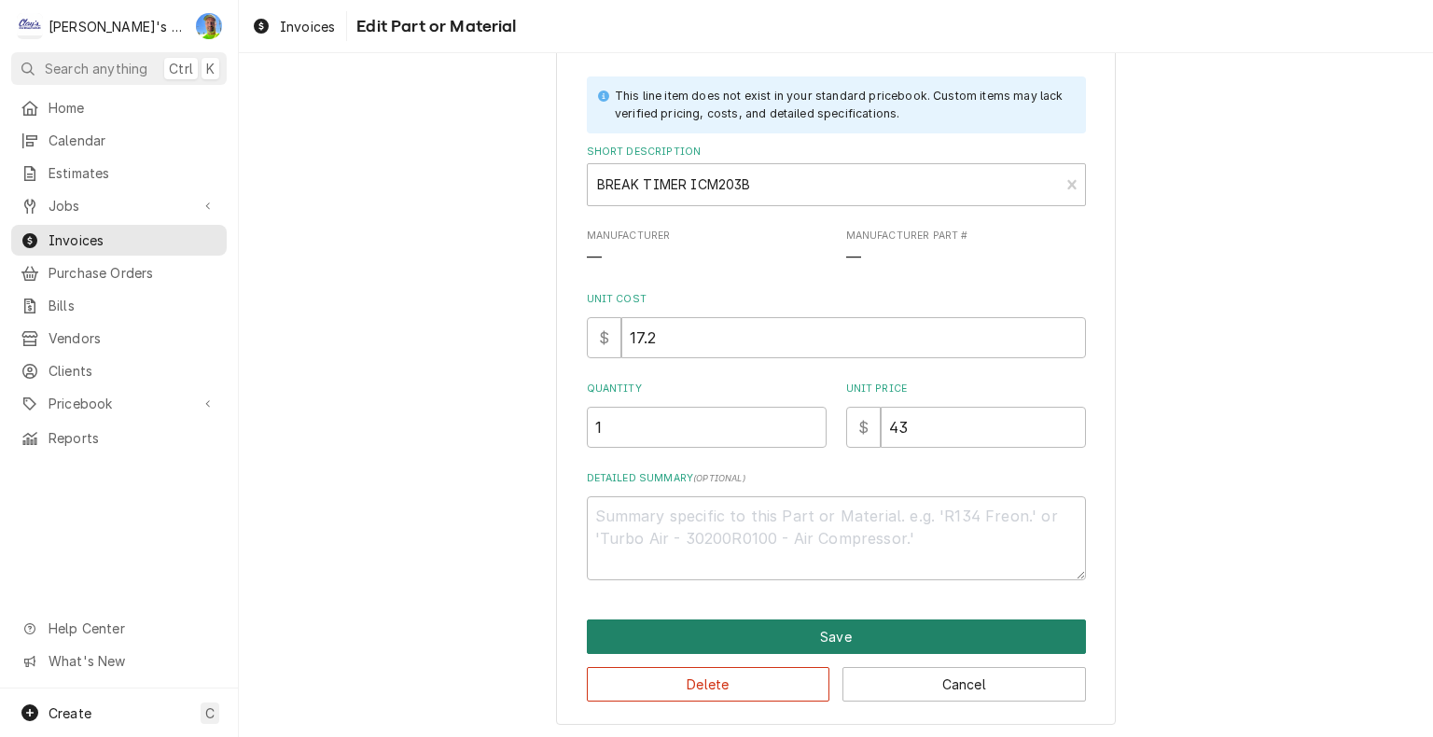
click at [1005, 631] on button "Save" at bounding box center [836, 636] width 499 height 35
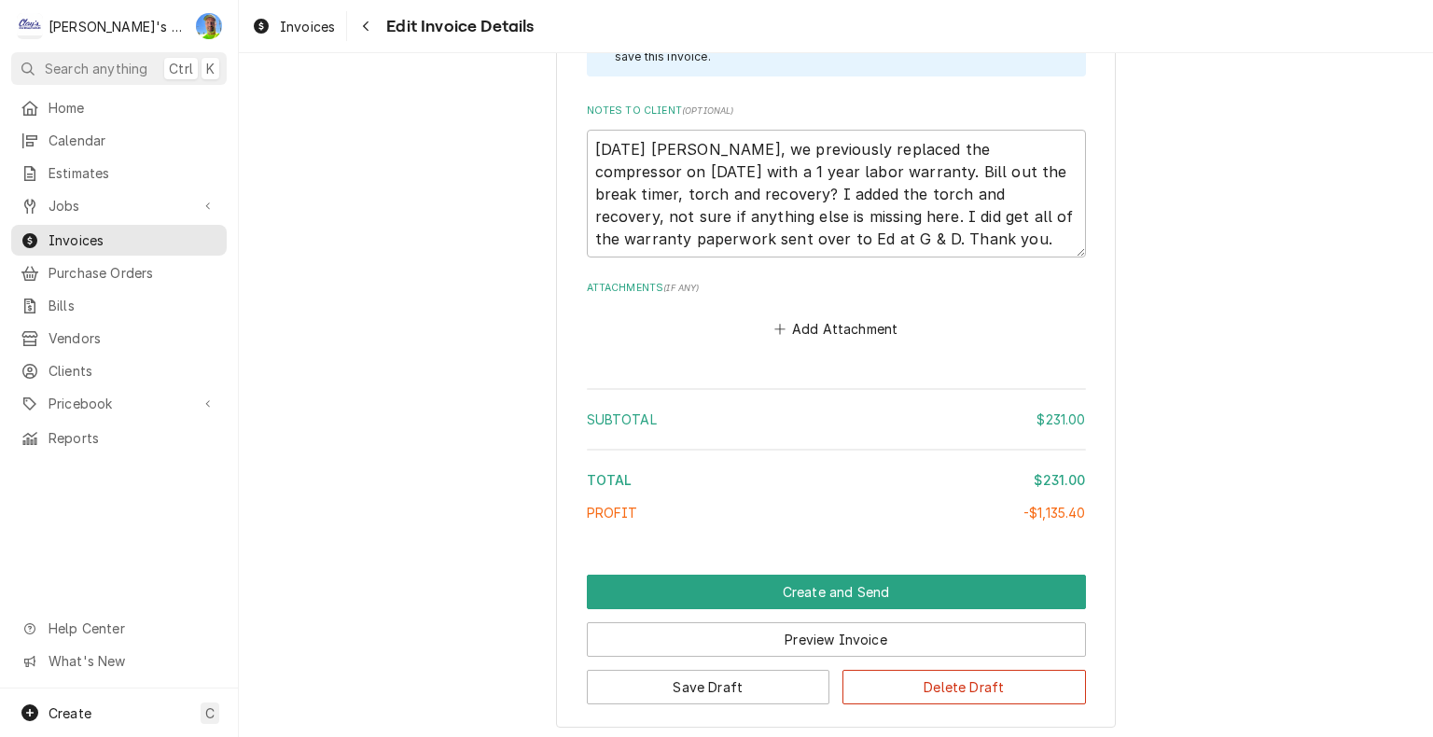
scroll to position [6808, 0]
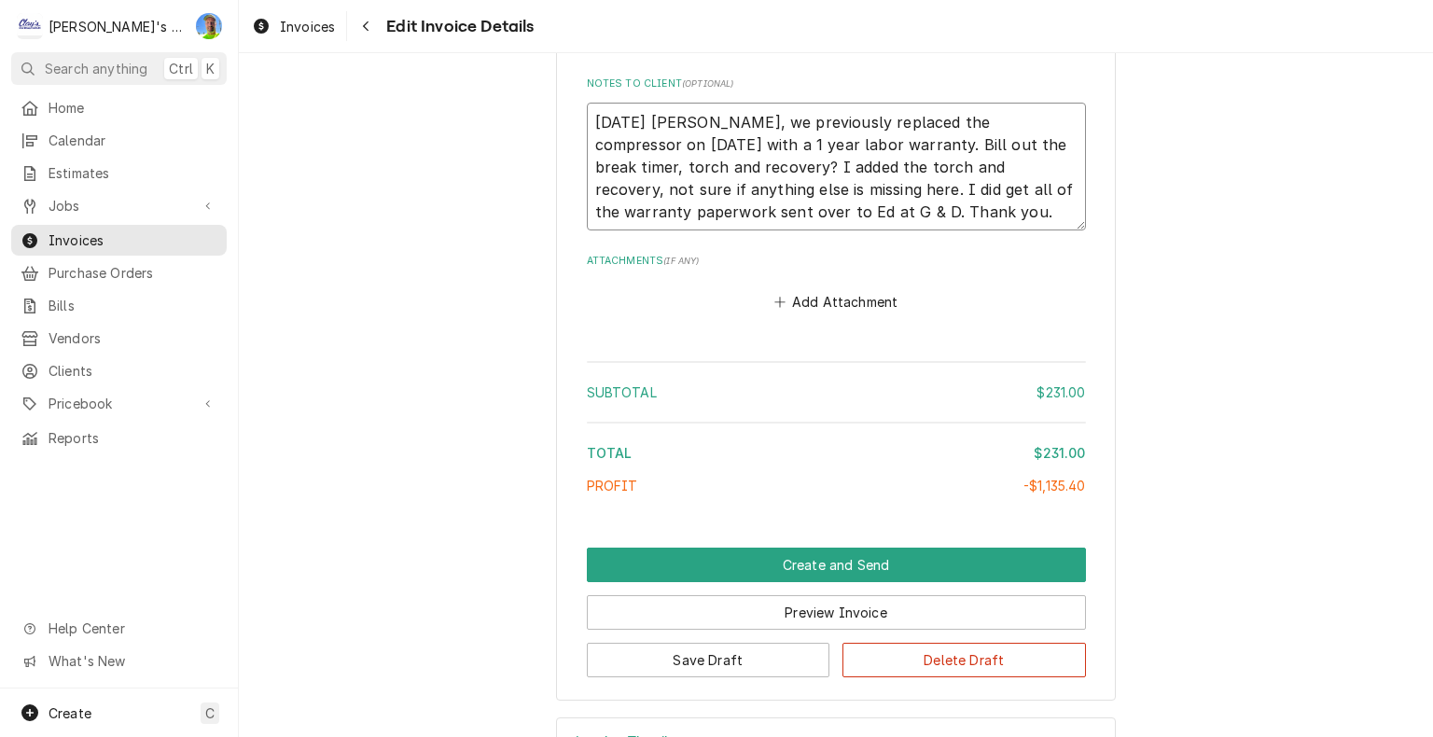
click at [864, 226] on textarea "9/11/2025 Sarah - Greg, we previously replaced the compressor on 9/24/24 with a…" at bounding box center [836, 167] width 499 height 129
type textarea "x"
type textarea "9/11/2025 Sarah - Greg, we previously replaced the compressor on 9/24/24 with a…"
type textarea "x"
type textarea "9/11/2025 Sarah - Greg, we previously replaced the compressor on 9/24/24 with a…"
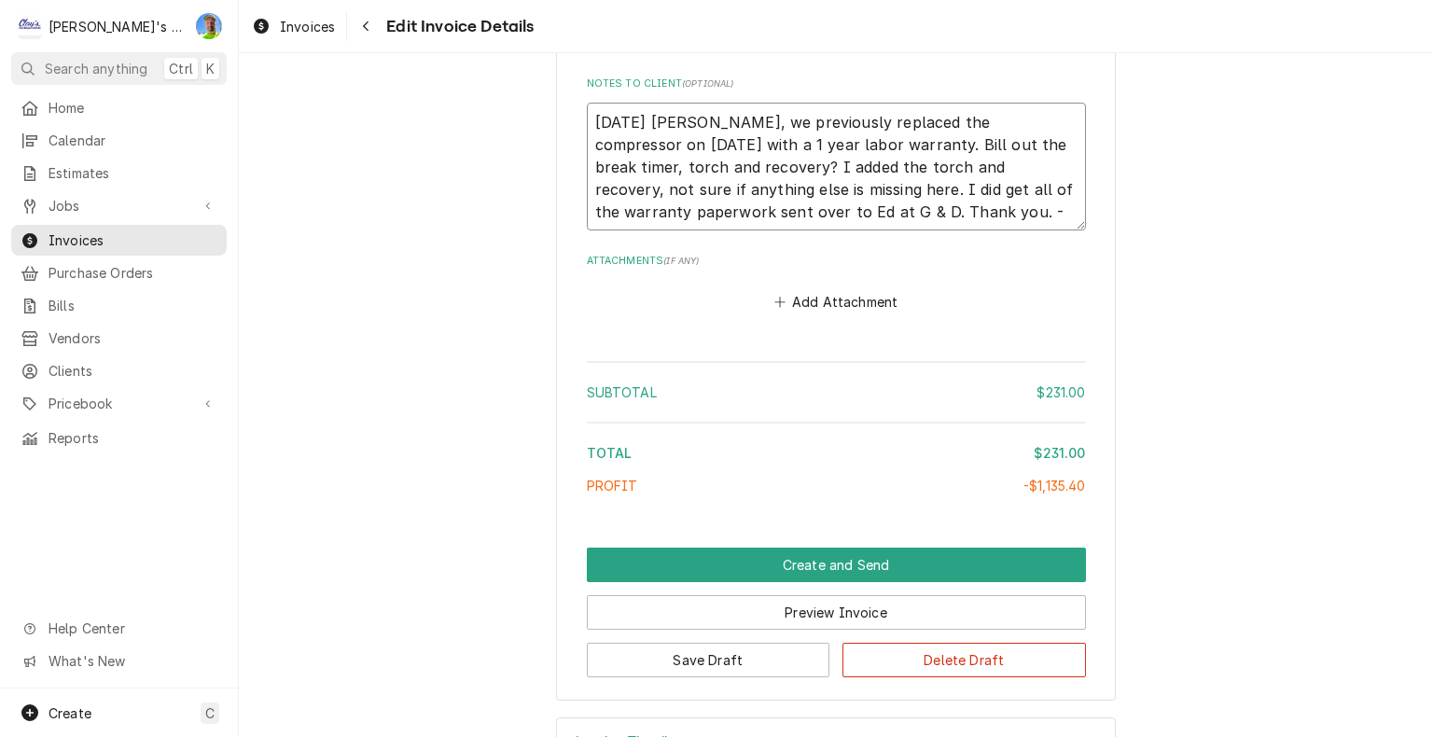
type textarea "x"
type textarea "9/11/2025 Sarah - Greg, we previously replaced the compressor on 9/24/24 with a…"
type textarea "x"
type textarea "9/11/2025 Sarah - Greg, we previously replaced the compressor on 9/24/24 with a…"
type textarea "x"
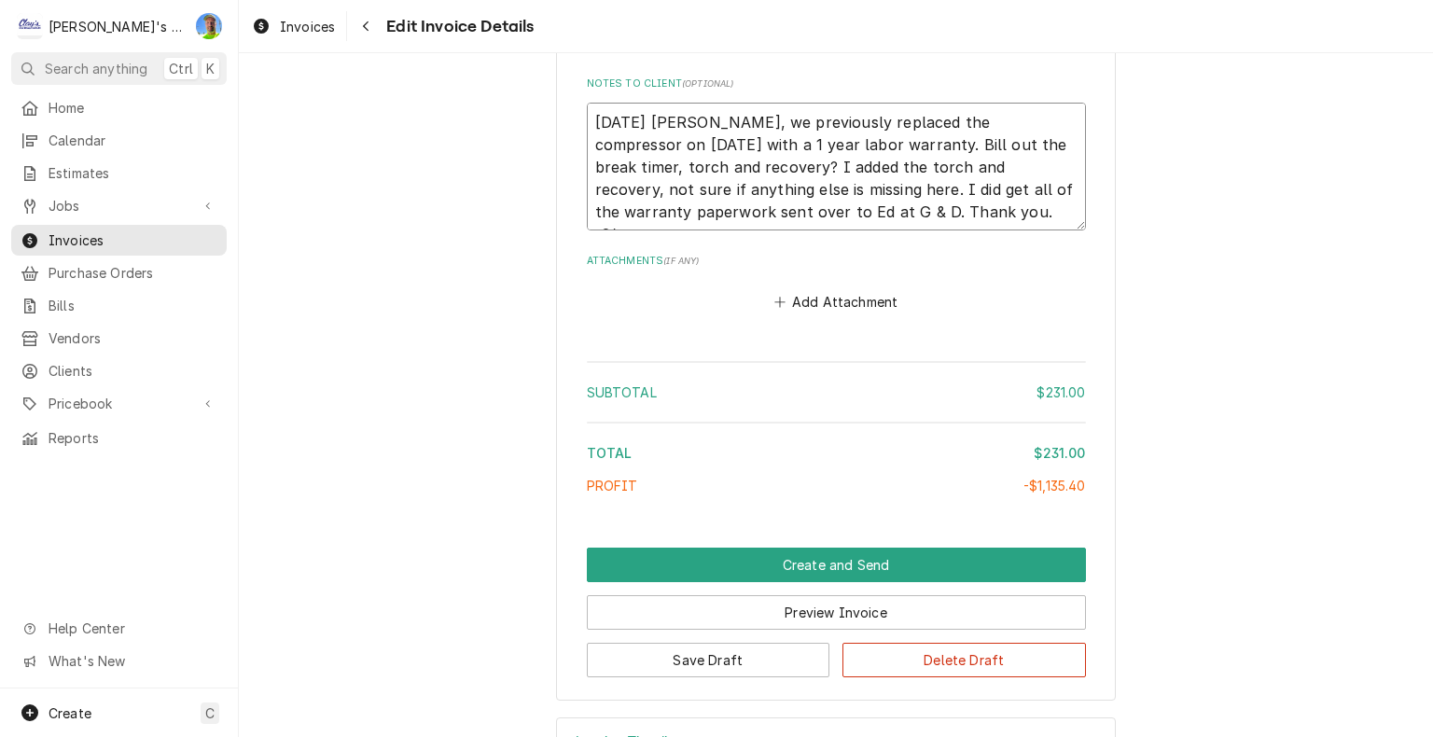
type textarea "9/11/2025 Sarah - Greg, we previously replaced the compressor on 9/24/24 with a…"
type textarea "x"
type textarea "9/11/2025 Sarah - Greg, we previously replaced the compressor on 9/24/24 with a…"
type textarea "x"
type textarea "9/11/2025 Sarah - Greg, we previously replaced the compressor on 9/24/24 with a…"
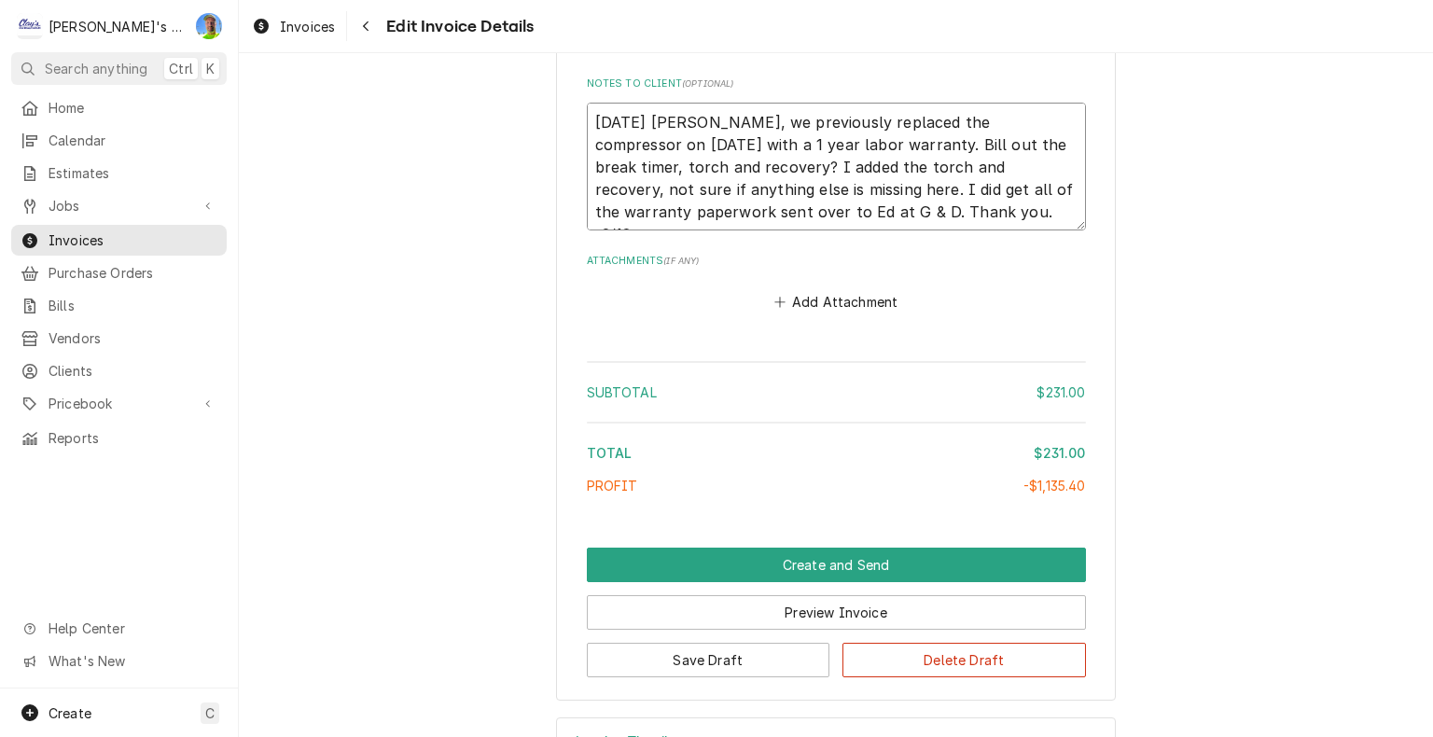
type textarea "x"
type textarea "9/11/2025 Sarah - Greg, we previously replaced the compressor on 9/24/24 with a…"
type textarea "x"
type textarea "9/11/2025 Sarah - Greg, we previously replaced the compressor on 9/24/24 with a…"
type textarea "x"
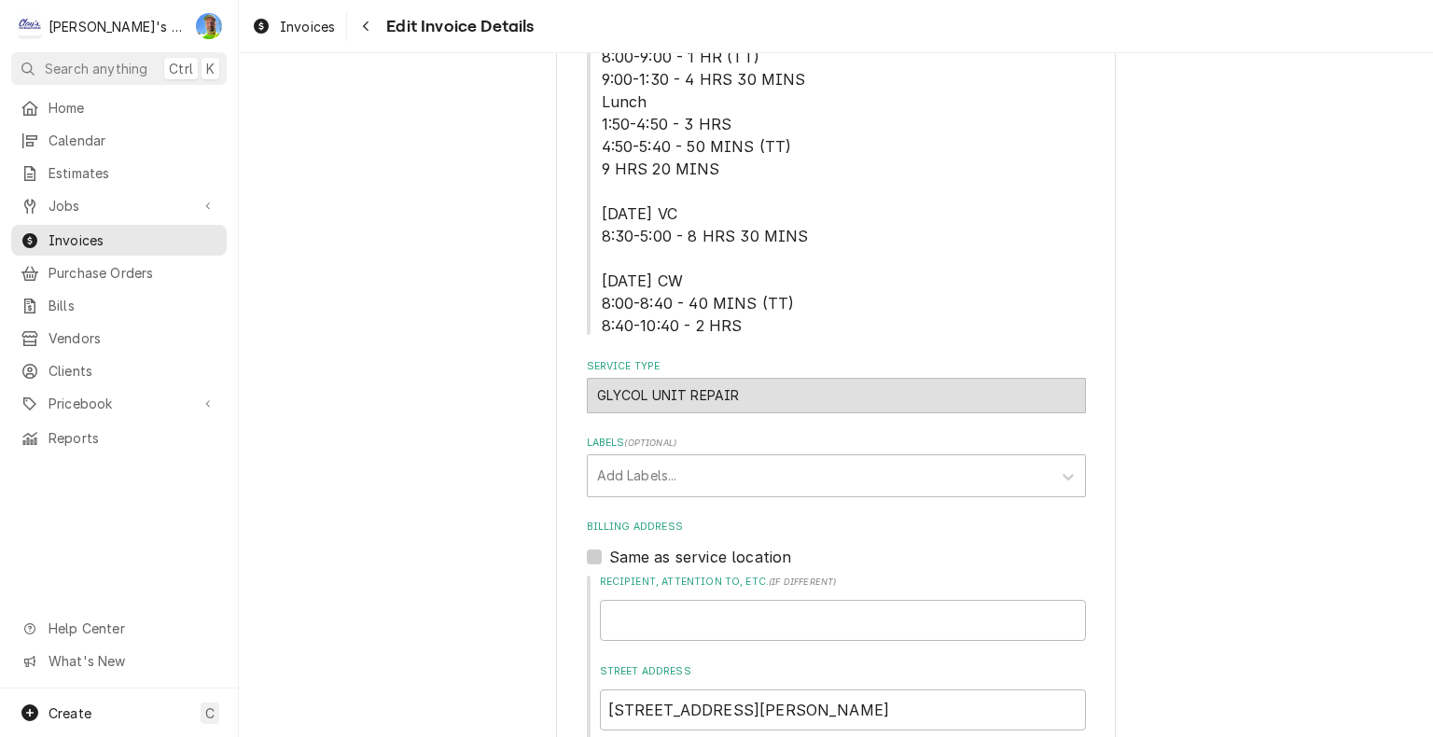
scroll to position [279, 0]
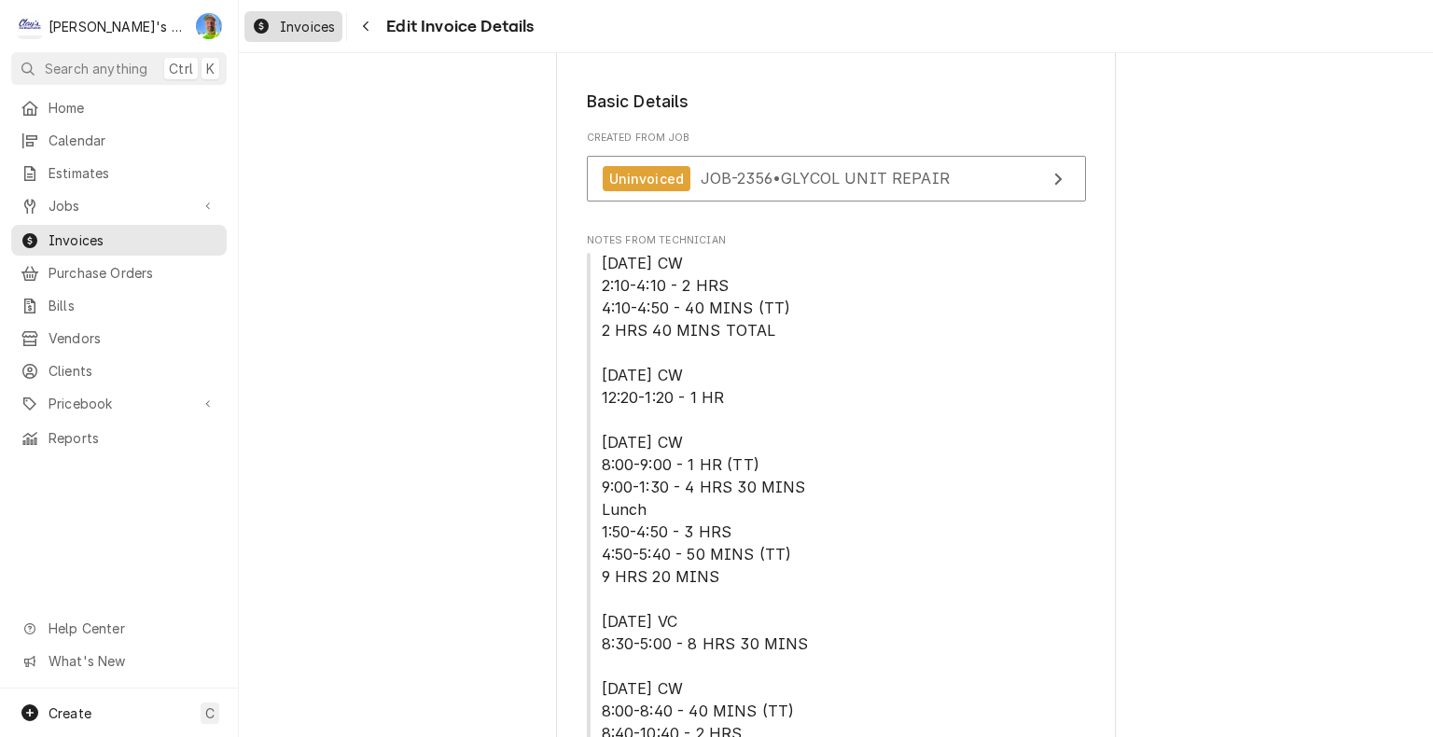
type textarea "9/11/2025 Sarah - Greg, we previously replaced the compressor on 9/24/24 with a…"
click at [293, 31] on span "Invoices" at bounding box center [307, 27] width 55 height 20
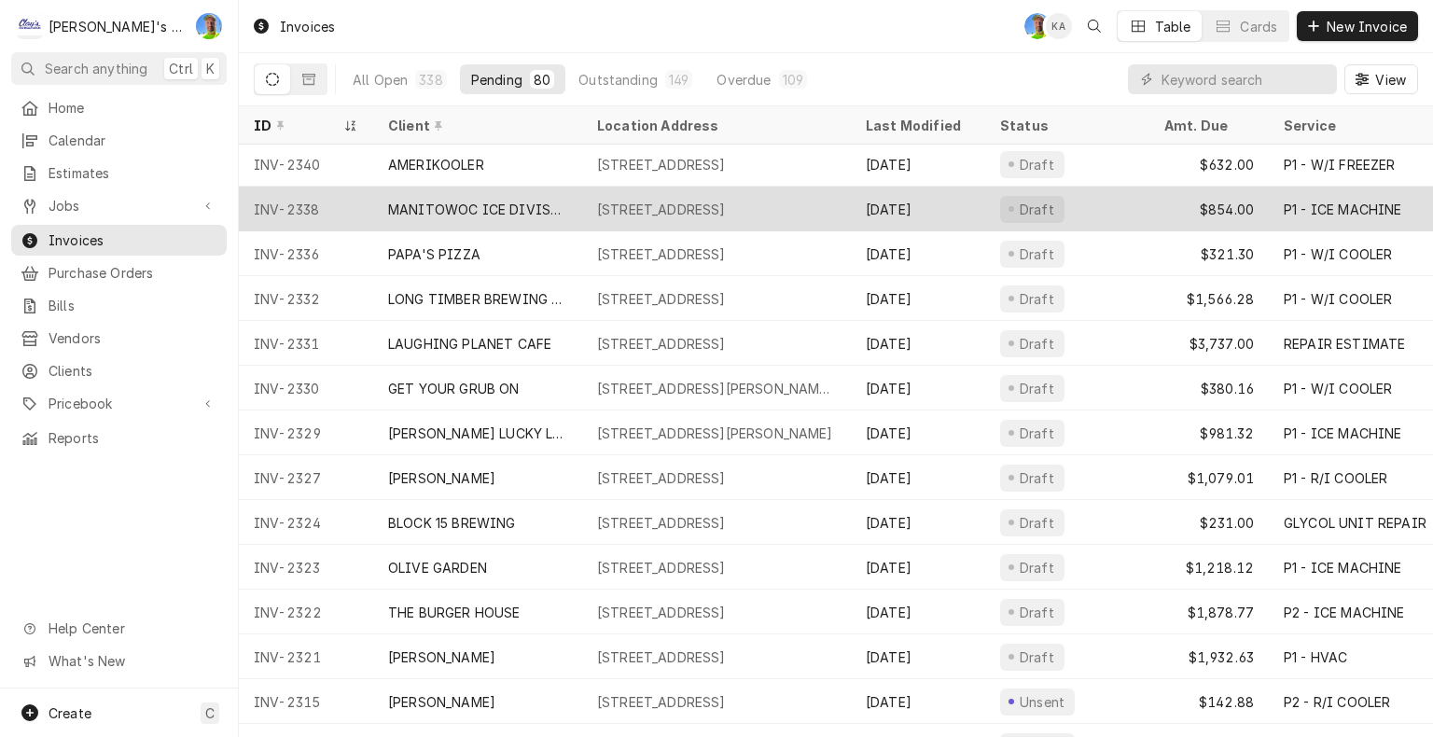
scroll to position [269, 0]
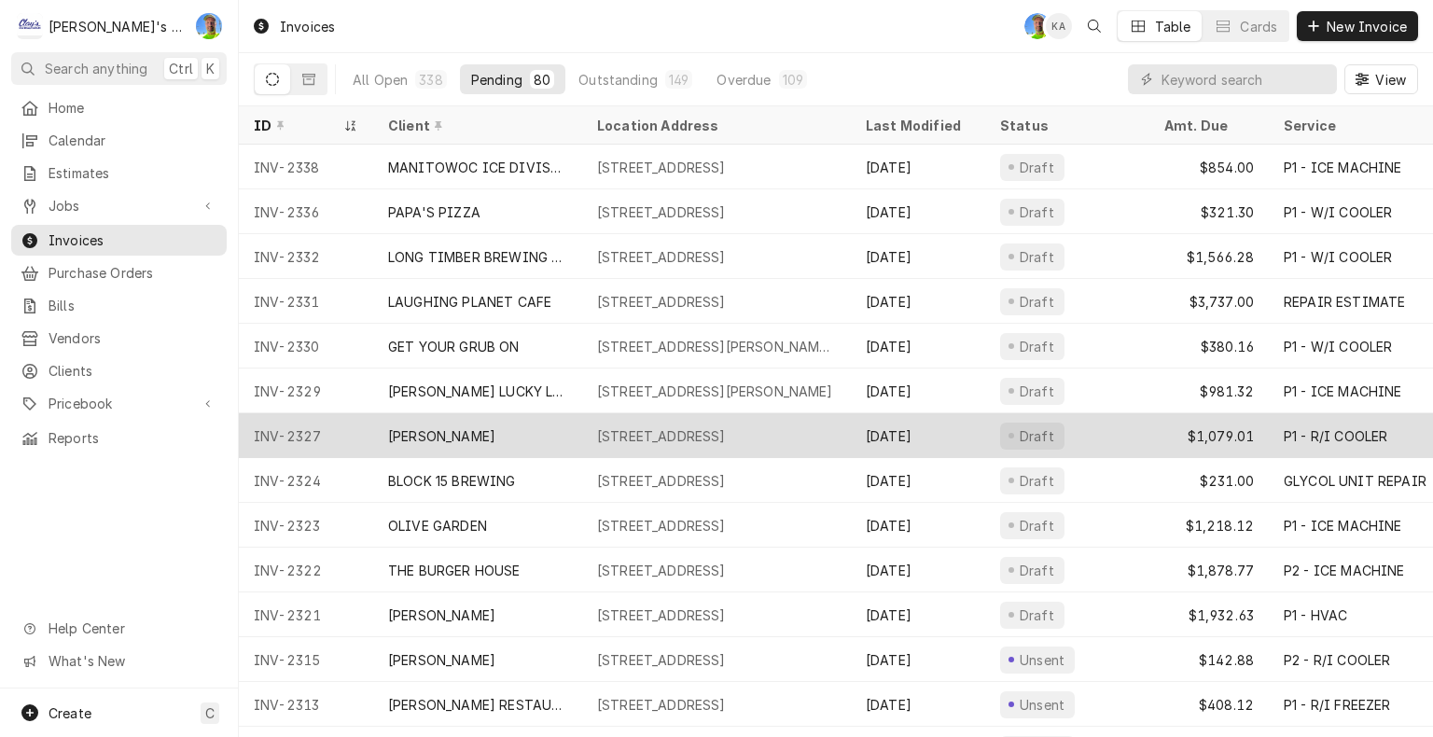
click at [714, 431] on div "[STREET_ADDRESS]" at bounding box center [661, 436] width 129 height 20
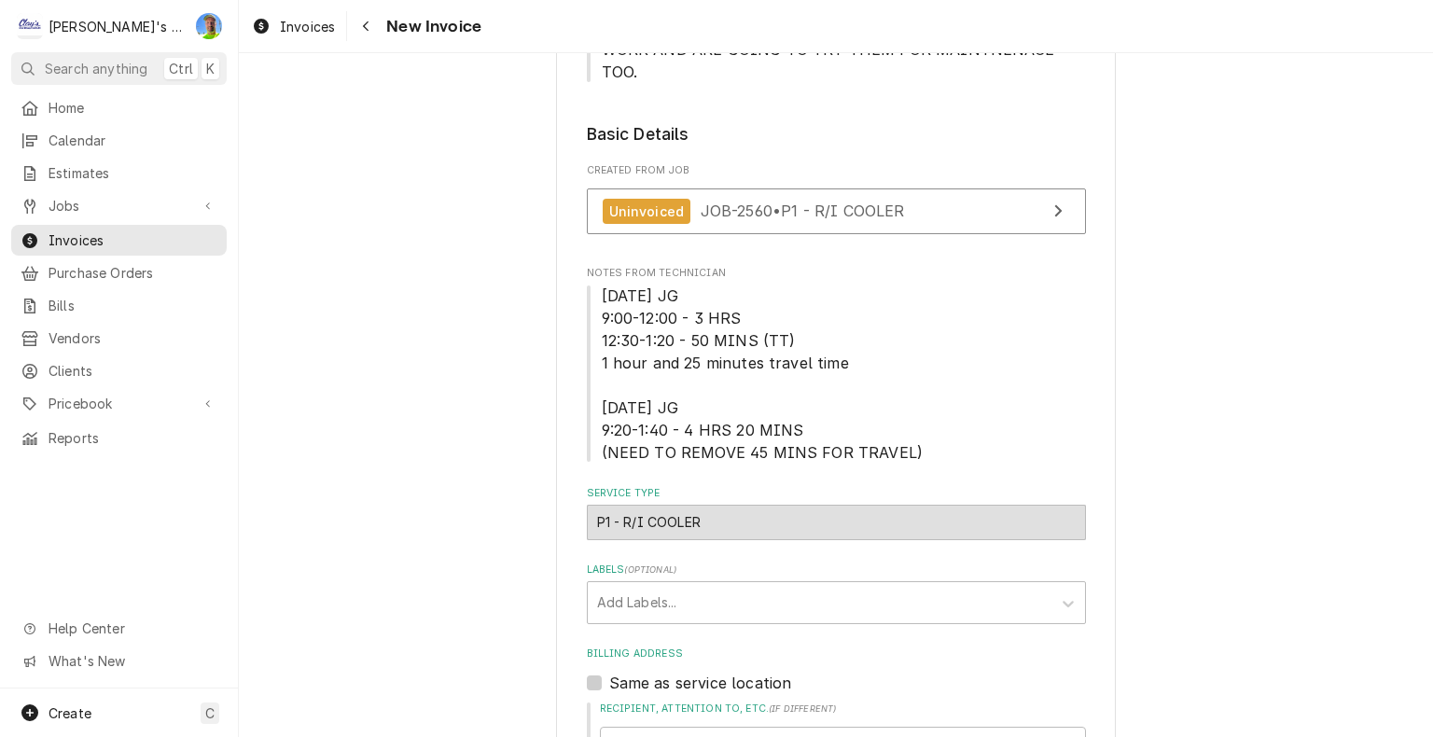
scroll to position [466, 0]
click at [1009, 188] on link "Uninvoiced JOB-2560 • P1 - R/I COOLER" at bounding box center [836, 211] width 499 height 46
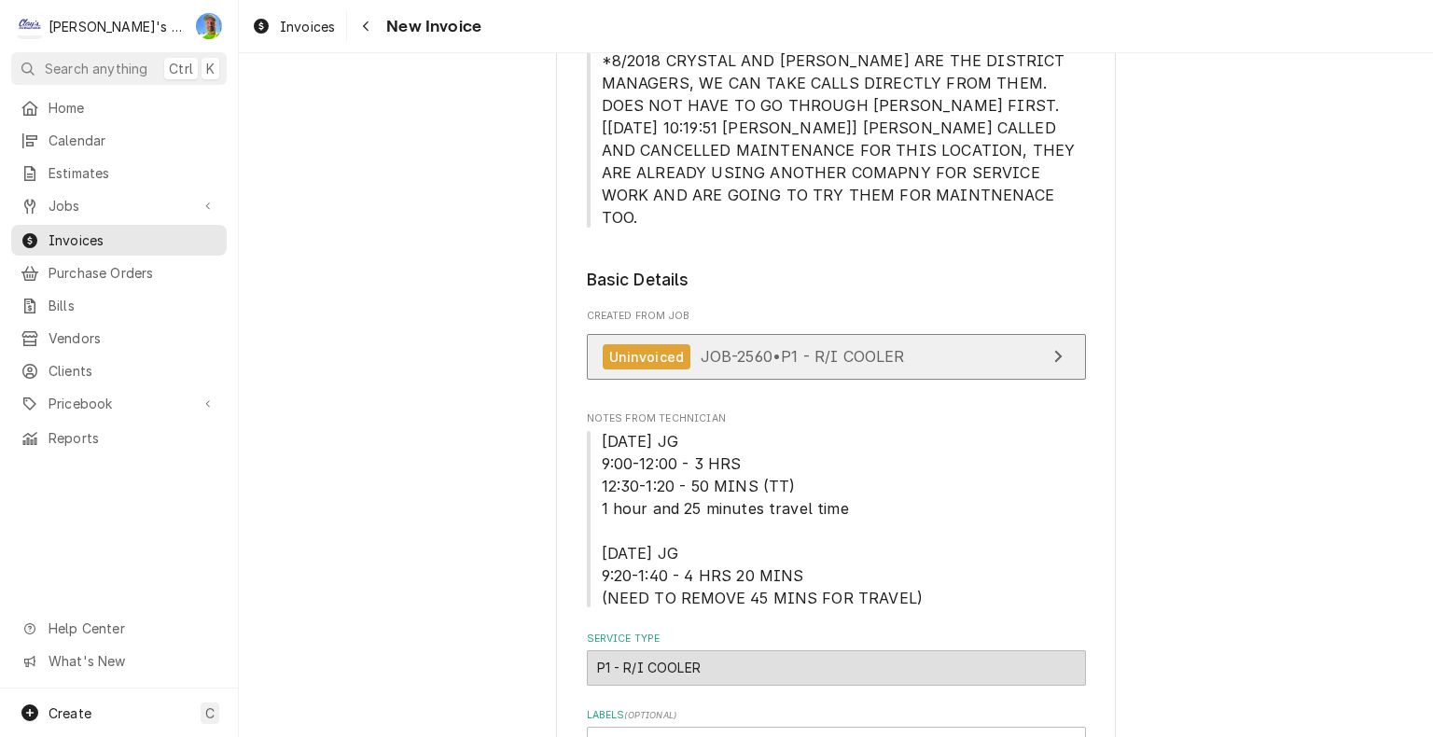
scroll to position [0, 0]
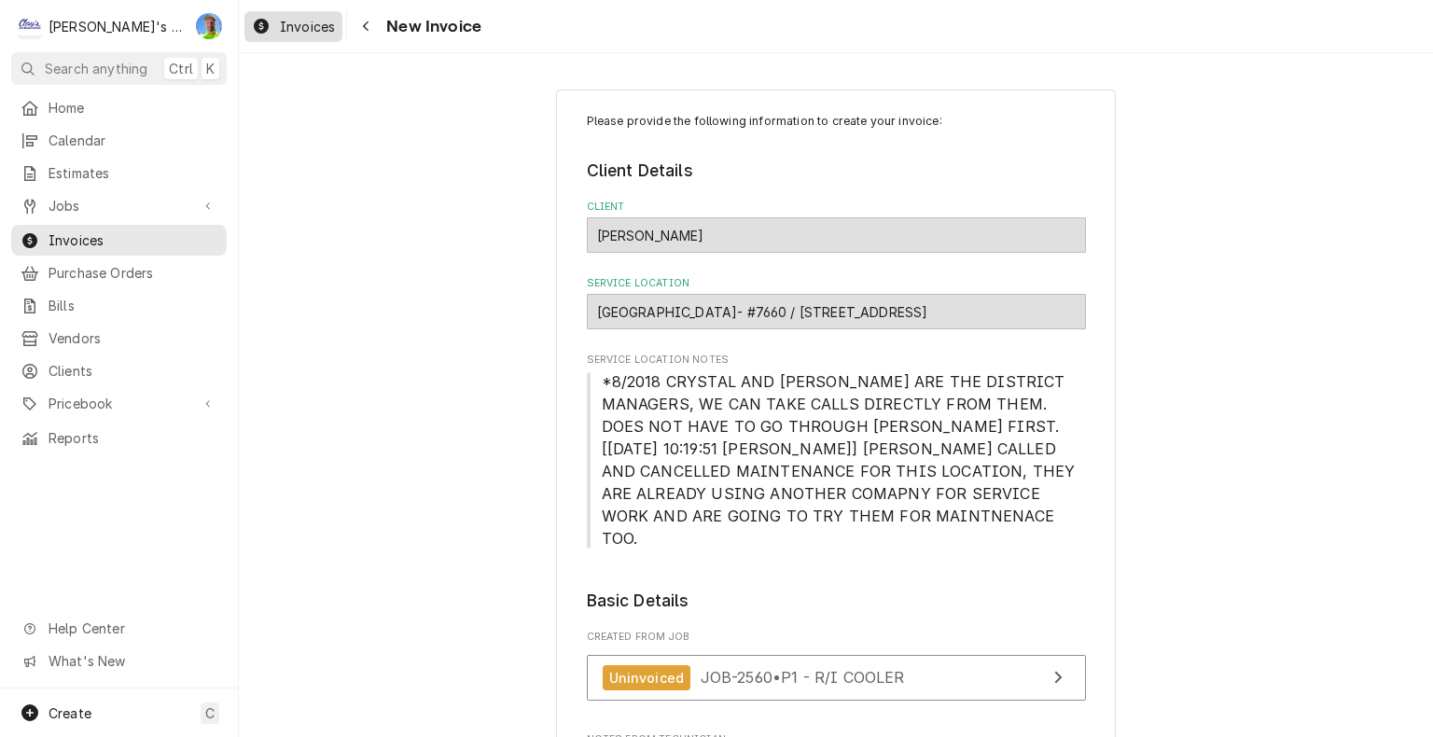
click at [295, 28] on span "Invoices" at bounding box center [307, 27] width 55 height 20
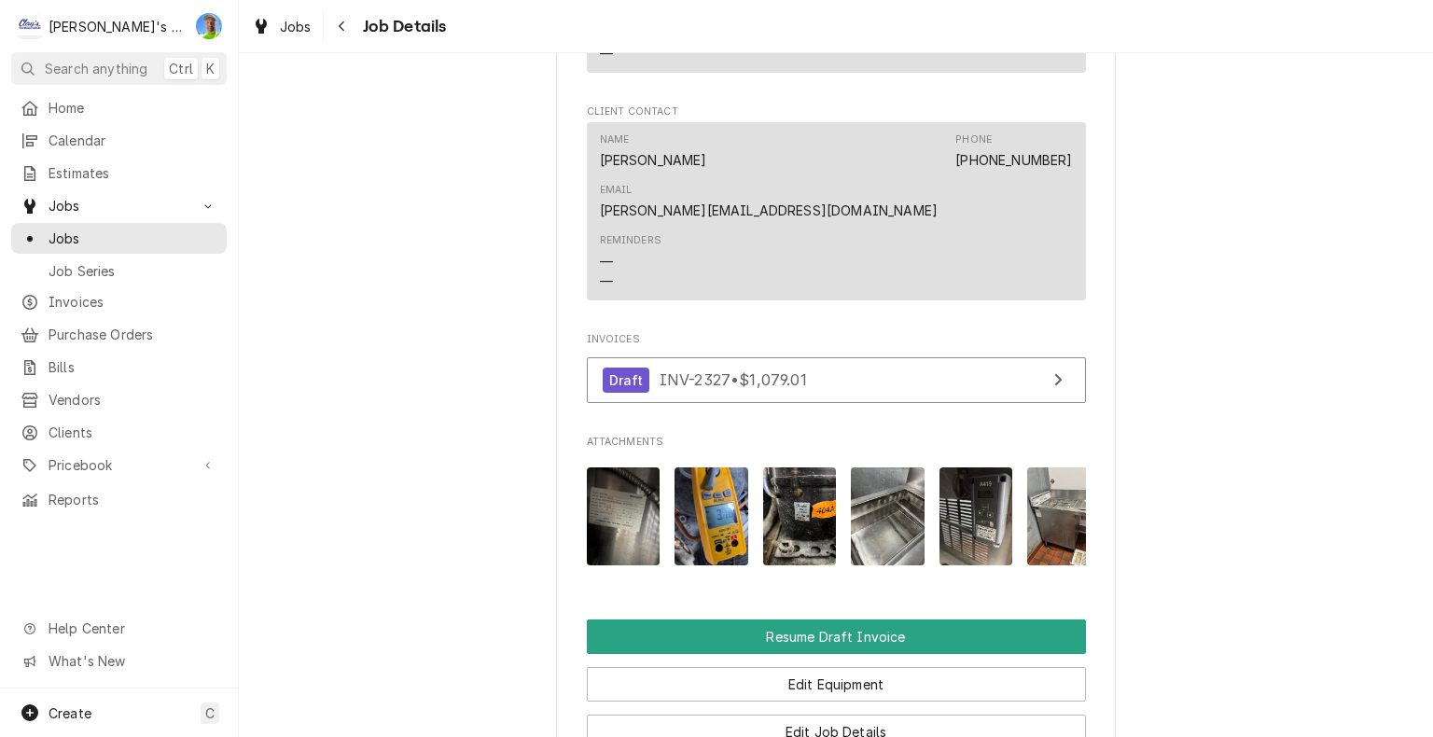
scroll to position [1679, 0]
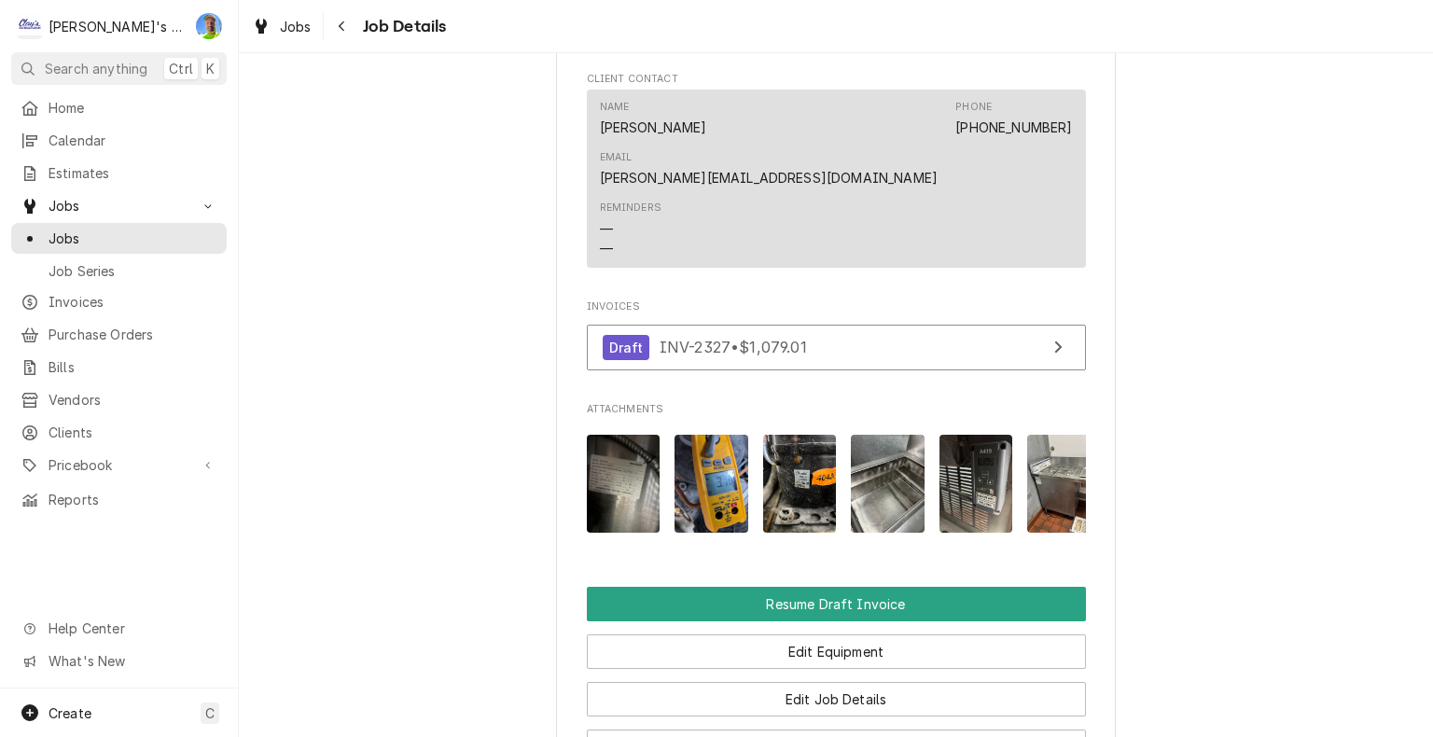
click at [612, 435] on img "Attachments" at bounding box center [624, 484] width 74 height 98
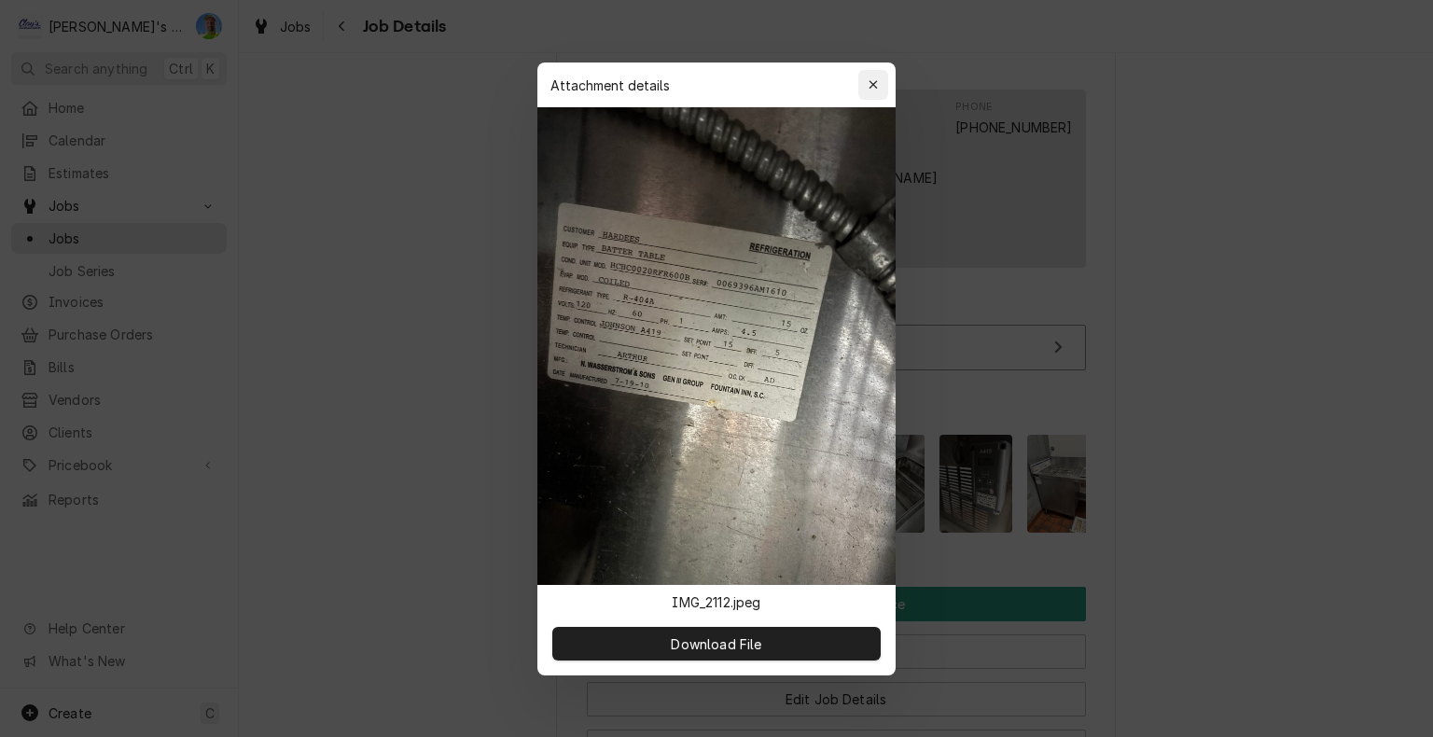
click at [873, 83] on icon "button" at bounding box center [872, 84] width 8 height 8
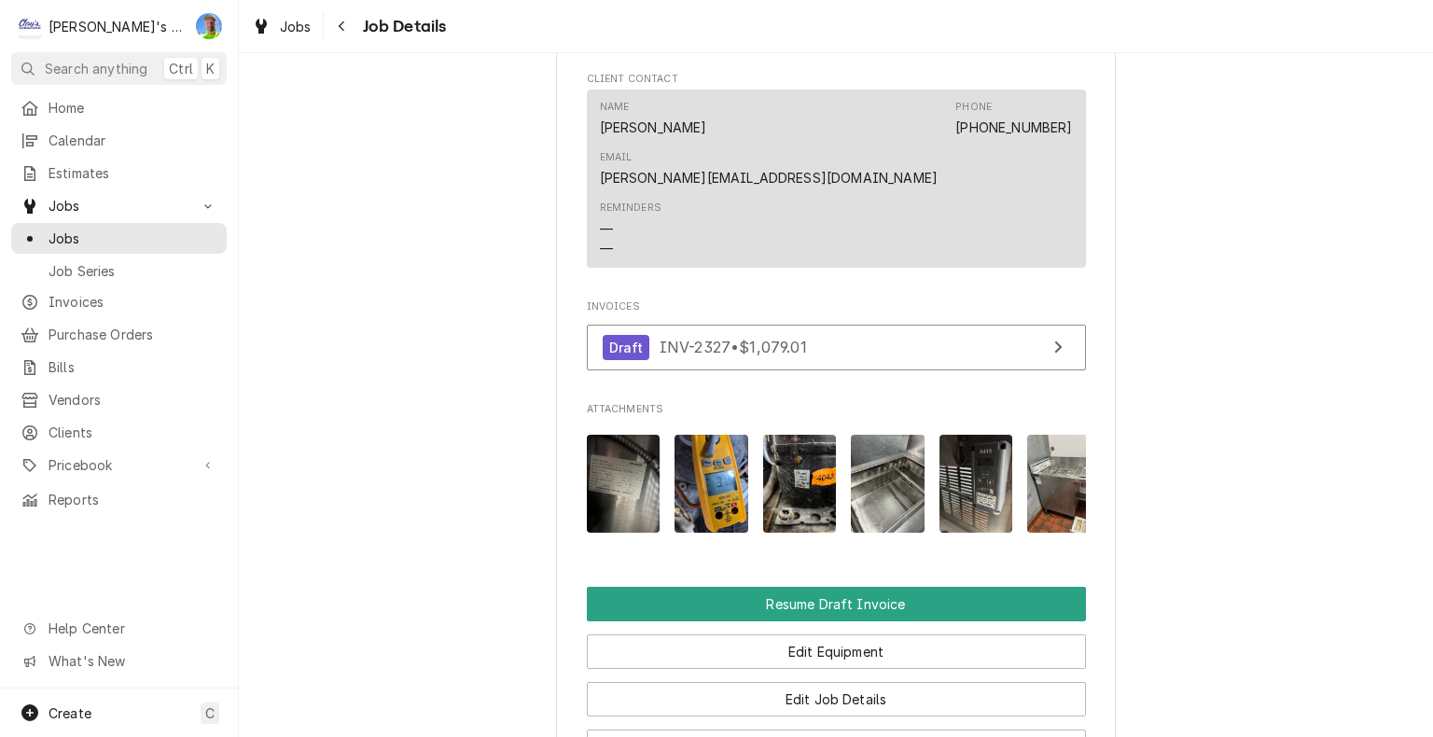
click at [792, 435] on img "Attachments" at bounding box center [800, 484] width 74 height 98
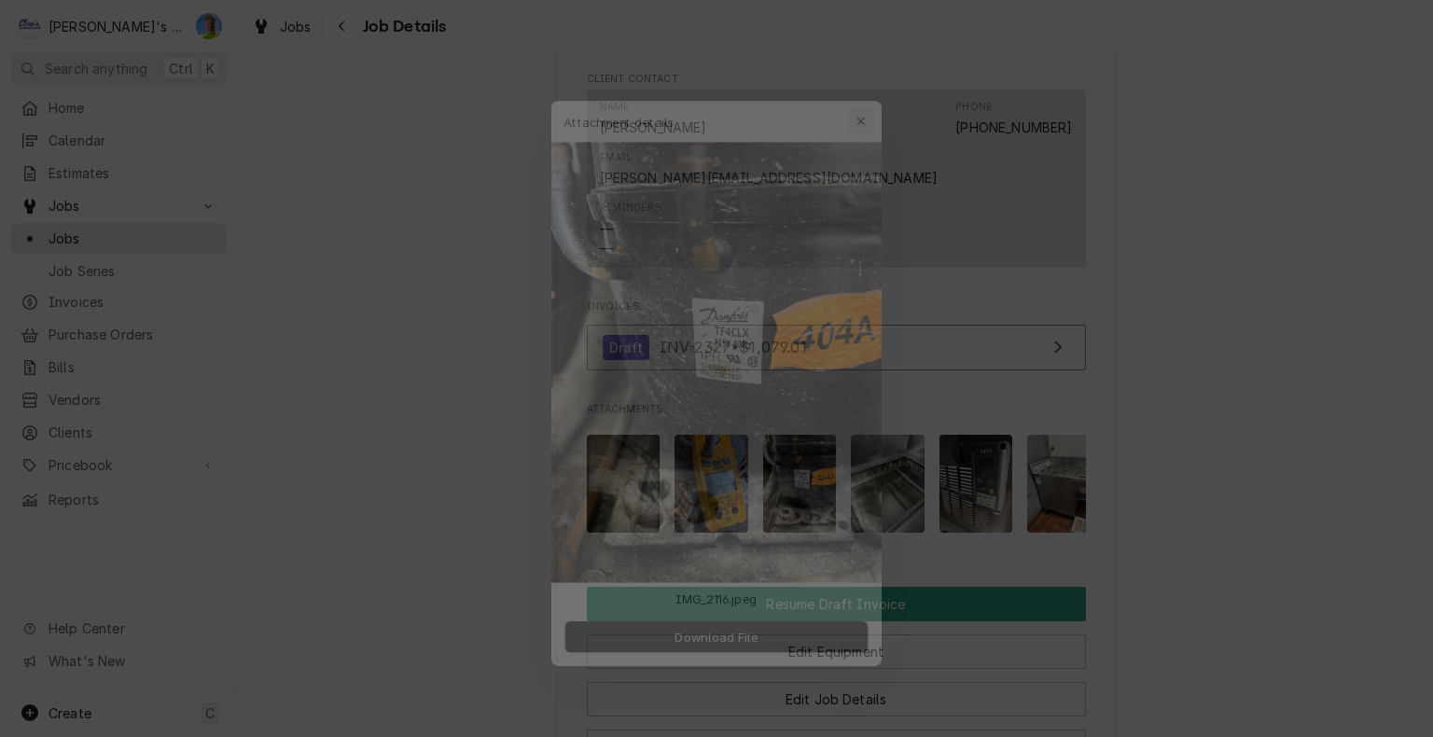
click at [872, 81] on icon "button" at bounding box center [873, 84] width 10 height 13
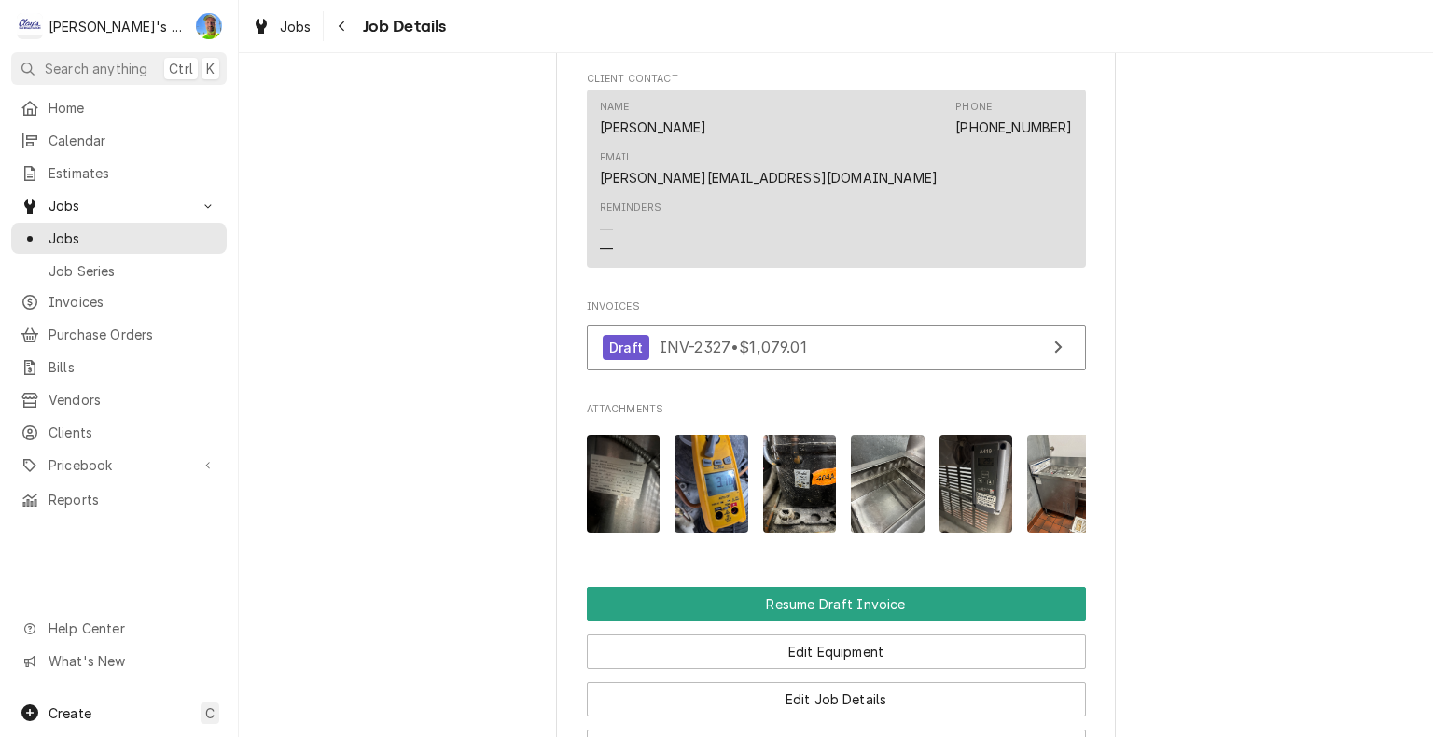
click at [1050, 435] on img "Attachments" at bounding box center [1064, 484] width 74 height 98
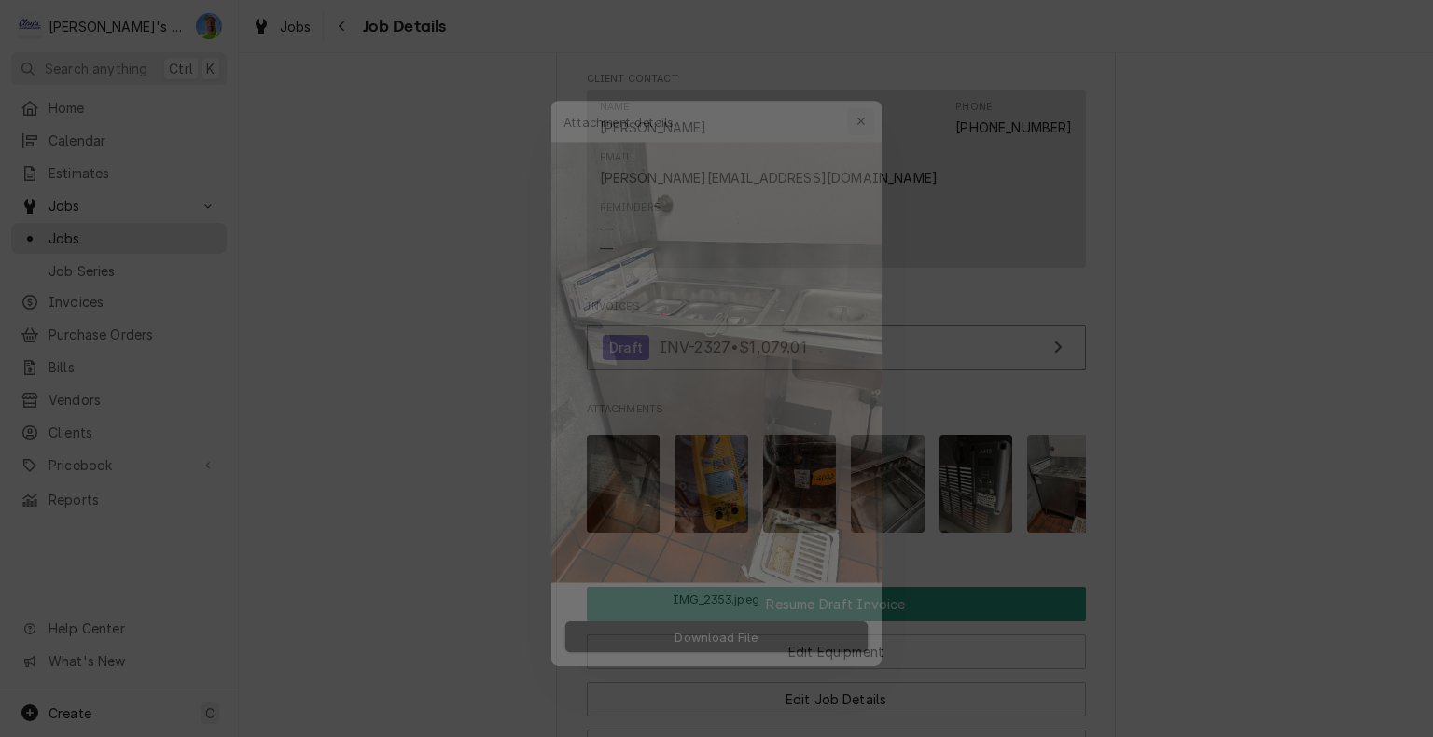
click at [870, 85] on icon "button" at bounding box center [873, 84] width 10 height 13
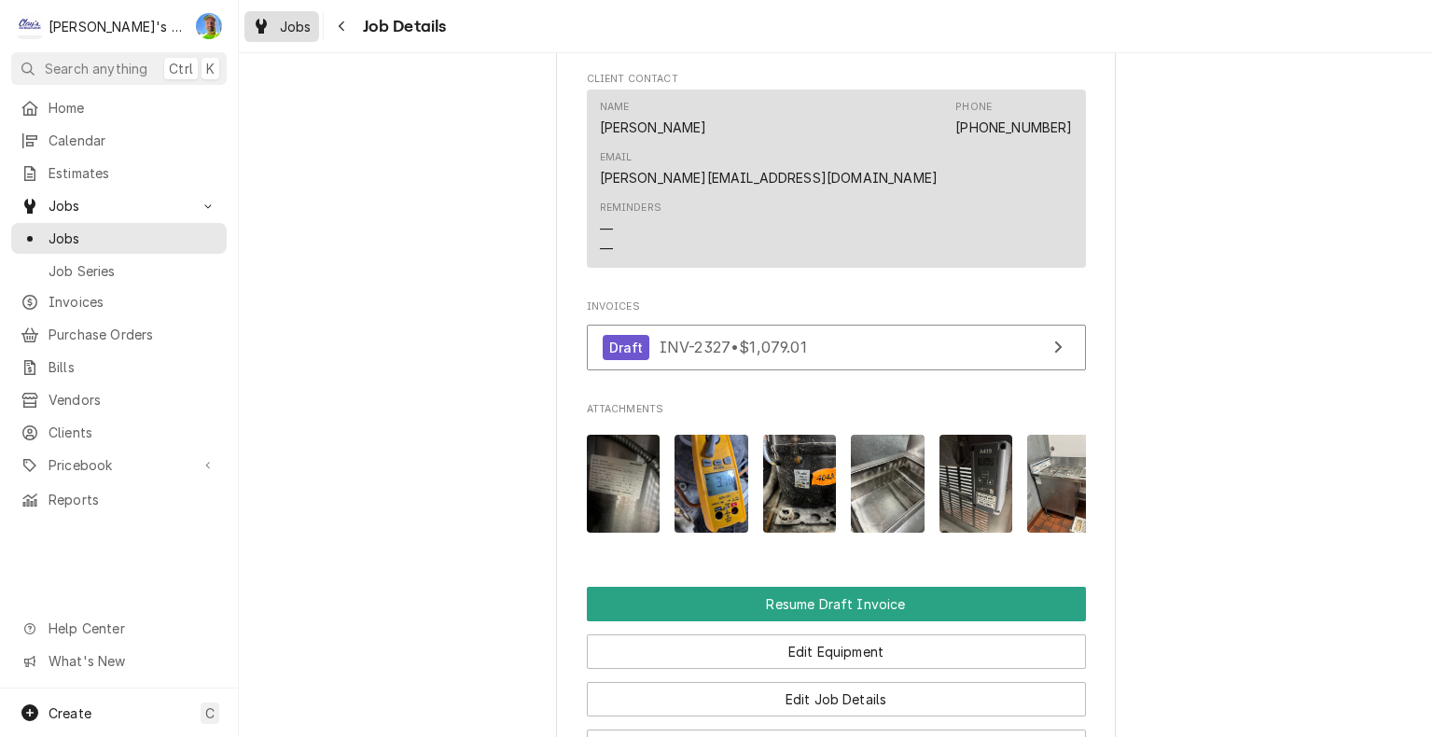
click at [291, 32] on span "Jobs" at bounding box center [296, 27] width 32 height 20
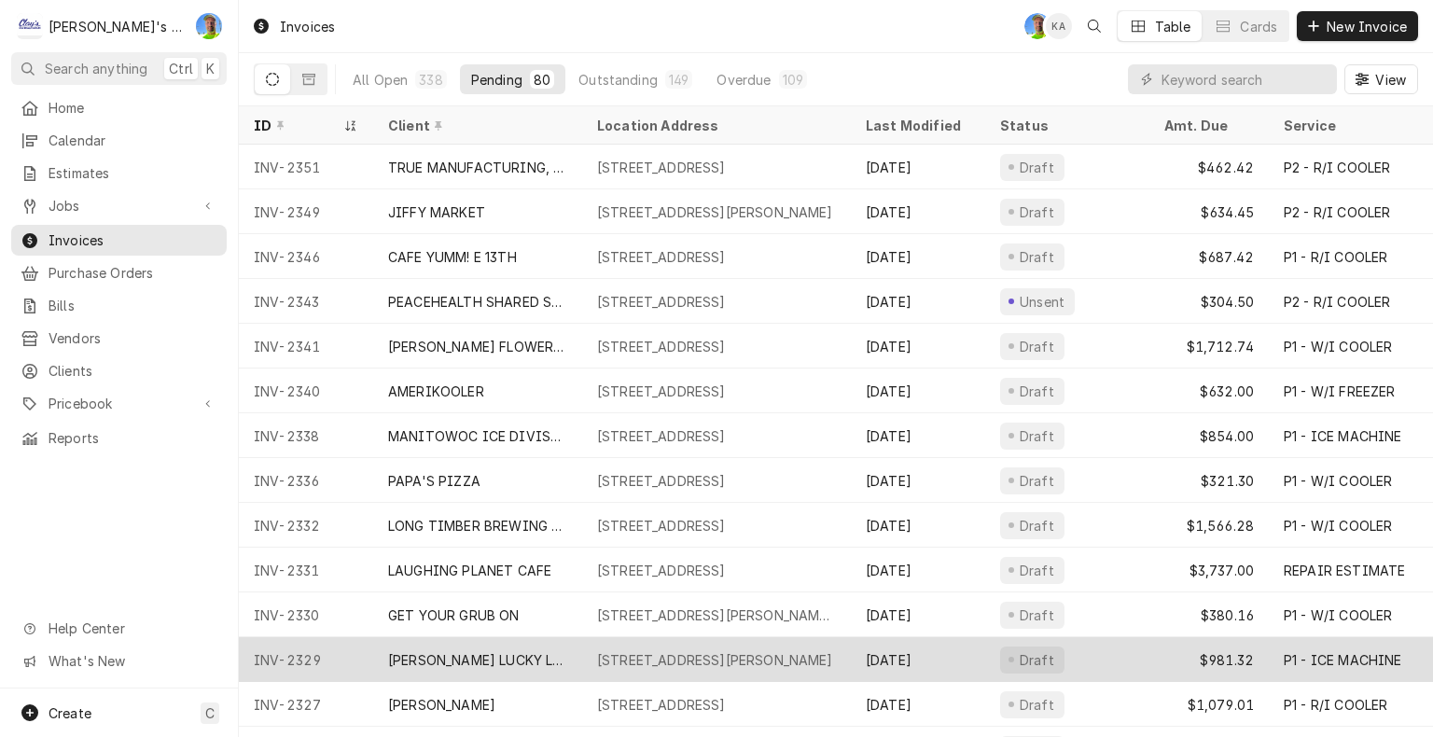
click at [476, 650] on div "[PERSON_NAME] LUCKY LOGGER" at bounding box center [477, 660] width 179 height 20
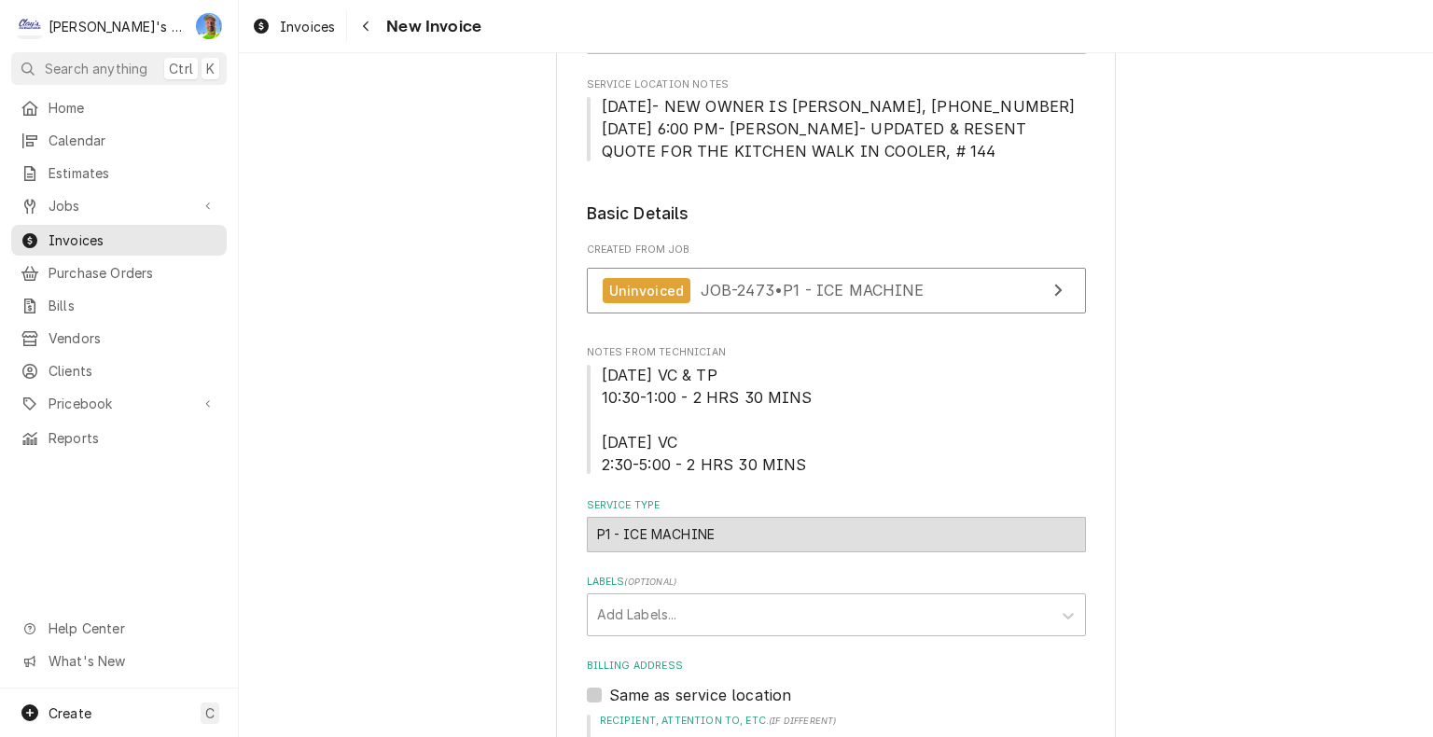
scroll to position [187, 0]
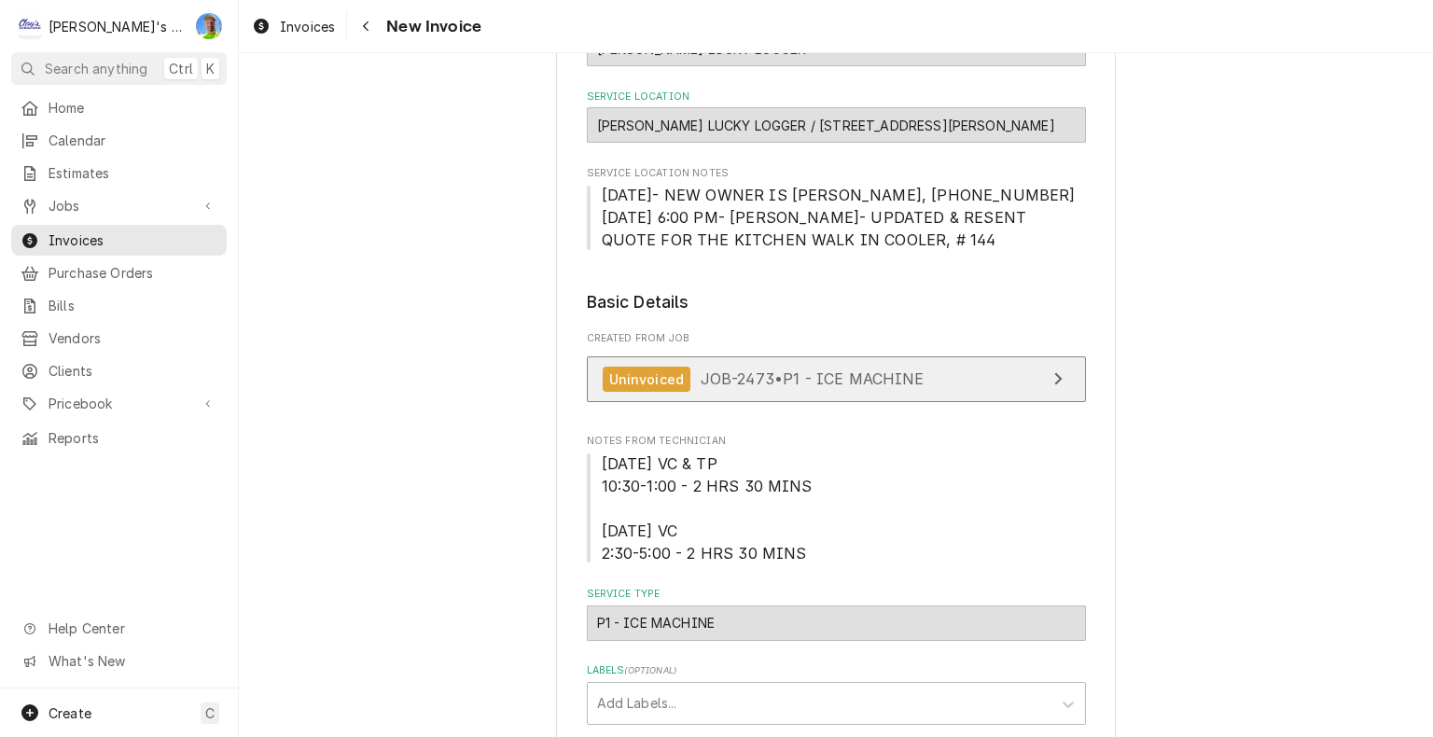
click at [839, 375] on span "JOB-2473 • P1 - ICE MACHINE" at bounding box center [812, 378] width 224 height 19
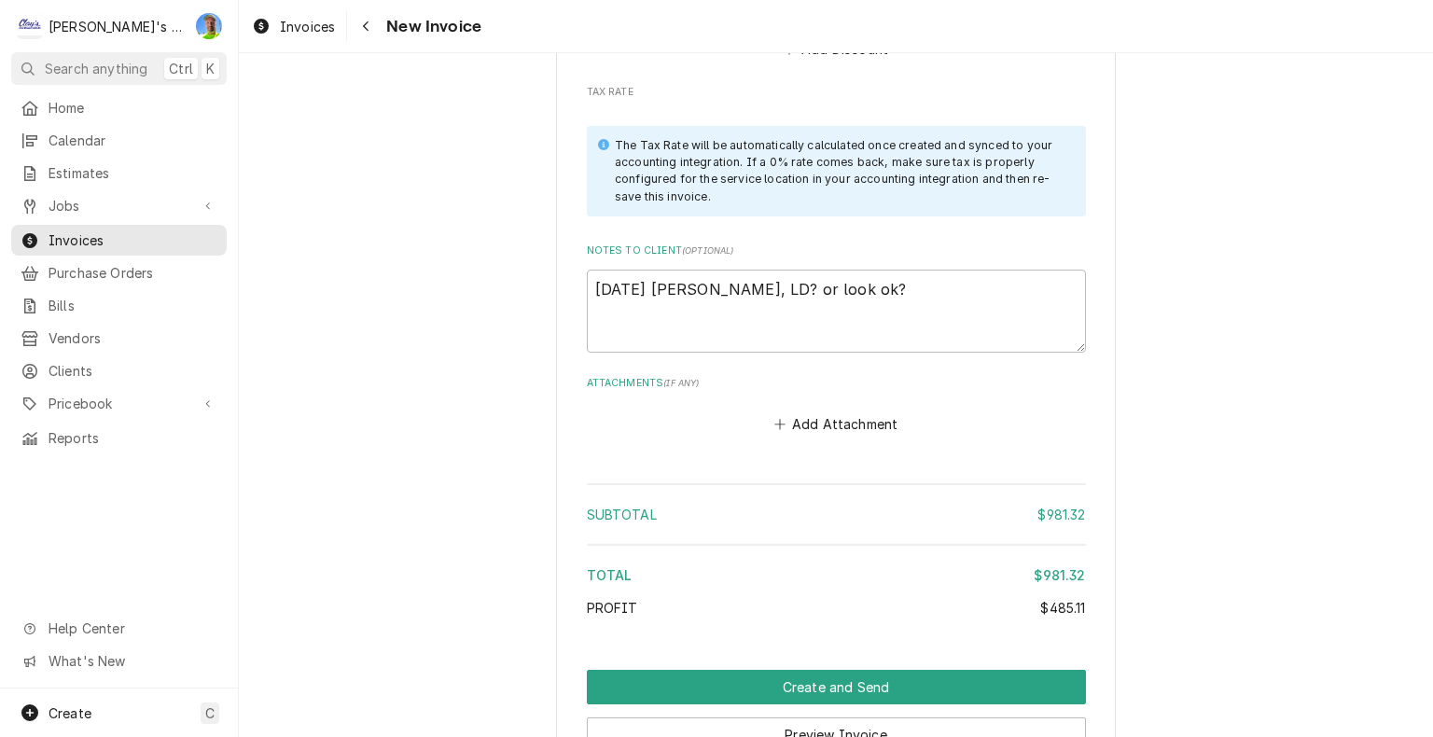
scroll to position [4291, 0]
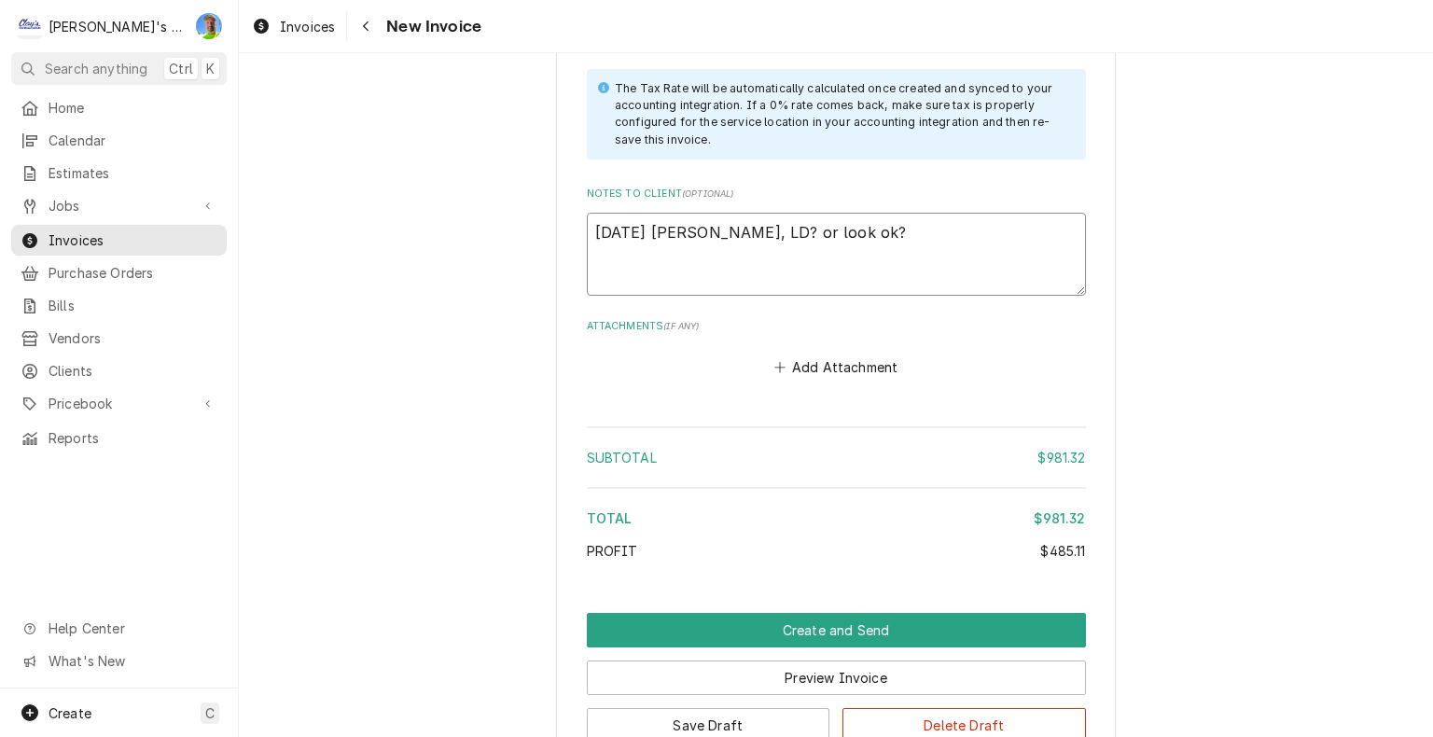
click at [899, 218] on textarea "[DATE] [PERSON_NAME], LD? or look ok?" at bounding box center [836, 255] width 499 height 84
type textarea "x"
type textarea "[DATE] [PERSON_NAME], LD? or look ok?"
type textarea "x"
type textarea "[DATE] [PERSON_NAME], LD? or look ok? -"
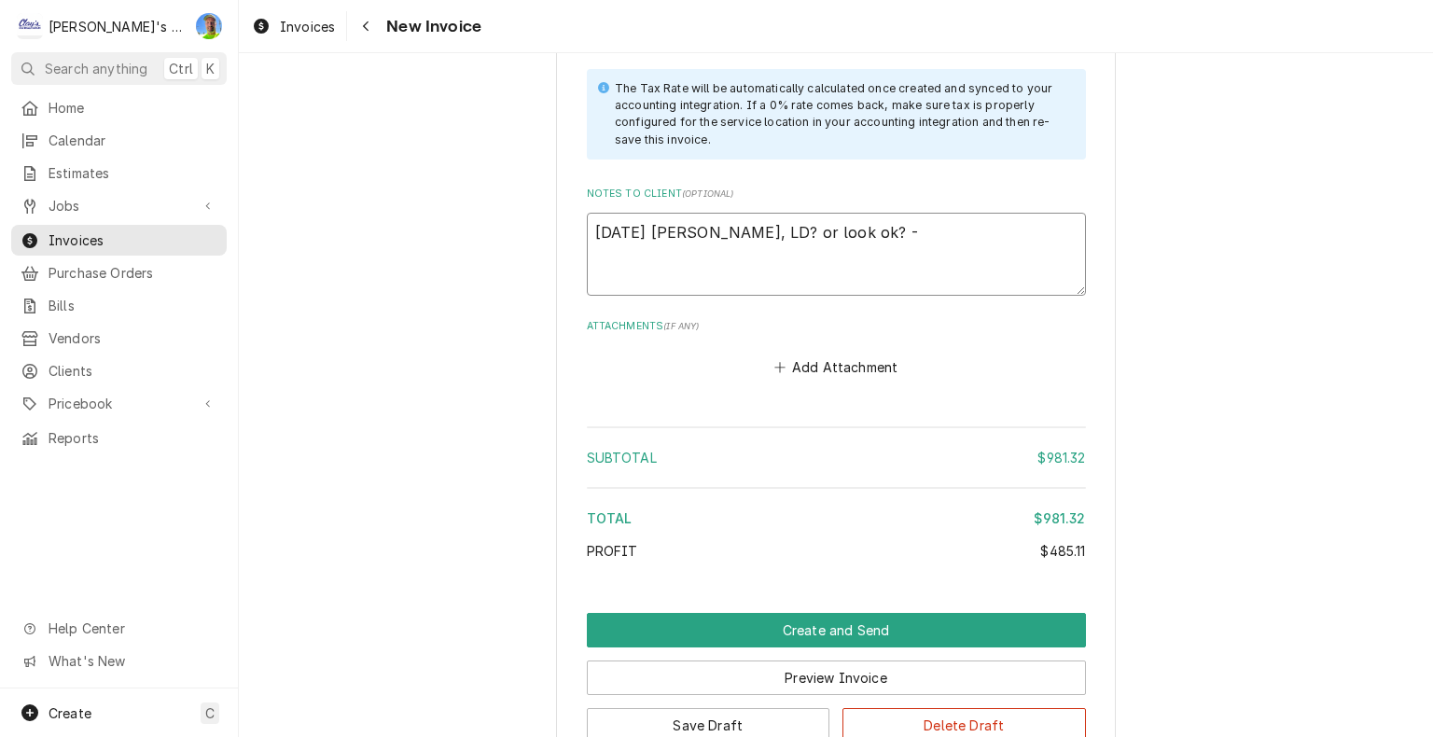
type textarea "x"
type textarea "[DATE] [PERSON_NAME], LD? or look ok? -9"
type textarea "x"
type textarea "[DATE] [PERSON_NAME], LD? or look ok? -9/"
type textarea "x"
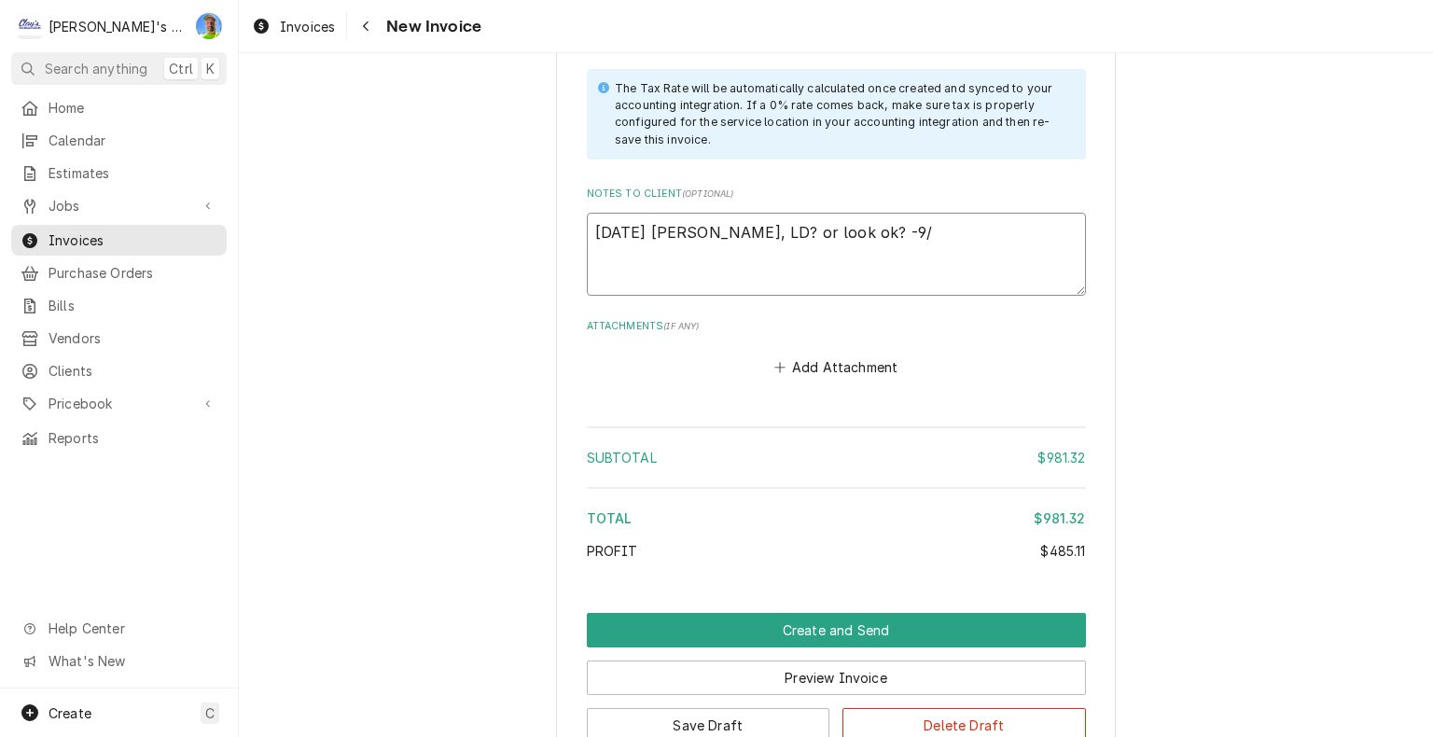
type textarea "[DATE] [PERSON_NAME], LD? or look ok? -9/2"
type textarea "x"
type textarea "[DATE] [PERSON_NAME], LD? or look ok? -9/"
type textarea "x"
type textarea "[DATE] [PERSON_NAME], LD? or look ok? -9/1"
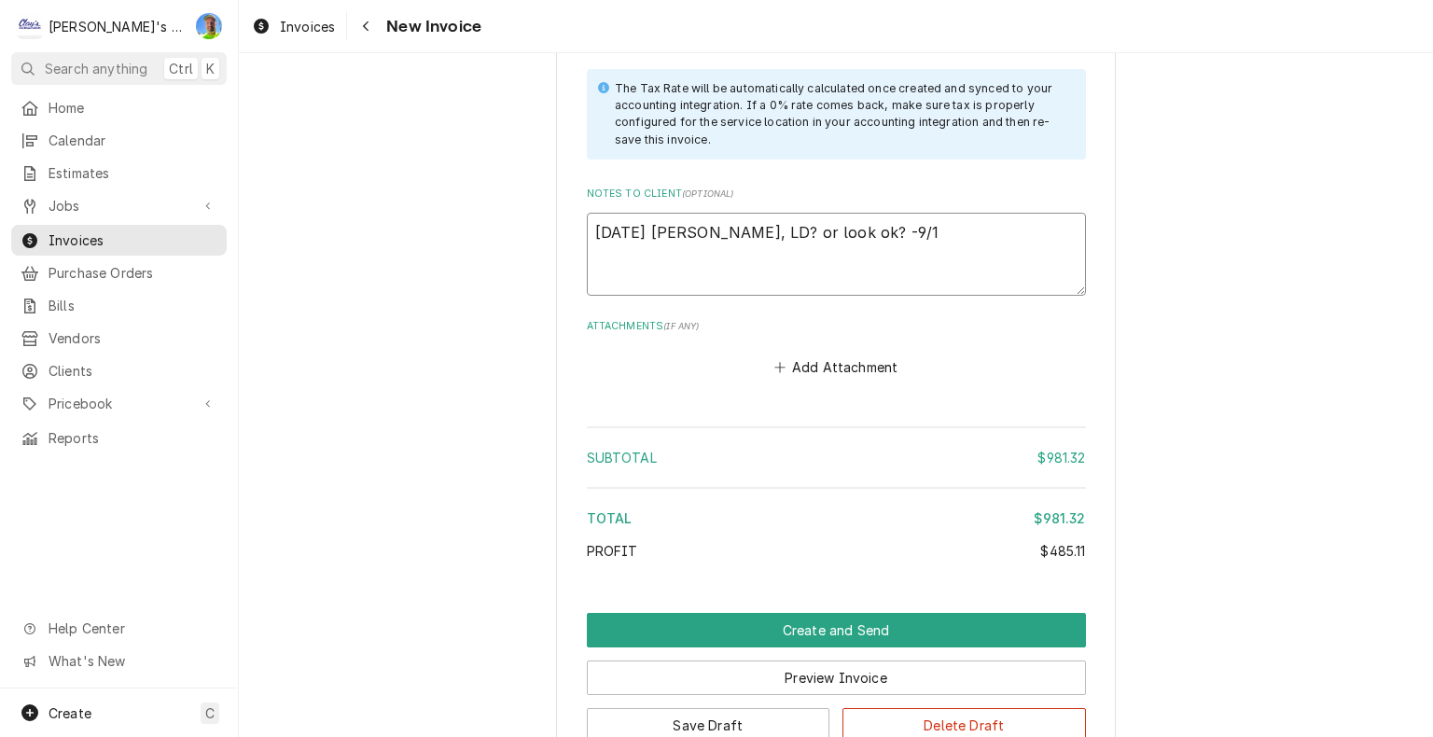
type textarea "x"
type textarea "[DATE] [PERSON_NAME], LD? or look ok? -9/12"
type textarea "x"
type textarea "[DATE] [PERSON_NAME], LD? or look ok? -9/12"
type textarea "x"
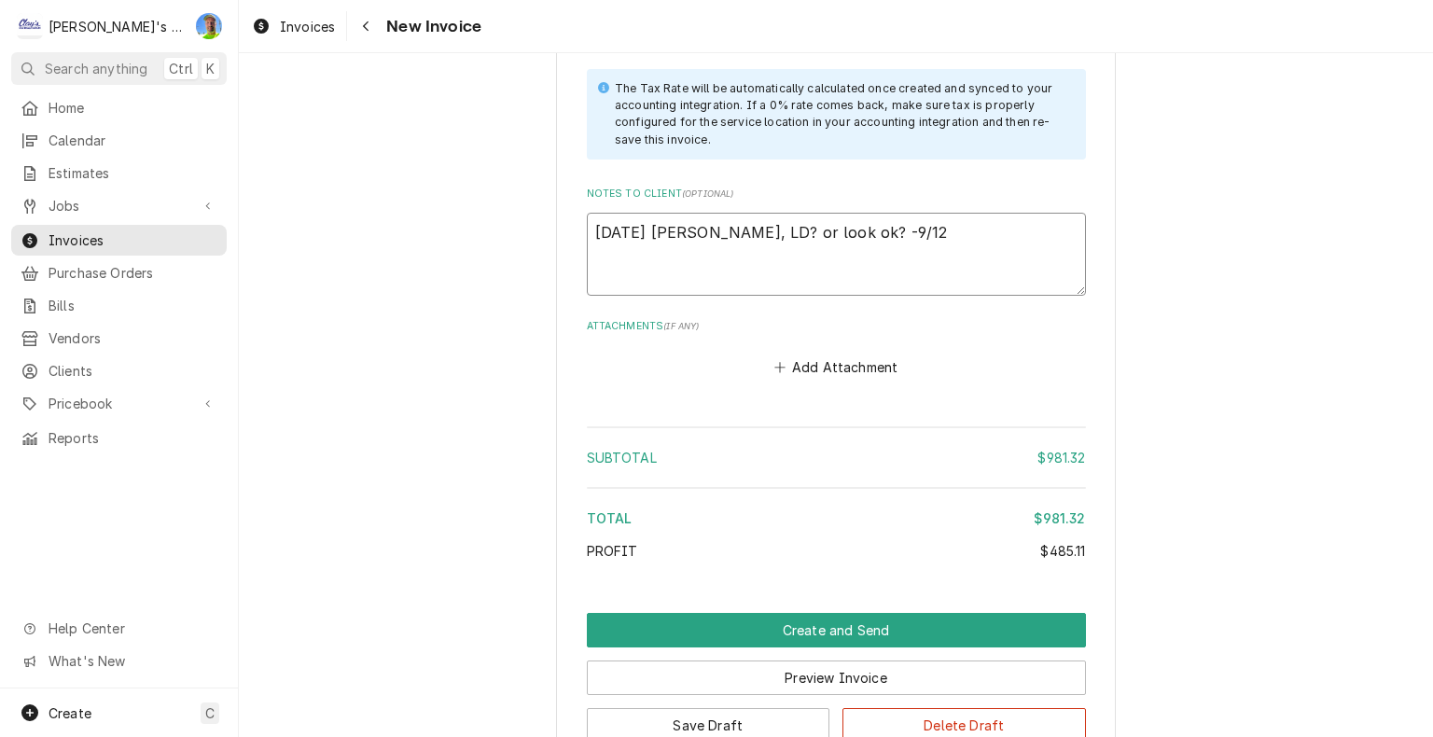
type textarea "[DATE] [PERSON_NAME], LD? or look ok? -9/12 G"
type textarea "x"
type textarea "[DATE] [PERSON_NAME], LD? or look ok? -9/12 GA"
type textarea "x"
type textarea "[DATE] [PERSON_NAME], LD? or look ok? -9/12 GA"
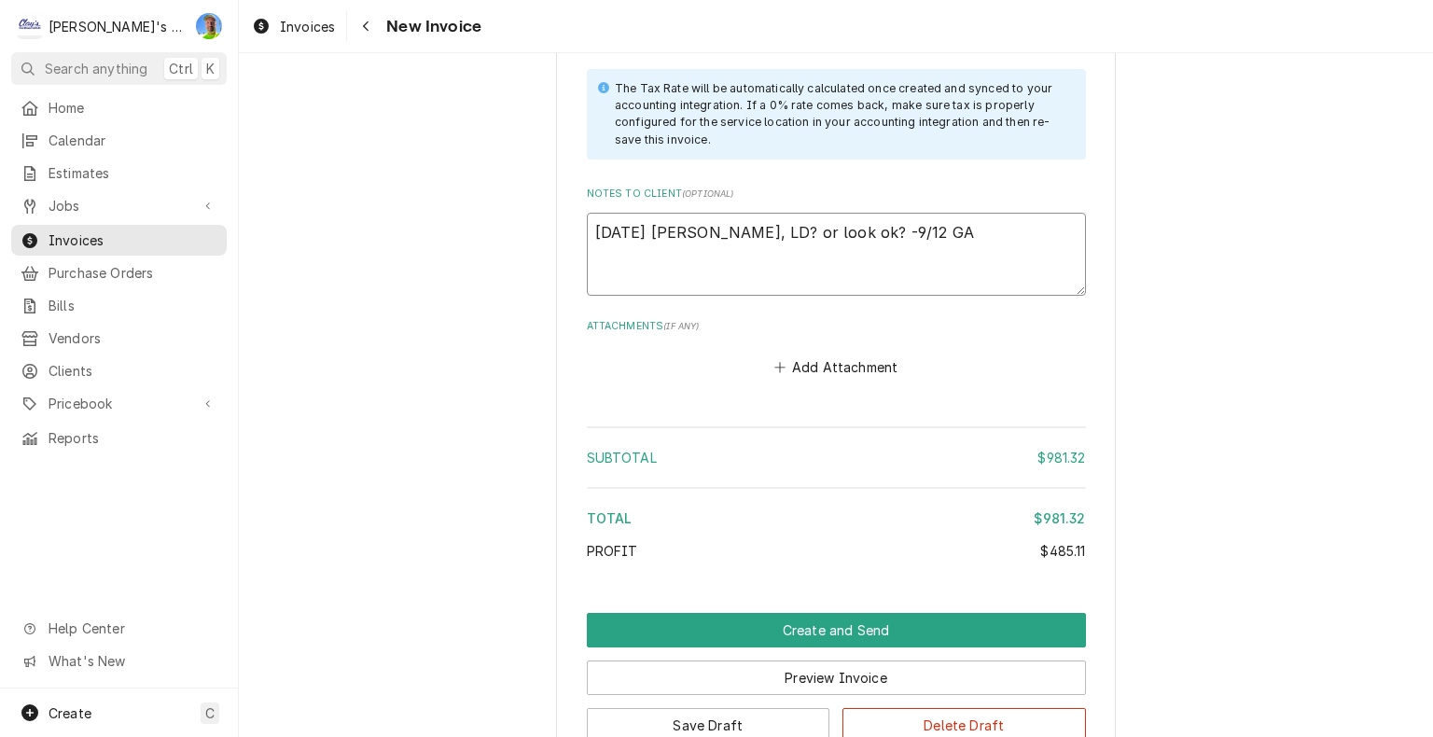
type textarea "x"
type textarea "[DATE] [PERSON_NAME], LD? or look ok? -9/12 GA l"
type textarea "x"
type textarea "[DATE] [PERSON_NAME], LD? or look ok? -9/12 GA lo"
type textarea "x"
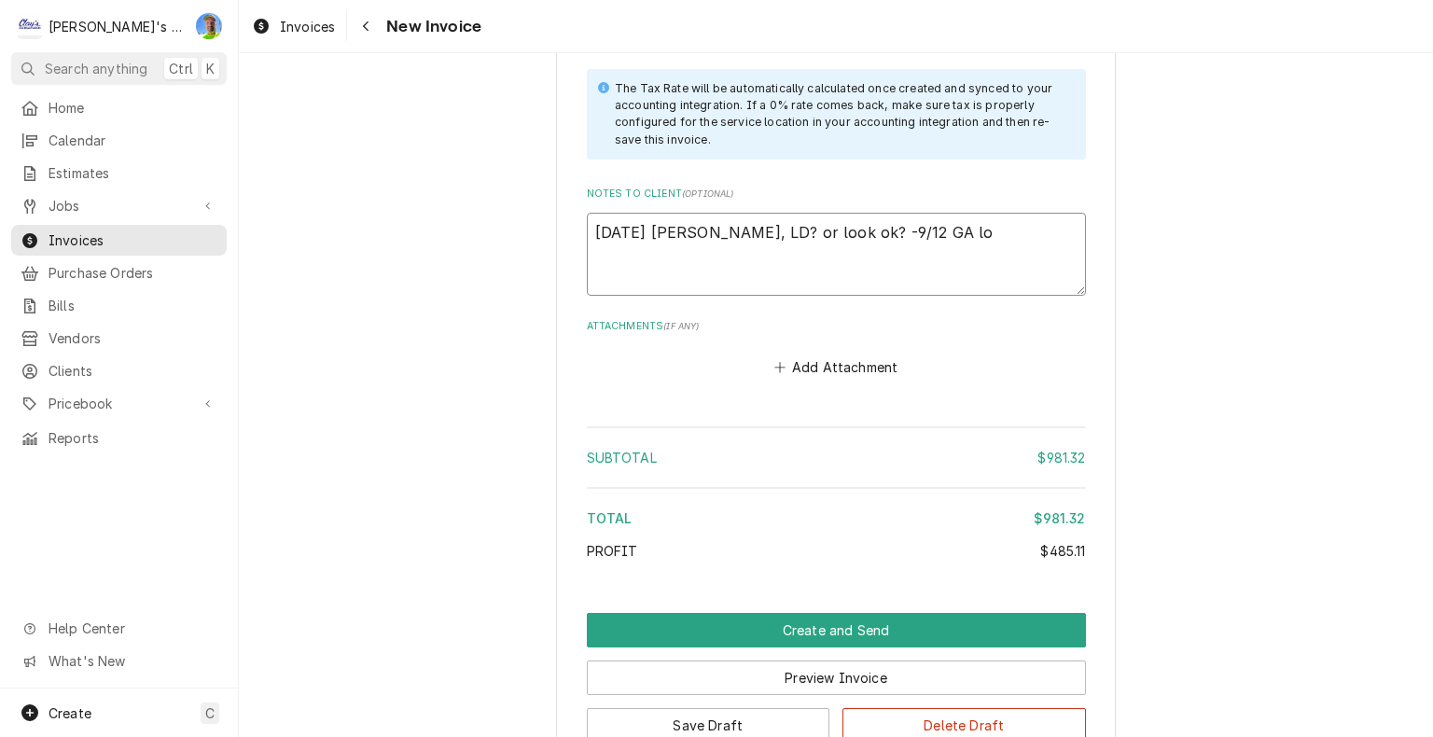
type textarea "[DATE] [PERSON_NAME], LD? or look ok? -9/12 GA loo"
type textarea "x"
type textarea "[DATE] [PERSON_NAME], LD? or look ok? -9/12 GA look"
type textarea "x"
type textarea "[DATE] [PERSON_NAME], LD? or look ok? -9/12 GA looks"
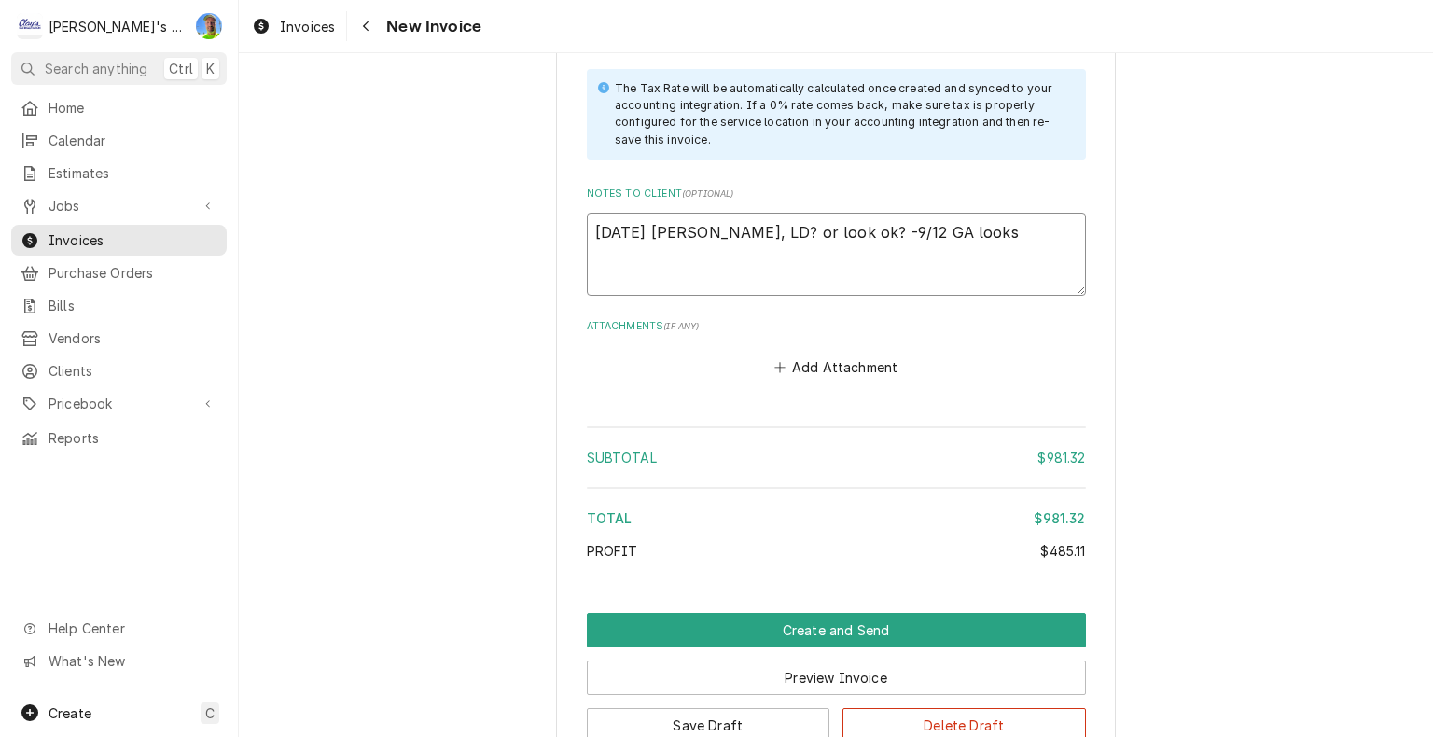
type textarea "x"
type textarea "[DATE] [PERSON_NAME], LD? or look ok? -9/12 GA looks"
type textarea "x"
type textarea "[DATE] [PERSON_NAME], LD? or look ok? -9/12 GA looks o"
type textarea "x"
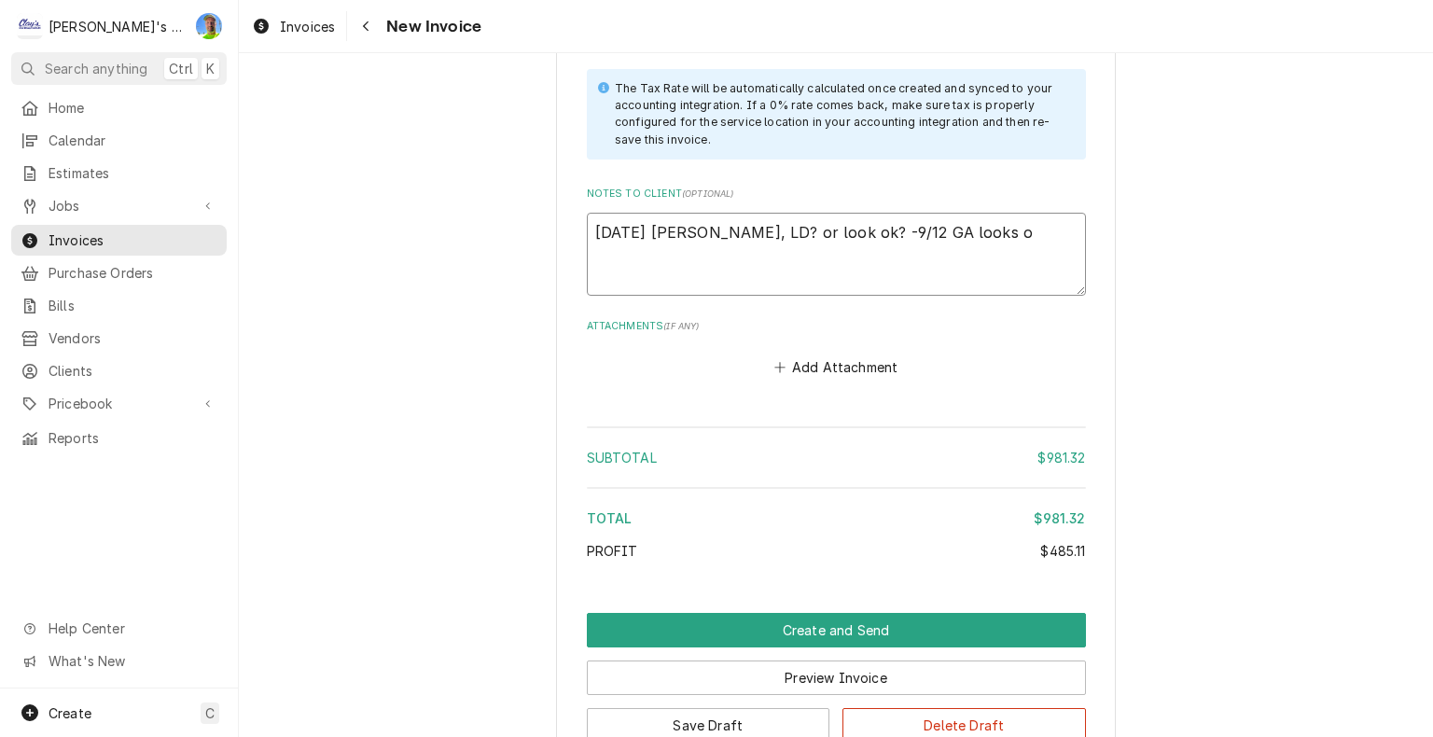
type textarea "[DATE] [PERSON_NAME], LD? or look ok? -9/12 GA looks ok"
type textarea "x"
type textarea "[DATE] [PERSON_NAME], LD? or look ok? -9/12 GA looks ok,"
type textarea "x"
type textarea "[DATE] [PERSON_NAME], LD? or look ok? -9/12 GA looks ok,"
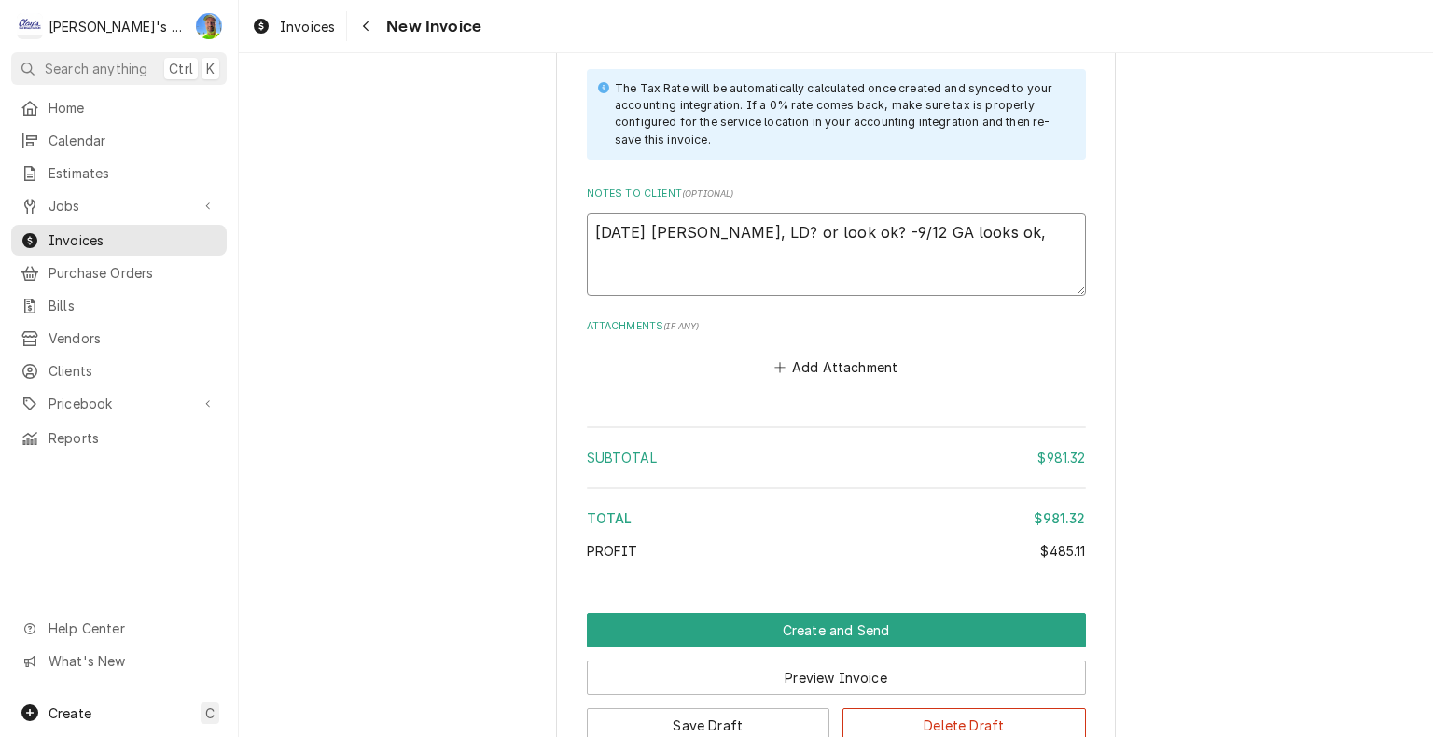
type textarea "x"
type textarea "[DATE] [PERSON_NAME], LD? or look ok? -9/12 GA looks ok, I"
type textarea "x"
type textarea "[DATE] [PERSON_NAME], LD? or look ok? -9/12 GA looks ok, I"
type textarea "x"
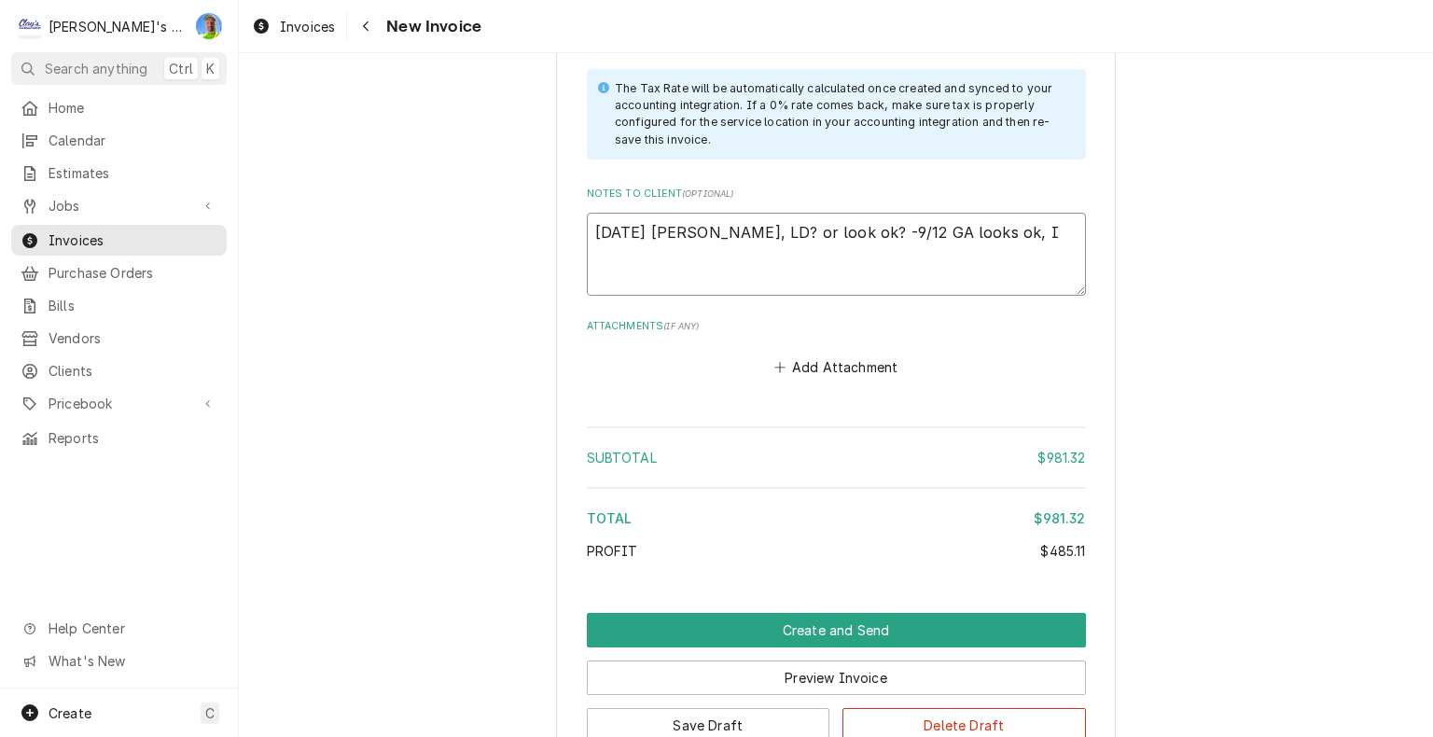
type textarea "9/11/2025 Sarah - Greg, LD? or look ok? -9/12 GA looks ok, I j"
type textarea "x"
type textarea "9/11/2025 Sarah - Greg, LD? or look ok? -9/12 GA looks ok, I ju"
type textarea "x"
type textarea "9/11/2025 Sarah - Greg, LD? or look ok? -9/12 GA looks ok, I jus"
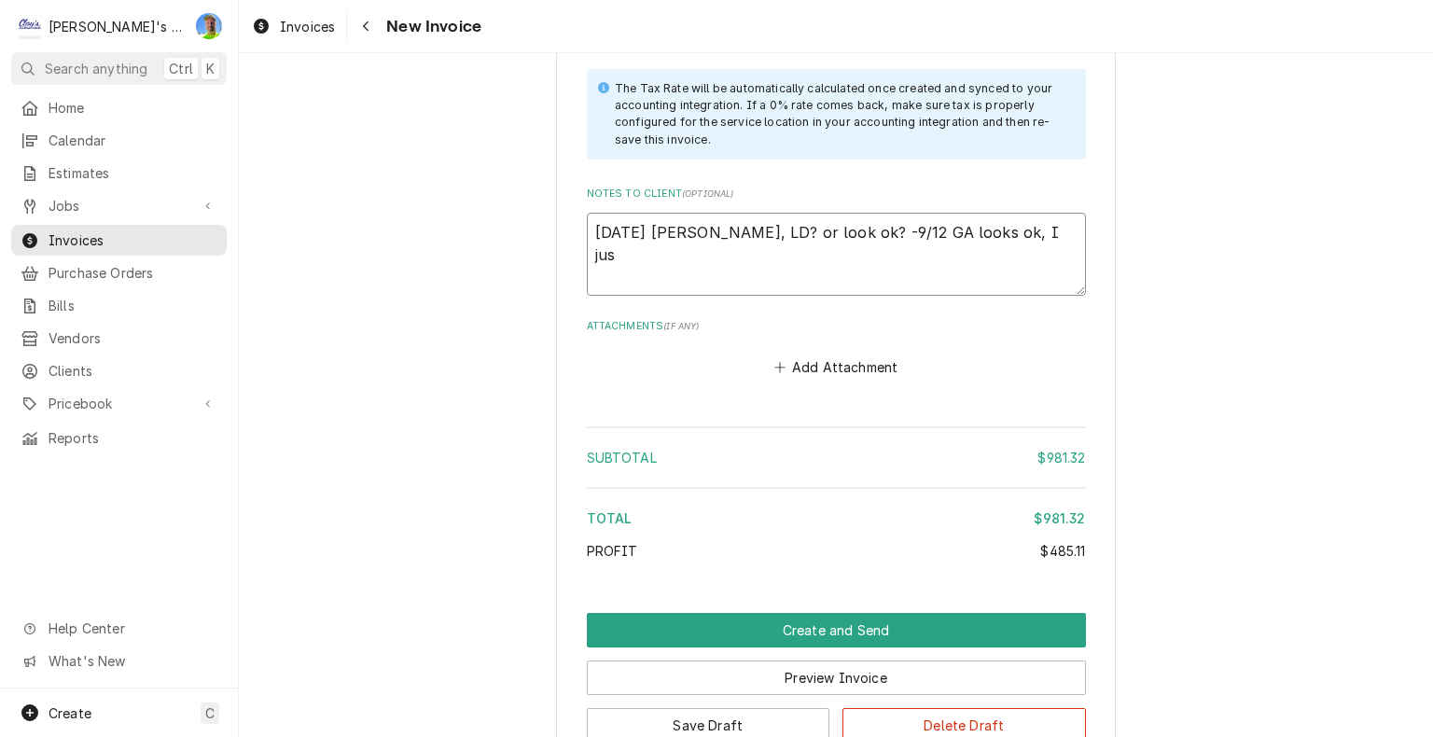
type textarea "x"
type textarea "9/11/2025 Sarah - Greg, LD? or look ok? -9/12 GA looks ok, I just"
type textarea "x"
type textarea "9/11/2025 Sarah - Greg, LD? or look ok? -9/12 GA looks ok, I just"
type textarea "x"
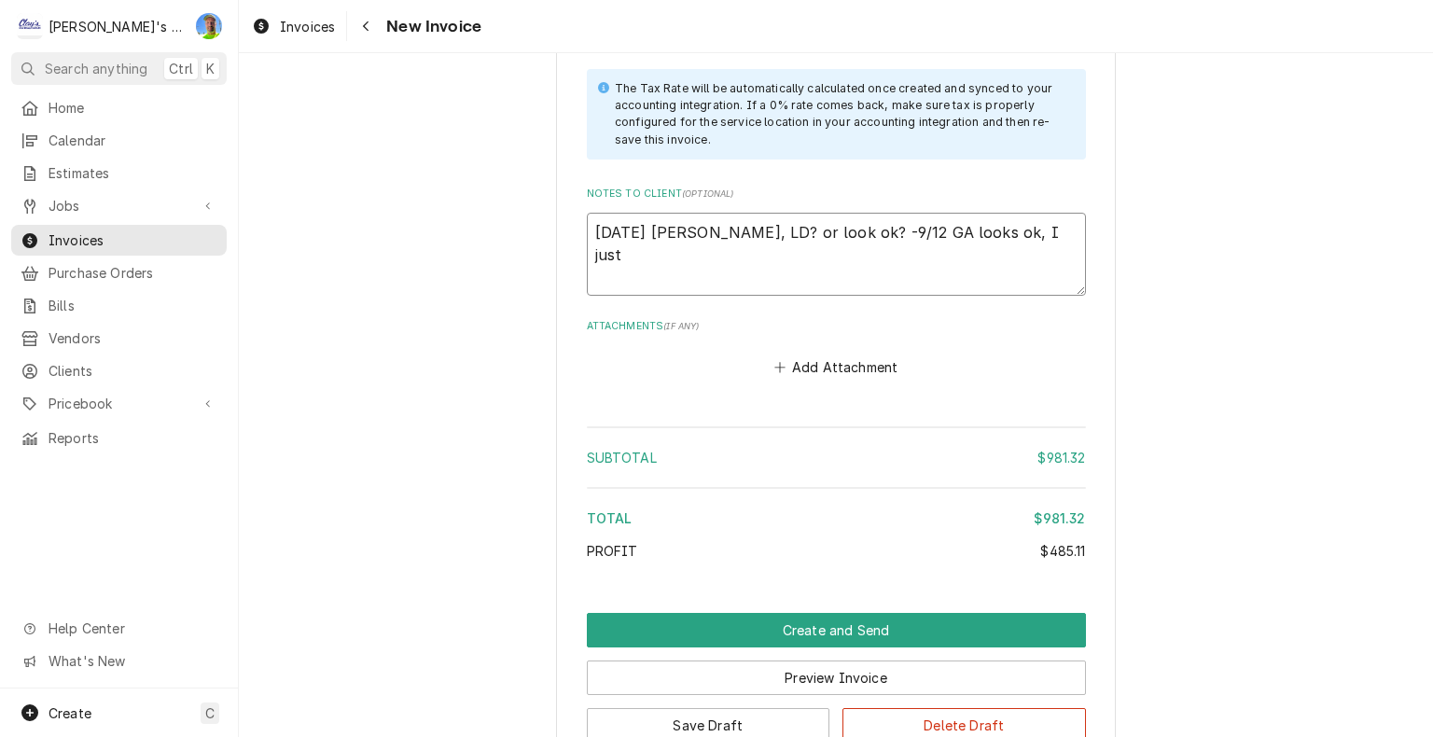
type textarea "9/11/2025 Sarah - Greg, LD? or look ok? -9/12 GA looks ok, I just h"
type textarea "x"
type textarea "9/11/2025 Sarah - Greg, LD? or look ok? -9/12 GA looks ok, I just ho"
type textarea "x"
type textarea "9/11/2025 Sarah - Greg, LD? or look ok? -9/12 GA looks ok, I just hop"
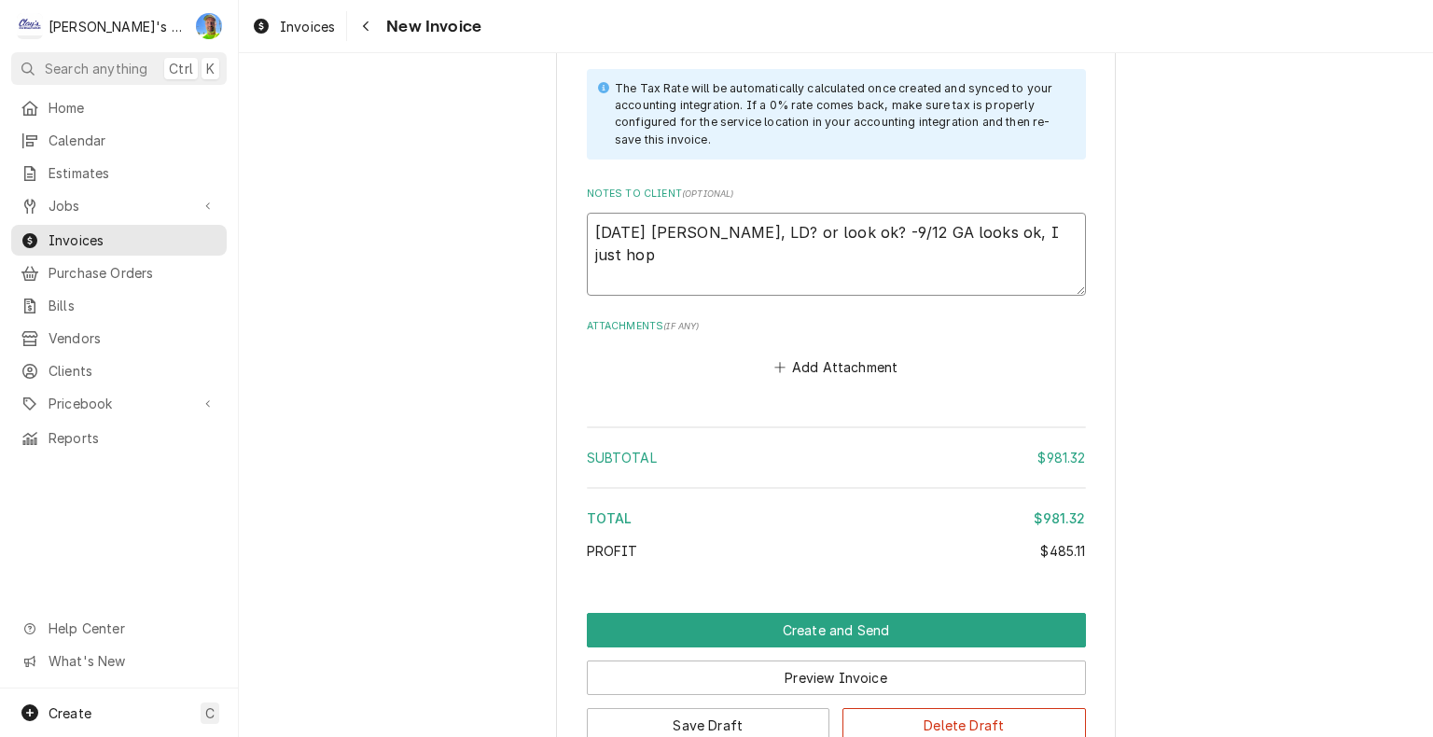
type textarea "x"
type textarea "9/11/2025 Sarah - Greg, LD? or look ok? -9/12 GA looks ok, I just hope"
type textarea "x"
type textarea "9/11/2025 Sarah - Greg, LD? or look ok? -9/12 GA looks ok, I just hope"
type textarea "x"
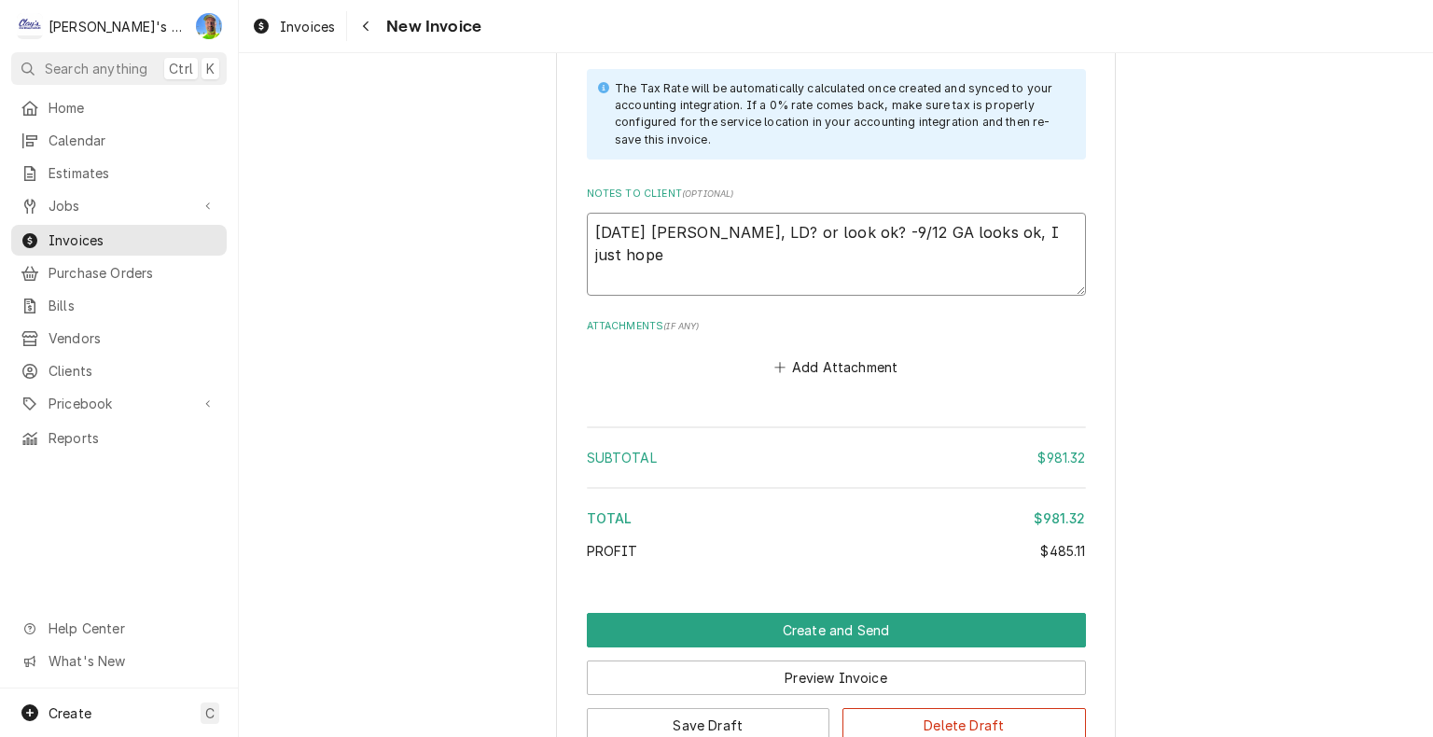
type textarea "9/11/2025 Sarah - Greg, LD? or look ok? -9/12 GA looks ok, I just hope t"
type textarea "x"
type textarea "9/11/2025 Sarah - Greg, LD? or look ok? -9/12 GA looks ok, I just hope th"
type textarea "x"
type textarea "9/11/2025 Sarah - Greg, LD? or look ok? -9/12 GA looks ok, I just hope the"
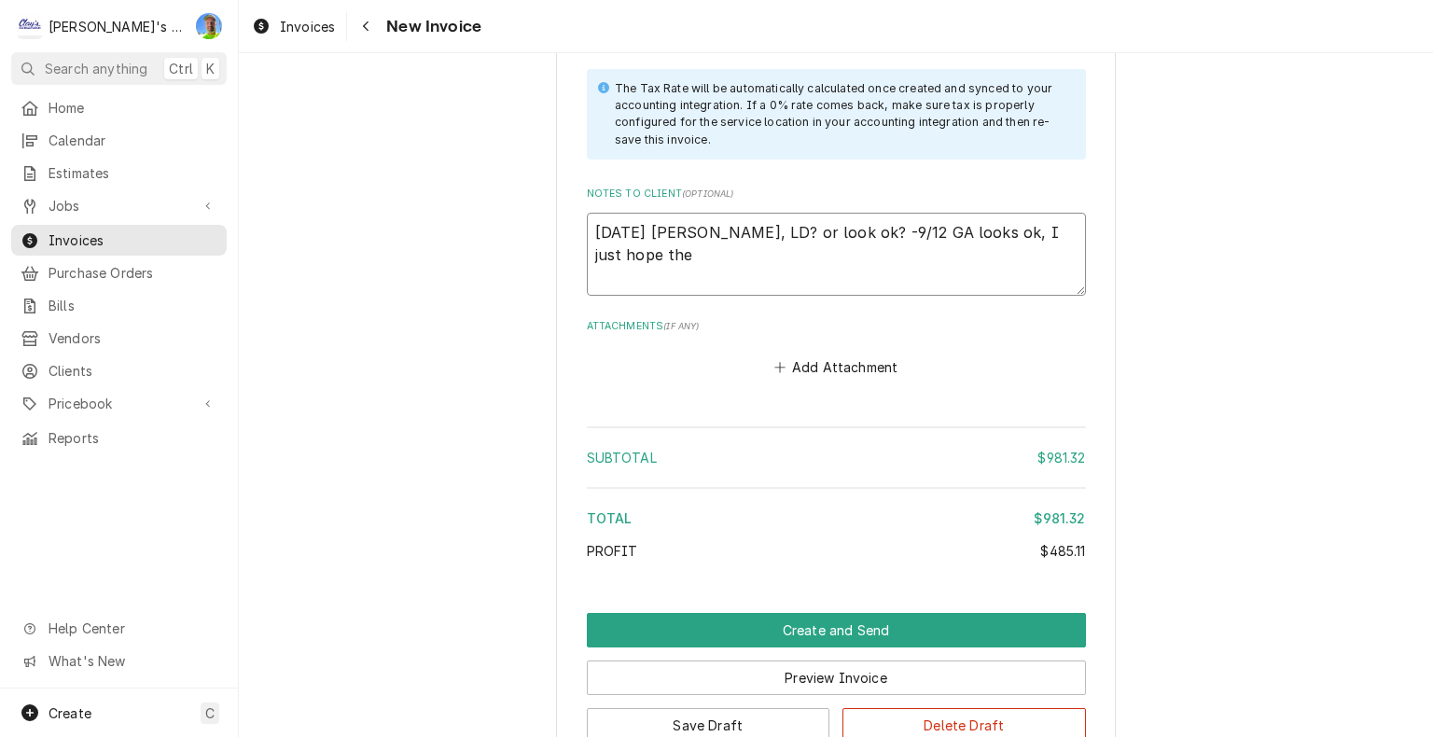
type textarea "x"
type textarea "9/11/2025 Sarah - Greg, LD? or look ok? -9/12 GA looks ok, I just hope they"
type textarea "x"
type textarea "9/11/2025 Sarah - Greg, LD? or look ok? -9/12 GA looks ok, I just hope they"
type textarea "x"
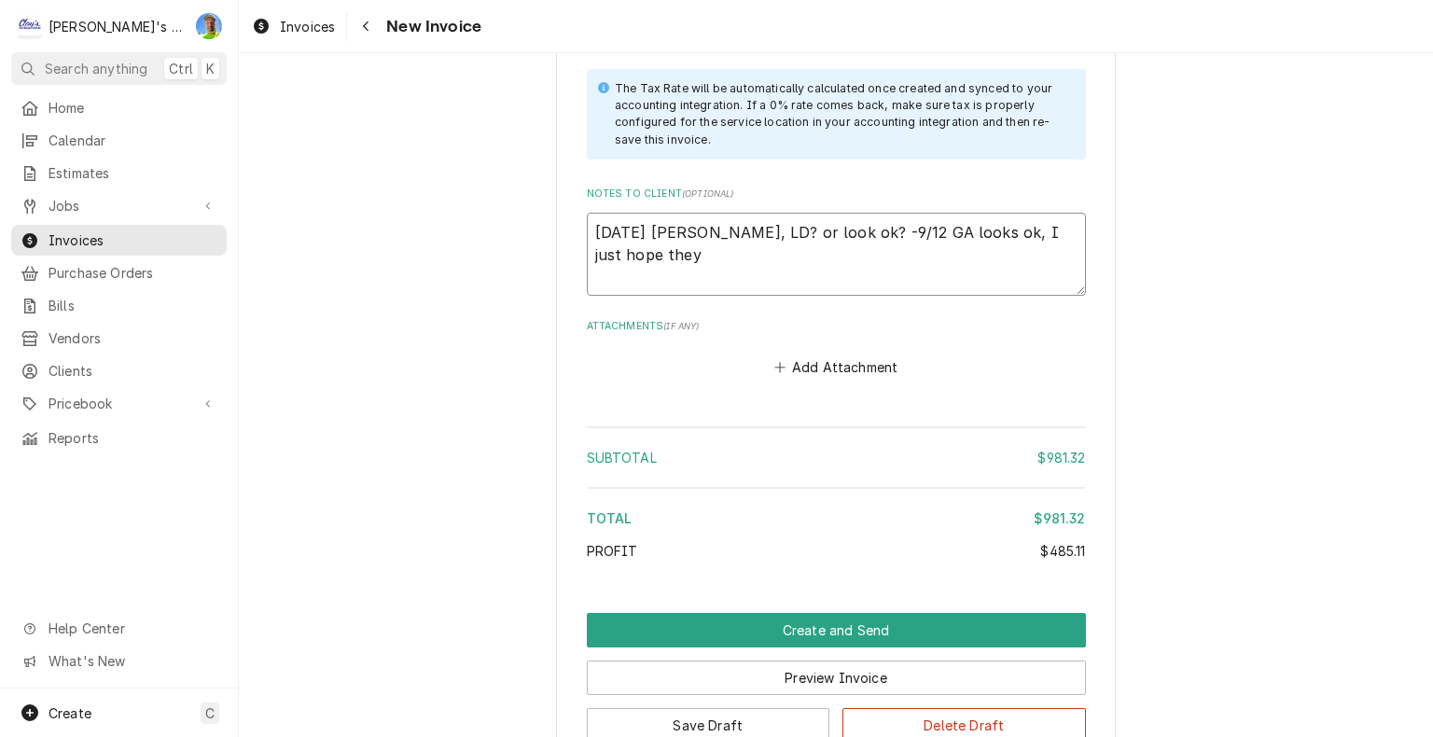
type textarea "9/11/2025 Sarah - Greg, LD? or look ok? -9/12 GA looks ok, I just hope they a"
type textarea "x"
type textarea "9/11/2025 Sarah - Greg, LD? or look ok? -9/12 GA looks ok, I just hope they ar"
type textarea "x"
type textarea "9/11/2025 Sarah - Greg, LD? or look ok? -9/12 GA looks ok, I just hope they are"
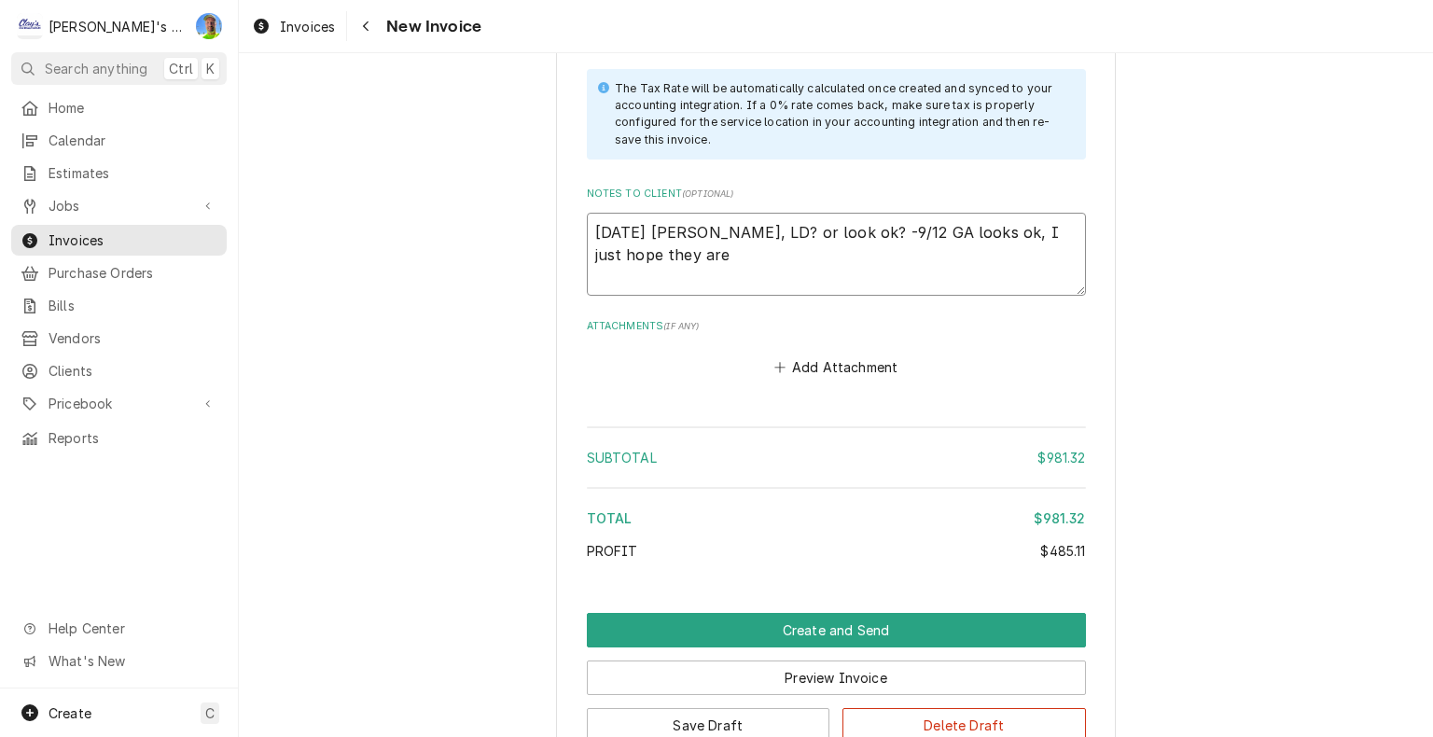
type textarea "x"
type textarea "9/11/2025 Sarah - Greg, LD? or look ok? -9/12 GA looks ok, I just hope they are"
type textarea "x"
type textarea "9/11/2025 Sarah - Greg, LD? or look ok? -9/12 GA looks ok, I just hope they are…"
type textarea "x"
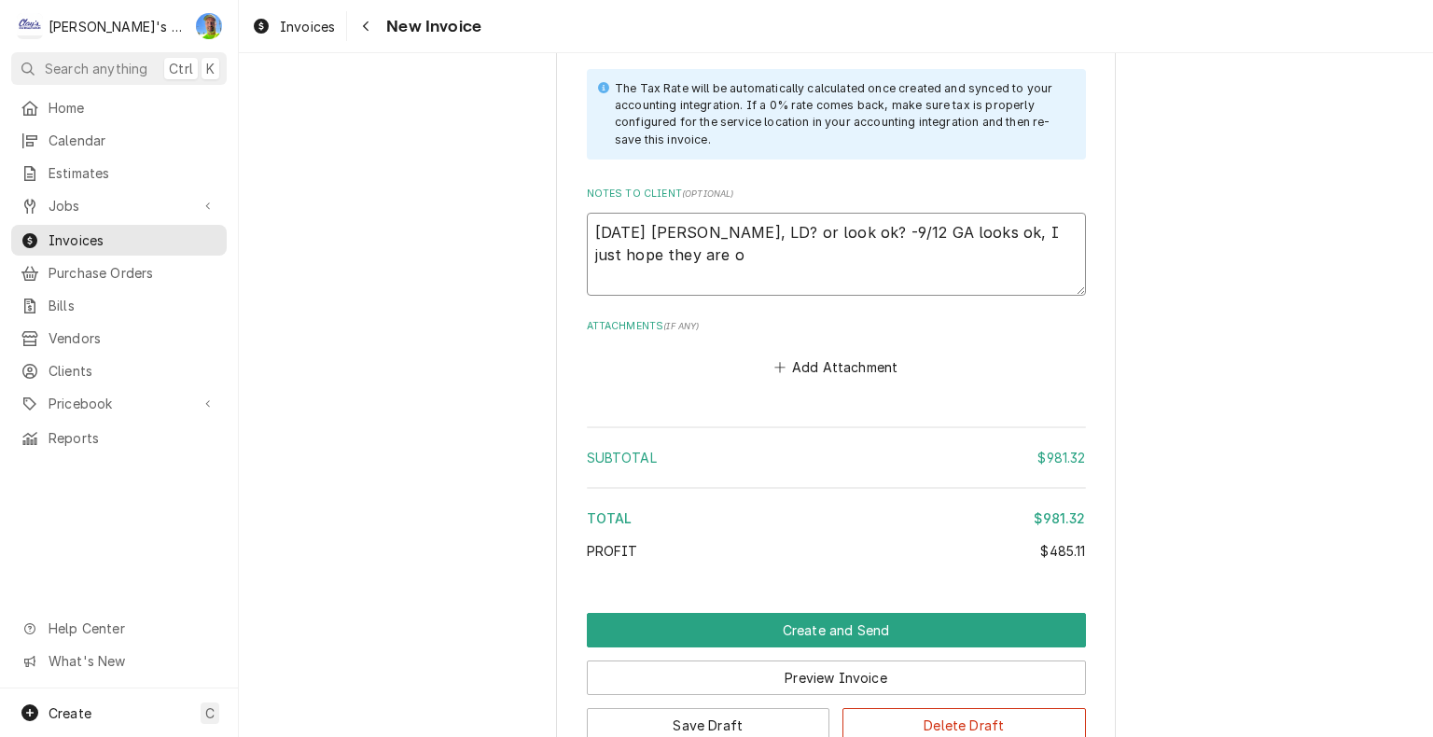
type textarea "9/11/2025 Sarah - Greg, LD? or look ok? -9/12 GA looks ok, I just hope they are…"
type textarea "x"
type textarea "9/11/2025 Sarah - Greg, LD? or look ok? -9/12 GA looks ok, I just hope they are…"
type textarea "x"
type textarea "9/11/2025 Sarah - Greg, LD? or look ok? -9/12 GA looks ok, I just hope they are…"
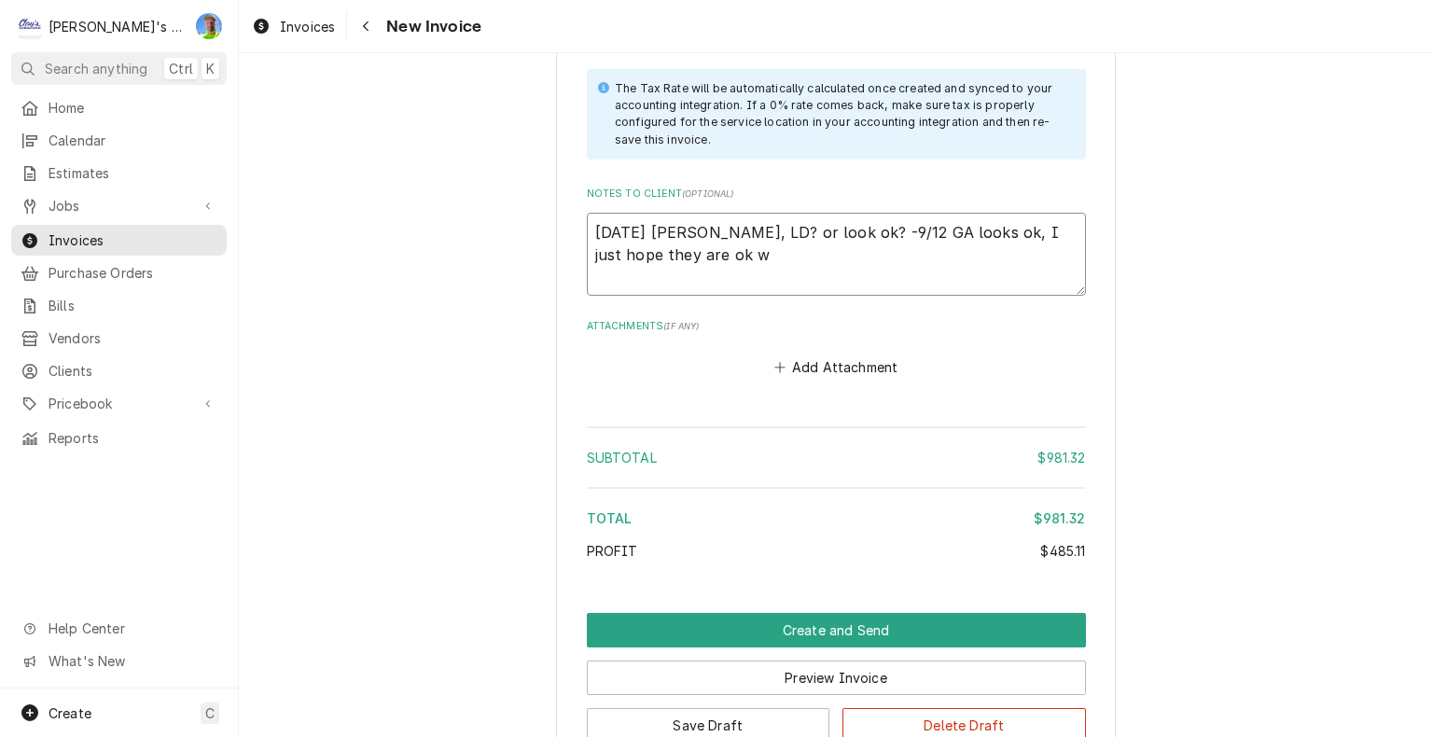
type textarea "x"
type textarea "9/11/2025 Sarah - Greg, LD? or look ok? -9/12 GA looks ok, I just hope they are…"
type textarea "x"
type textarea "9/11/2025 Sarah - Greg, LD? or look ok? -9/12 GA looks ok, I just hope they are…"
type textarea "x"
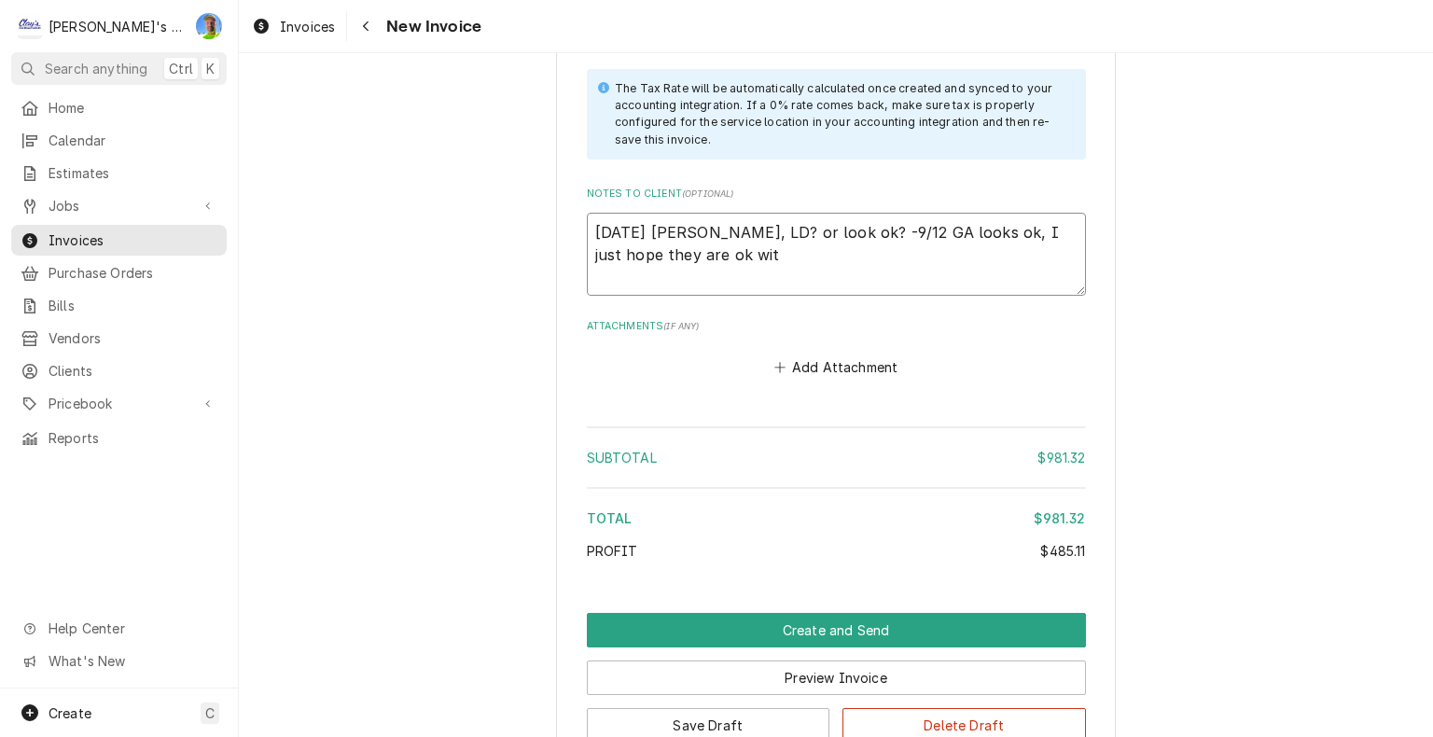
type textarea "9/11/2025 Sarah - Greg, LD? or look ok? -9/12 GA looks ok, I just hope they are…"
type textarea "x"
type textarea "9/11/2025 Sarah - Greg, LD? or look ok? -9/12 GA looks ok, I just hope they are…"
type textarea "x"
type textarea "9/11/2025 Sarah - Greg, LD? or look ok? -9/12 GA looks ok, I just hope they are…"
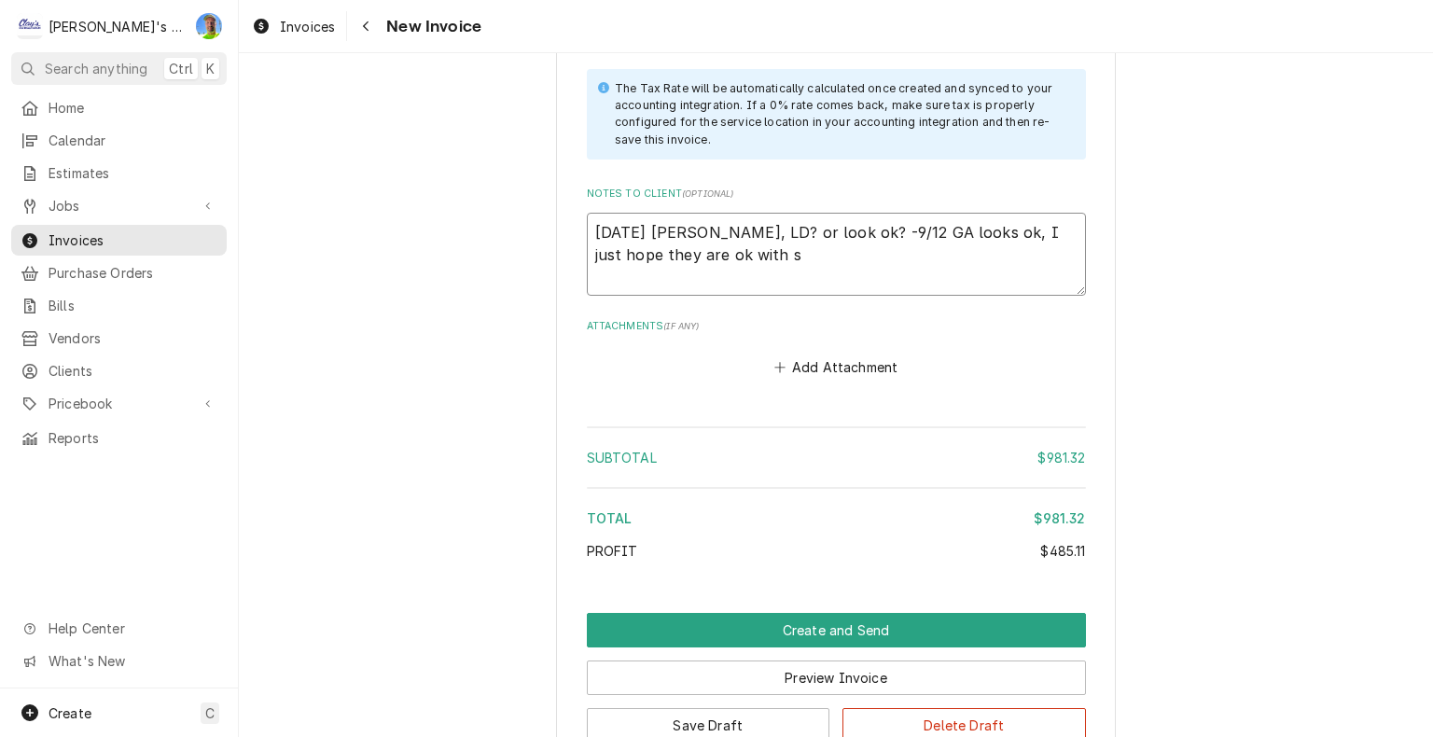
type textarea "x"
type textarea "9/11/2025 Sarah - Greg, LD? or look ok? -9/12 GA looks ok, I just hope they are…"
type textarea "x"
type textarea "9/11/2025 Sarah - Greg, LD? or look ok? -9/12 GA looks ok, I just hope they are…"
type textarea "x"
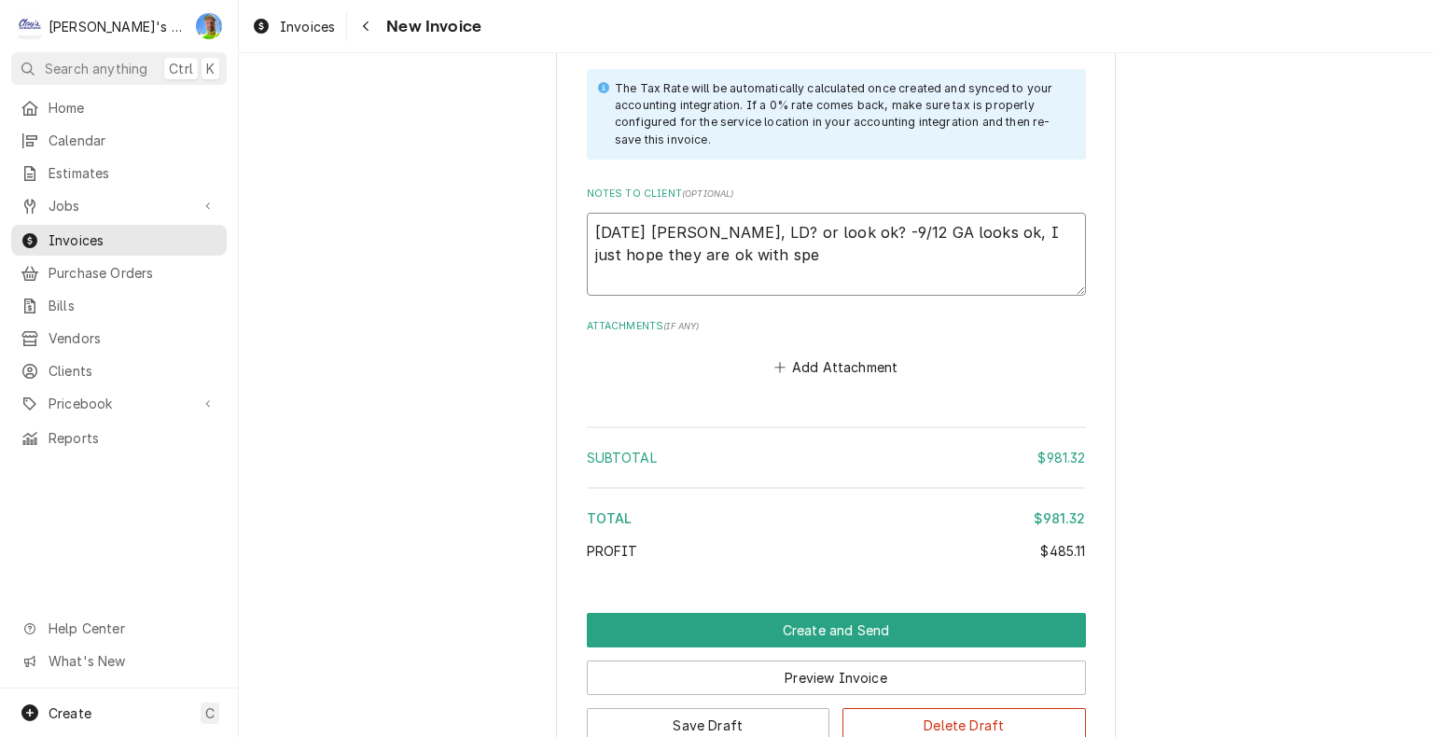
type textarea "9/11/2025 Sarah - Greg, LD? or look ok? -9/12 GA looks ok, I just hope they are…"
type textarea "x"
type textarea "9/11/2025 Sarah - Greg, LD? or look ok? -9/12 GA looks ok, I just hope they are…"
type textarea "x"
type textarea "9/11/2025 Sarah - Greg, LD? or look ok? -9/12 GA looks ok, I just hope they are…"
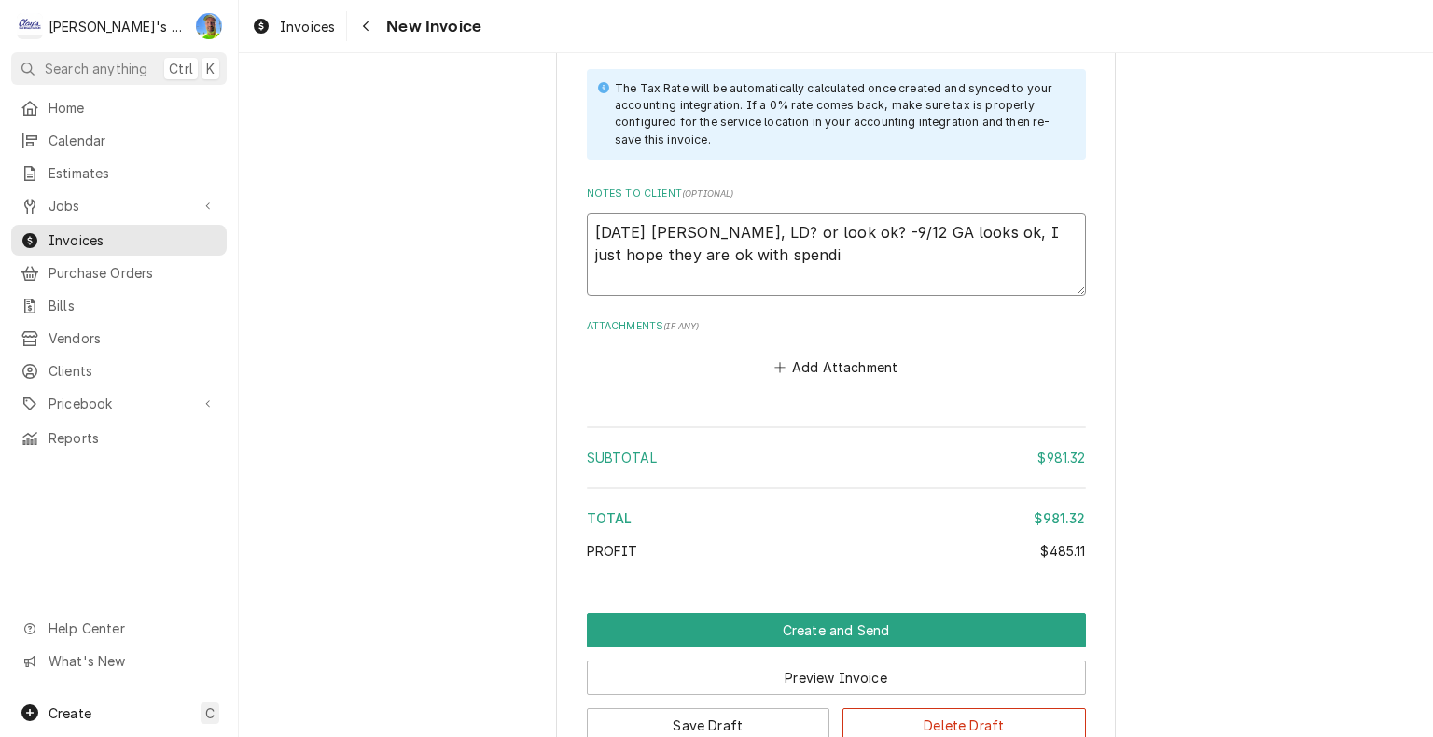
type textarea "x"
type textarea "9/11/2025 Sarah - Greg, LD? or look ok? -9/12 GA looks ok, I just hope they are…"
type textarea "x"
type textarea "9/11/2025 Sarah - Greg, LD? or look ok? -9/12 GA looks ok, I just hope they are…"
type textarea "x"
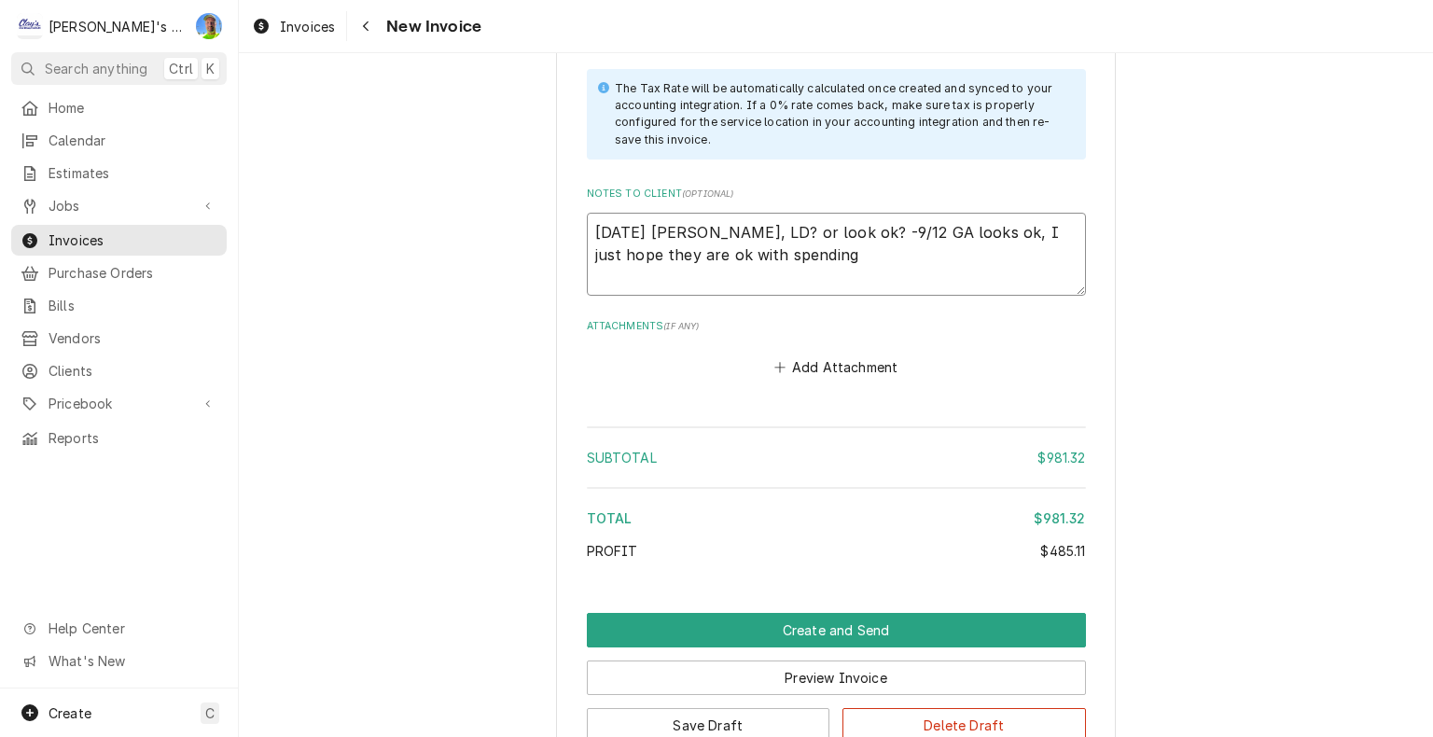
type textarea "9/11/2025 Sarah - Greg, LD? or look ok? -9/12 GA looks ok, I just hope they are…"
type textarea "x"
type textarea "9/11/2025 Sarah - Greg, LD? or look ok? -9/12 GA looks ok, I just hope they are…"
type textarea "x"
type textarea "9/11/2025 Sarah - Greg, LD? or look ok? -9/12 GA looks ok, I just hope they are…"
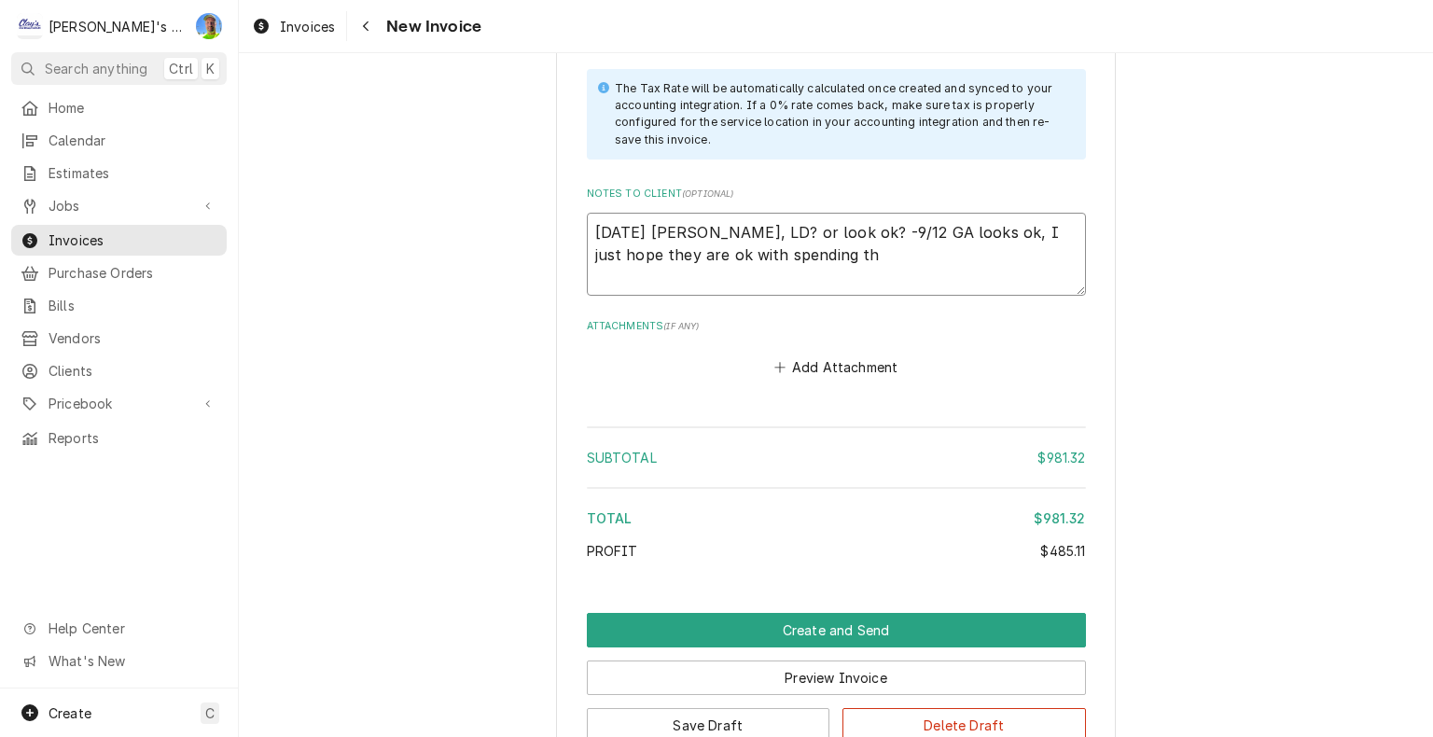
type textarea "x"
type textarea "9/11/2025 Sarah - Greg, LD? or look ok? -9/12 GA looks ok, I just hope they are…"
type textarea "x"
type textarea "9/11/2025 Sarah - Greg, LD? or look ok? -9/12 GA looks ok, I just hope they are…"
type textarea "x"
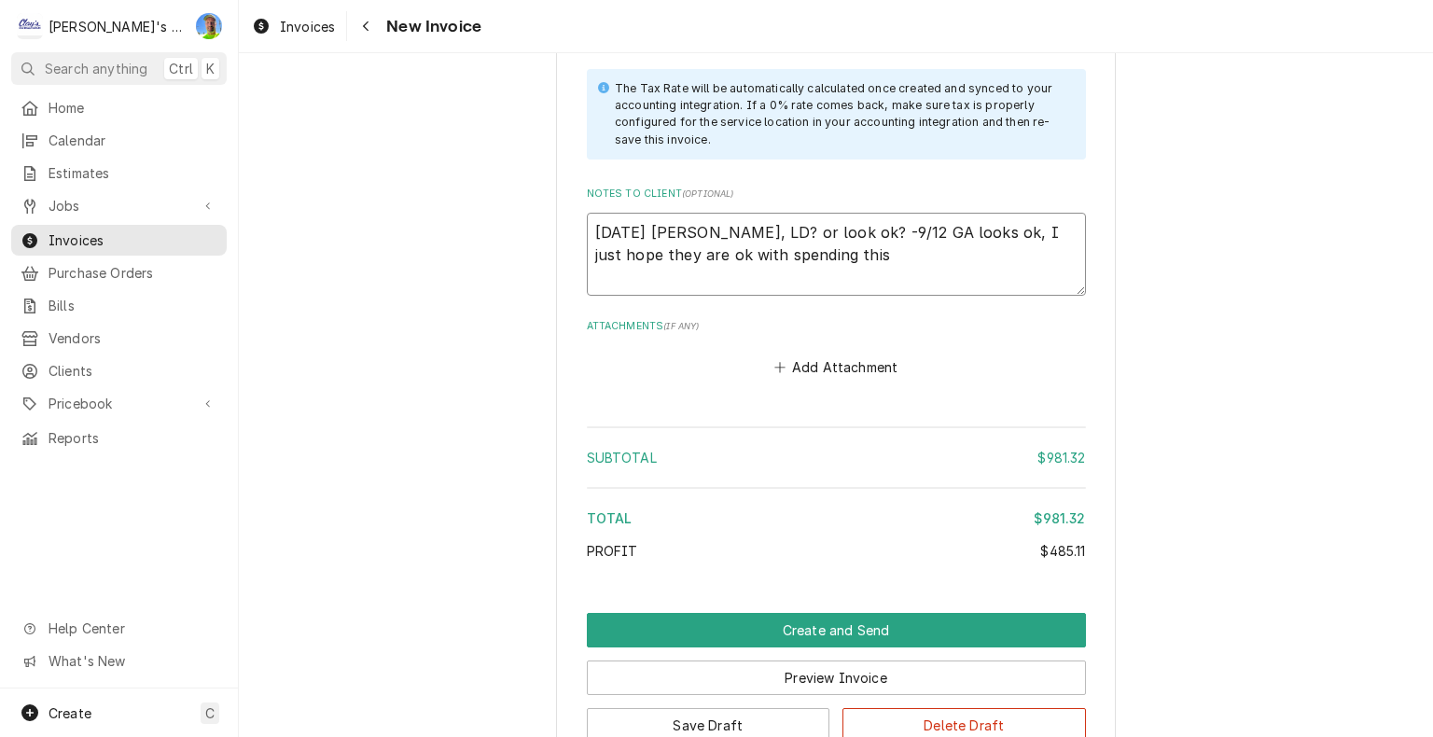
type textarea "9/11/2025 Sarah - Greg, LD? or look ok? -9/12 GA looks ok, I just hope they are…"
type textarea "x"
type textarea "9/11/2025 Sarah - Greg, LD? or look ok? -9/12 GA looks ok, I just hope they are…"
type textarea "x"
type textarea "9/11/2025 Sarah - Greg, LD? or look ok? -9/12 GA looks ok, I just hope they are…"
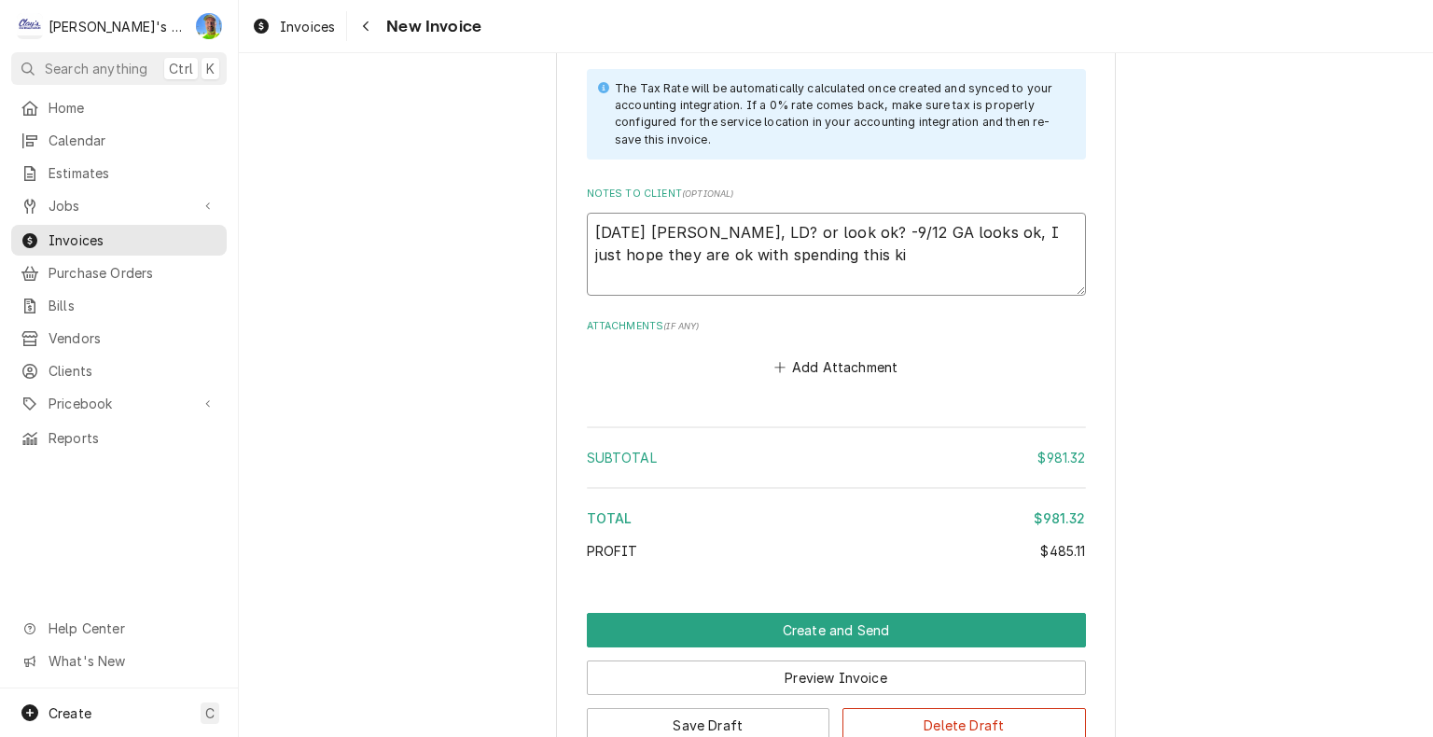
type textarea "x"
type textarea "9/11/2025 Sarah - Greg, LD? or look ok? -9/12 GA looks ok, I just hope they are…"
type textarea "x"
type textarea "9/11/2025 Sarah - Greg, LD? or look ok? -9/12 GA looks ok, I just hope they are…"
type textarea "x"
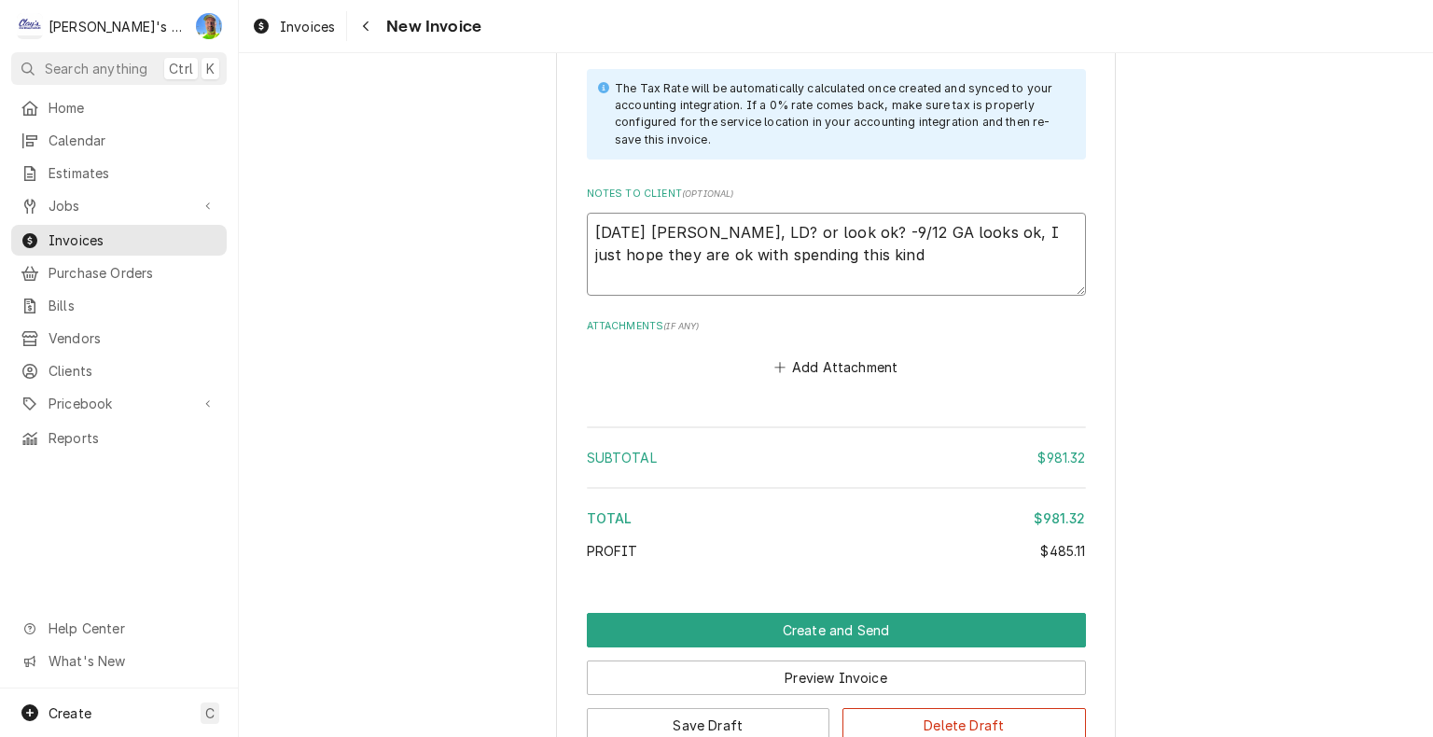
type textarea "9/11/2025 Sarah - Greg, LD? or look ok? -9/12 GA looks ok, I just hope they are…"
type textarea "x"
type textarea "9/11/2025 Sarah - Greg, LD? or look ok? -9/12 GA looks ok, I just hope they are…"
type textarea "x"
type textarea "9/11/2025 Sarah - Greg, LD? or look ok? -9/12 GA looks ok, I just hope they are…"
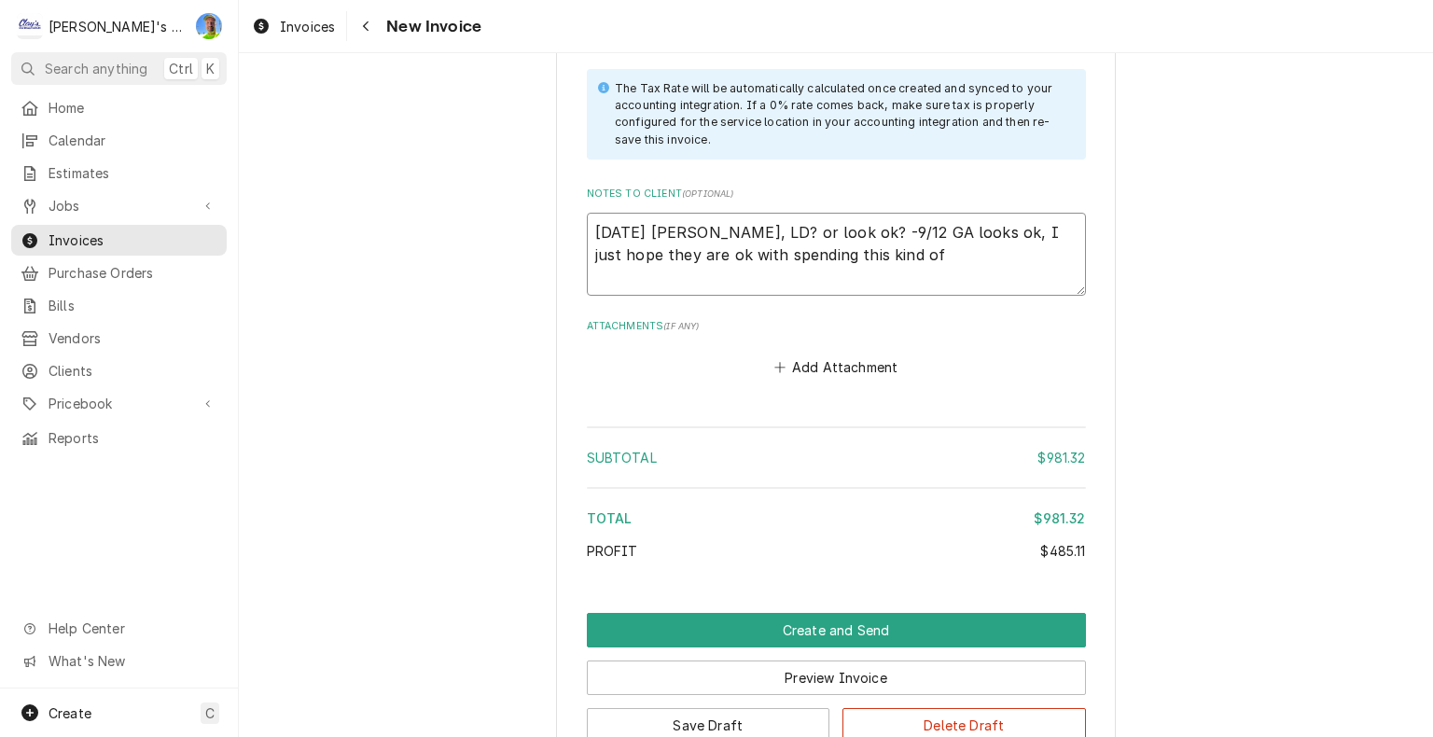
type textarea "x"
type textarea "9/11/2025 Sarah - Greg, LD? or look ok? -9/12 GA looks ok, I just hope they are…"
type textarea "x"
type textarea "9/11/2025 Sarah - Greg, LD? or look ok? -9/12 GA looks ok, I just hope they are…"
type textarea "x"
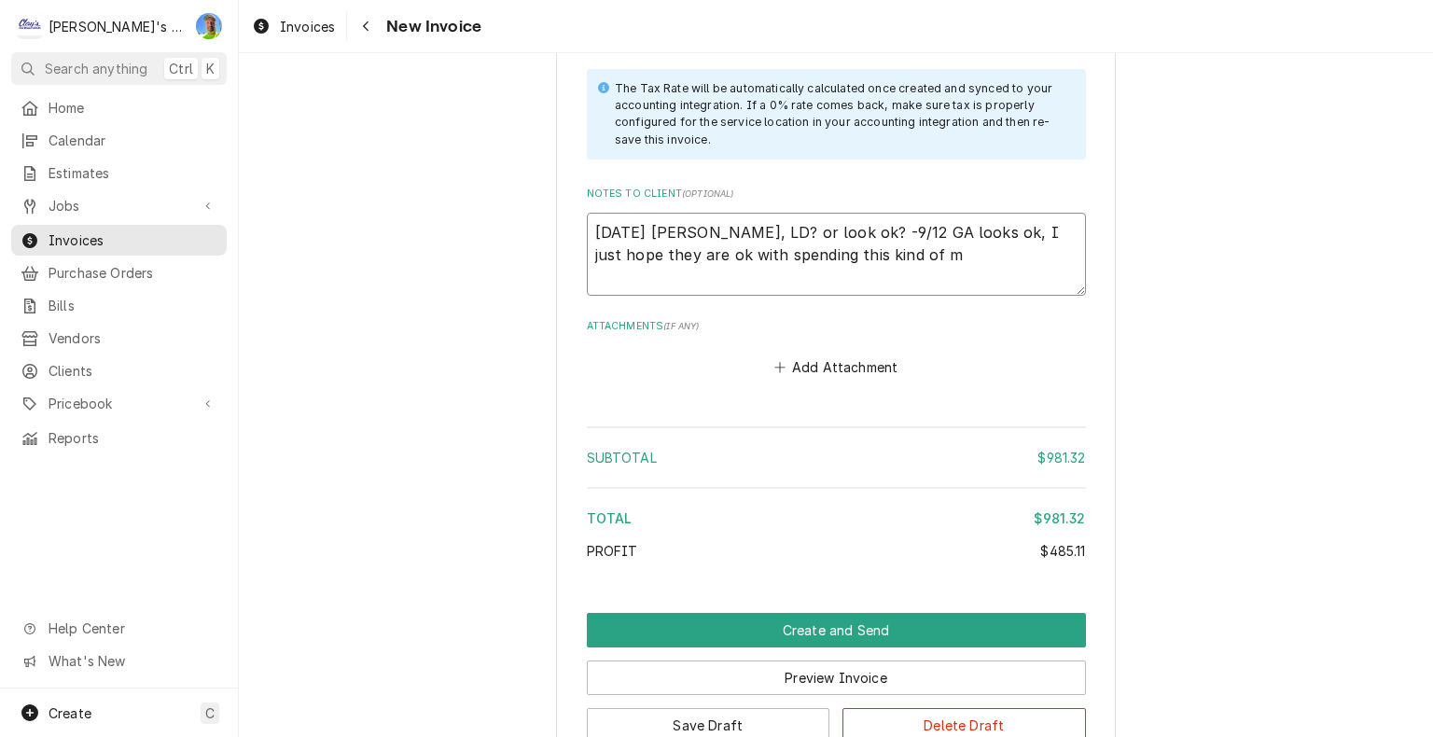
type textarea "9/11/2025 Sarah - Greg, LD? or look ok? -9/12 GA looks ok, I just hope they are…"
type textarea "x"
type textarea "9/11/2025 Sarah - Greg, LD? or look ok? -9/12 GA looks ok, I just hope they are…"
type textarea "x"
type textarea "9/11/2025 Sarah - Greg, LD? or look ok? -9/12 GA looks ok, I just hope they are…"
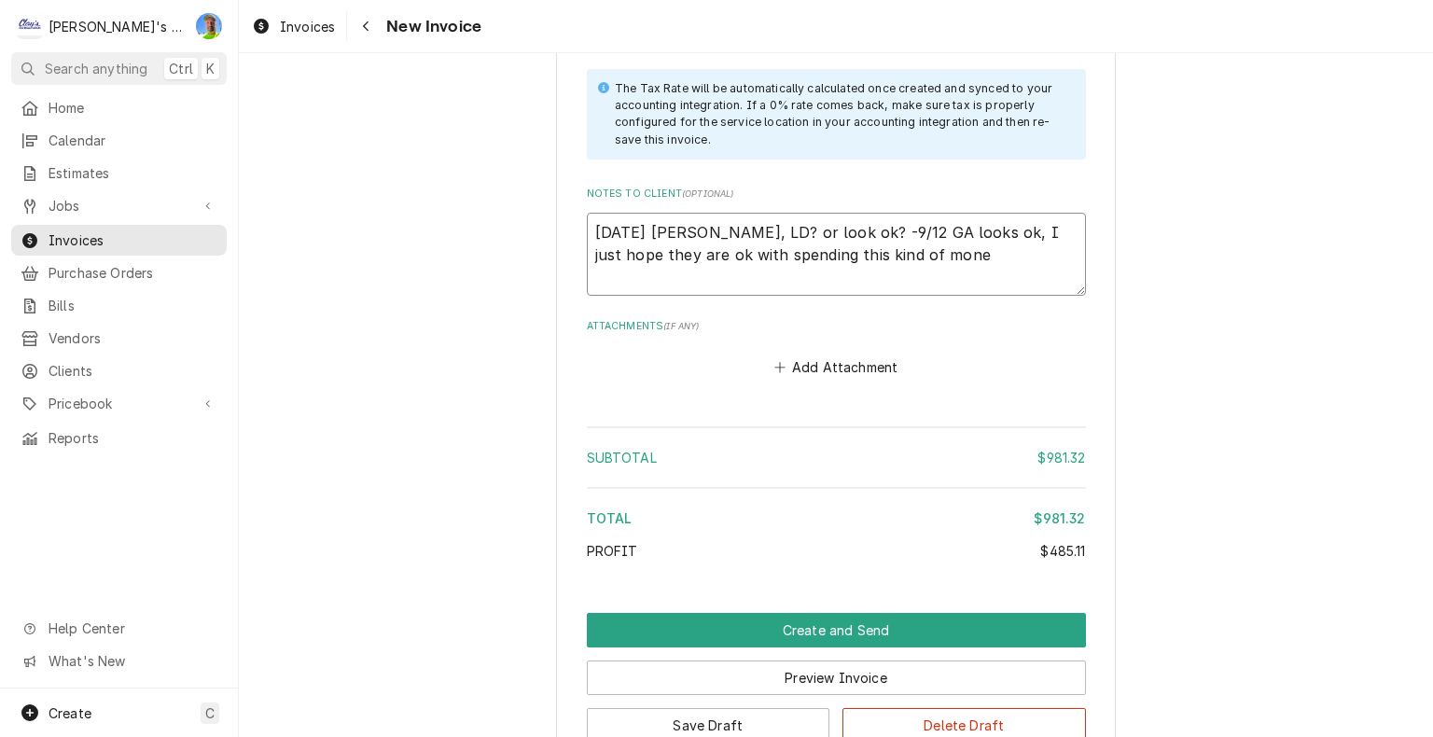
type textarea "x"
type textarea "9/11/2025 Sarah - Greg, LD? or look ok? -9/12 GA looks ok, I just hope they are…"
type textarea "x"
type textarea "9/11/2025 Sarah - Greg, LD? or look ok? -9/12 GA looks ok, I just hope they are…"
type textarea "x"
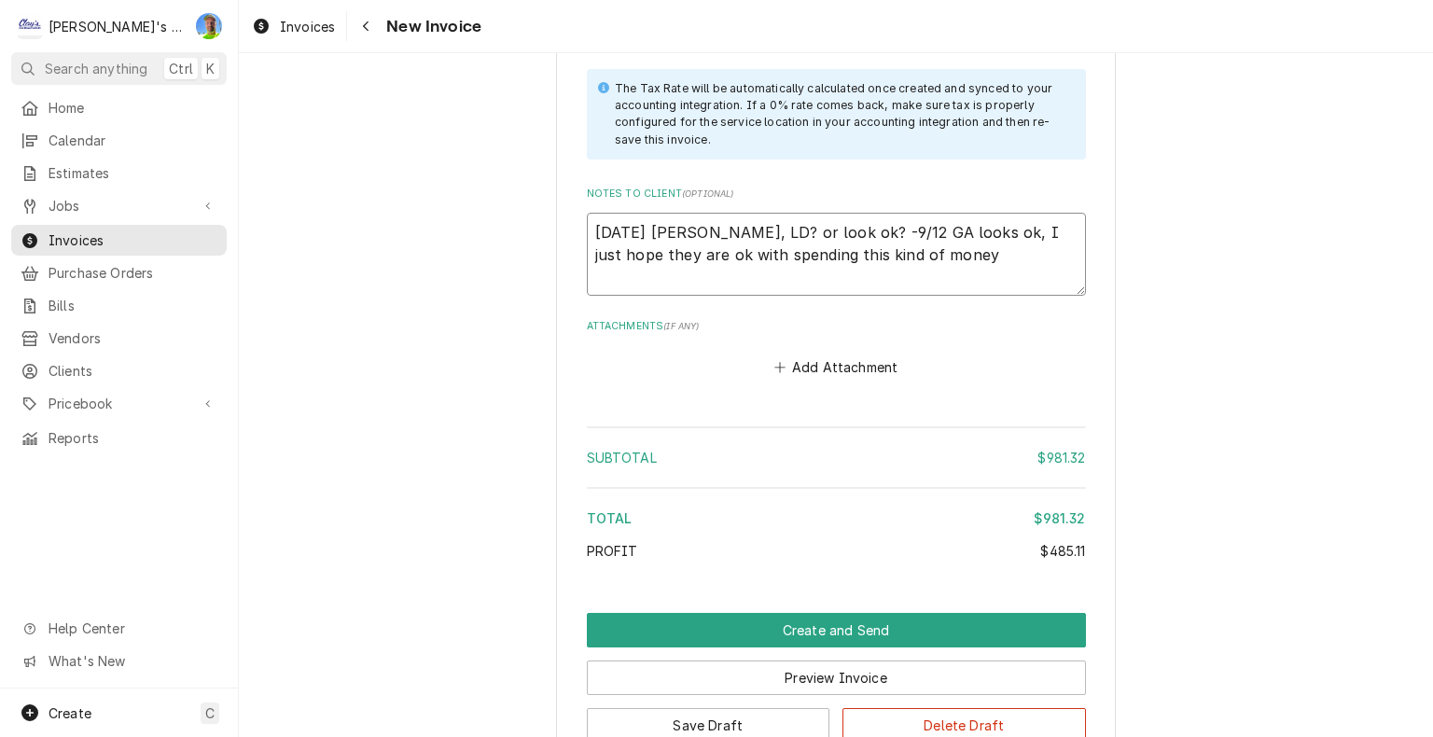
type textarea "9/11/2025 Sarah - Greg, LD? or look ok? -9/12 GA looks ok, I just hope they are…"
type textarea "x"
type textarea "9/11/2025 Sarah - Greg, LD? or look ok? -9/12 GA looks ok, I just hope they are…"
type textarea "x"
type textarea "9/11/2025 Sarah - Greg, LD? or look ok? -9/12 GA looks ok, I just hope they are…"
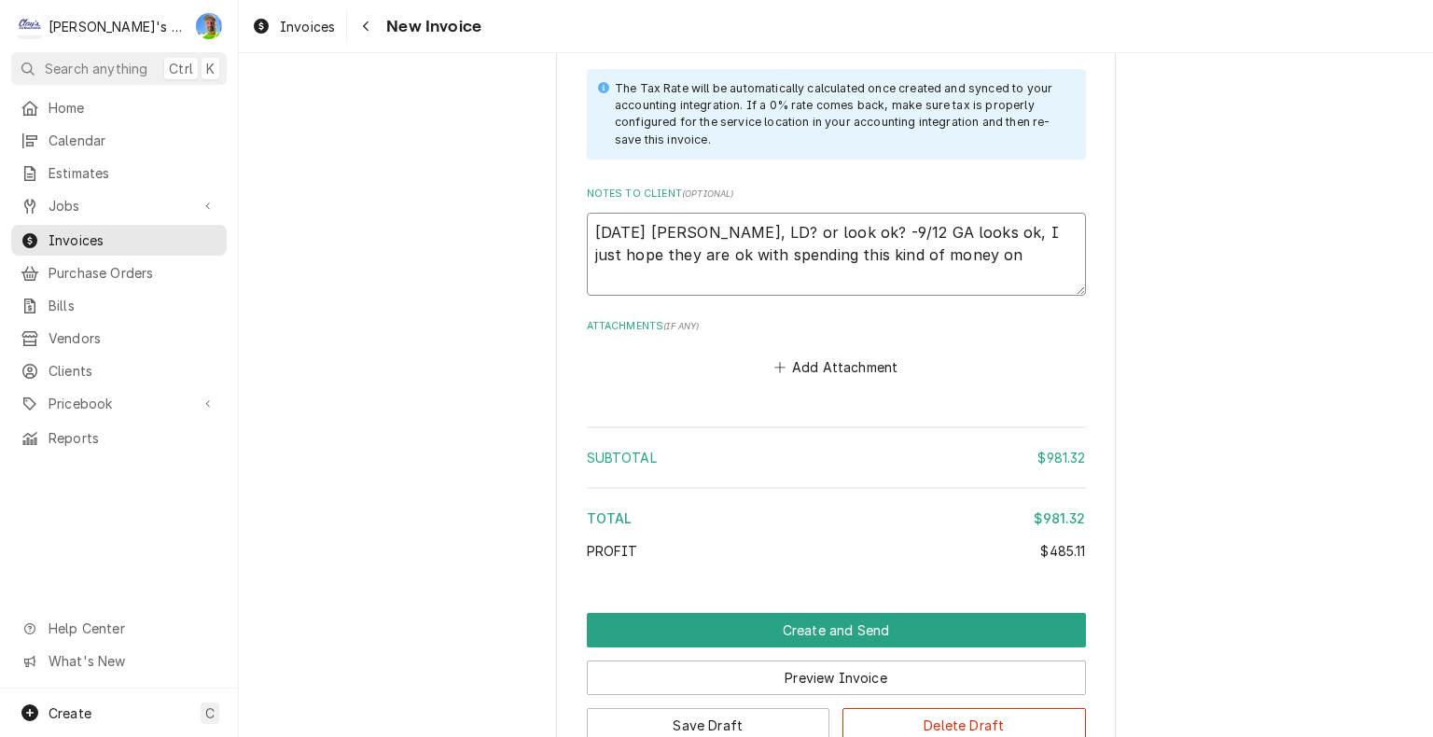
type textarea "x"
type textarea "9/11/2025 Sarah - Greg, LD? or look ok? -9/12 GA looks ok, I just hope they are…"
type textarea "x"
type textarea "9/11/2025 Sarah - Greg, LD? or look ok? -9/12 GA looks ok, I just hope they are…"
type textarea "x"
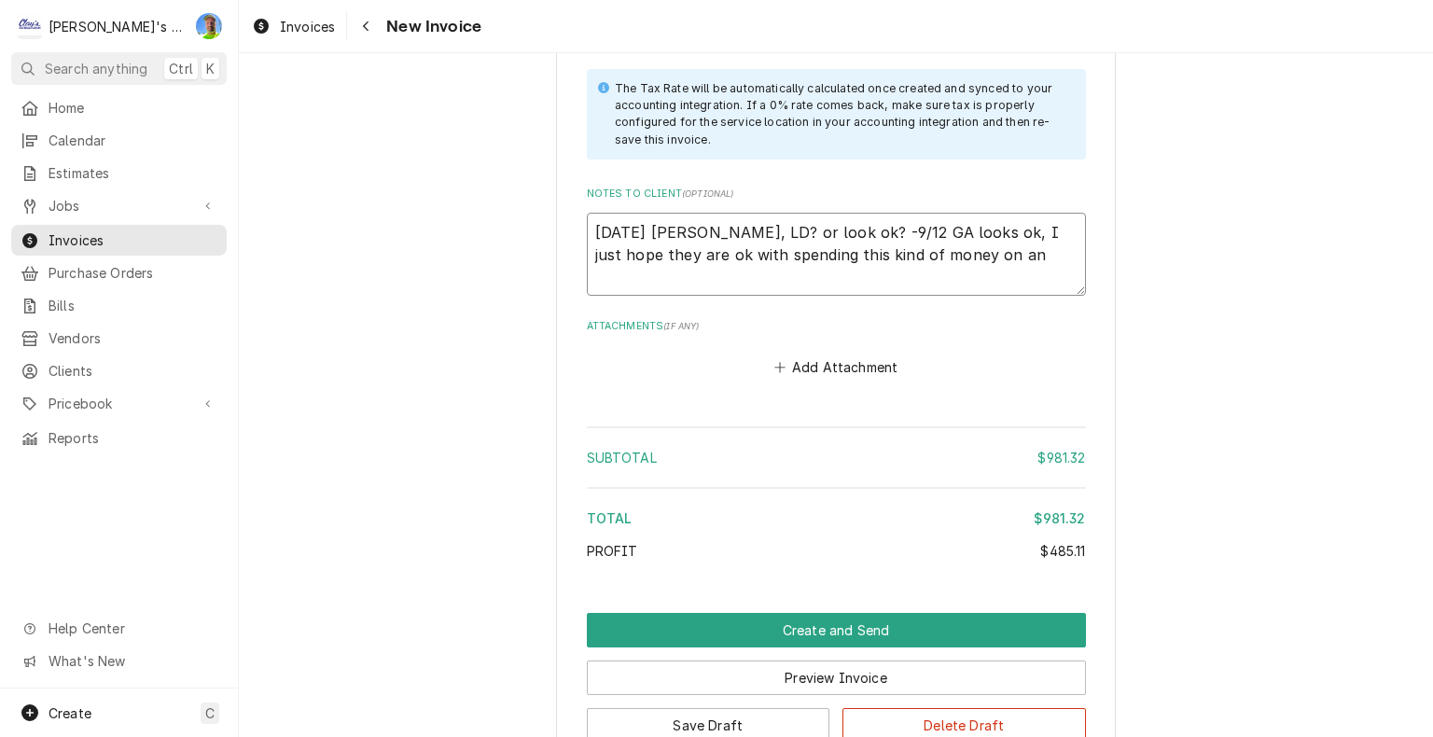
type textarea "9/11/2025 Sarah - Greg, LD? or look ok? -9/12 GA looks ok, I just hope they are…"
type textarea "x"
type textarea "9/11/2025 Sarah - Greg, LD? or look ok? -9/12 GA looks ok, I just hope they are…"
type textarea "x"
type textarea "9/11/2025 Sarah - Greg, LD? or look ok? -9/12 GA looks ok, I just hope they are…"
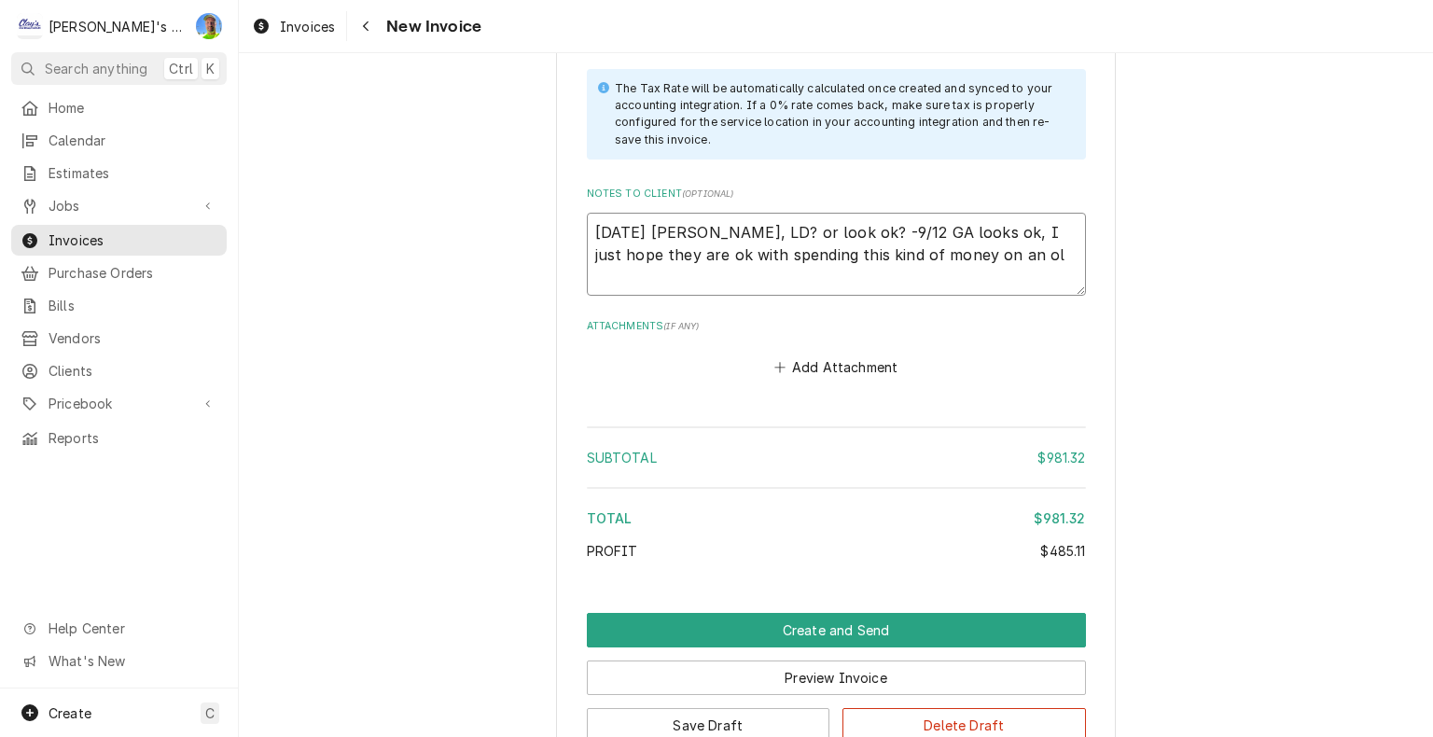
type textarea "x"
type textarea "9/11/2025 Sarah - Greg, LD? or look ok? -9/12 GA looks ok, I just hope they are…"
type textarea "x"
type textarea "9/11/2025 Sarah - Greg, LD? or look ok? -9/12 GA looks ok, I just hope they are…"
type textarea "x"
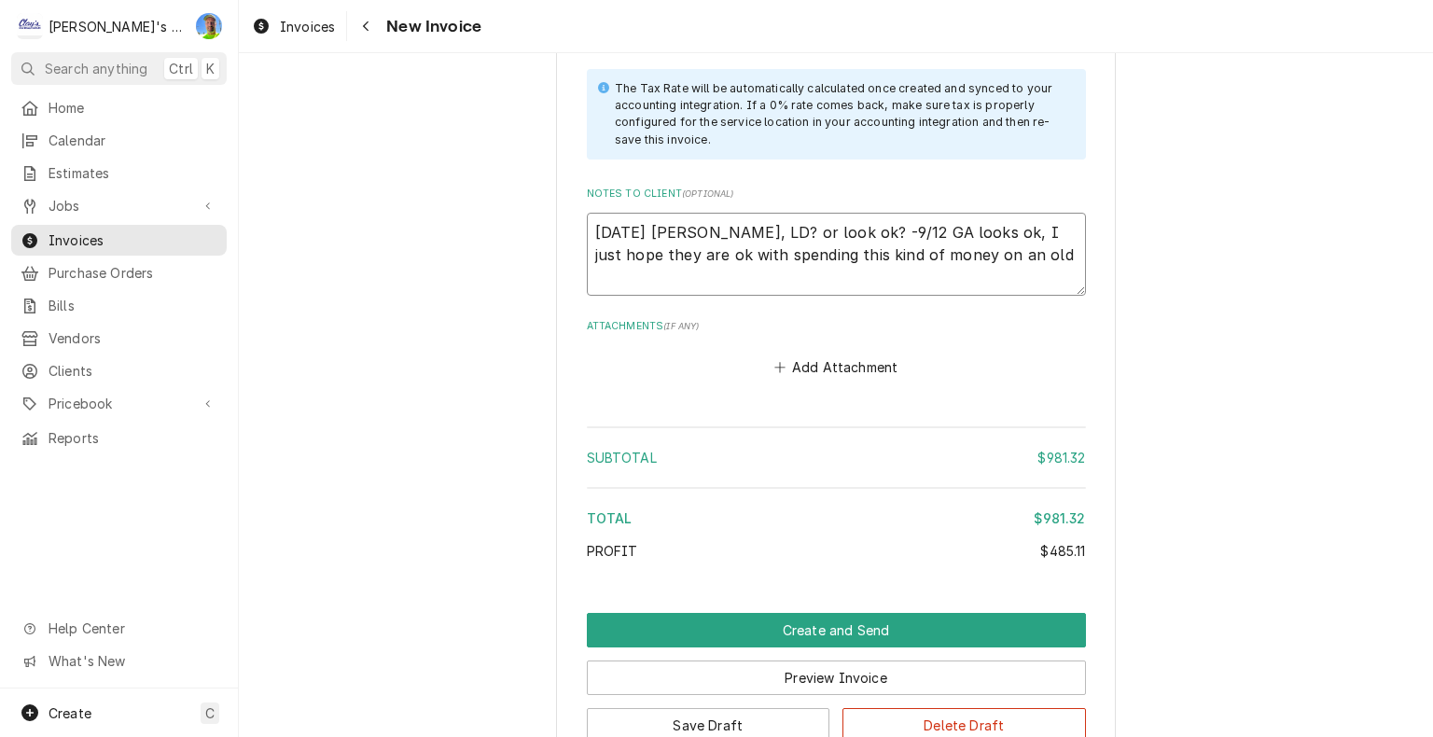
type textarea "9/11/2025 Sarah - Greg, LD? or look ok? -9/12 GA looks ok, I just hope they are…"
type textarea "x"
type textarea "9/11/2025 Sarah - Greg, LD? or look ok? -9/12 GA looks ok, I just hope they are…"
type textarea "x"
type textarea "9/11/2025 Sarah - Greg, LD? or look ok? -9/12 GA looks ok, I just hope they are…"
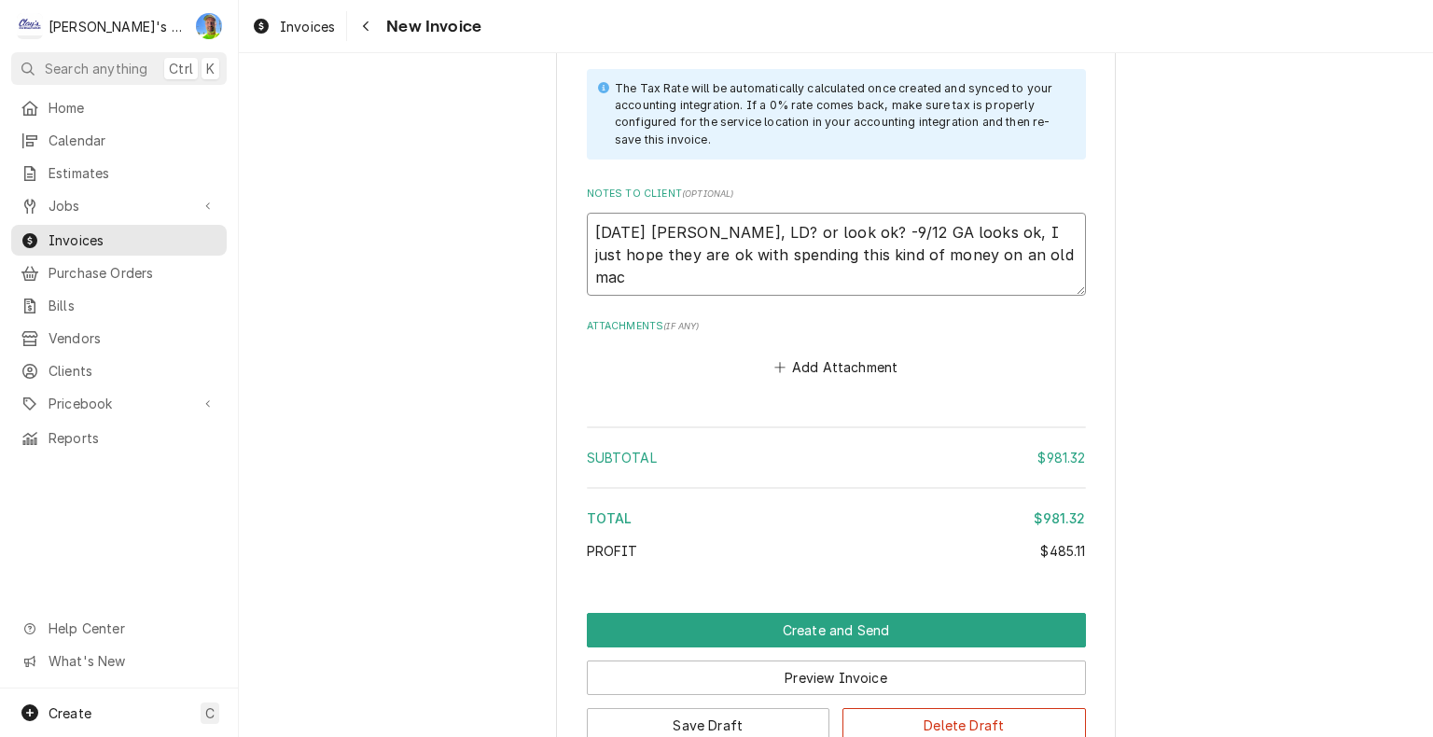
type textarea "x"
type textarea "9/11/2025 Sarah - Greg, LD? or look ok? -9/12 GA looks ok, I just hope they are…"
type textarea "x"
type textarea "9/11/2025 Sarah - Greg, LD? or look ok? -9/12 GA looks ok, I just hope they are…"
type textarea "x"
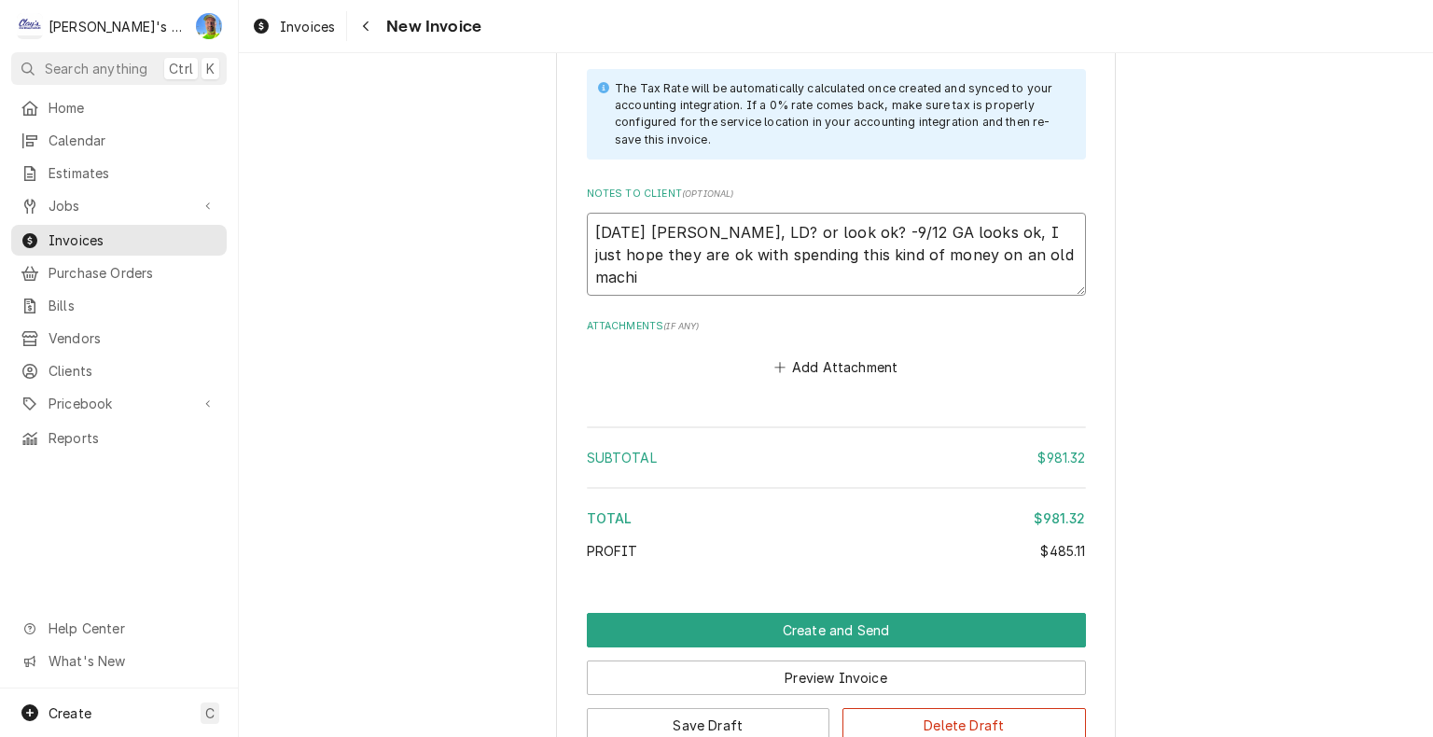
type textarea "9/11/2025 Sarah - Greg, LD? or look ok? -9/12 GA looks ok, I just hope they are…"
type textarea "x"
type textarea "9/11/2025 Sarah - Greg, LD? or look ok? -9/12 GA looks ok, I just hope they are…"
type textarea "x"
type textarea "9/11/2025 Sarah - Greg, LD? or look ok? -9/12 GA looks ok, I just hope they are…"
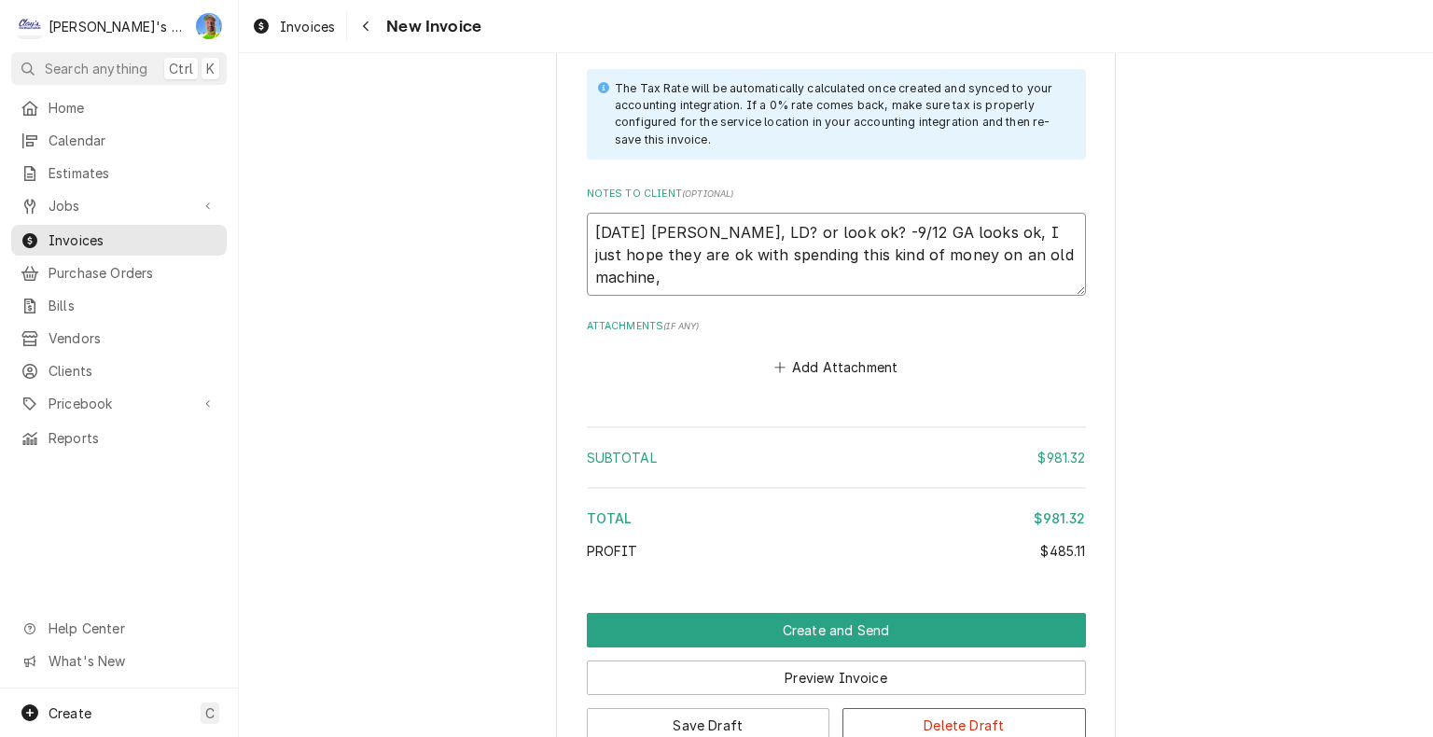
type textarea "x"
type textarea "9/11/2025 Sarah - Greg, LD? or look ok? -9/12 GA looks ok, I just hope they are…"
type textarea "x"
type textarea "9/11/2025 Sarah - Greg, LD? or look ok? -9/12 GA looks ok, I just hope they are…"
type textarea "x"
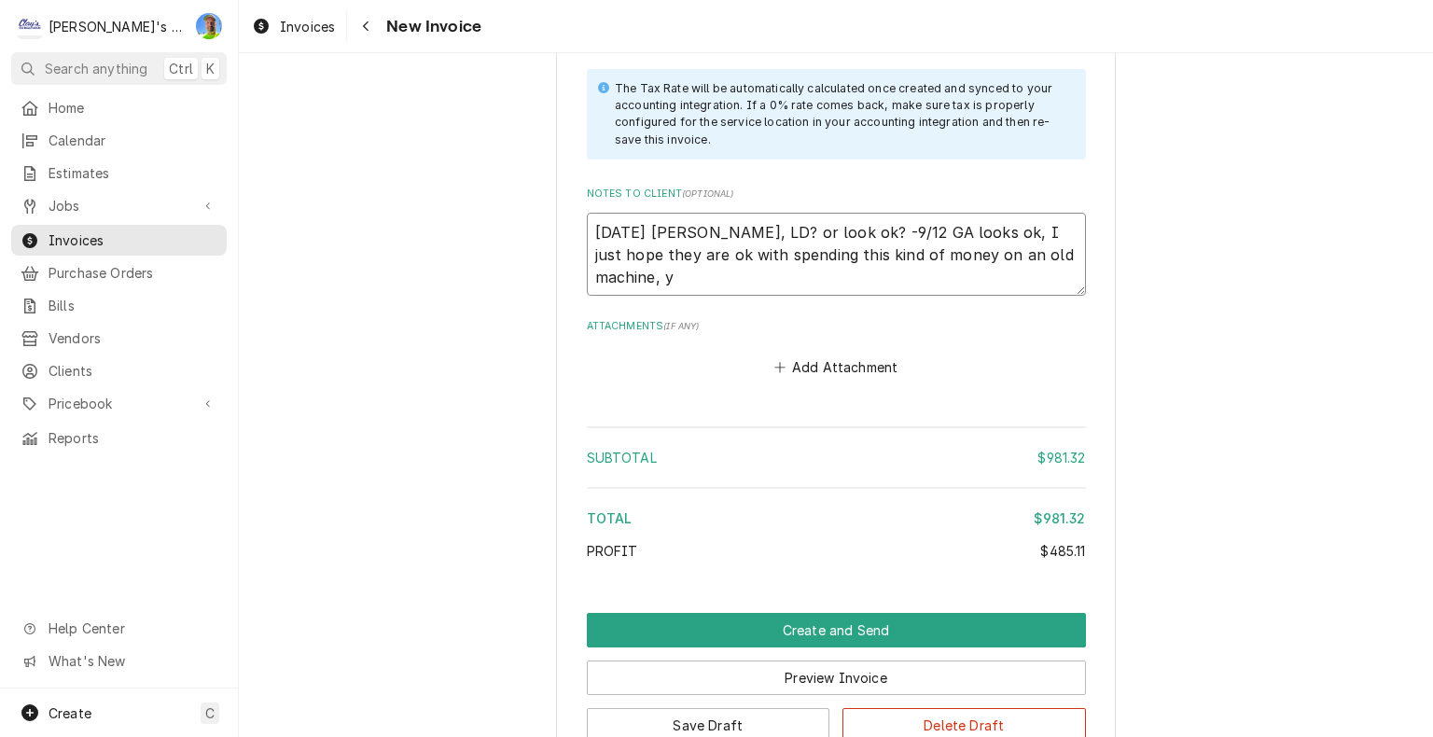
type textarea "9/11/2025 Sarah - Greg, LD? or look ok? -9/12 GA looks ok, I just hope they are…"
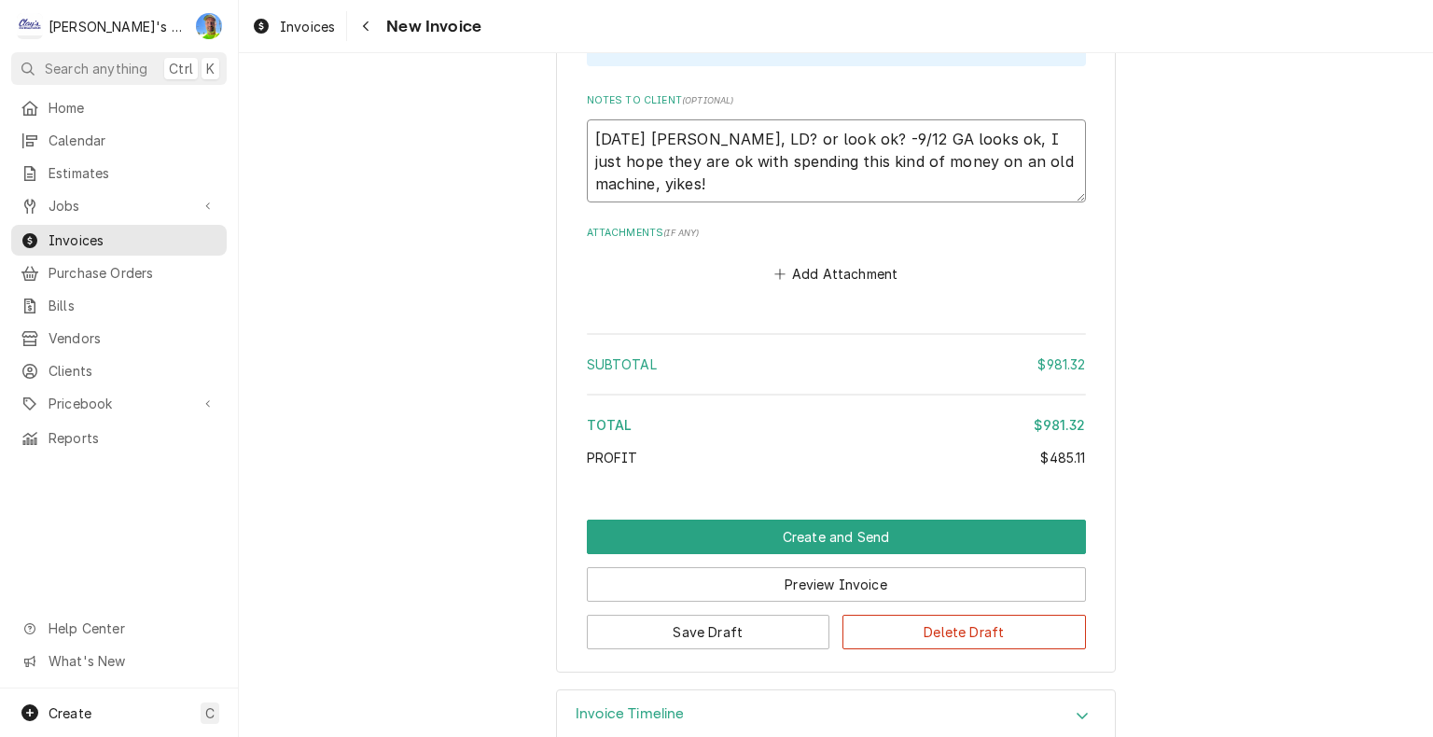
scroll to position [4416, 0]
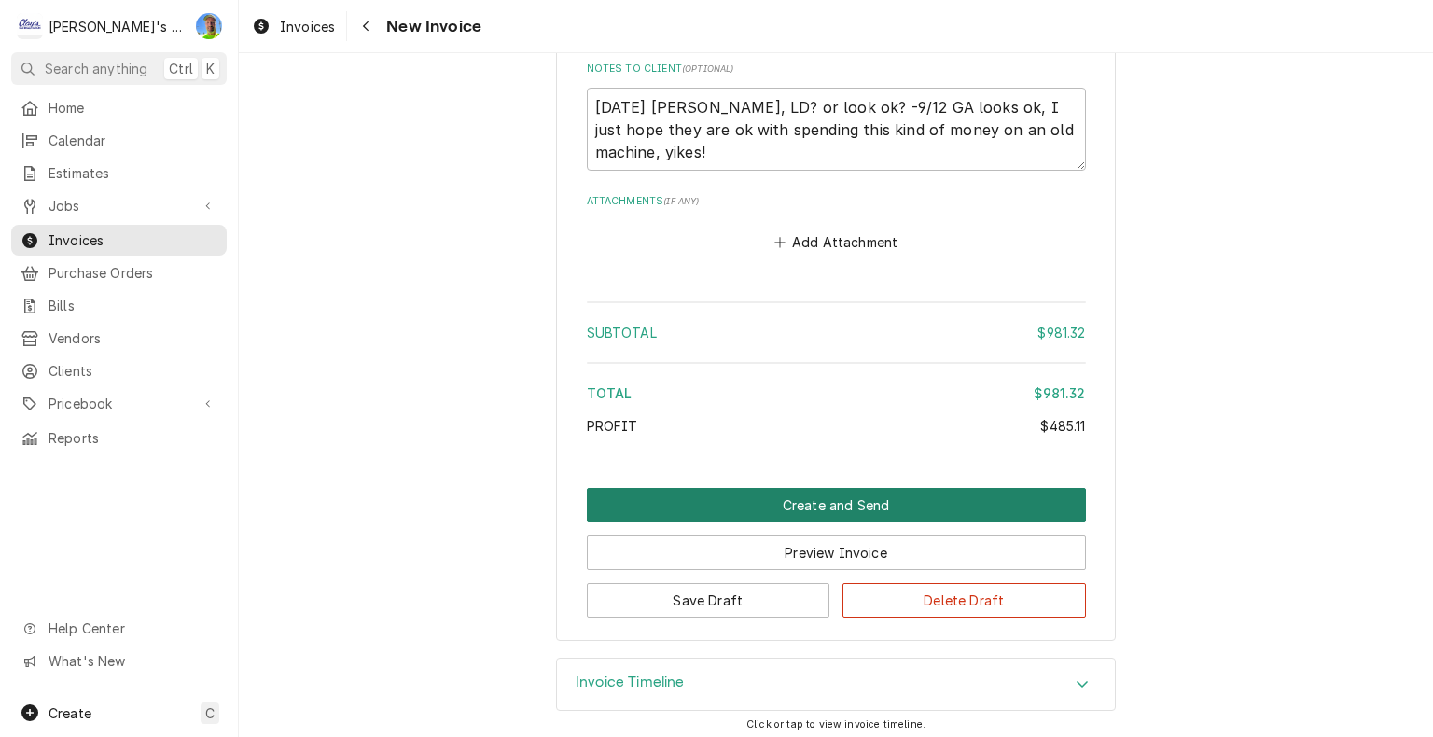
click at [909, 494] on button "Create and Send" at bounding box center [836, 505] width 499 height 35
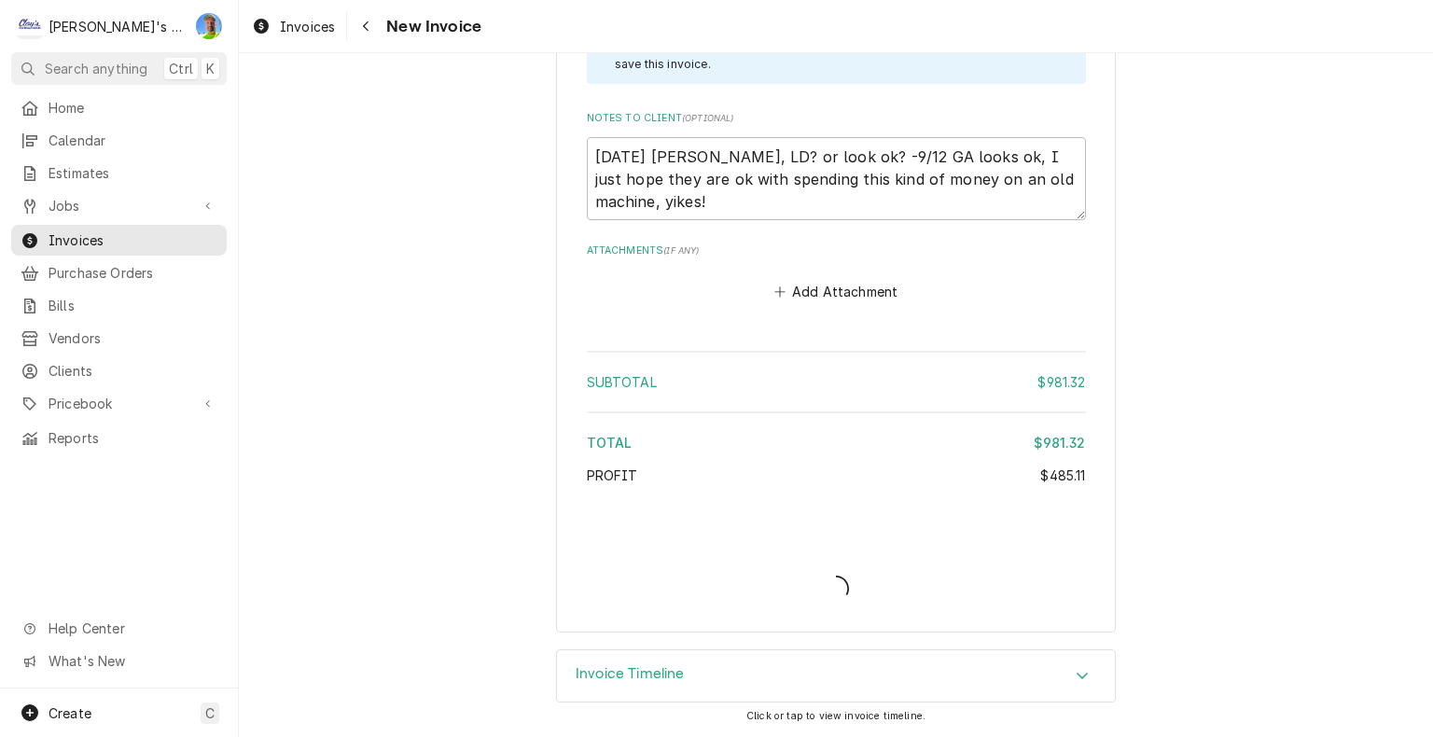
scroll to position [4359, 0]
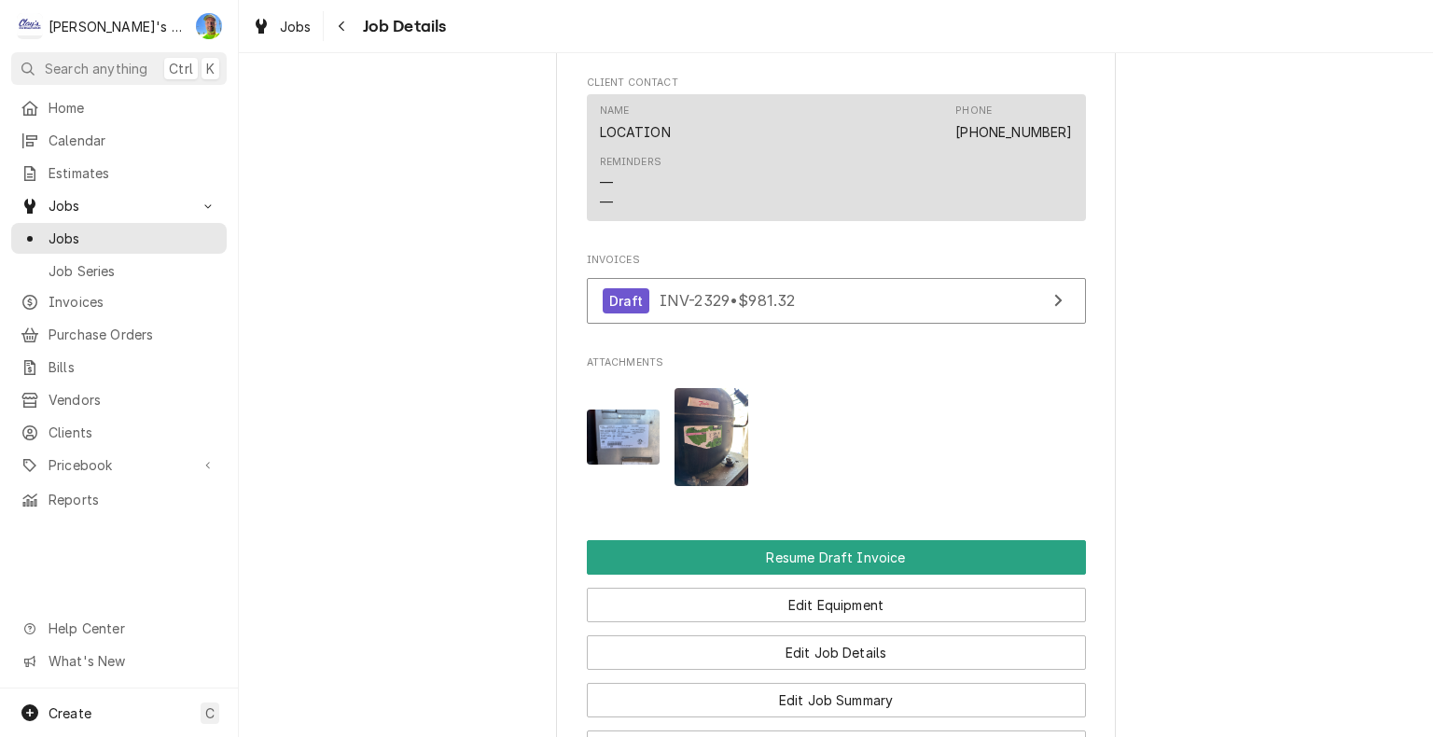
scroll to position [1772, 0]
click at [607, 409] on img "Attachments" at bounding box center [624, 436] width 74 height 55
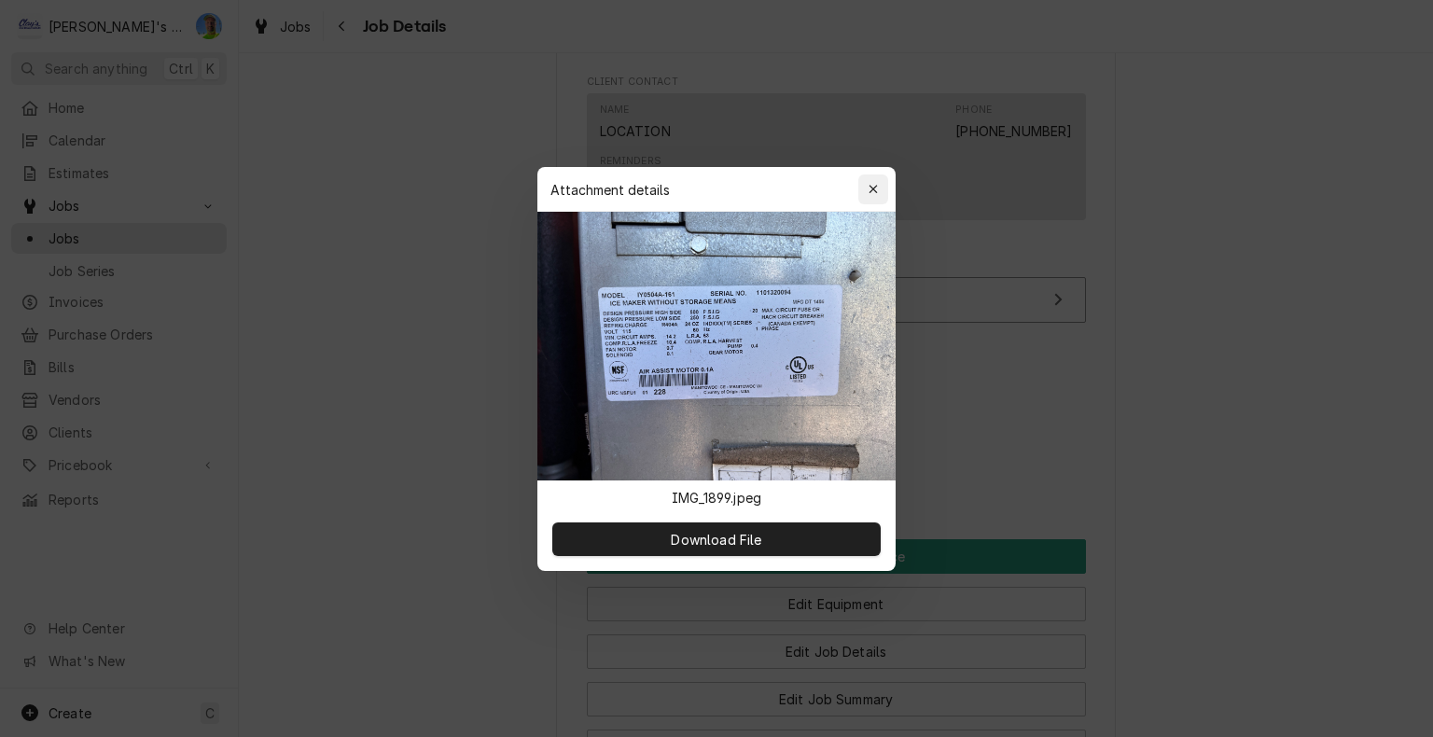
click at [869, 186] on icon "button" at bounding box center [872, 189] width 8 height 8
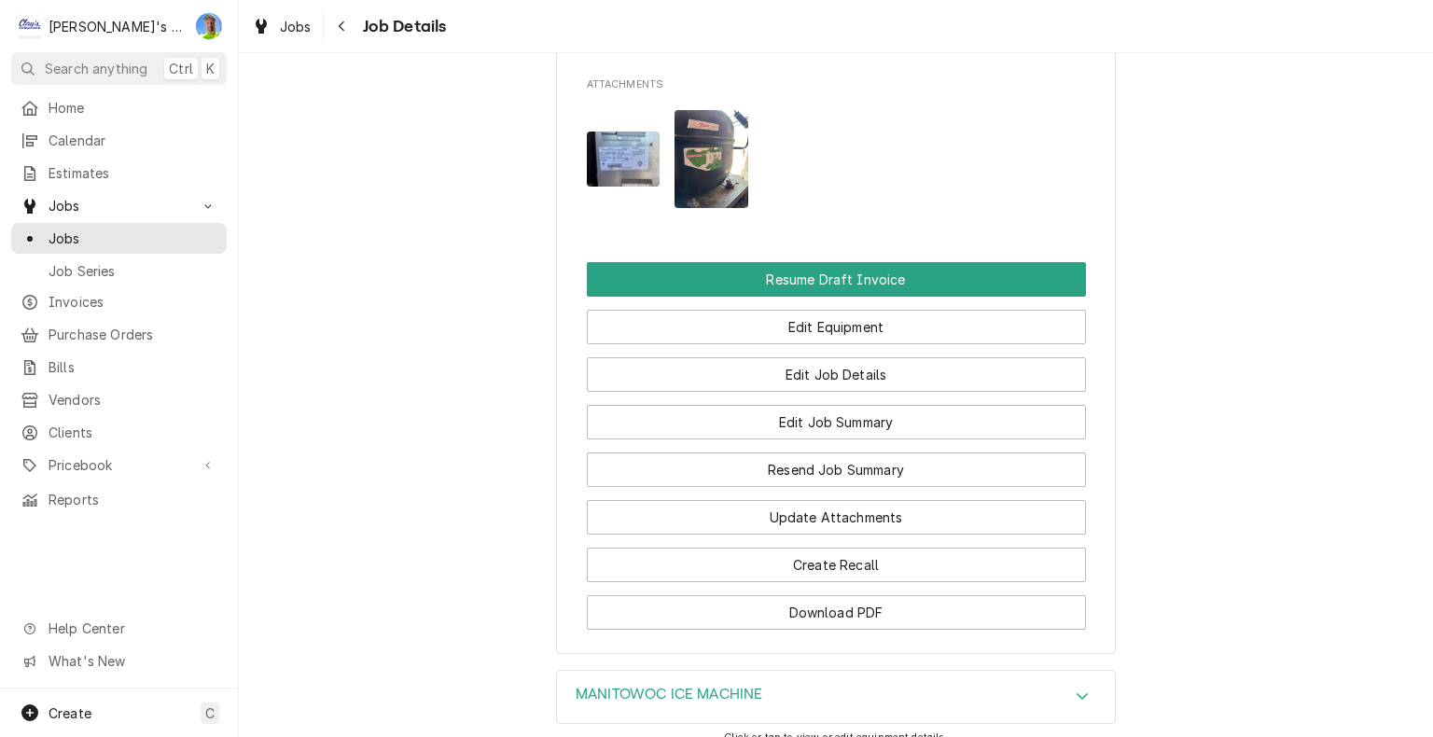
scroll to position [2145, 0]
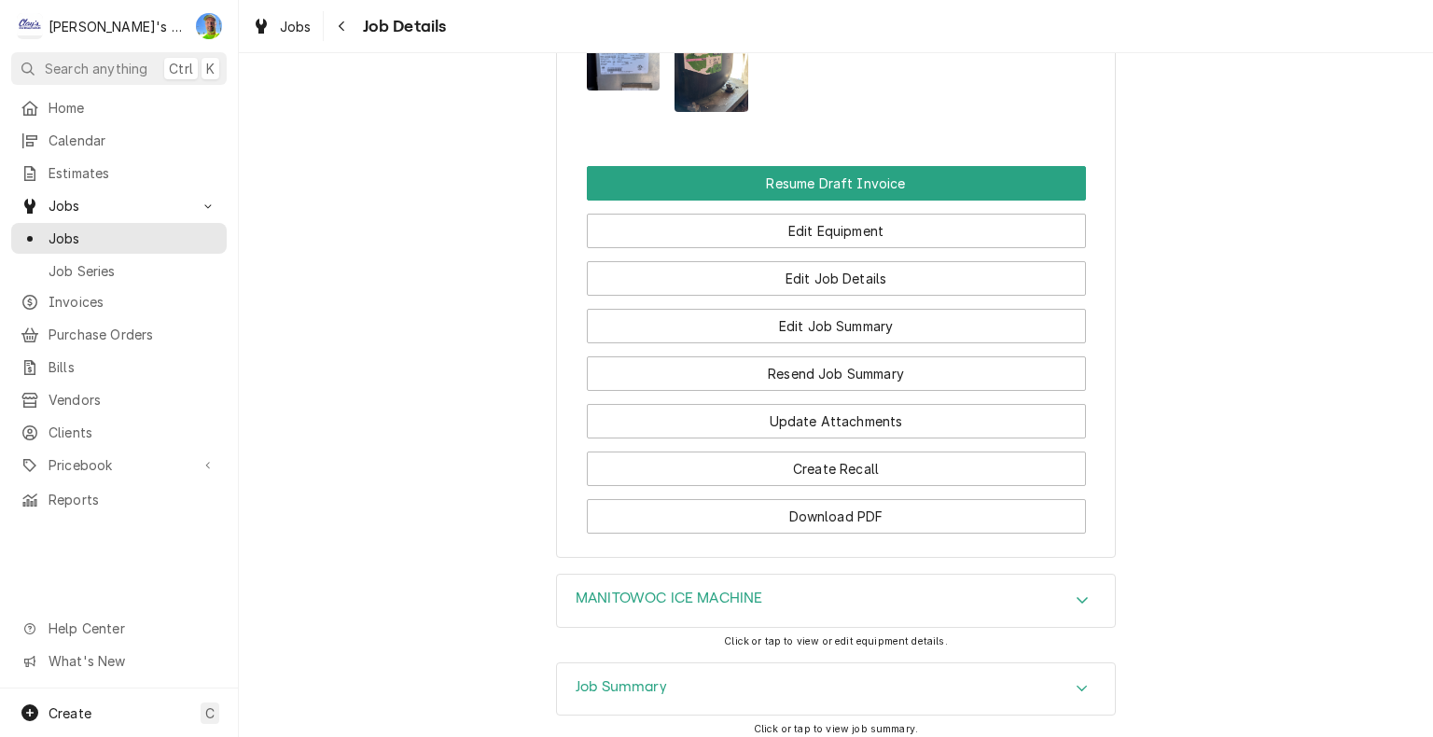
click at [1060, 575] on div "MANITOWOC ICE MACHINE" at bounding box center [836, 601] width 558 height 52
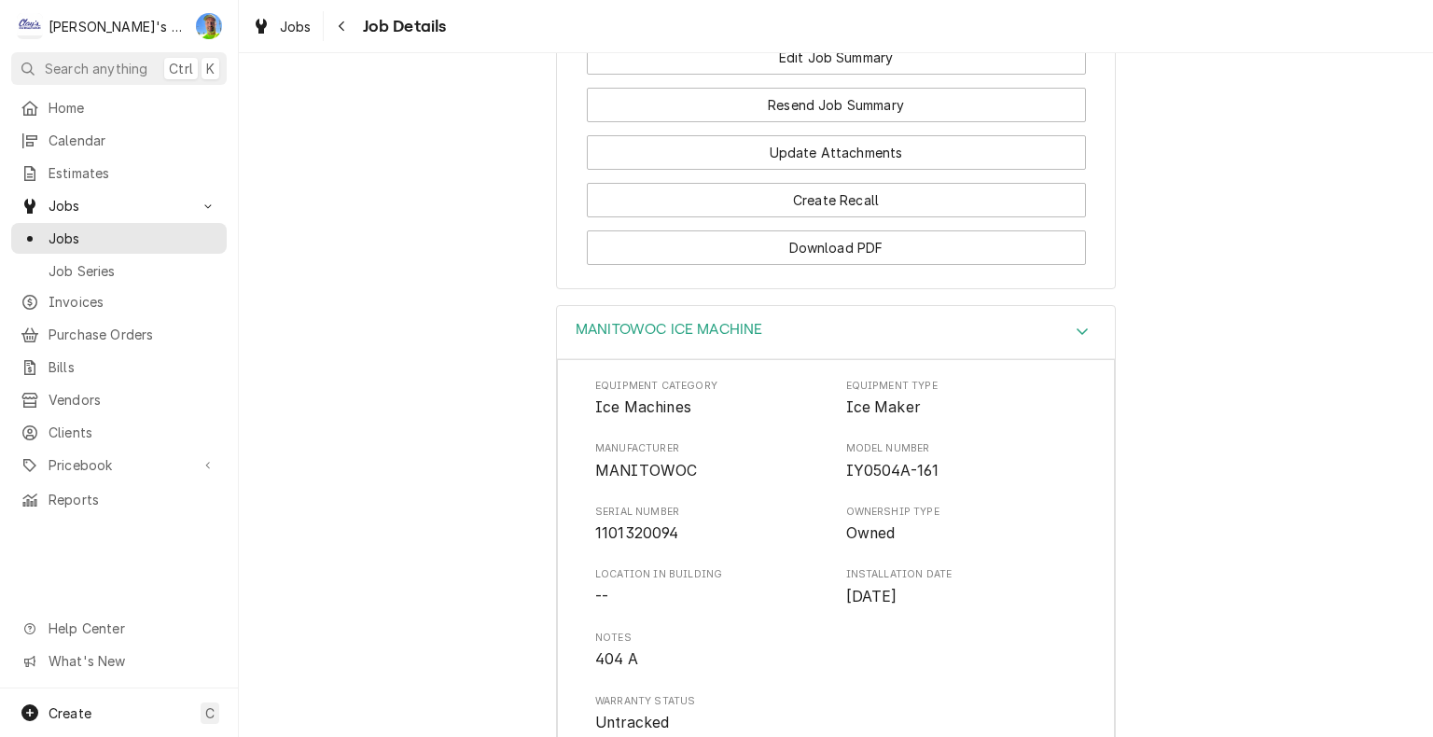
scroll to position [2425, 0]
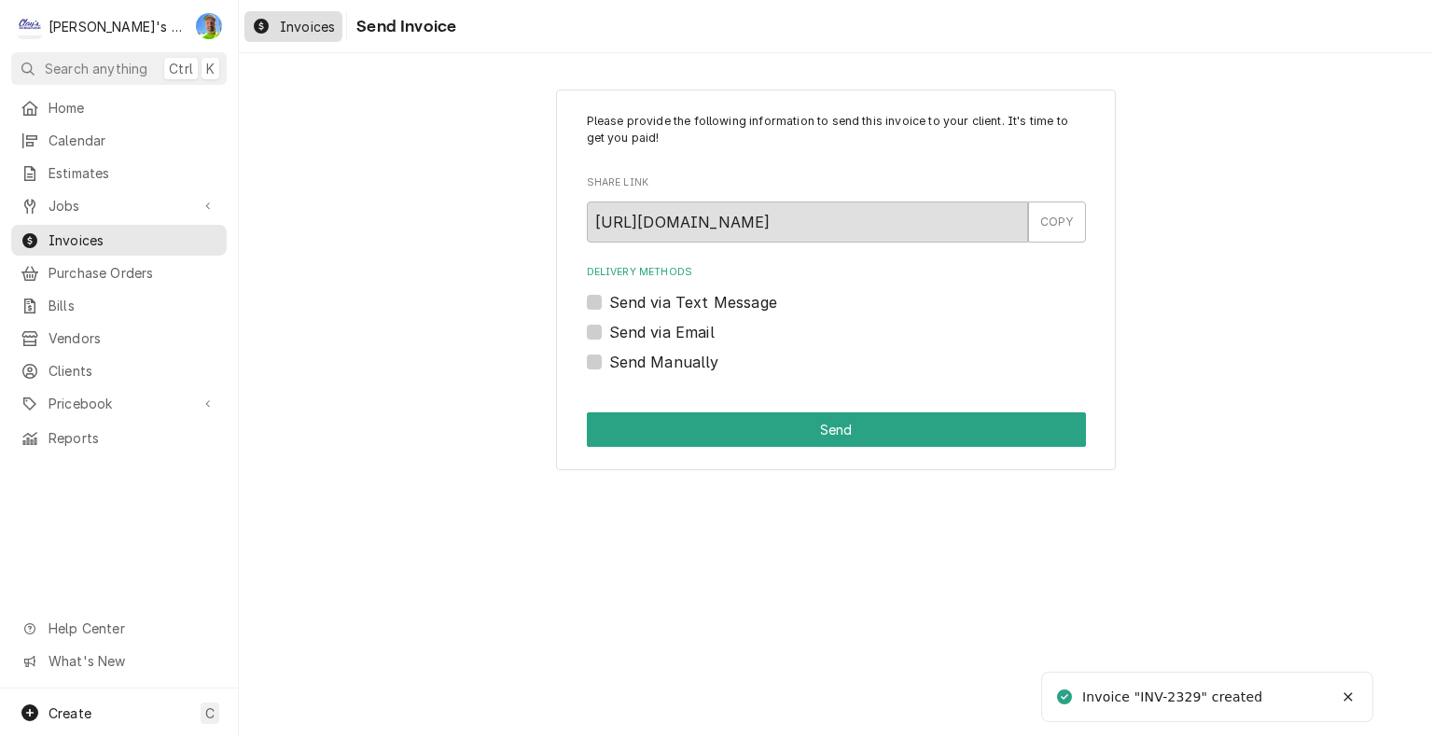
click at [287, 35] on span "Invoices" at bounding box center [307, 27] width 55 height 20
